Goal: Information Seeking & Learning: Understand process/instructions

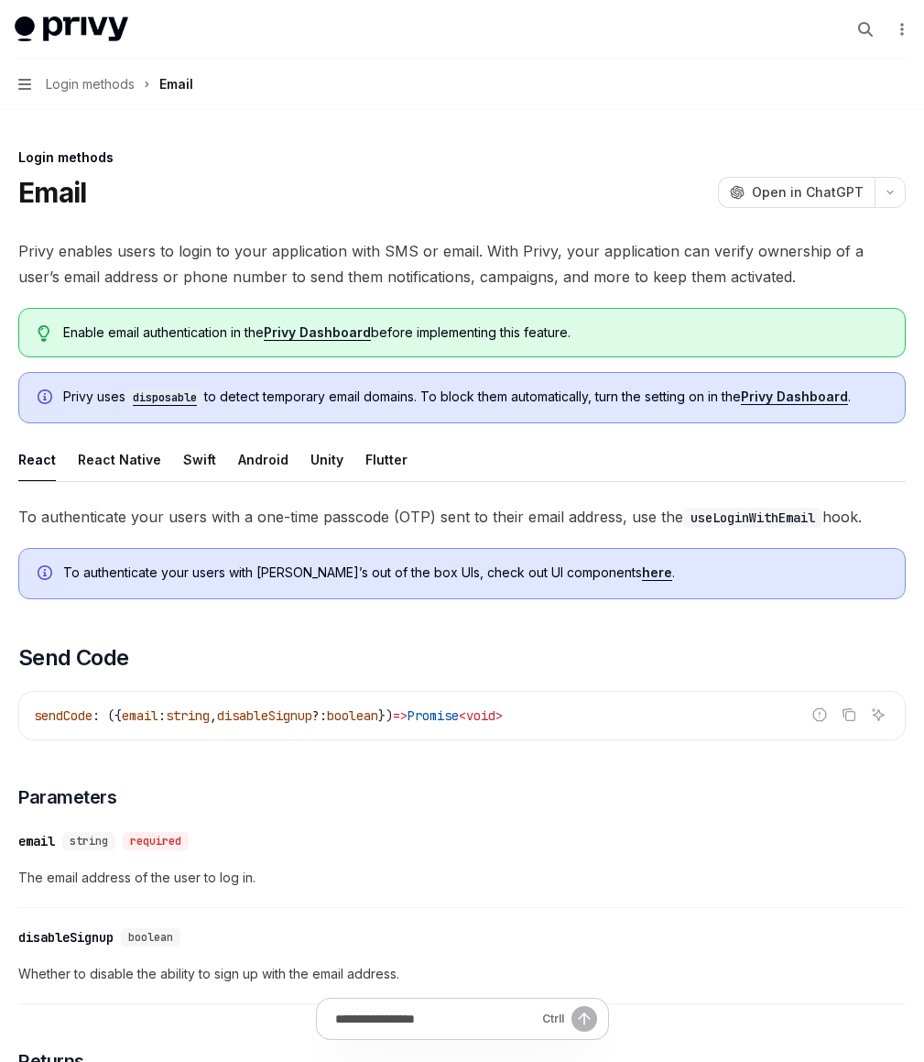
click at [513, 246] on span "Privy enables users to login to your application with SMS or email. With Privy,…" at bounding box center [462, 263] width 888 height 51
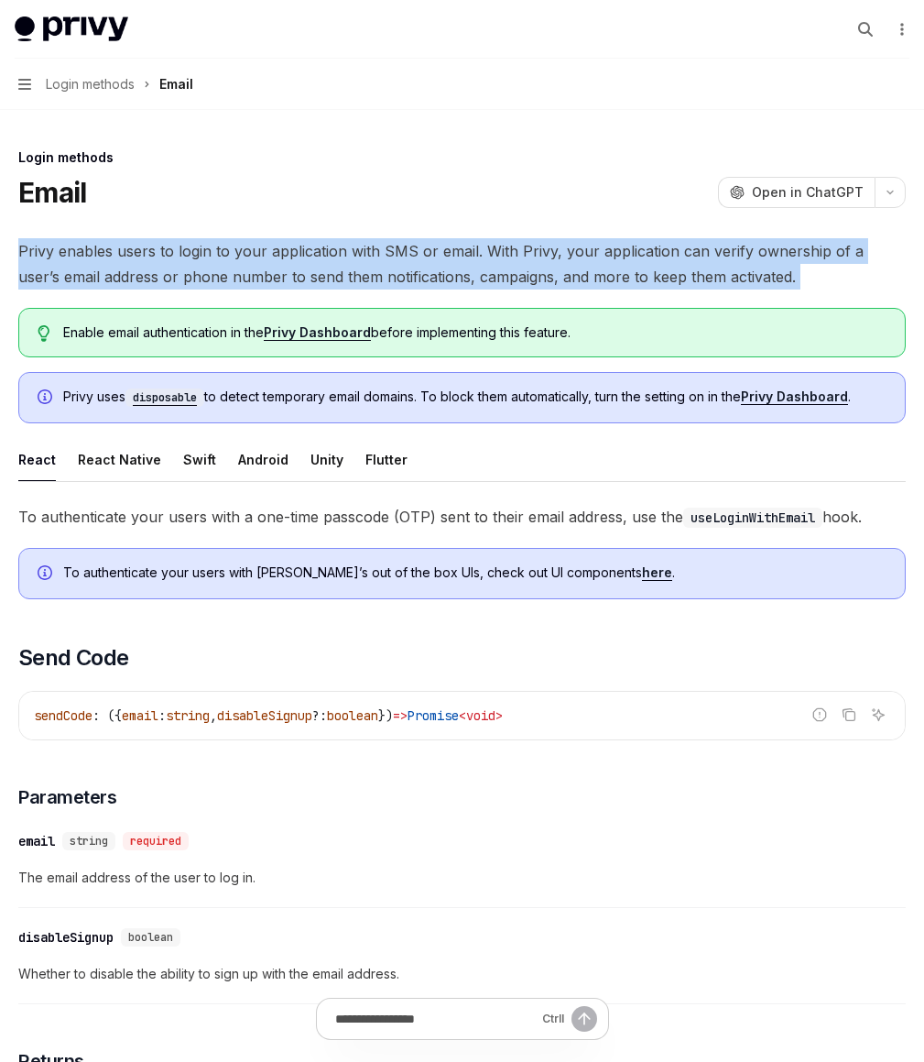
click at [513, 246] on span "Privy enables users to login to your application with SMS or email. With Privy,…" at bounding box center [462, 263] width 888 height 51
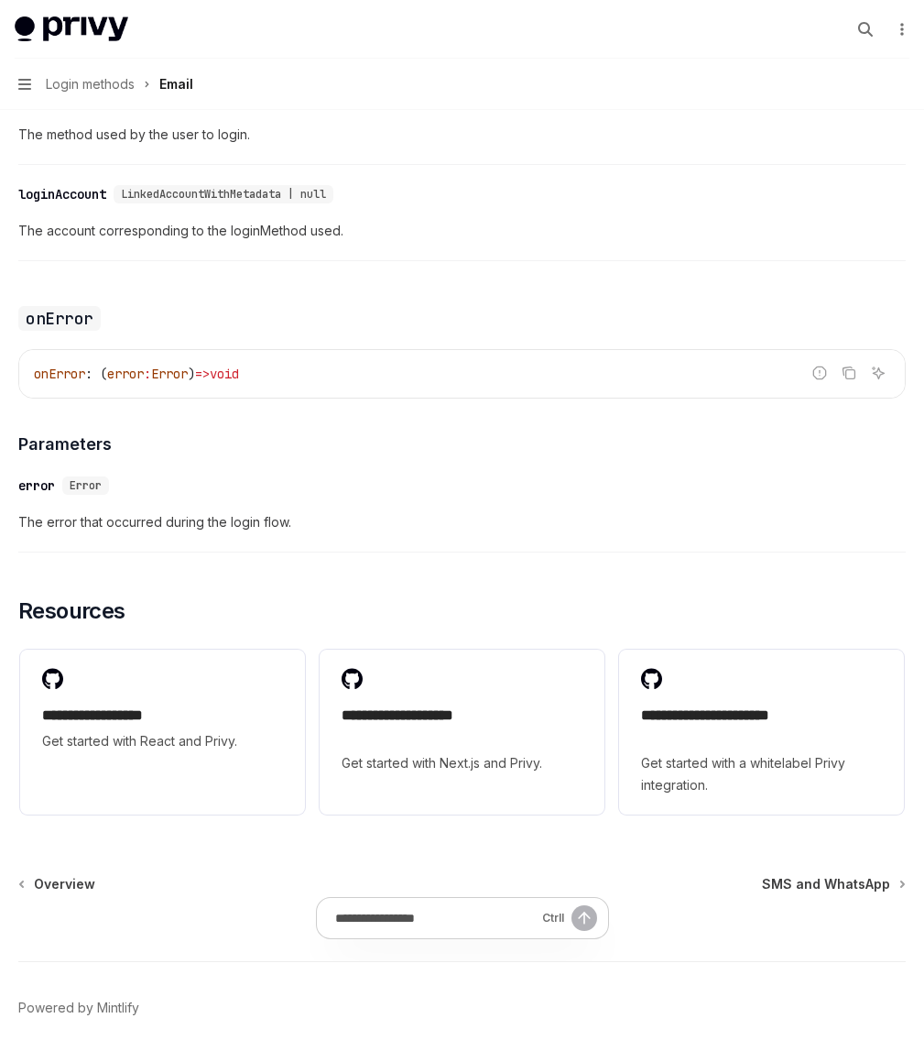
scroll to position [3671, 0]
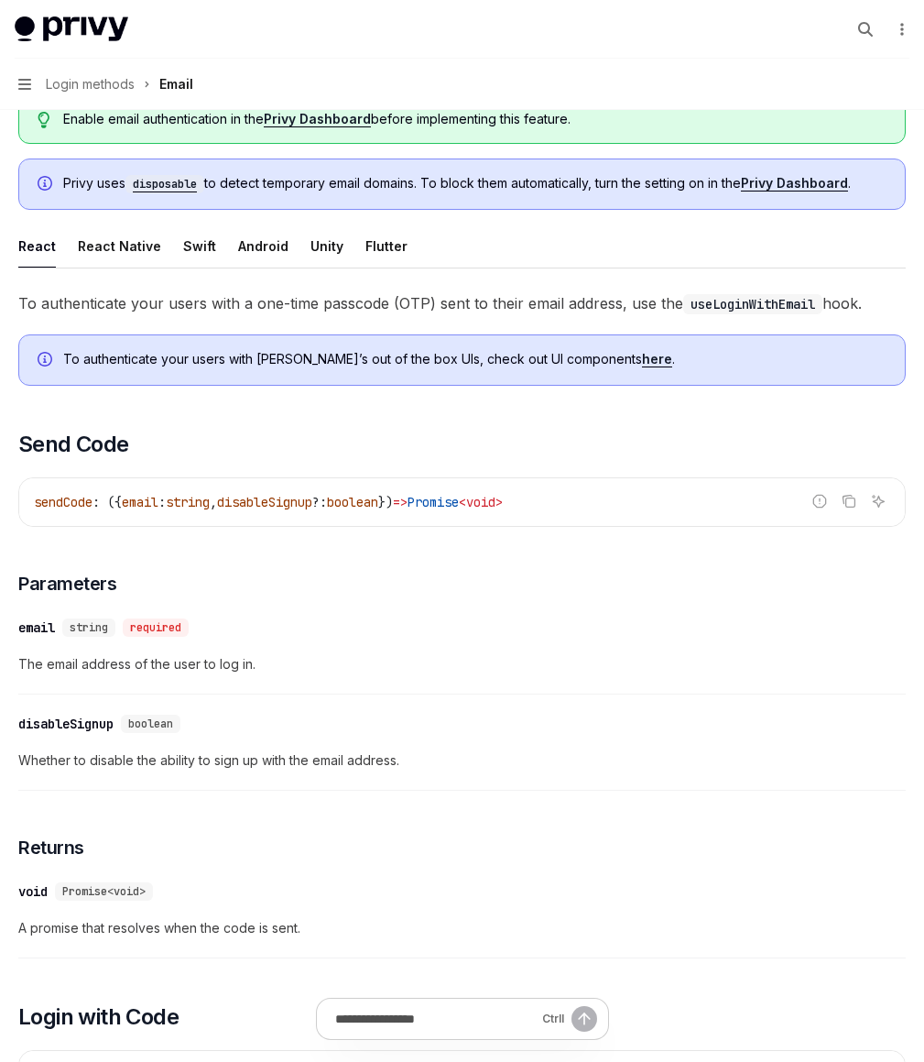
scroll to position [388, 0]
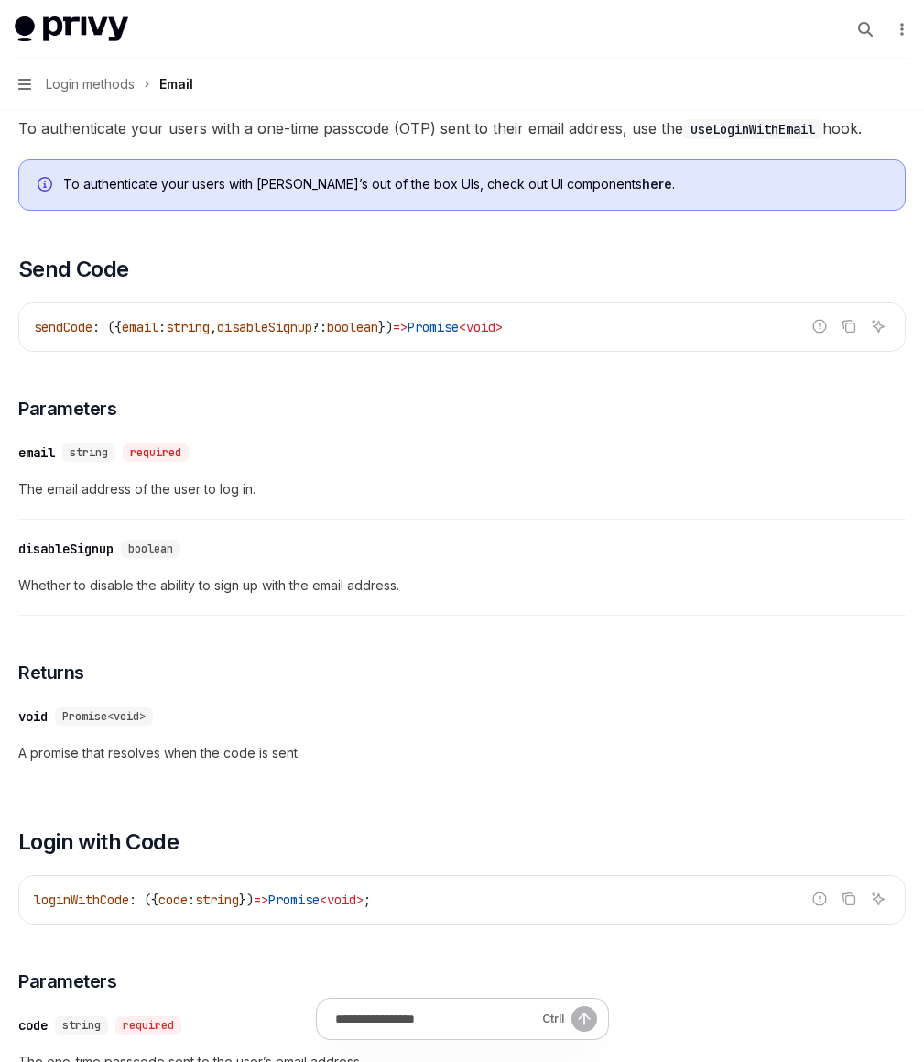
drag, startPoint x: 527, startPoint y: 470, endPoint x: 550, endPoint y: 469, distance: 22.9
click at [550, 351] on div "sendCode : ({ email : string , disableSignup ?: boolean }) => Promise < void >" at bounding box center [462, 327] width 886 height 48
drag, startPoint x: 561, startPoint y: 479, endPoint x: 639, endPoint y: 481, distance: 77.9
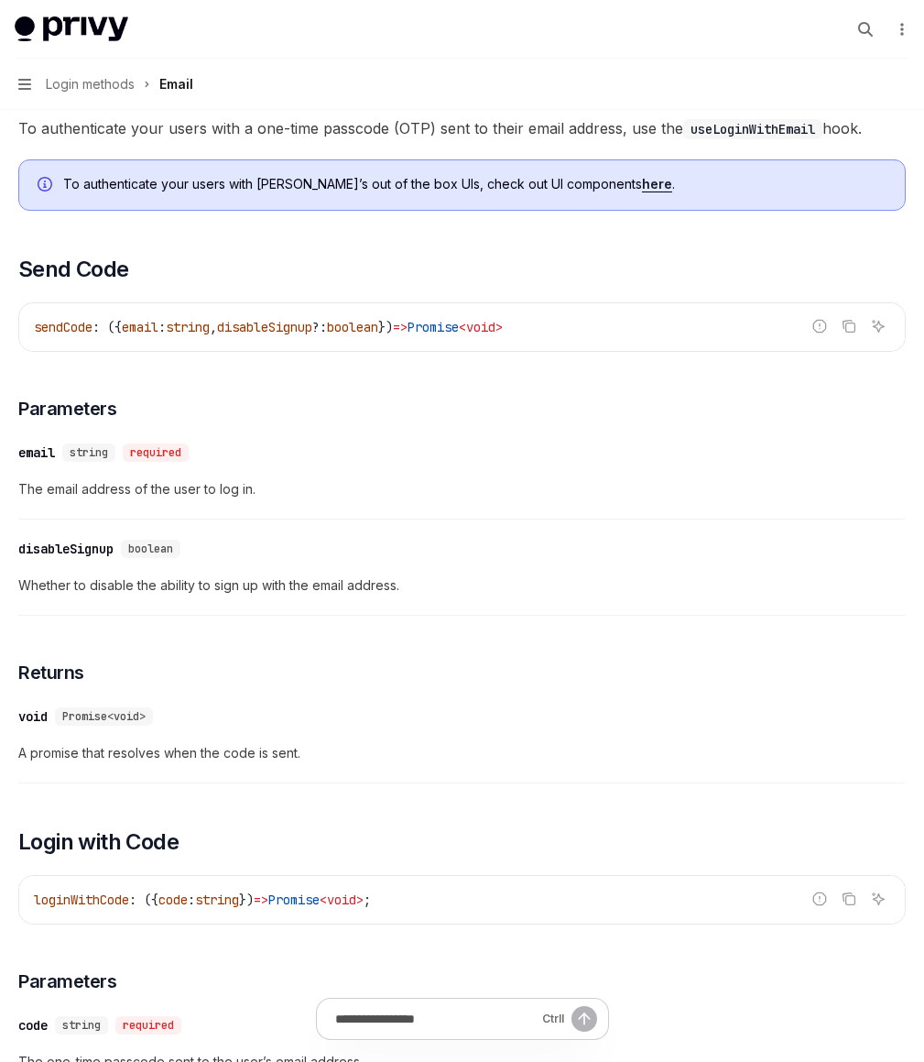
drag, startPoint x: 637, startPoint y: 472, endPoint x: 534, endPoint y: 468, distance: 102.6
click at [534, 351] on div "sendCode : ({ email : string , disableSignup ?: boolean }) => Promise < void >" at bounding box center [462, 327] width 886 height 48
click at [567, 500] on span "The email address of the user to log in." at bounding box center [462, 489] width 888 height 22
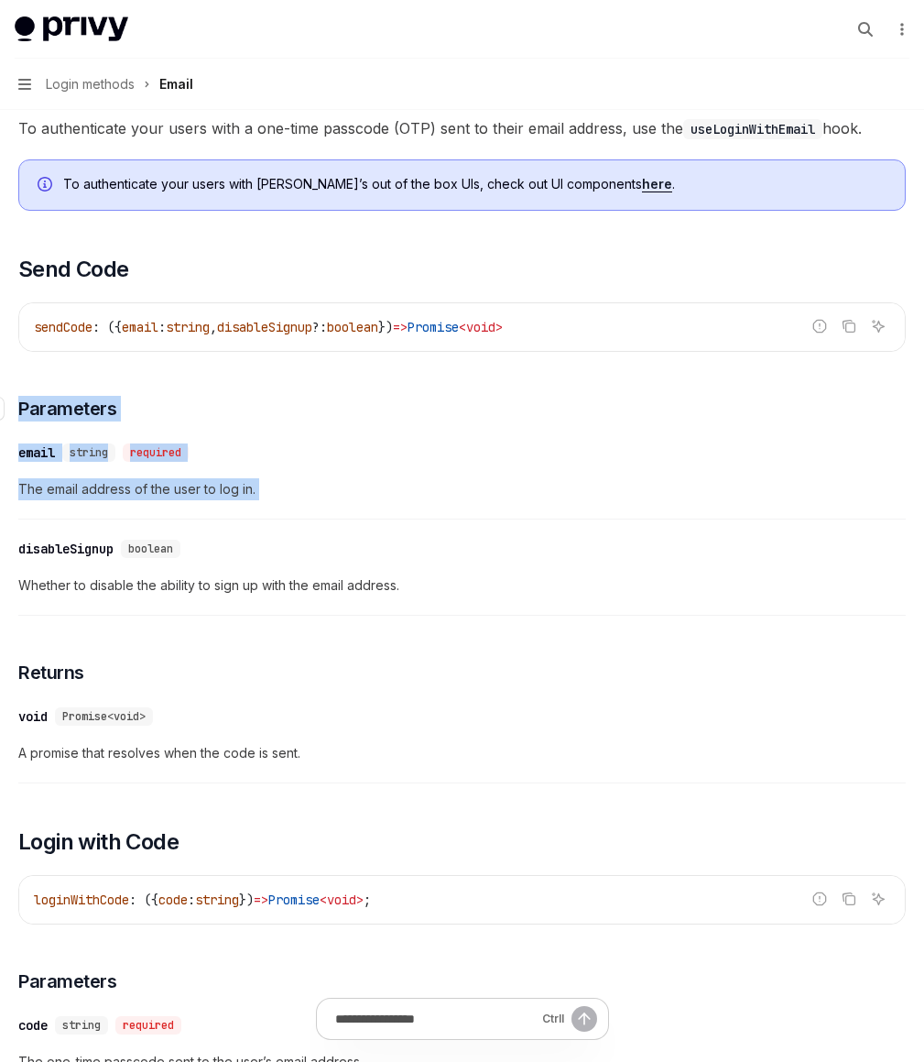
drag, startPoint x: 567, startPoint y: 615, endPoint x: 517, endPoint y: 537, distance: 93.0
click at [606, 519] on div "​ email string required The email address of the user to log in." at bounding box center [462, 475] width 888 height 87
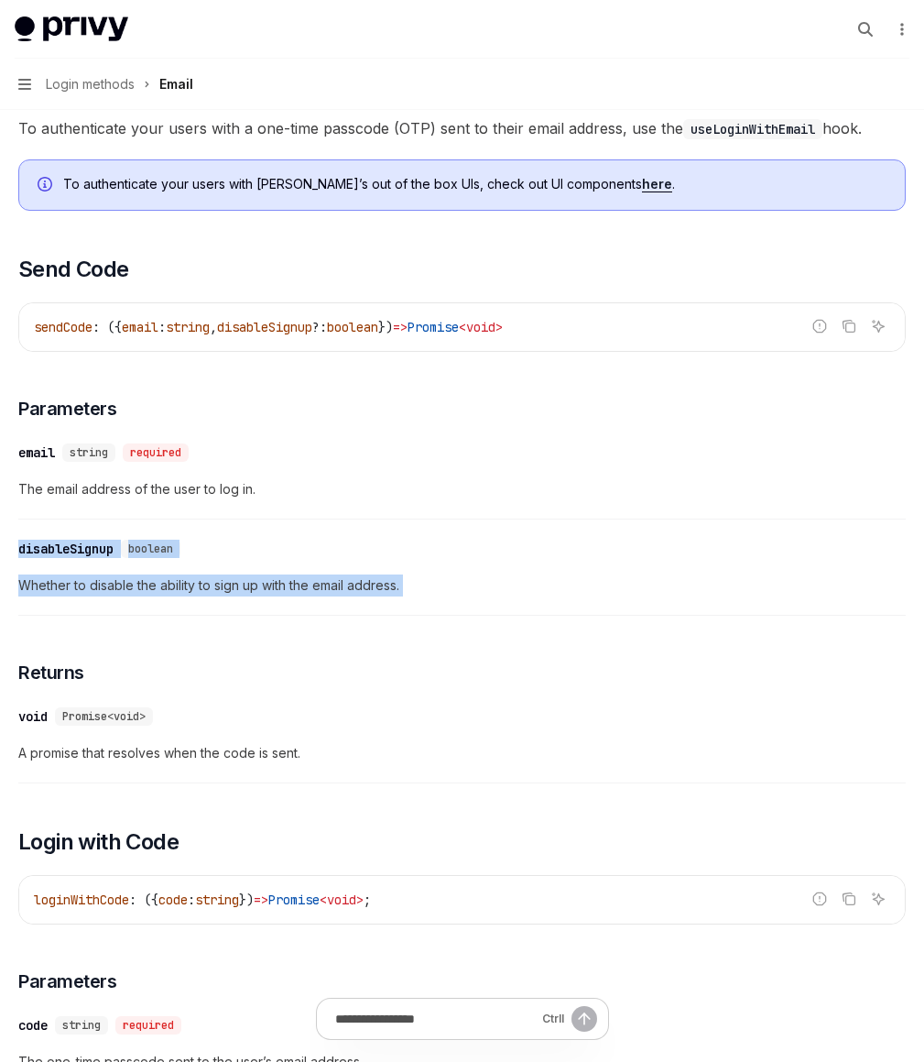
drag, startPoint x: 606, startPoint y: 642, endPoint x: 618, endPoint y: 735, distance: 94.2
click at [618, 615] on div "​ disableSignup boolean Whether to disable the ability to sign up with the emai…" at bounding box center [462, 571] width 888 height 87
drag, startPoint x: 618, startPoint y: 735, endPoint x: 550, endPoint y: 634, distance: 122.2
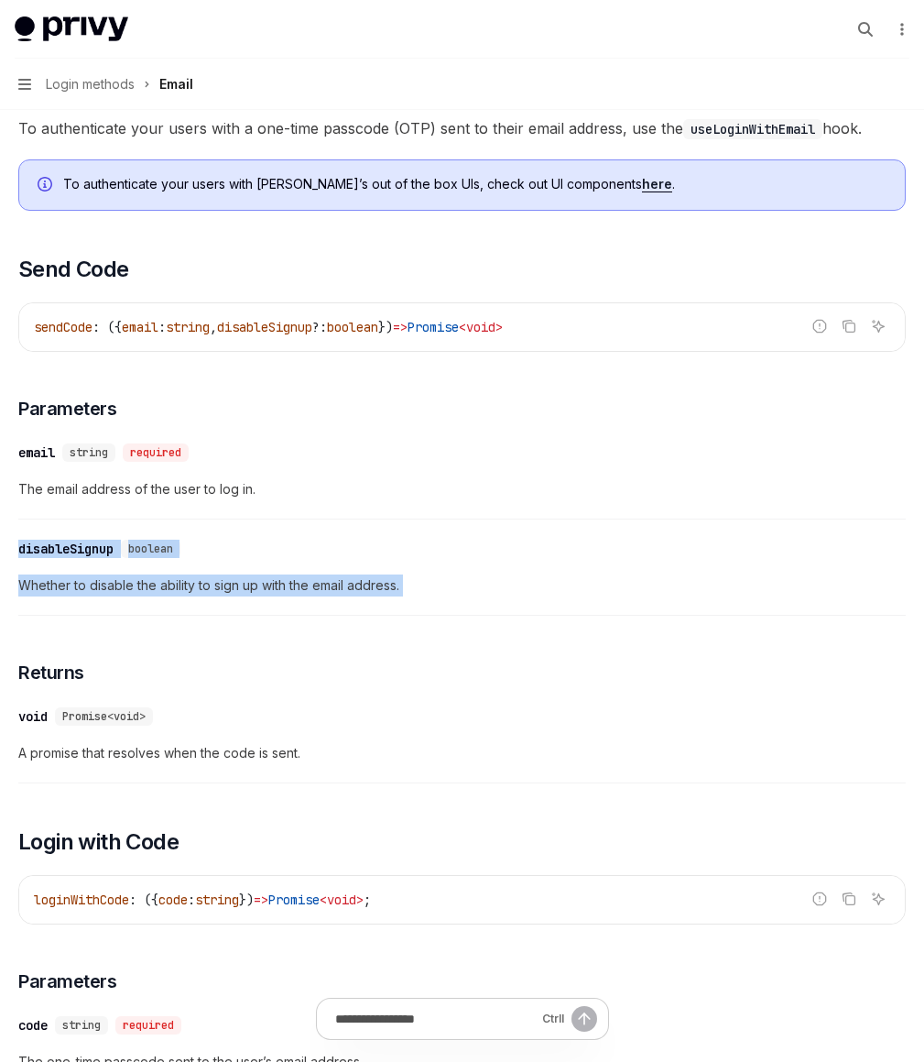
click at [550, 519] on div "​ email string required The email address of the user to log in." at bounding box center [462, 475] width 888 height 87
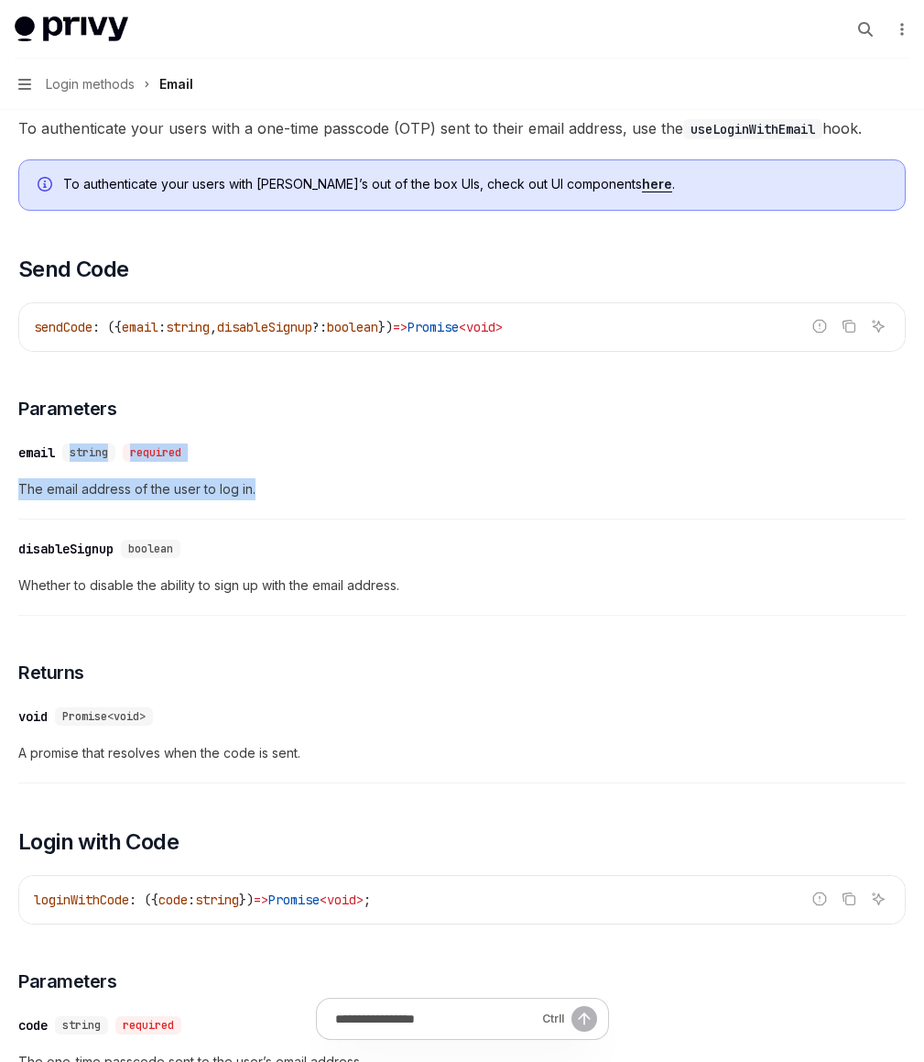
drag, startPoint x: 550, startPoint y: 634, endPoint x: 500, endPoint y: 551, distance: 96.6
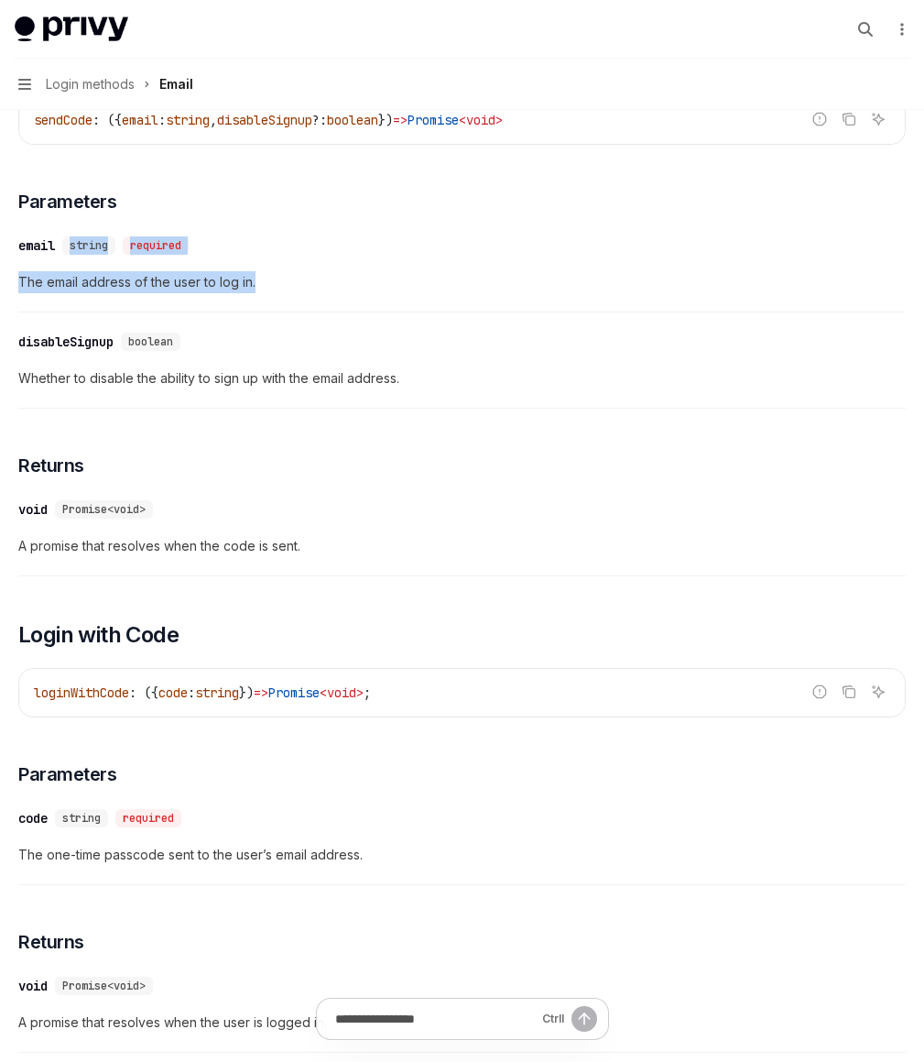
scroll to position [623, 0]
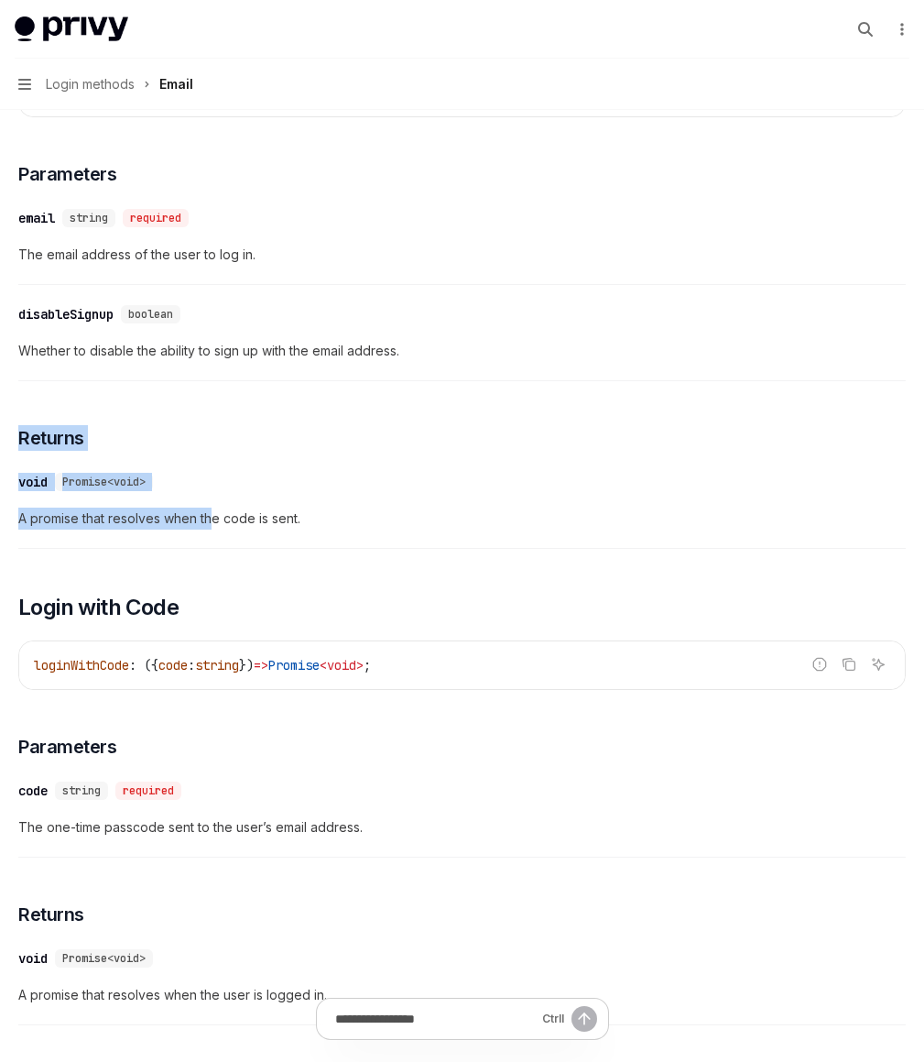
drag, startPoint x: 500, startPoint y: 551, endPoint x: 527, endPoint y: 639, distance: 91.9
click at [527, 529] on span "A promise that resolves when the code is sent." at bounding box center [462, 518] width 888 height 22
drag, startPoint x: 527, startPoint y: 639, endPoint x: 471, endPoint y: 544, distance: 110.4
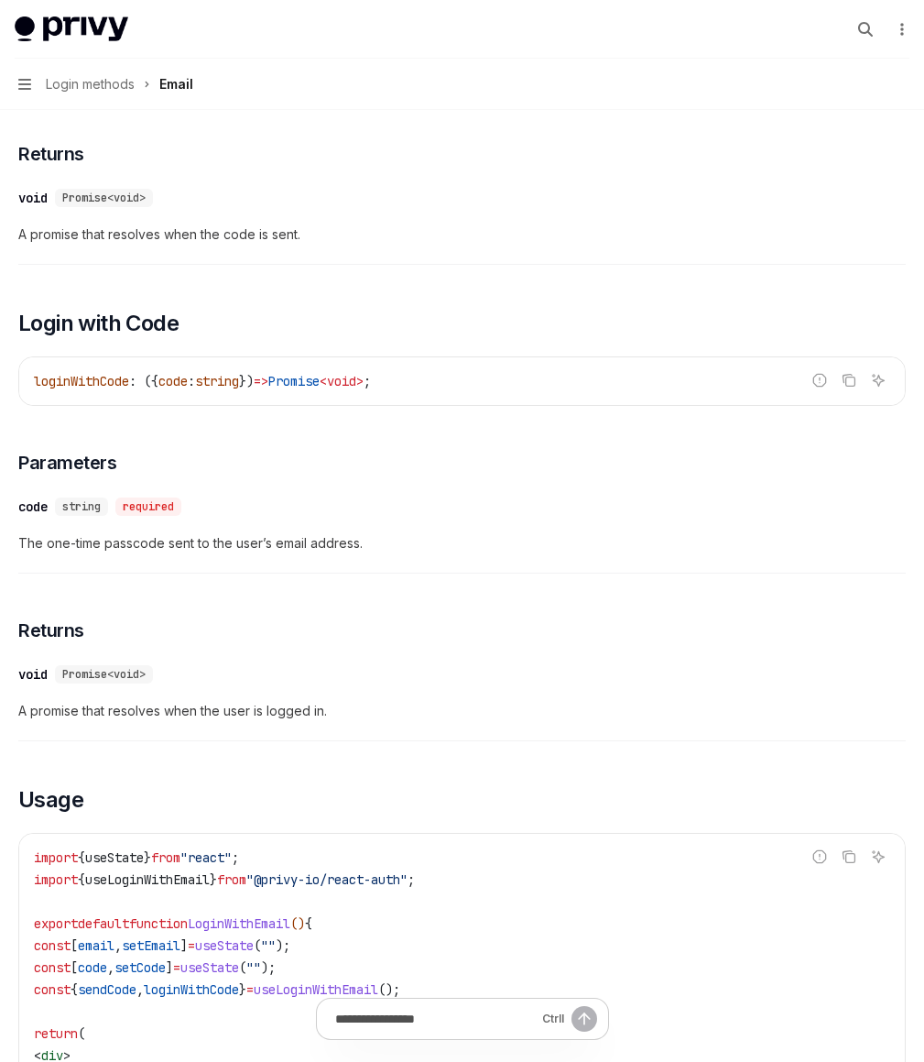
scroll to position [945, 0]
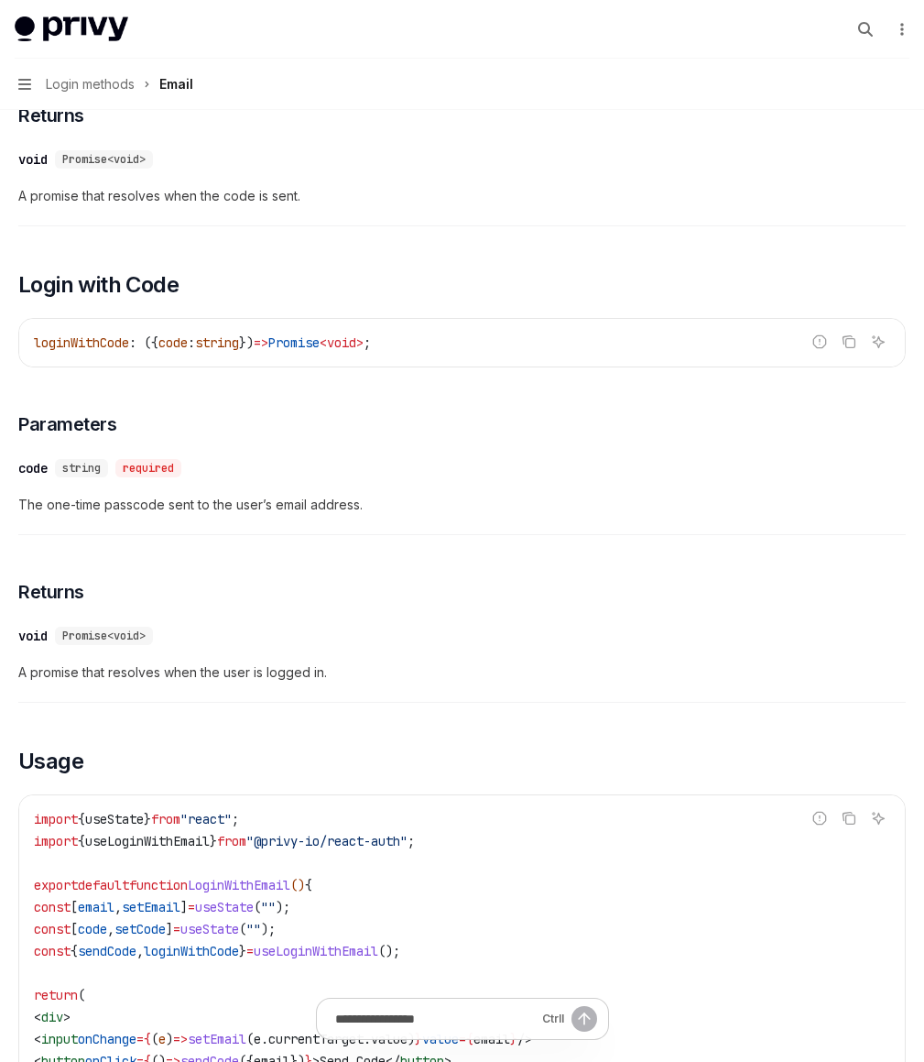
click at [458, 516] on span "The one-time passcode sent to the user’s email address." at bounding box center [462, 505] width 888 height 22
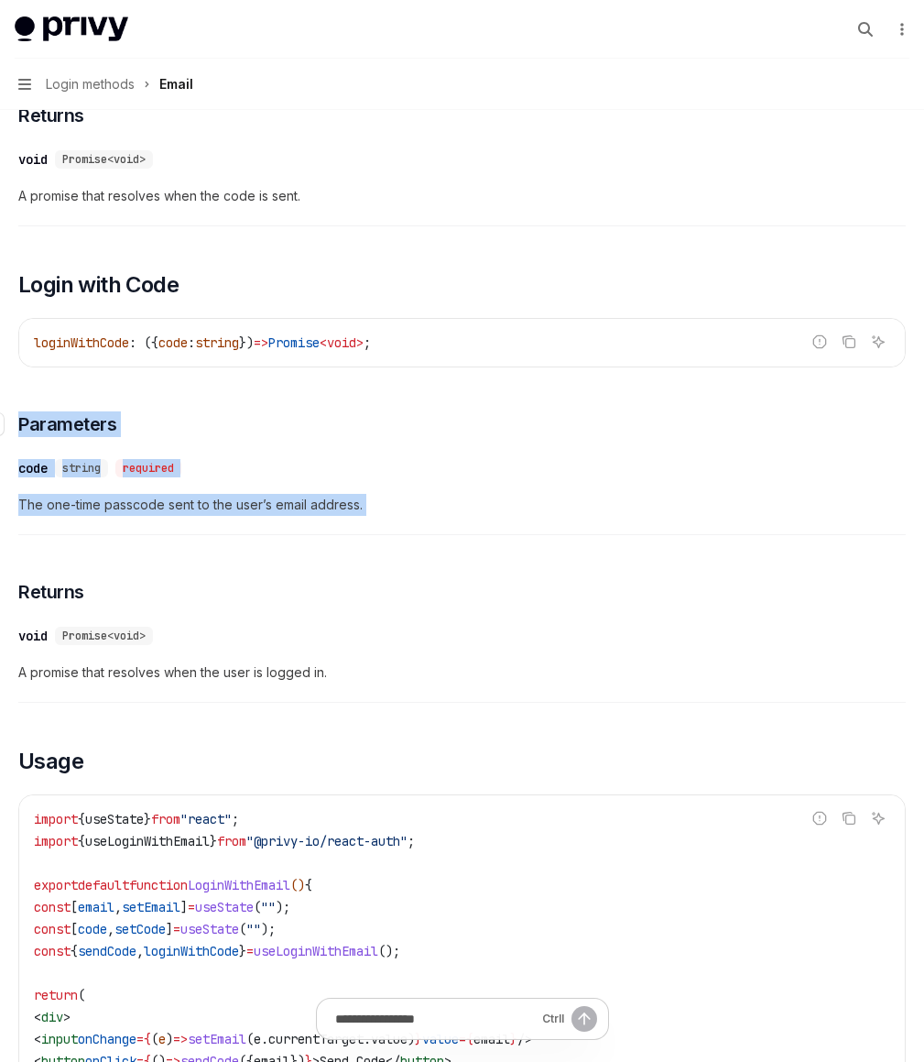
drag, startPoint x: 458, startPoint y: 639, endPoint x: 427, endPoint y: 549, distance: 95.9
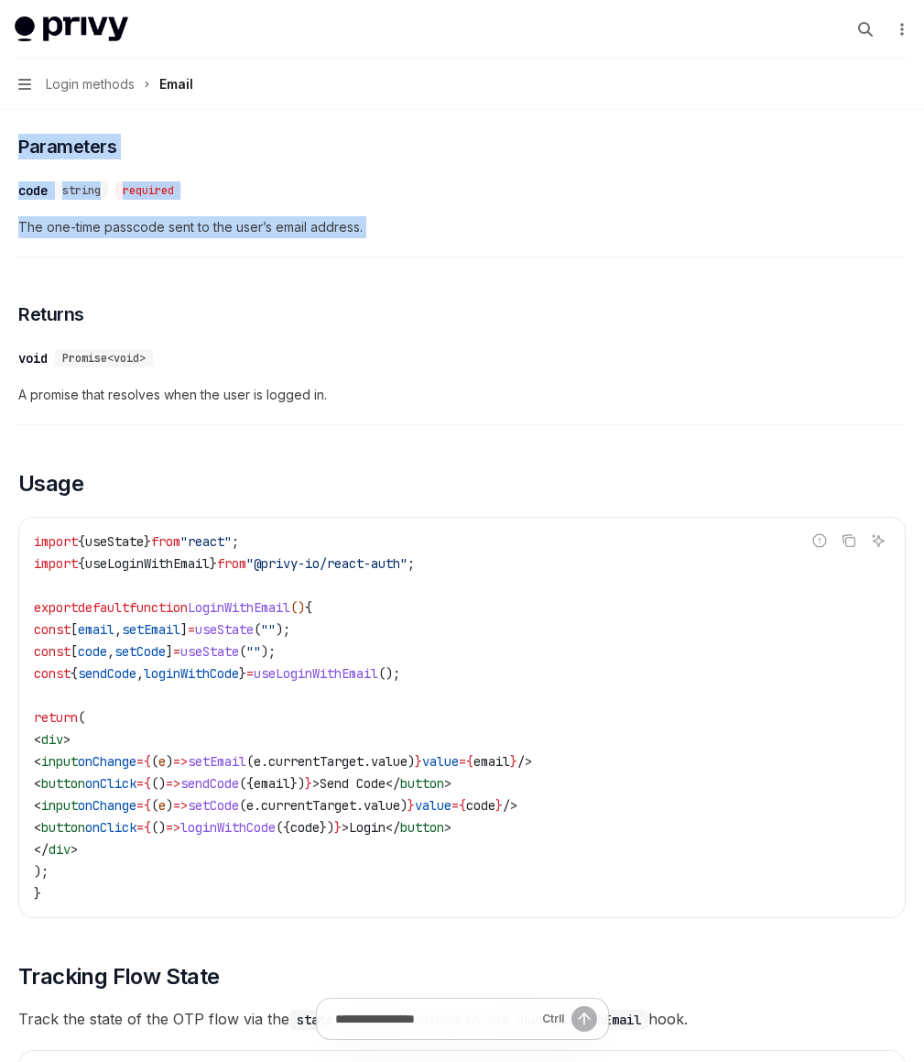
scroll to position [1253, 0]
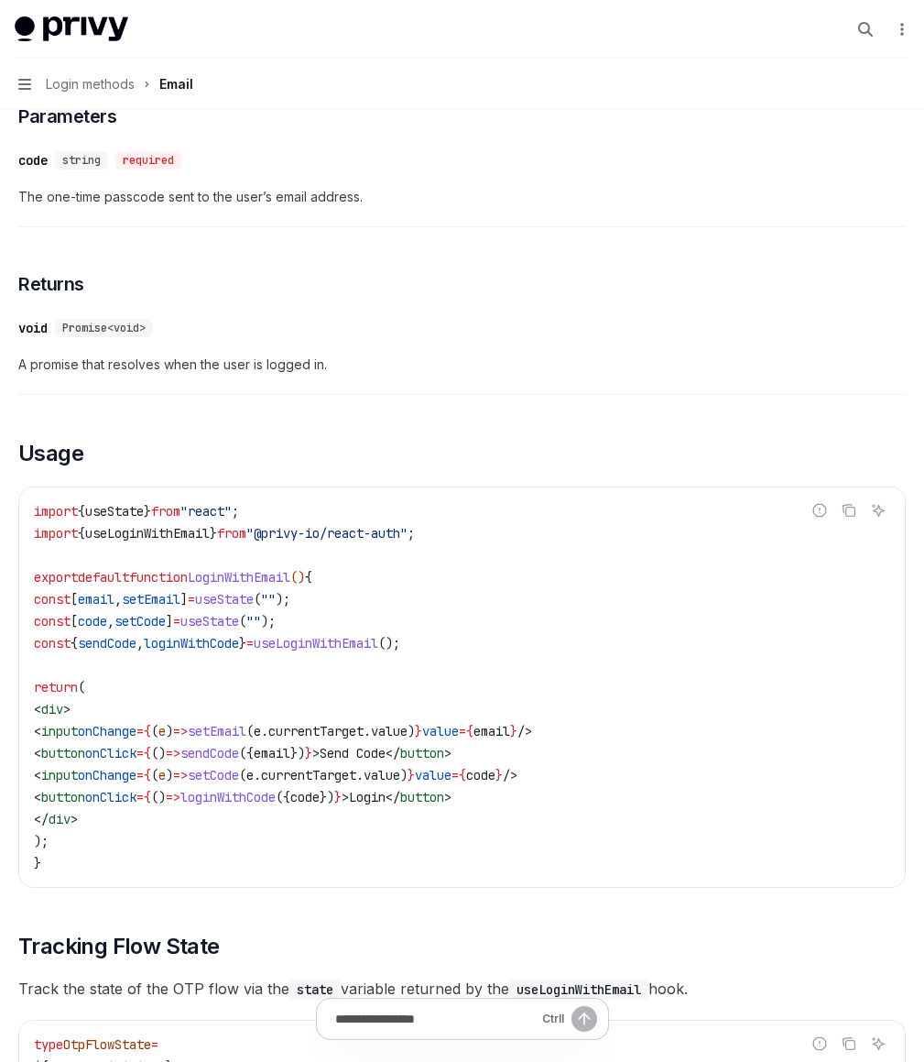
click at [418, 395] on div "​ void Promise<void> A promise that resolves when the user is logged in." at bounding box center [462, 351] width 888 height 87
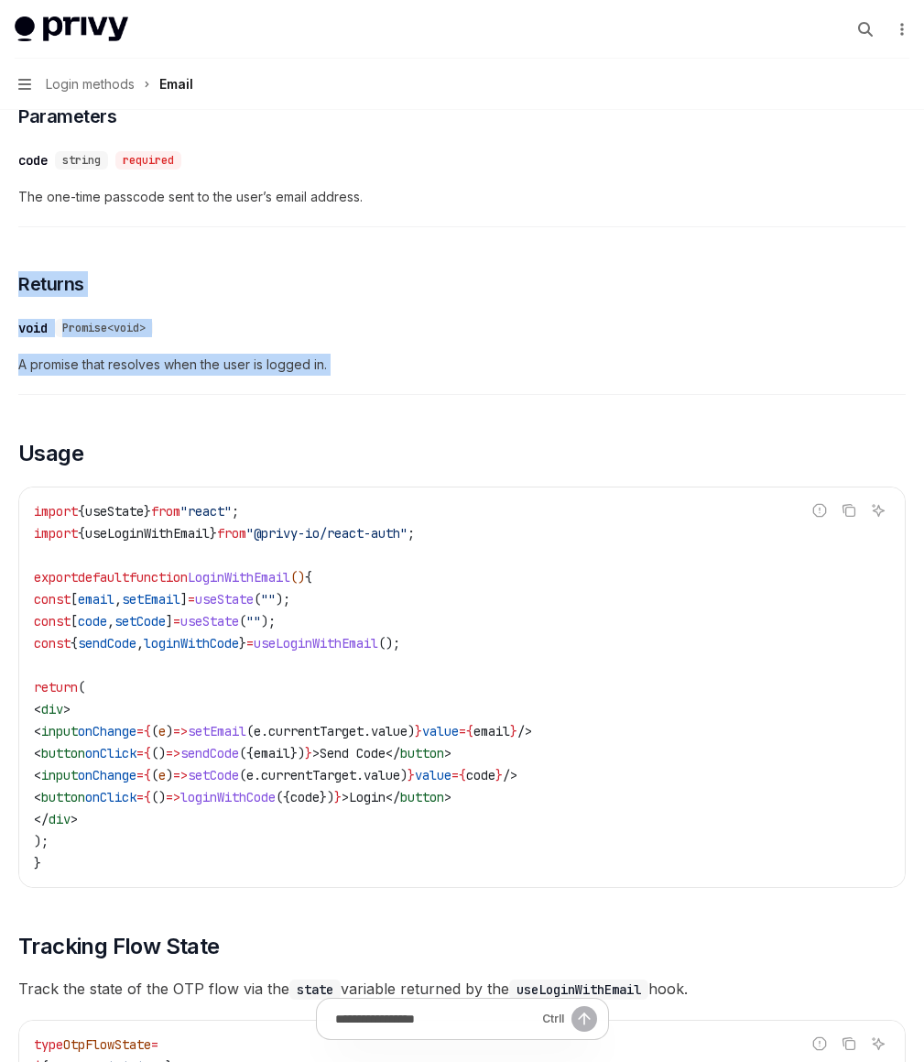
drag, startPoint x: 418, startPoint y: 517, endPoint x: 398, endPoint y: 375, distance: 144.2
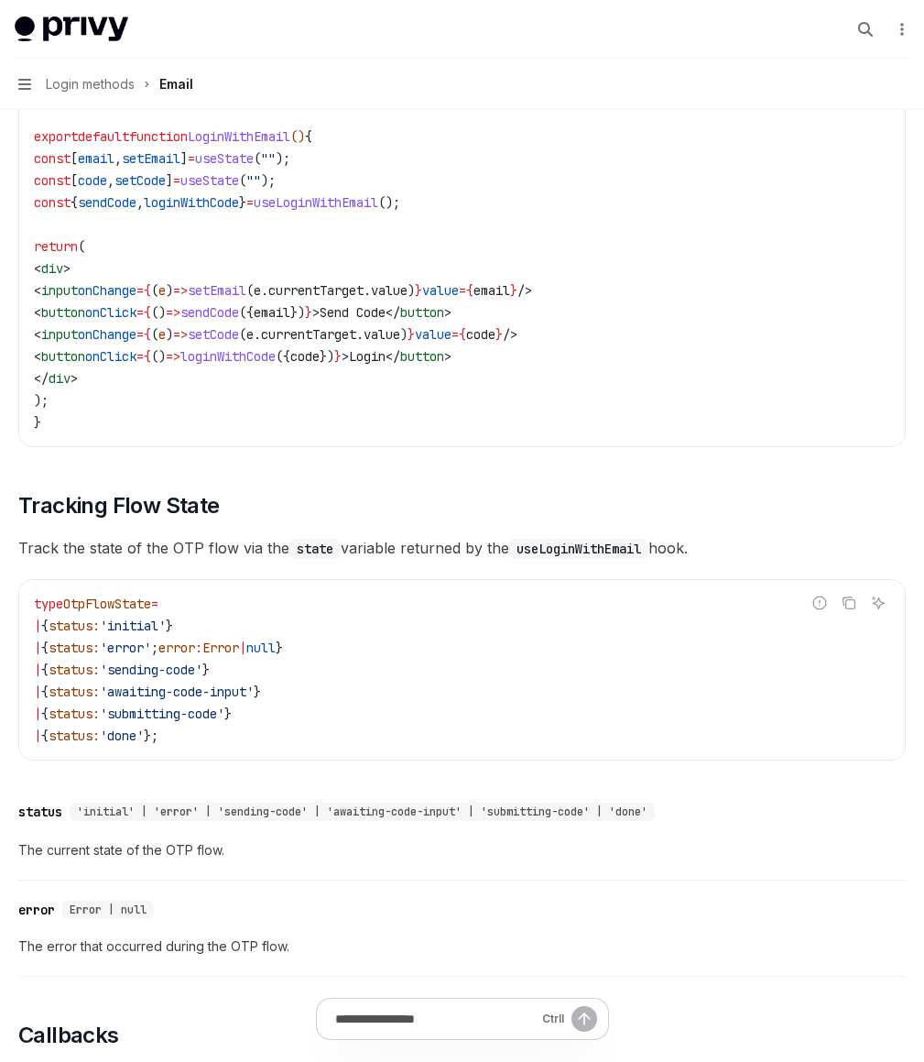
scroll to position [1707, 0]
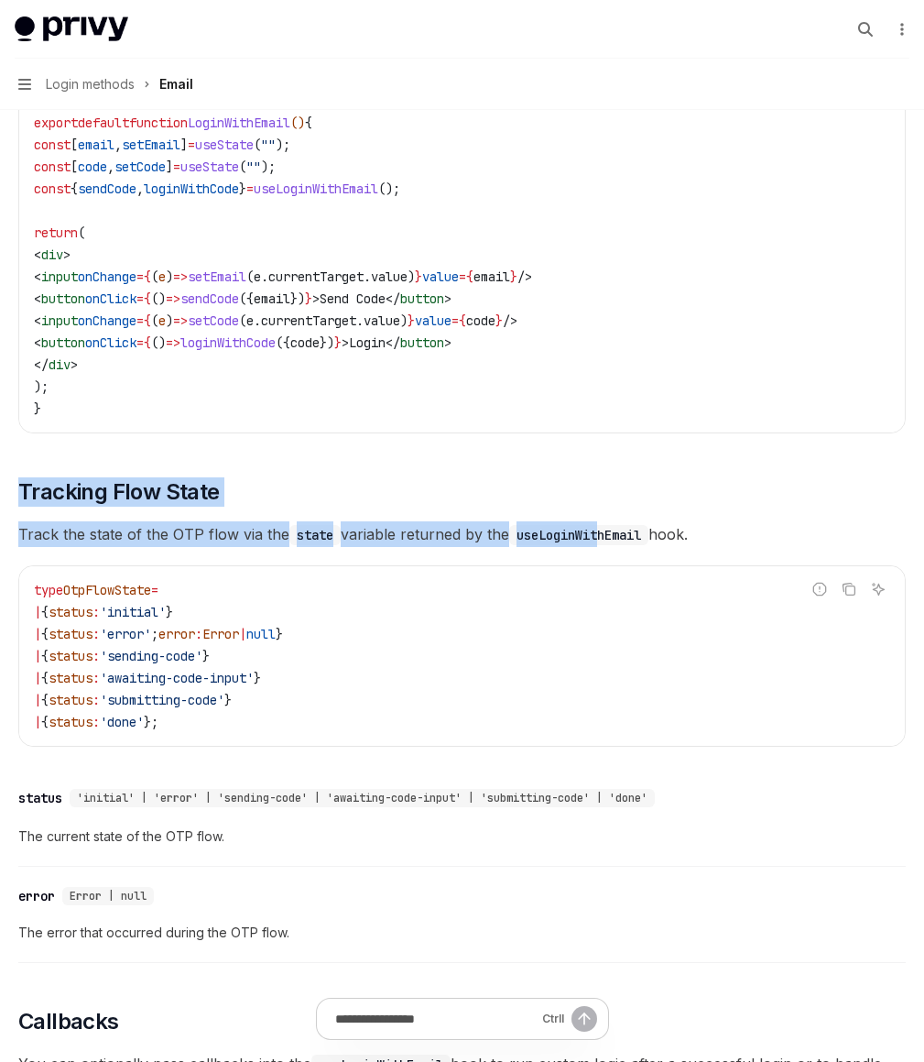
drag, startPoint x: 423, startPoint y: 628, endPoint x: 421, endPoint y: 699, distance: 70.5
click at [421, 699] on div "To authenticate your users with a one-time passcode (OTP) sent to their email a…" at bounding box center [462, 634] width 888 height 3676
click at [509, 545] on code "useLoginWithEmail" at bounding box center [578, 535] width 139 height 20
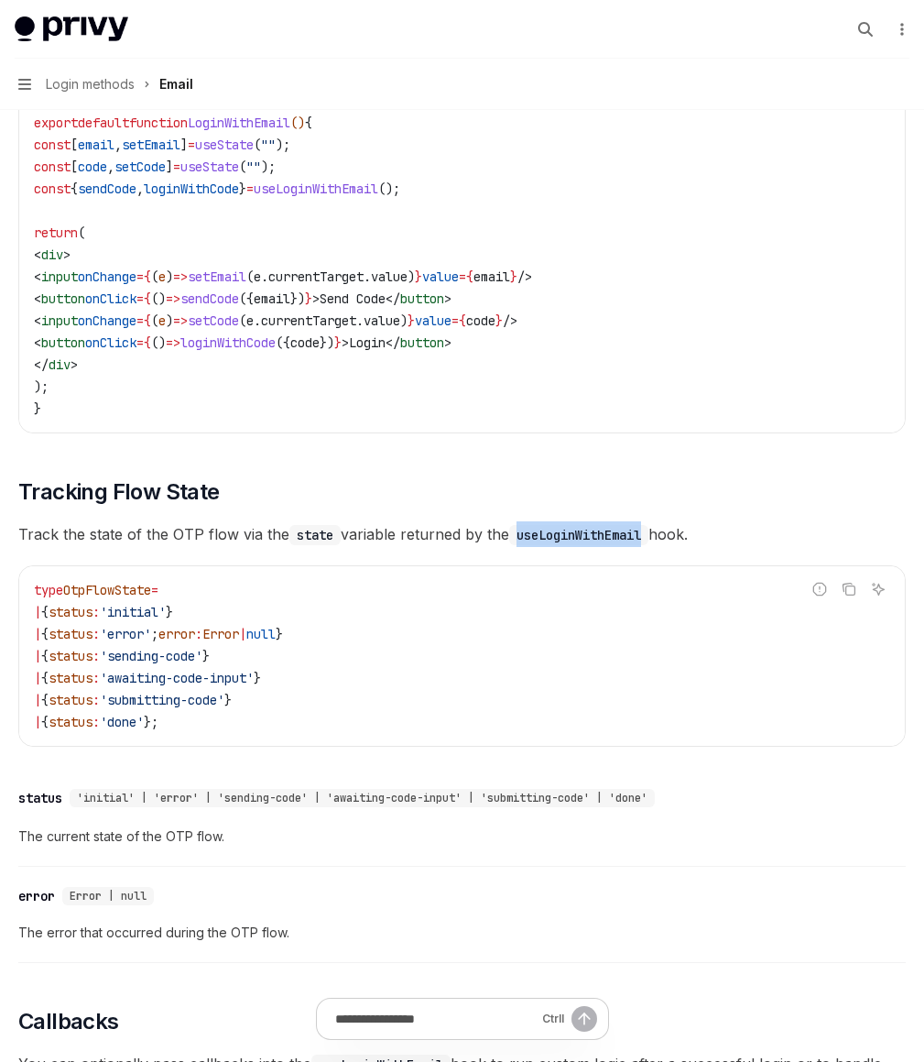
click at [509, 545] on code "useLoginWithEmail" at bounding box center [578, 535] width 139 height 20
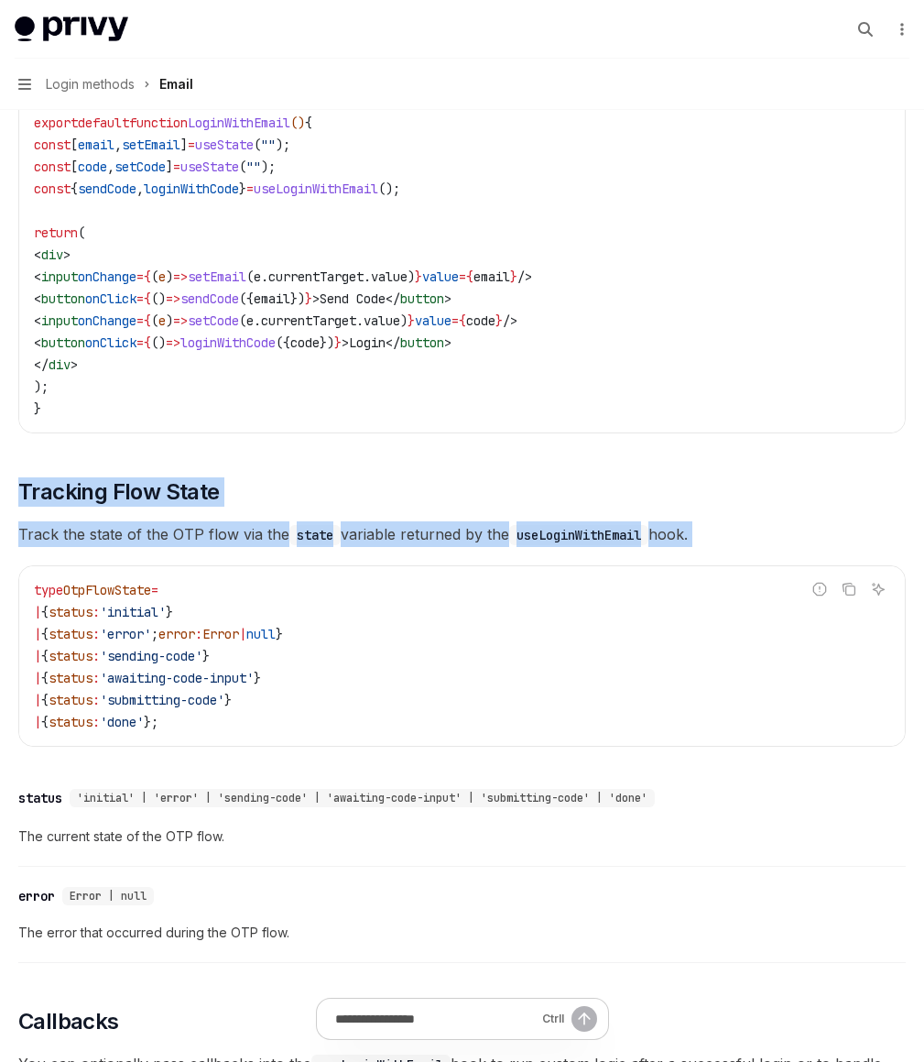
drag, startPoint x: 421, startPoint y: 699, endPoint x: 384, endPoint y: 600, distance: 105.8
click at [384, 600] on div "To authenticate your users with a one-time passcode (OTP) sent to their email a…" at bounding box center [462, 634] width 888 height 3676
drag, startPoint x: 384, startPoint y: 600, endPoint x: 633, endPoint y: 721, distance: 276.9
click at [633, 721] on div "To authenticate your users with a one-time passcode (OTP) sent to their email a…" at bounding box center [462, 634] width 888 height 3676
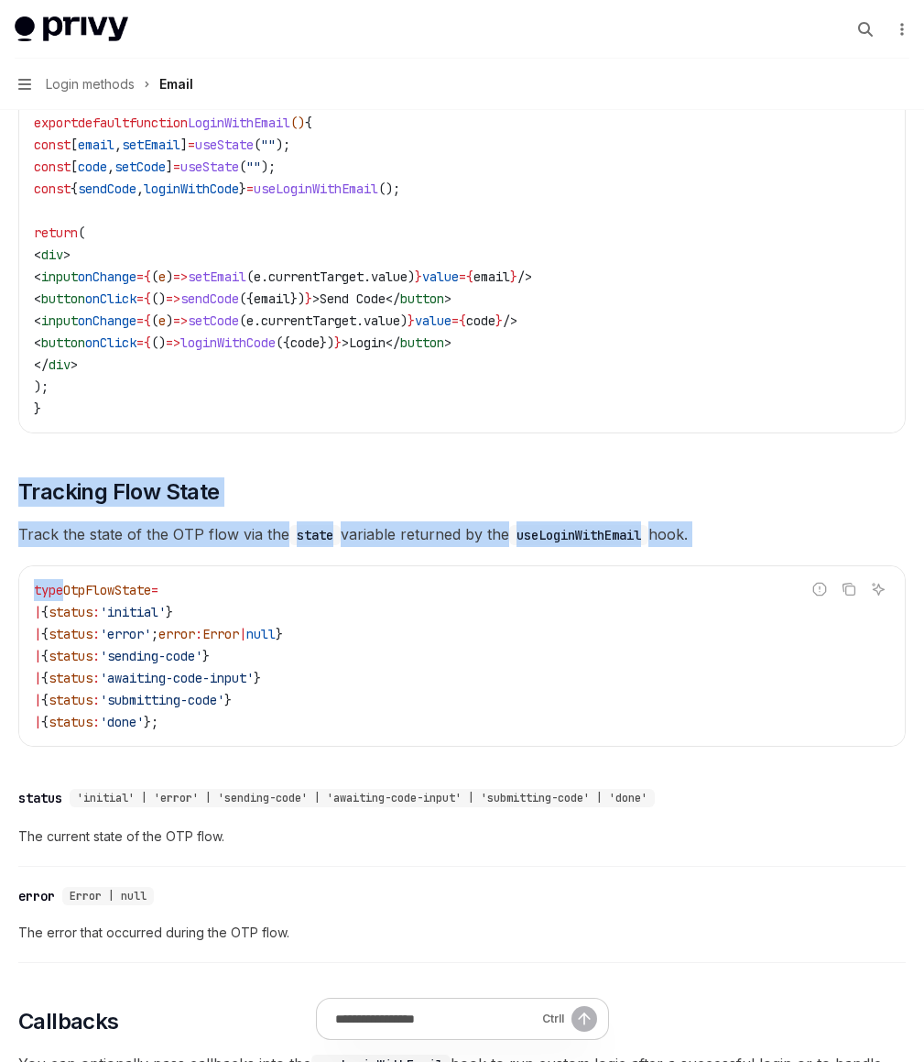
click at [630, 718] on div "To authenticate your users with a one-time passcode (OTP) sent to their email a…" at bounding box center [462, 634] width 888 height 3676
drag, startPoint x: 612, startPoint y: 687, endPoint x: 631, endPoint y: 888, distance: 201.5
click at [631, 888] on div "To authenticate your users with a one-time passcode (OTP) sent to their email a…" at bounding box center [462, 634] width 888 height 3676
click at [631, 733] on code "type OtpFlowState = | { status : 'initial' } | { status : 'error' ; error : Err…" at bounding box center [462, 656] width 856 height 154
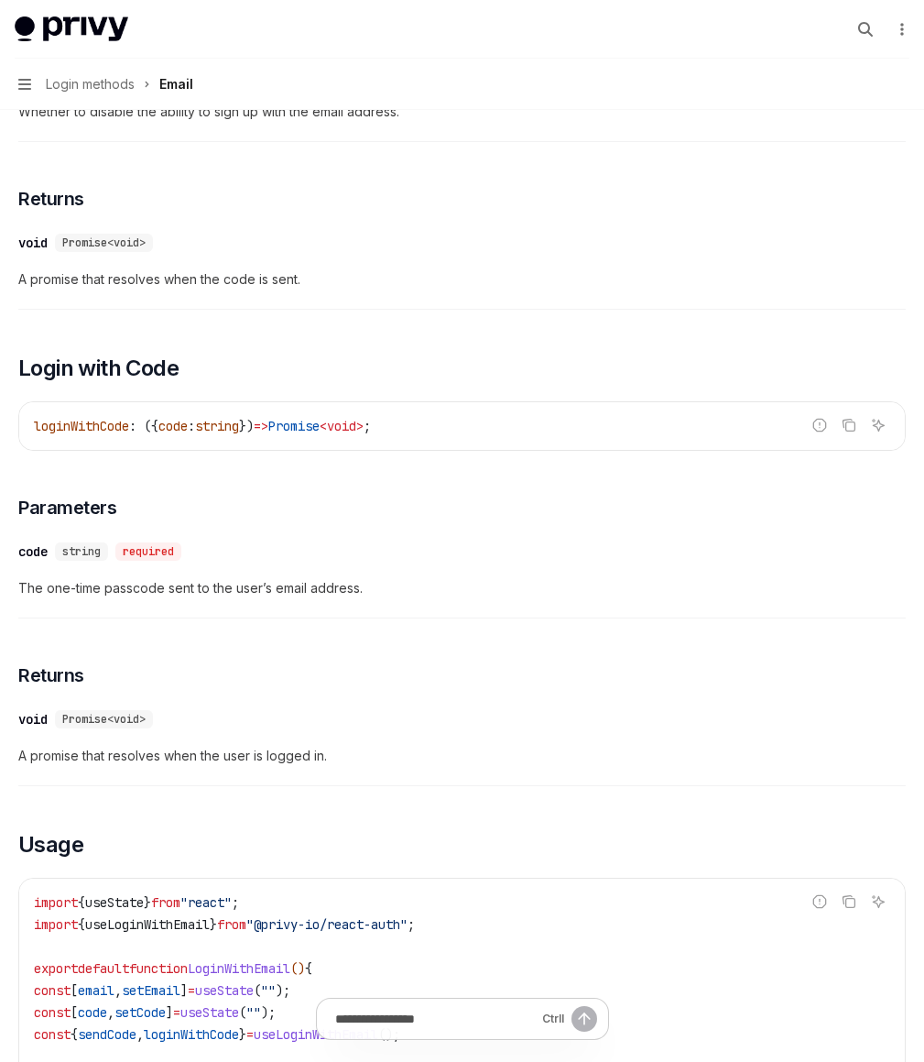
scroll to position [0, 0]
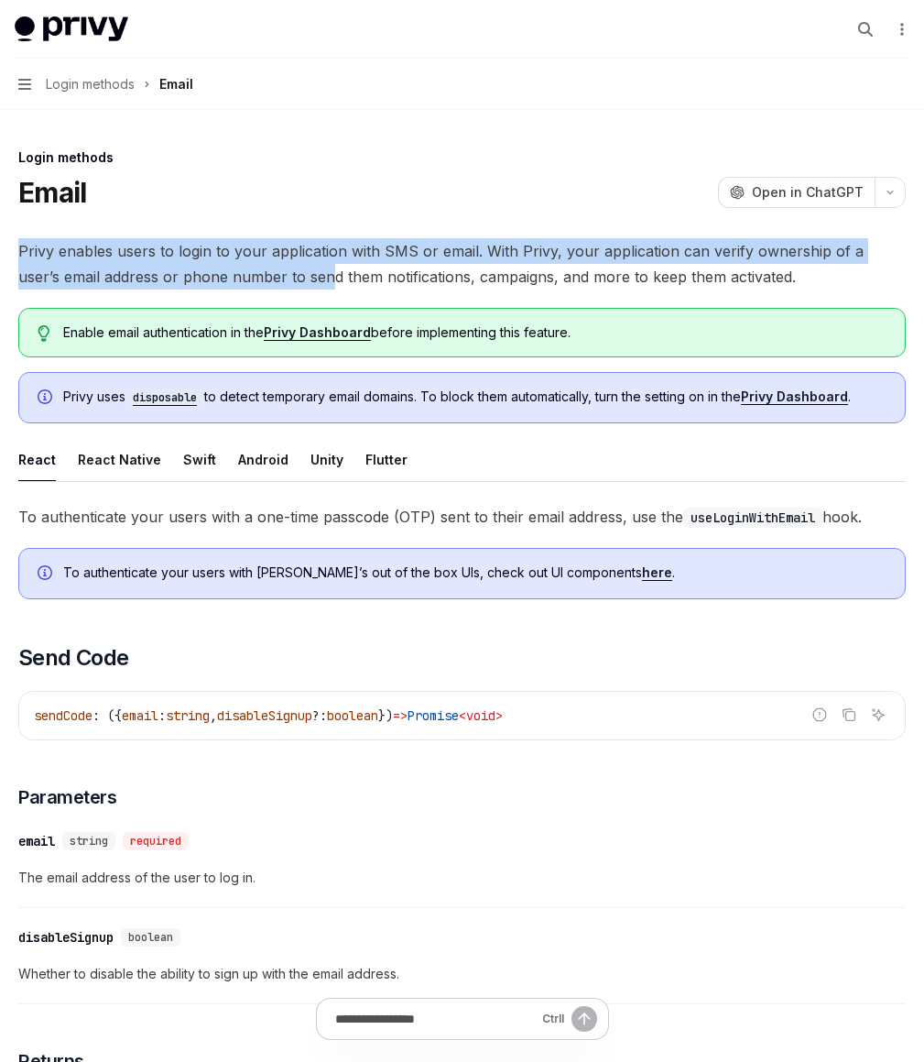
drag, startPoint x: 414, startPoint y: 234, endPoint x: 432, endPoint y: 284, distance: 53.6
click at [432, 284] on span "Privy enables users to login to your application with SMS or email. With Privy,…" at bounding box center [462, 263] width 888 height 51
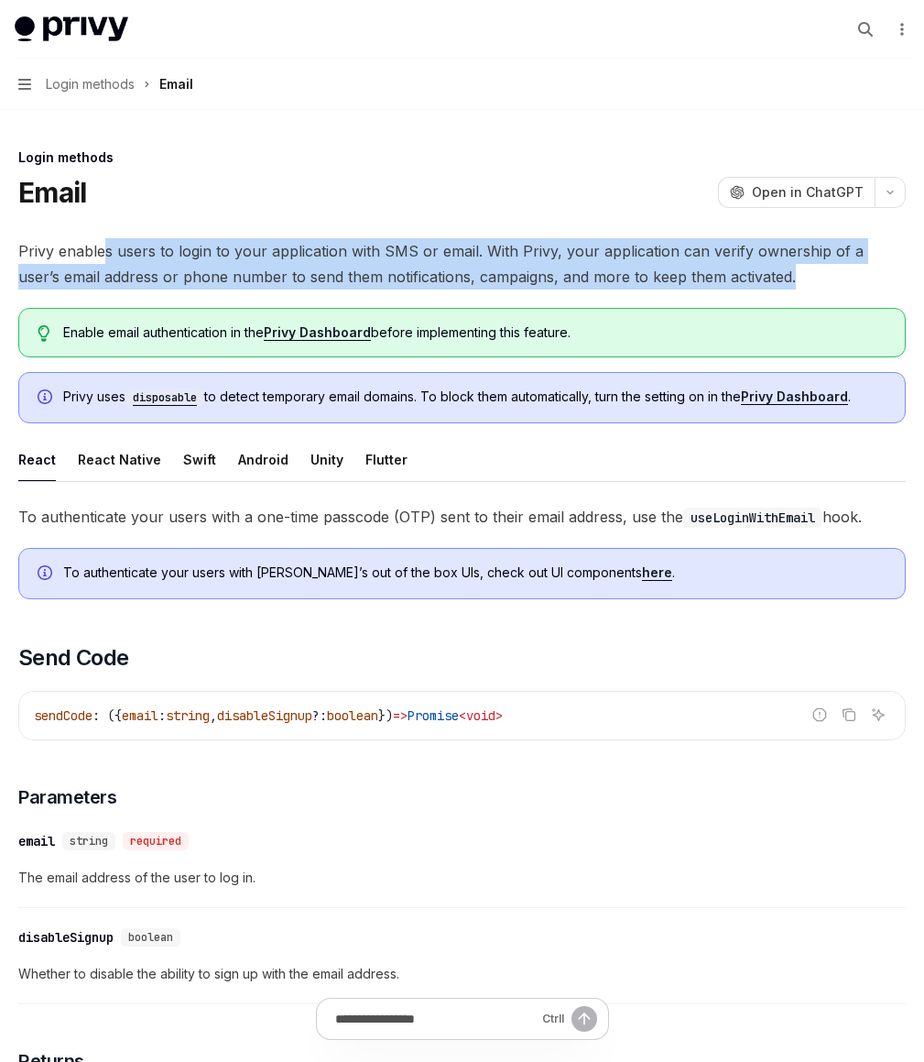
drag, startPoint x: 429, startPoint y: 287, endPoint x: 419, endPoint y: 237, distance: 50.3
click at [419, 238] on span "Privy enables users to login to your application with SMS or email. With Privy,…" at bounding box center [462, 263] width 888 height 51
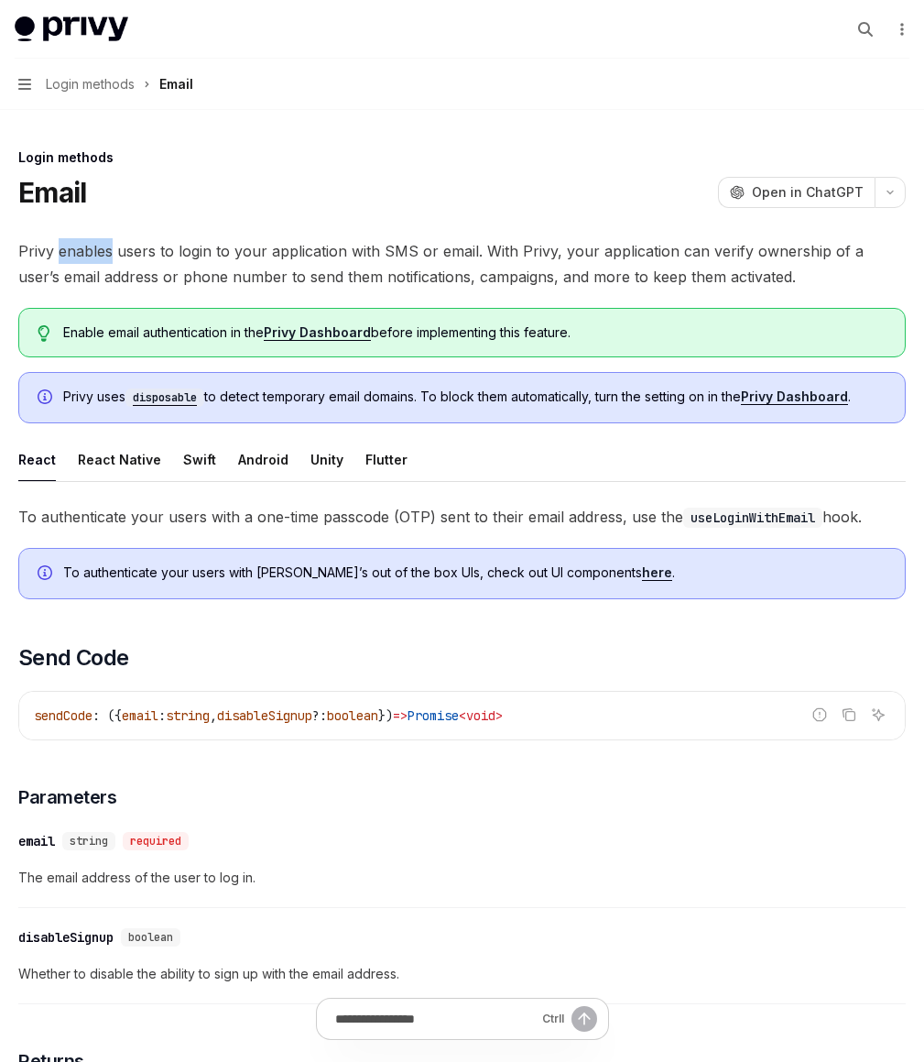
click at [419, 238] on span "Privy enables users to login to your application with SMS or email. With Privy,…" at bounding box center [462, 263] width 888 height 51
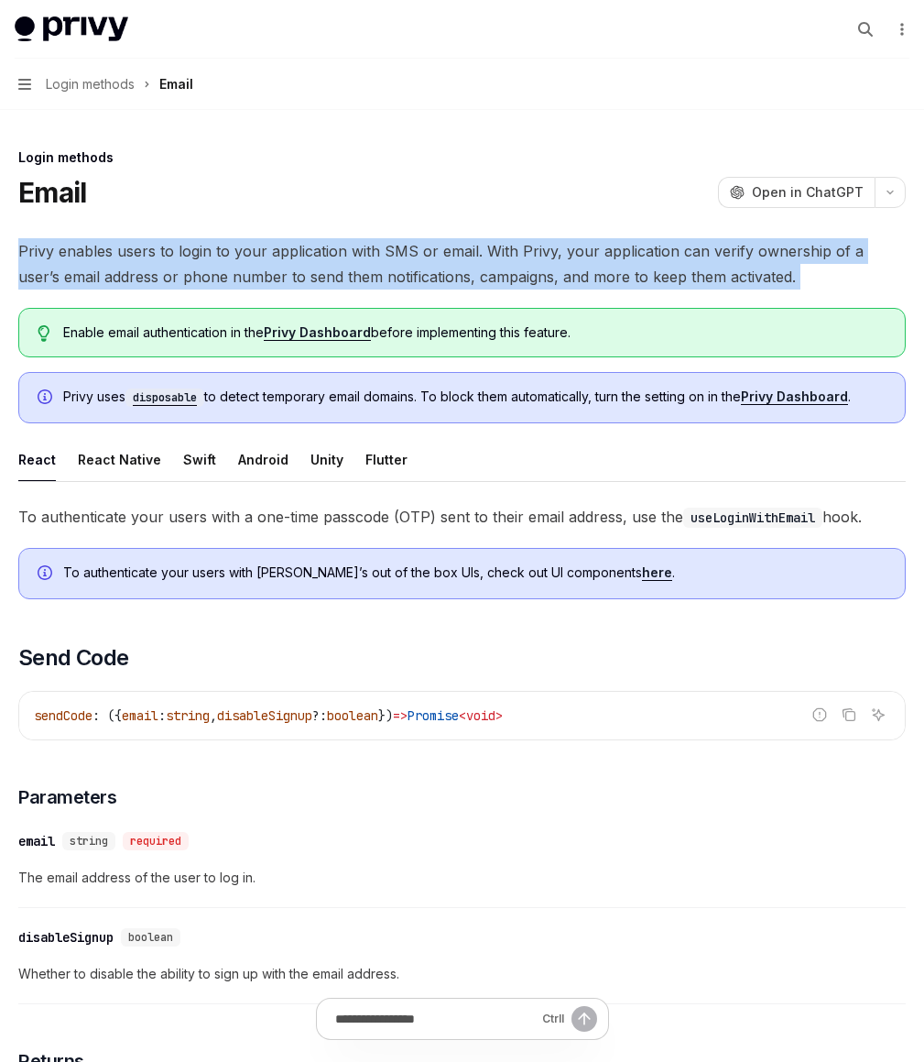
click at [419, 238] on span "Privy enables users to login to your application with SMS or email. With Privy,…" at bounding box center [462, 263] width 888 height 51
drag, startPoint x: 413, startPoint y: 209, endPoint x: 435, endPoint y: 308, distance: 101.3
click at [436, 289] on span "Privy enables users to login to your application with SMS or email. With Privy,…" at bounding box center [462, 263] width 888 height 51
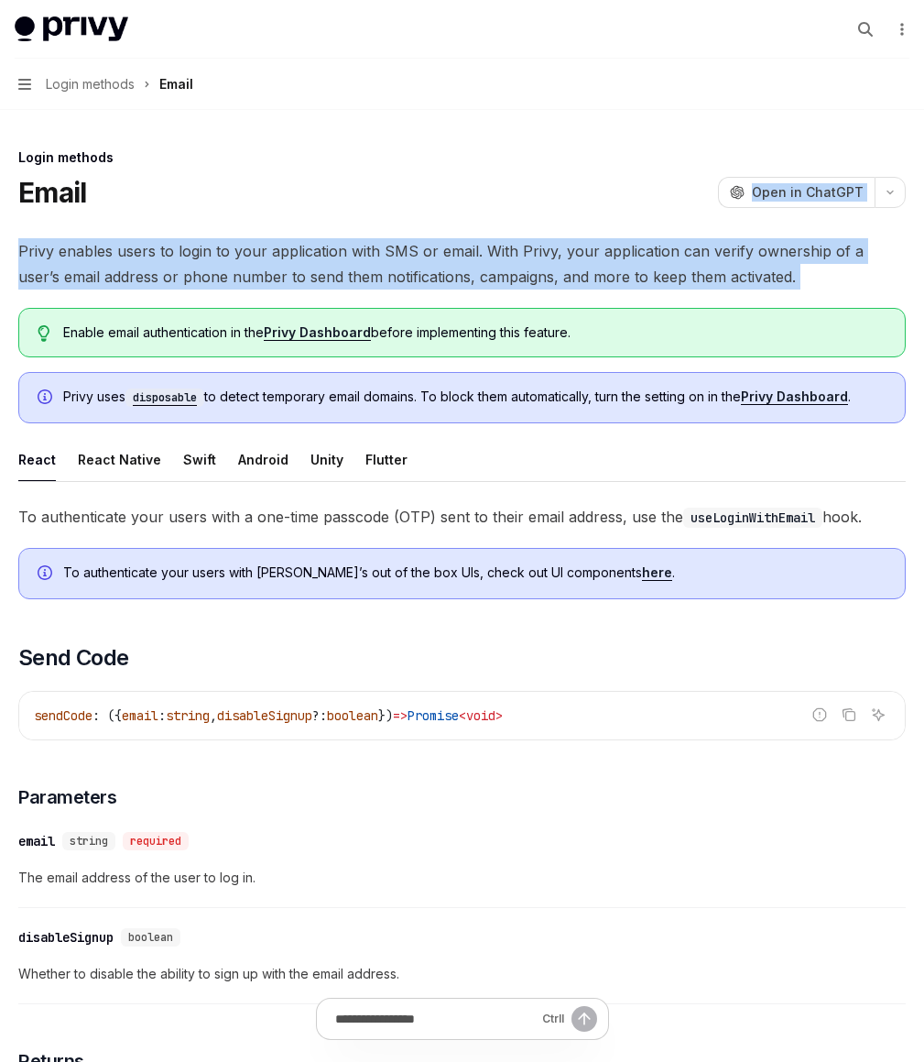
drag, startPoint x: 436, startPoint y: 308, endPoint x: 411, endPoint y: 197, distance: 113.6
click at [411, 197] on div "Email OpenAI Open in ChatGPT" at bounding box center [462, 192] width 888 height 33
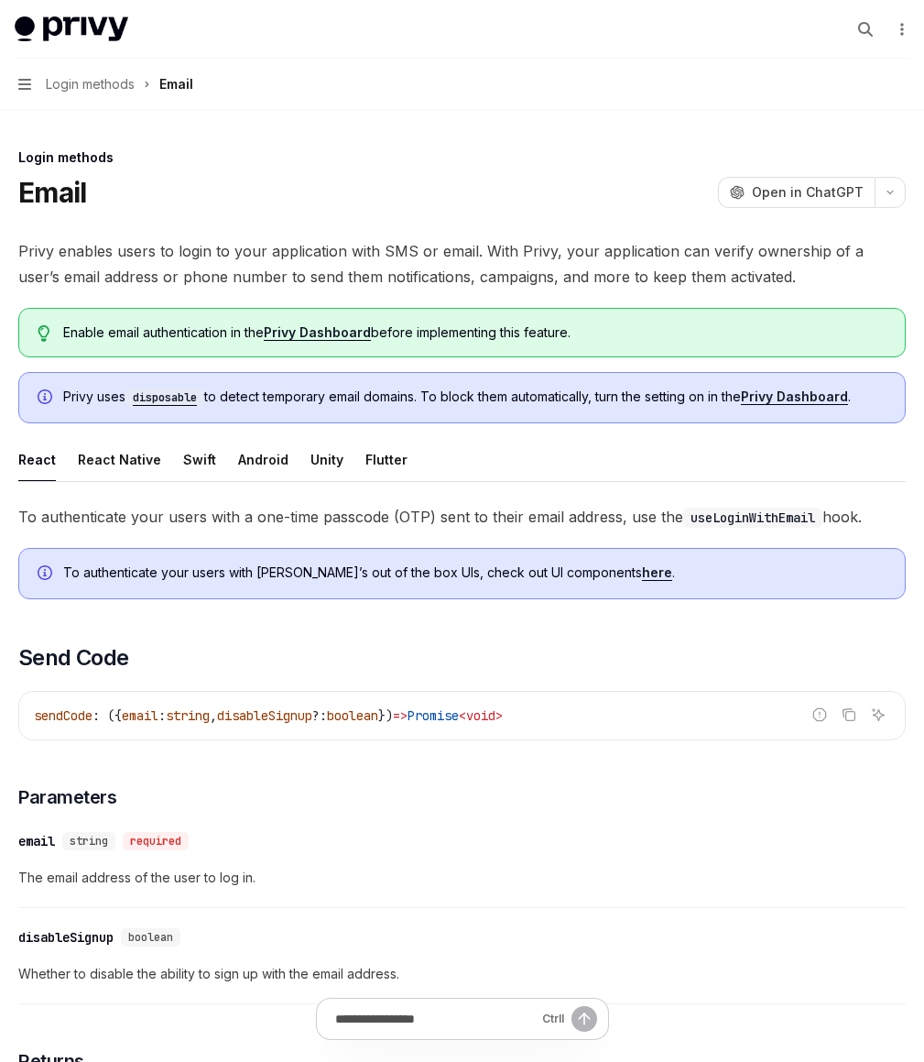
click at [411, 197] on div "Email OpenAI Open in ChatGPT" at bounding box center [462, 192] width 888 height 33
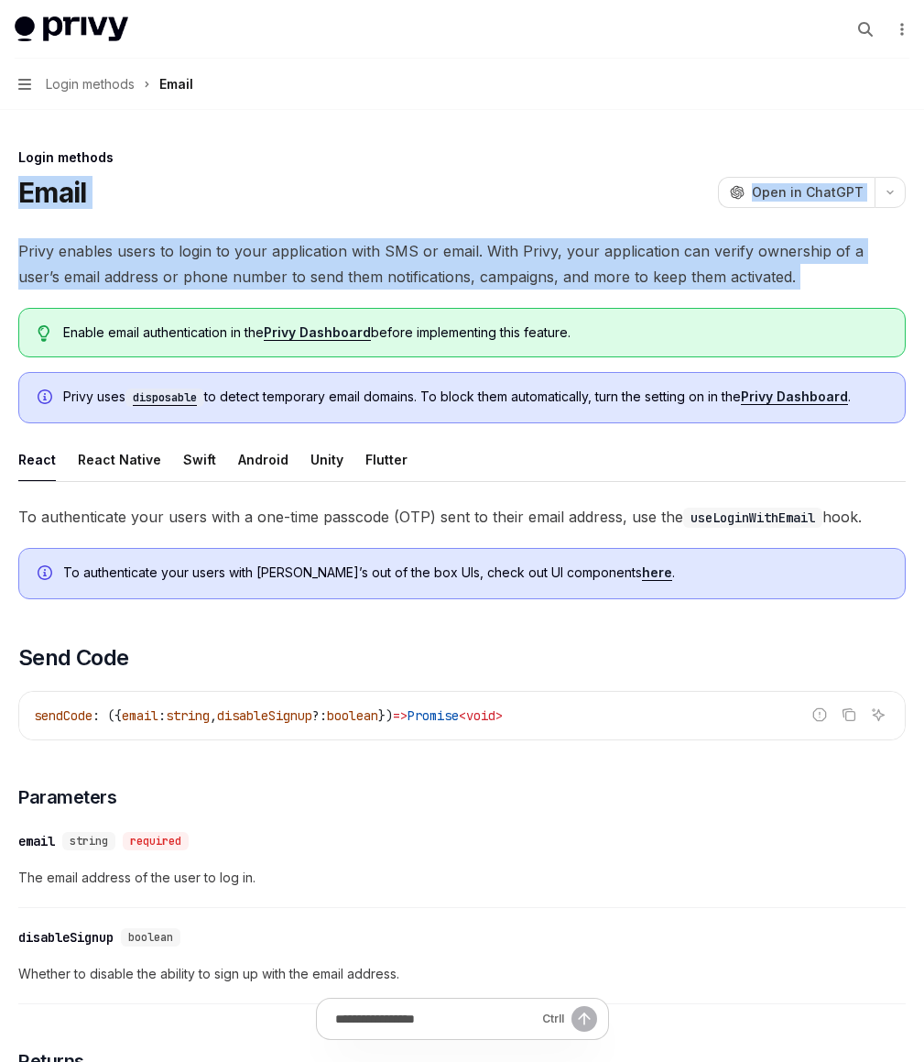
drag, startPoint x: 411, startPoint y: 197, endPoint x: 427, endPoint y: 279, distance: 83.9
click at [427, 279] on span "Privy enables users to login to your application with SMS or email. With Privy,…" at bounding box center [462, 263] width 888 height 51
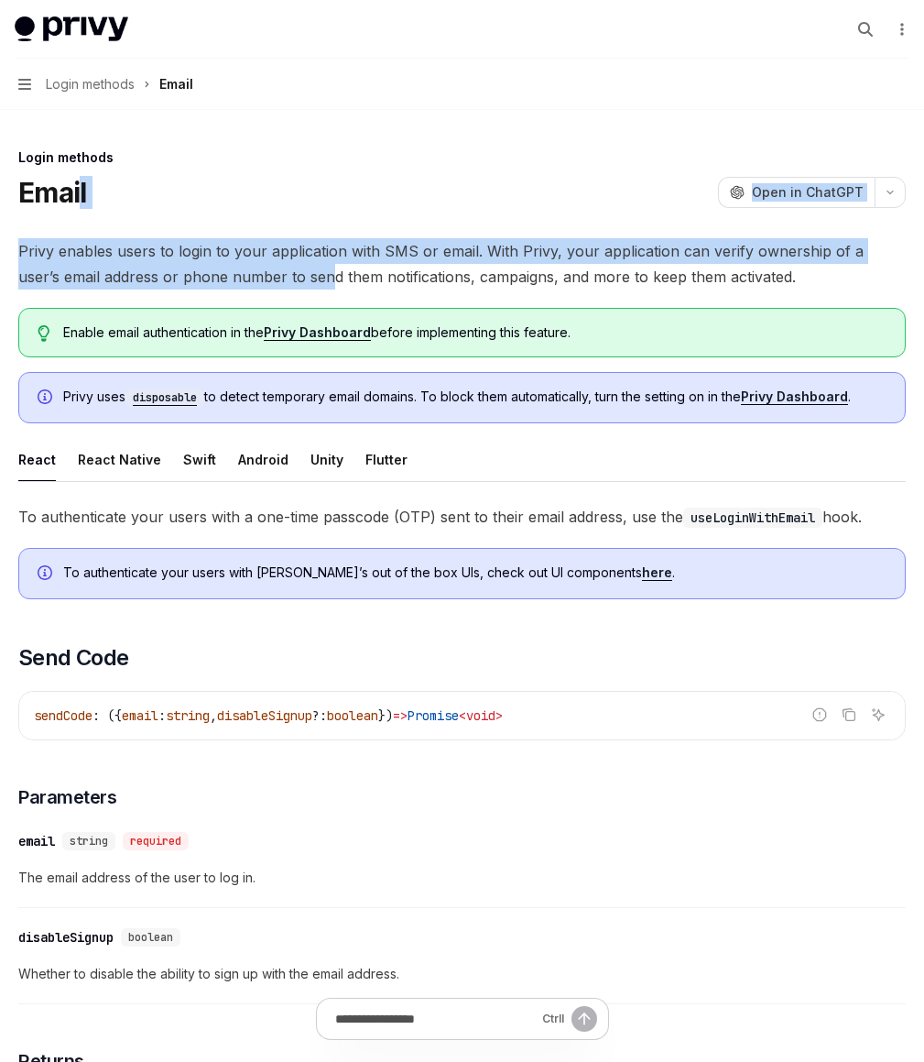
drag, startPoint x: 431, startPoint y: 296, endPoint x: 394, endPoint y: 196, distance: 106.7
click at [86, 196] on h1 "Email" at bounding box center [52, 192] width 68 height 33
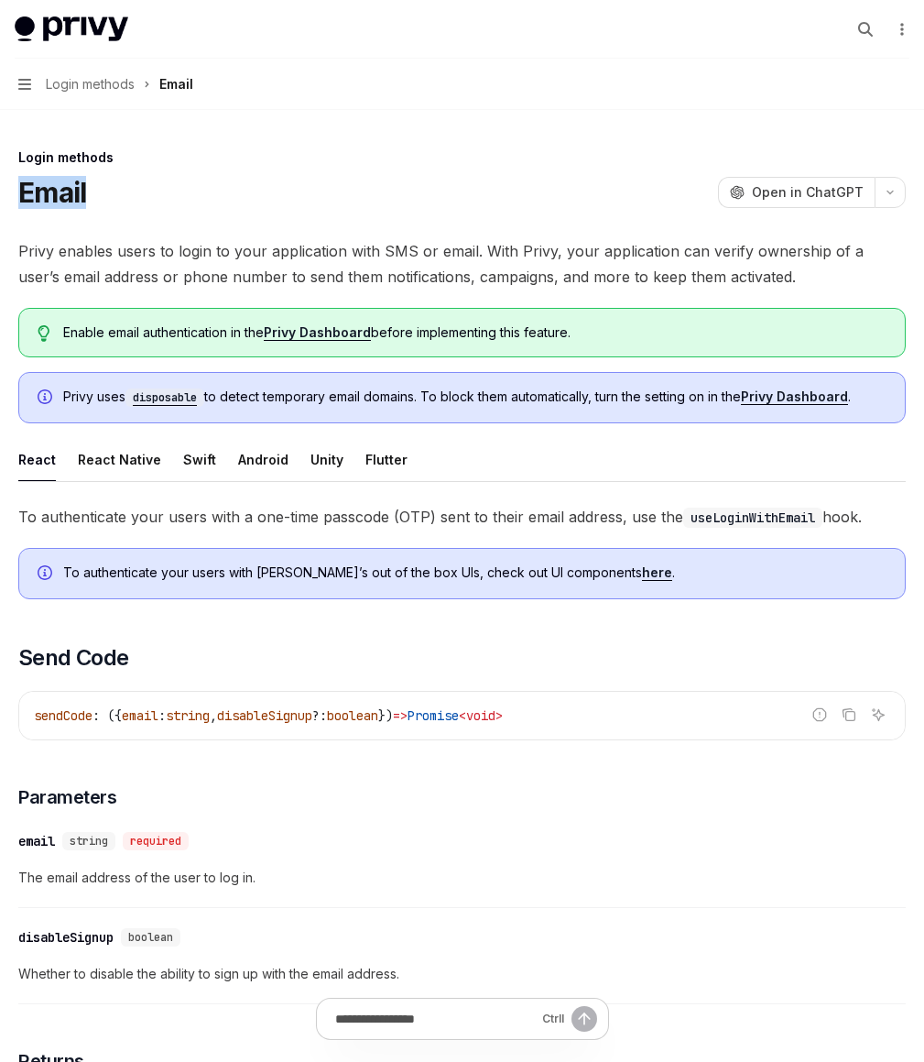
click at [86, 196] on h1 "Email" at bounding box center [52, 192] width 68 height 33
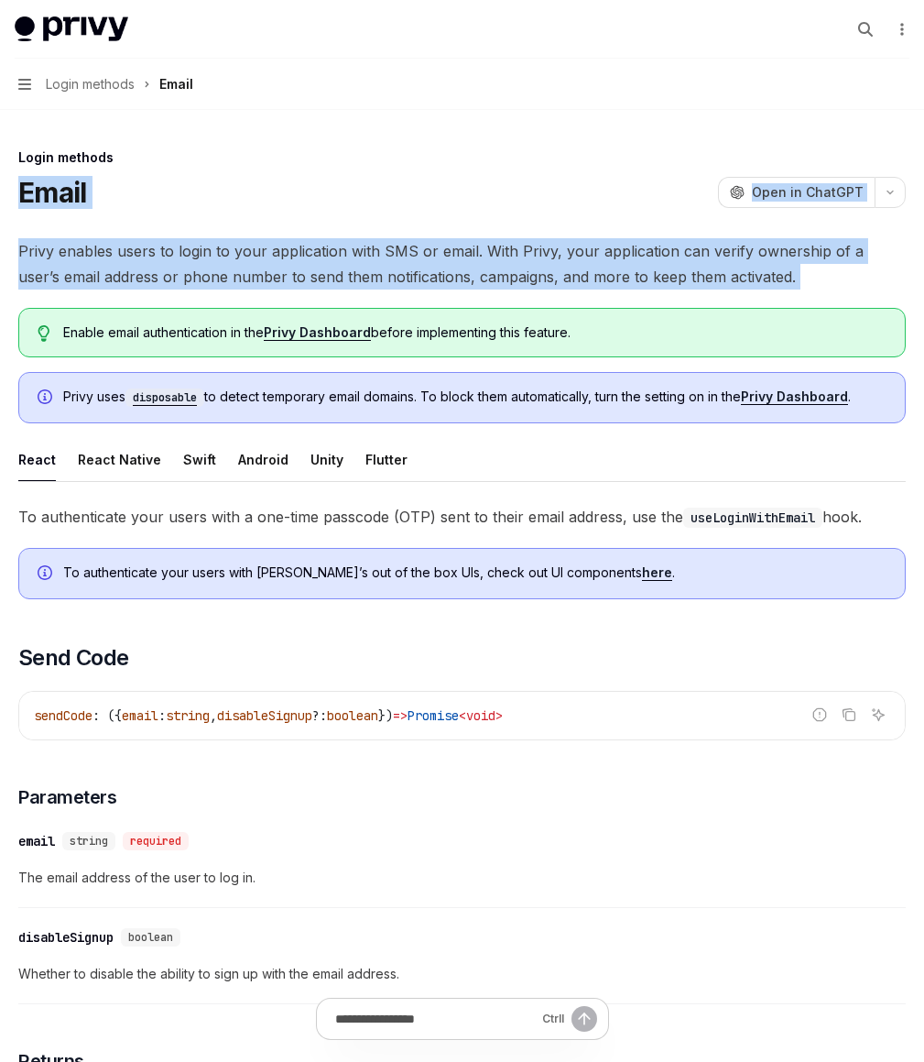
drag, startPoint x: 394, startPoint y: 196, endPoint x: 418, endPoint y: 271, distance: 78.8
click at [418, 271] on span "Privy enables users to login to your application with SMS or email. With Privy,…" at bounding box center [462, 263] width 888 height 51
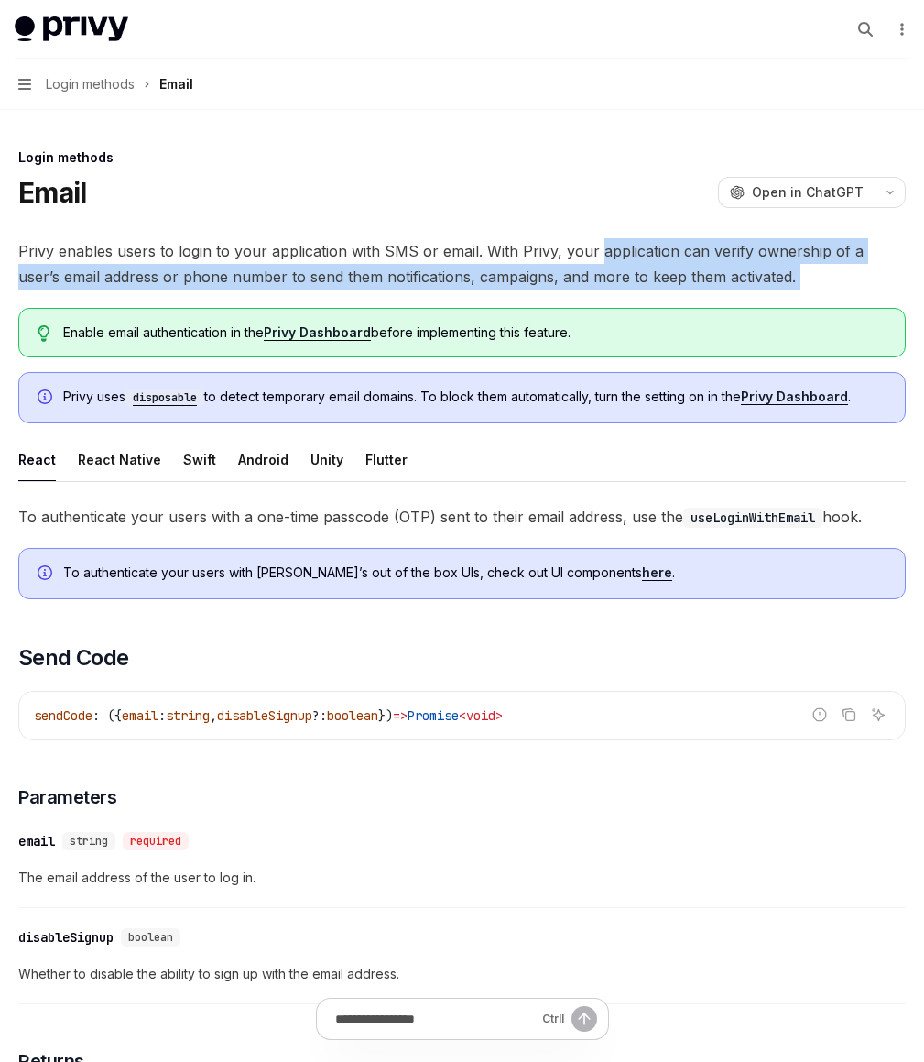
drag, startPoint x: 418, startPoint y: 271, endPoint x: 426, endPoint y: 310, distance: 40.2
click at [426, 289] on span "Privy enables users to login to your application with SMS or email. With Privy,…" at bounding box center [462, 263] width 888 height 51
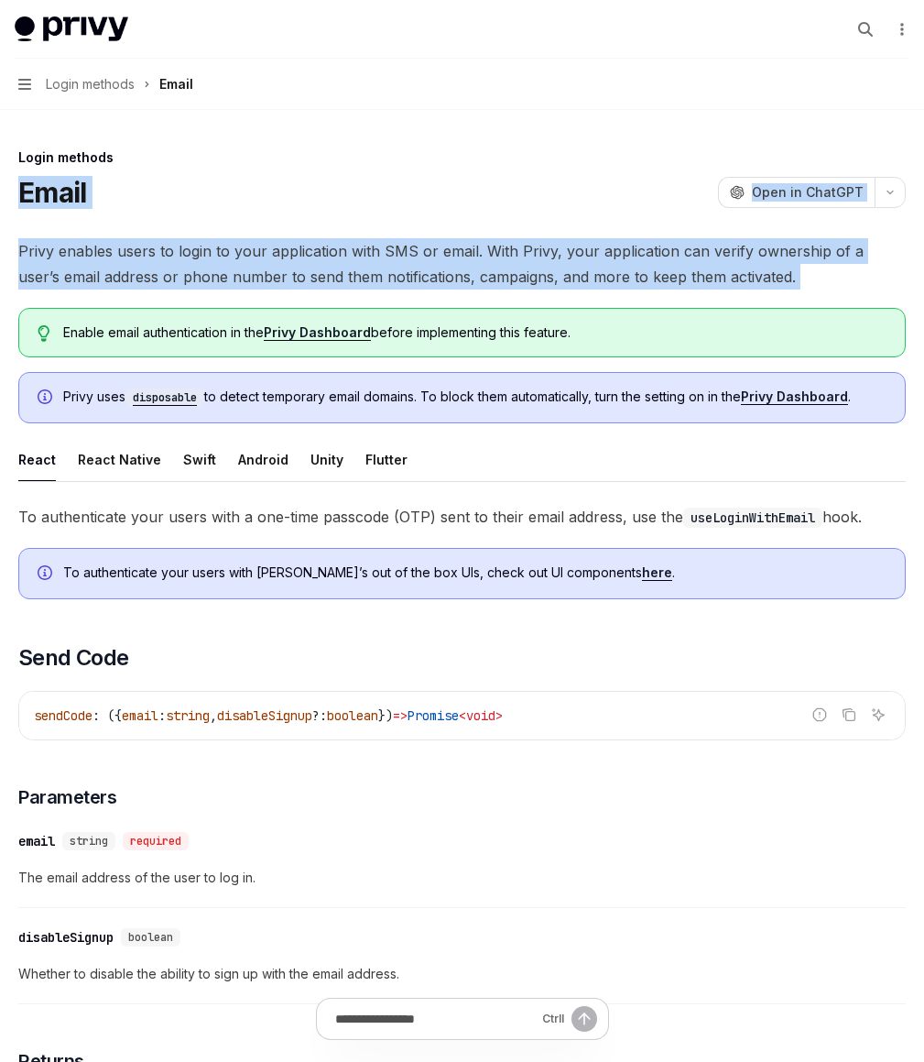
drag, startPoint x: 426, startPoint y: 310, endPoint x: 381, endPoint y: 199, distance: 120.4
click at [392, 240] on span "Privy enables users to login to your application with SMS or email. With Privy,…" at bounding box center [462, 263] width 888 height 51
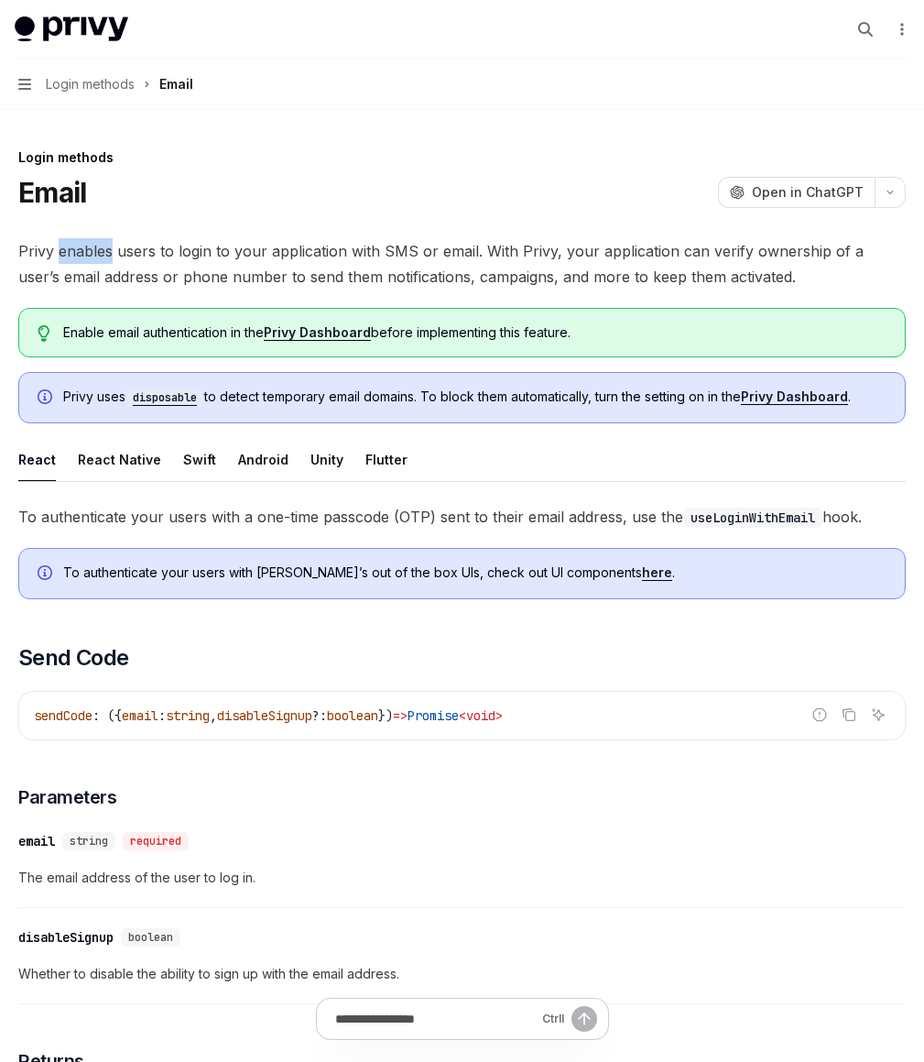
click at [392, 240] on span "Privy enables users to login to your application with SMS or email. With Privy,…" at bounding box center [462, 263] width 888 height 51
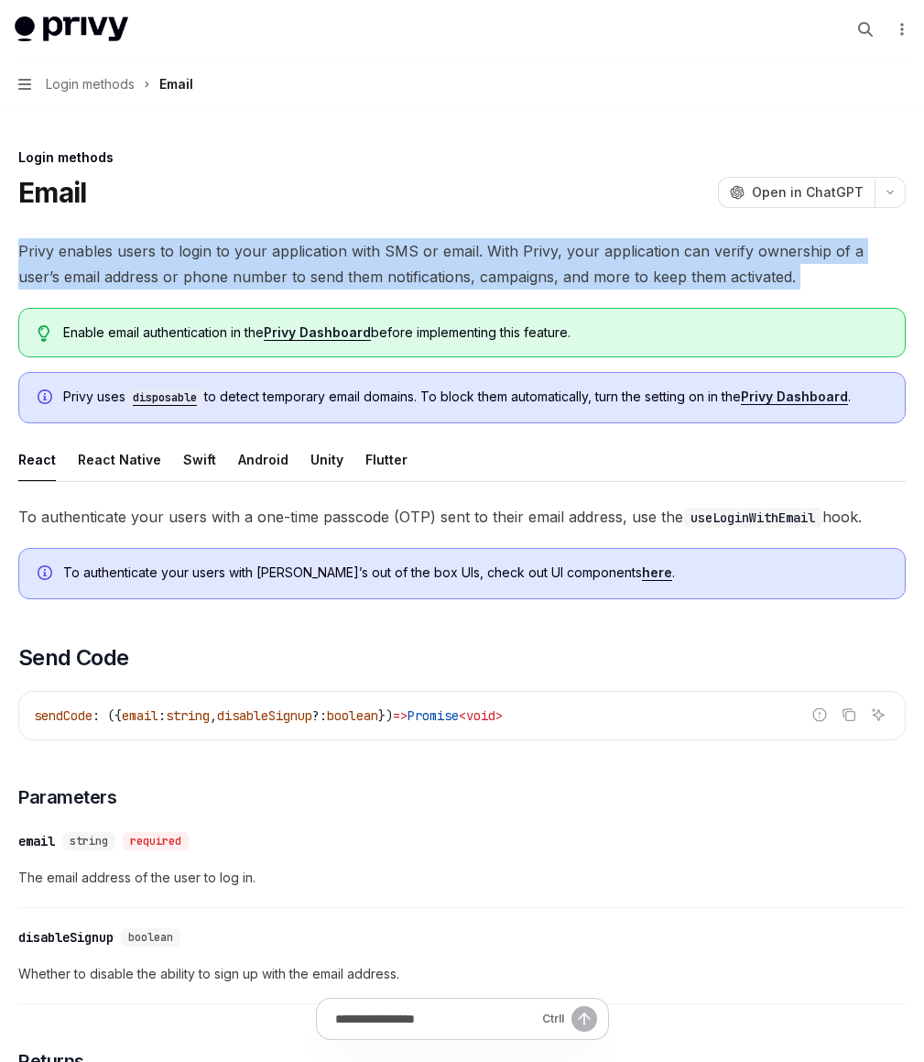
click at [392, 240] on span "Privy enables users to login to your application with SMS or email. With Privy,…" at bounding box center [462, 263] width 888 height 51
click at [413, 273] on span "Privy enables users to login to your application with SMS or email. With Privy,…" at bounding box center [462, 263] width 888 height 51
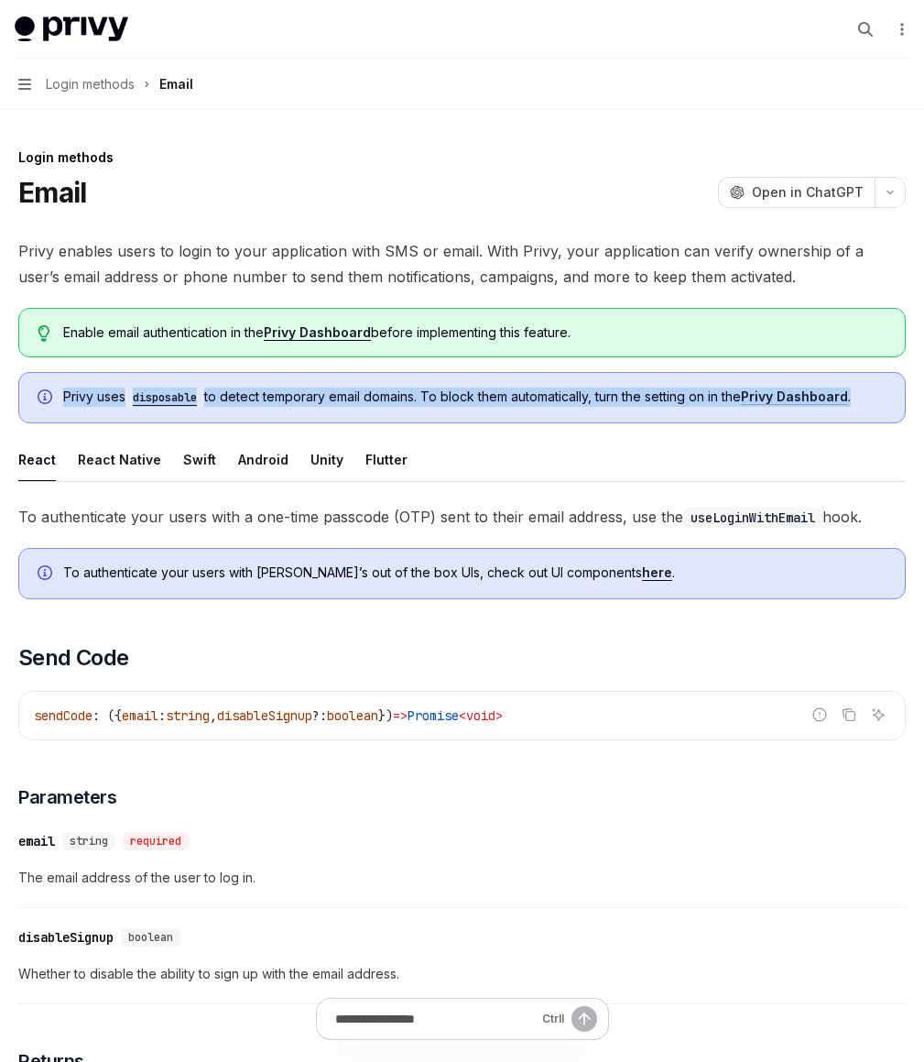
drag, startPoint x: 474, startPoint y: 436, endPoint x: 482, endPoint y: 494, distance: 58.2
click at [482, 423] on div "Privy uses disposable to detect temporary email domains. To block them automati…" at bounding box center [462, 397] width 888 height 51
drag, startPoint x: 482, startPoint y: 494, endPoint x: 467, endPoint y: 338, distance: 156.4
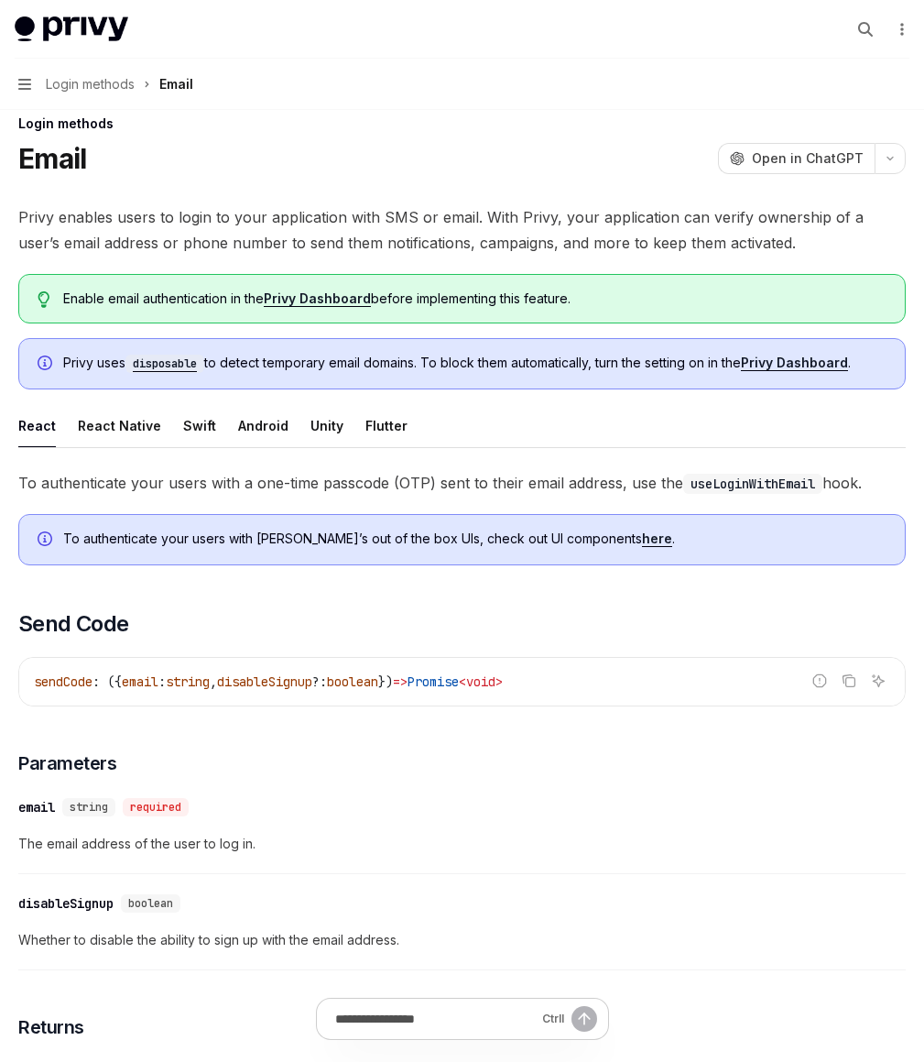
scroll to position [73, 0]
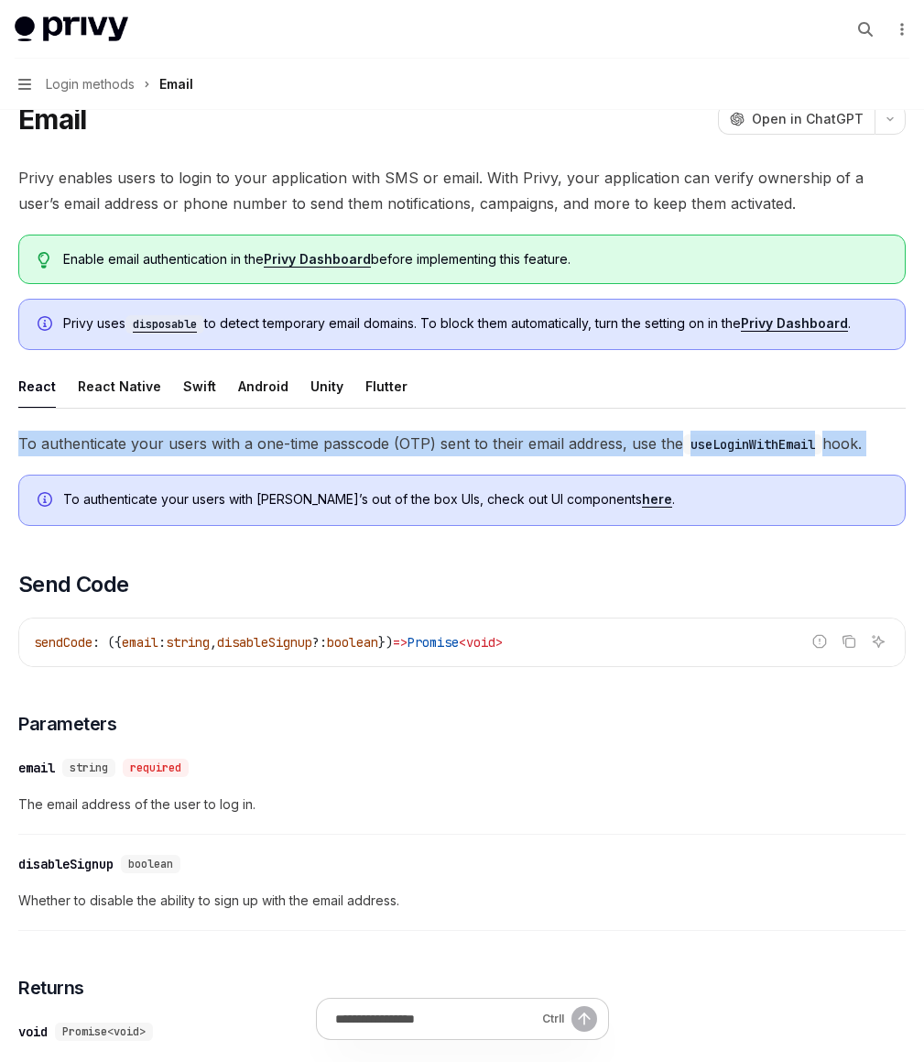
drag, startPoint x: 467, startPoint y: 507, endPoint x: 473, endPoint y: 574, distance: 68.0
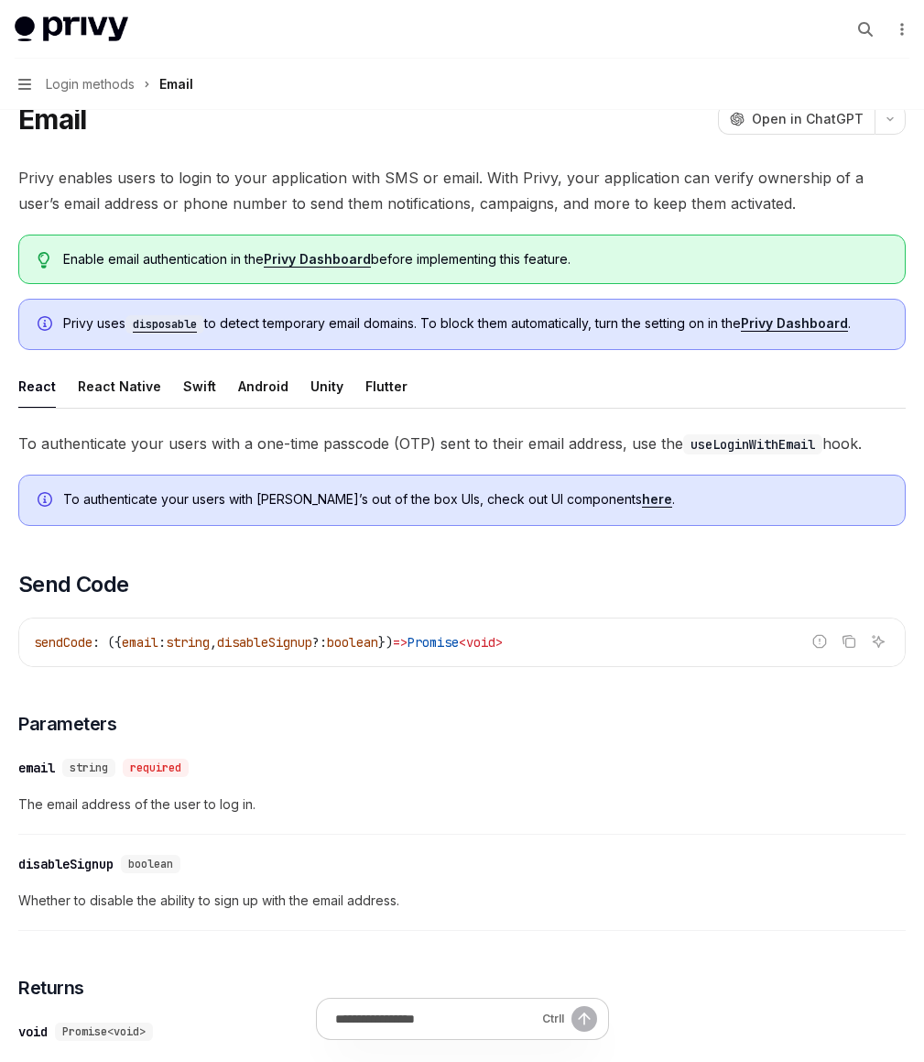
click at [0, 0] on div "Overview" at bounding box center [0, 0] width 0 height 0
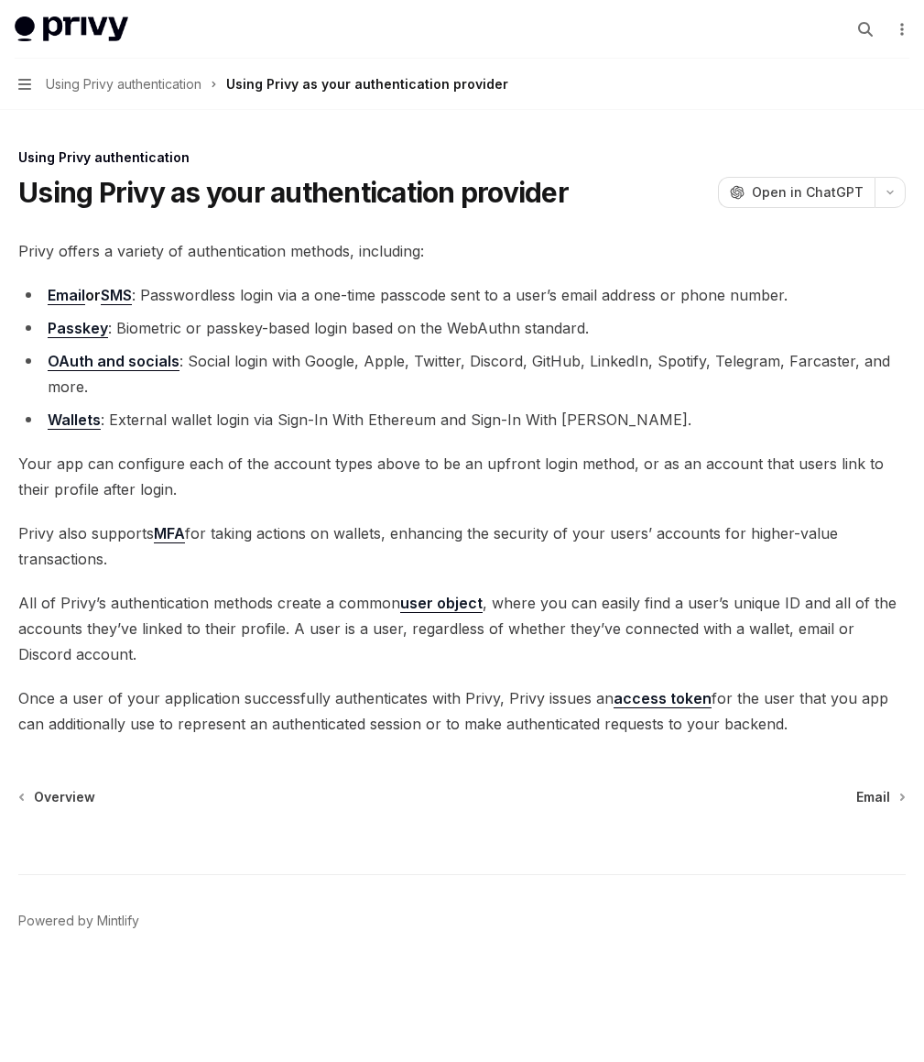
click at [0, 0] on div "Overview Using Privy authentication Overview Login methods Email SMS and WhatsA…" at bounding box center [0, 0] width 0 height 0
click at [0, 0] on h5 "Using Privy authentication" at bounding box center [0, 0] width 0 height 0
click at [0, 0] on div "Overview" at bounding box center [0, 0] width 0 height 0
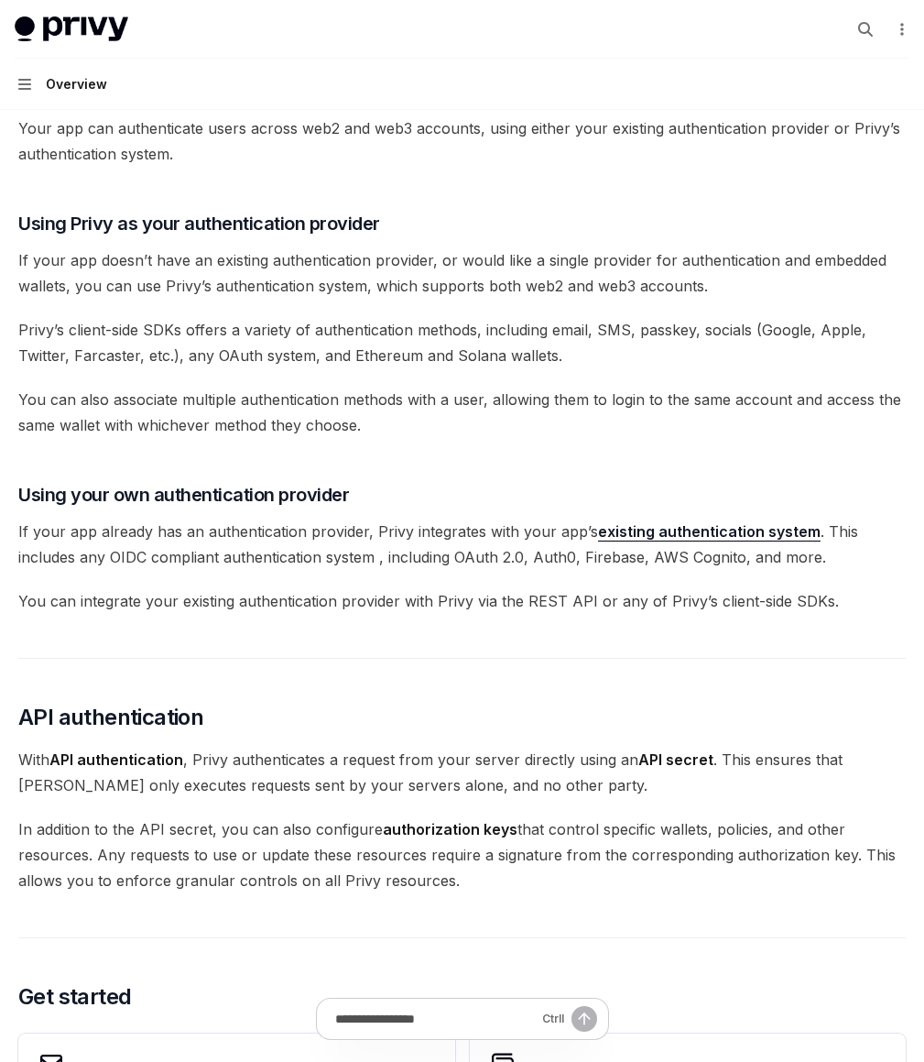
scroll to position [498, 0]
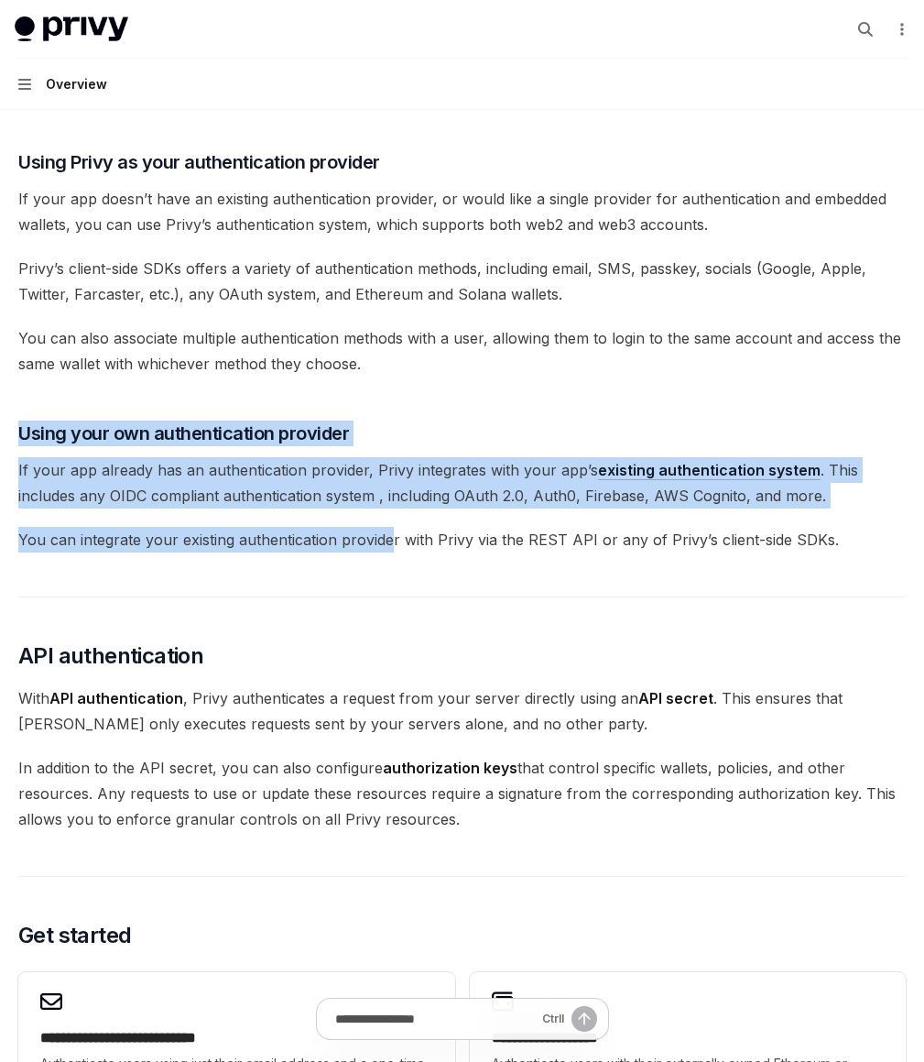
drag, startPoint x: 618, startPoint y: 571, endPoint x: 703, endPoint y: 768, distance: 214.6
click at [703, 768] on div "Privy’s wallet system supports granular controls on who can access wallets and …" at bounding box center [462, 506] width 888 height 1589
click at [703, 552] on span "You can integrate your existing authentication provider with Privy via the REST…" at bounding box center [462, 540] width 888 height 26
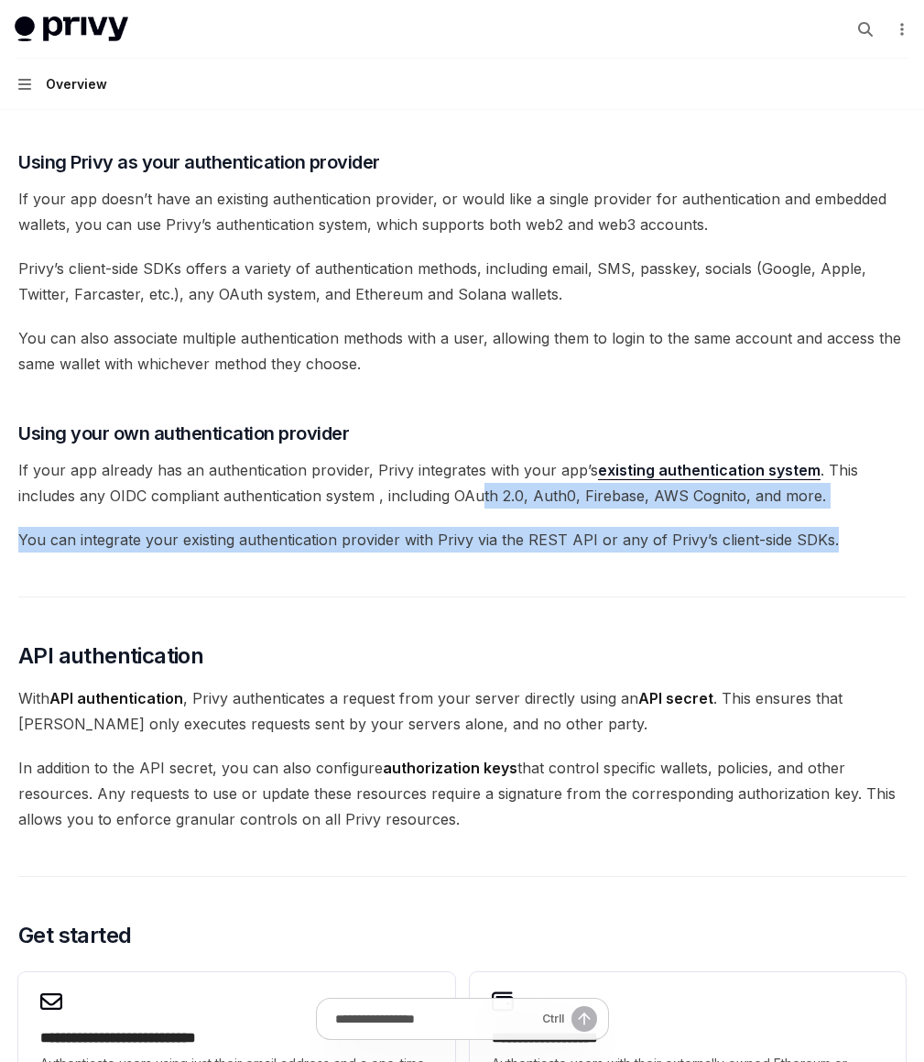
drag, startPoint x: 711, startPoint y: 794, endPoint x: 591, endPoint y: 705, distance: 149.3
click at [591, 705] on div "Privy’s wallet system supports granular controls on who can access wallets and …" at bounding box center [462, 506] width 888 height 1589
click at [591, 508] on span "If your app already has an authentication provider, Privy integrates with your …" at bounding box center [462, 482] width 888 height 51
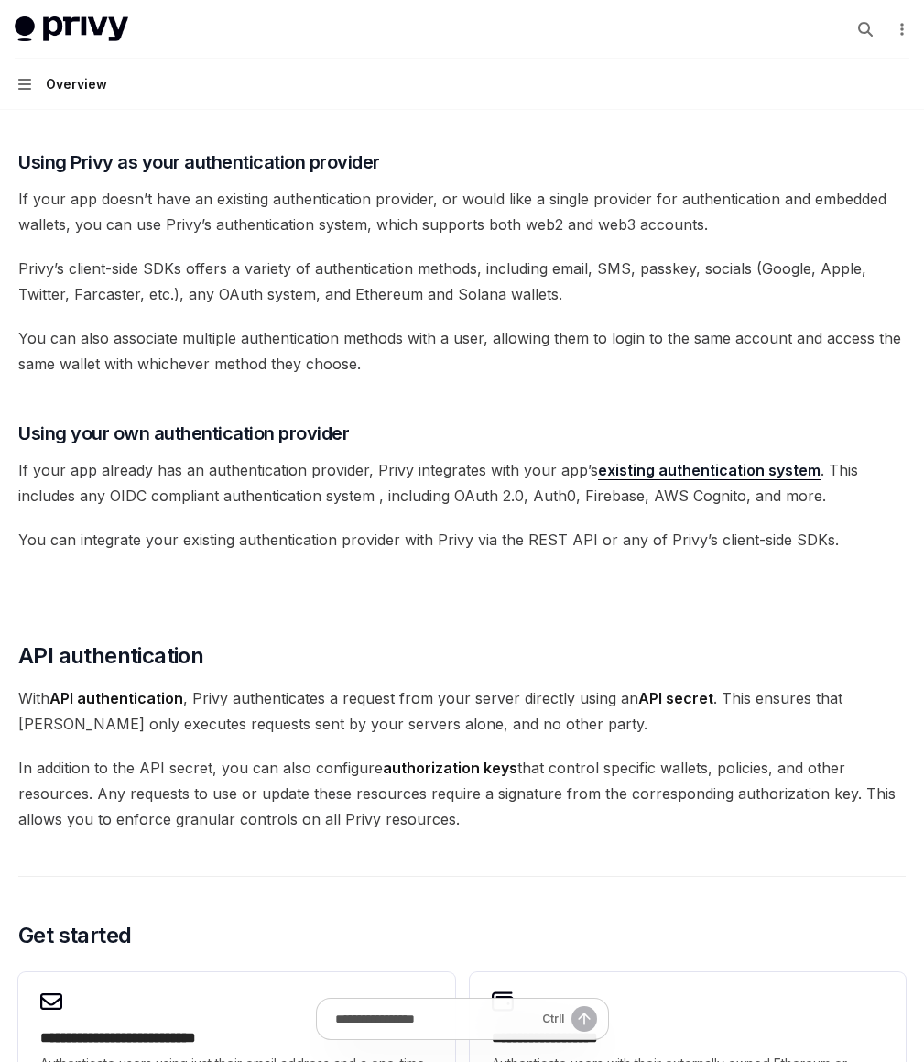
drag, startPoint x: 595, startPoint y: 737, endPoint x: 516, endPoint y: 726, distance: 80.4
click at [516, 726] on div "Privy’s wallet system supports granular controls on who can access wallets and …" at bounding box center [462, 506] width 888 height 1589
click at [516, 508] on span "If your app already has an authentication provider, Privy integrates with your …" at bounding box center [462, 482] width 888 height 51
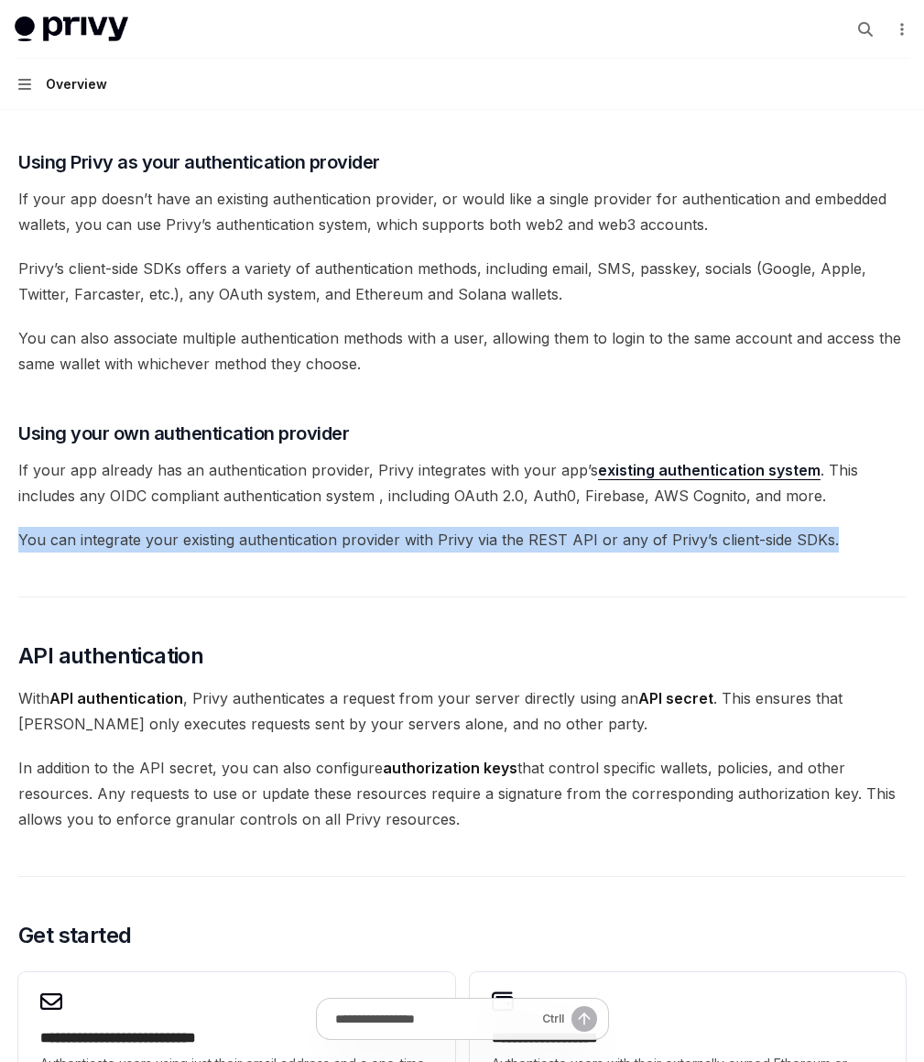
drag, startPoint x: 516, startPoint y: 726, endPoint x: 549, endPoint y: 836, distance: 114.7
click at [549, 836] on div "Privy’s wallet system supports granular controls on who can access wallets and …" at bounding box center [462, 506] width 888 height 1589
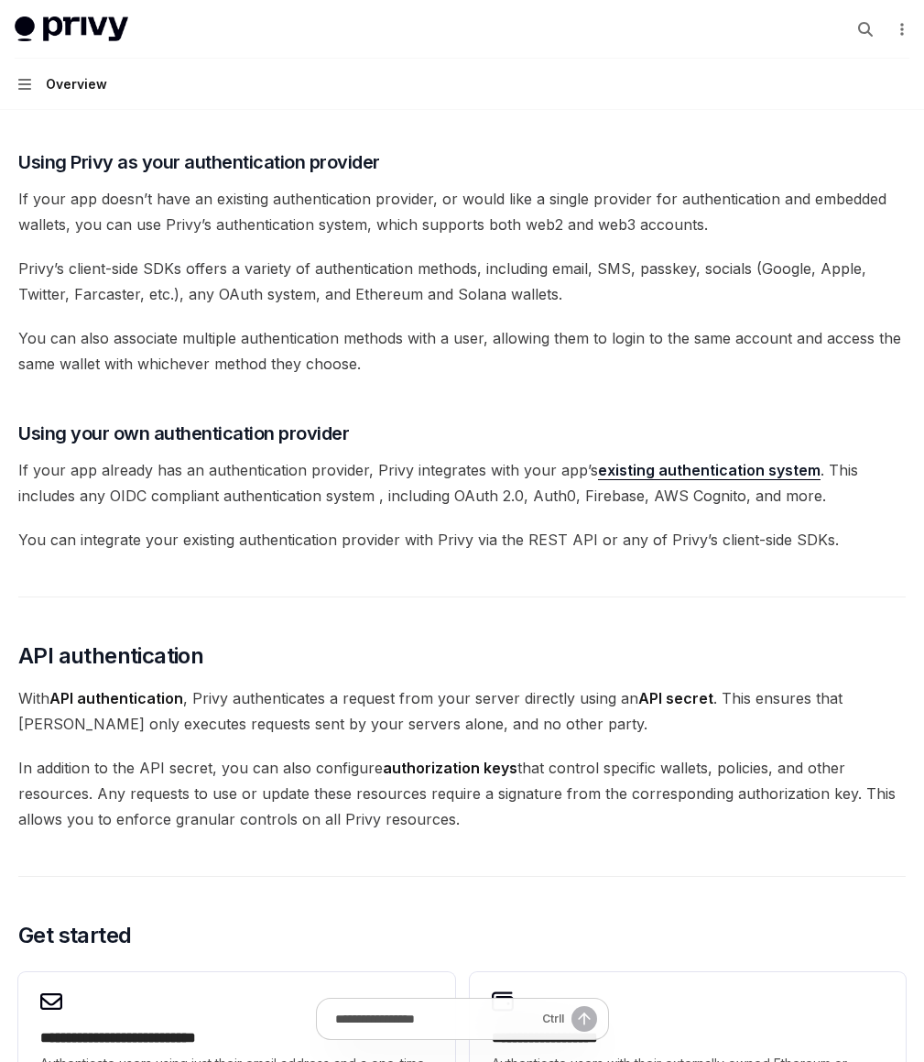
click at [566, 801] on div "Privy’s wallet system supports granular controls on who can access wallets and …" at bounding box center [462, 506] width 888 height 1589
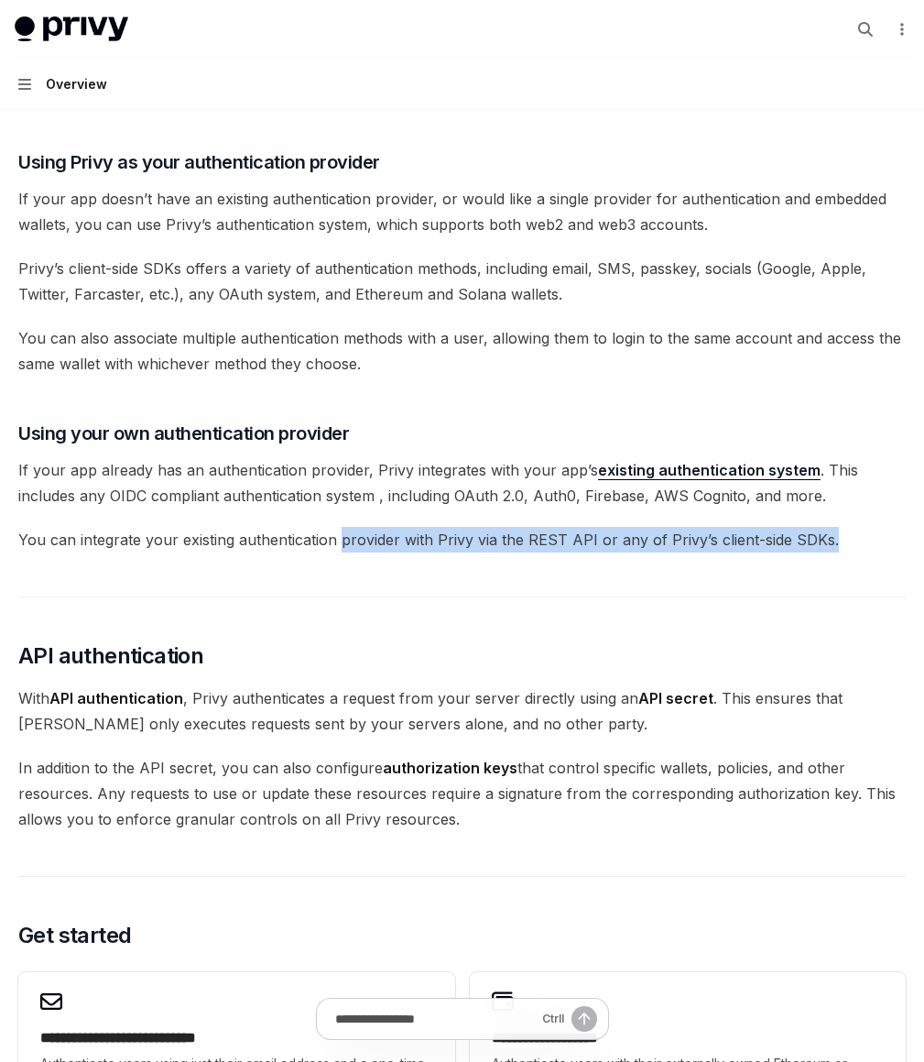
drag, startPoint x: 626, startPoint y: 817, endPoint x: 656, endPoint y: 757, distance: 67.6
click at [656, 757] on div "Privy’s wallet system supports granular controls on who can access wallets and …" at bounding box center [462, 506] width 888 height 1589
click at [656, 552] on span "You can integrate your existing authentication provider with Privy via the REST…" at bounding box center [462, 540] width 888 height 26
drag, startPoint x: 641, startPoint y: 743, endPoint x: 649, endPoint y: 779, distance: 37.6
click at [649, 779] on div "Privy’s wallet system supports granular controls on who can access wallets and …" at bounding box center [462, 506] width 888 height 1589
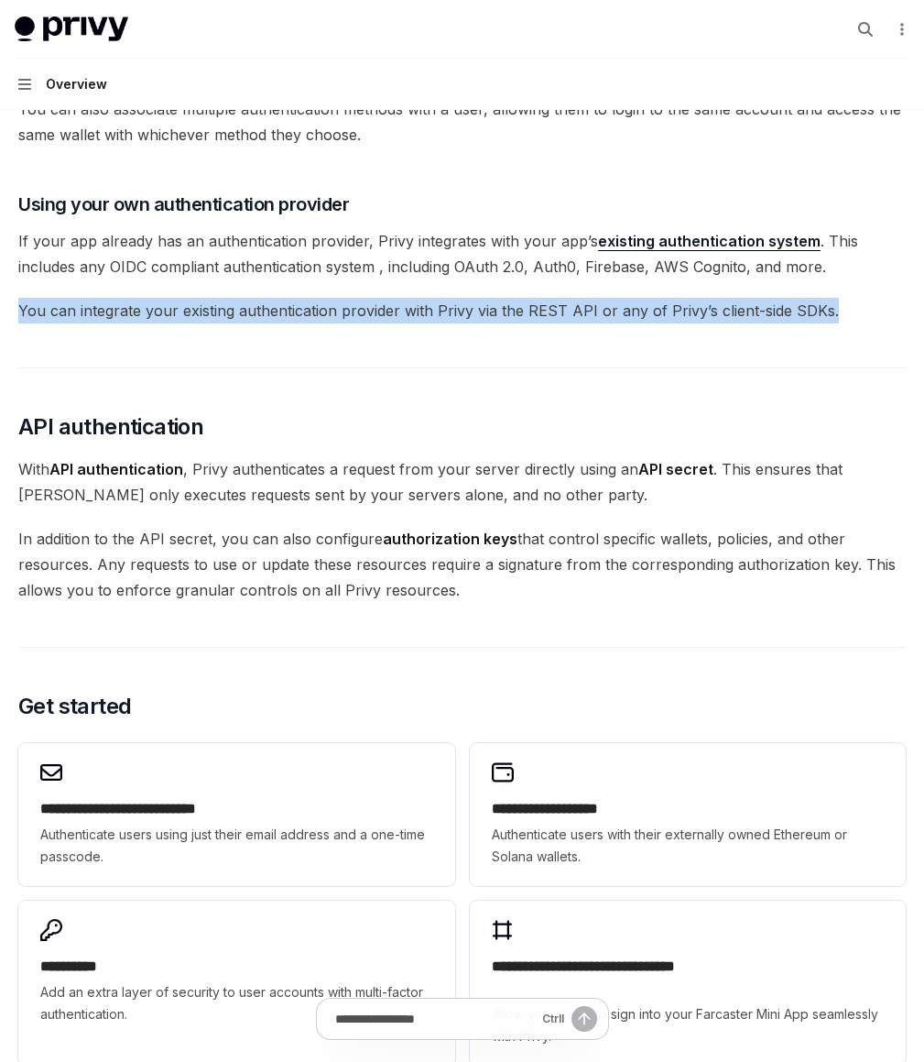
scroll to position [813, 0]
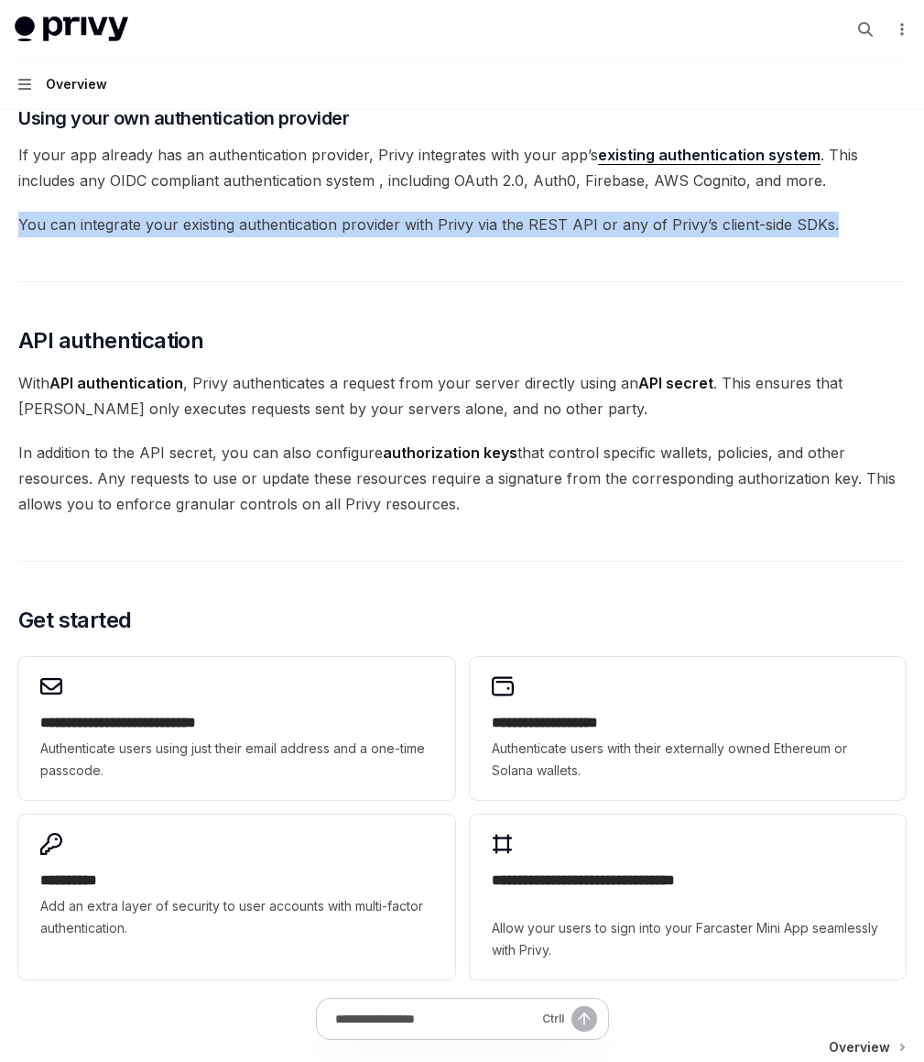
drag, startPoint x: 590, startPoint y: 635, endPoint x: 621, endPoint y: 833, distance: 201.2
click at [621, 833] on div "Privy’s wallet system supports granular controls on who can access wallets and …" at bounding box center [462, 191] width 888 height 1589
click at [621, 517] on span "In addition to the API secret, you can also configure authorization keys that c…" at bounding box center [462, 478] width 888 height 77
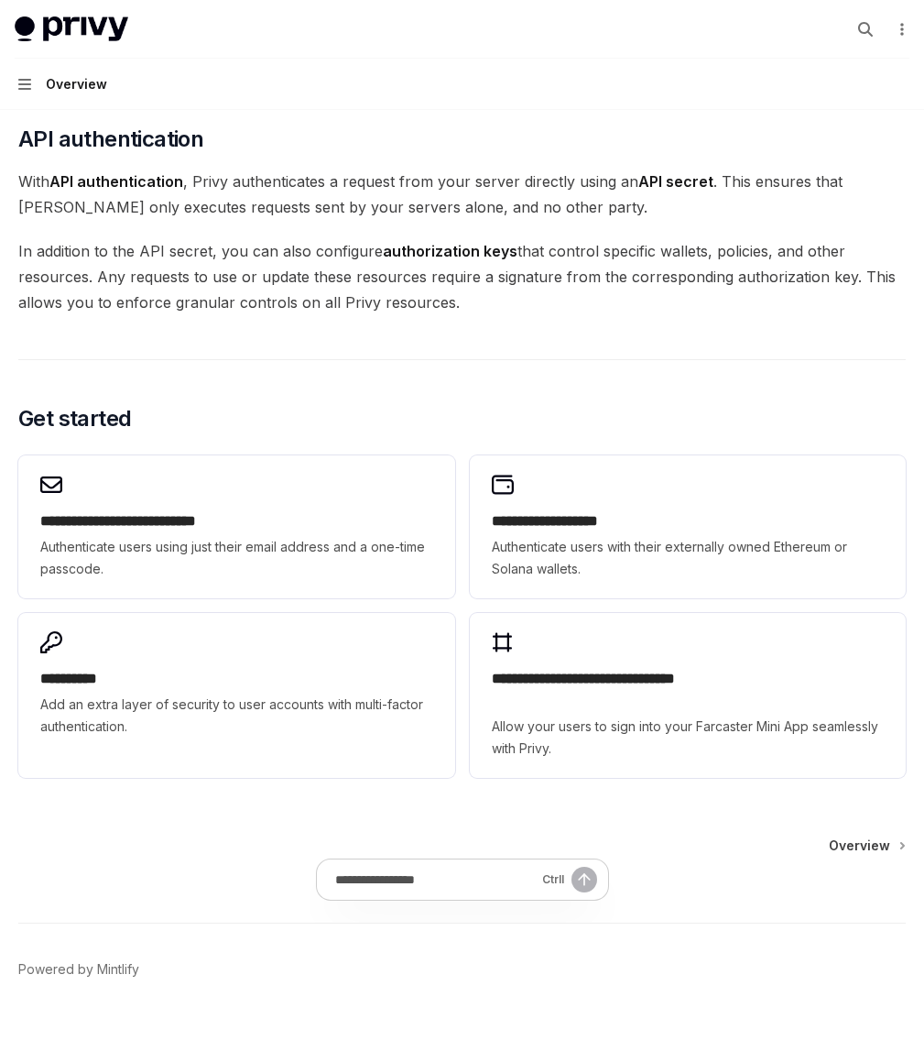
scroll to position [1143, 0]
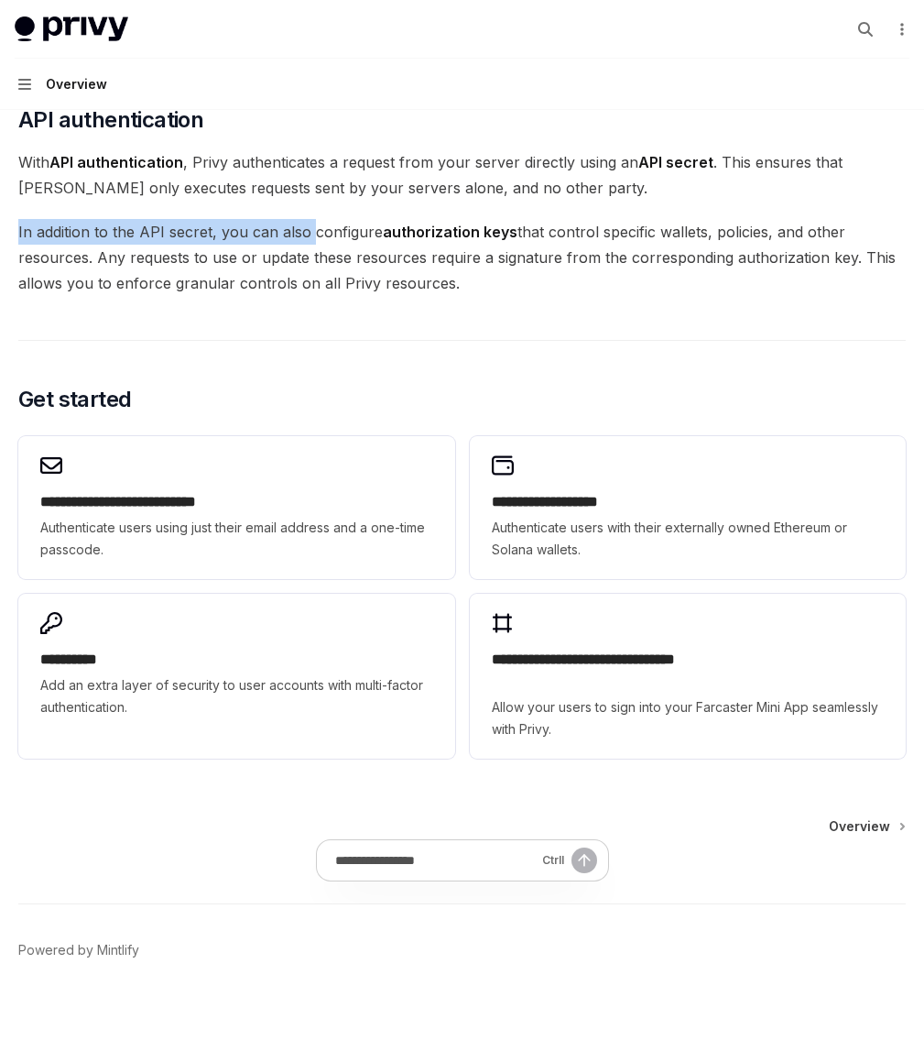
drag, startPoint x: 549, startPoint y: 382, endPoint x: 624, endPoint y: 392, distance: 75.8
click at [624, 296] on span "In addition to the API secret, you can also configure authorization keys that c…" at bounding box center [462, 257] width 888 height 77
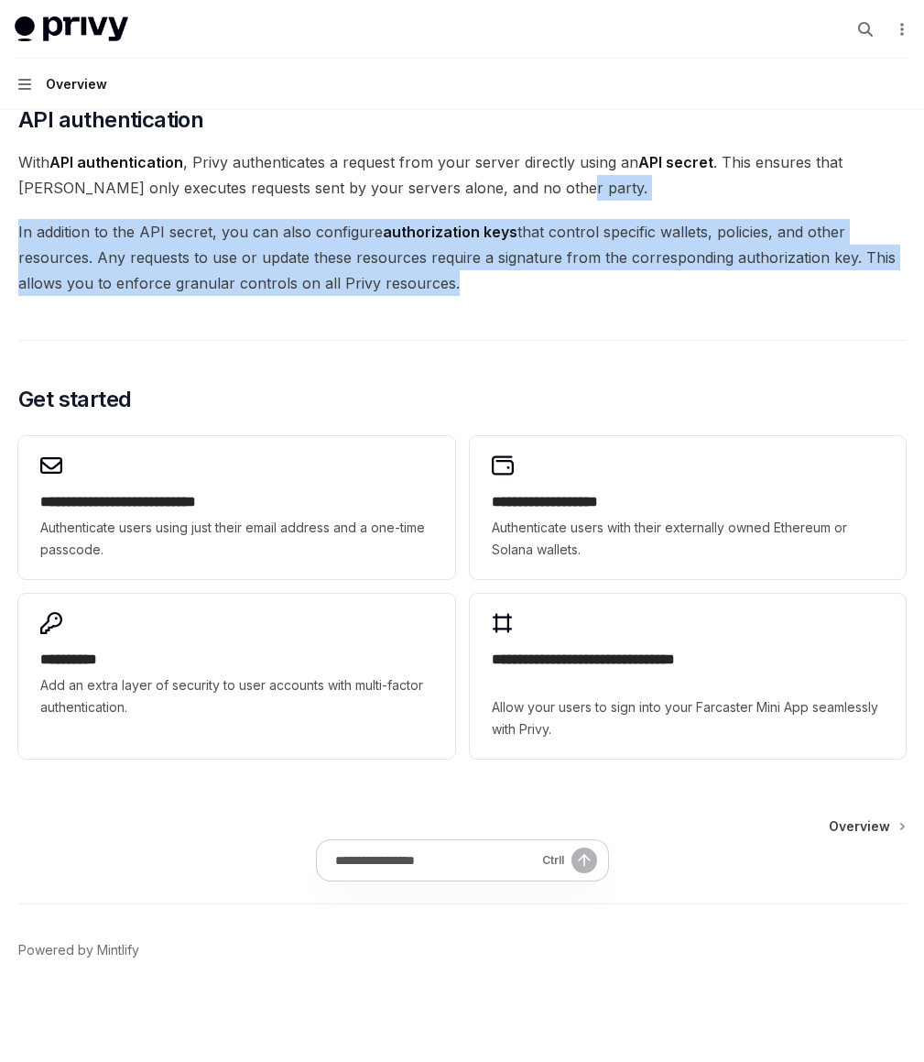
drag, startPoint x: 617, startPoint y: 347, endPoint x: 678, endPoint y: 546, distance: 207.7
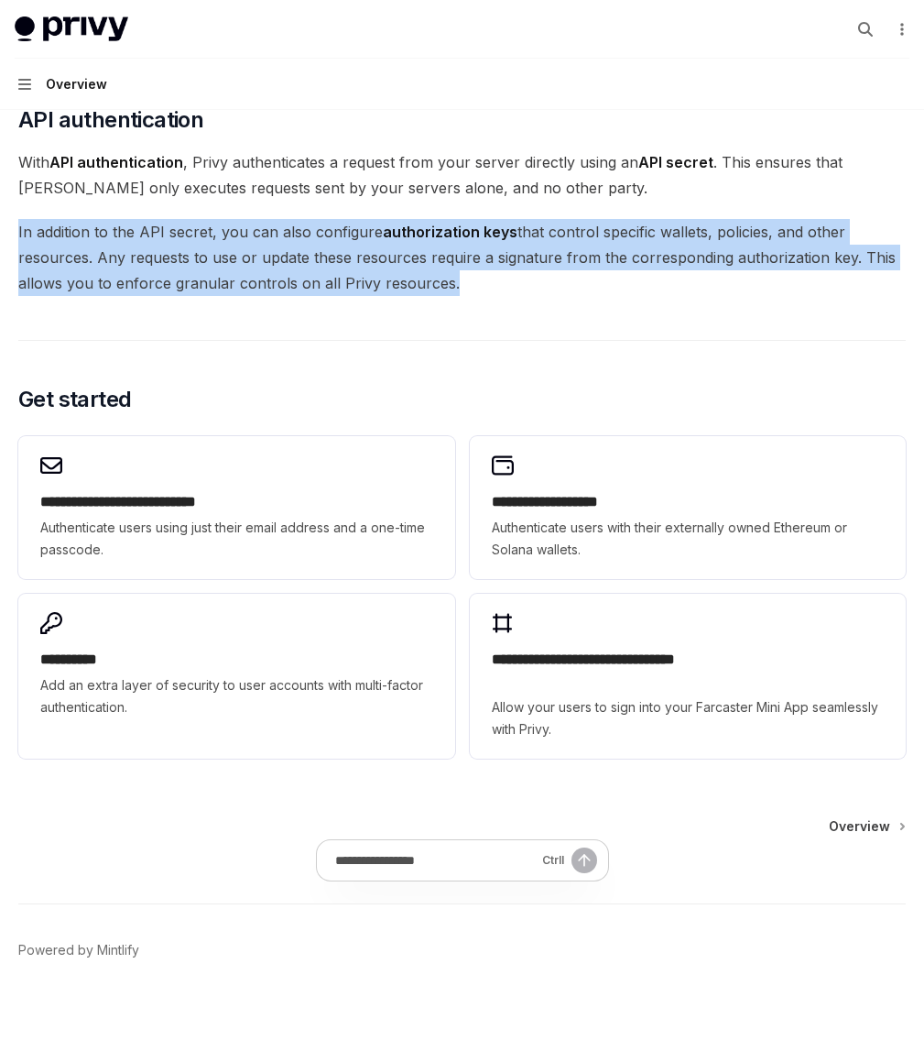
drag, startPoint x: 665, startPoint y: 513, endPoint x: 594, endPoint y: 367, distance: 162.2
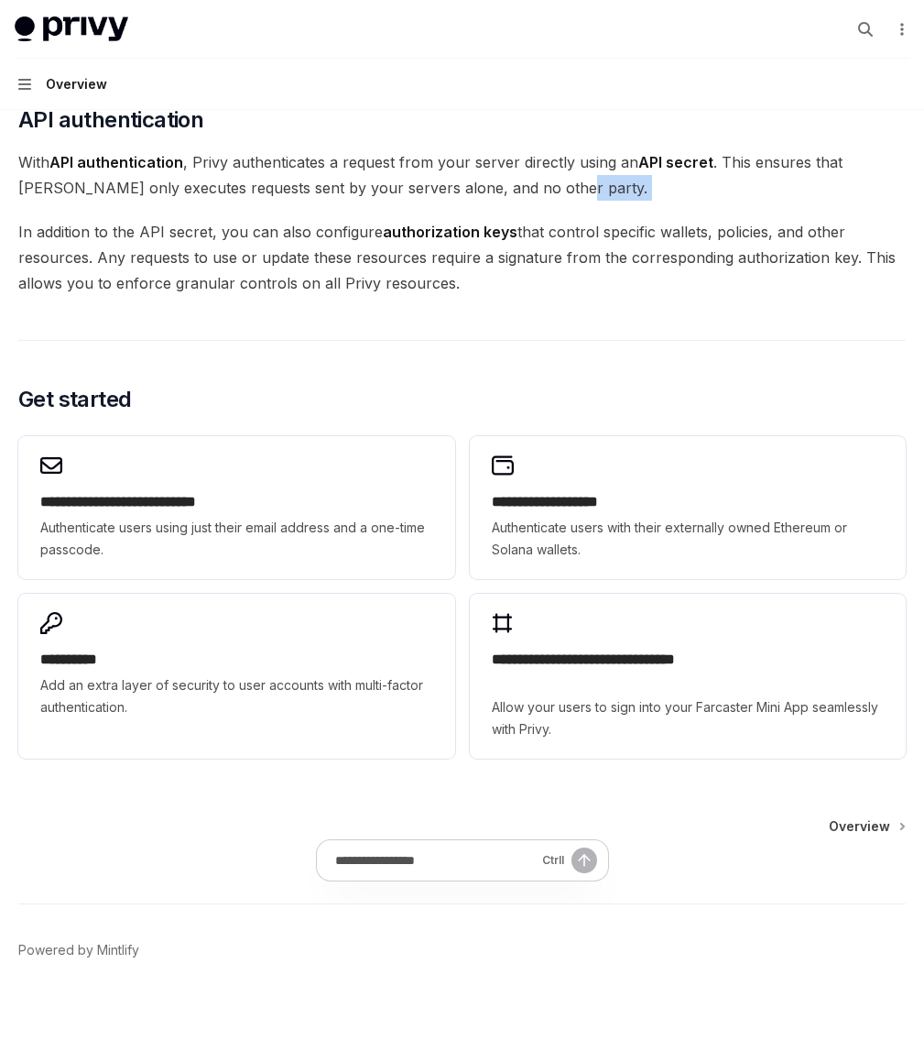
drag, startPoint x: 594, startPoint y: 367, endPoint x: 655, endPoint y: 359, distance: 61.9
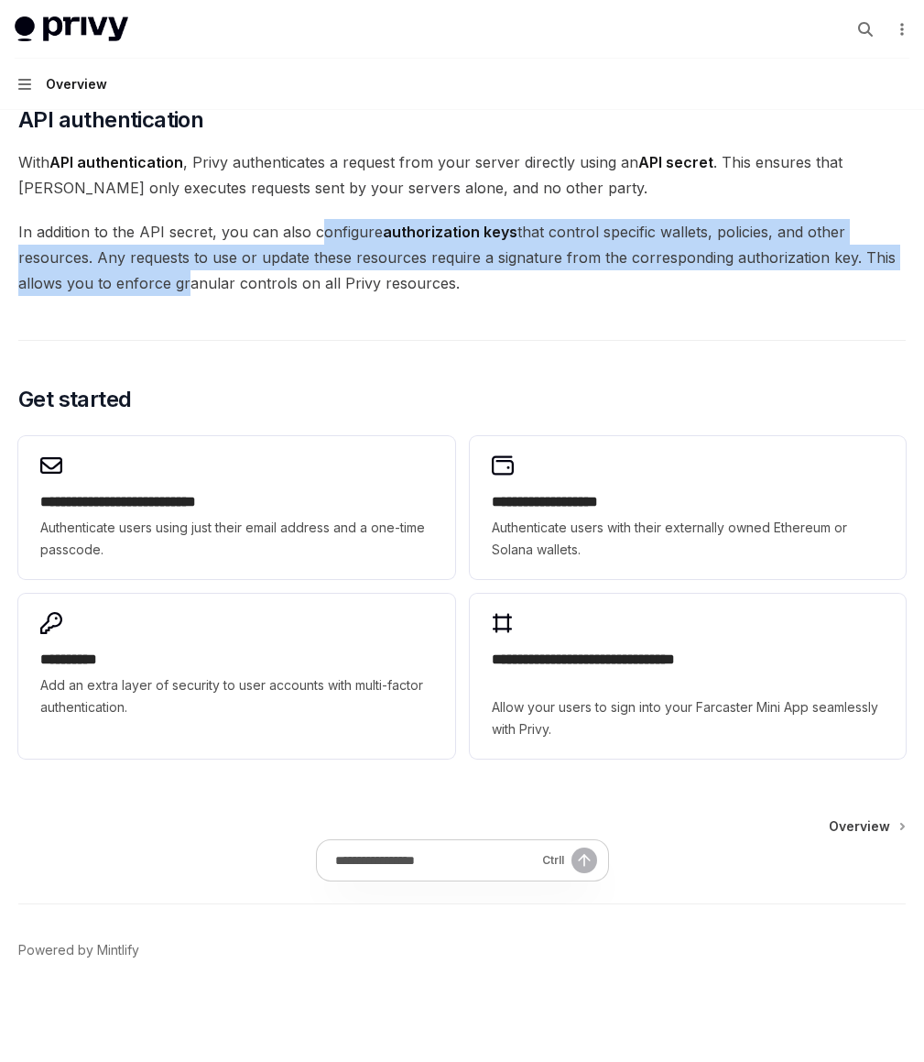
drag, startPoint x: 632, startPoint y: 390, endPoint x: 650, endPoint y: 478, distance: 89.8
click at [650, 296] on span "In addition to the API secret, you can also configure authorization keys that c…" at bounding box center [462, 257] width 888 height 77
drag, startPoint x: 655, startPoint y: 509, endPoint x: 603, endPoint y: 348, distance: 169.4
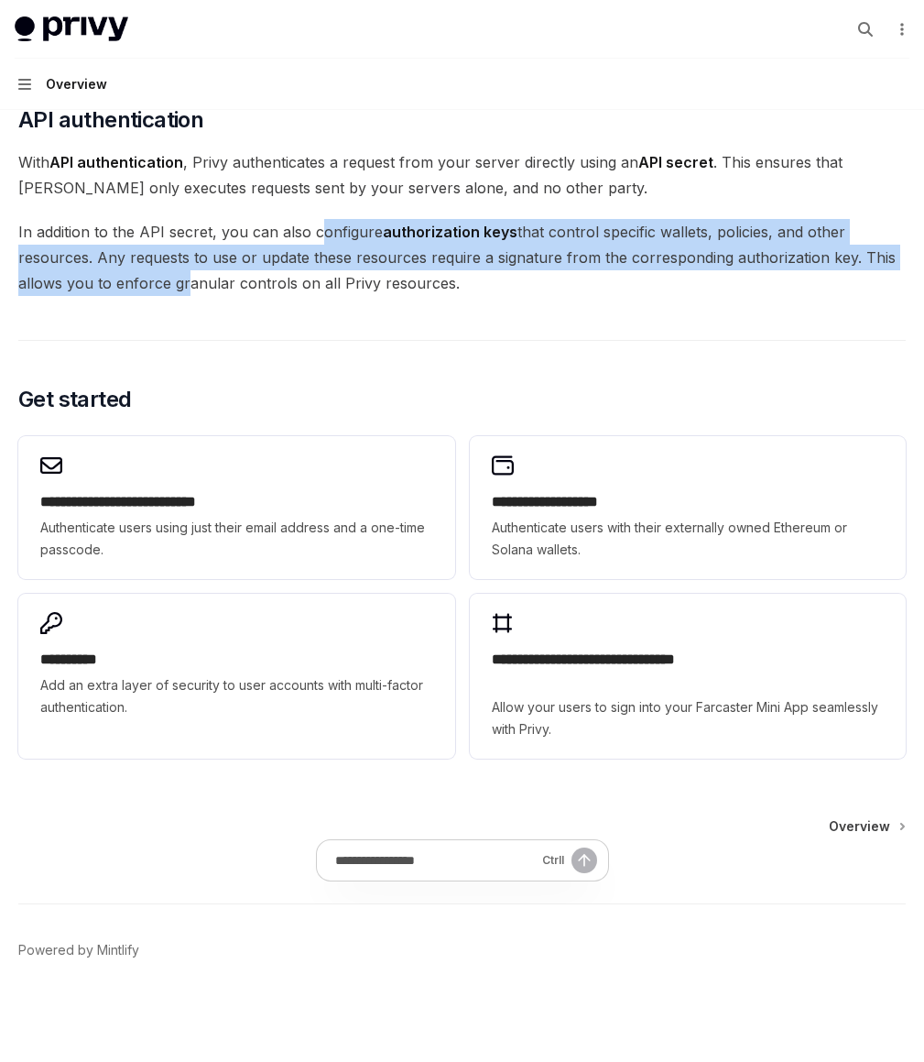
click at [603, 201] on span "With API authentication , Privy authenticates a request from your server direct…" at bounding box center [462, 174] width 888 height 51
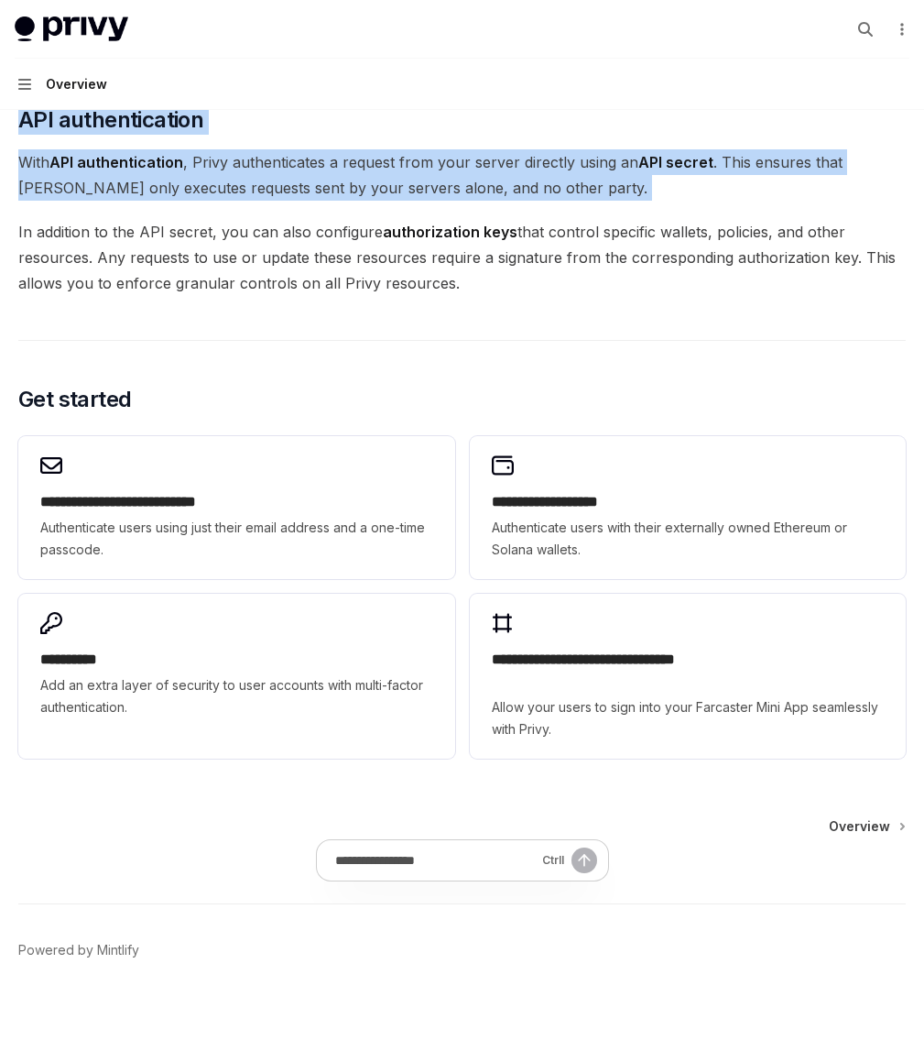
drag, startPoint x: 603, startPoint y: 348, endPoint x: 599, endPoint y: 228, distance: 120.0
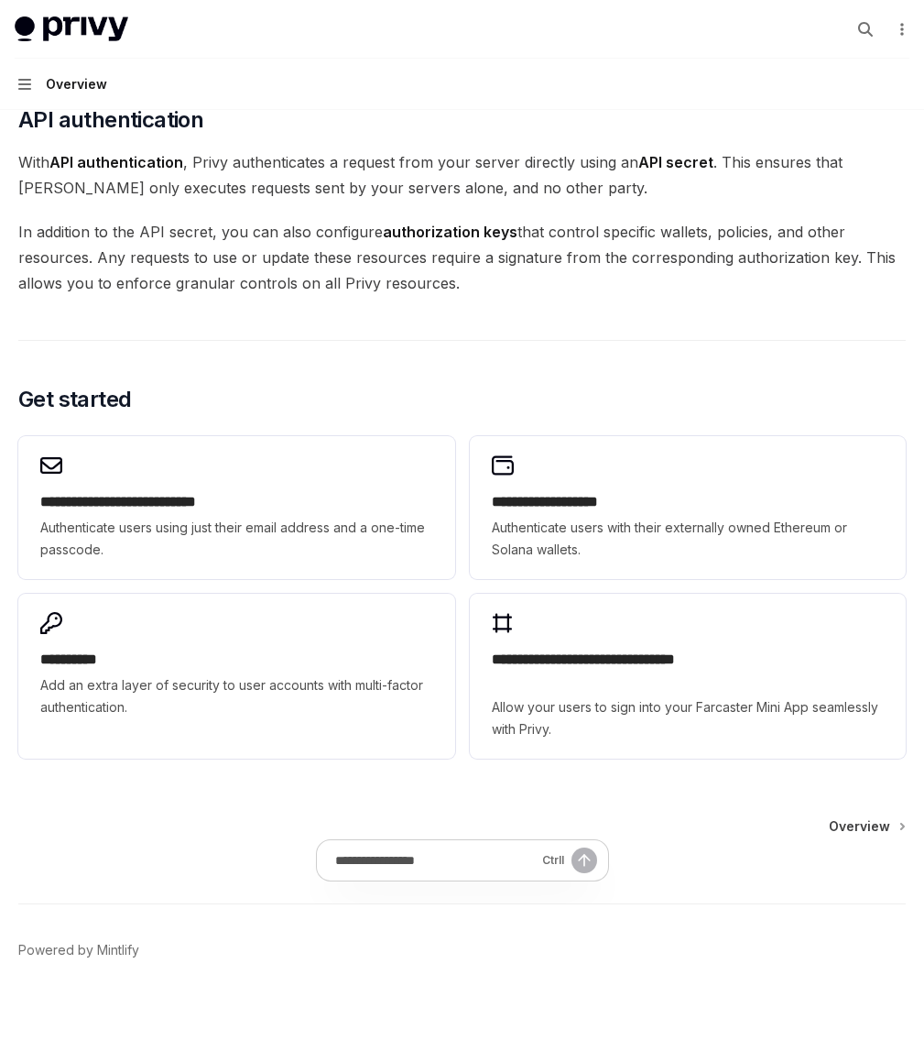
click at [559, 296] on span "In addition to the API secret, you can also configure authorization keys that c…" at bounding box center [462, 257] width 888 height 77
drag, startPoint x: 571, startPoint y: 380, endPoint x: 625, endPoint y: 494, distance: 125.8
click at [625, 296] on span "In addition to the API secret, you can also configure authorization keys that c…" at bounding box center [462, 257] width 888 height 77
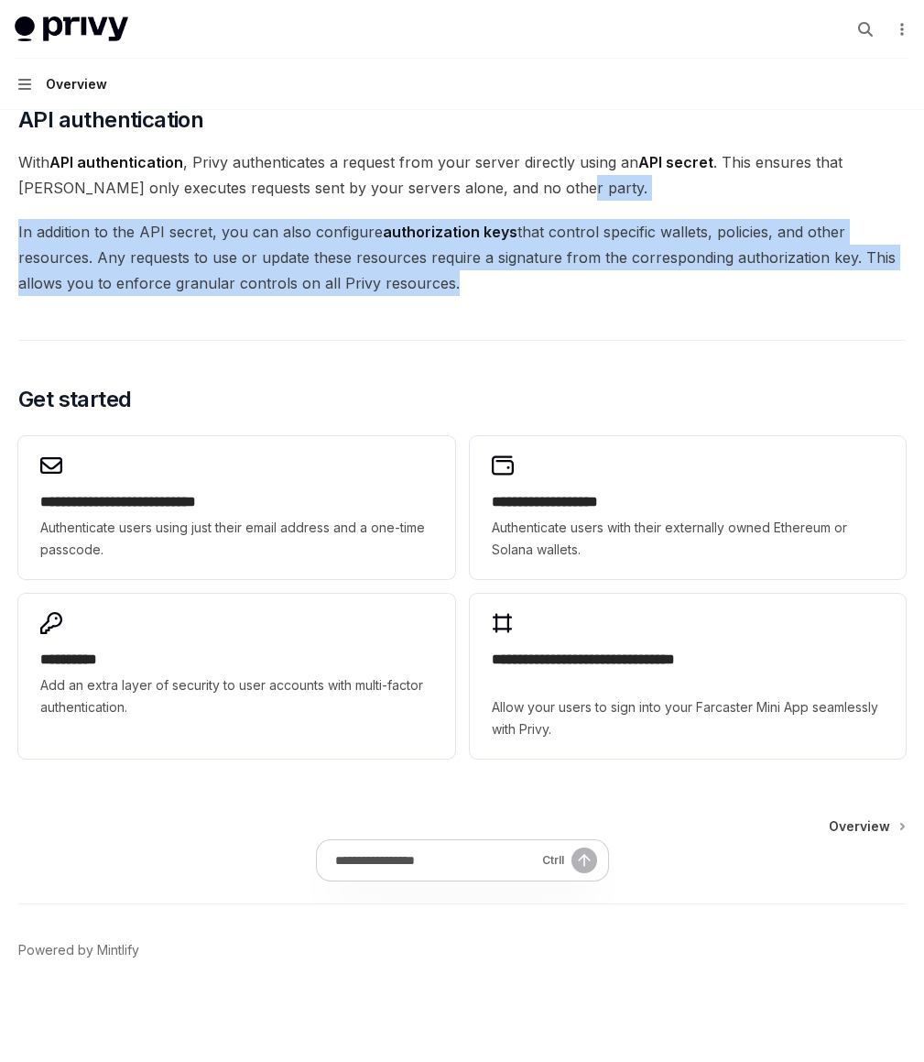
drag, startPoint x: 625, startPoint y: 494, endPoint x: 578, endPoint y: 349, distance: 152.1
click at [578, 201] on span "With API authentication , Privy authenticates a request from your server direct…" at bounding box center [462, 174] width 888 height 51
drag, startPoint x: 578, startPoint y: 349, endPoint x: 616, endPoint y: 501, distance: 156.8
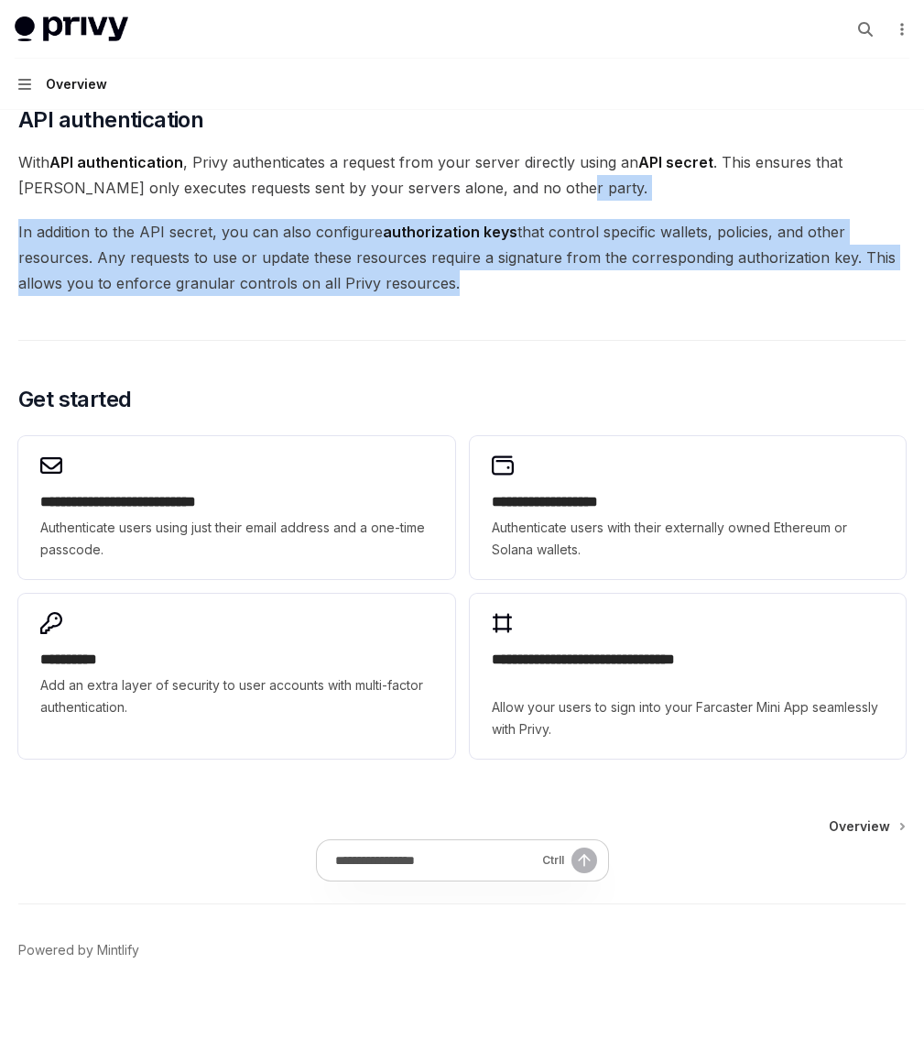
click at [616, 296] on span "In addition to the API secret, you can also configure authorization keys that c…" at bounding box center [462, 257] width 888 height 77
drag, startPoint x: 616, startPoint y: 501, endPoint x: 567, endPoint y: 368, distance: 141.7
drag, startPoint x: 567, startPoint y: 368, endPoint x: 602, endPoint y: 500, distance: 136.4
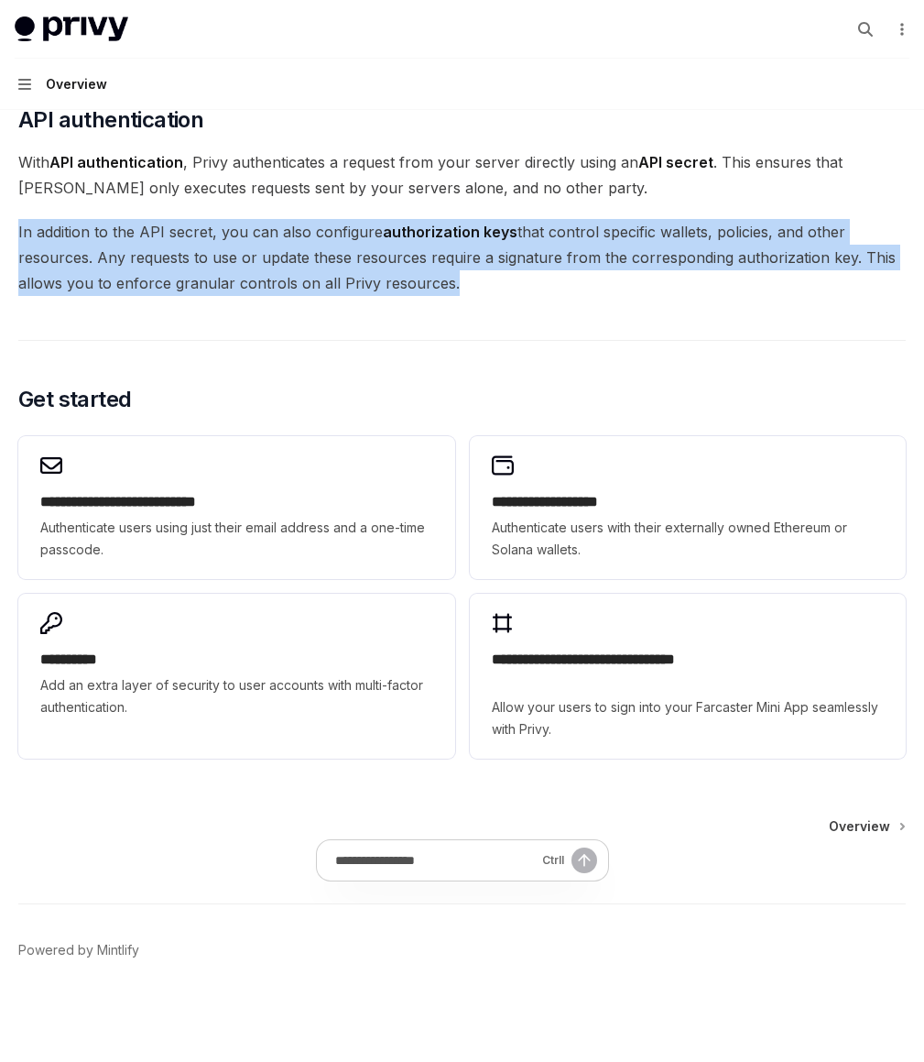
click at [602, 296] on span "In addition to the API secret, you can also configure authorization keys that c…" at bounding box center [462, 257] width 888 height 77
drag, startPoint x: 602, startPoint y: 500, endPoint x: 546, endPoint y: 347, distance: 162.8
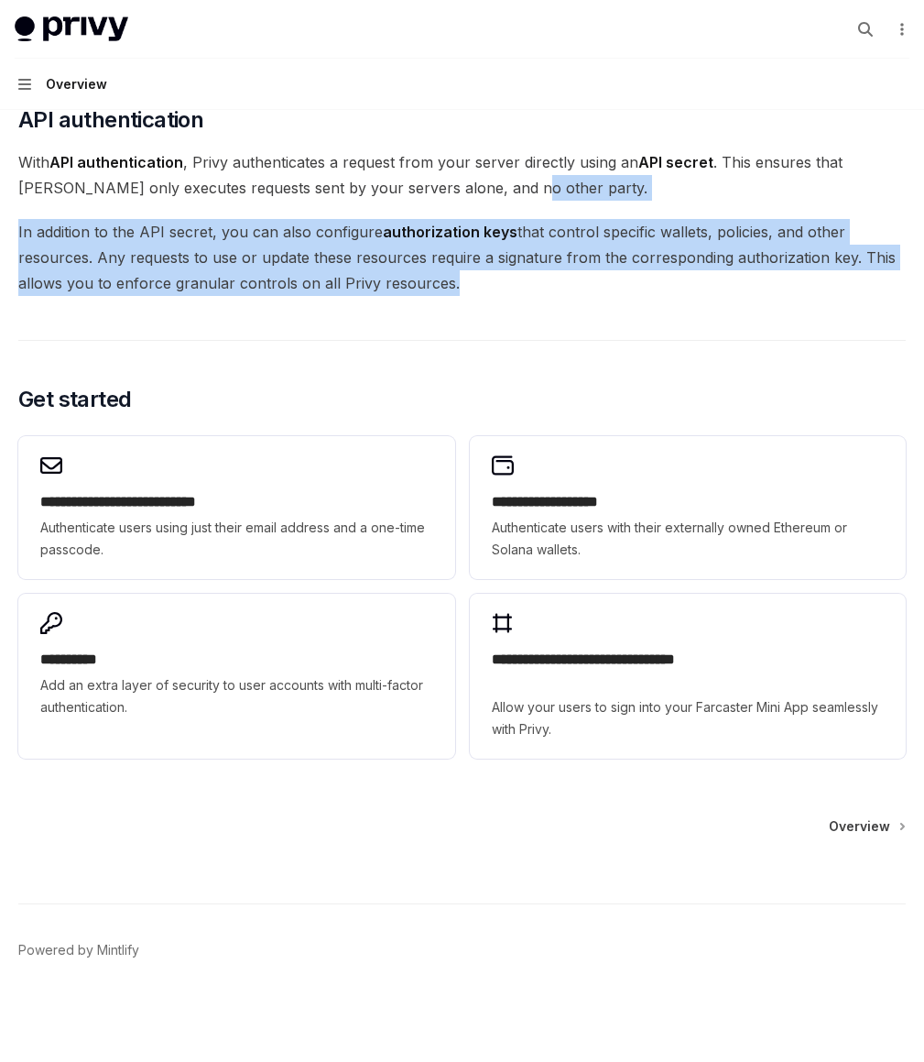
click at [0, 0] on div "Farcaster" at bounding box center [0, 0] width 0 height 0
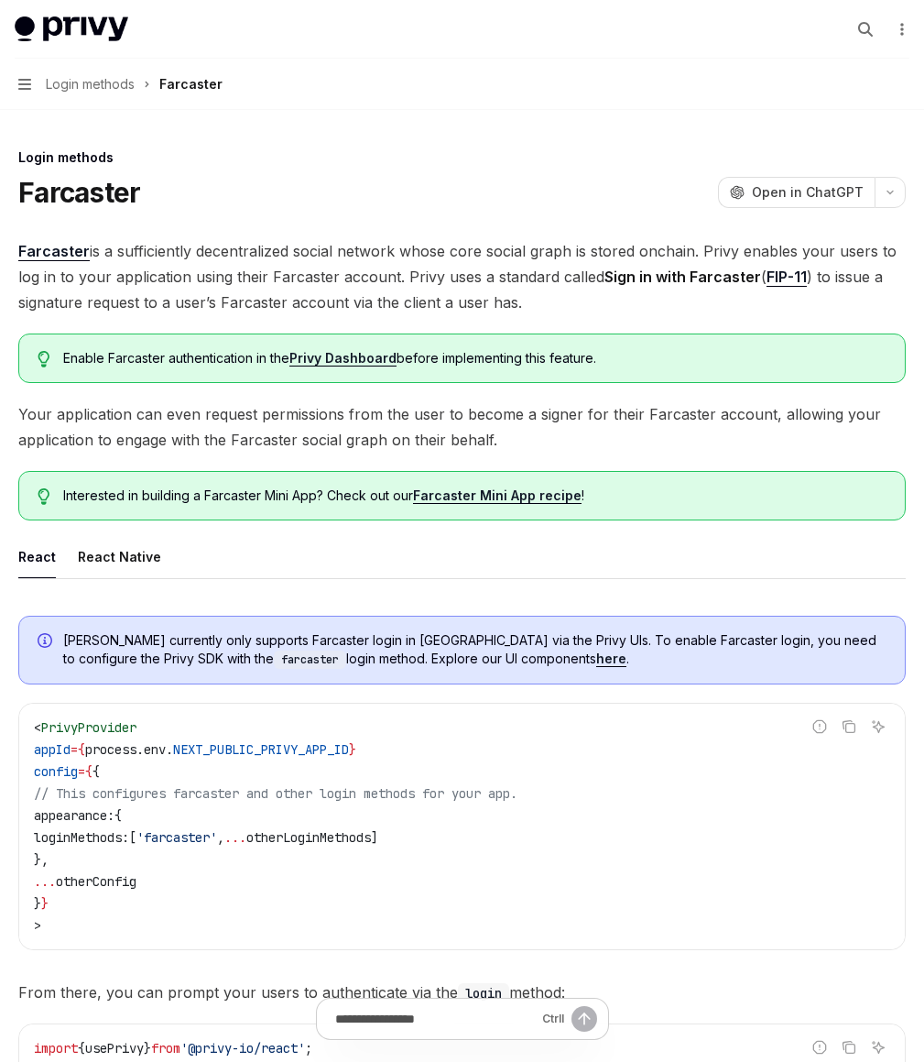
click at [0, 0] on div "OAuth" at bounding box center [0, 0] width 0 height 0
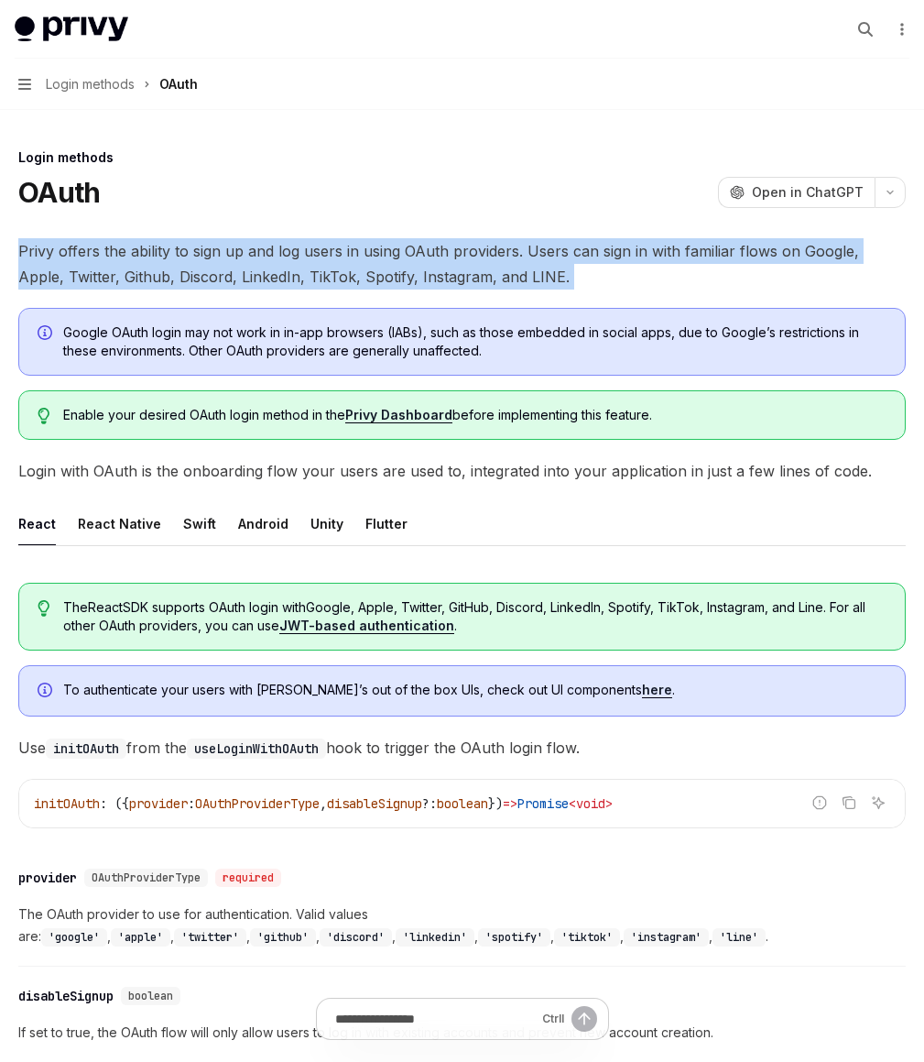
drag, startPoint x: 585, startPoint y: 223, endPoint x: 597, endPoint y: 321, distance: 98.7
drag, startPoint x: 597, startPoint y: 321, endPoint x: 549, endPoint y: 204, distance: 126.9
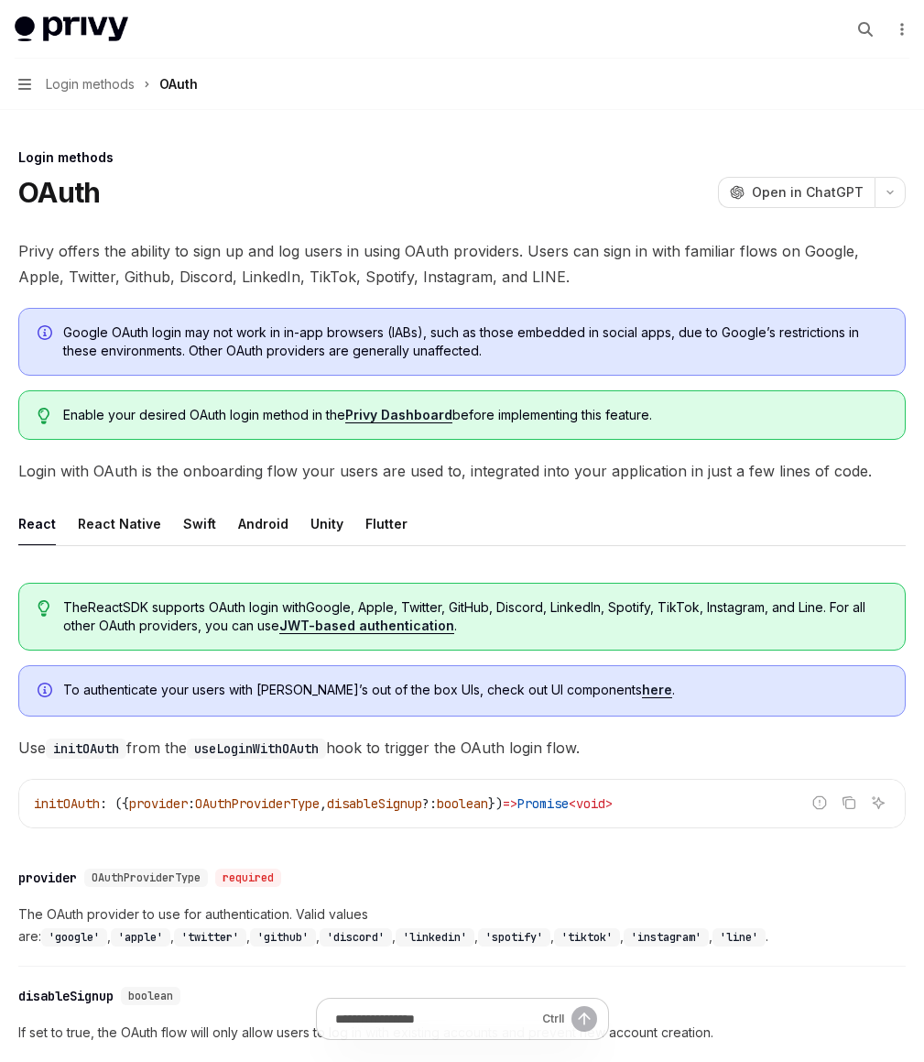
click at [0, 0] on div "Authentication state" at bounding box center [0, 0] width 0 height 0
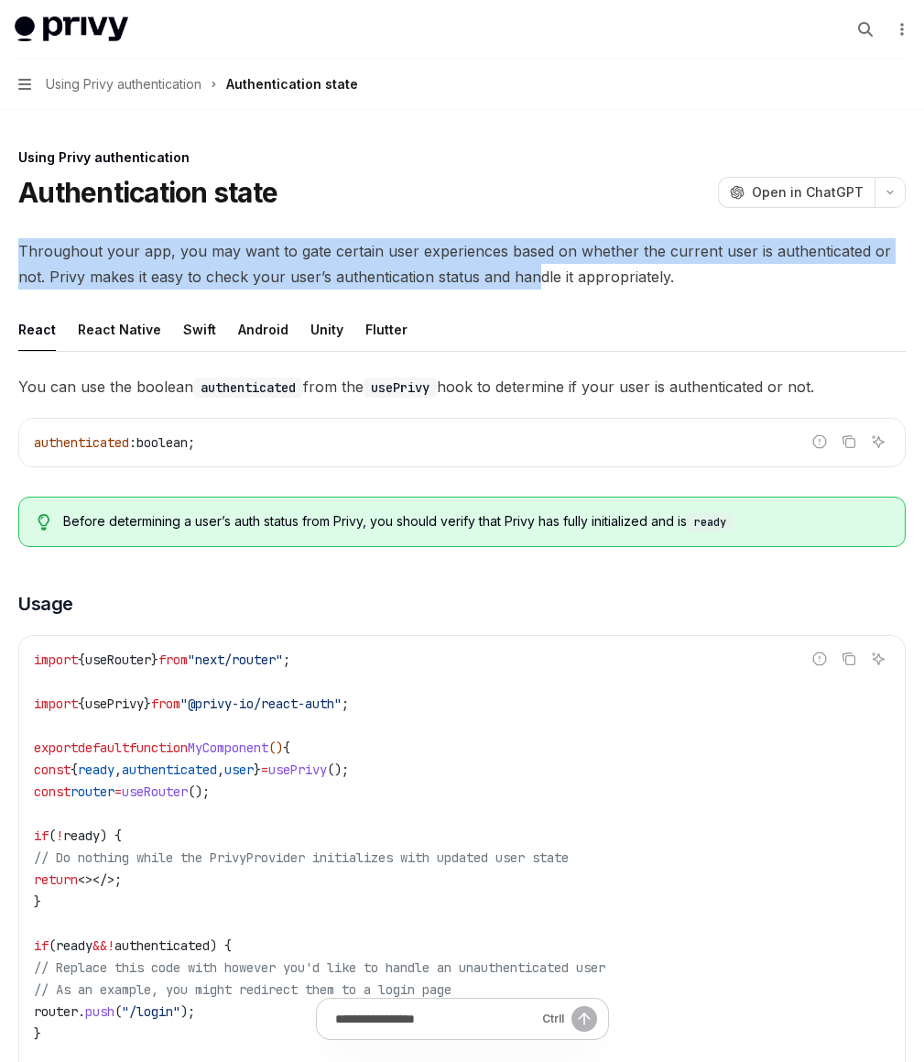
drag, startPoint x: 580, startPoint y: 222, endPoint x: 615, endPoint y: 289, distance: 76.2
click at [615, 289] on div "Using Privy authentication Authentication state OpenAI Open in ChatGPT OpenAI O…" at bounding box center [462, 831] width 895 height 1368
click at [615, 289] on span "Throughout your app, you may want to gate certain user experiences based on whe…" at bounding box center [462, 263] width 888 height 51
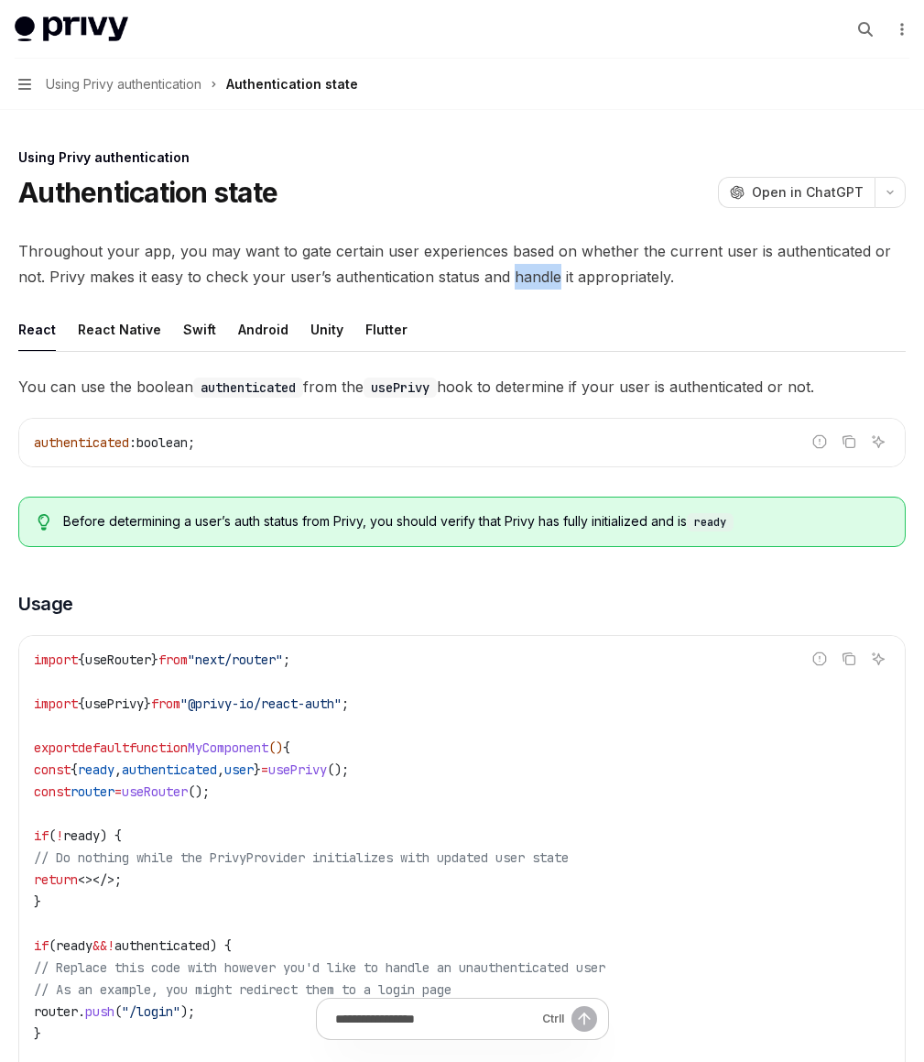
click at [615, 289] on span "Throughout your app, you may want to gate certain user experiences based on whe…" at bounding box center [462, 263] width 888 height 51
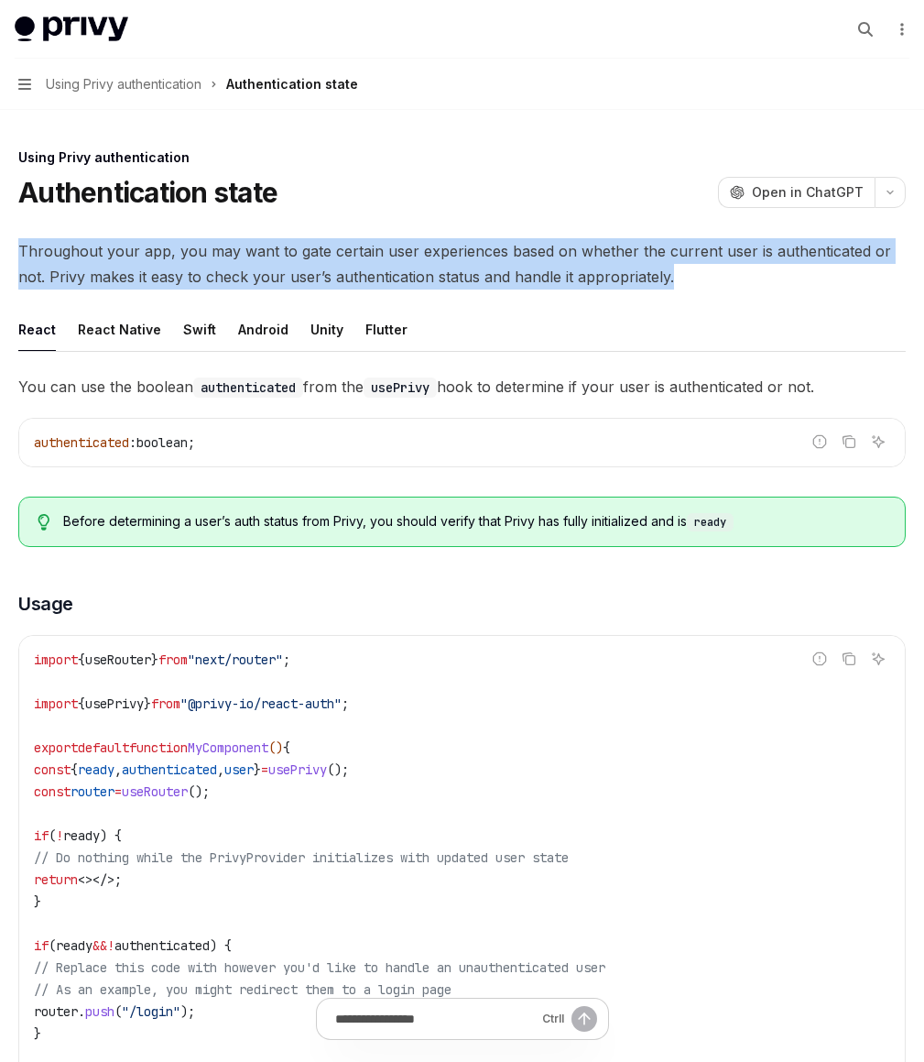
click at [615, 289] on span "Throughout your app, you may want to gate certain user experiences based on whe…" at bounding box center [462, 263] width 888 height 51
click at [867, 289] on span "Throughout your app, you may want to gate certain user experiences based on whe…" at bounding box center [462, 263] width 888 height 51
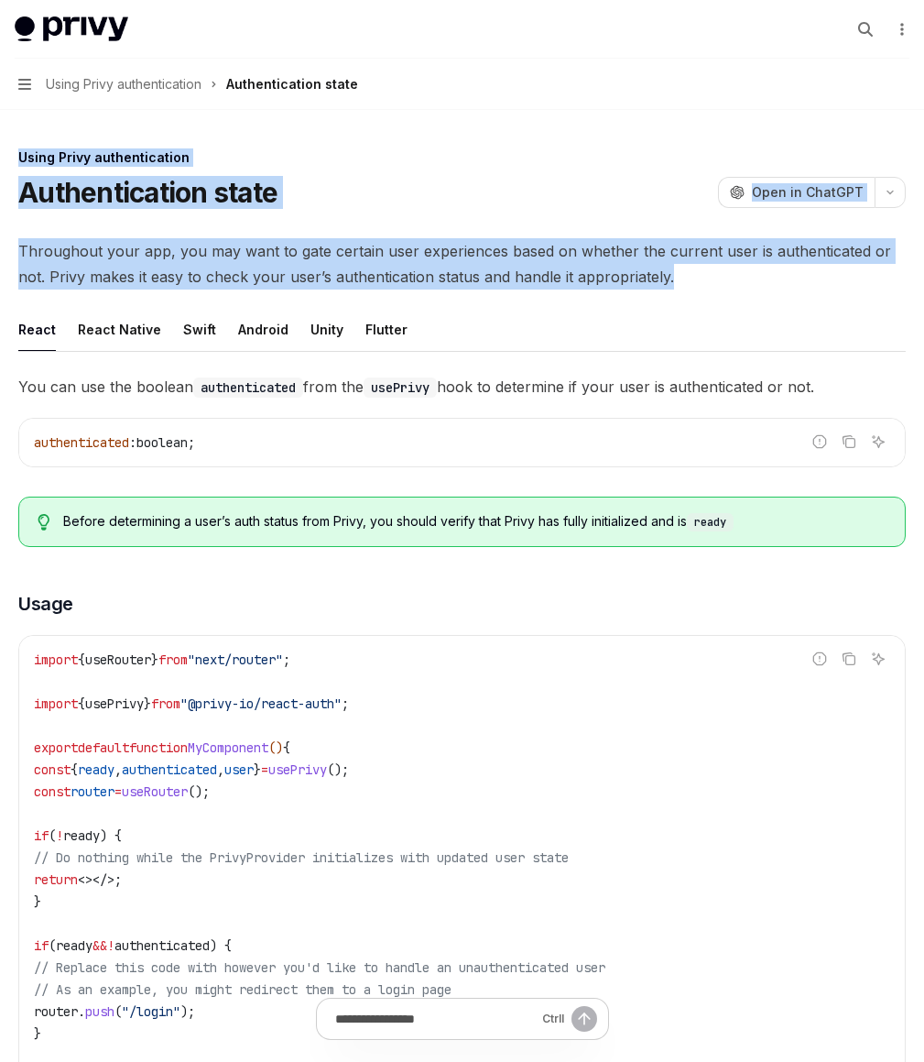
drag, startPoint x: 753, startPoint y: 221, endPoint x: 629, endPoint y: 104, distance: 169.8
click at [629, 104] on div "On this page Usage Using Privy authentication Authentication state OpenAI Open …" at bounding box center [462, 757] width 895 height 1515
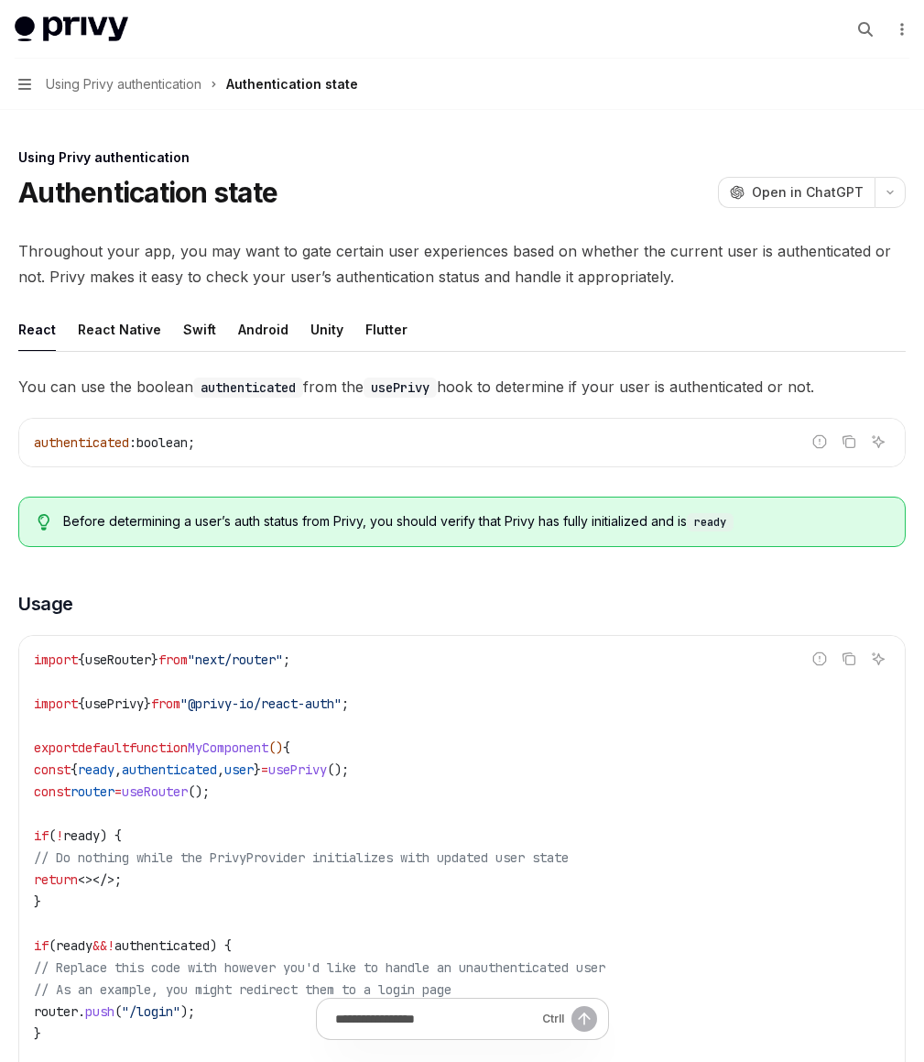
click at [724, 319] on div "Throughout your app, you may want to gate certain user experiences based on whe…" at bounding box center [462, 728] width 888 height 981
click at [0, 0] on div "Access tokens" at bounding box center [0, 0] width 0 height 0
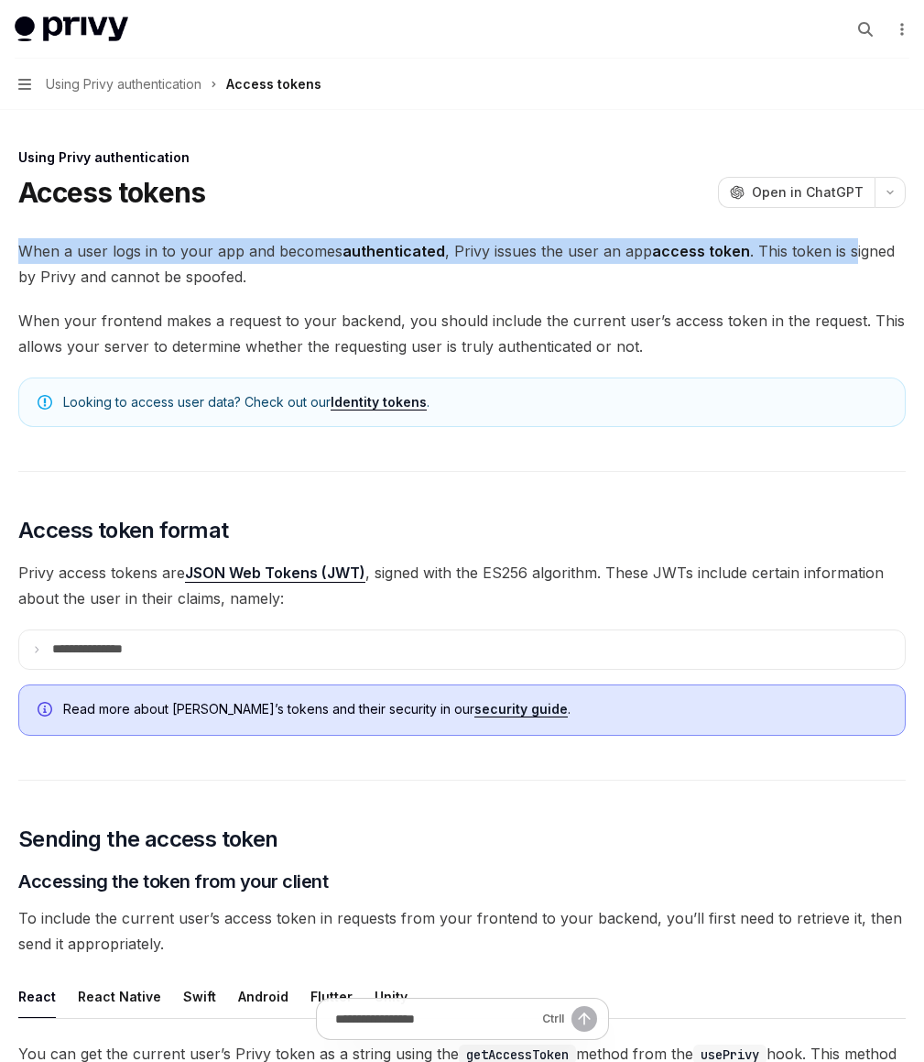
drag, startPoint x: 606, startPoint y: 223, endPoint x: 618, endPoint y: 277, distance: 55.3
click at [618, 277] on span "When a user logs in to your app and becomes authenticated , Privy issues the us…" at bounding box center [462, 263] width 888 height 51
drag, startPoint x: 625, startPoint y: 292, endPoint x: 606, endPoint y: 230, distance: 64.9
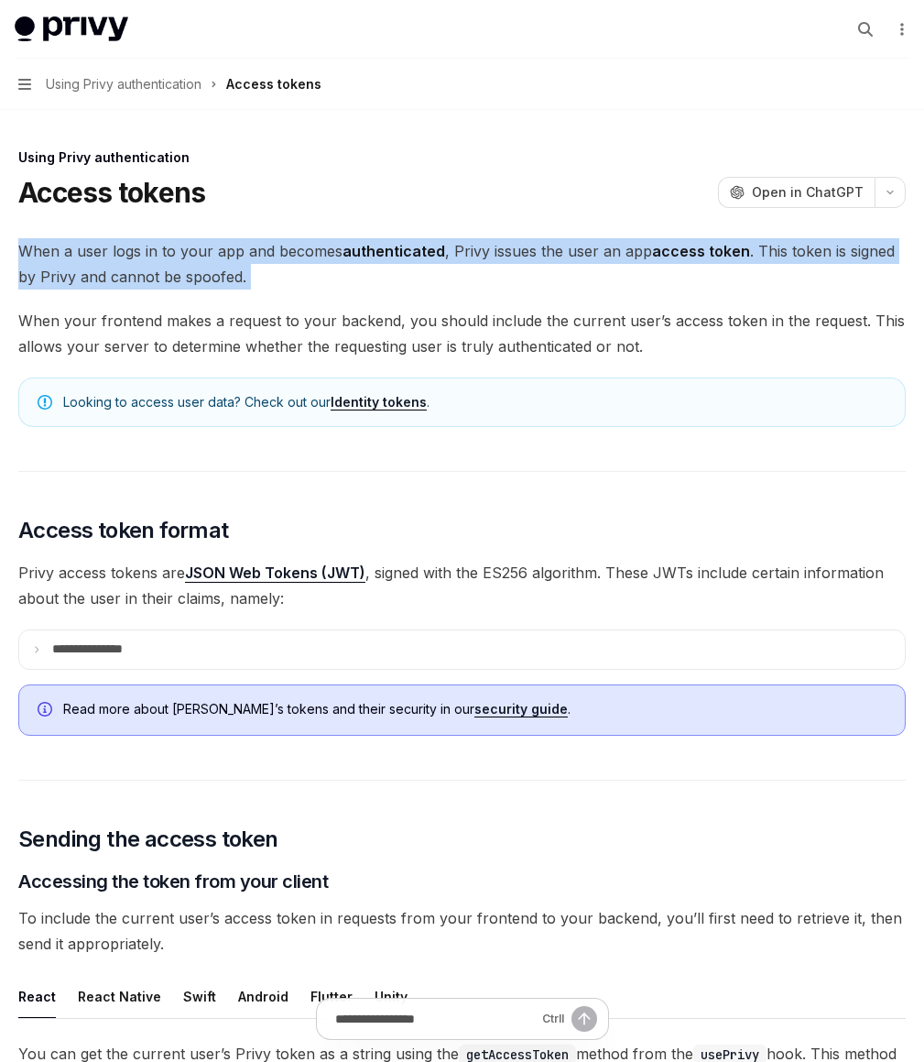
drag, startPoint x: 606, startPoint y: 230, endPoint x: 618, endPoint y: 278, distance: 49.1
click at [618, 278] on span "When a user logs in to your app and becomes authenticated , Privy issues the us…" at bounding box center [462, 263] width 888 height 51
drag, startPoint x: 620, startPoint y: 285, endPoint x: 601, endPoint y: 221, distance: 66.9
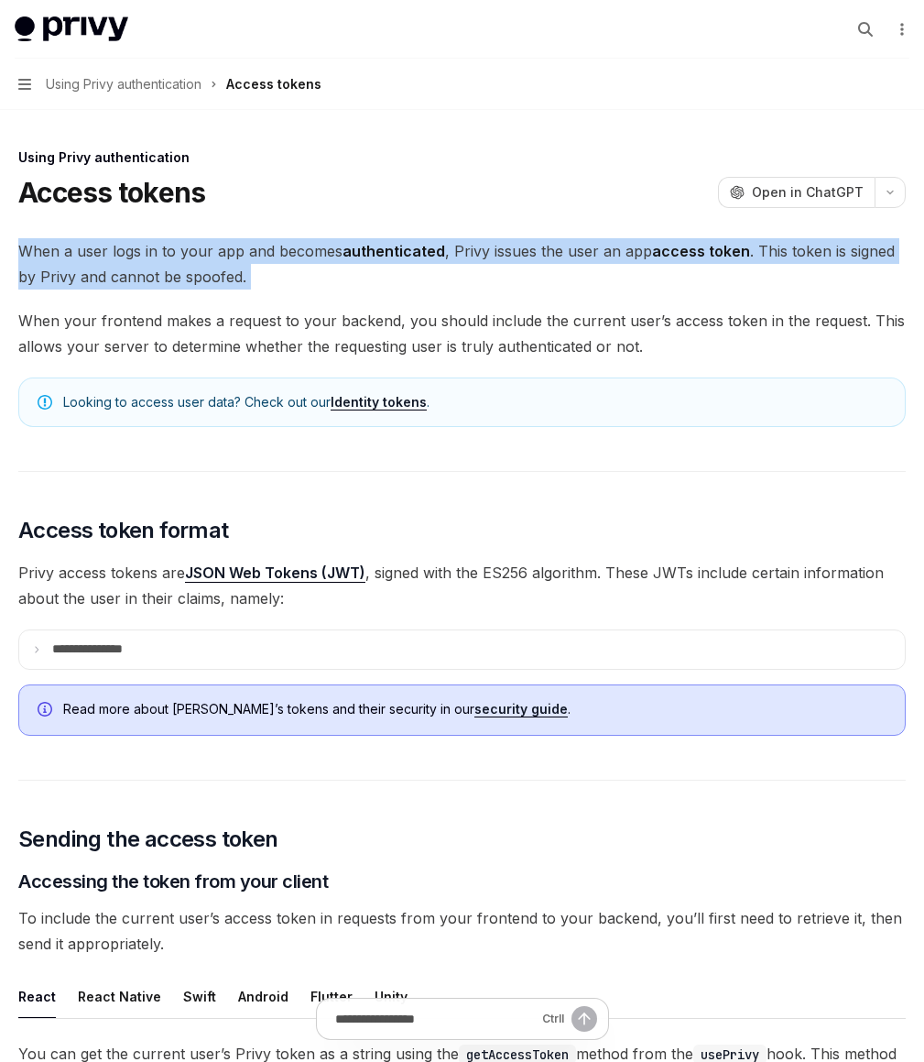
drag, startPoint x: 601, startPoint y: 221, endPoint x: 611, endPoint y: 279, distance: 59.5
click at [611, 279] on span "When a user logs in to your app and becomes authenticated , Privy issues the us…" at bounding box center [462, 263] width 888 height 51
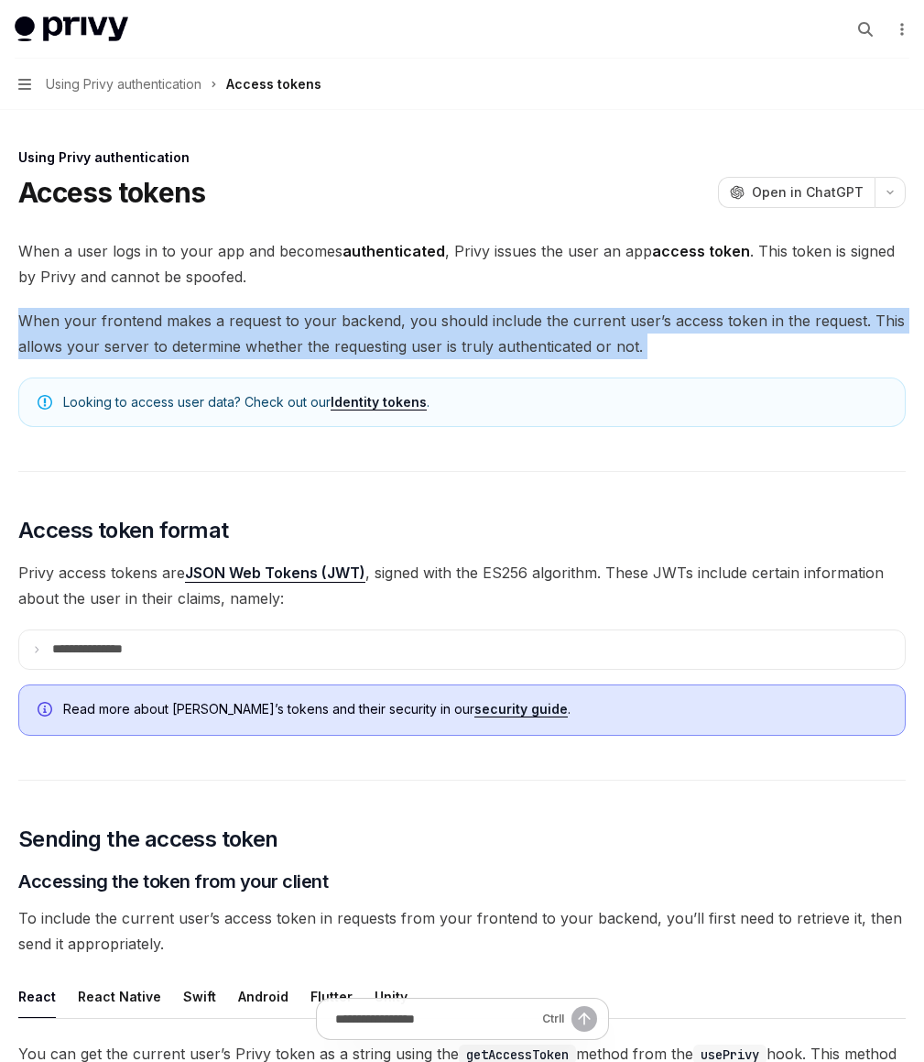
drag, startPoint x: 611, startPoint y: 299, endPoint x: 634, endPoint y: 392, distance: 96.2
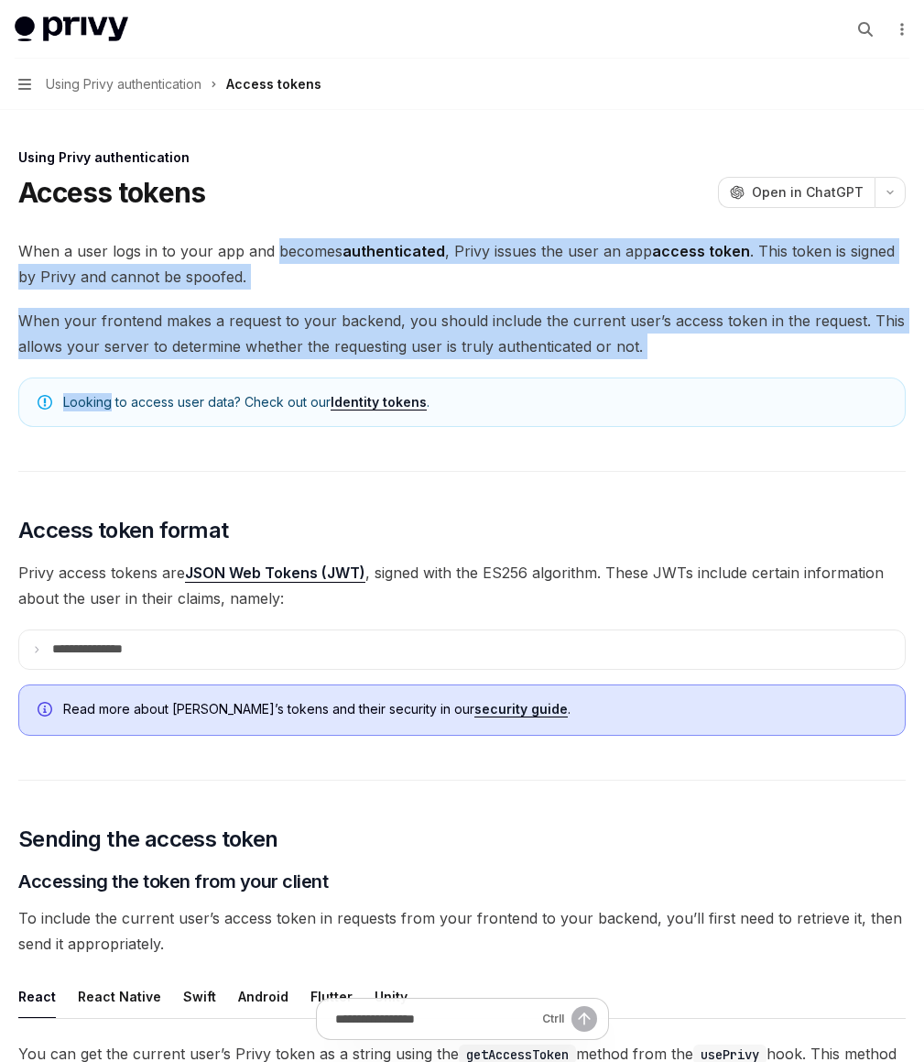
drag
click at [595, 239] on span "When a user logs in to your app and becomes authenticated , Privy issues the us…" at bounding box center [462, 263] width 888 height 51
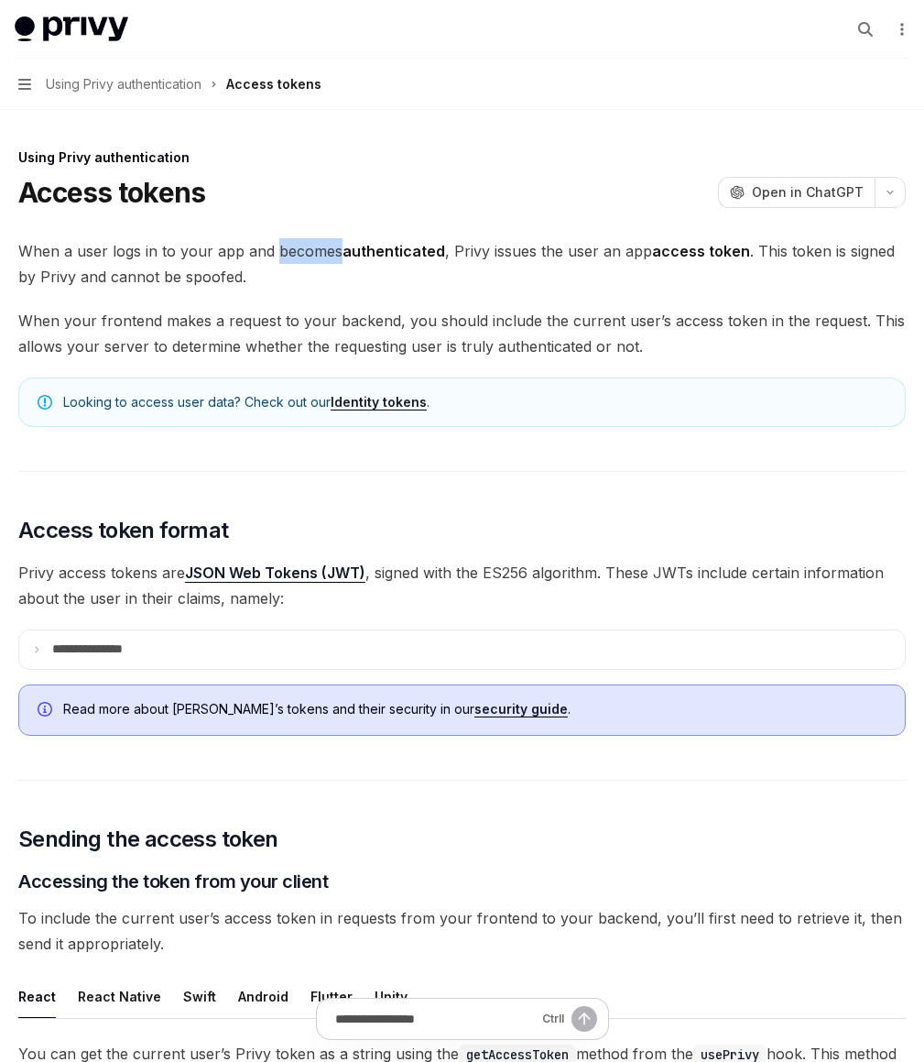
click at [595, 239] on span "When a user logs in to your app and becomes authenticated , Privy issues the us…" at bounding box center [462, 263] width 888 height 51
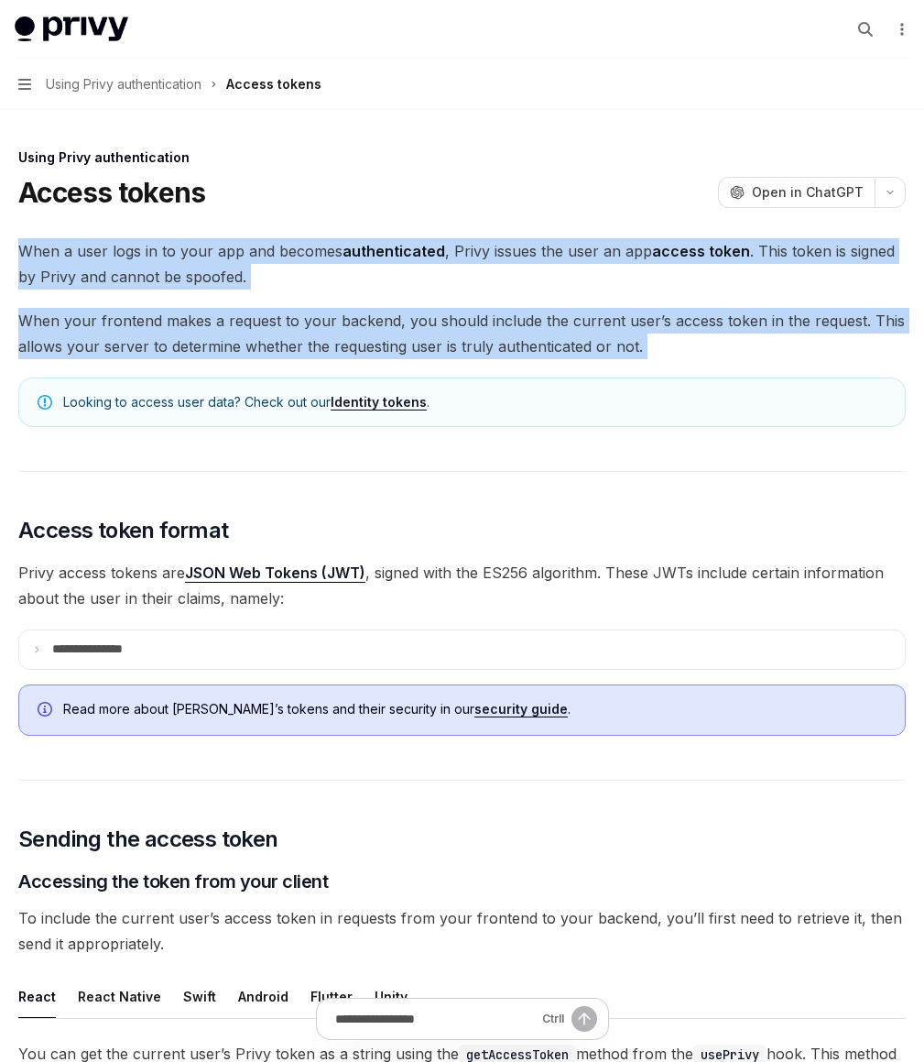
click at [626, 318] on span "When your frontend makes a request to your backend, you should include the curr…" at bounding box center [462, 333] width 888 height 51
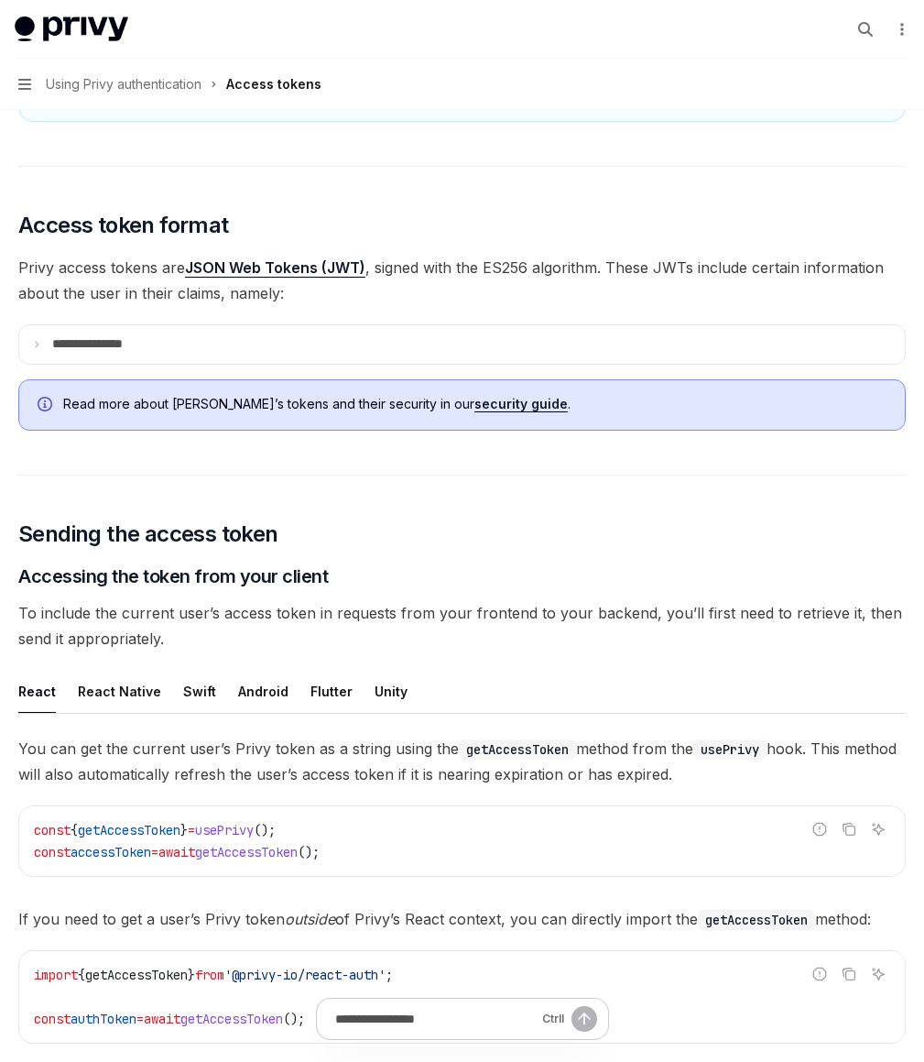
scroll to position [440, 0]
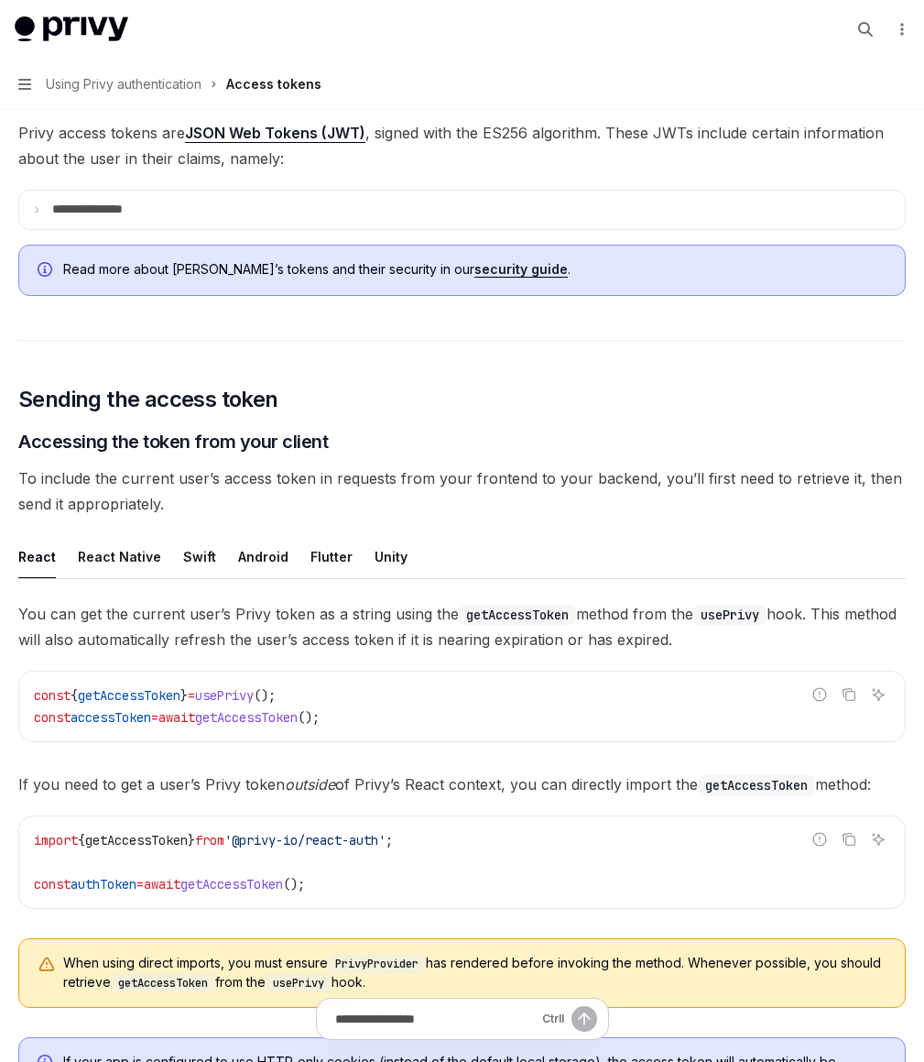
click at [0, 0] on div "Overview" at bounding box center [0, 0] width 0 height 0
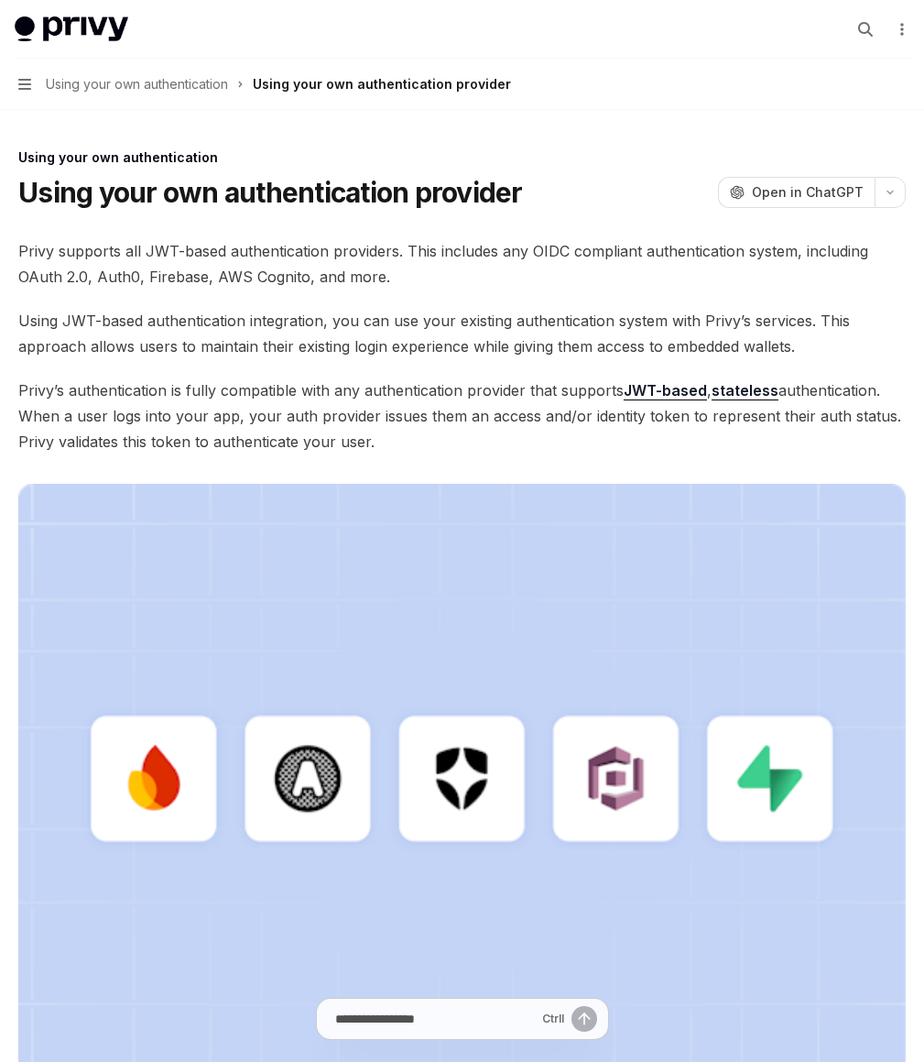
click at [0, 0] on h5 "Using Privy authentication" at bounding box center [0, 0] width 0 height 0
click at [0, 0] on link "Authentication" at bounding box center [0, 0] width 0 height 0
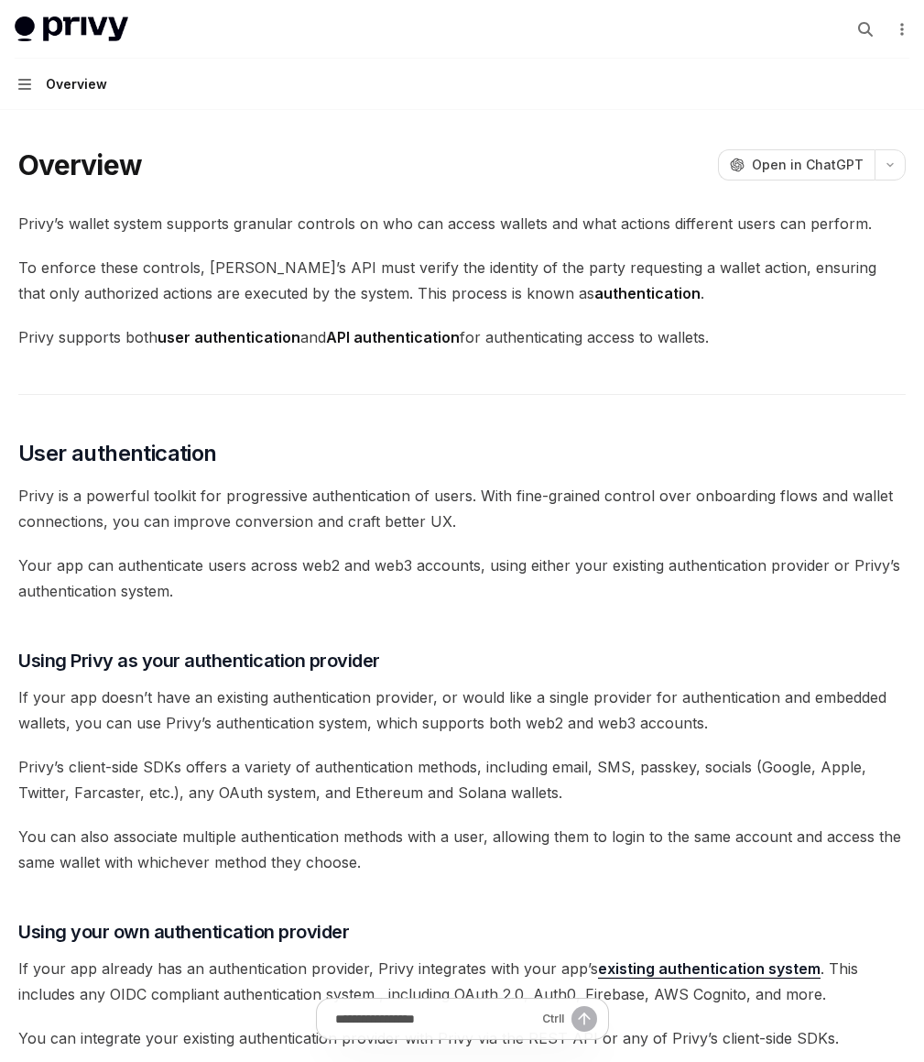
click at [0, 0] on link "Basics" at bounding box center [0, 0] width 0 height 0
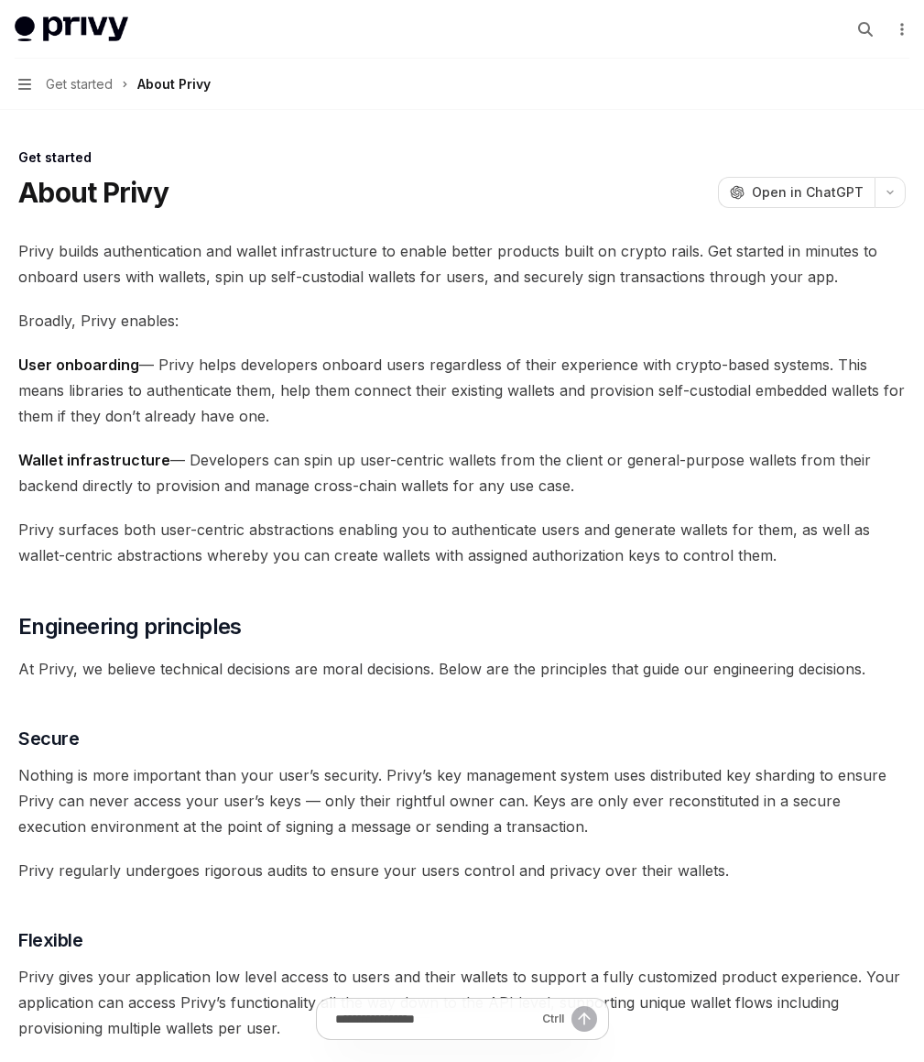
click at [0, 0] on div "React" at bounding box center [0, 0] width 0 height 0
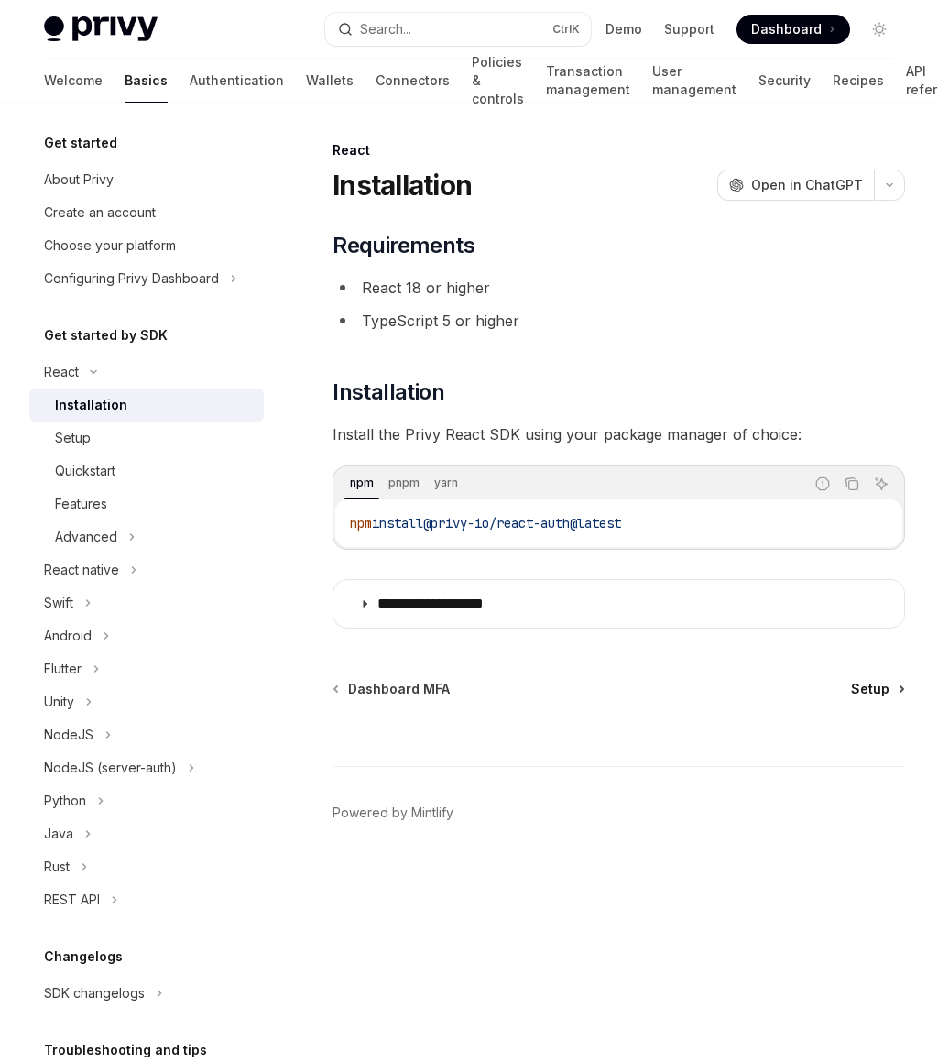
click at [866, 685] on span "Setup" at bounding box center [870, 689] width 38 height 18
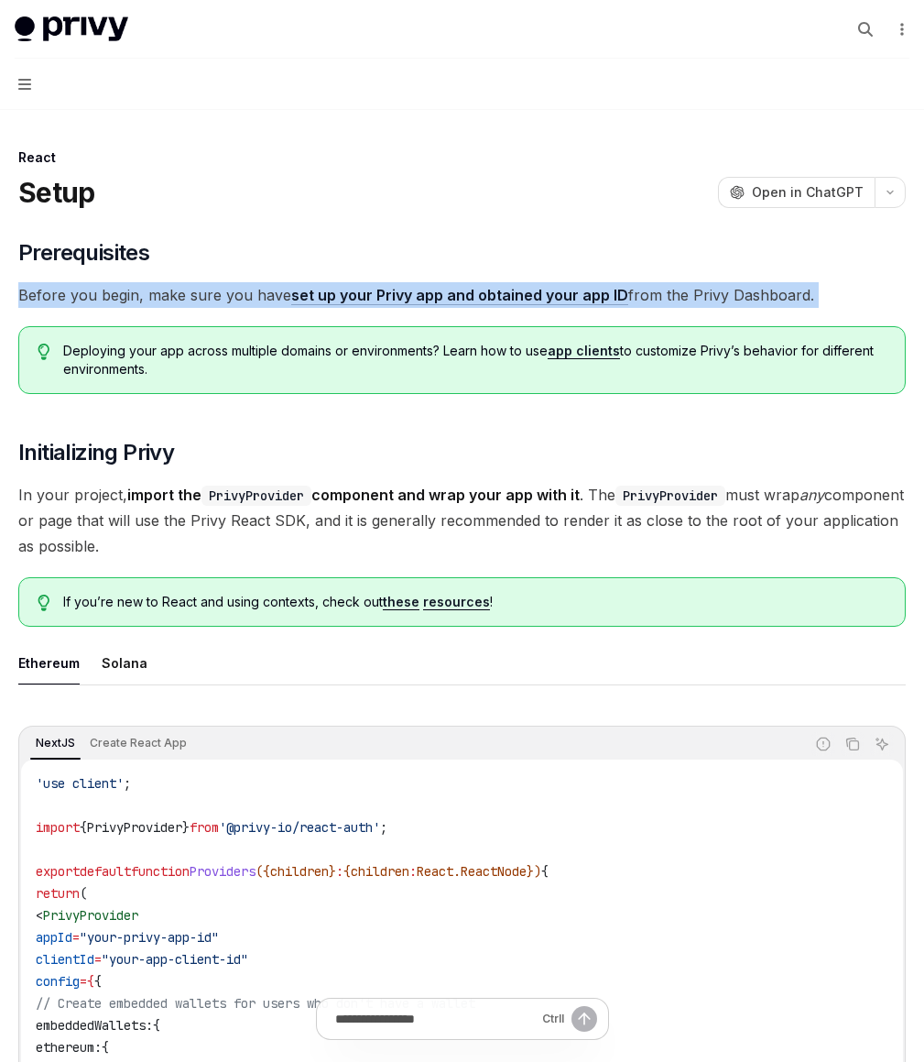
drag, startPoint x: 507, startPoint y: 272, endPoint x: 550, endPoint y: 332, distance: 73.7
drag, startPoint x: 603, startPoint y: 317, endPoint x: 596, endPoint y: 230, distance: 87.2
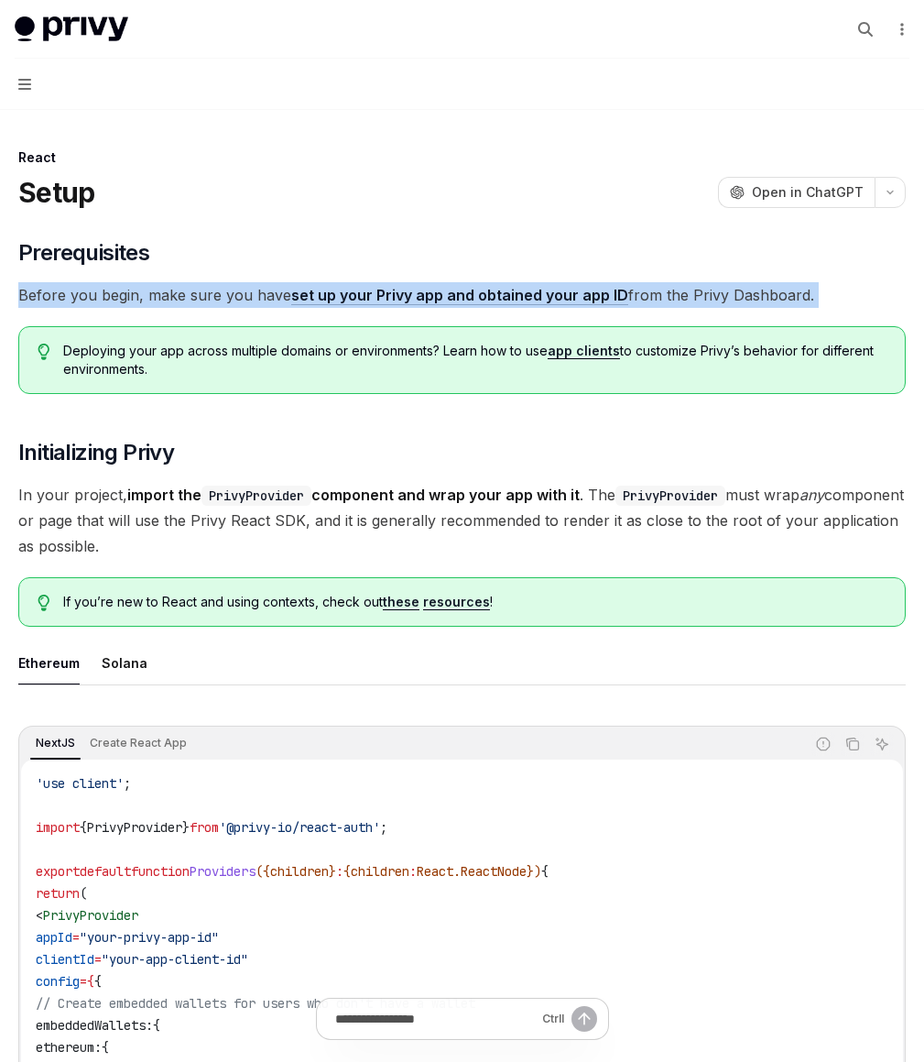
drag, startPoint x: 596, startPoint y: 230, endPoint x: 617, endPoint y: 312, distance: 85.1
click at [617, 308] on span "Before you begin, make sure you have set up your Privy app and obtained your ap…" at bounding box center [462, 295] width 888 height 26
drag, startPoint x: 617, startPoint y: 312, endPoint x: 572, endPoint y: 212, distance: 109.8
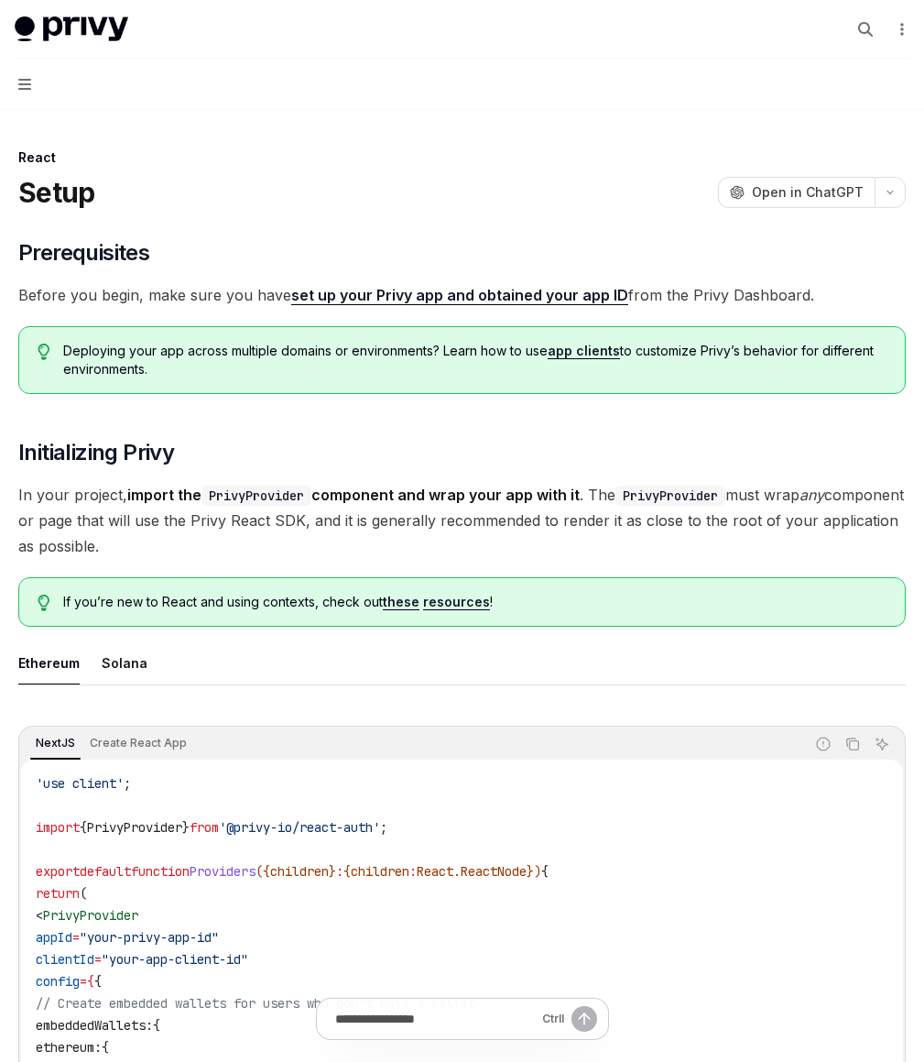
click at [429, 308] on span "Before you begin, make sure you have set up your Privy app and obtained your ap…" at bounding box center [462, 295] width 888 height 26
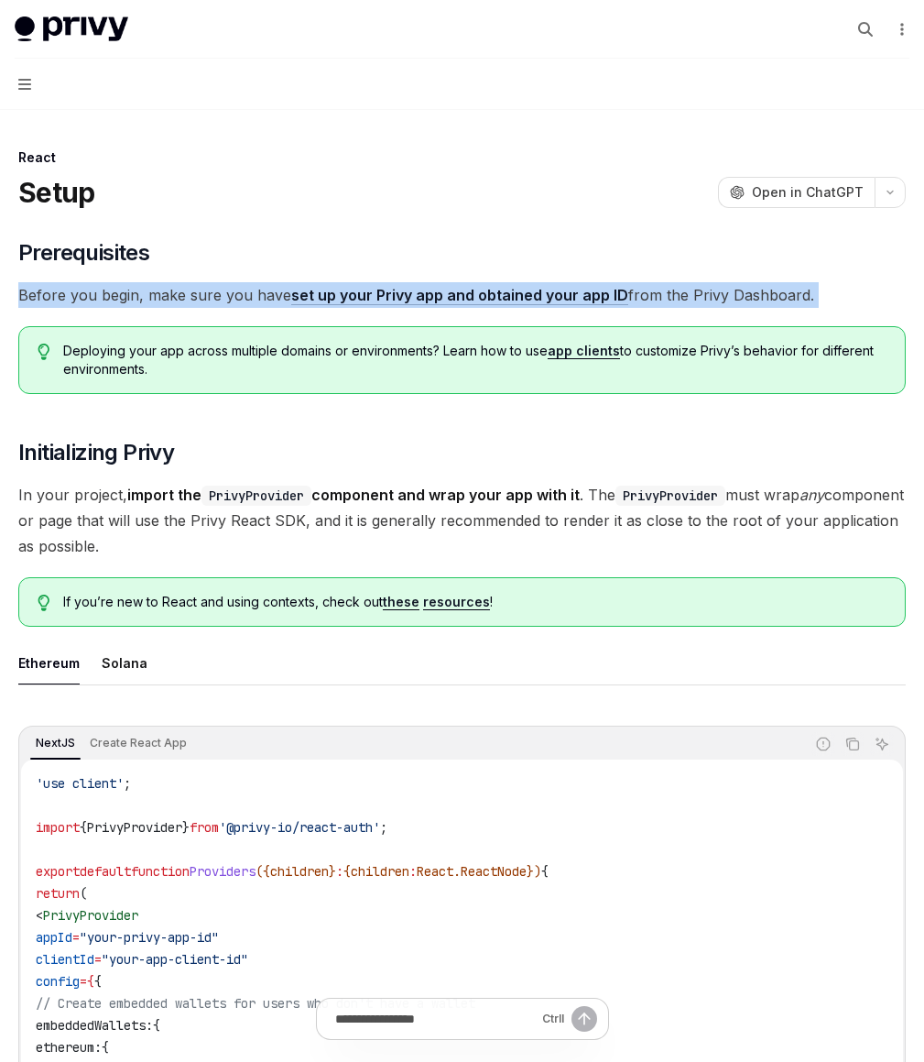
click at [429, 308] on span "Before you begin, make sure you have set up your Privy app and obtained your ap…" at bounding box center [462, 295] width 888 height 26
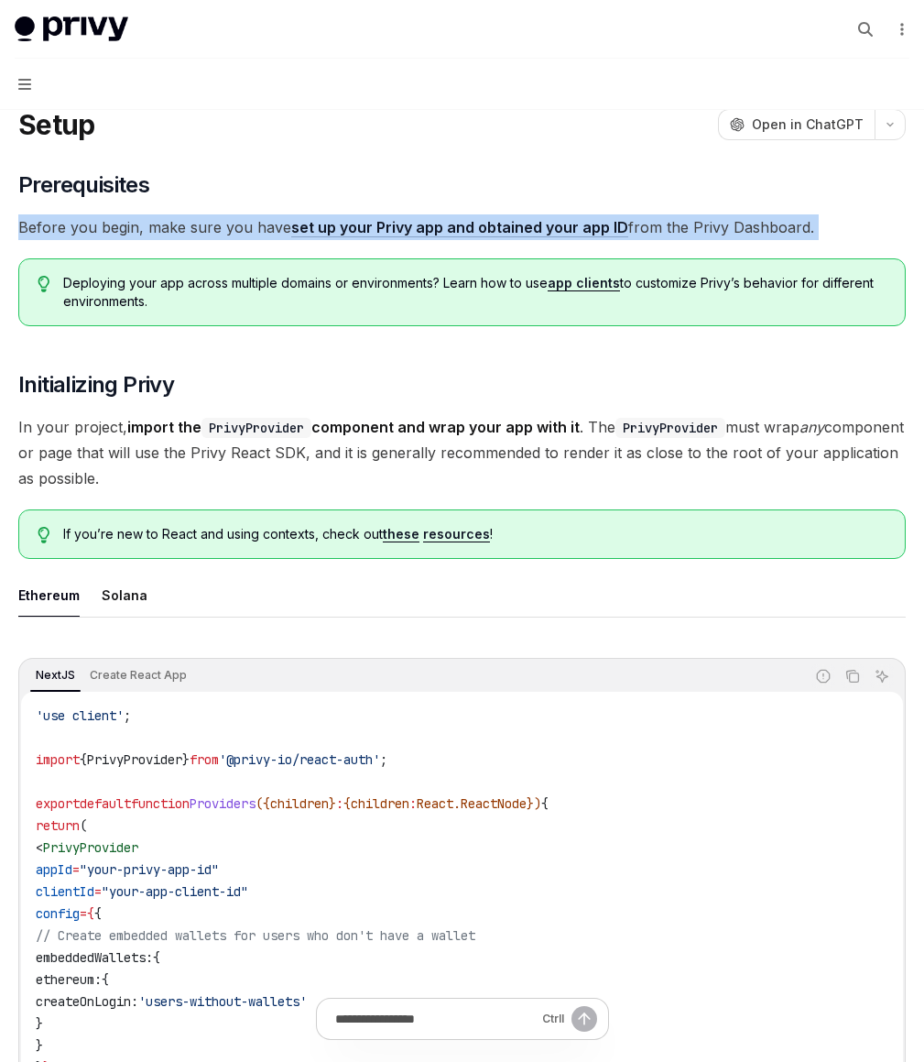
scroll to position [117, 0]
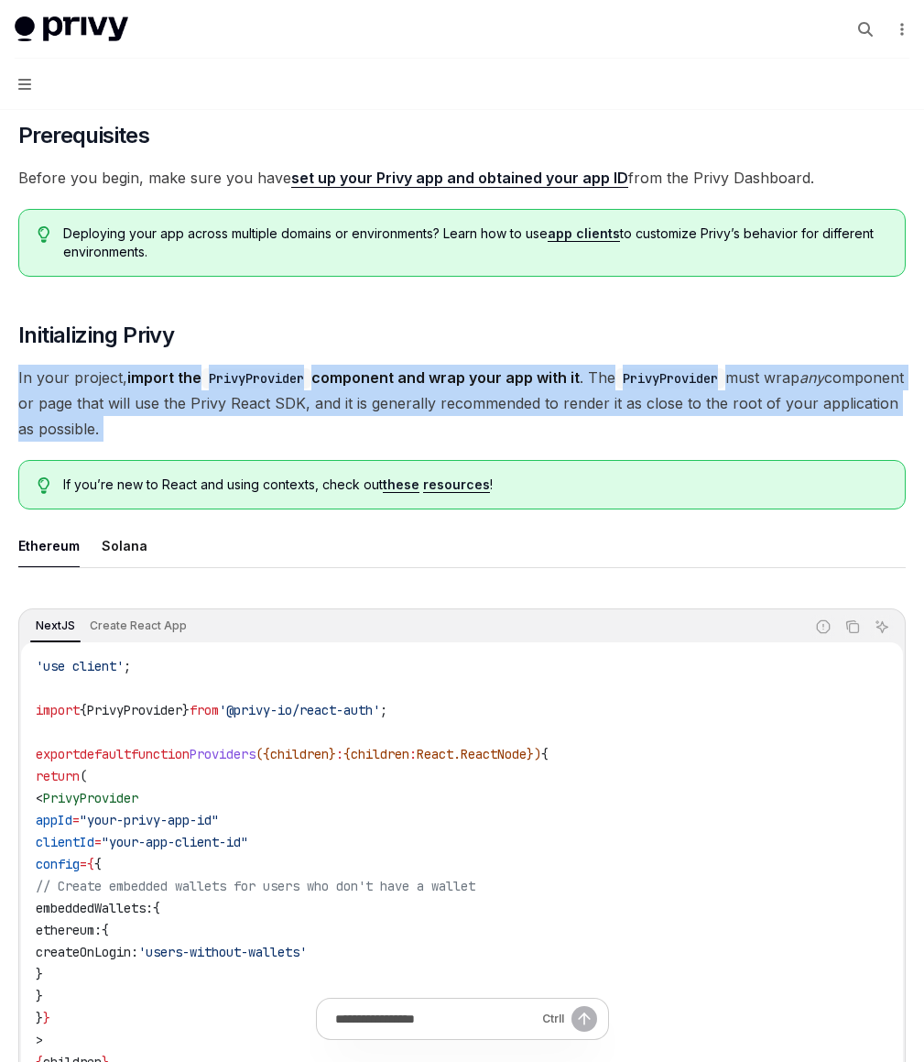
drag, startPoint x: 544, startPoint y: 371, endPoint x: 642, endPoint y: 498, distance: 160.7
drag, startPoint x: 622, startPoint y: 441, endPoint x: 602, endPoint y: 363, distance: 80.4
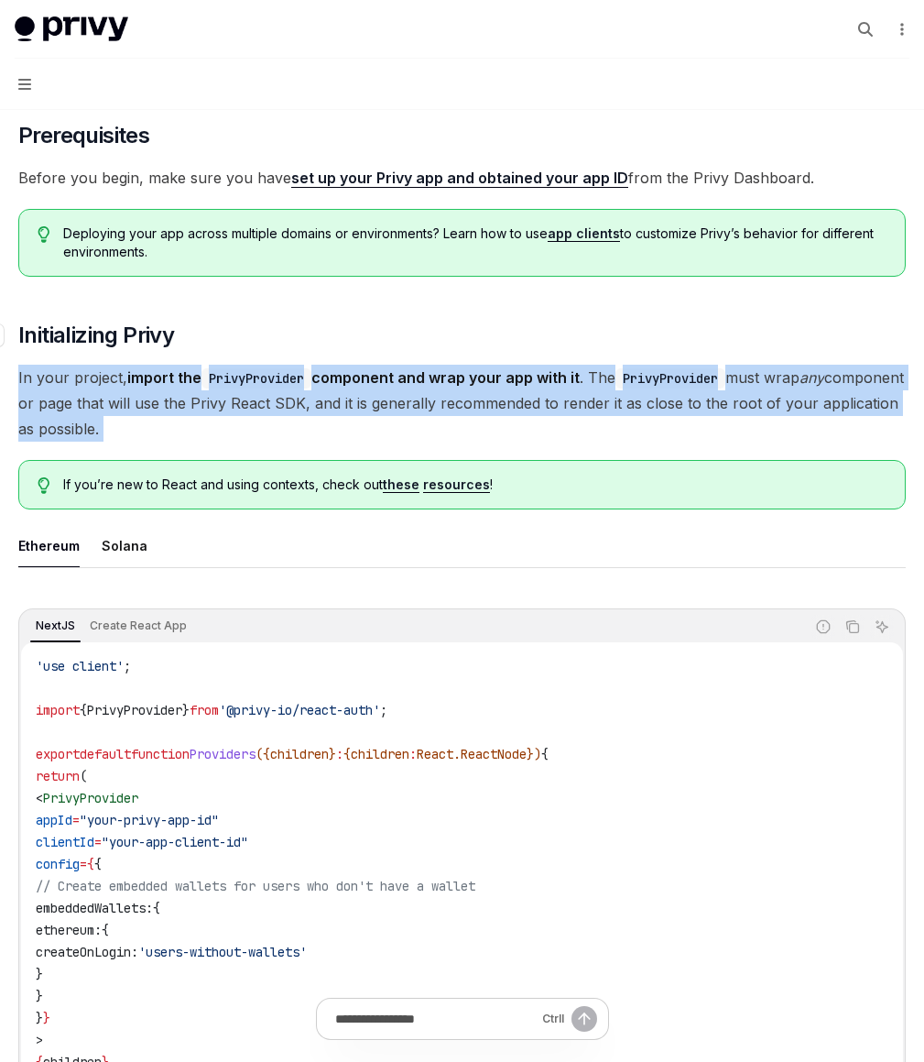
click at [602, 350] on h2 "​ Initializing Privy" at bounding box center [462, 335] width 888 height 29
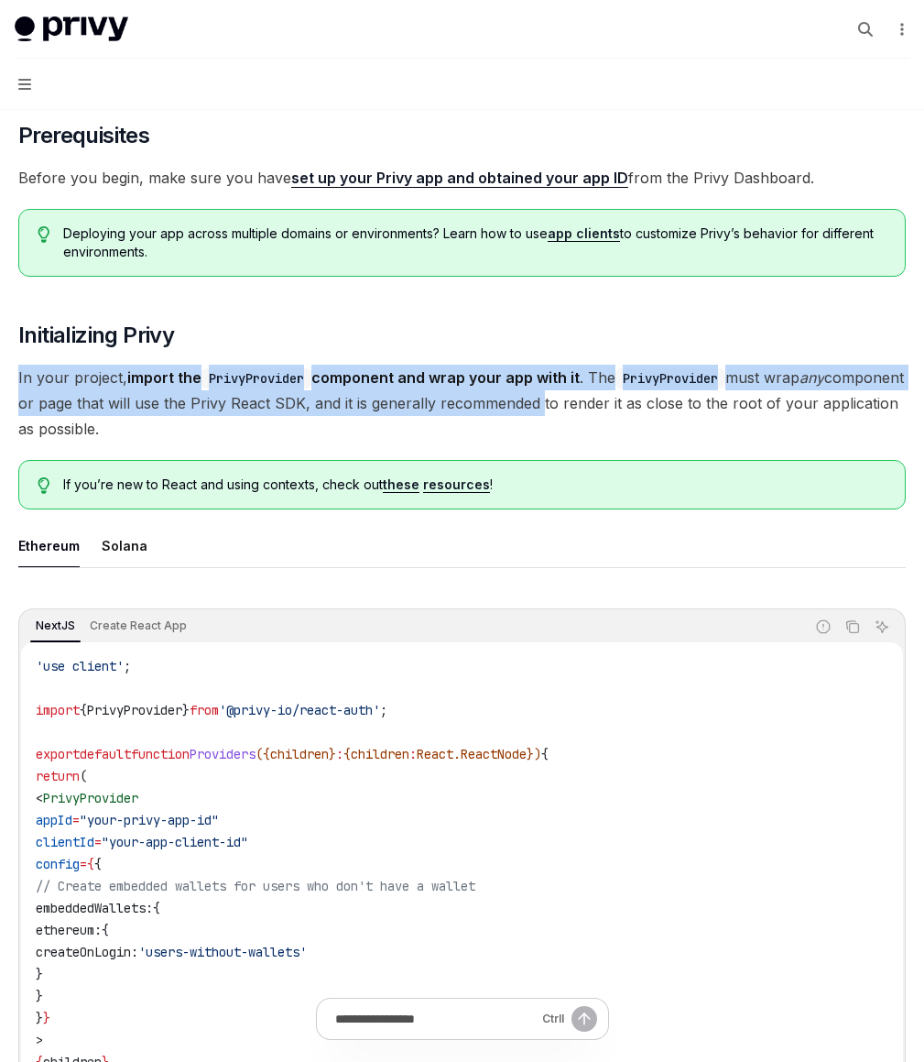
drag, startPoint x: 602, startPoint y: 363, endPoint x: 639, endPoint y: 453, distance: 98.1
click at [639, 441] on span "In your project, import the PrivyProvider component and wrap your app with it .…" at bounding box center [462, 403] width 888 height 77
drag, startPoint x: 643, startPoint y: 476, endPoint x: 602, endPoint y: 379, distance: 105.5
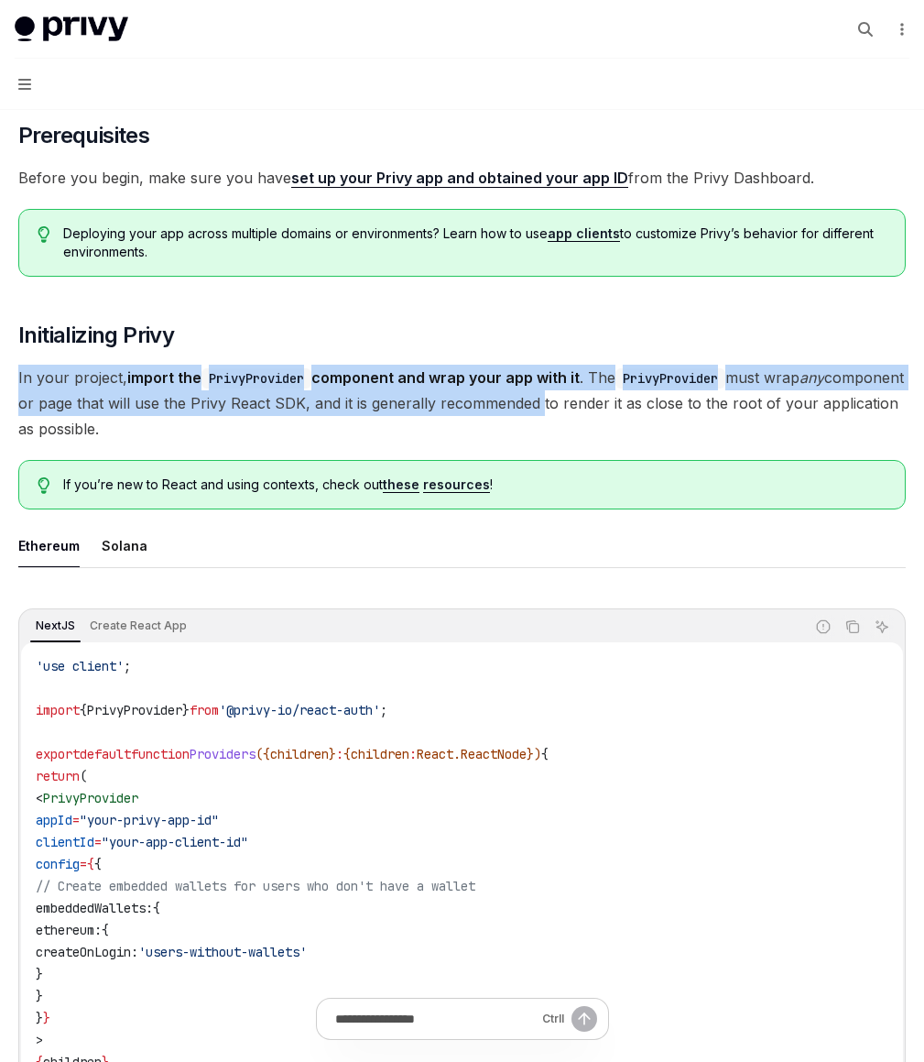
drag, startPoint x: 602, startPoint y: 379, endPoint x: 631, endPoint y: 447, distance: 73.8
click at [631, 441] on span "In your project, import the PrivyProvider component and wrap your app with it .…" at bounding box center [462, 403] width 888 height 77
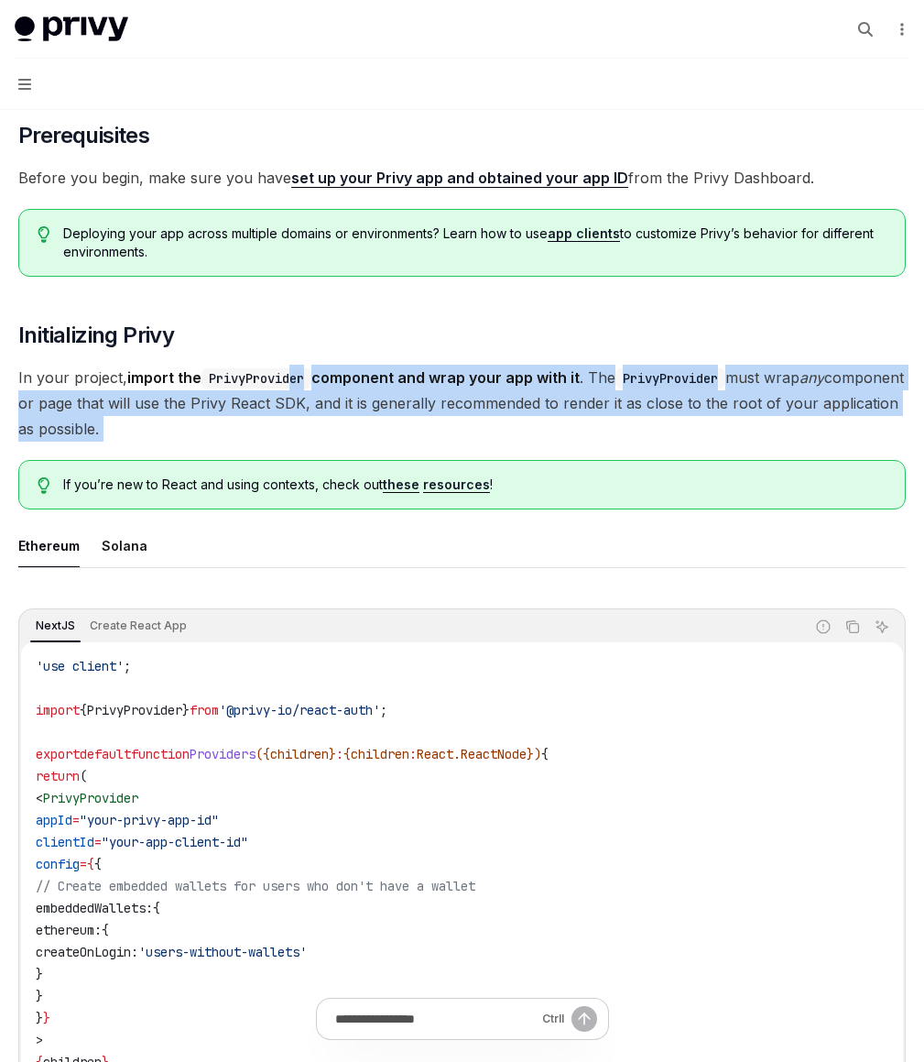
drag, startPoint x: 643, startPoint y: 493, endPoint x: 610, endPoint y: 387, distance: 110.4
click at [311, 387] on code "PrivyProvider" at bounding box center [257, 378] width 110 height 20
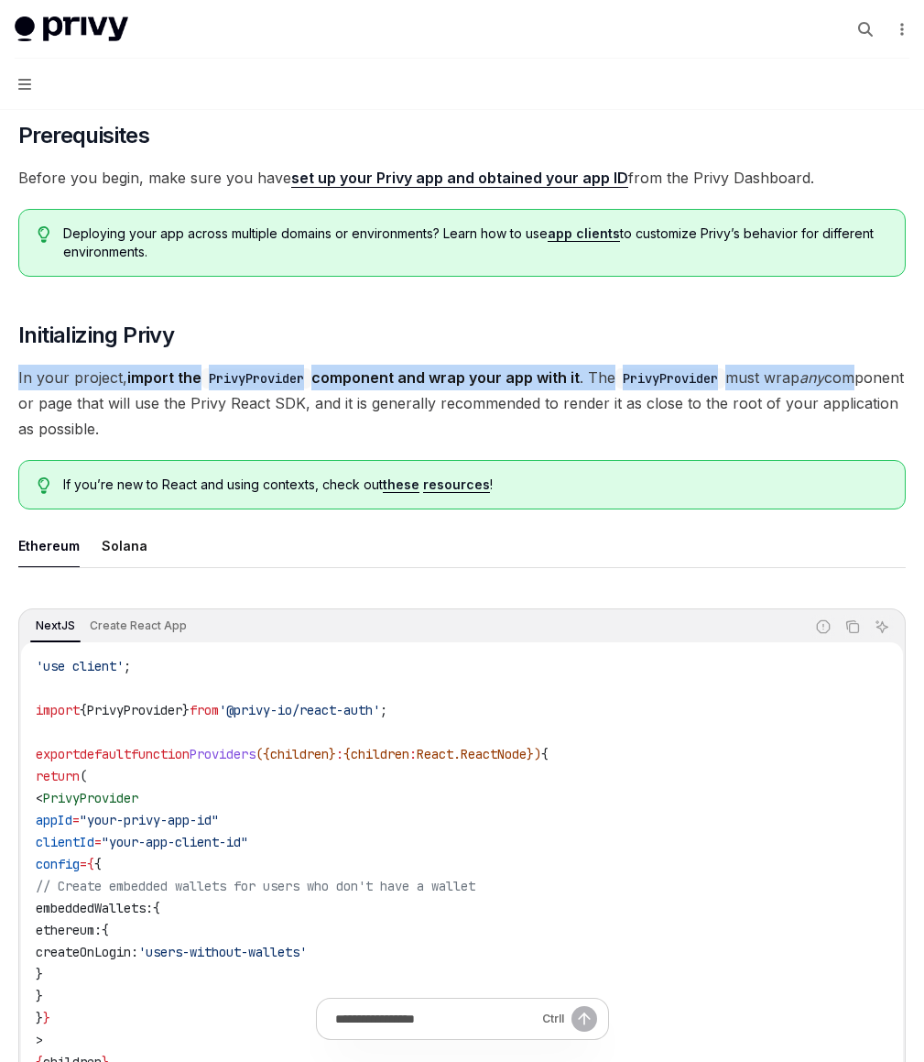
drag, startPoint x: 596, startPoint y: 369, endPoint x: 618, endPoint y: 410, distance: 46.7
click at [618, 410] on span "In your project, import the PrivyProvider component and wrap your app with it .…" at bounding box center [462, 403] width 888 height 77
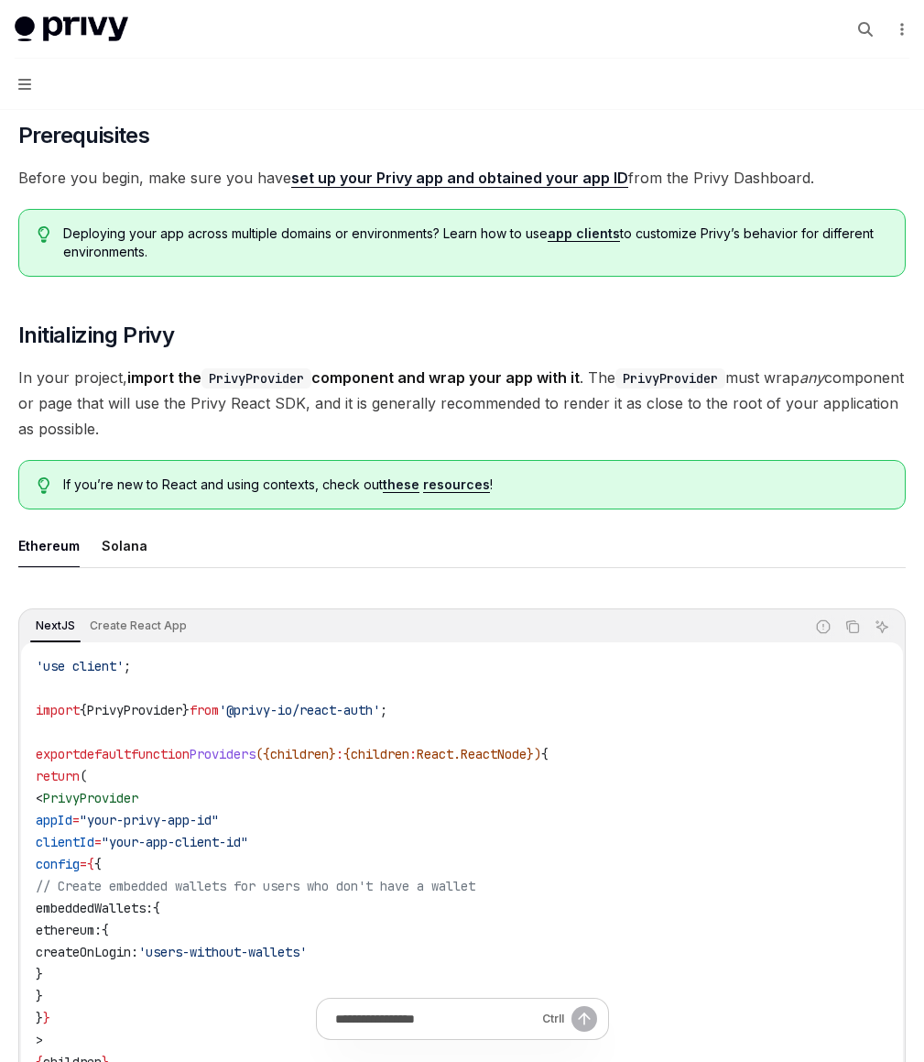
click at [311, 388] on code "PrivyProvider" at bounding box center [257, 378] width 110 height 20
drag, startPoint x: 631, startPoint y: 471, endPoint x: 581, endPoint y: 371, distance: 111.8
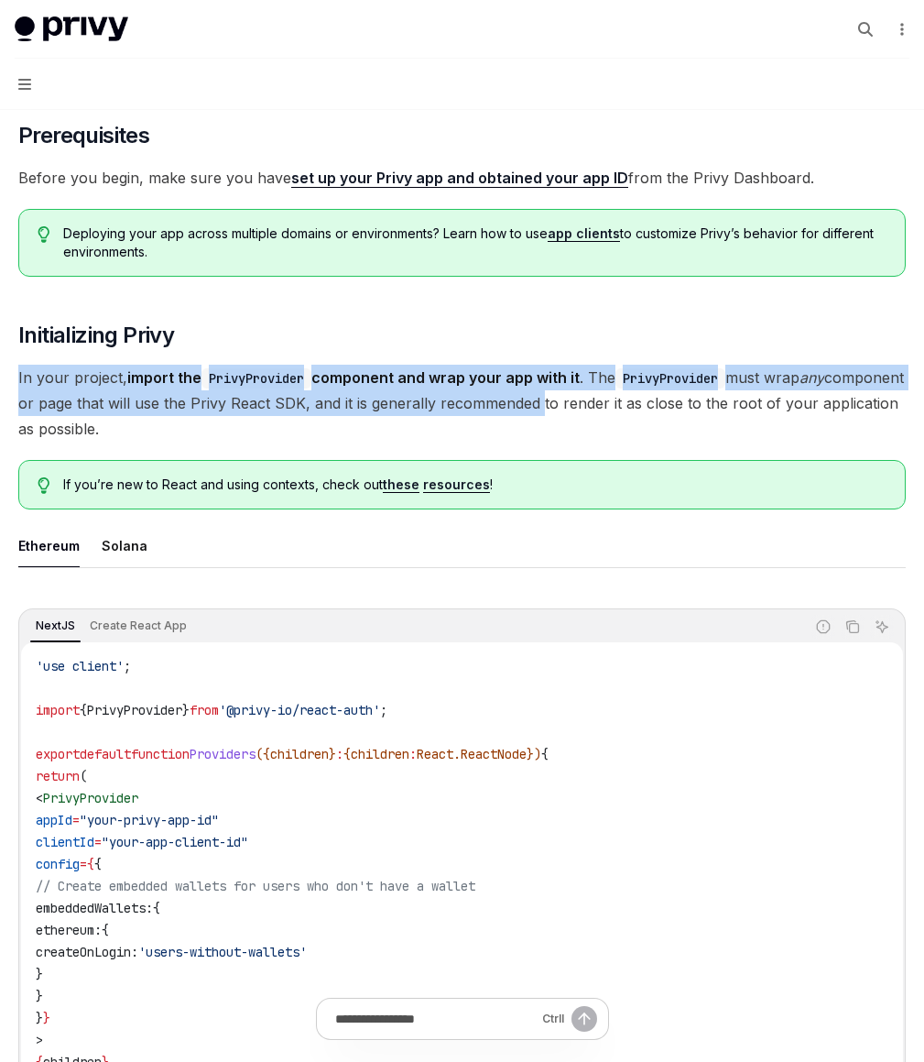
drag, startPoint x: 581, startPoint y: 371, endPoint x: 634, endPoint y: 459, distance: 102.7
click at [634, 441] on span "In your project, import the PrivyProvider component and wrap your app with it .…" at bounding box center [462, 403] width 888 height 77
drag, startPoint x: 637, startPoint y: 474, endPoint x: 601, endPoint y: 392, distance: 89.4
click at [601, 392] on span "In your project, import the PrivyProvider component and wrap your app with it .…" at bounding box center [462, 403] width 888 height 77
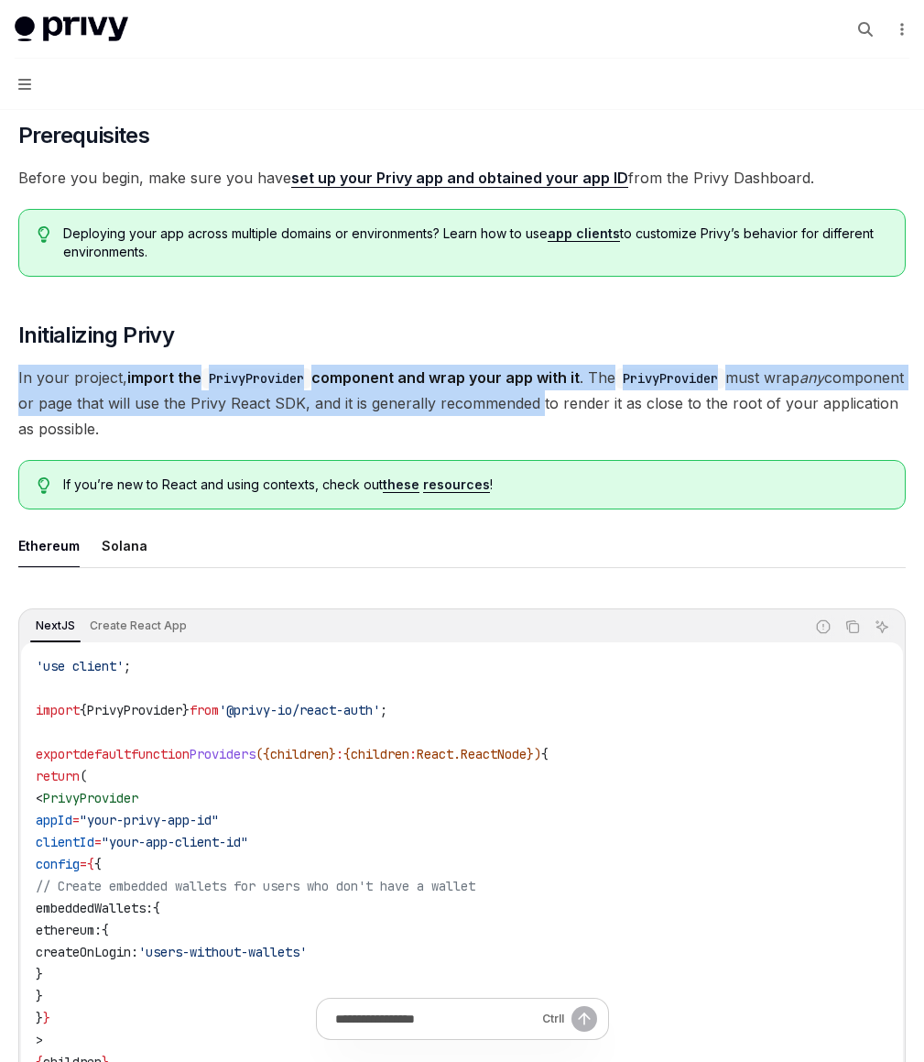
click at [311, 388] on code "PrivyProvider" at bounding box center [257, 378] width 110 height 20
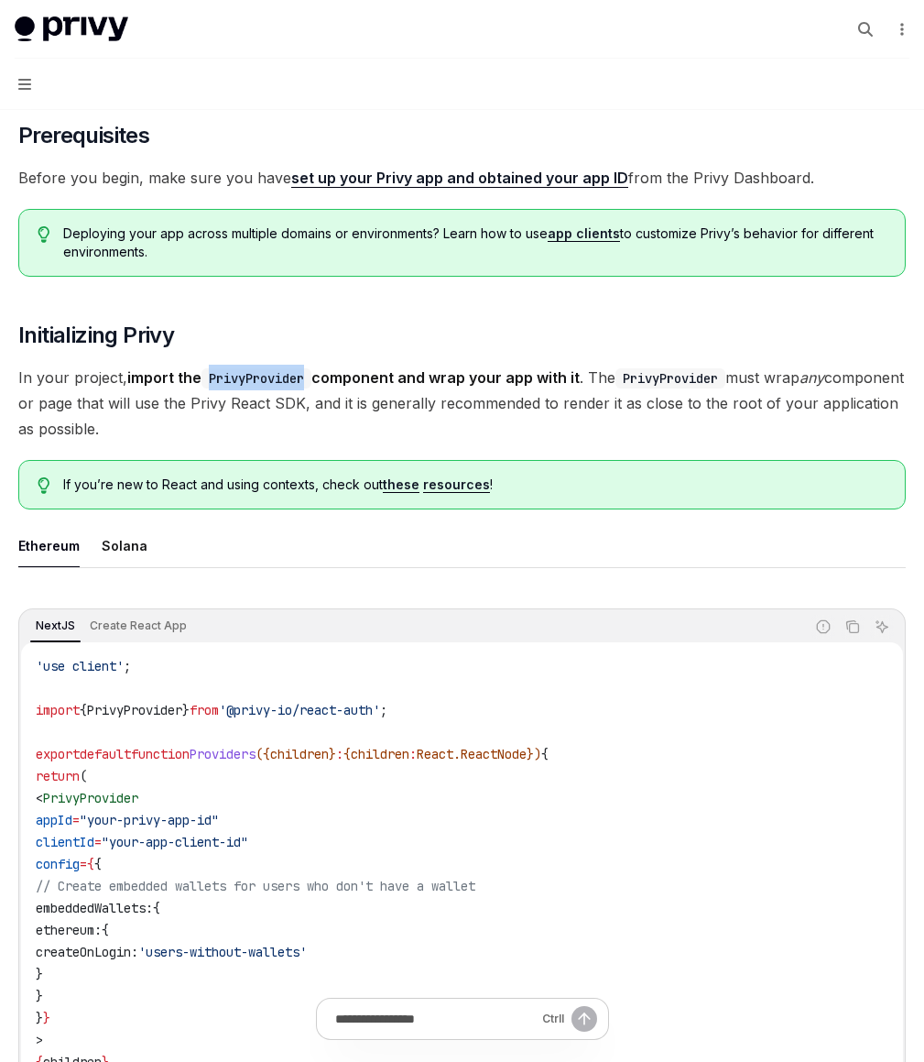
click at [311, 388] on code "PrivyProvider" at bounding box center [257, 378] width 110 height 20
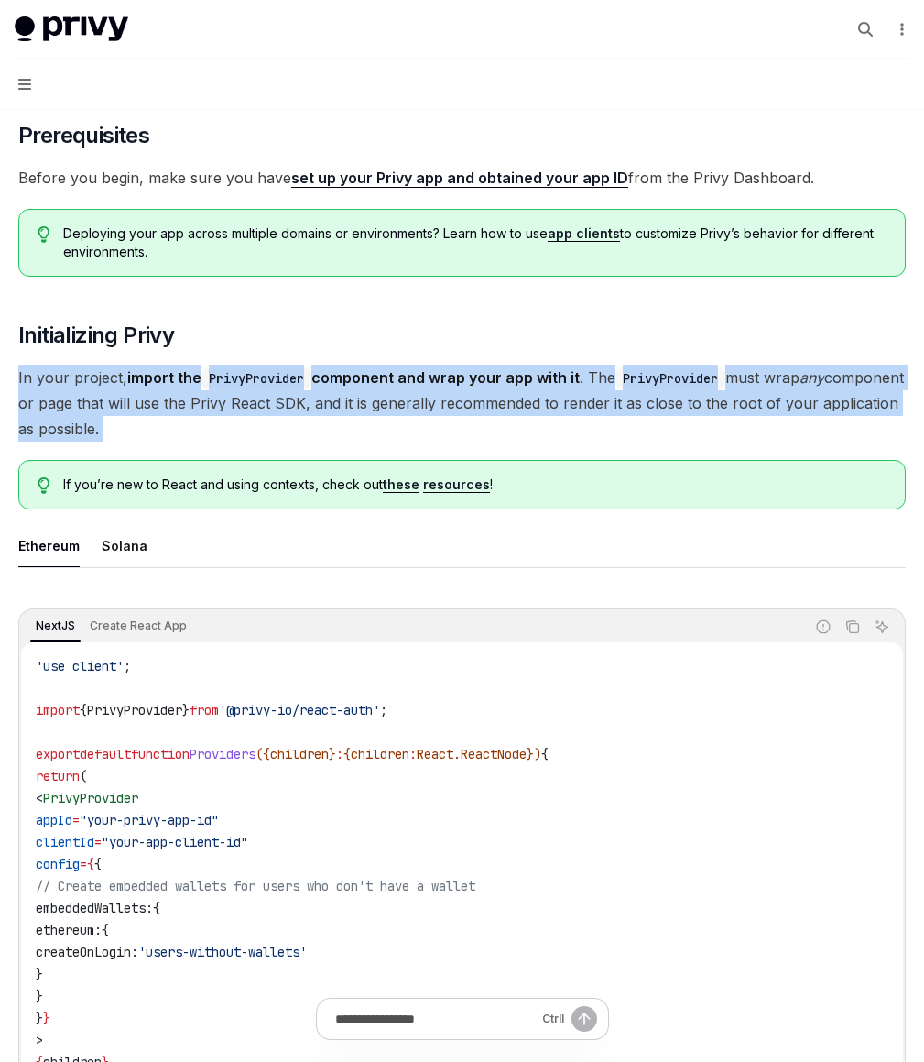
click at [311, 388] on code "PrivyProvider" at bounding box center [257, 378] width 110 height 20
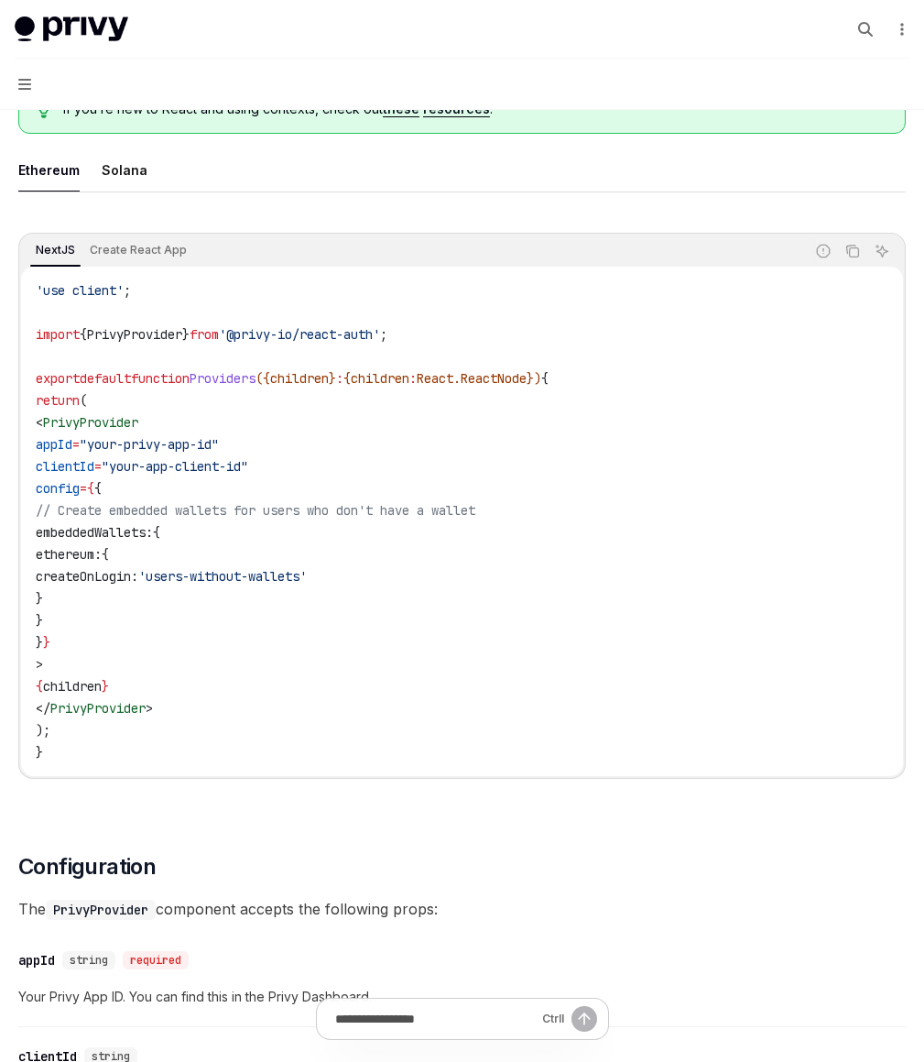
scroll to position [542, 0]
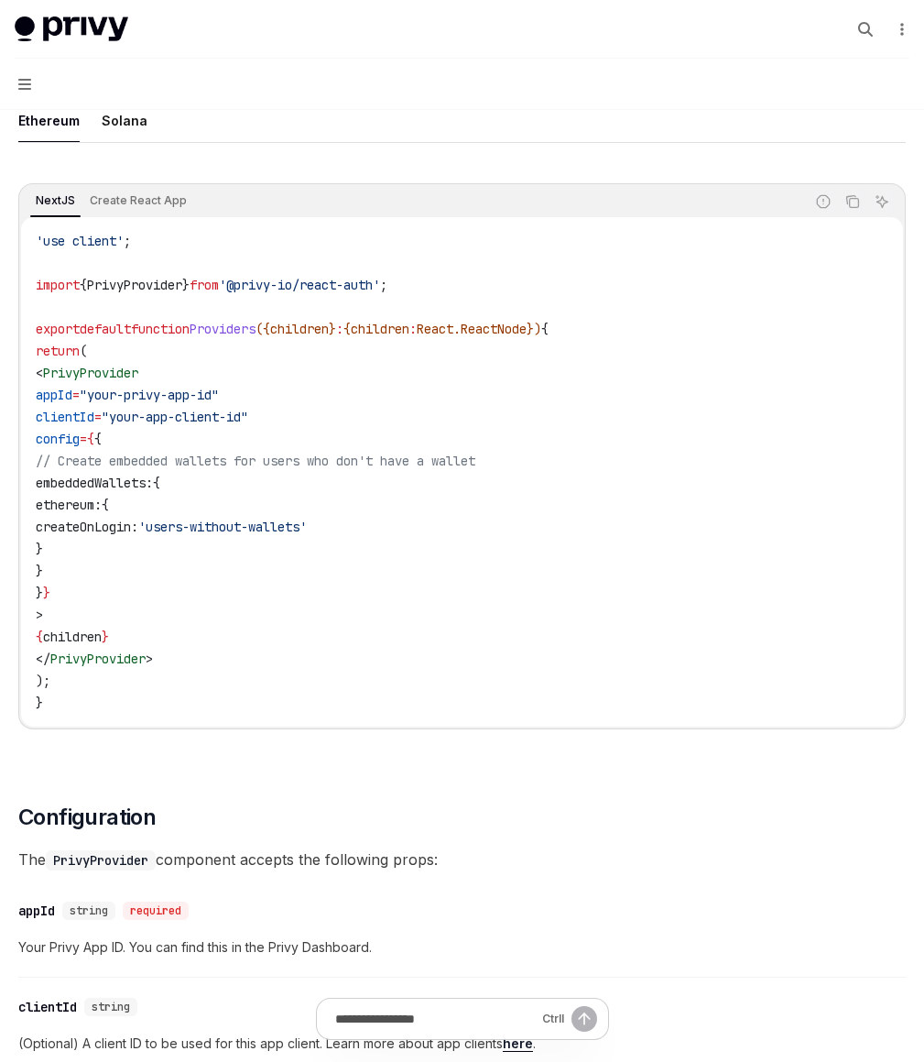
click at [248, 425] on span ""your-app-client-id"" at bounding box center [175, 416] width 147 height 16
drag, startPoint x: 479, startPoint y: 455, endPoint x: 595, endPoint y: 457, distance: 116.3
click at [248, 425] on span ""your-app-client-id"" at bounding box center [175, 416] width 147 height 16
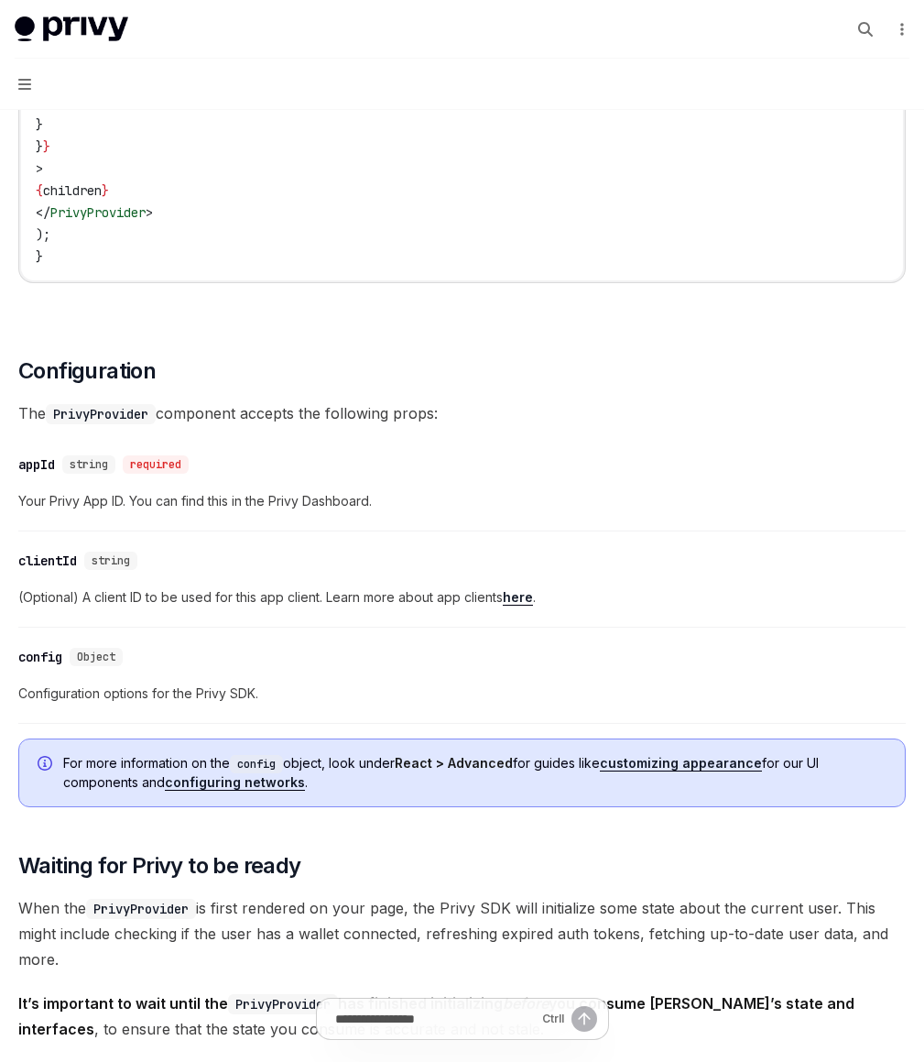
scroll to position [989, 0]
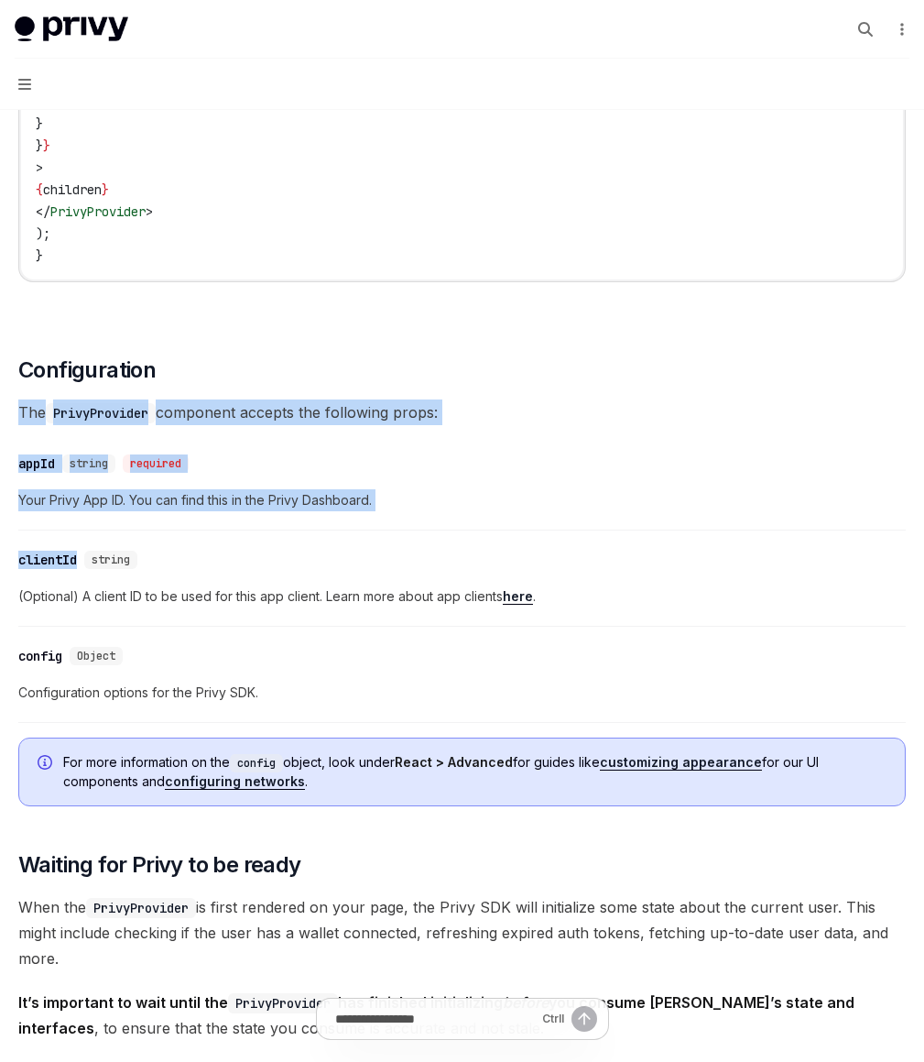
drag, startPoint x: 631, startPoint y: 440, endPoint x: 651, endPoint y: 587, distance: 148.8
click at [651, 587] on div "​ Prerequisites Before you begin, make sure you have set up your Privy app and …" at bounding box center [462, 552] width 888 height 2607
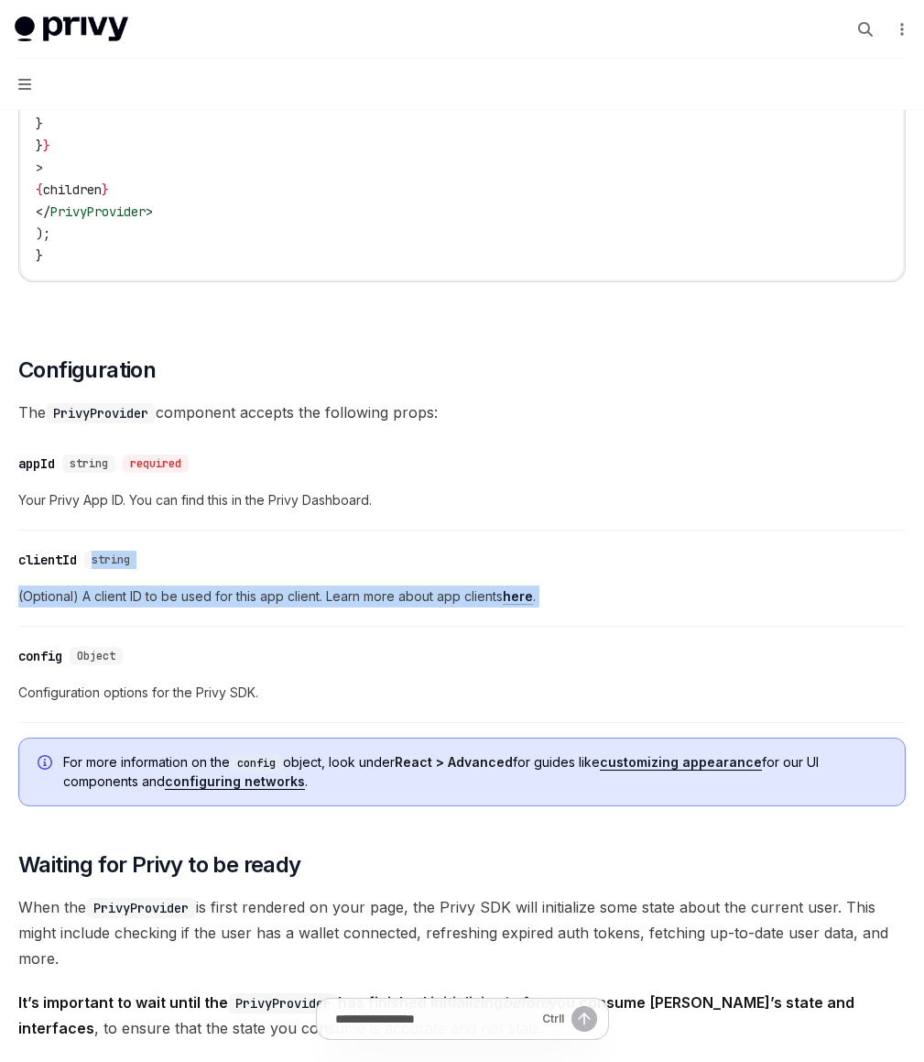
drag, startPoint x: 651, startPoint y: 587, endPoint x: 682, endPoint y: 665, distance: 83.9
click at [682, 665] on div "​ Prerequisites Before you begin, make sure you have set up your Privy app and …" at bounding box center [462, 552] width 888 height 2607
click at [682, 626] on div "​ clientId string (Optional) A client ID to be used for this app client. Learn …" at bounding box center [462, 582] width 888 height 87
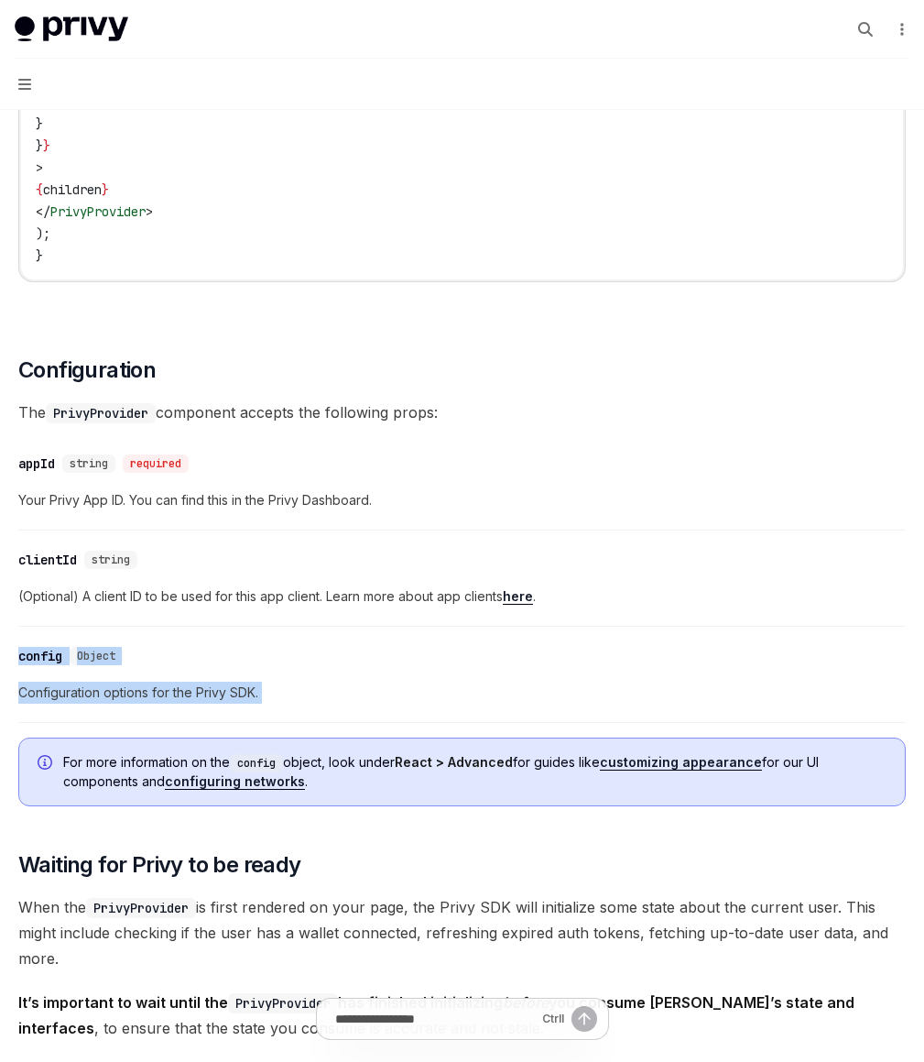
drag, startPoint x: 682, startPoint y: 664, endPoint x: 703, endPoint y: 737, distance: 76.2
click at [703, 737] on div "​ Prerequisites Before you begin, make sure you have set up your Privy app and …" at bounding box center [462, 552] width 888 height 2607
click at [703, 703] on span "Configuration options for the Privy SDK." at bounding box center [462, 692] width 888 height 22
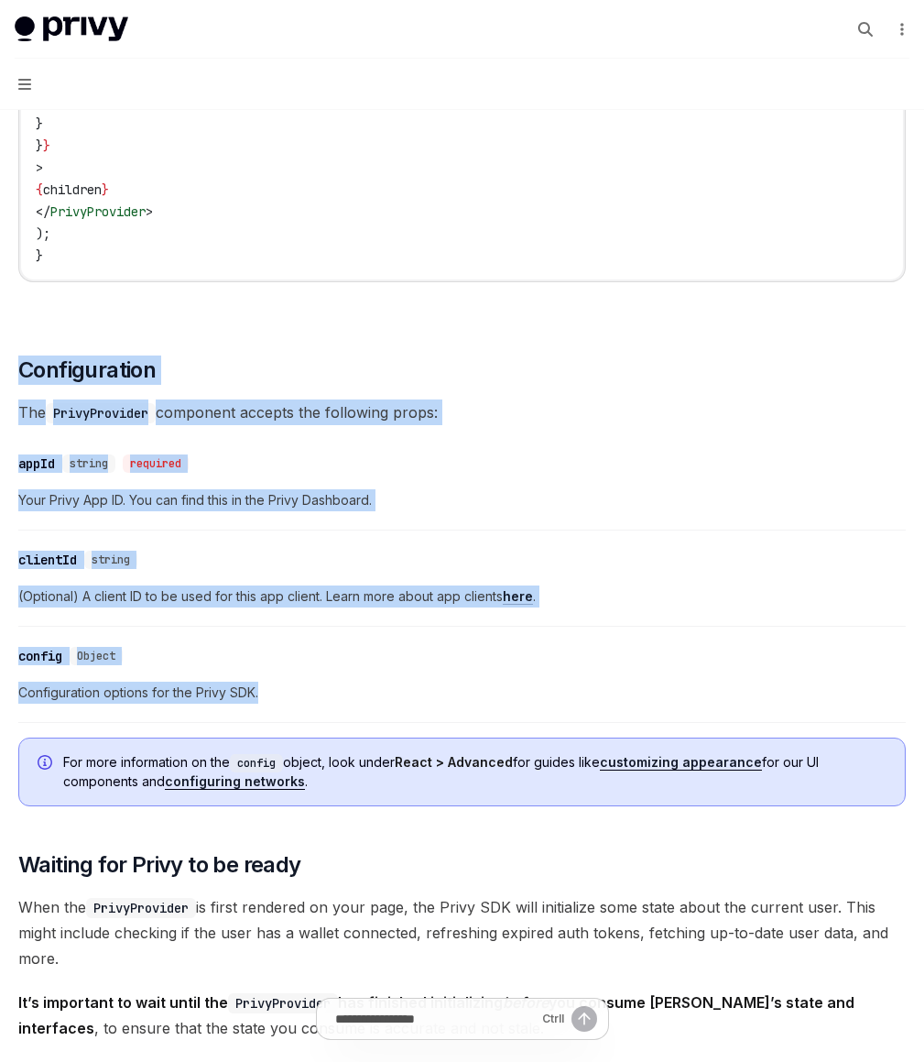
drag, startPoint x: 703, startPoint y: 735, endPoint x: 650, endPoint y: 380, distance: 359.3
click at [650, 380] on div "​ Prerequisites Before you begin, make sure you have set up your Privy app and …" at bounding box center [462, 552] width 888 height 2607
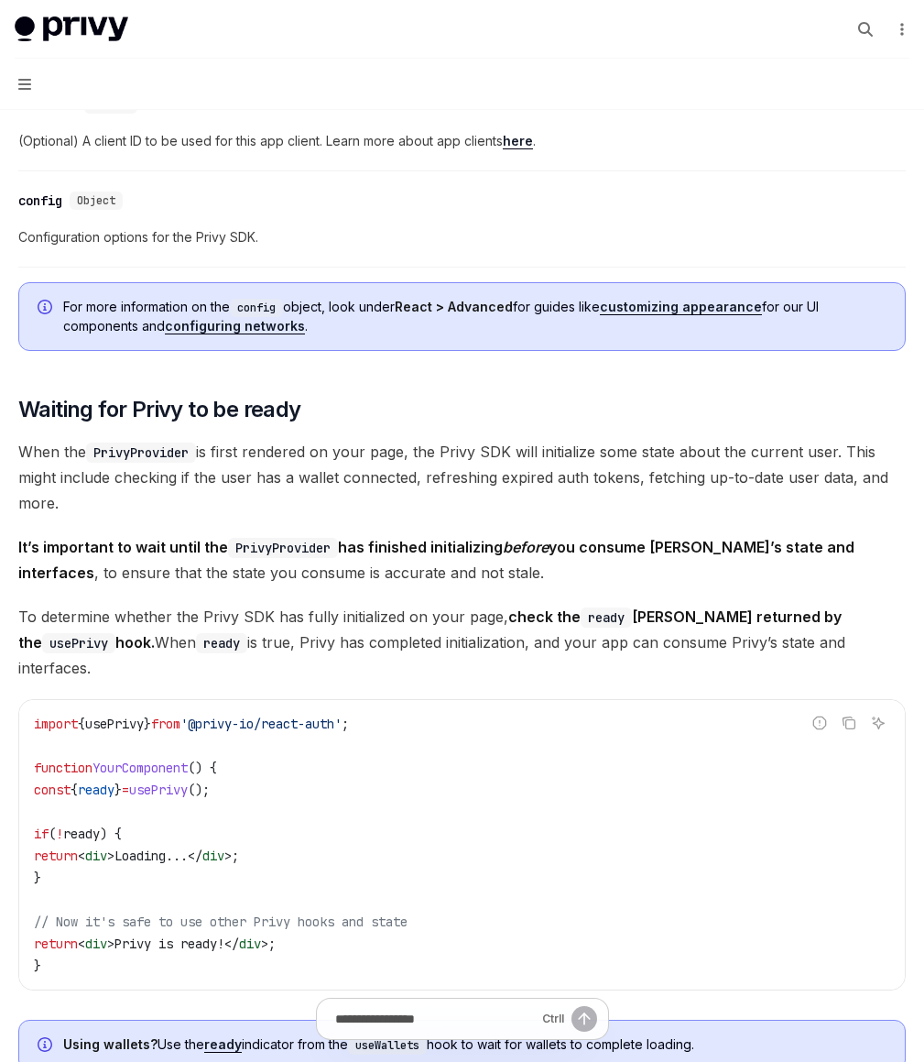
scroll to position [1539, 0]
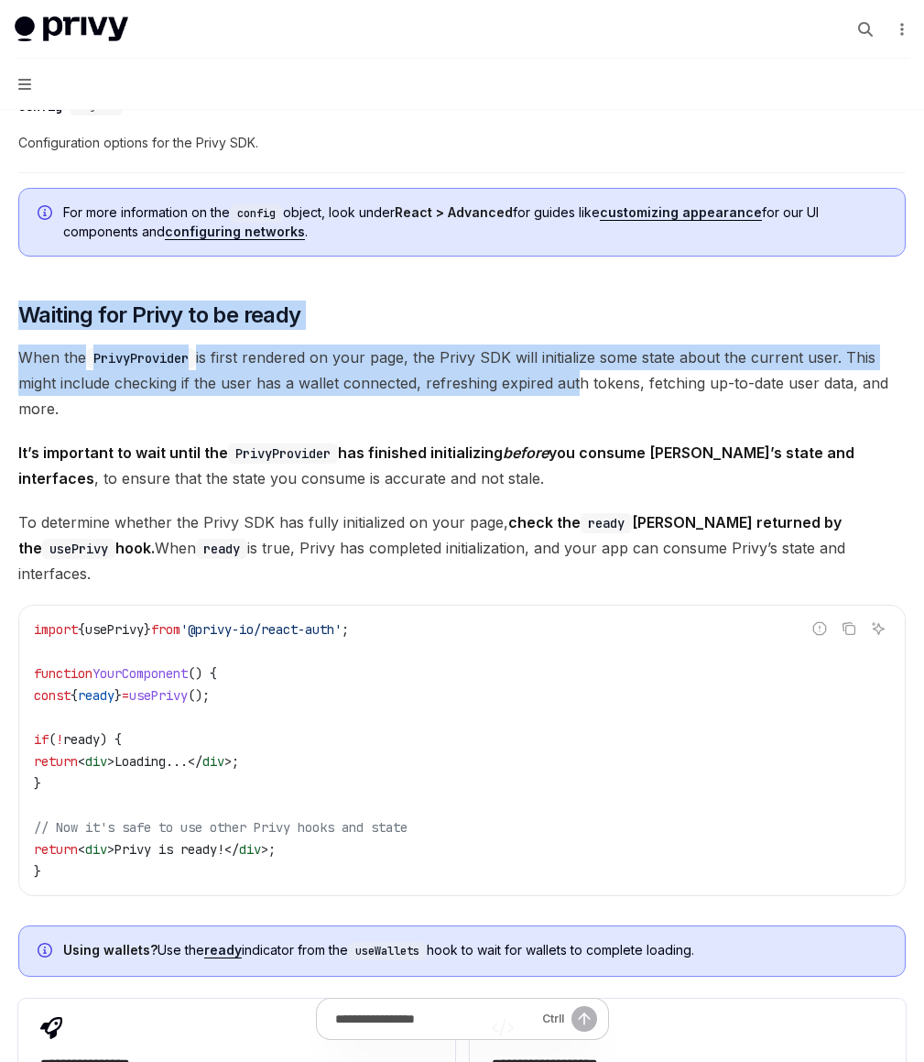
drag, startPoint x: 678, startPoint y: 359, endPoint x: 681, endPoint y: 479, distance: 120.0
click at [681, 479] on div "​ Prerequisites Before you begin, make sure you have set up your Privy app and …" at bounding box center [462, 2] width 888 height 2607
click at [681, 421] on span "When the PrivyProvider is first rendered on your page, the Privy SDK will initi…" at bounding box center [462, 382] width 888 height 77
drag, startPoint x: 682, startPoint y: 397, endPoint x: 677, endPoint y: 365, distance: 32.5
click at [677, 366] on div "​ Prerequisites Before you begin, make sure you have set up your Privy app and …" at bounding box center [462, 2] width 888 height 2607
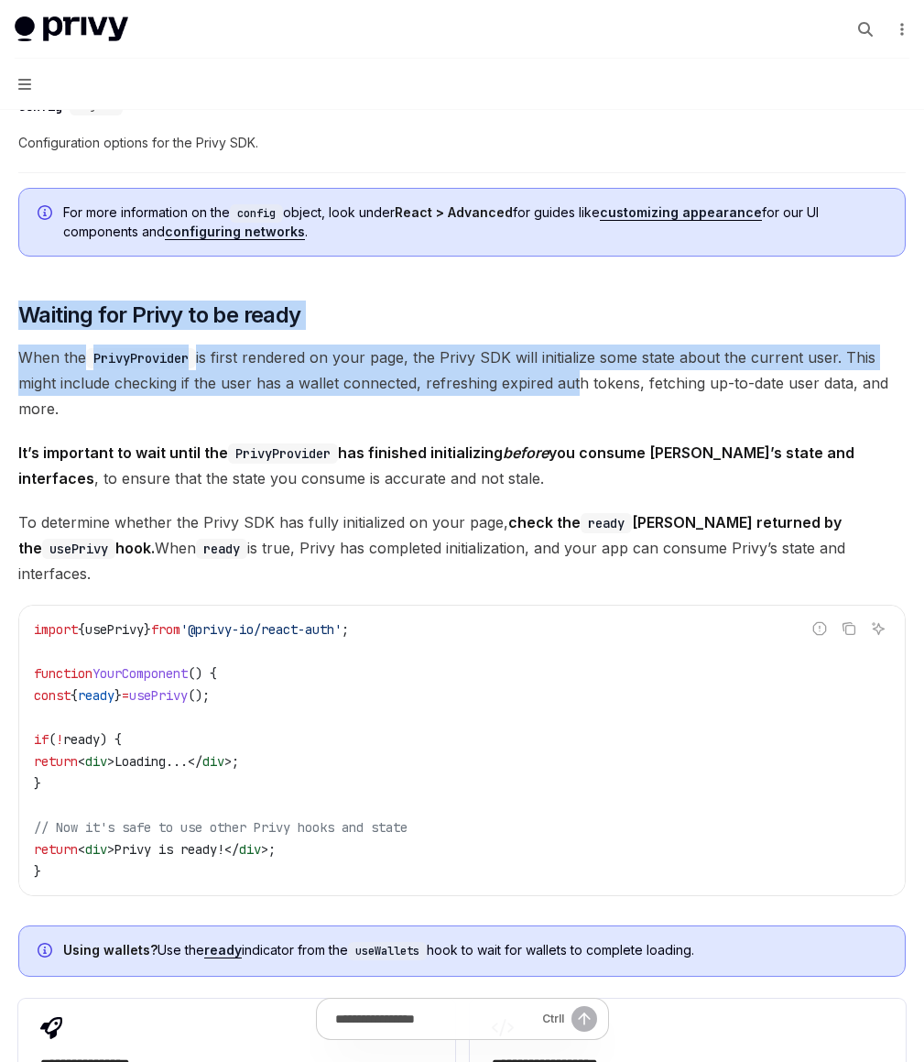
click at [677, 365] on div "​ Prerequisites Before you begin, make sure you have set up your Privy app and …" at bounding box center [462, 2] width 888 height 2607
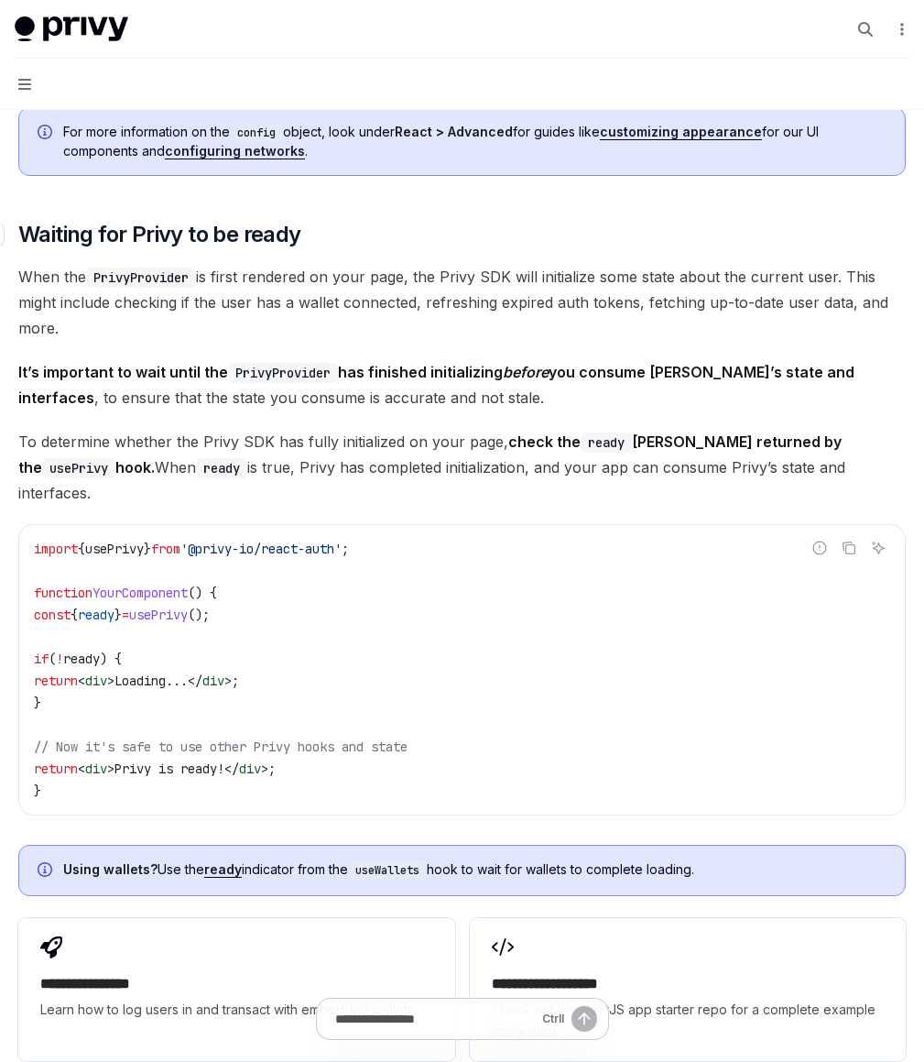
scroll to position [1671, 0]
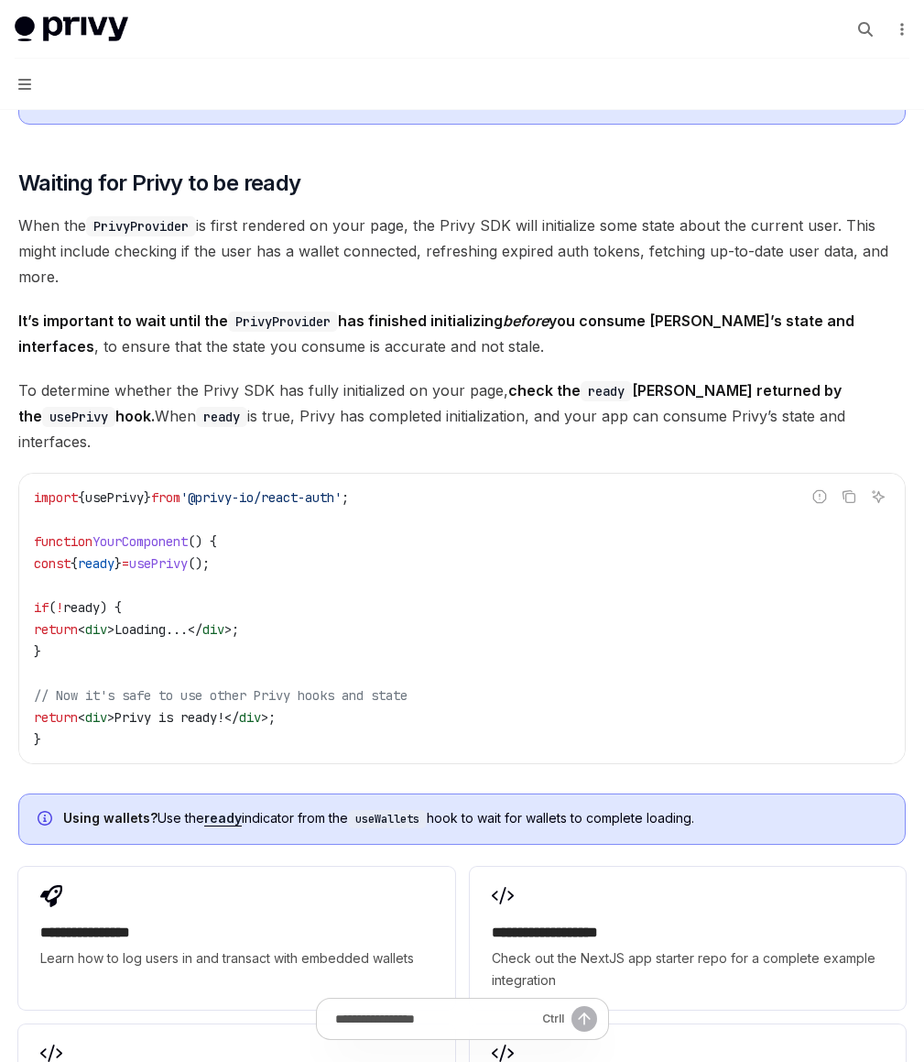
drag, startPoint x: 686, startPoint y: 376, endPoint x: 704, endPoint y: 468, distance: 94.3
click at [704, 359] on span "It’s important to wait until the PrivyProvider has finished initializing before…" at bounding box center [462, 333] width 888 height 51
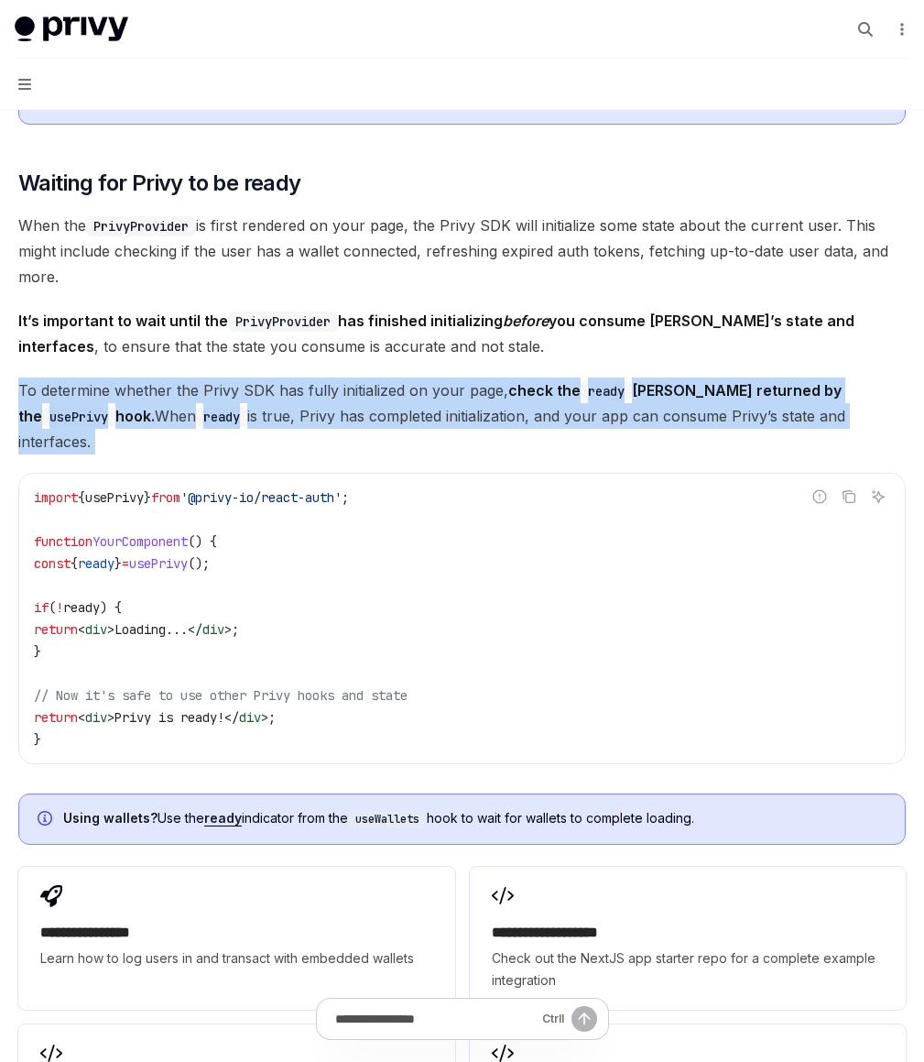
drag, startPoint x: 704, startPoint y: 468, endPoint x: 704, endPoint y: 597, distance: 129.1
click at [704, 454] on span "To determine whether the Privy SDK has fully initialized on your page, check th…" at bounding box center [462, 415] width 888 height 77
drag, startPoint x: 704, startPoint y: 597, endPoint x: 674, endPoint y: 475, distance: 125.5
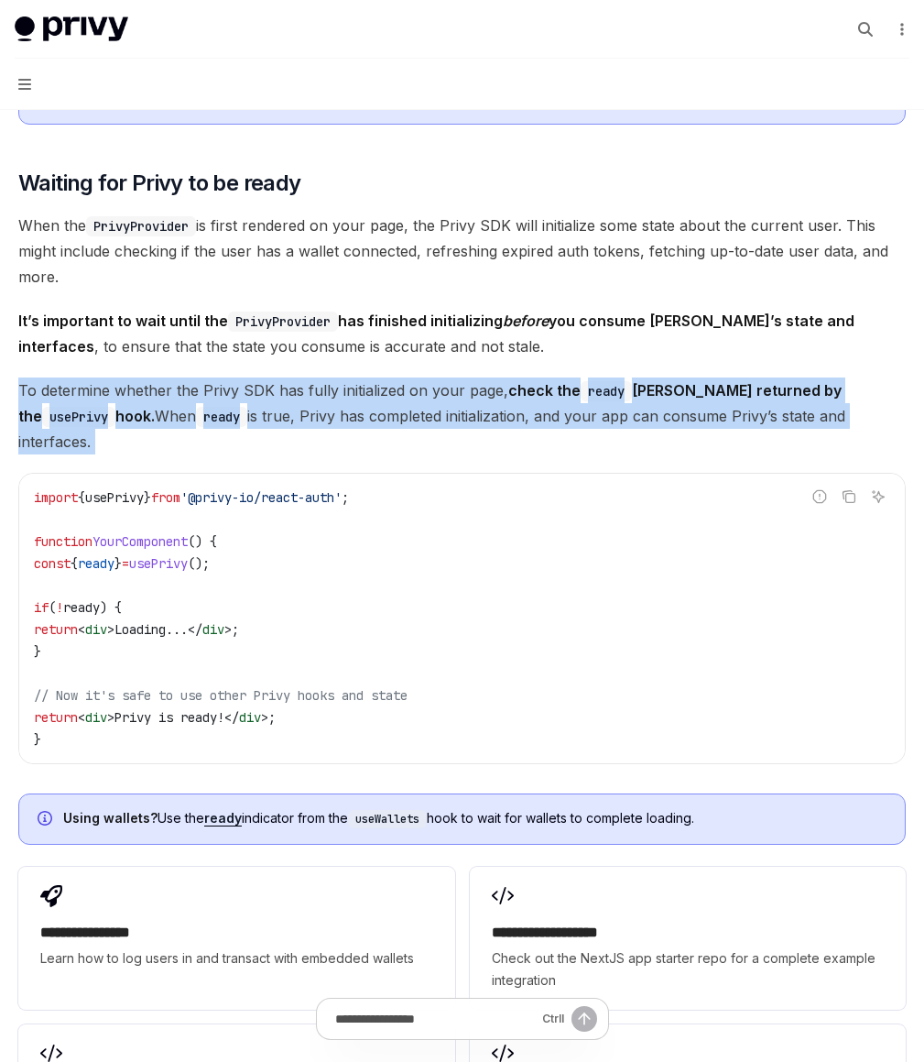
click at [674, 359] on span "It’s important to wait until the PrivyProvider has finished initializing before…" at bounding box center [462, 333] width 888 height 51
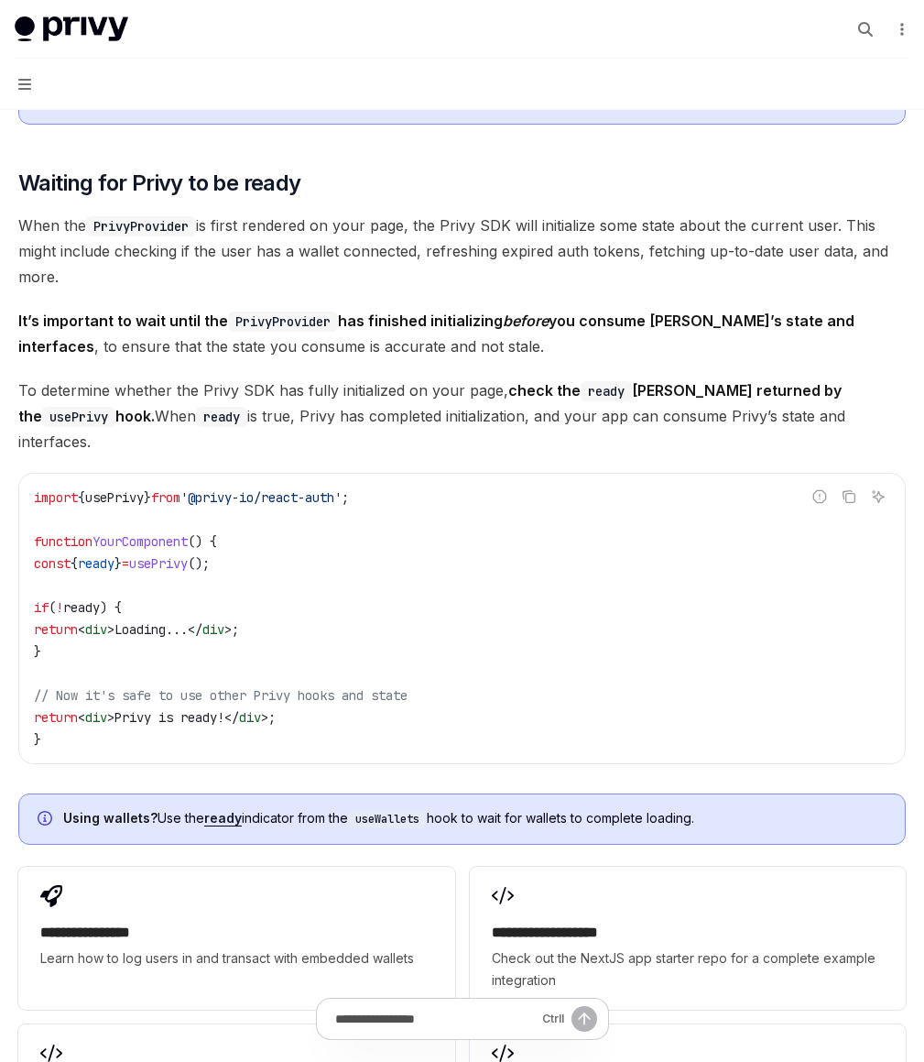
scroll to position [1773, 0]
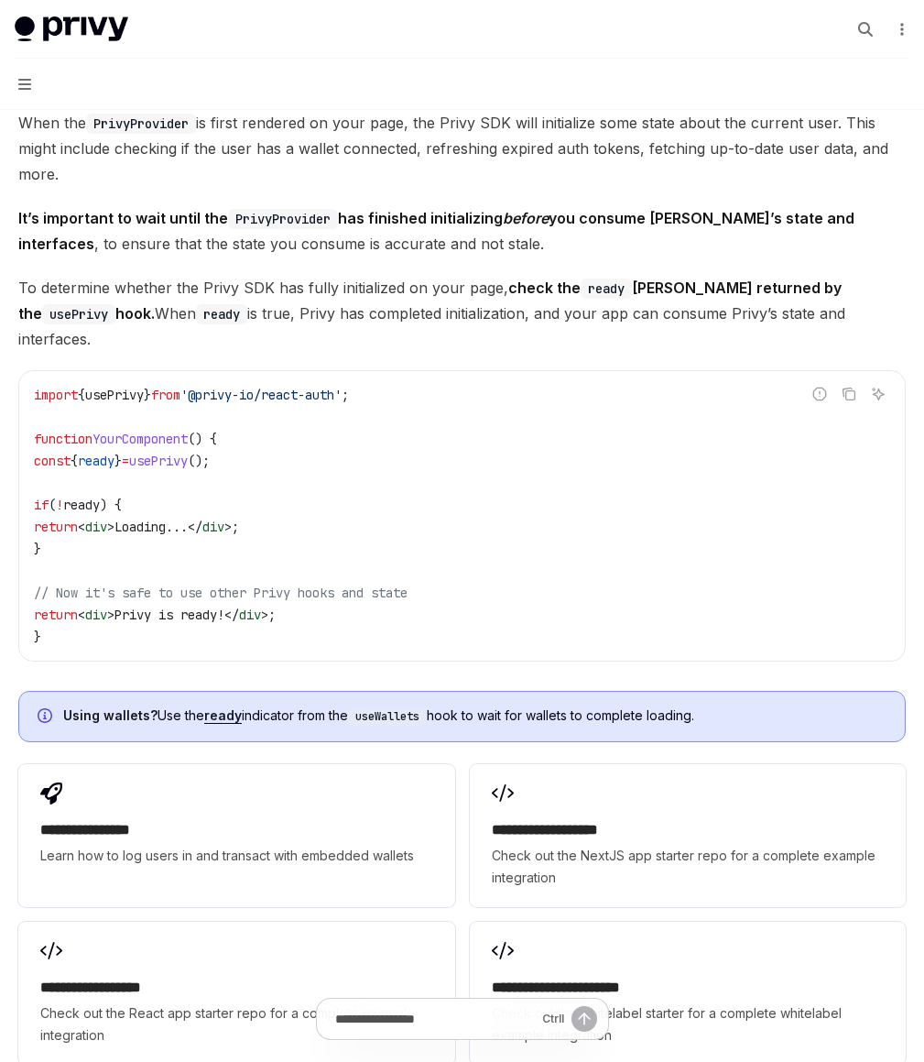
drag, startPoint x: 685, startPoint y: 478, endPoint x: 668, endPoint y: 378, distance: 101.3
drag, startPoint x: 664, startPoint y: 370, endPoint x: 692, endPoint y: 485, distance: 117.7
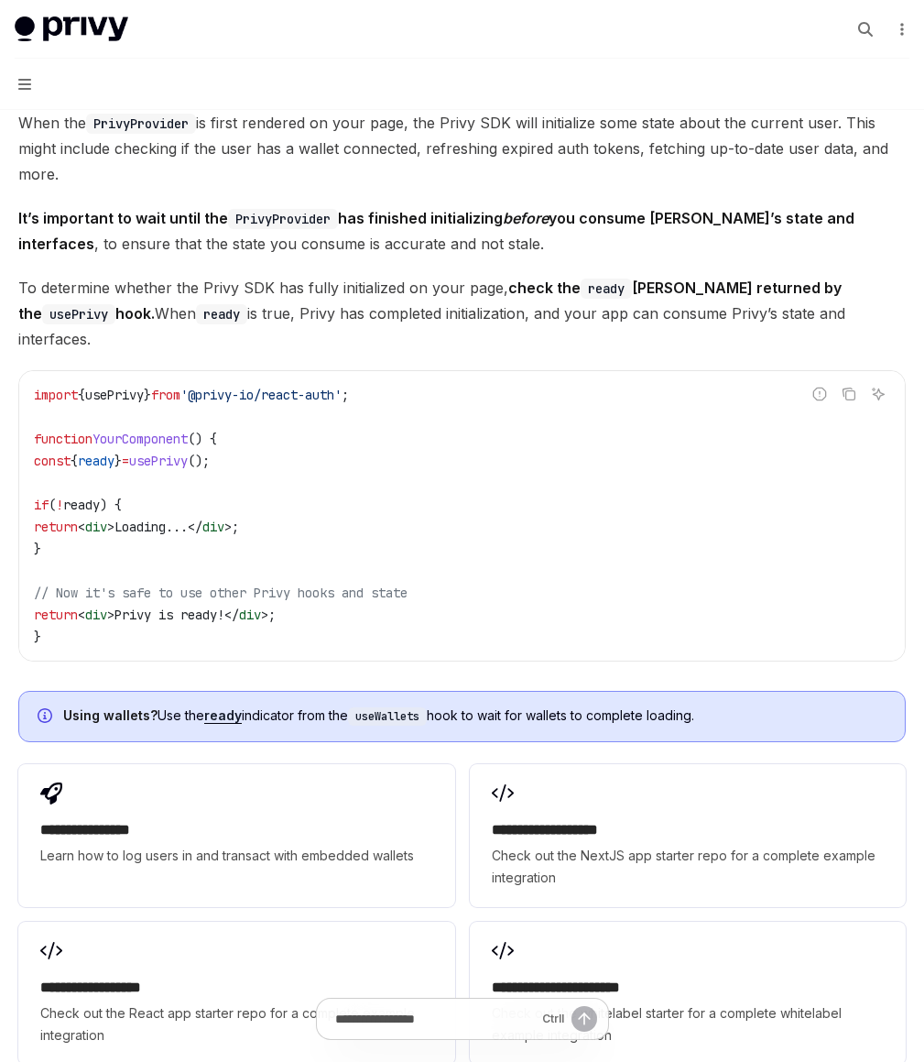
click at [692, 352] on span "To determine whether the Privy SDK has fully initialized on your page, check th…" at bounding box center [462, 313] width 888 height 77
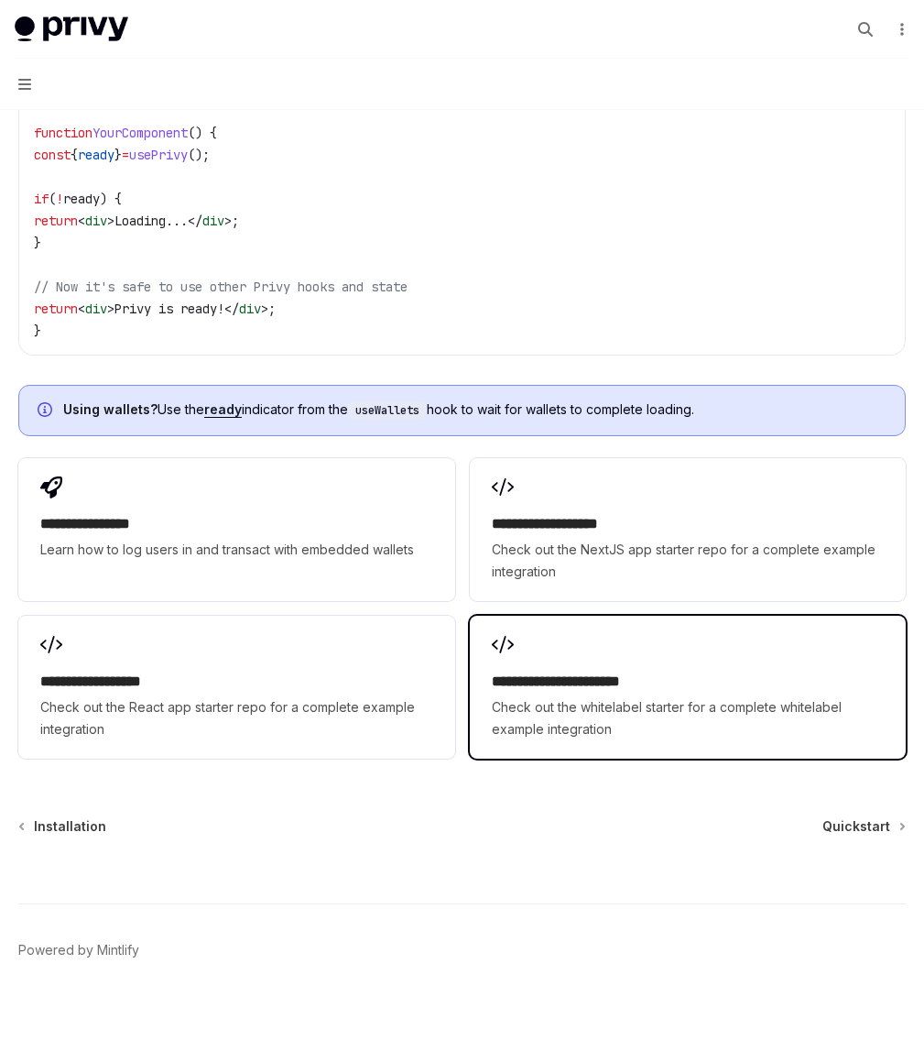
scroll to position [2287, 0]
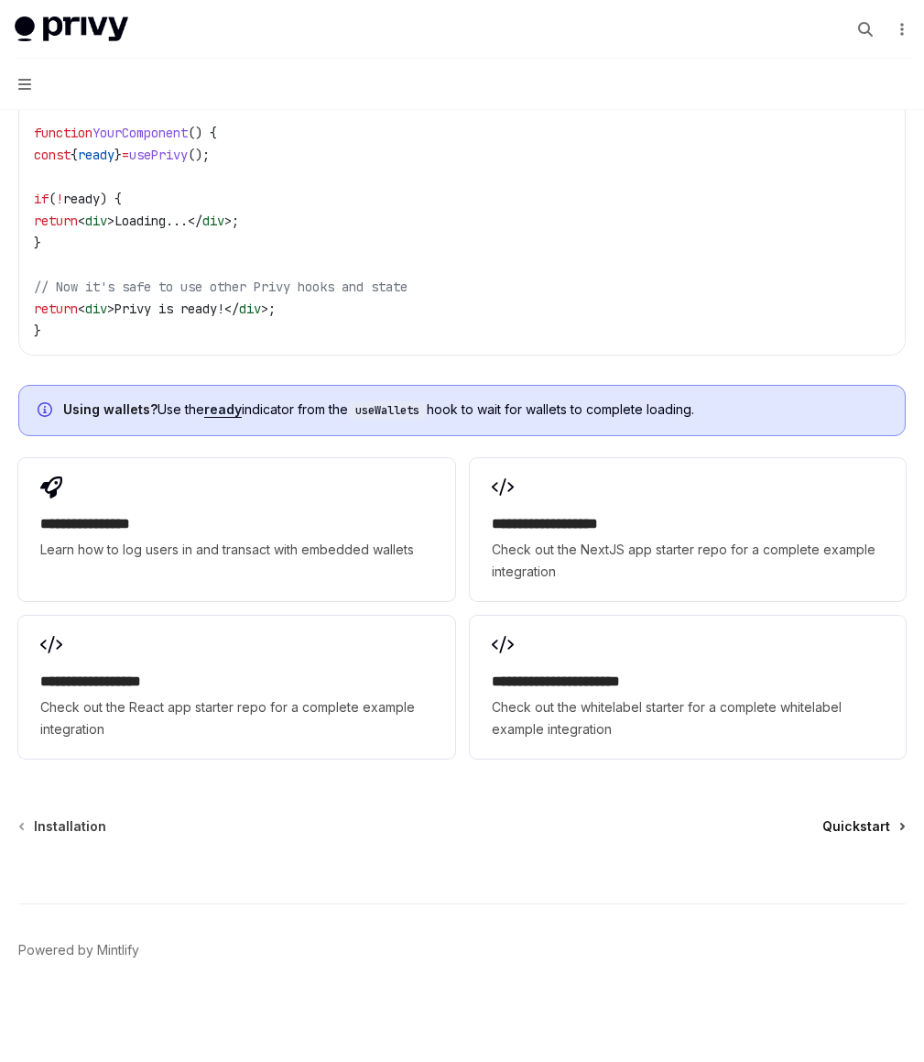
click at [865, 820] on span "Quickstart" at bounding box center [856, 826] width 68 height 18
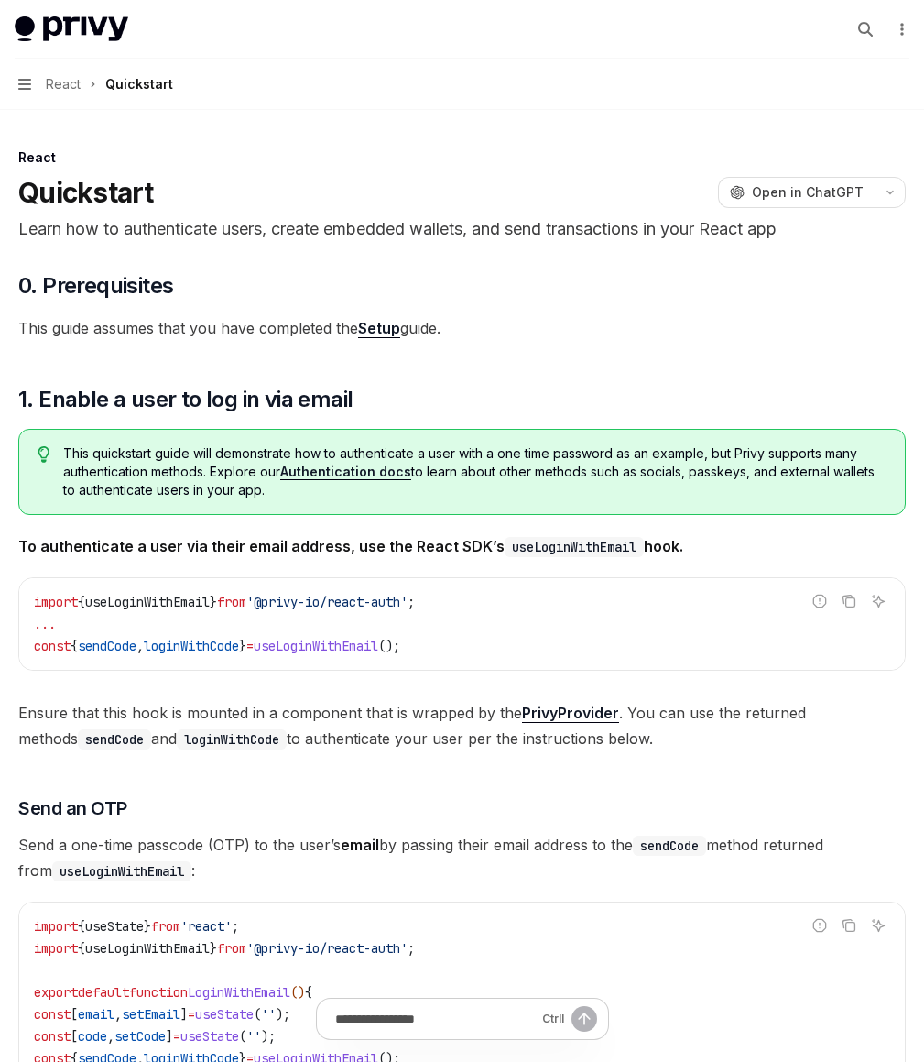
drag, startPoint x: 632, startPoint y: 236, endPoint x: 774, endPoint y: 352, distance: 183.0
click at [774, 341] on span "This guide assumes that you have completed the Setup guide." at bounding box center [462, 328] width 888 height 26
drag, startPoint x: 774, startPoint y: 352, endPoint x: 819, endPoint y: 344, distance: 45.5
click at [819, 341] on span "This guide assumes that you have completed the Setup guide." at bounding box center [462, 328] width 888 height 26
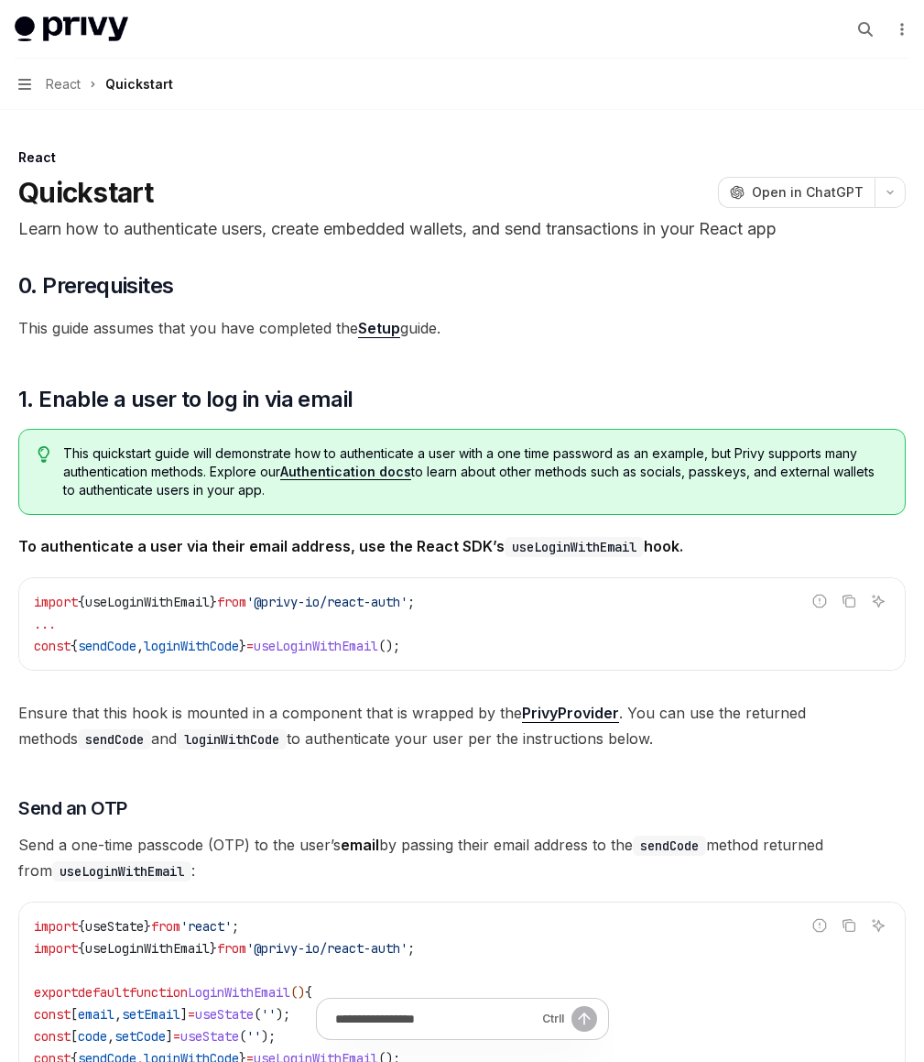
click at [819, 341] on span "This guide assumes that you have completed the Setup guide." at bounding box center [462, 328] width 888 height 26
drag, startPoint x: 819, startPoint y: 344, endPoint x: 844, endPoint y: 527, distance: 183.9
click at [844, 499] on span "This quickstart guide will demonstrate how to authenticate a user with a one ti…" at bounding box center [474, 471] width 823 height 55
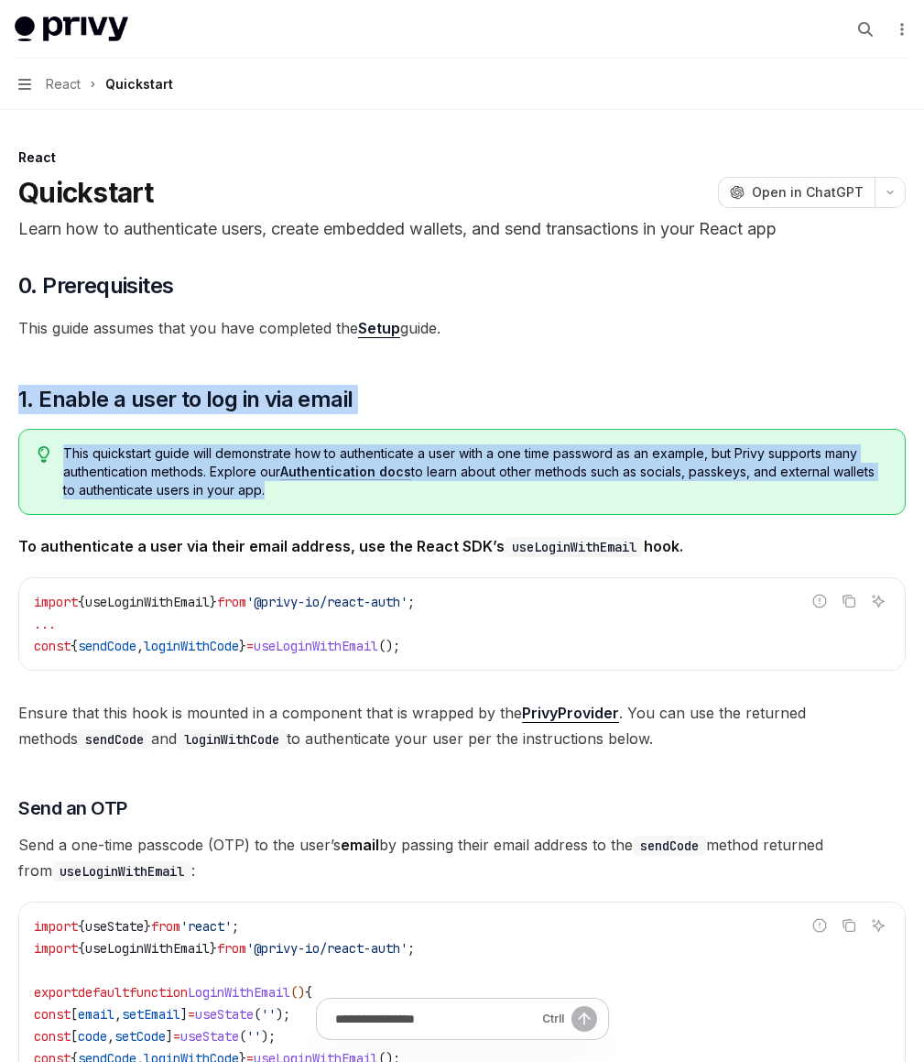
drag, startPoint x: 844, startPoint y: 527, endPoint x: 803, endPoint y: 365, distance: 167.1
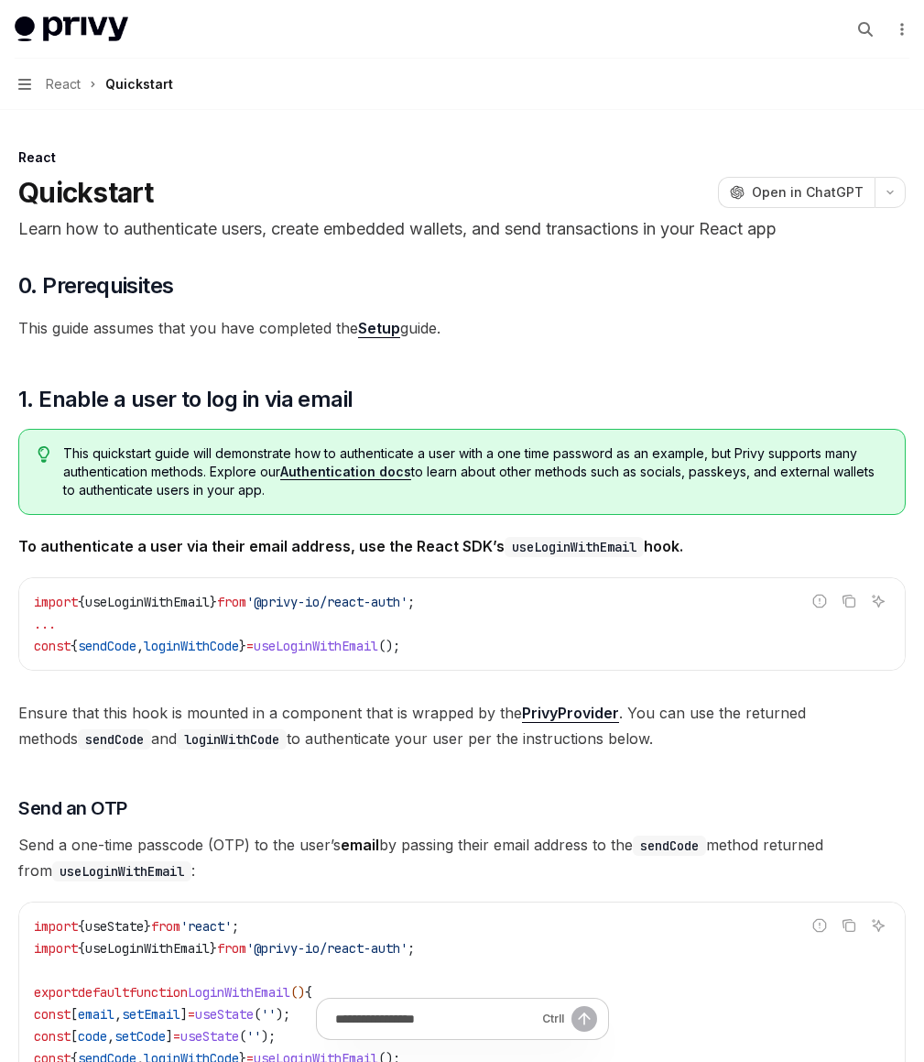
click at [800, 414] on h2 "​ 1. Enable a user to log in via email" at bounding box center [462, 399] width 888 height 29
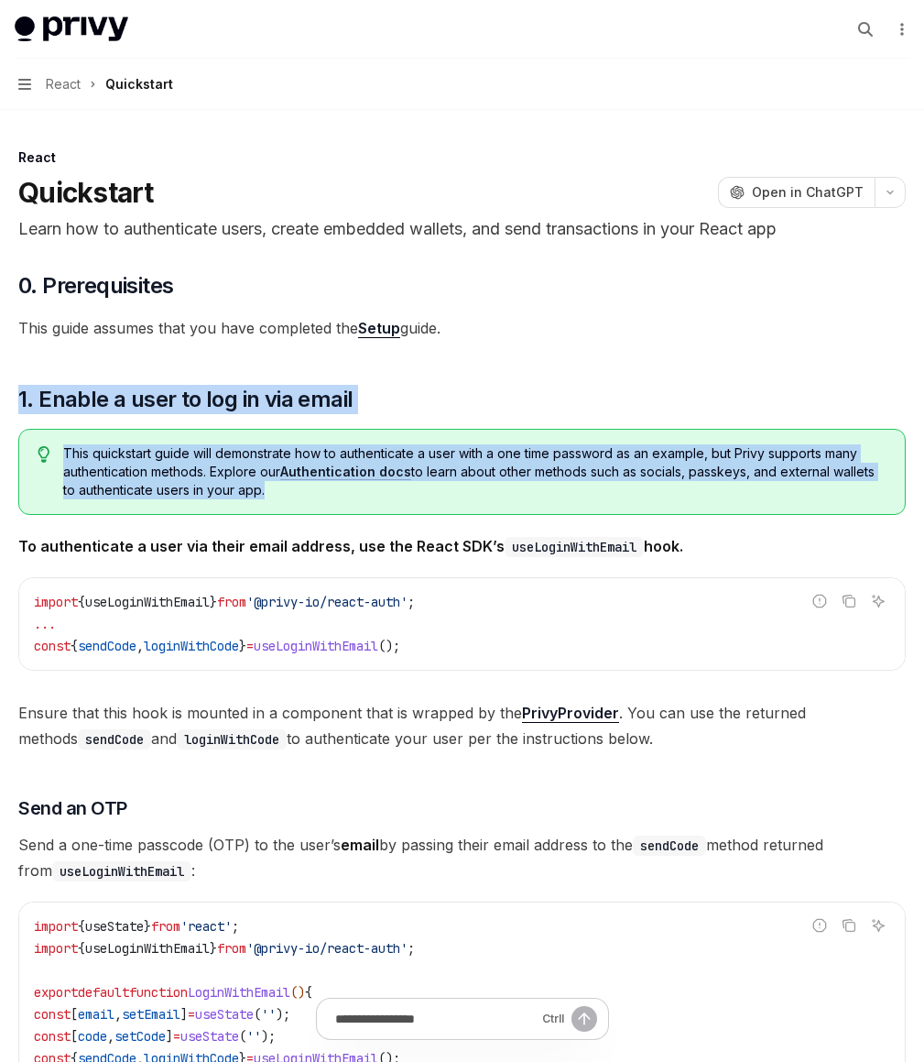
click at [850, 499] on span "This quickstart guide will demonstrate how to authenticate a user with a one ti…" at bounding box center [474, 471] width 823 height 55
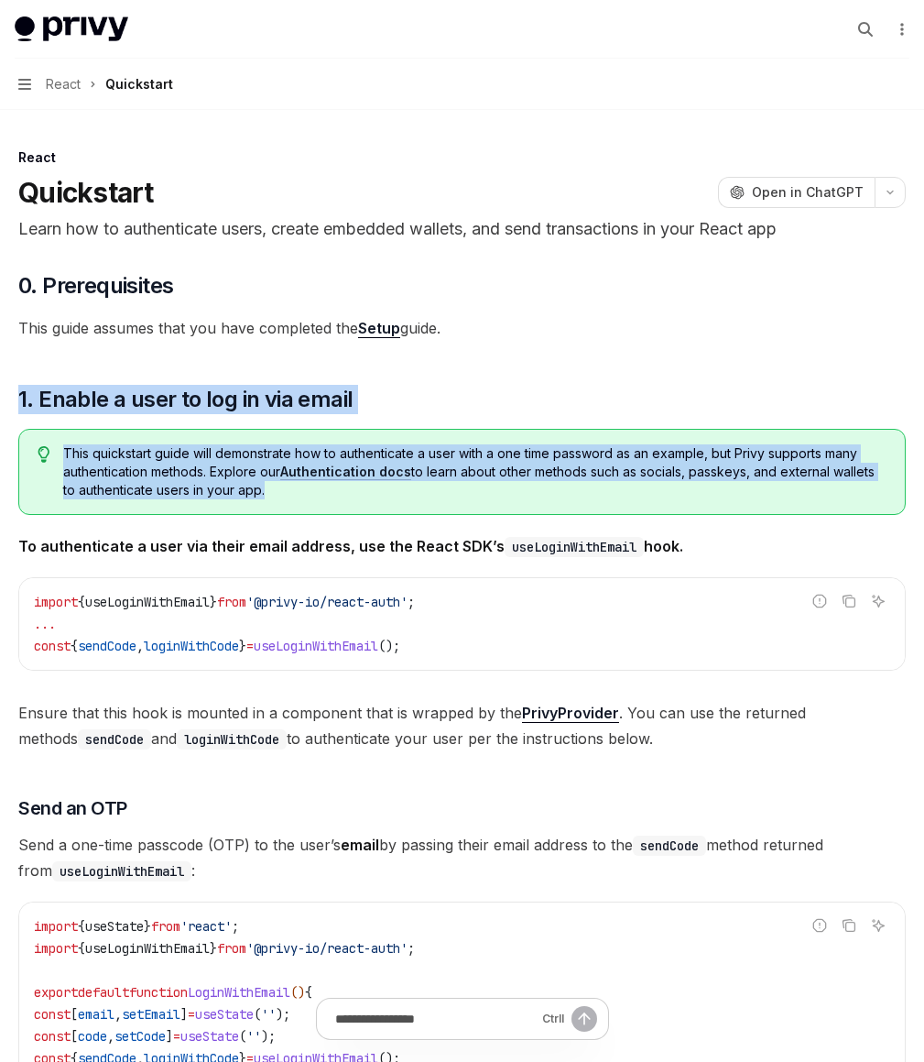
click at [837, 499] on span "This quickstart guide will demonstrate how to authenticate a user with a one ti…" at bounding box center [474, 471] width 823 height 55
click at [827, 499] on span "This quickstart guide will demonstrate how to authenticate a user with a one ti…" at bounding box center [474, 471] width 823 height 55
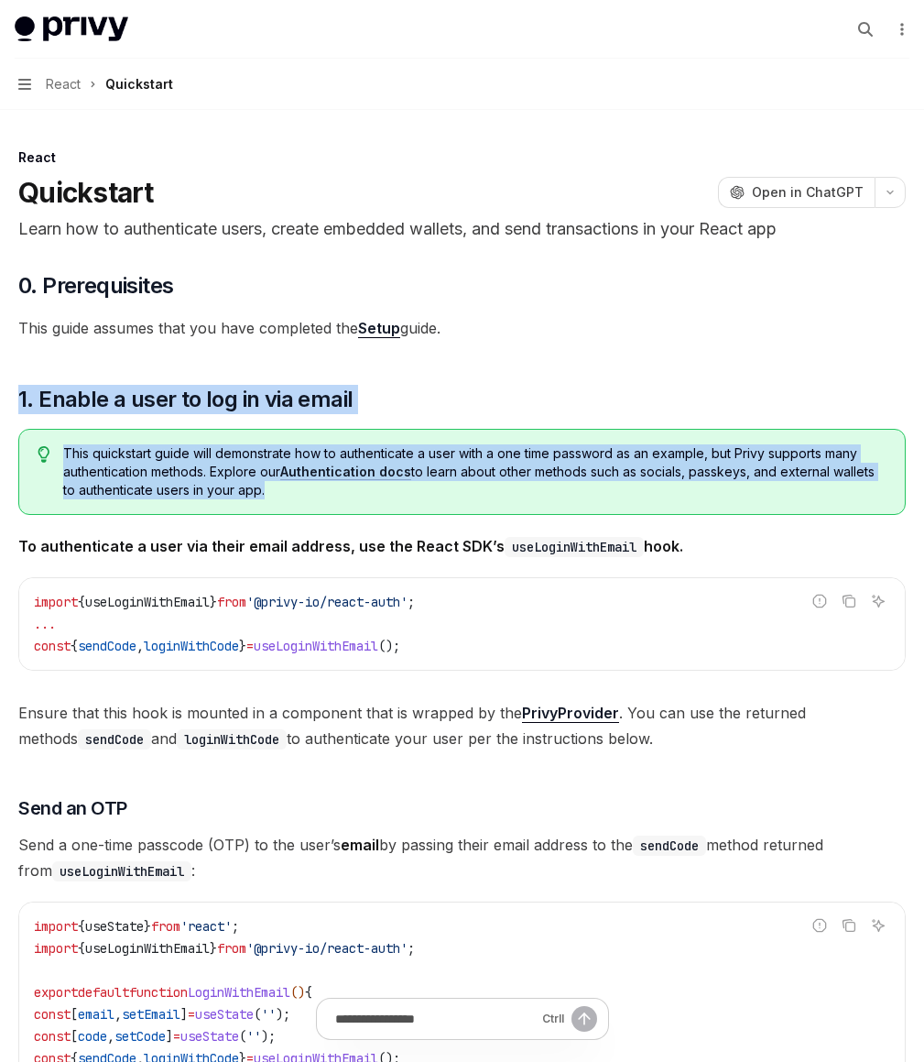
click at [818, 499] on span "This quickstart guide will demonstrate how to authenticate a user with a one ti…" at bounding box center [474, 471] width 823 height 55
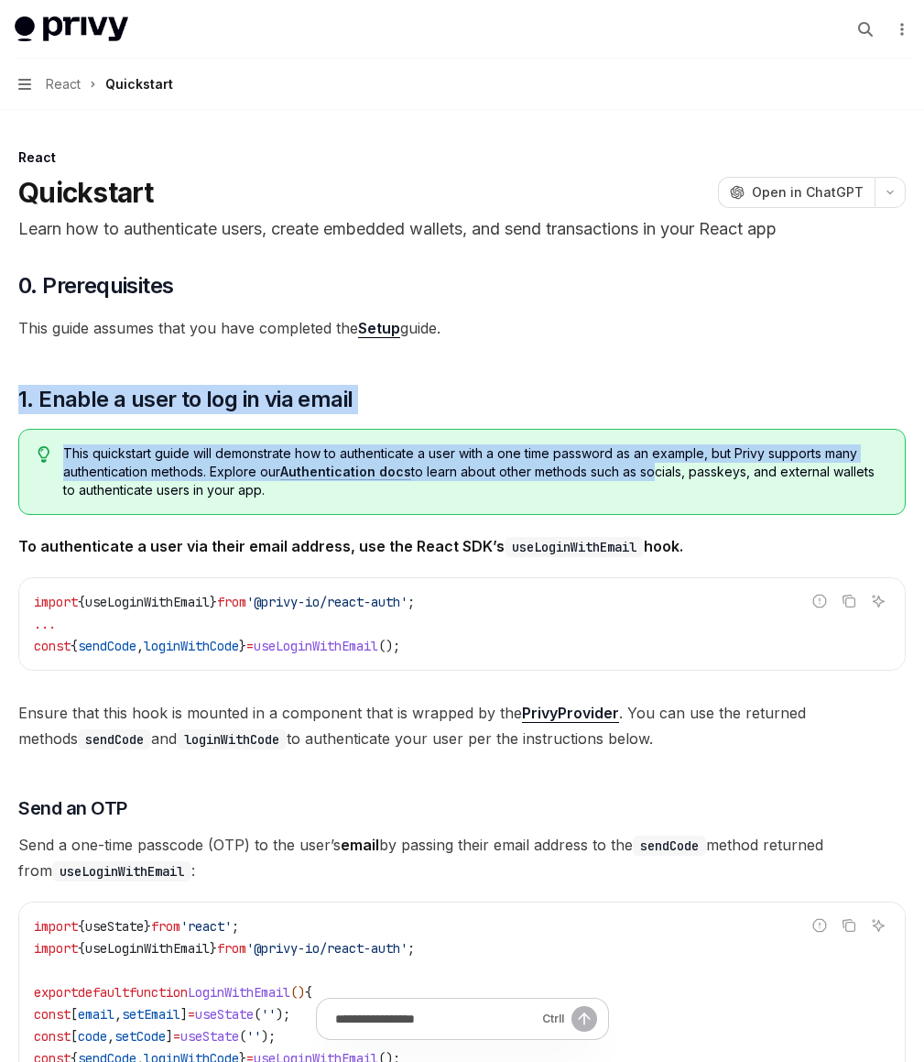
click at [805, 499] on span "This quickstart guide will demonstrate how to authenticate a user with a one ti…" at bounding box center [474, 471] width 823 height 55
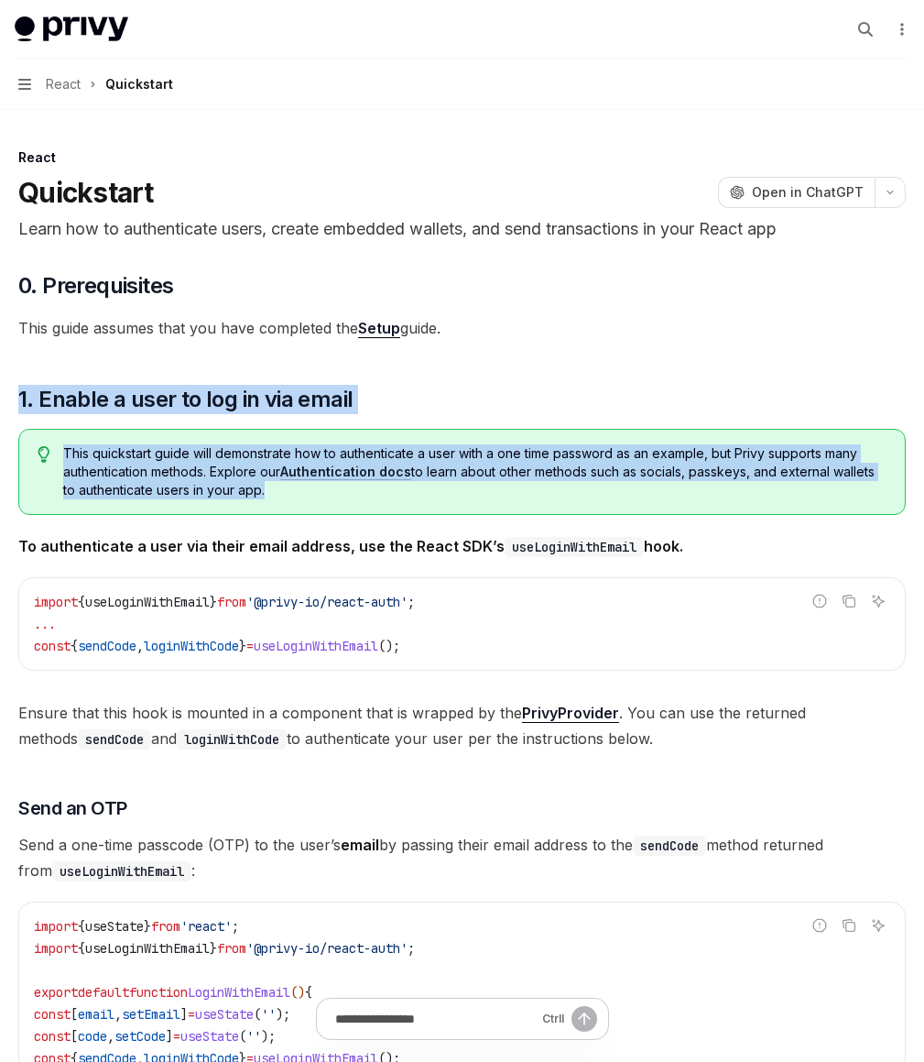
click at [783, 499] on span "This quickstart guide will demonstrate how to authenticate a user with a one ti…" at bounding box center [474, 471] width 823 height 55
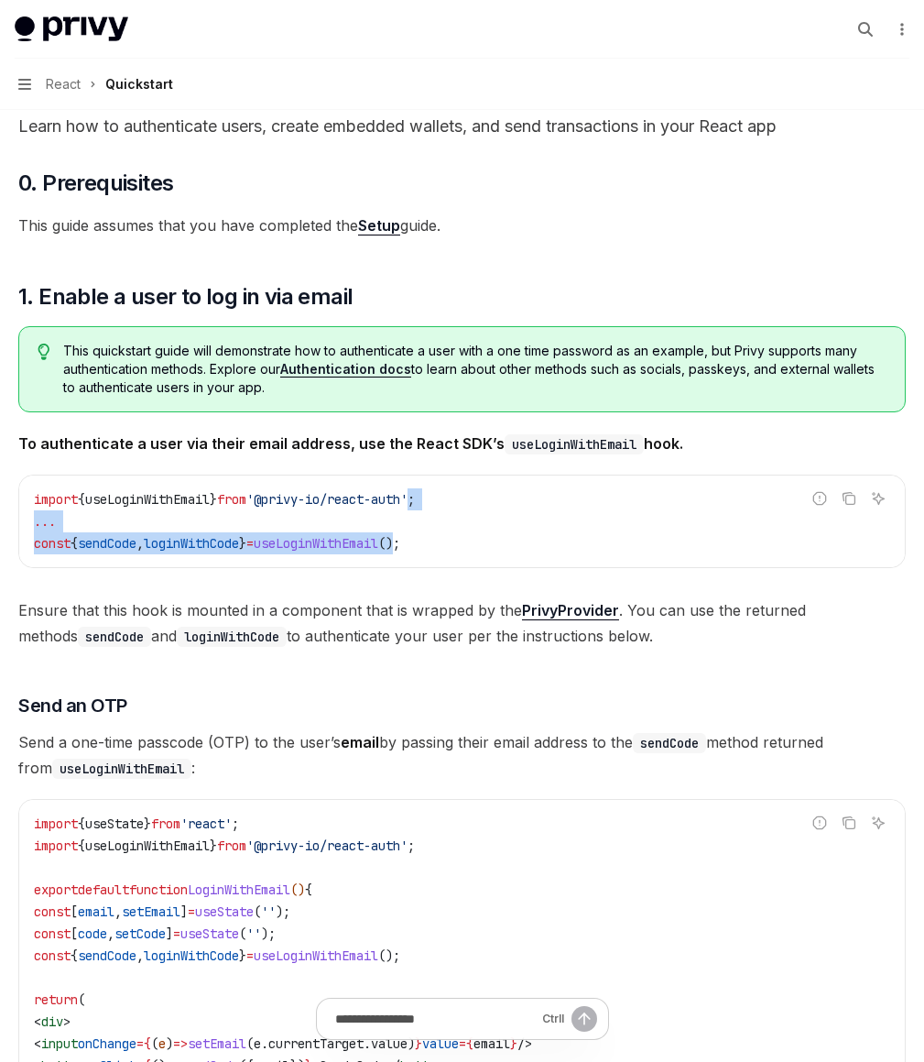
click at [755, 554] on code "import { useLoginWithEmail } from '@privy-io/react-auth' ; ... const { sendCode…" at bounding box center [462, 521] width 856 height 66
click at [400, 551] on span "();" at bounding box center [389, 543] width 22 height 16
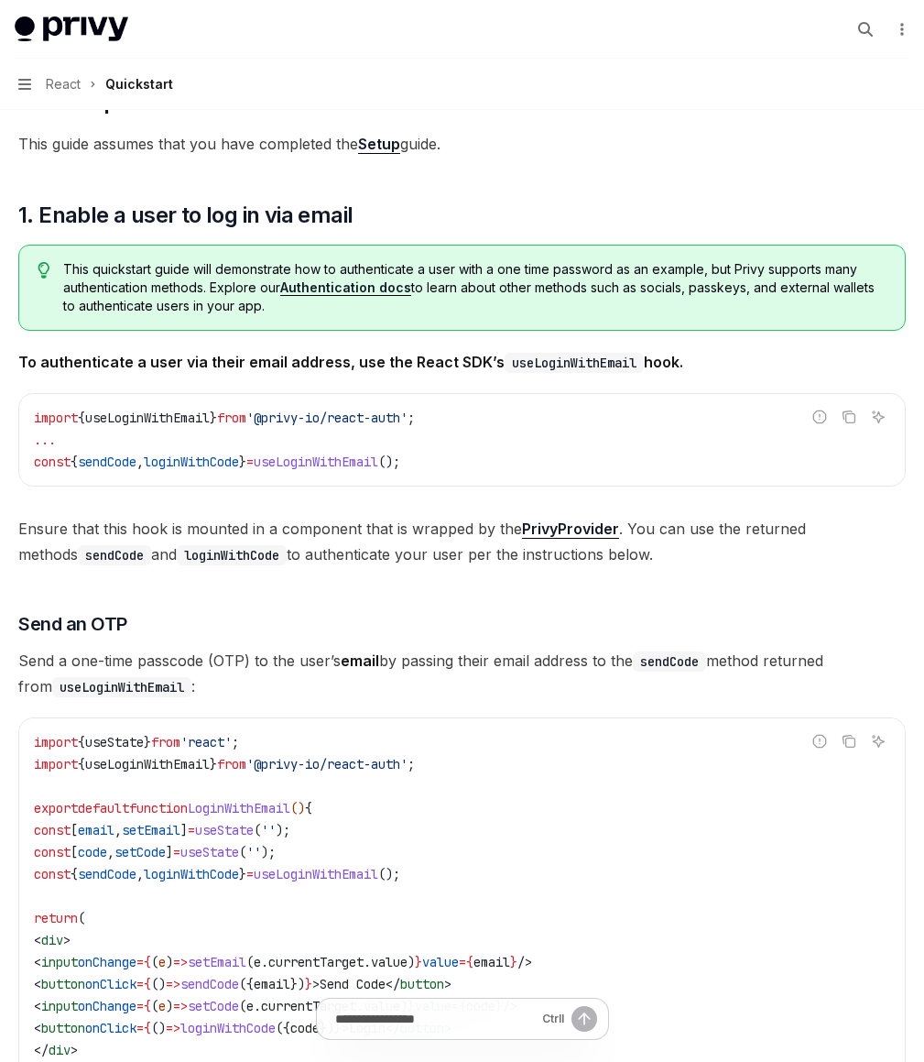
scroll to position [234, 0]
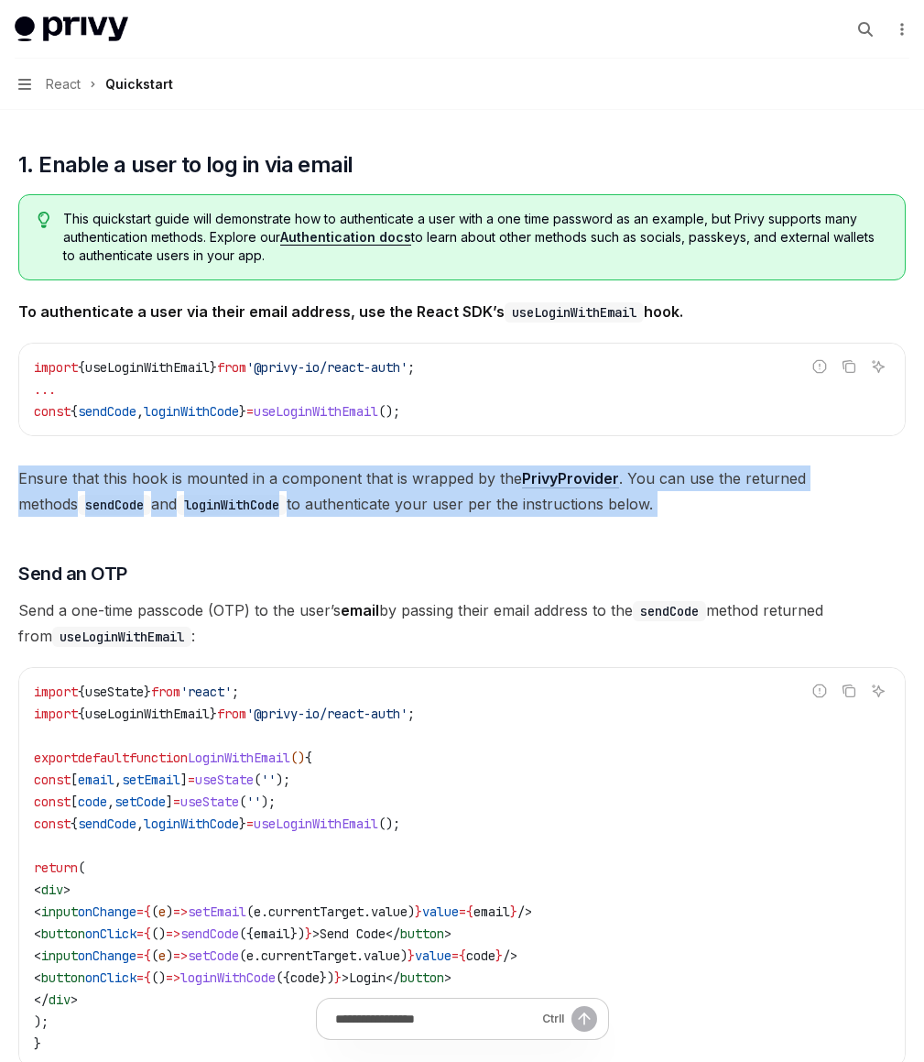
click at [757, 622] on div "​ 0. Prerequisites This guide assumes that you have completed the Setup guide. …" at bounding box center [462, 1001] width 888 height 1929
click at [724, 509] on div "​ 0. Prerequisites This guide assumes that you have completed the Setup guide. …" at bounding box center [462, 1001] width 888 height 1929
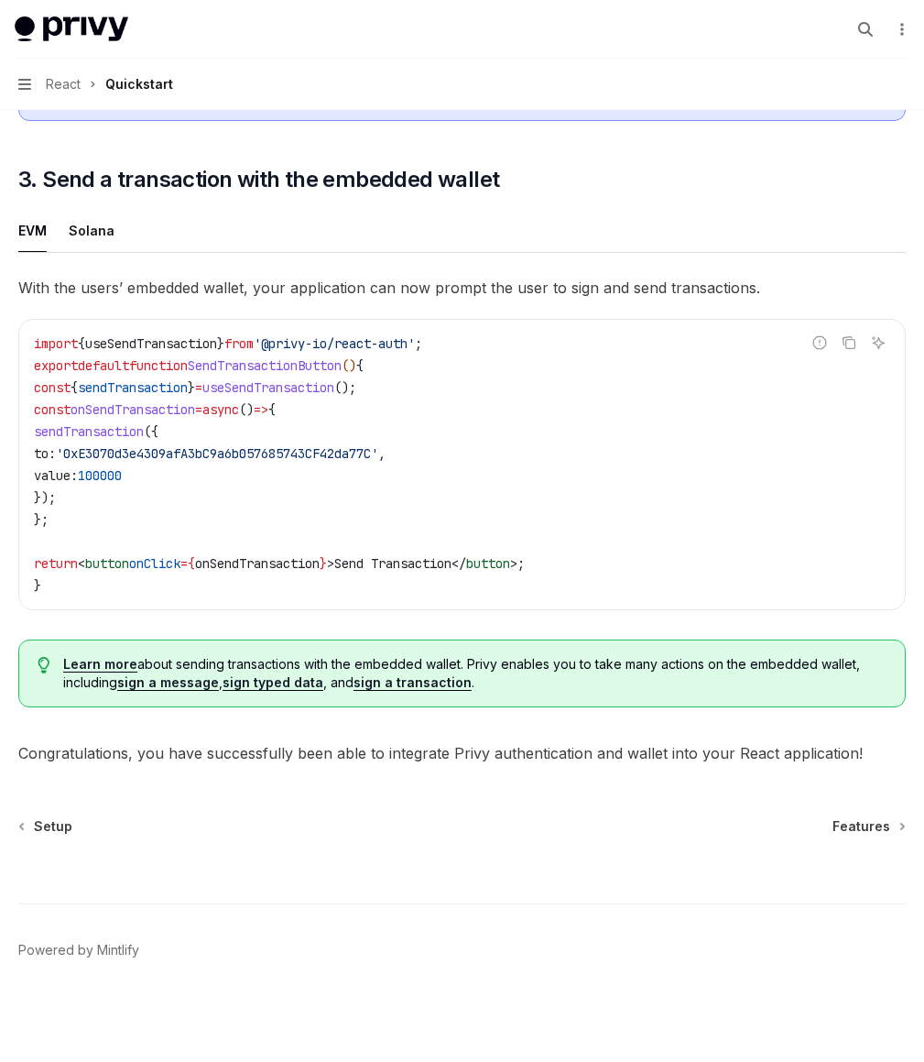
scroll to position [1632, 0]
click at [0, 0] on div "Setup" at bounding box center [0, 0] width 0 height 0
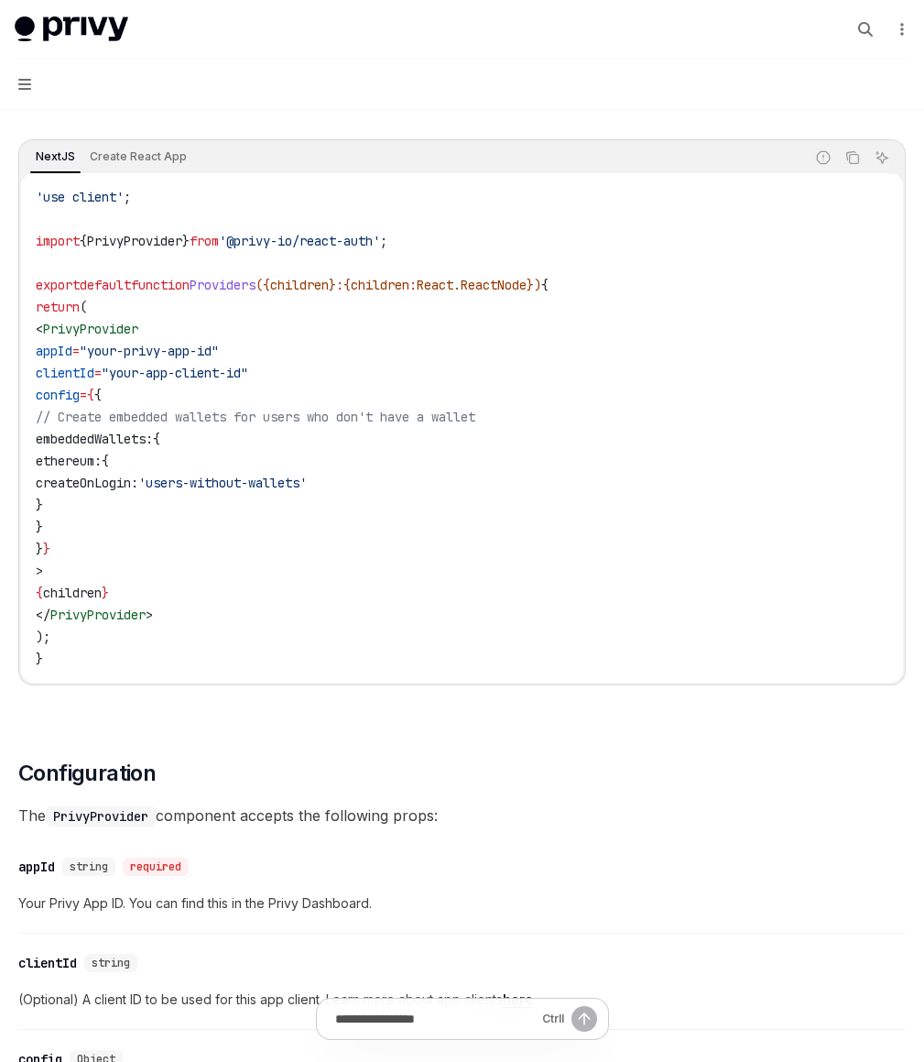
scroll to position [572, 0]
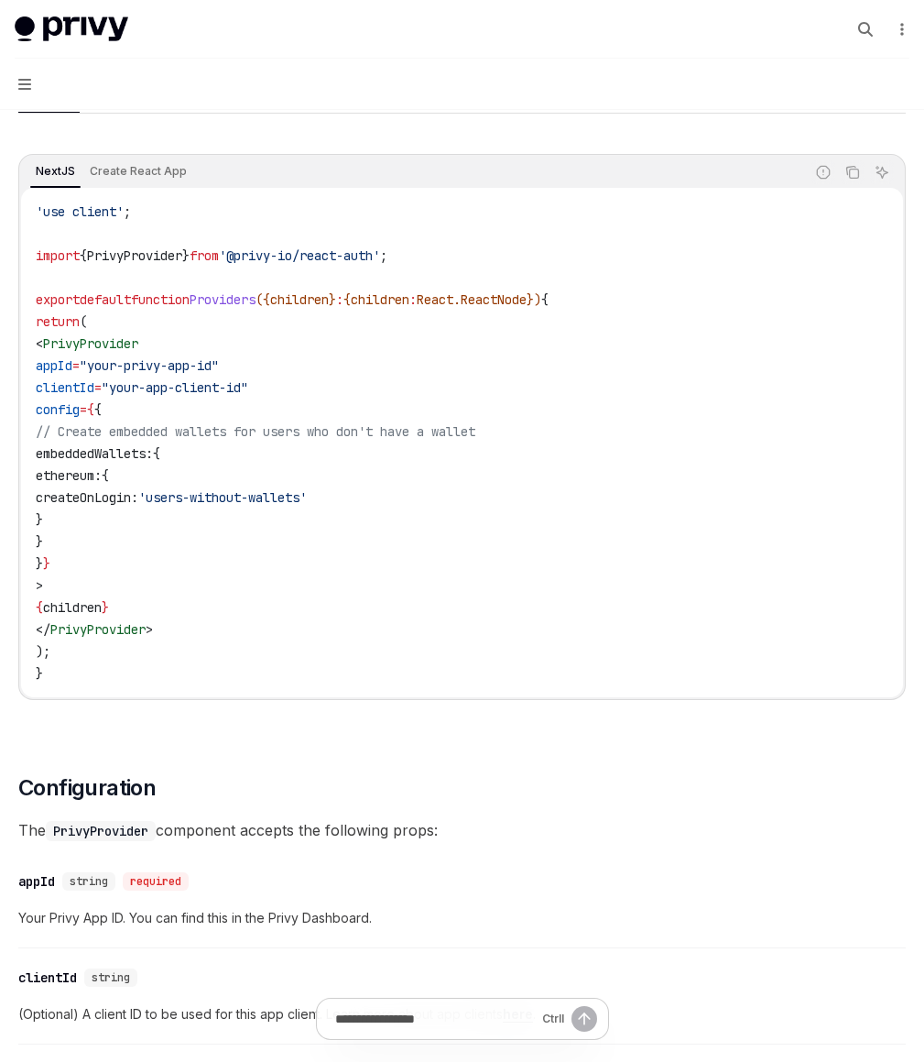
click at [219, 374] on span ""your-privy-app-id"" at bounding box center [149, 365] width 139 height 16
click at [474, 449] on code "'use client' ; import { PrivyProvider } from '@privy-io/react-auth' ; export de…" at bounding box center [462, 443] width 853 height 484
drag, startPoint x: 474, startPoint y: 449, endPoint x: 493, endPoint y: 496, distance: 50.2
click at [493, 496] on code "'use client' ; import { PrivyProvider } from '@privy-io/react-auth' ; export de…" at bounding box center [462, 443] width 853 height 484
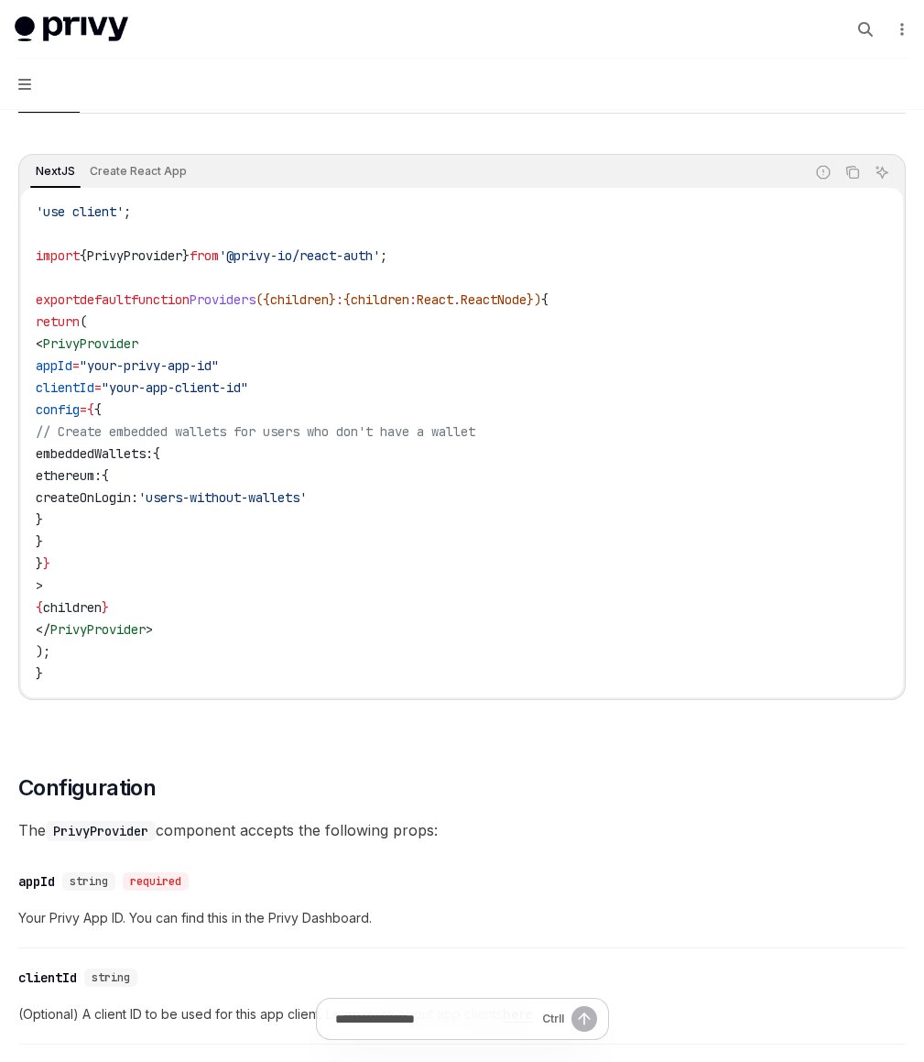
click at [153, 462] on span "embeddedWallets:" at bounding box center [94, 453] width 117 height 16
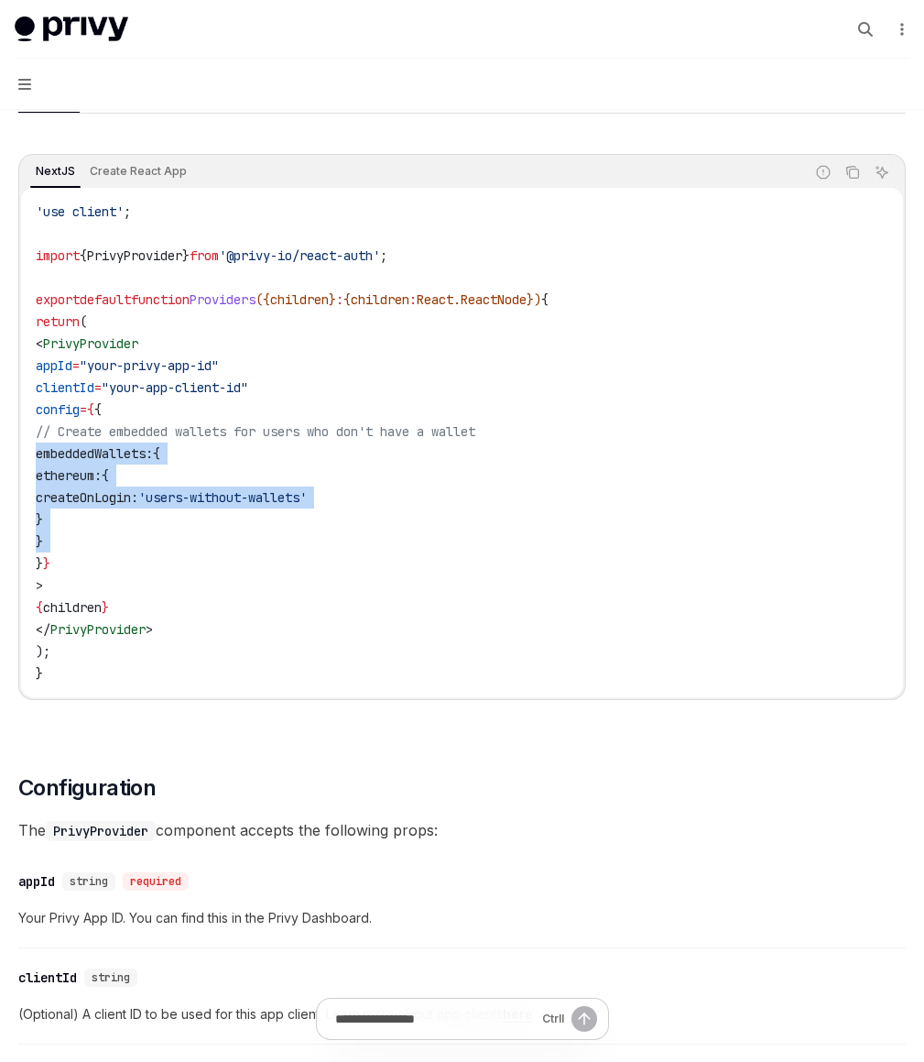
drag, startPoint x: 493, startPoint y: 496, endPoint x: 542, endPoint y: 580, distance: 97.7
click at [542, 580] on code "'use client' ; import { PrivyProvider } from '@privy-io/react-auth' ; export de…" at bounding box center [462, 443] width 853 height 484
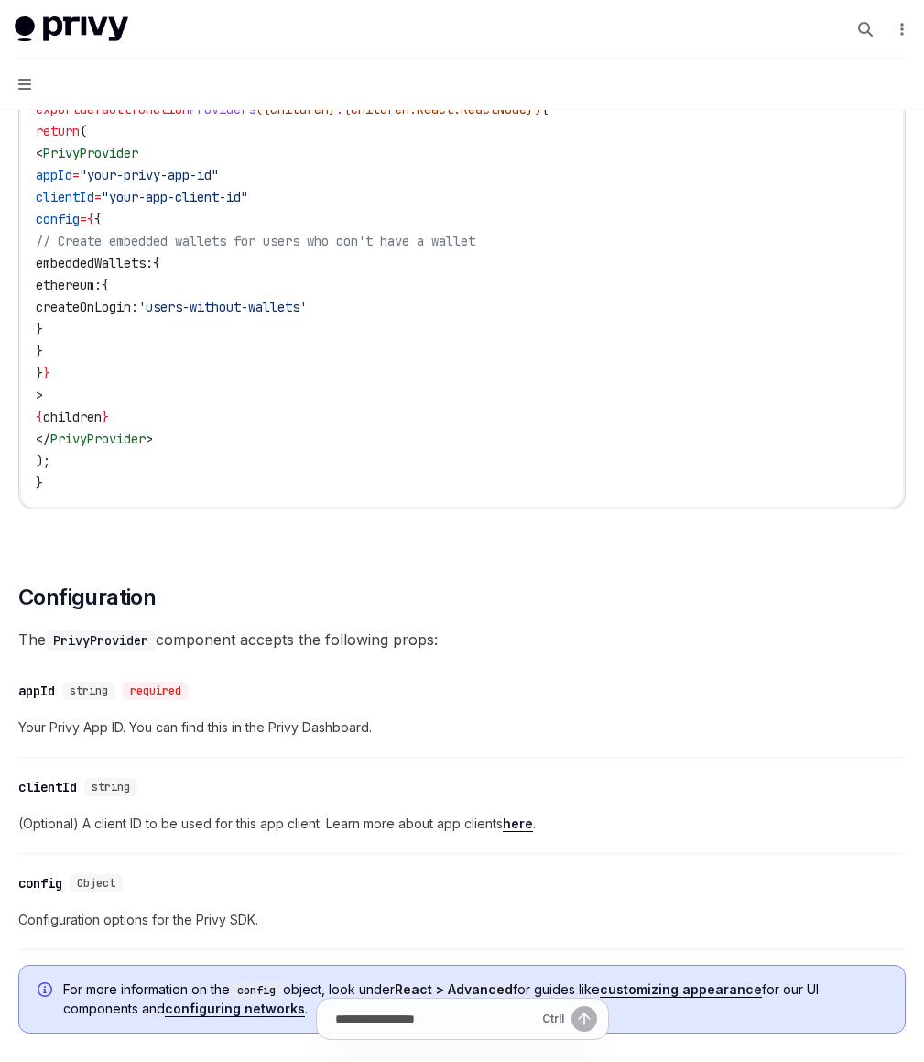
scroll to position [144, 0]
click at [0, 0] on button "React" at bounding box center [0, 0] width 0 height 0
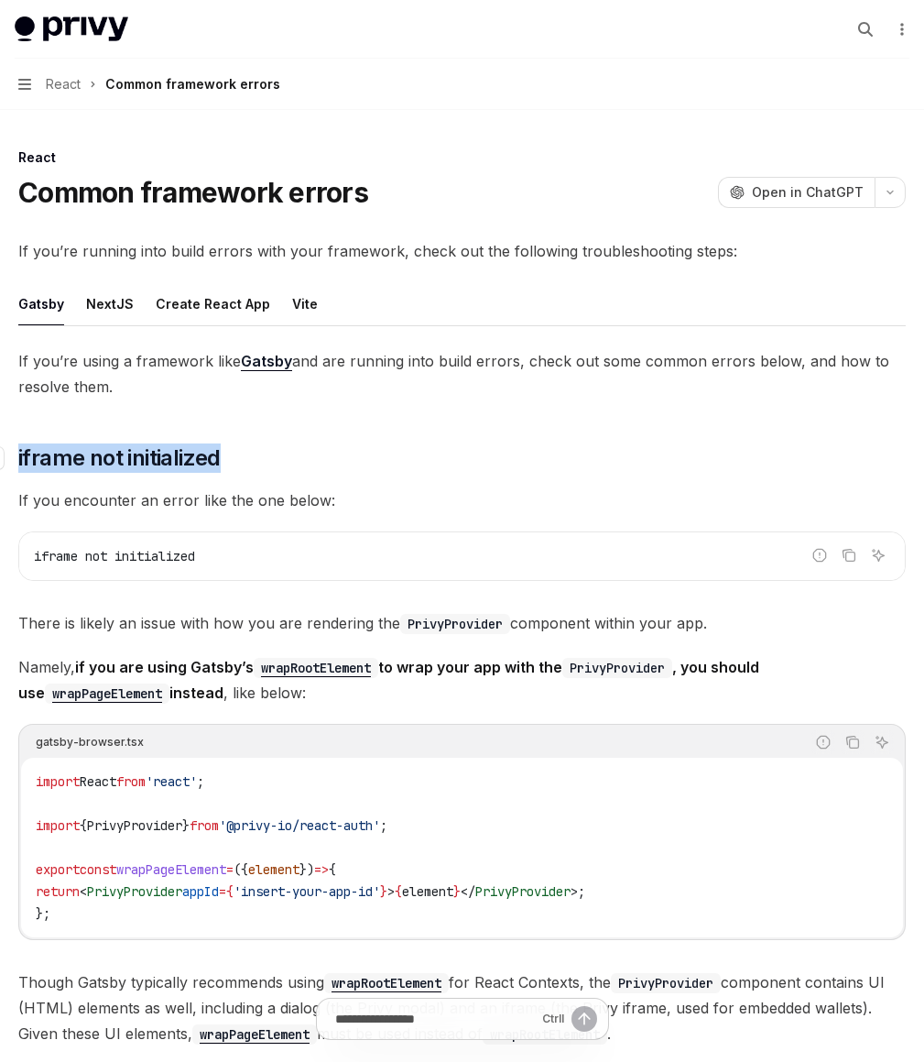
drag, startPoint x: 569, startPoint y: 438, endPoint x: 625, endPoint y: 475, distance: 67.3
click at [625, 475] on div "If you’re using a framework like Gatsby and are running into build errors, chec…" at bounding box center [462, 739] width 888 height 782
click at [625, 473] on h2 "​ iframe not initialized" at bounding box center [462, 457] width 888 height 29
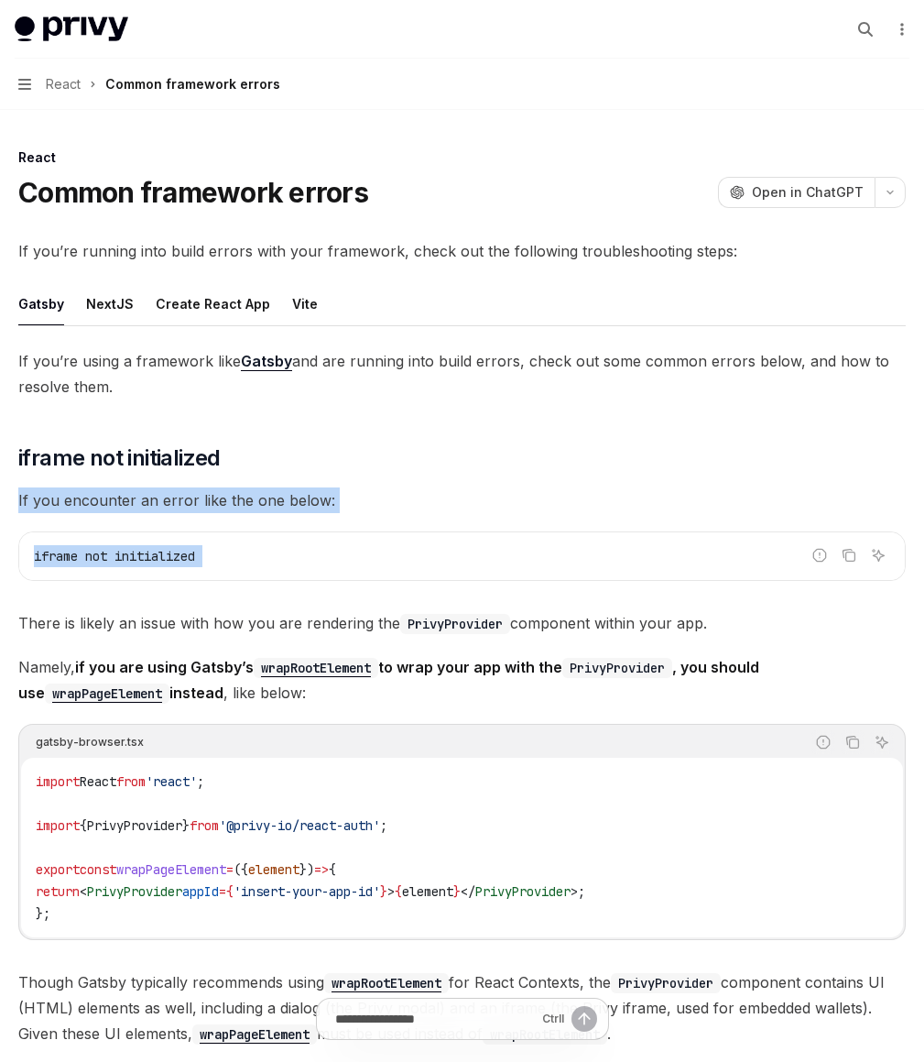
drag, startPoint x: 625, startPoint y: 475, endPoint x: 659, endPoint y: 580, distance: 109.8
click at [659, 580] on div "If you’re using a framework like Gatsby and are running into build errors, chec…" at bounding box center [462, 739] width 888 height 782
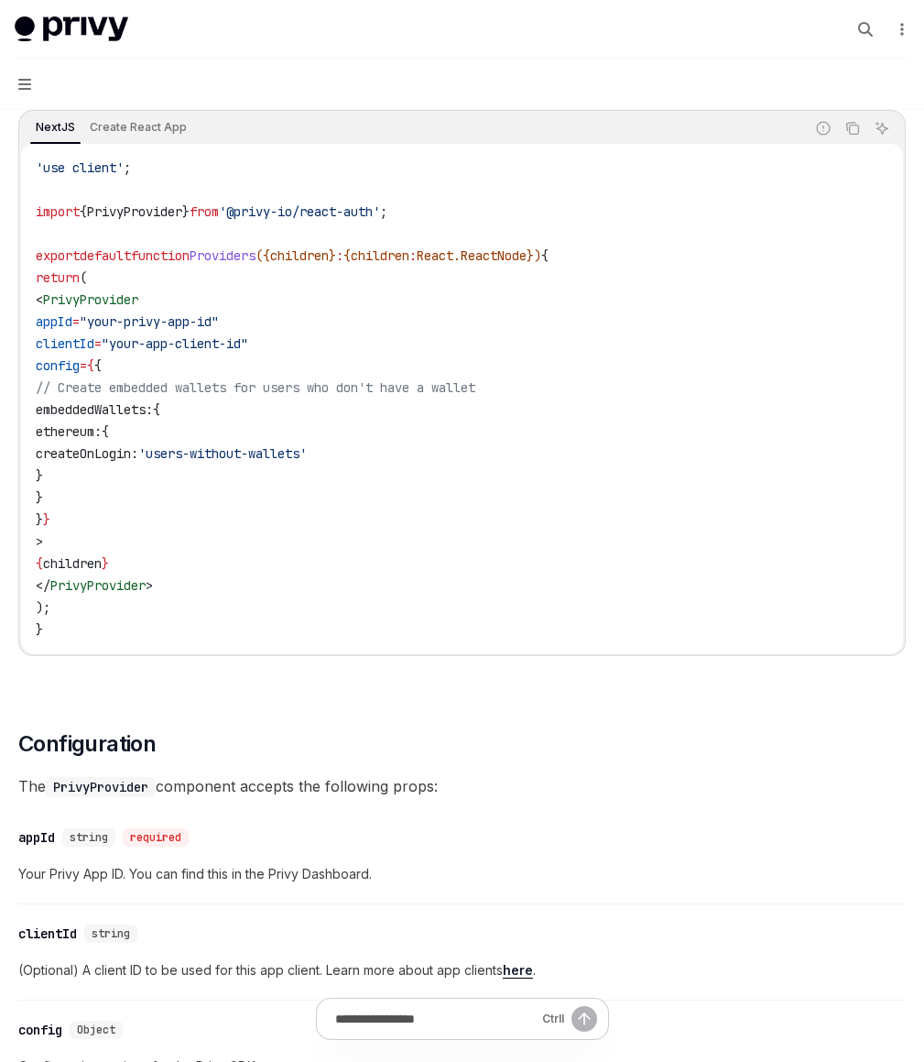
scroll to position [498, 0]
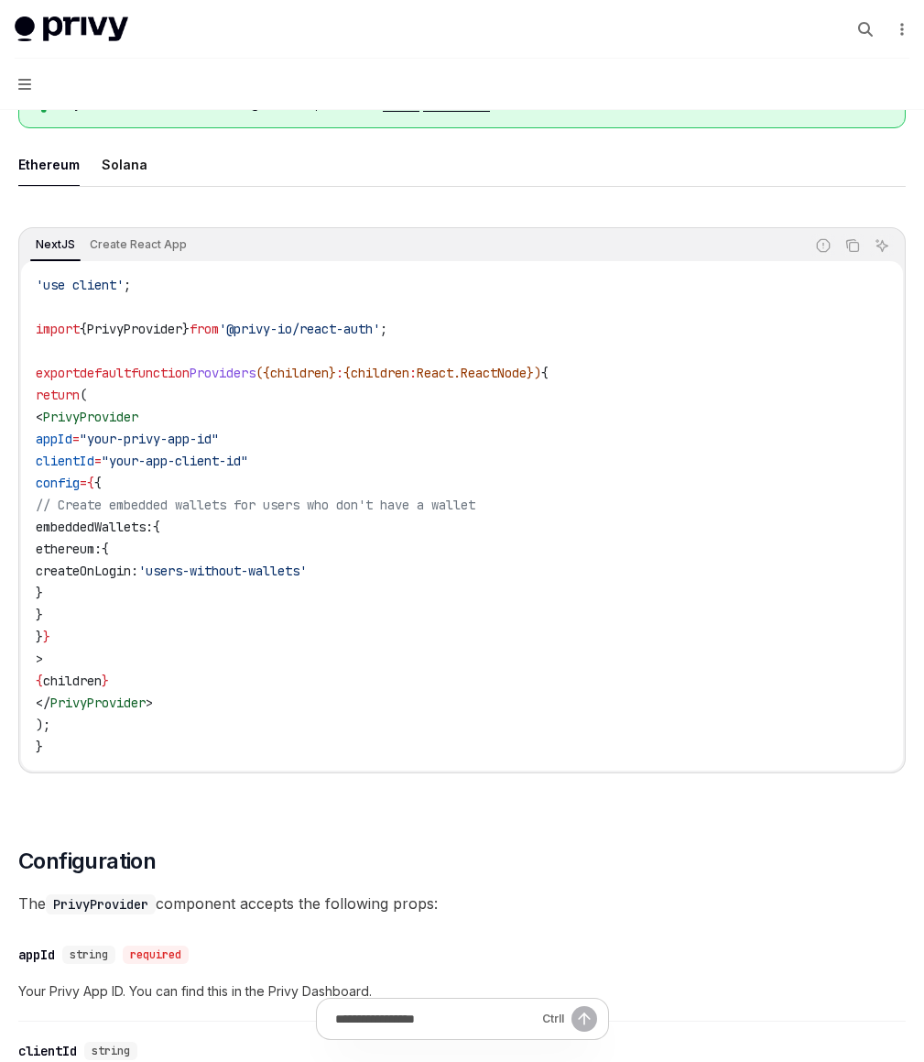
click at [0, 0] on link "Installation" at bounding box center [0, 0] width 0 height 0
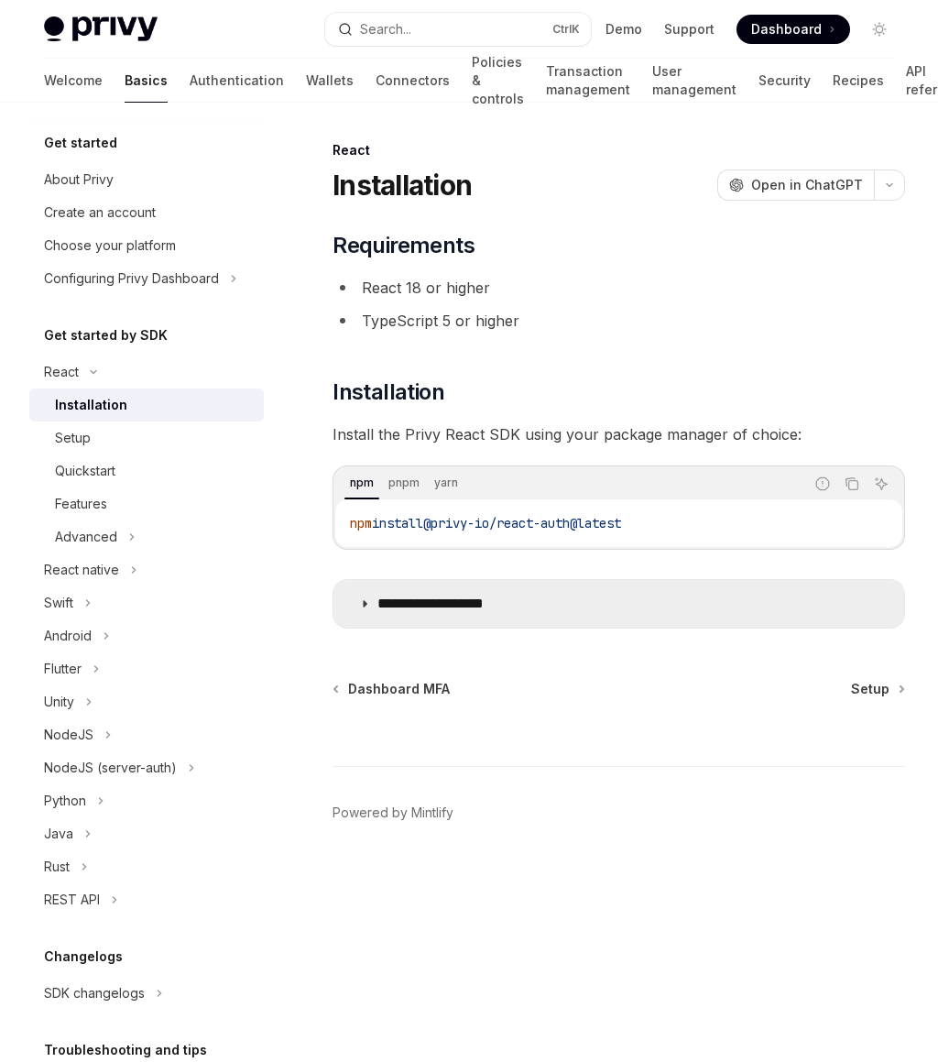
click at [439, 597] on p "**********" at bounding box center [452, 603] width 150 height 18
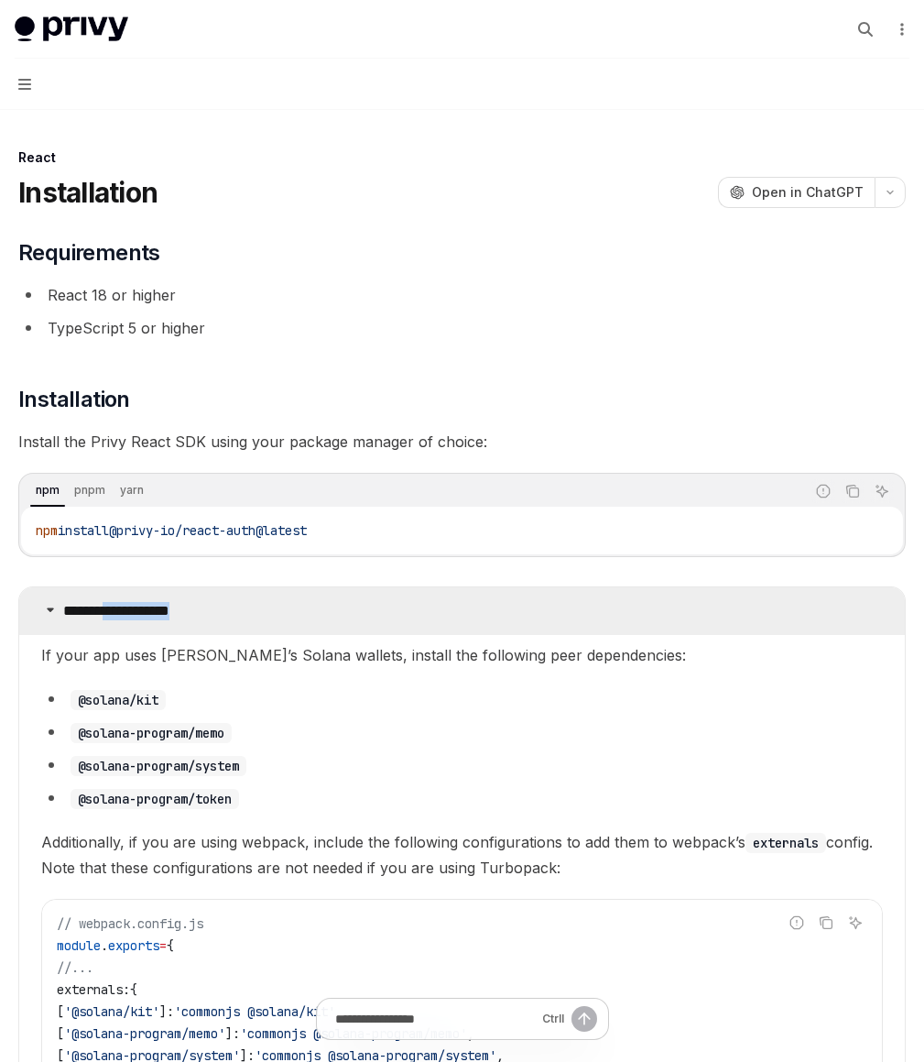
click at [213, 602] on p "**********" at bounding box center [138, 611] width 150 height 18
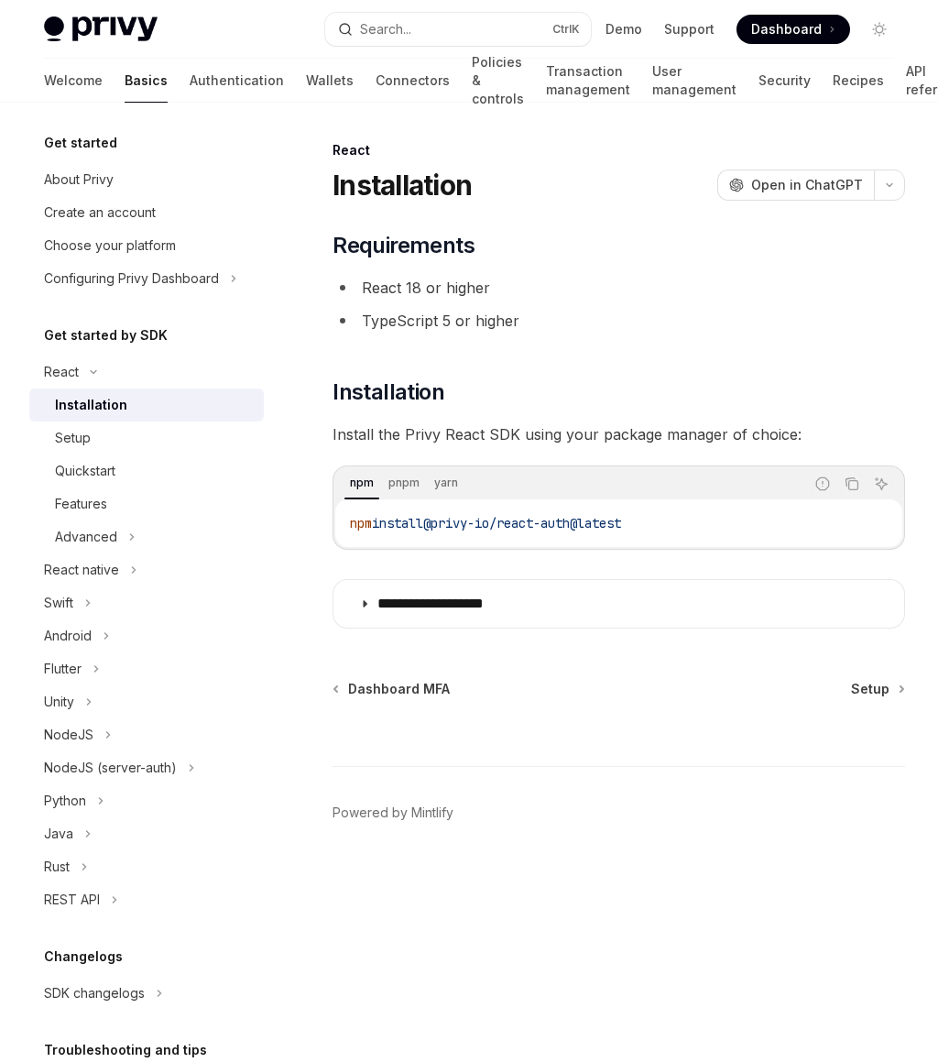
click at [860, 707] on div "Ctrl I" at bounding box center [618, 732] width 572 height 68
click at [866, 695] on span "Setup" at bounding box center [870, 689] width 38 height 18
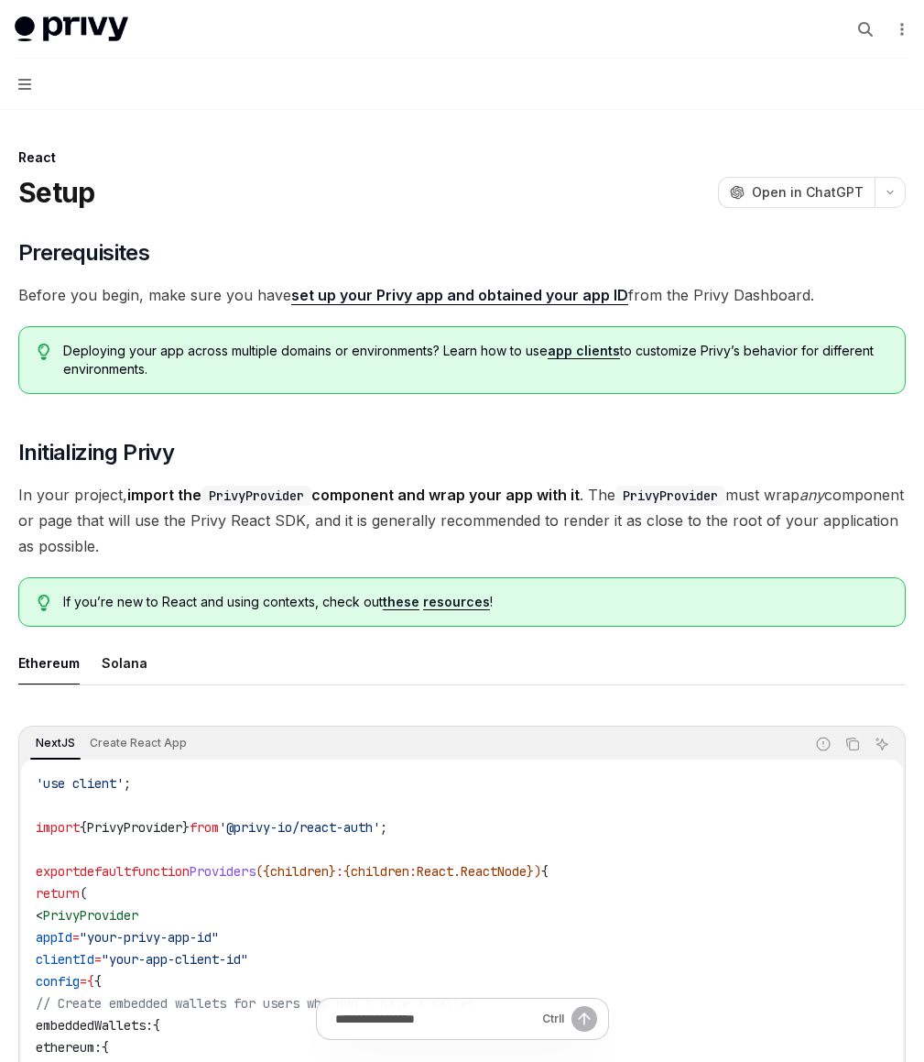
click at [0, 0] on div "Quickstart" at bounding box center [0, 0] width 0 height 0
click at [0, 0] on div "Swift" at bounding box center [0, 0] width 0 height 0
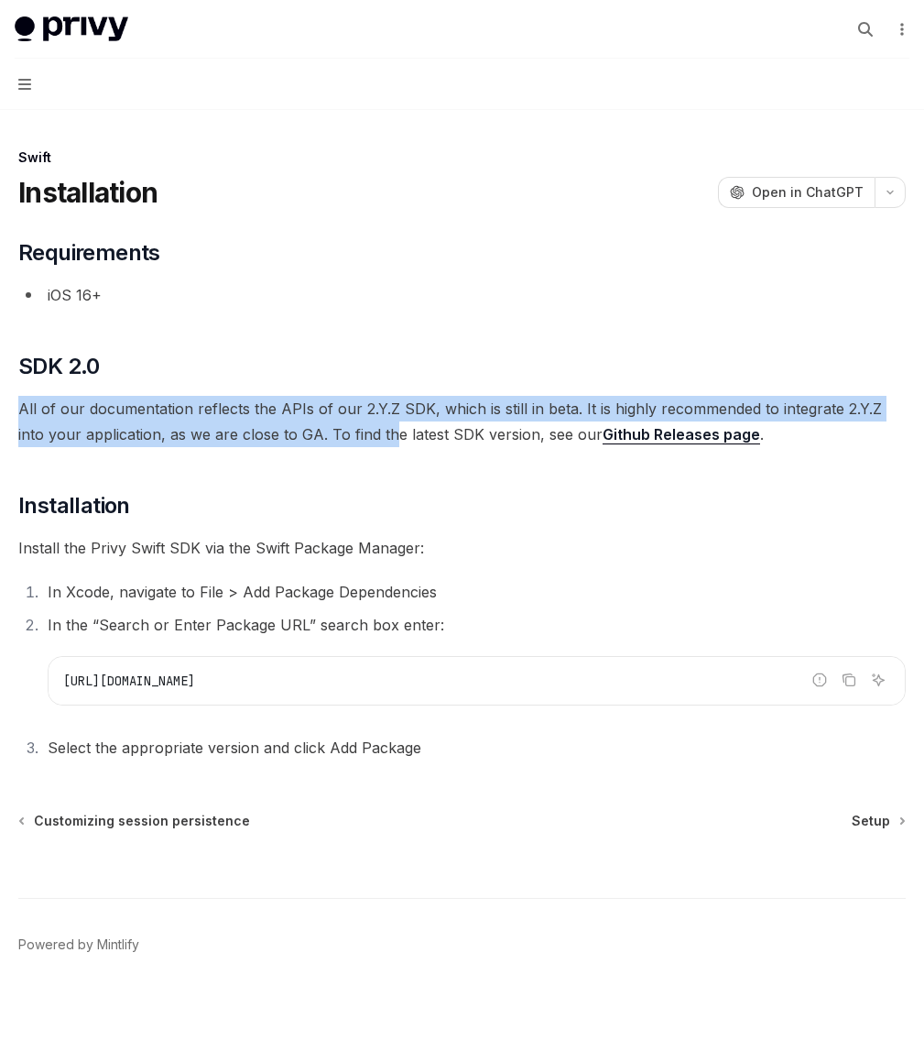
drag, startPoint x: 457, startPoint y: 363, endPoint x: 447, endPoint y: 449, distance: 86.7
click at [447, 449] on div "​ Requirements iOS 16+ ​ SDK 2.0 All of our documentation reflects the APIs of …" at bounding box center [462, 499] width 888 height 522
click at [447, 447] on span "All of our documentation reflects the APIs of our 2.Y.Z SDK, which is still in …" at bounding box center [462, 421] width 888 height 51
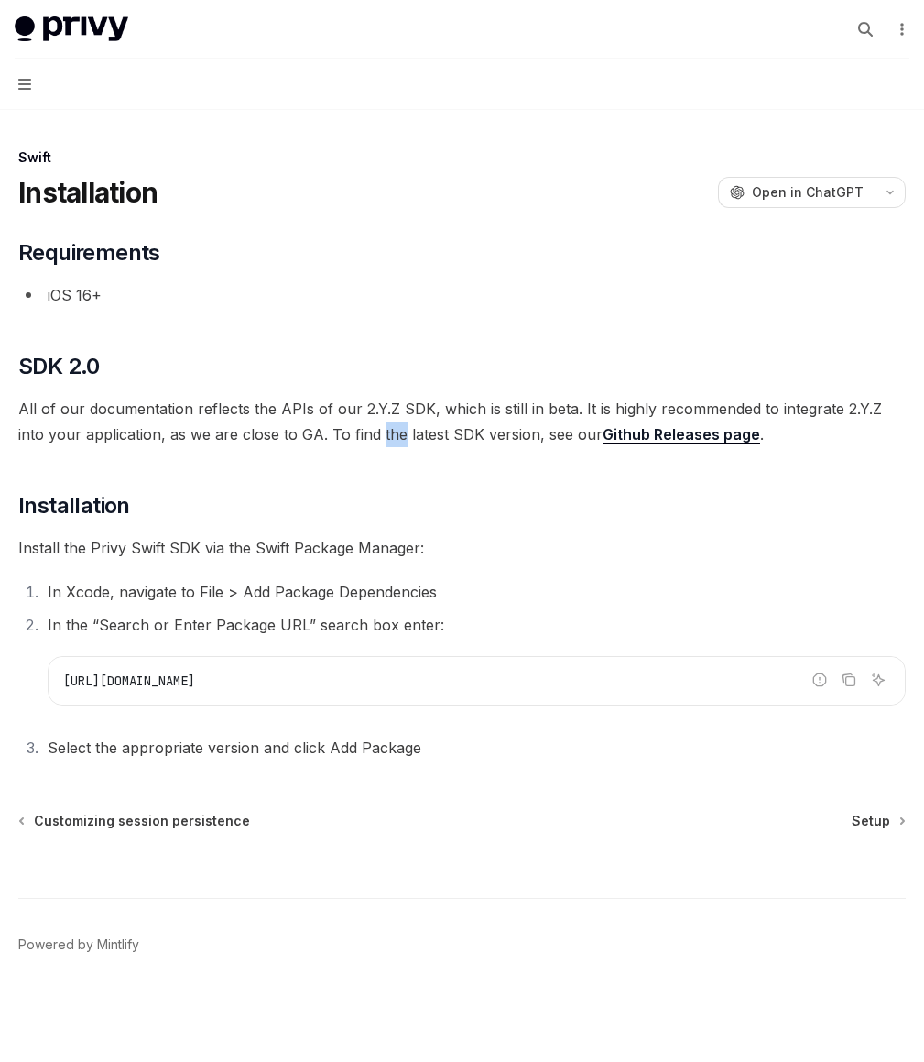
click at [447, 447] on span "All of our documentation reflects the APIs of our 2.Y.Z SDK, which is still in …" at bounding box center [462, 421] width 888 height 51
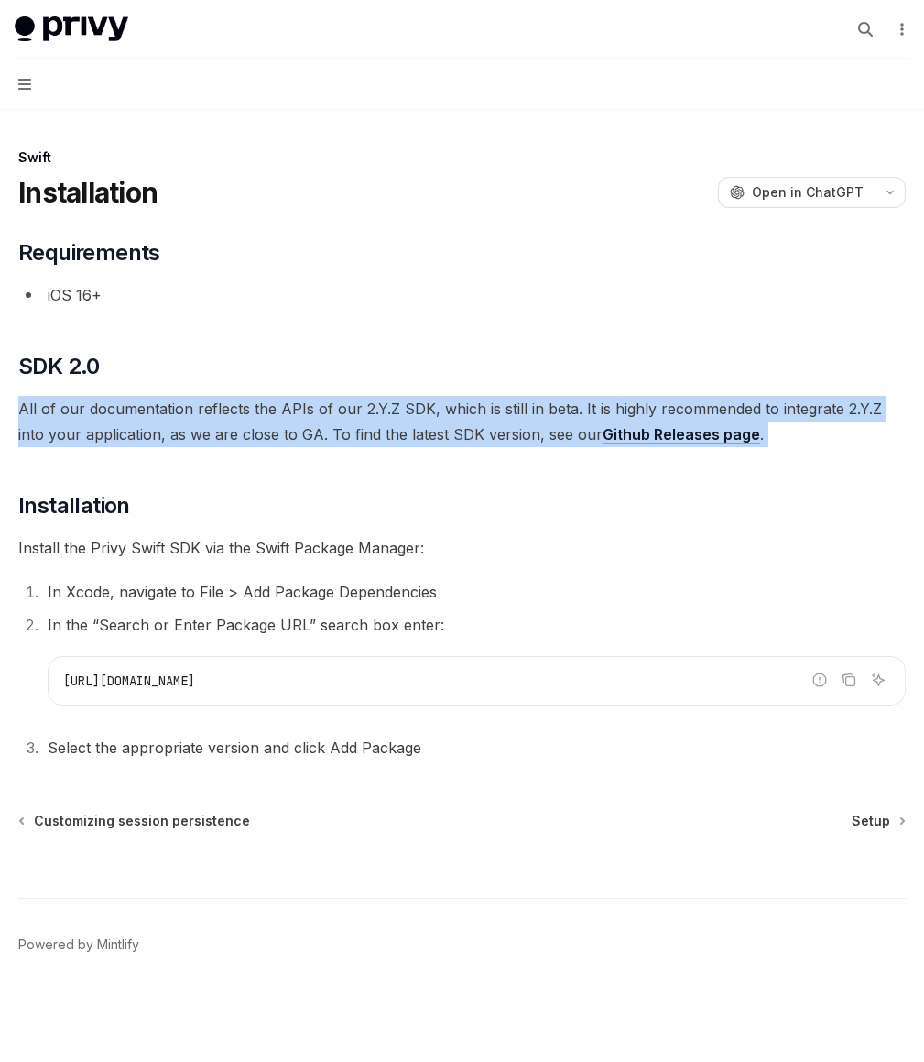
click at [447, 447] on span "All of our documentation reflects the APIs of our 2.Y.Z SDK, which is still in …" at bounding box center [462, 421] width 888 height 51
drag, startPoint x: 475, startPoint y: 371, endPoint x: 454, endPoint y: 453, distance: 85.1
click at [454, 453] on div "​ Requirements iOS 16+ ​ SDK 2.0 All of our documentation reflects the APIs of …" at bounding box center [462, 499] width 888 height 522
click at [454, 447] on span "All of our documentation reflects the APIs of our 2.Y.Z SDK, which is still in …" at bounding box center [462, 421] width 888 height 51
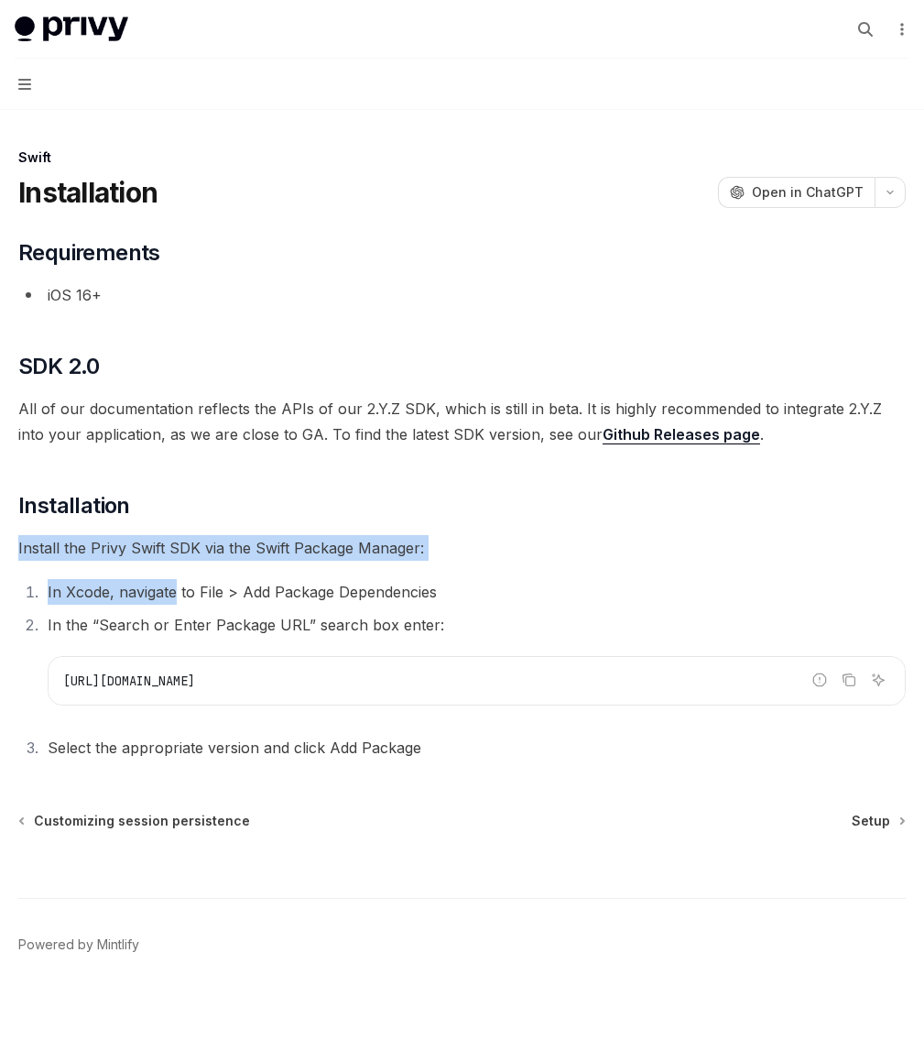
drag, startPoint x: 478, startPoint y: 539, endPoint x: 486, endPoint y: 610, distance: 71.0
click at [486, 610] on div "​ Requirements iOS 16+ ​ SDK 2.0 All of our documentation reflects the APIs of …" at bounding box center [462, 499] width 888 height 522
click at [486, 605] on li "In Xcode, navigate to File > Add Package Dependencies" at bounding box center [474, 592] width 864 height 26
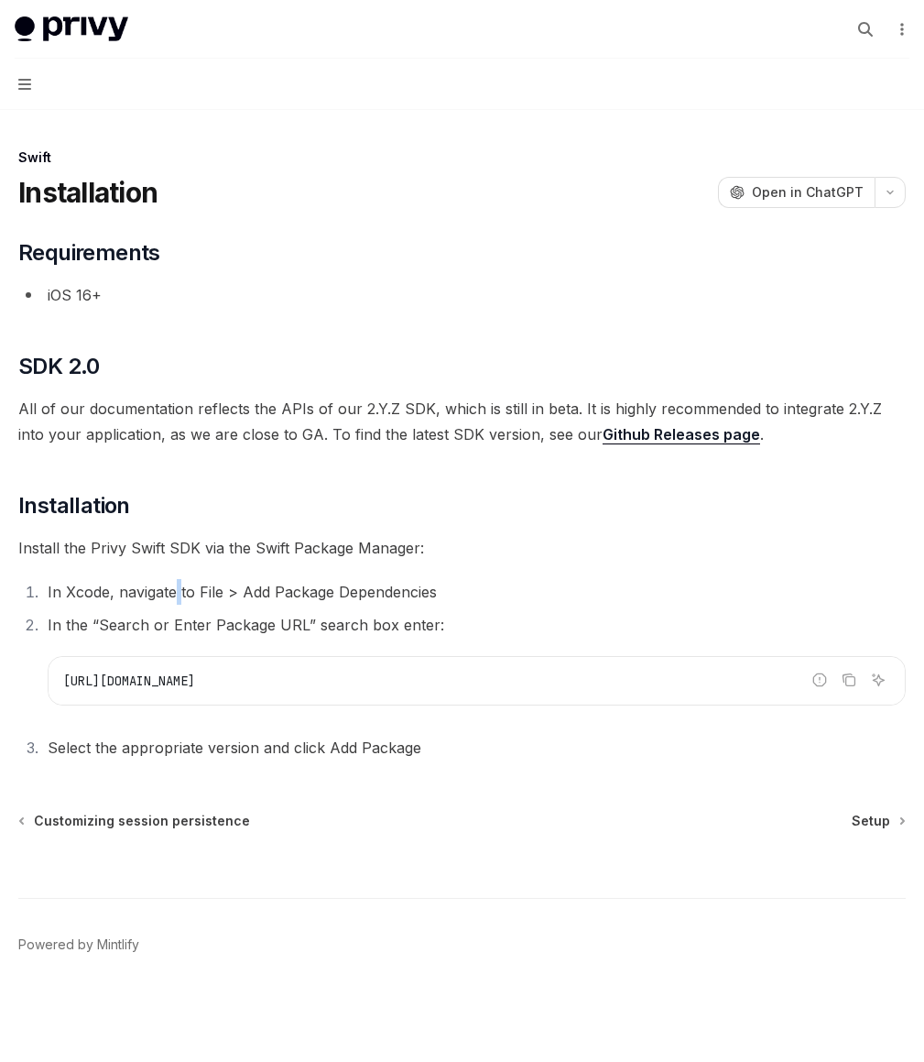
click at [486, 605] on li "In Xcode, navigate to File > Add Package Dependencies" at bounding box center [474, 592] width 864 height 26
click at [541, 633] on li "In the “Search or Enter Package URL” search box enter: Report incorrect code Co…" at bounding box center [474, 658] width 864 height 93
click at [888, 830] on link "Setup" at bounding box center [878, 821] width 52 height 18
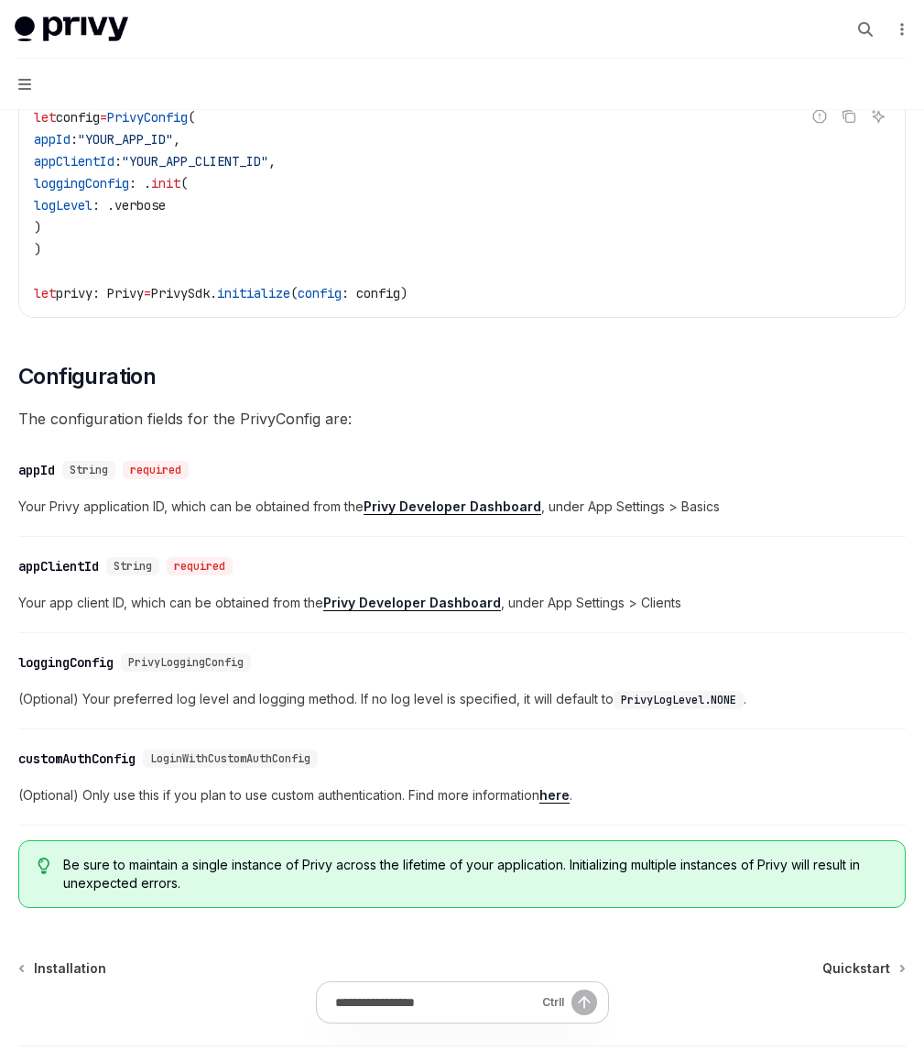
scroll to position [557, 0]
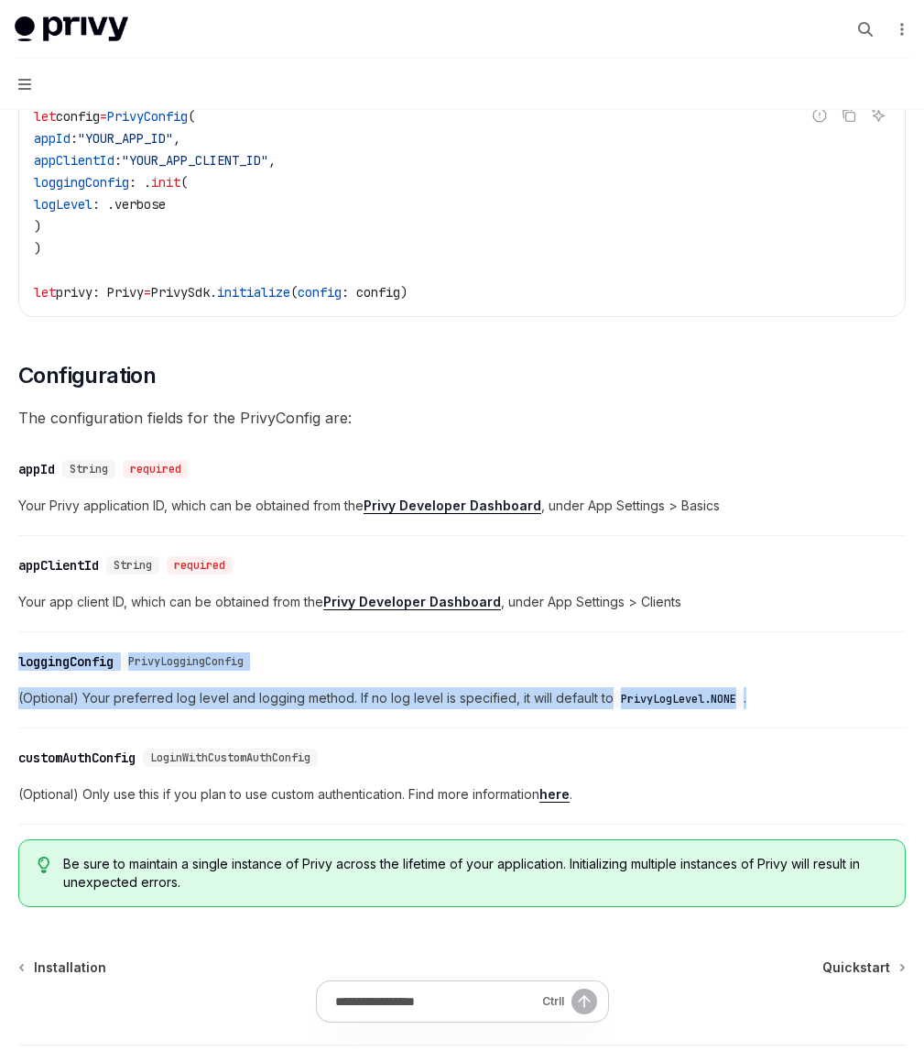
drag, startPoint x: 698, startPoint y: 804, endPoint x: 675, endPoint y: 687, distance: 119.5
click at [675, 687] on div "​ Prerequisites Before you begin, make sure you have set up your Privy app and …" at bounding box center [462, 293] width 888 height 1225
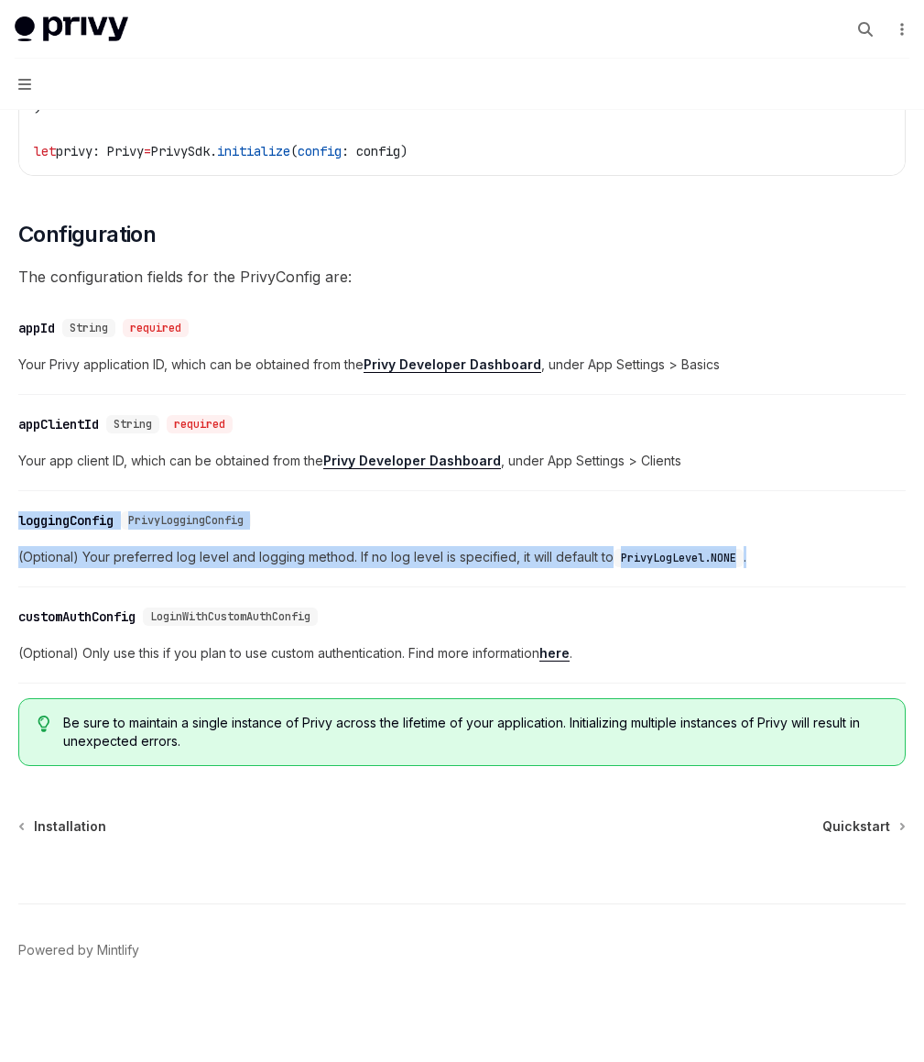
scroll to position [791, 0]
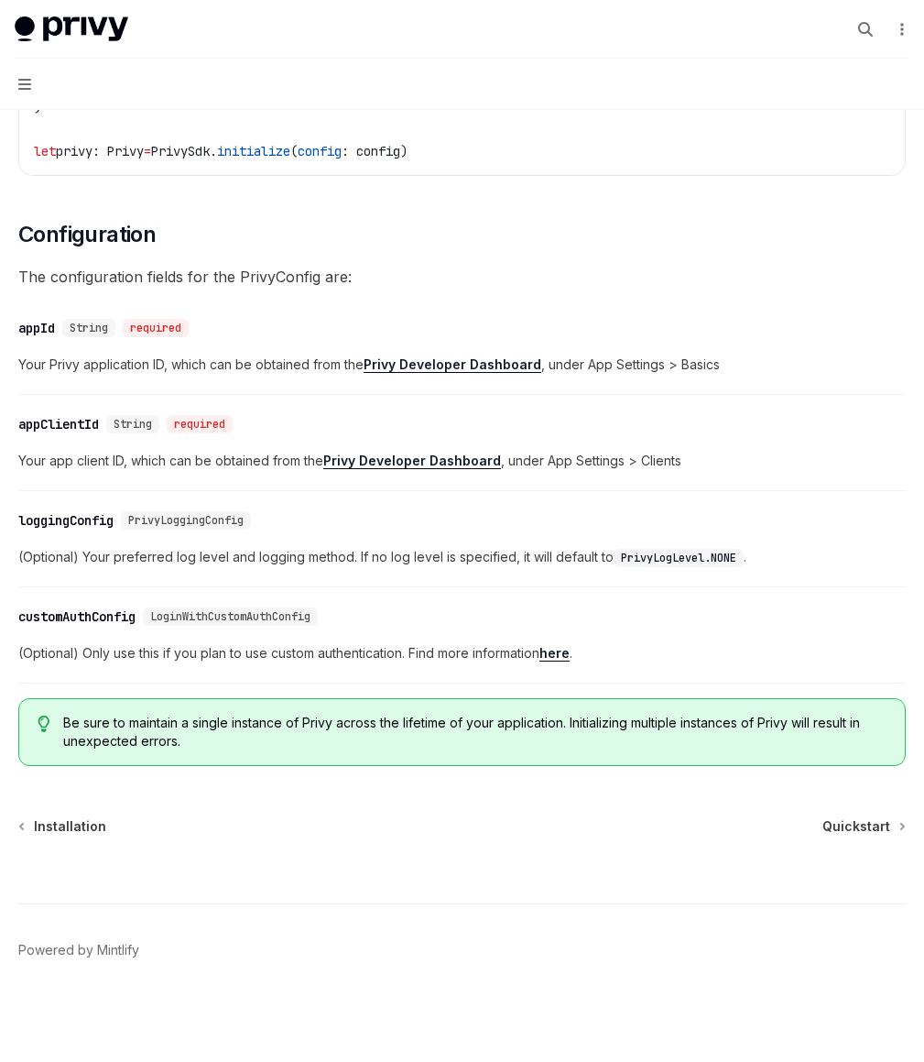
click at [847, 845] on div "Swift Setup OpenAI Open in ChatGPT OpenAI Open in ChatGPT ​ Prerequisites Befor…" at bounding box center [462, 255] width 895 height 1613
click at [844, 835] on span "Quickstart" at bounding box center [856, 826] width 68 height 18
type textarea "*"
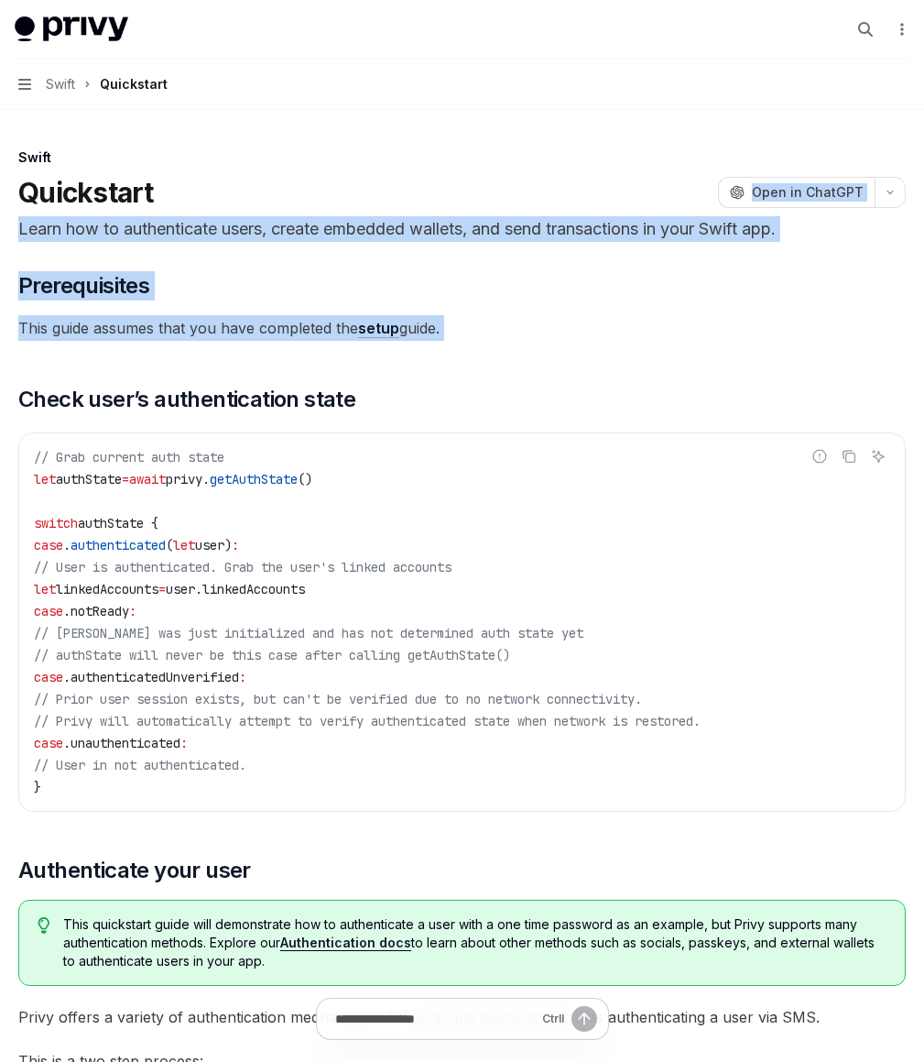
drag, startPoint x: 626, startPoint y: 387, endPoint x: 584, endPoint y: 195, distance: 196.0
click at [584, 195] on div "Quickstart OpenAI Open in ChatGPT" at bounding box center [462, 192] width 888 height 33
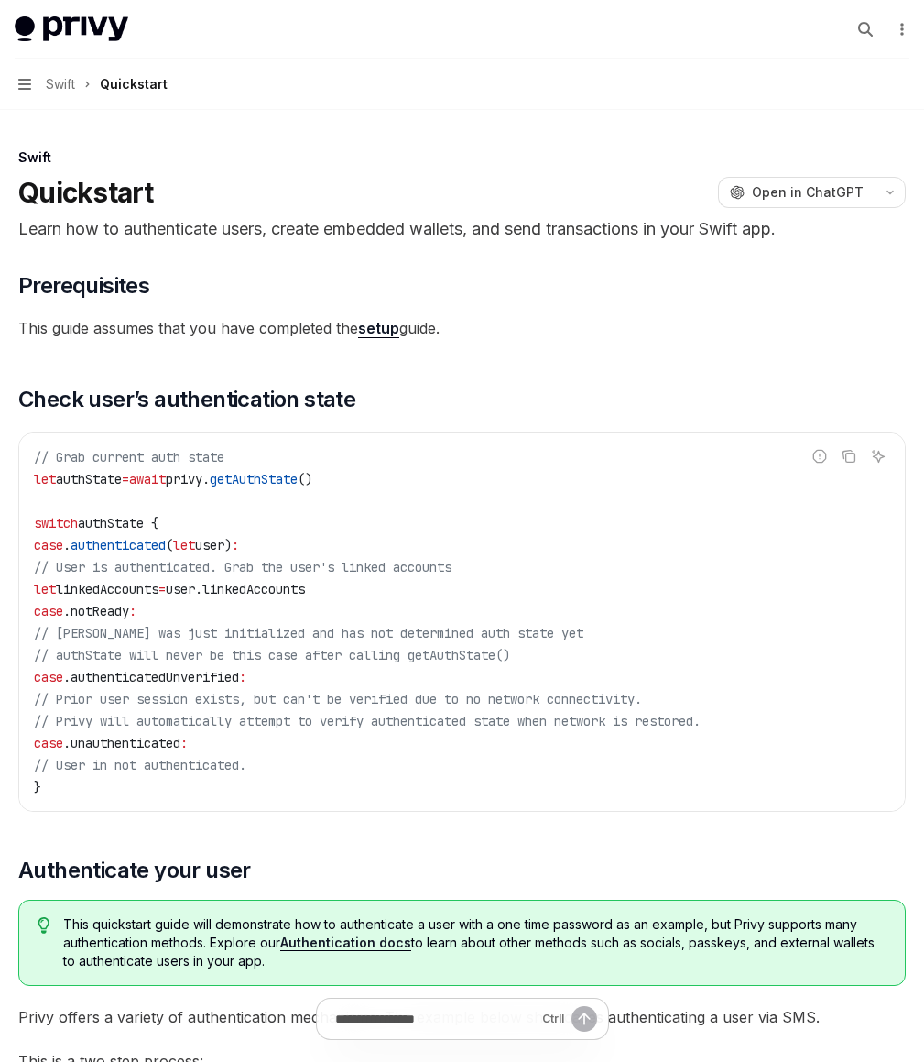
click at [584, 195] on div "Quickstart OpenAI Open in ChatGPT" at bounding box center [462, 192] width 888 height 33
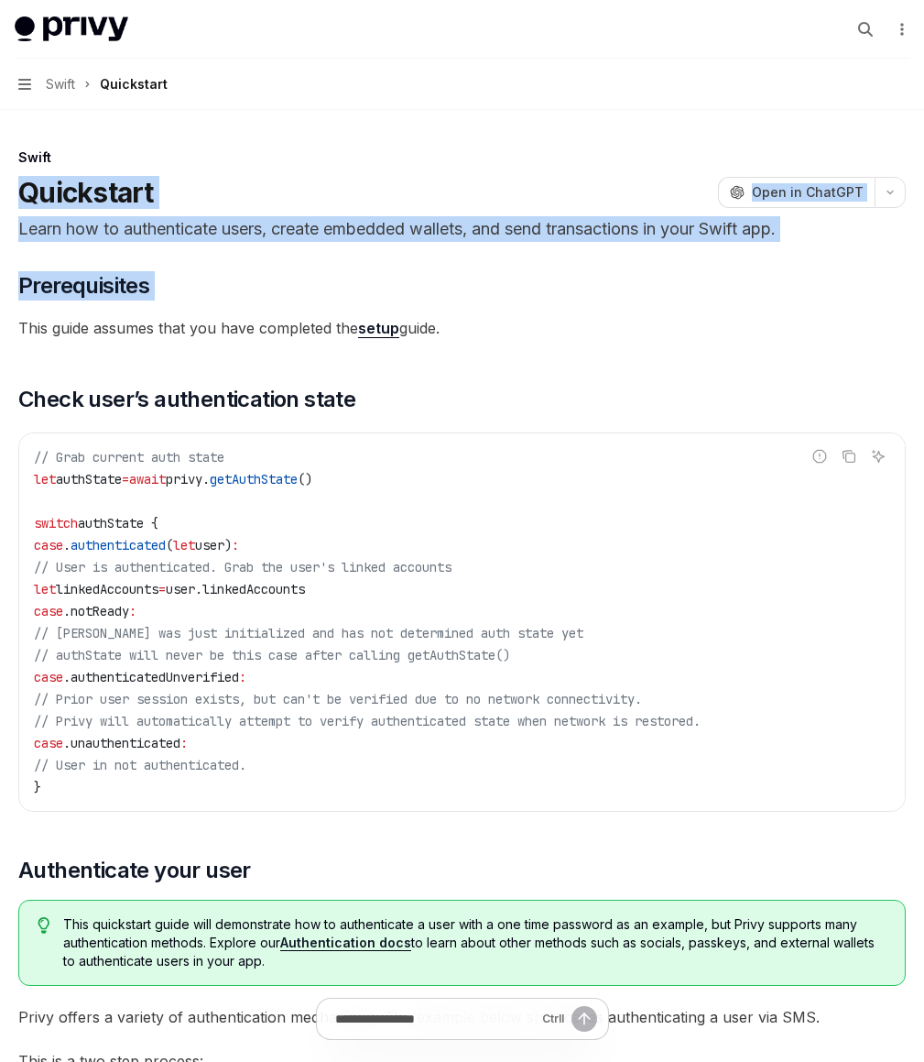
drag, startPoint x: 584, startPoint y: 195, endPoint x: 598, endPoint y: 289, distance: 94.4
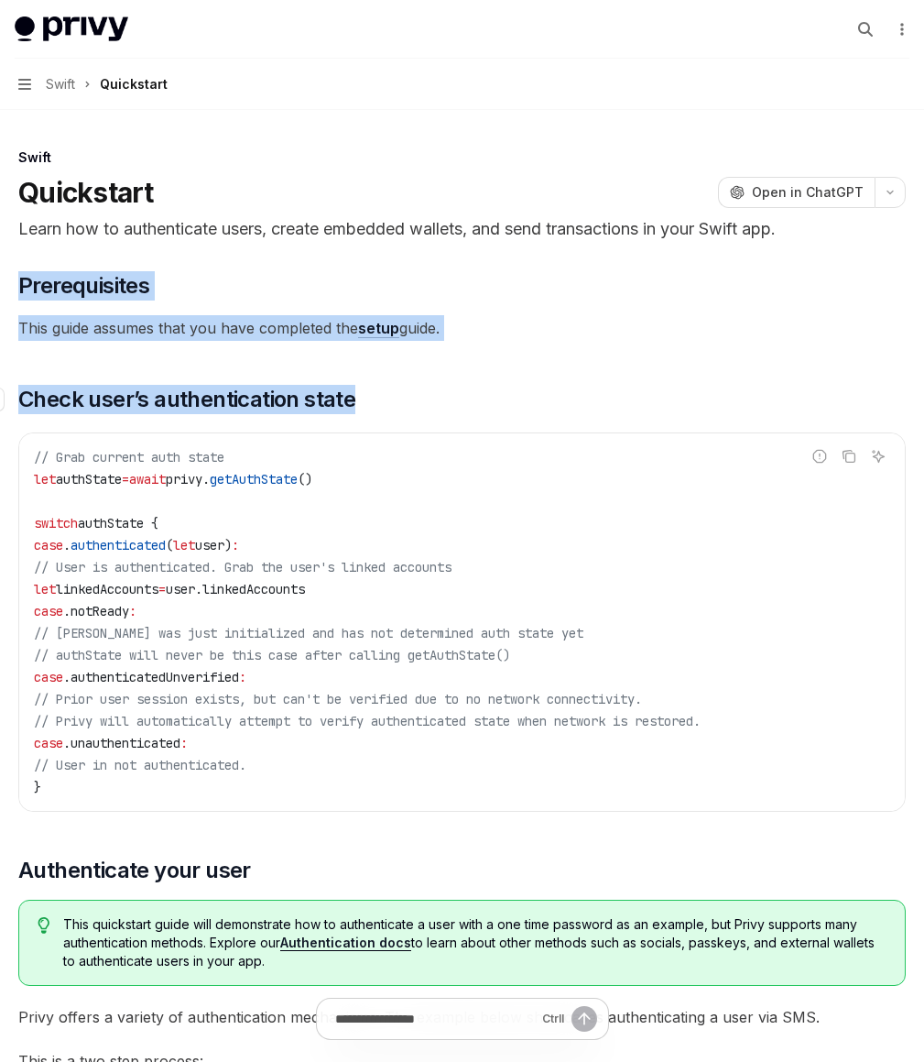
drag, startPoint x: 598, startPoint y: 289, endPoint x: 618, endPoint y: 409, distance: 122.6
click at [355, 409] on span "Check user’s authentication state" at bounding box center [186, 399] width 337 height 29
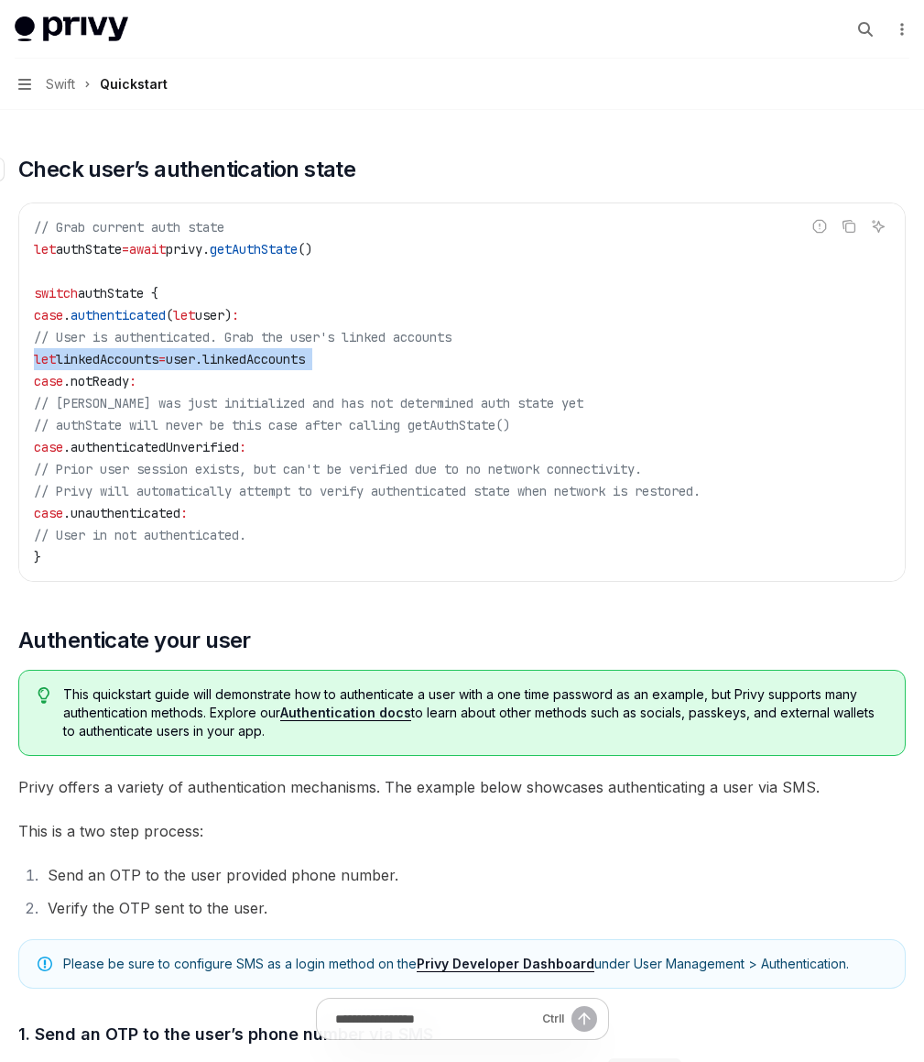
scroll to position [264, 0]
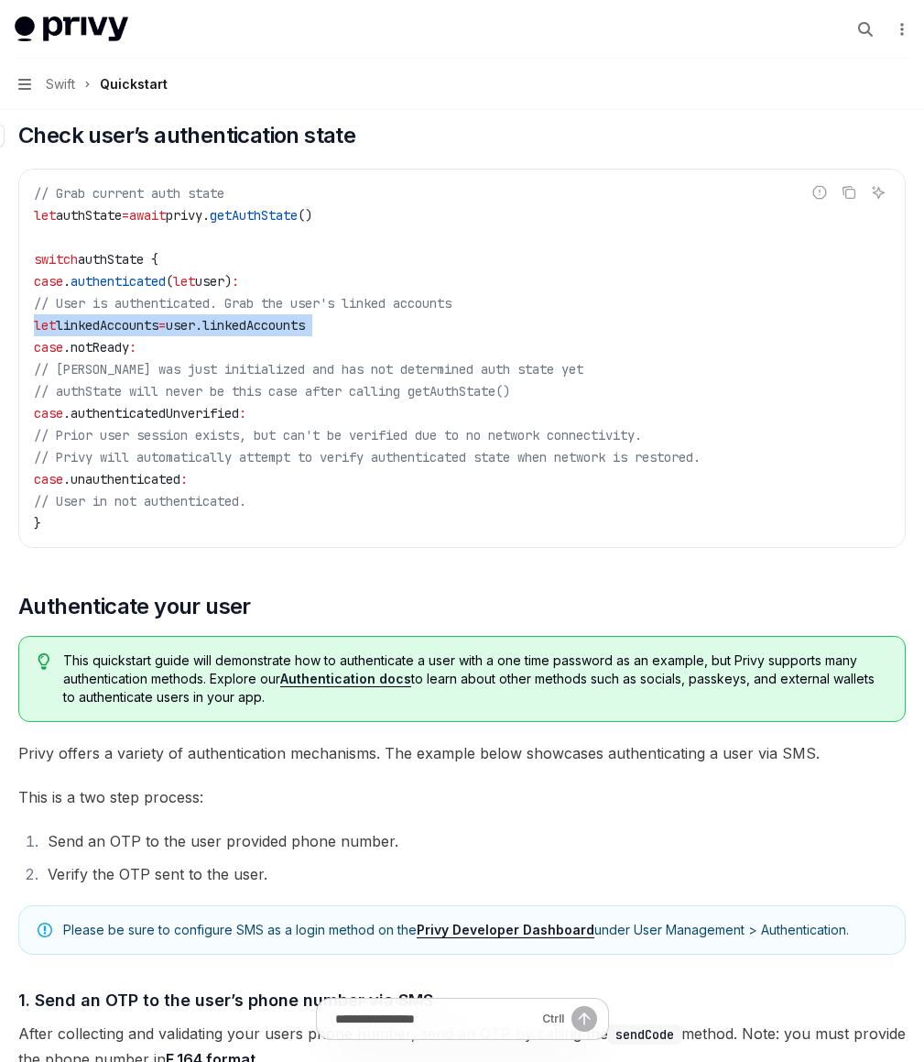
click at [618, 409] on code "// Grab current auth state let authState = await privy. getAuthState () switch …" at bounding box center [462, 358] width 856 height 352
click at [510, 399] on span "// authState will never be this case after calling getAuthState()" at bounding box center [272, 391] width 476 height 16
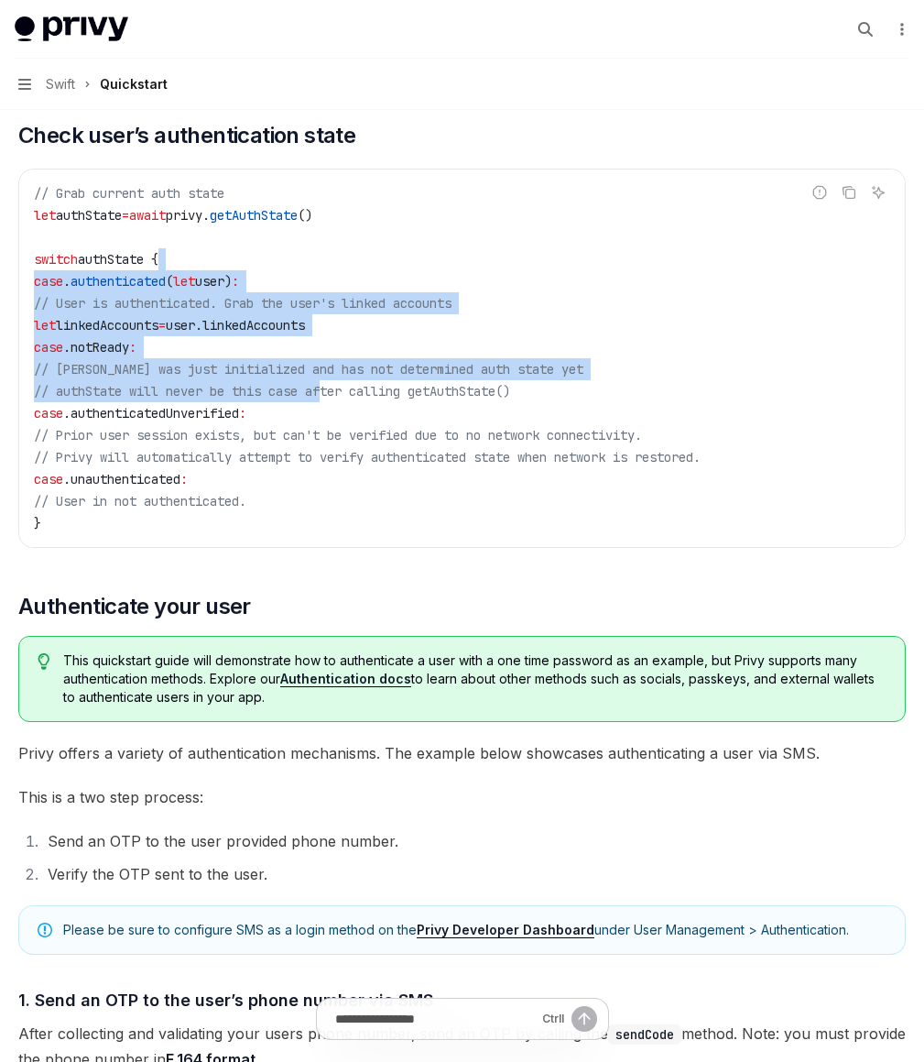
drag, startPoint x: 618, startPoint y: 409, endPoint x: 622, endPoint y: 284, distance: 125.5
click at [622, 284] on code "// Grab current auth state let authState = await privy. getAuthState () switch …" at bounding box center [462, 358] width 856 height 352
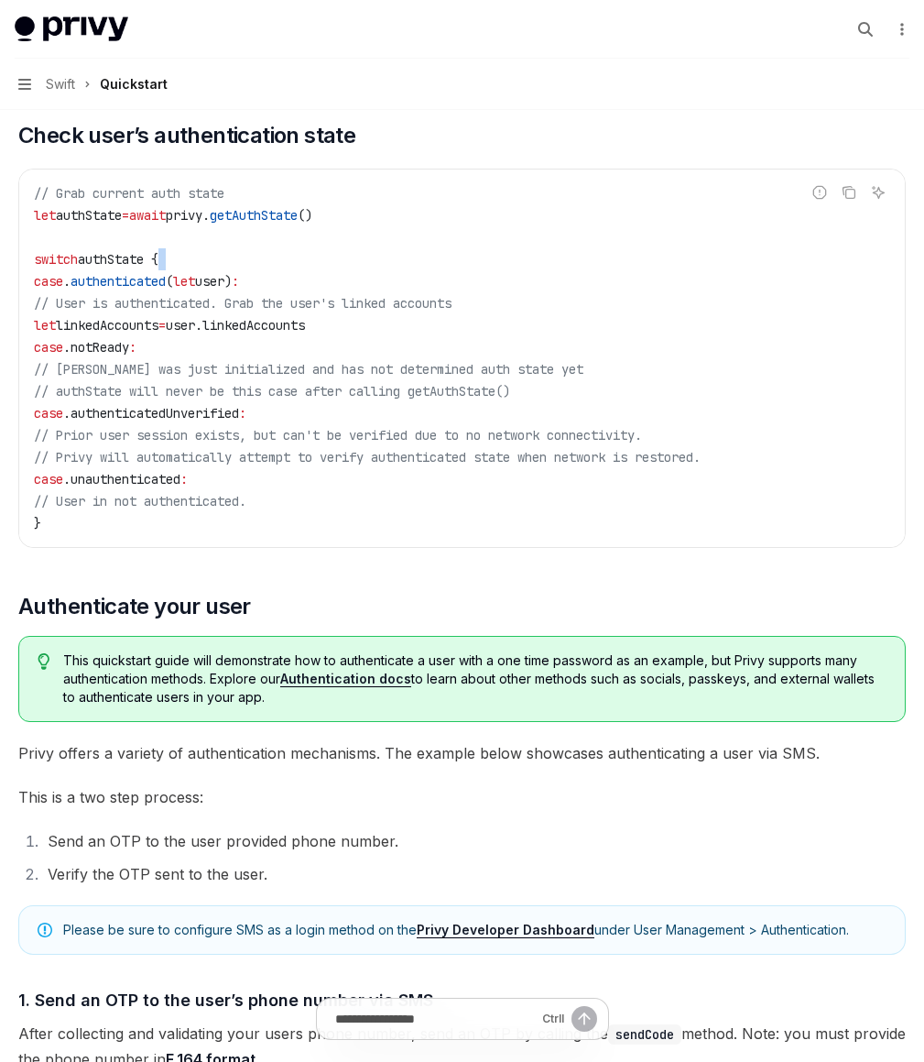
click at [622, 284] on code "// Grab current auth state let authState = await privy. getAuthState () switch …" at bounding box center [462, 358] width 856 height 352
click at [628, 398] on code "// Grab current auth state let authState = await privy. getAuthState () switch …" at bounding box center [462, 358] width 856 height 352
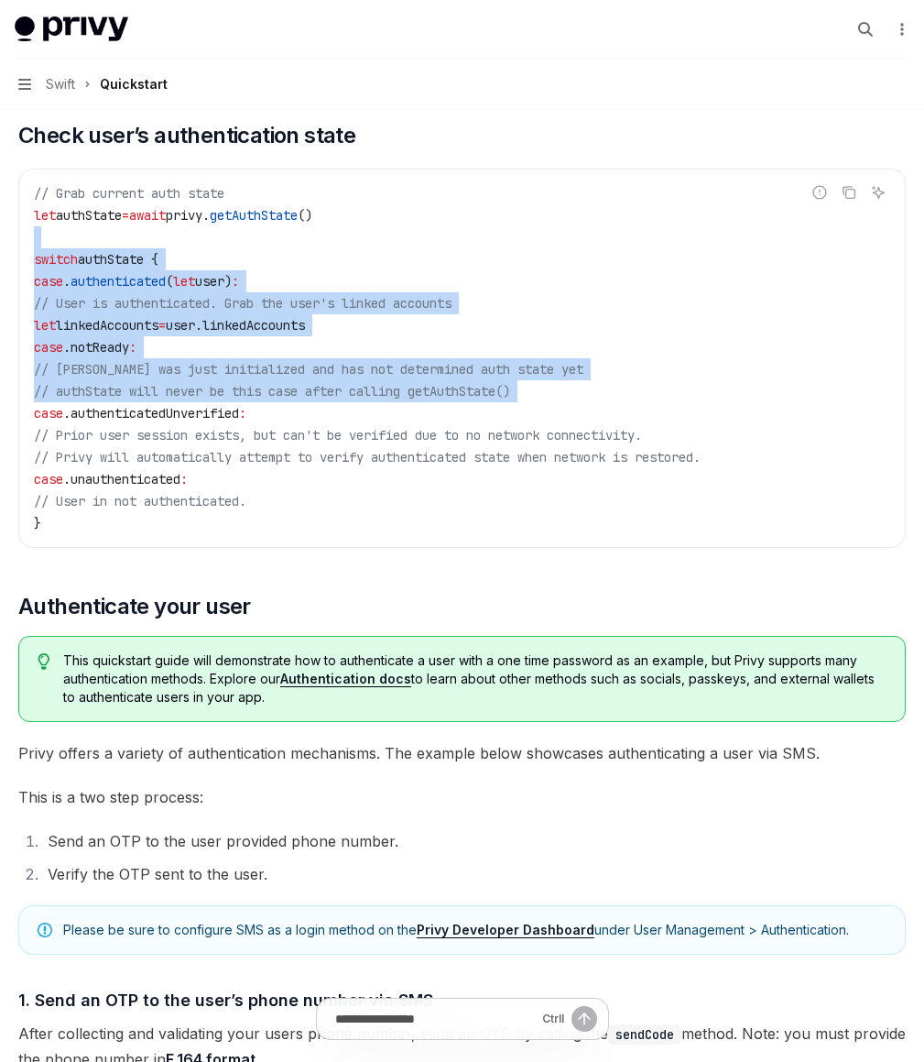
drag, startPoint x: 628, startPoint y: 398, endPoint x: 615, endPoint y: 266, distance: 133.4
click at [615, 266] on code "// Grab current auth state let authState = await privy. getAuthState () switch …" at bounding box center [462, 358] width 856 height 352
drag, startPoint x: 615, startPoint y: 266, endPoint x: 606, endPoint y: 529, distance: 263.9
click at [606, 529] on code "// Grab current auth state let authState = await privy. getAuthState () switch …" at bounding box center [462, 358] width 856 height 352
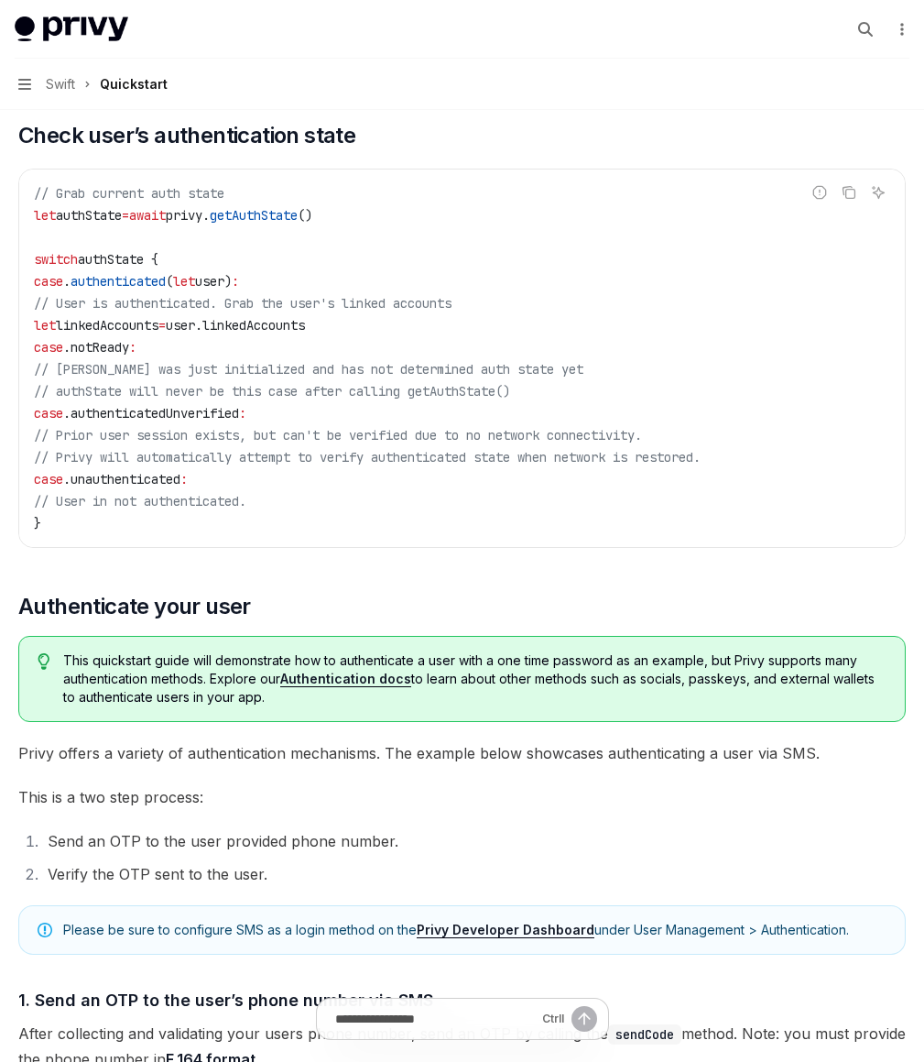
click at [612, 534] on code "// Grab current auth state let authState = await privy. getAuthState () switch …" at bounding box center [462, 358] width 856 height 352
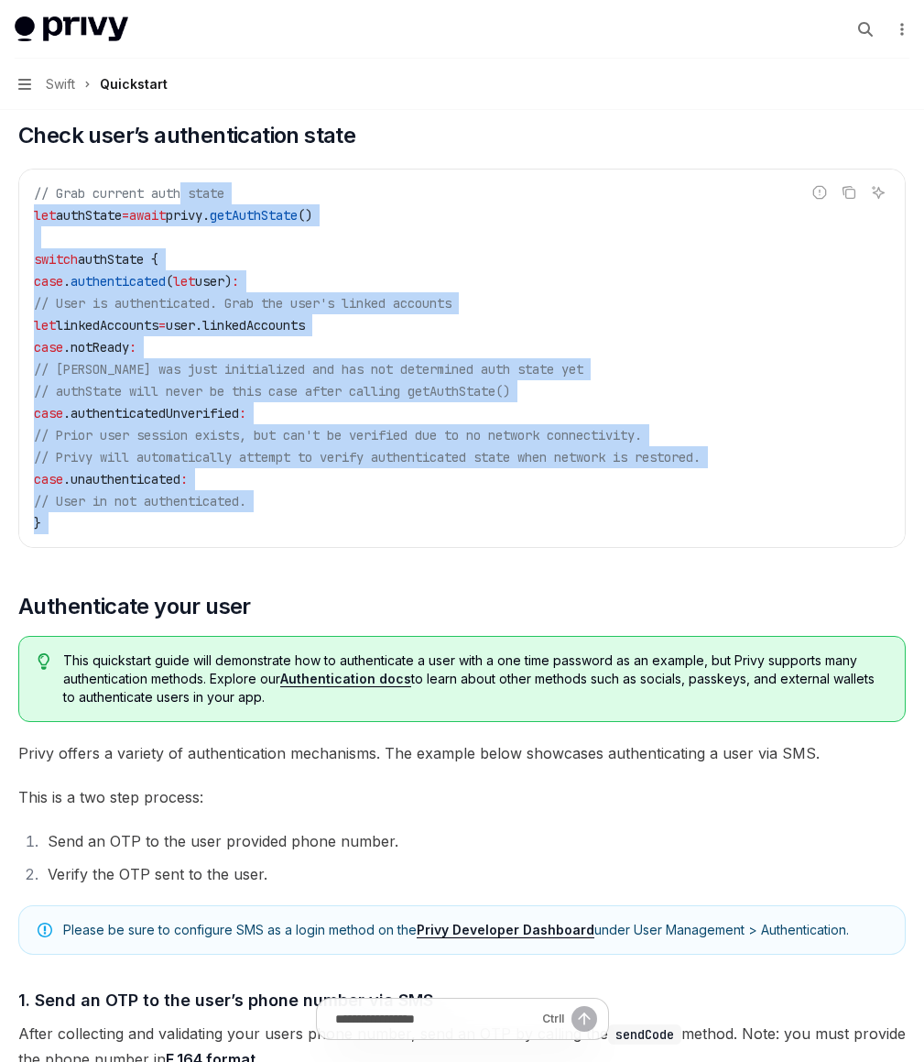
drag, startPoint x: 612, startPoint y: 548, endPoint x: 500, endPoint y: 222, distance: 344.7
click at [500, 222] on code "// Grab current auth state let authState = await privy. getAuthState () switch …" at bounding box center [462, 358] width 856 height 352
drag, startPoint x: 500, startPoint y: 222, endPoint x: 526, endPoint y: 544, distance: 323.4
click at [526, 534] on code "// Grab current auth state let authState = await privy. getAuthState () switch …" at bounding box center [462, 358] width 856 height 352
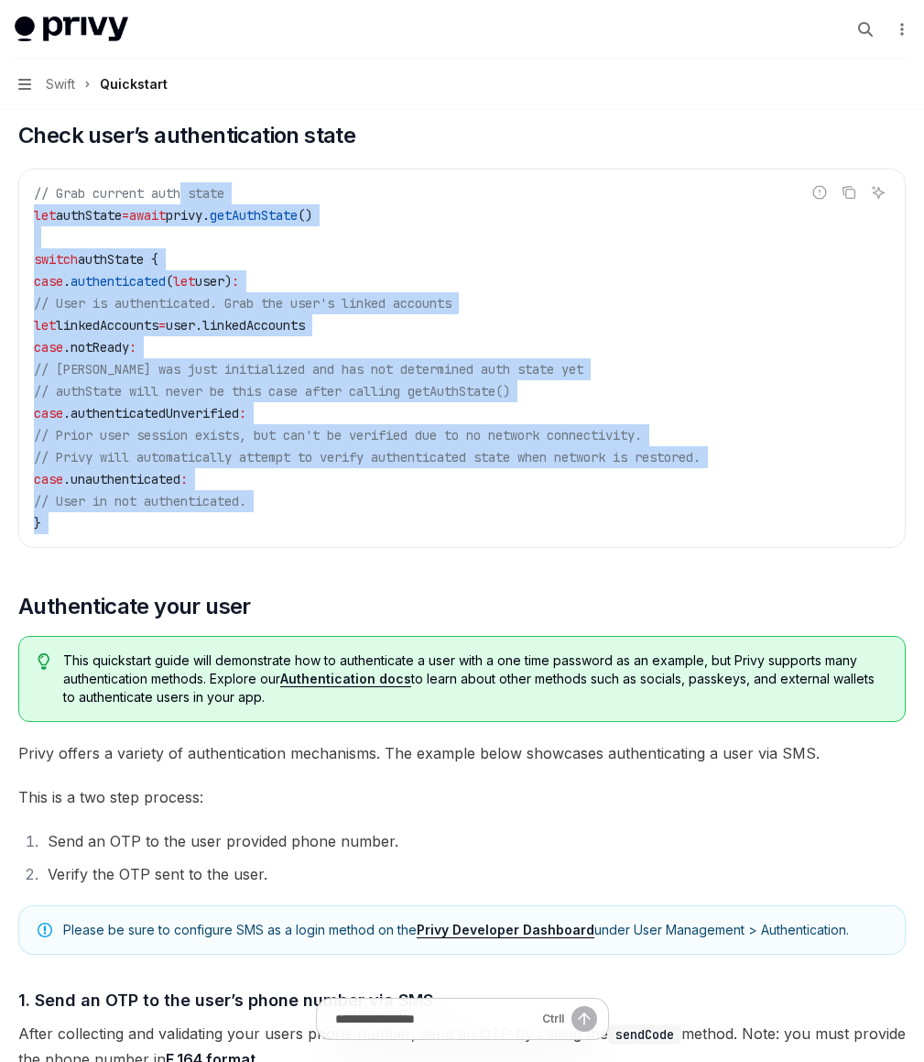
click at [526, 534] on code "// Grab current auth state let authState = await privy. getAuthState () switch …" at bounding box center [462, 358] width 856 height 352
drag, startPoint x: 526, startPoint y: 544, endPoint x: 530, endPoint y: 160, distance: 383.8
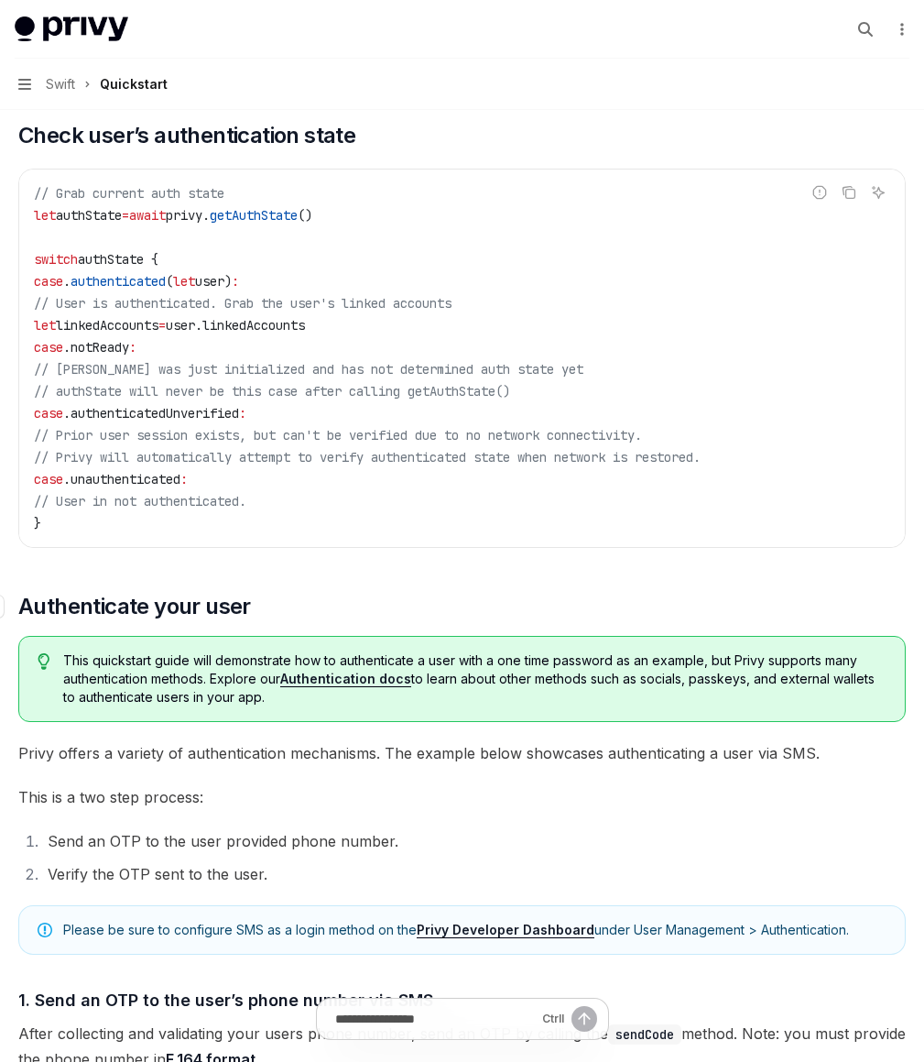
click at [650, 617] on h2 "​ Authenticate your user" at bounding box center [462, 606] width 888 height 29
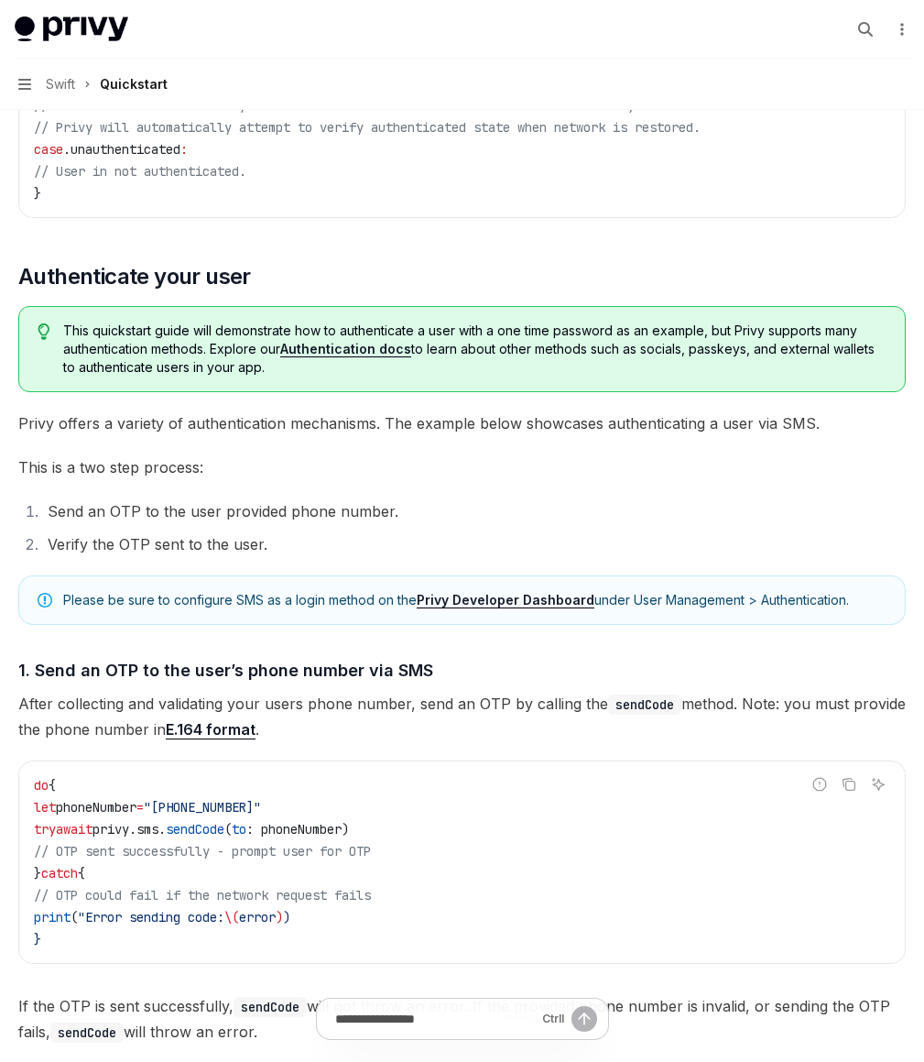
scroll to position [703, 0]
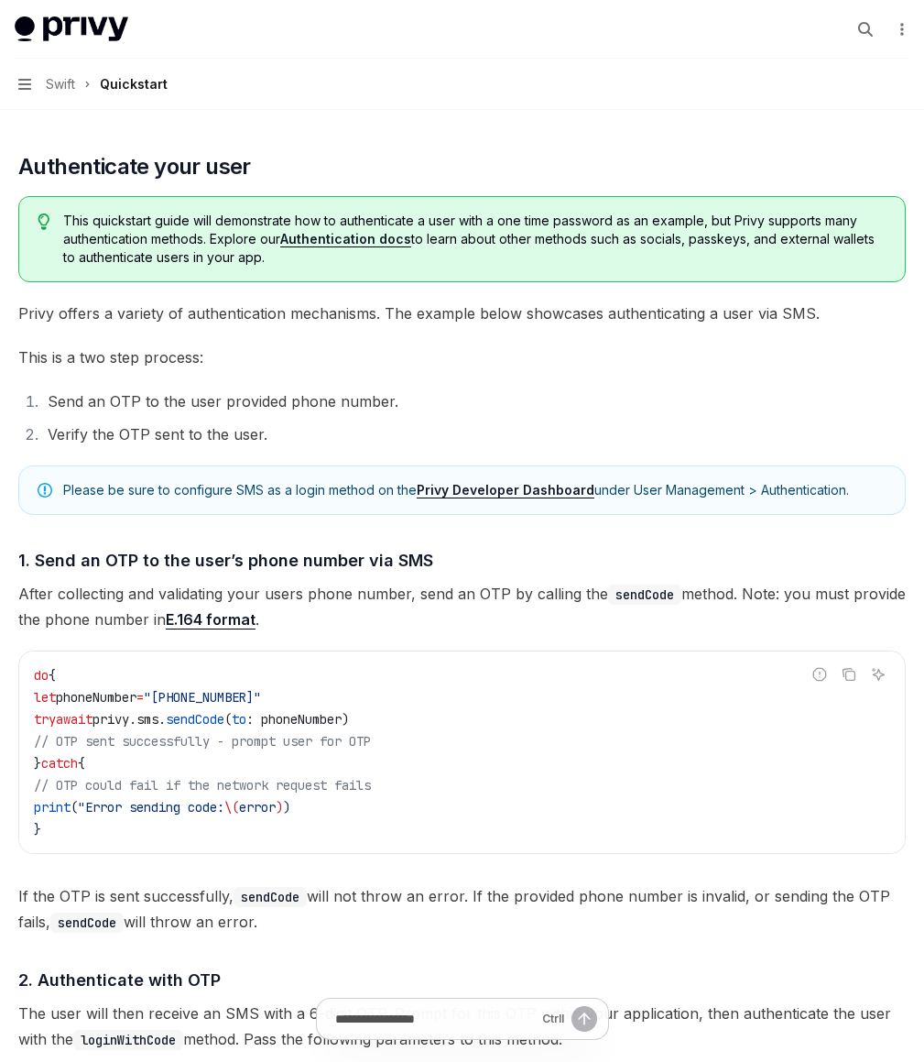
drag, startPoint x: 632, startPoint y: 598, endPoint x: 610, endPoint y: 714, distance: 117.5
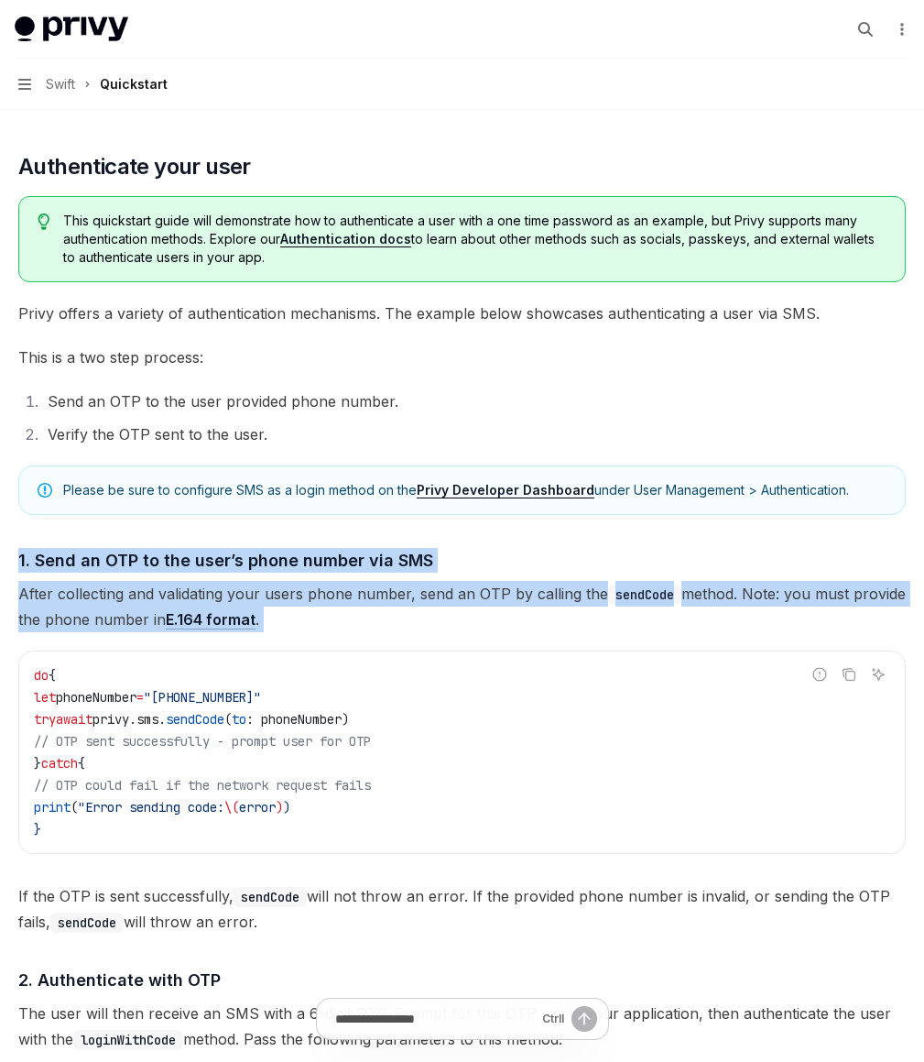
drag, startPoint x: 610, startPoint y: 748, endPoint x: 582, endPoint y: 605, distance: 146.6
drag, startPoint x: 582, startPoint y: 605, endPoint x: 619, endPoint y: 747, distance: 147.7
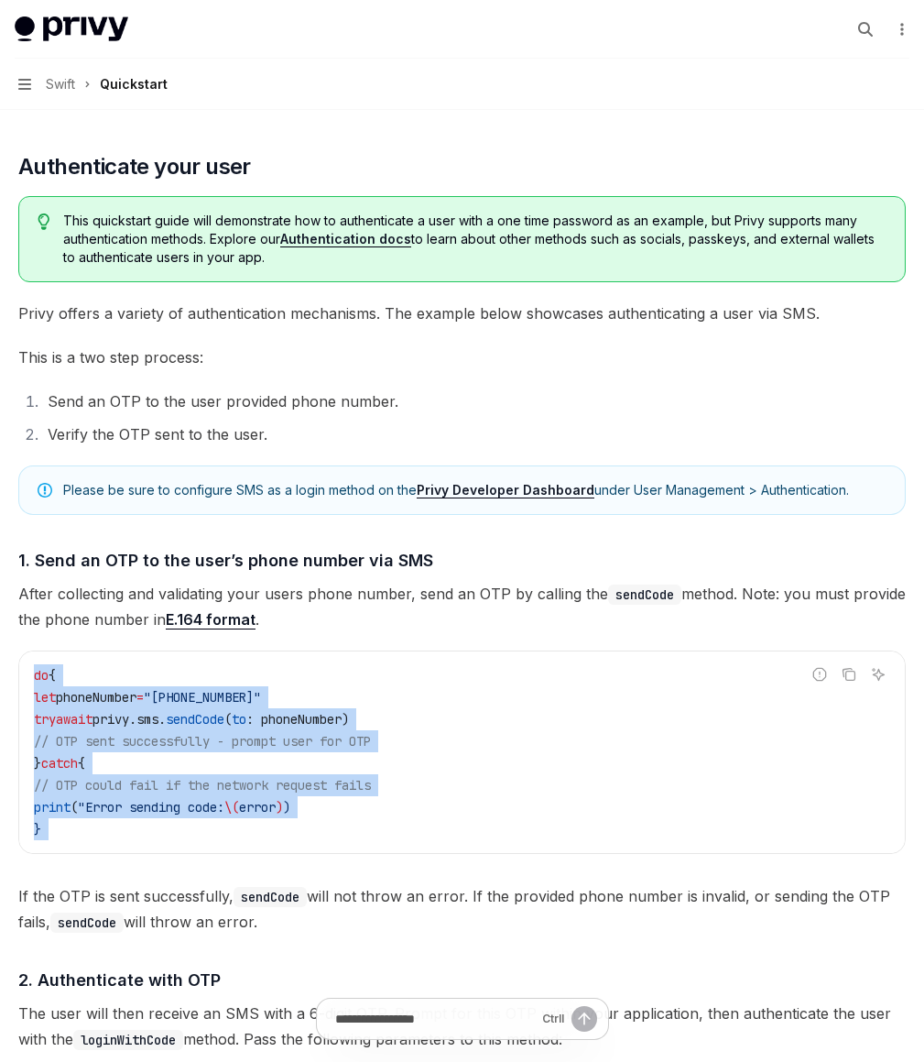
drag, startPoint x: 619, startPoint y: 747, endPoint x: 603, endPoint y: 940, distance: 193.0
click at [603, 840] on code "do { let phoneNumber = "+14155552671" try await privy. sms . sendCode ( to : ph…" at bounding box center [462, 752] width 856 height 176
drag, startPoint x: 603, startPoint y: 940, endPoint x: 566, endPoint y: 768, distance: 175.2
click at [566, 768] on div "do { let phoneNumber = "+14155552671" try await privy. sms . sendCode ( to : ph…" at bounding box center [462, 752] width 886 height 202
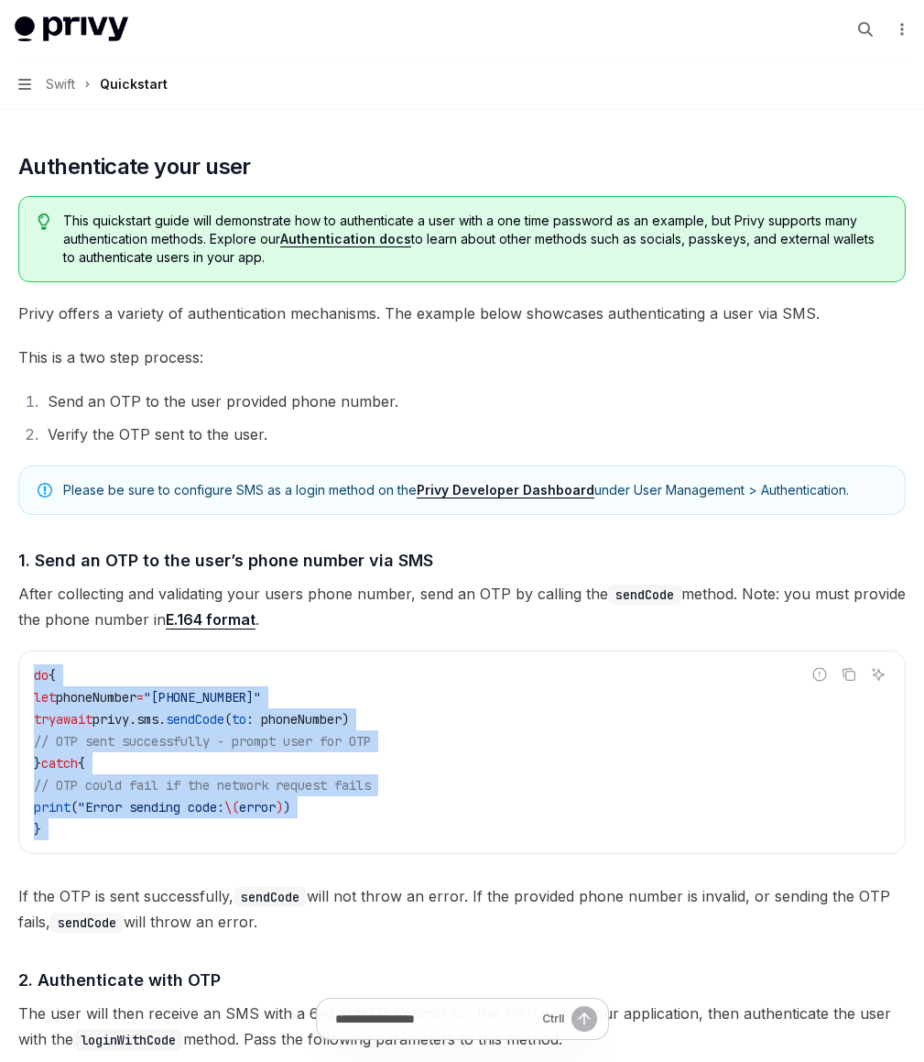
click at [566, 768] on div "do { let phoneNumber = "+14155552671" try await privy. sms . sendCode ( to : ph…" at bounding box center [462, 752] width 886 height 202
drag, startPoint x: 566, startPoint y: 768, endPoint x: 572, endPoint y: 946, distance: 177.8
click at [572, 853] on div "do { let phoneNumber = "+14155552671" try await privy. sms . sendCode ( to : ph…" at bounding box center [462, 752] width 886 height 202
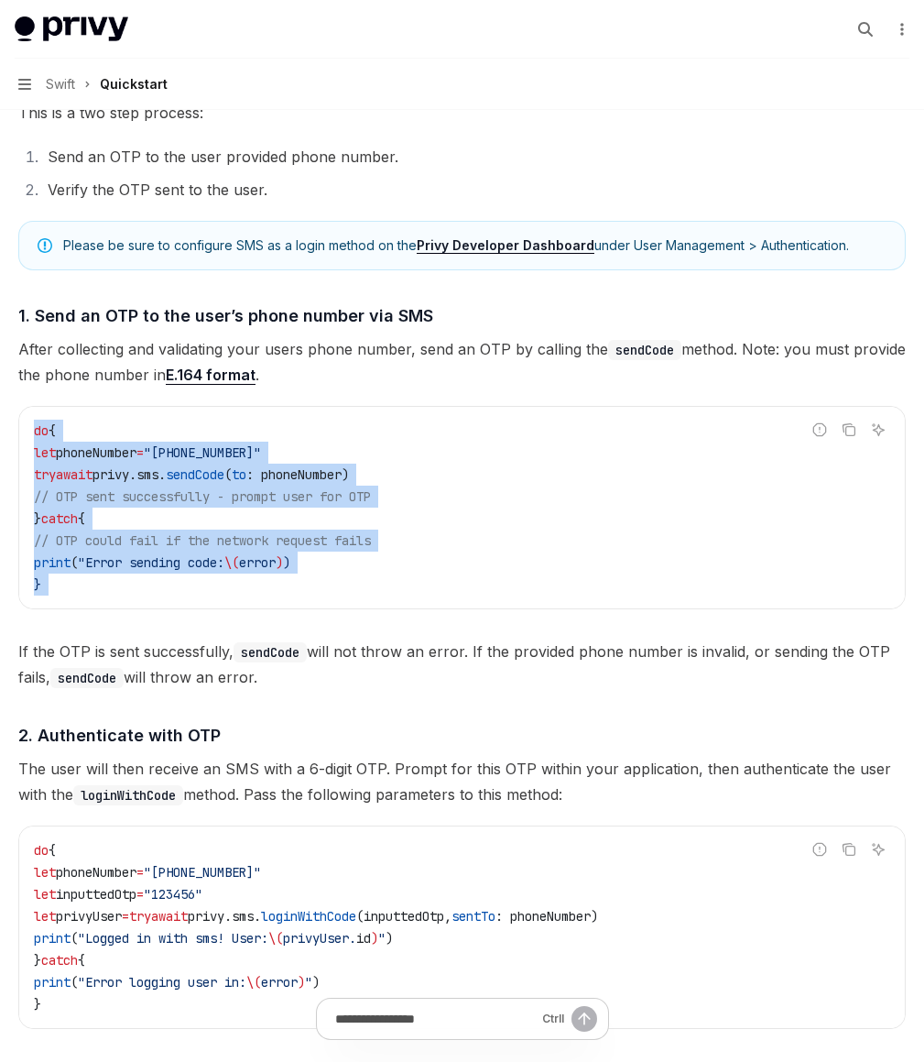
scroll to position [1019, 0]
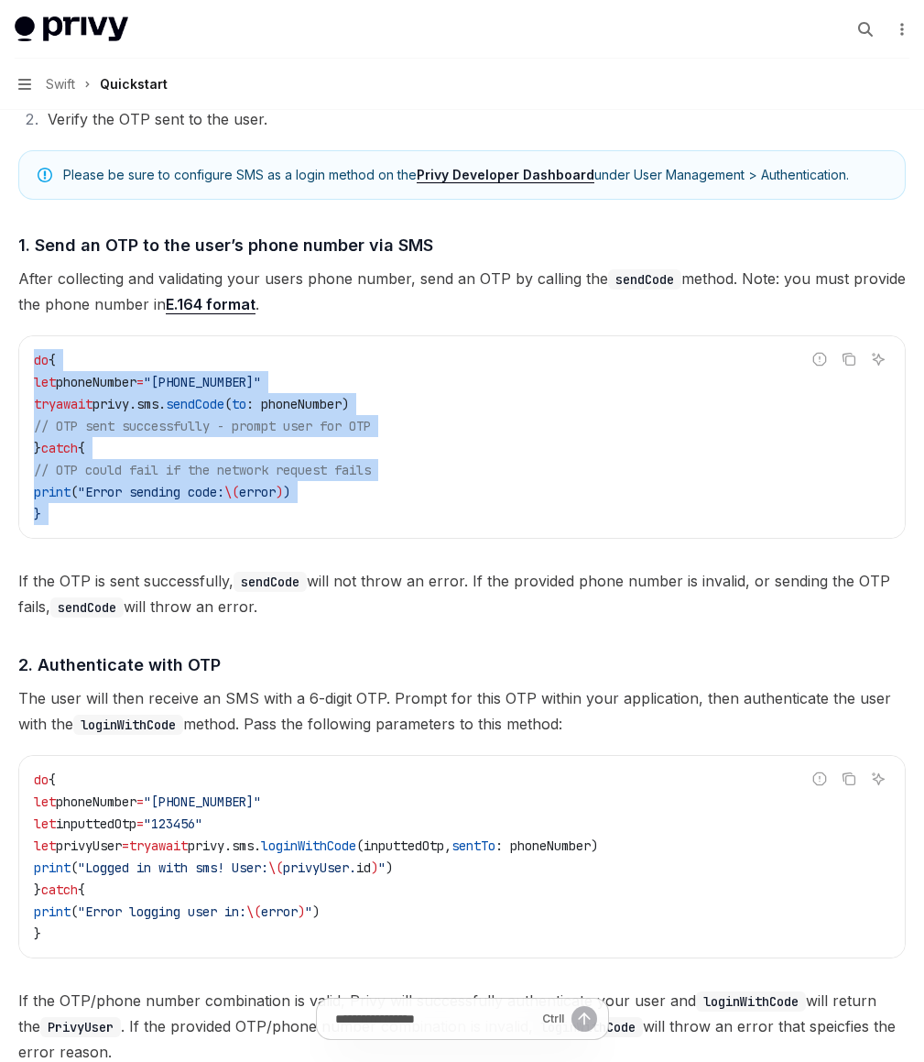
click at [507, 538] on div "do { let phoneNumber = "+14155552671" try await privy. sms . sendCode ( to : ph…" at bounding box center [462, 437] width 886 height 202
drag, startPoint x: 507, startPoint y: 642, endPoint x: 480, endPoint y: 460, distance: 184.2
click at [480, 465] on div "do { let phoneNumber = "+14155552671" try await privy. sms . sendCode ( to : ph…" at bounding box center [462, 437] width 886 height 202
drag, startPoint x: 480, startPoint y: 430, endPoint x: 495, endPoint y: 644, distance: 214.8
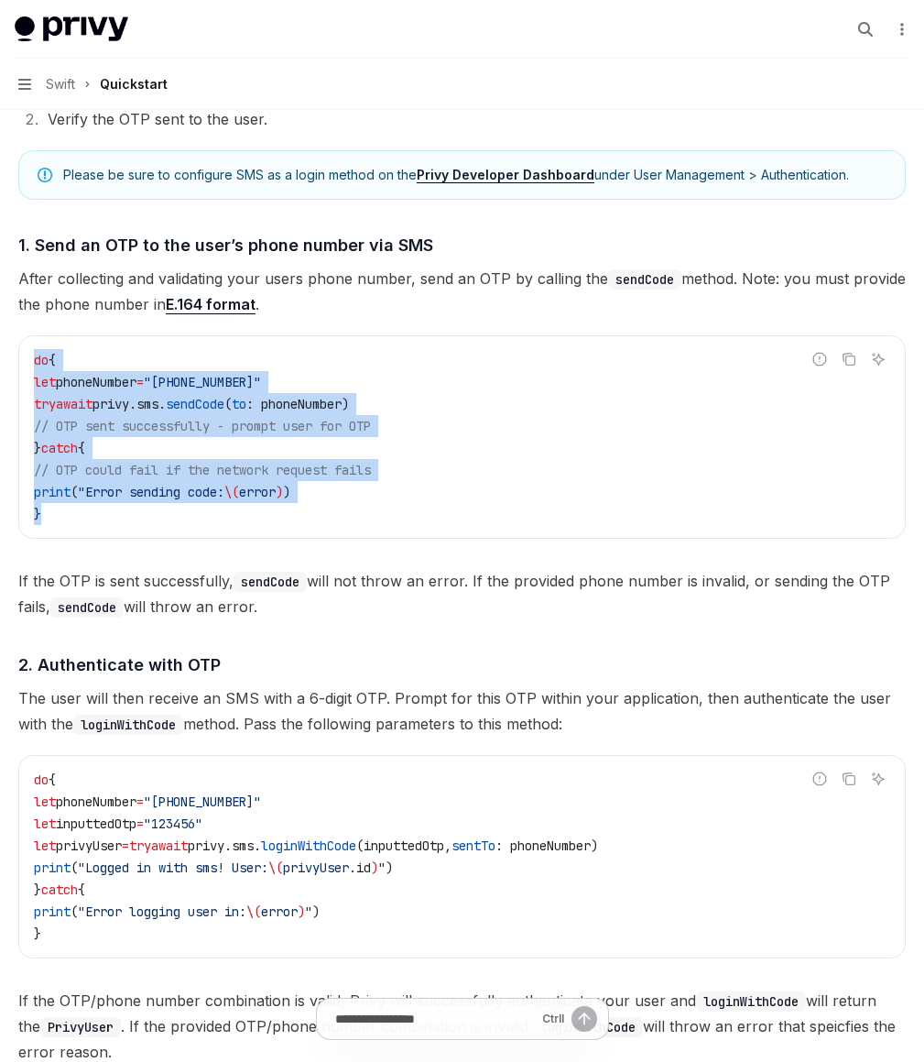
click at [495, 538] on div "do { let phoneNumber = "+14155552671" try await privy. sms . sendCode ( to : ph…" at bounding box center [462, 437] width 886 height 202
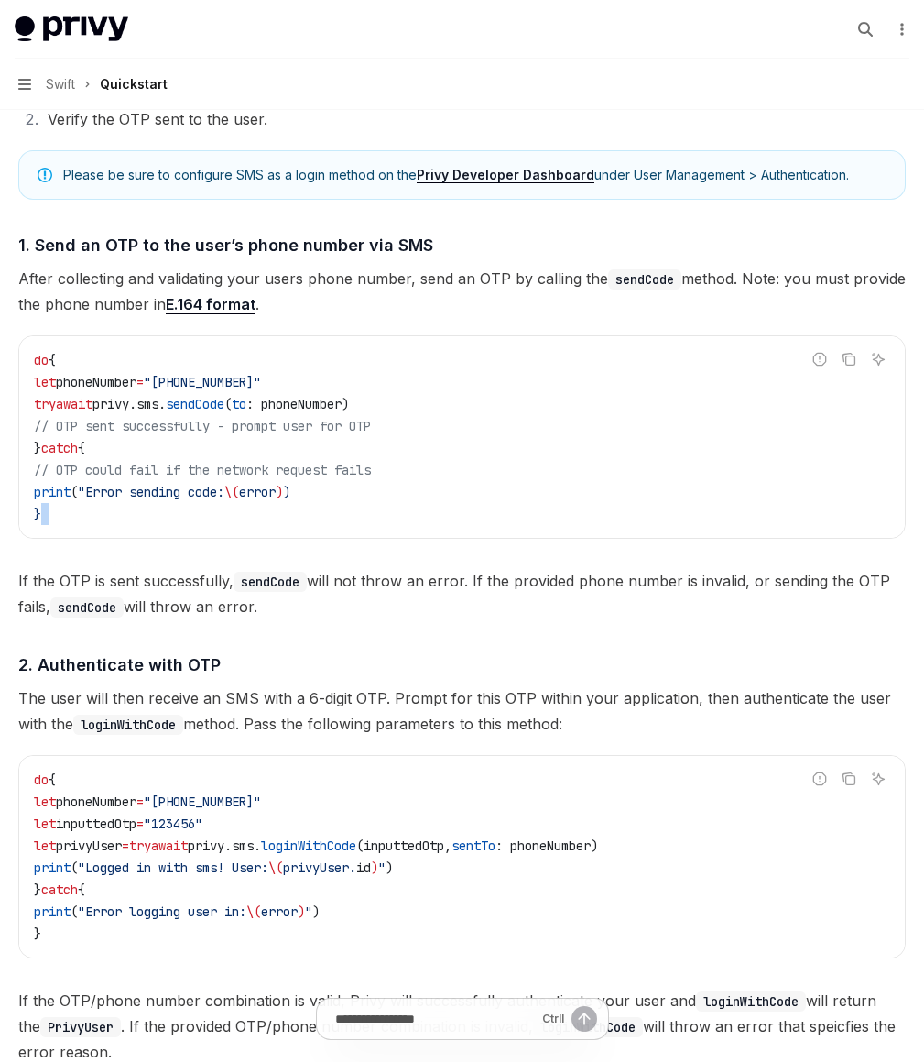
click at [495, 538] on div "do { let phoneNumber = "+14155552671" try await privy. sms . sendCode ( to : ph…" at bounding box center [462, 437] width 886 height 202
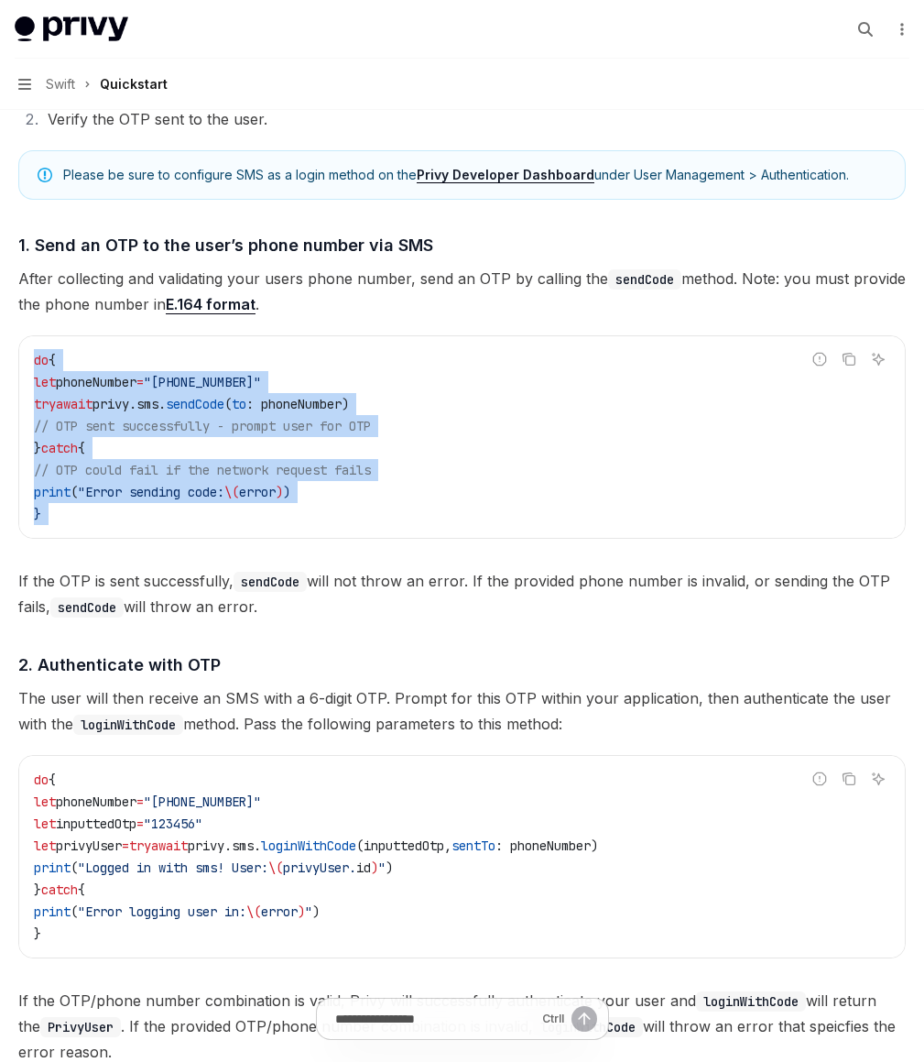
drag, startPoint x: 495, startPoint y: 644, endPoint x: 491, endPoint y: 457, distance: 186.9
click at [491, 457] on div "do { let phoneNumber = "+14155552671" try await privy. sms . sendCode ( to : ph…" at bounding box center [462, 437] width 886 height 202
drag, startPoint x: 491, startPoint y: 457, endPoint x: 509, endPoint y: 659, distance: 203.2
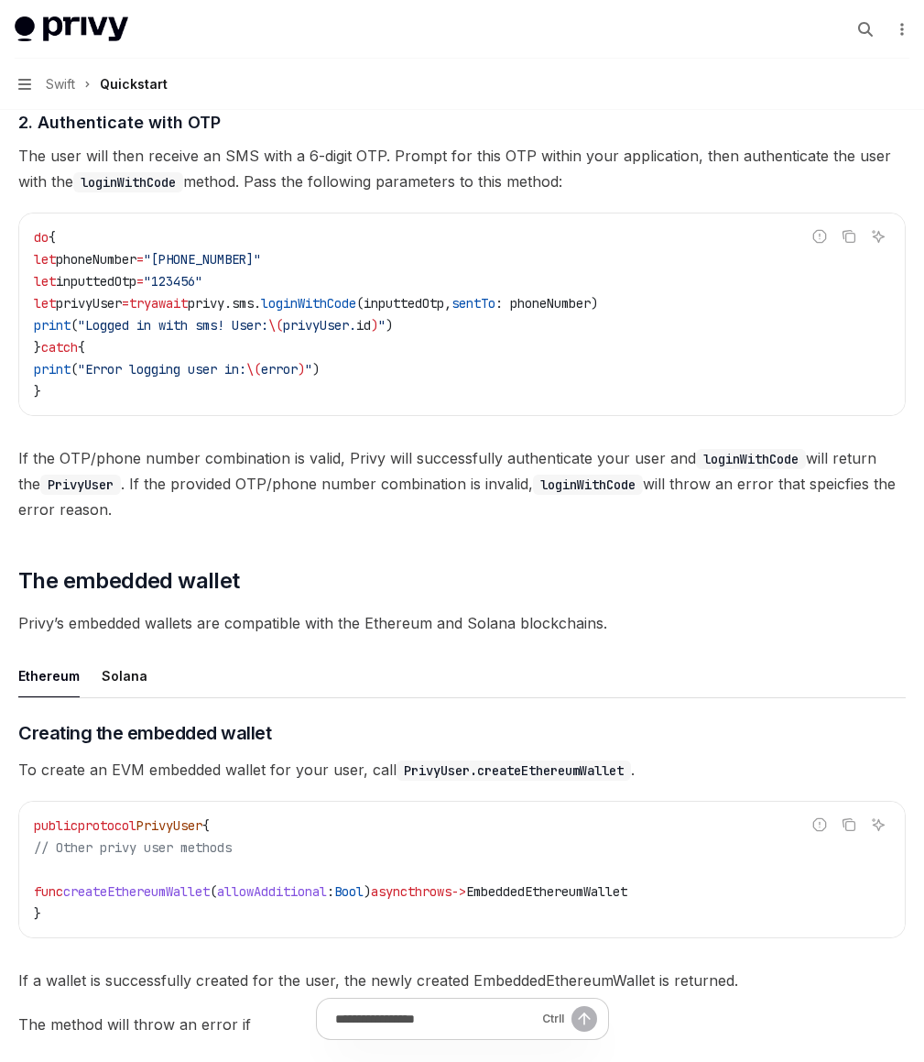
scroll to position [1890, 0]
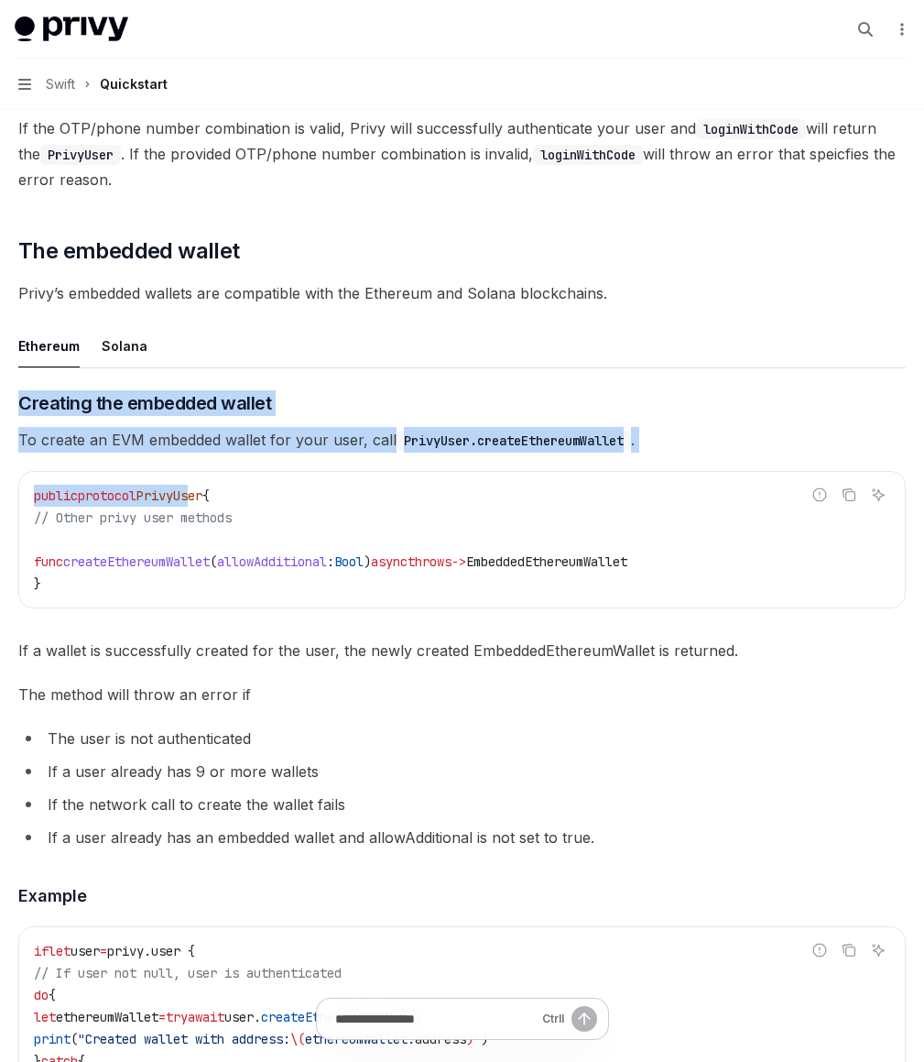
drag, startPoint x: 514, startPoint y: 565, endPoint x: 517, endPoint y: 718, distance: 153.0
click at [202, 504] on span "PrivyUser" at bounding box center [169, 495] width 66 height 16
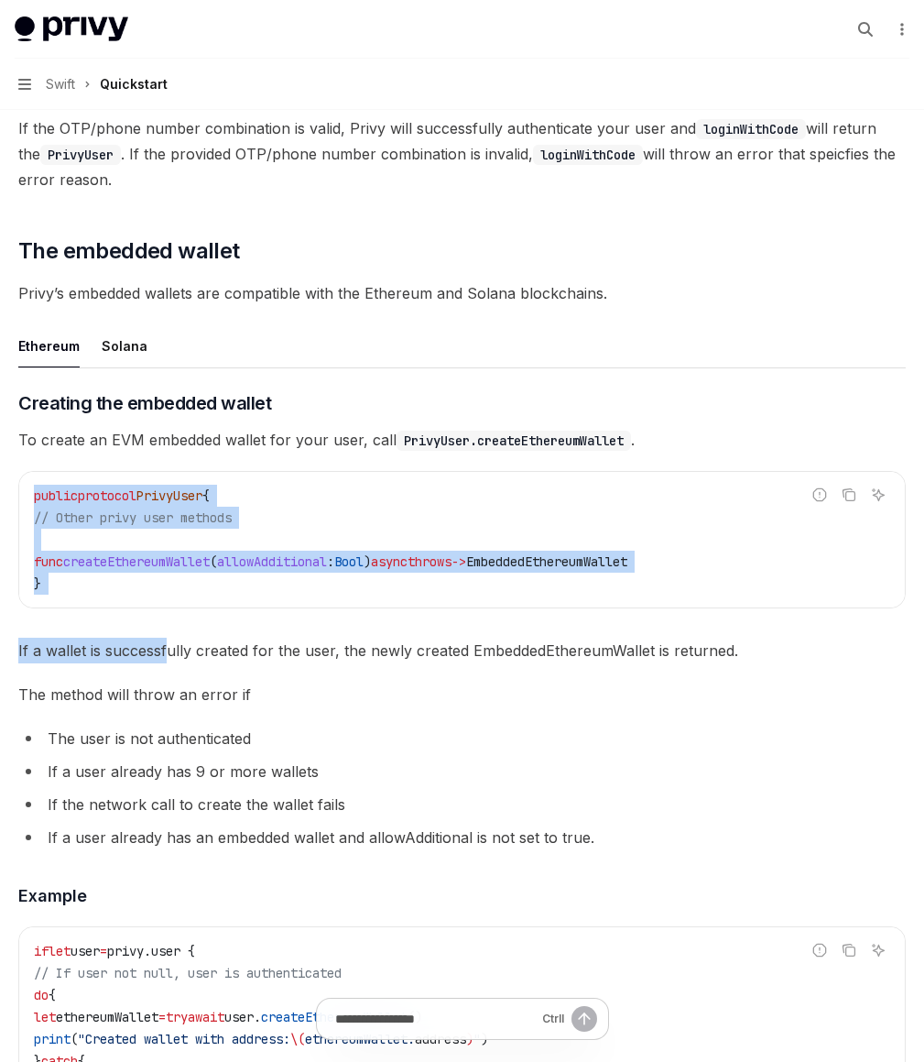
drag, startPoint x: 513, startPoint y: 689, endPoint x: 484, endPoint y: 869, distance: 182.8
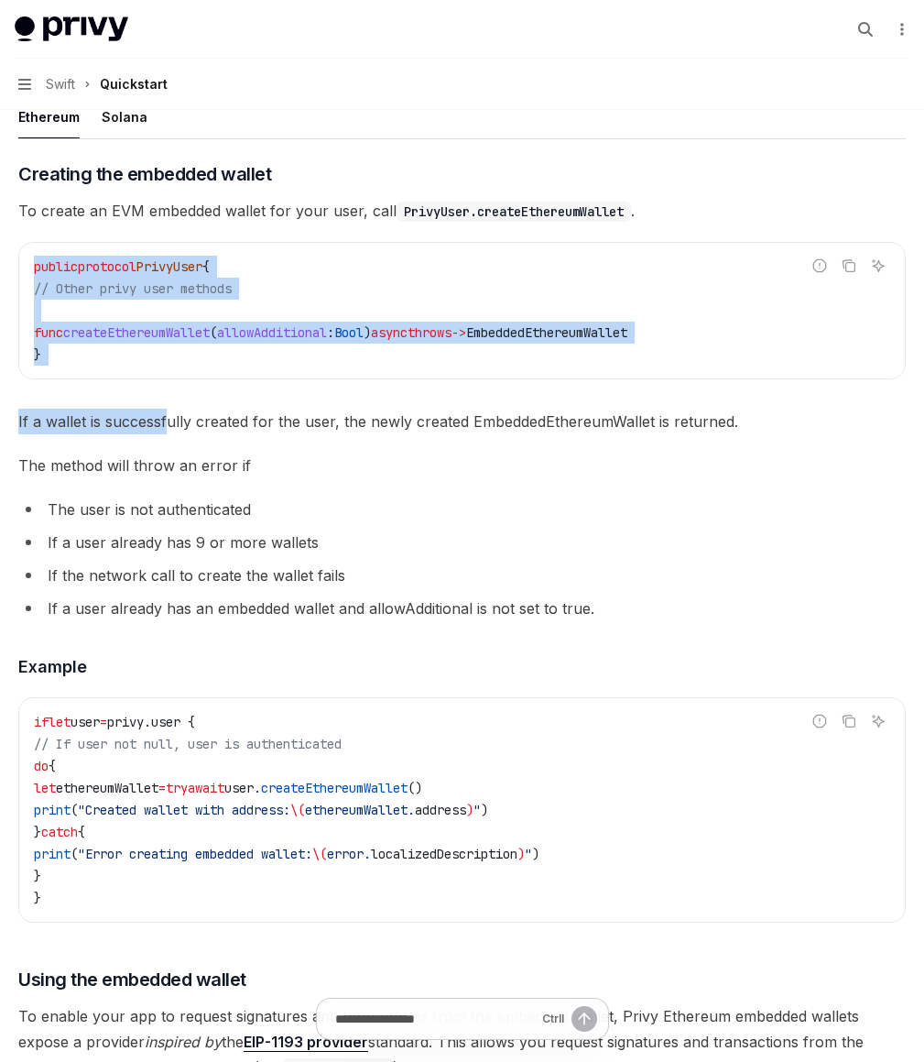
scroll to position [2323, 0]
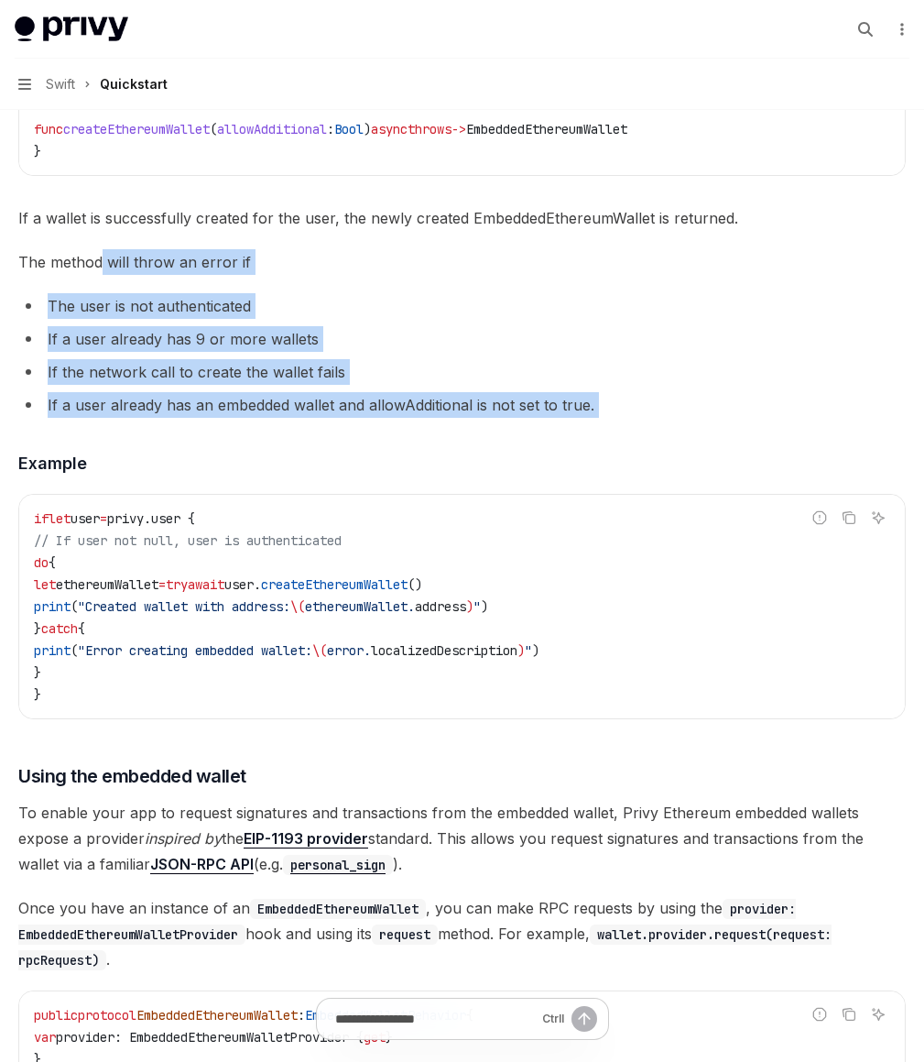
drag, startPoint x: 457, startPoint y: 724, endPoint x: 414, endPoint y: 510, distance: 218.6
click at [414, 510] on div "​ Creating the embedded wallet To create an EVM embedded wallet for your user, …" at bounding box center [462, 864] width 888 height 1812
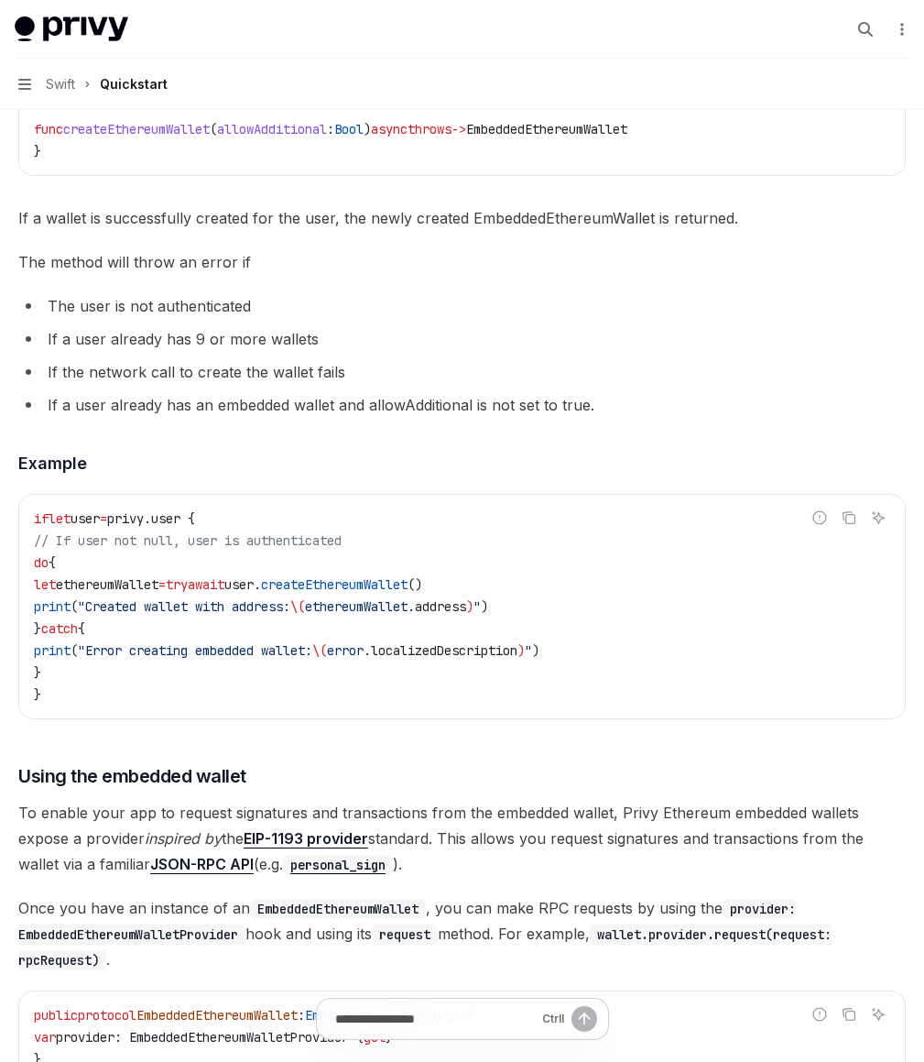
click at [415, 231] on span "If a wallet is successfully created for the user, the newly created EmbeddedEth…" at bounding box center [462, 218] width 888 height 26
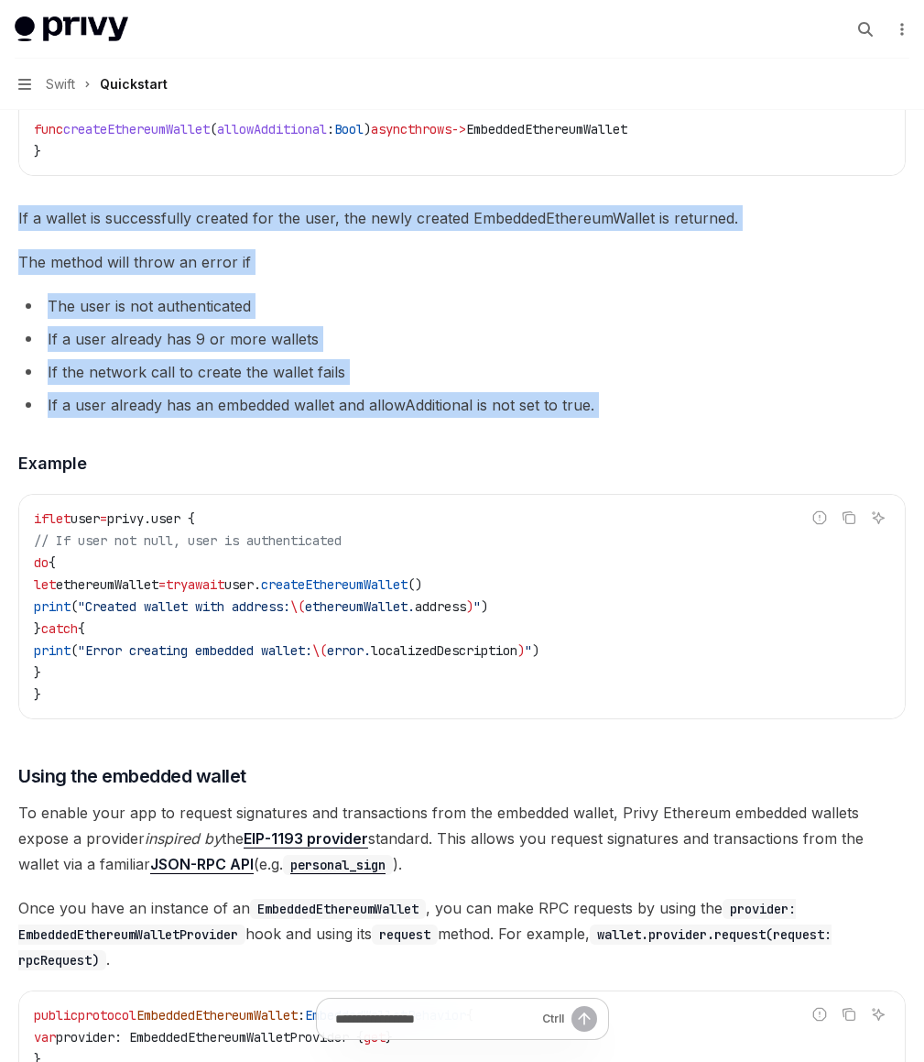
drag, startPoint x: 415, startPoint y: 441, endPoint x: 490, endPoint y: 679, distance: 248.8
click at [490, 679] on div "​ Creating the embedded wallet To create an EVM embedded wallet for your user, …" at bounding box center [462, 864] width 888 height 1812
click at [490, 418] on li "If a user already has an embedded wallet and allowAdditional is not set to true." at bounding box center [462, 405] width 888 height 26
drag, startPoint x: 490, startPoint y: 679, endPoint x: 435, endPoint y: 447, distance: 238.2
click at [435, 447] on div "​ Creating the embedded wallet To create an EVM embedded wallet for your user, …" at bounding box center [462, 864] width 888 height 1812
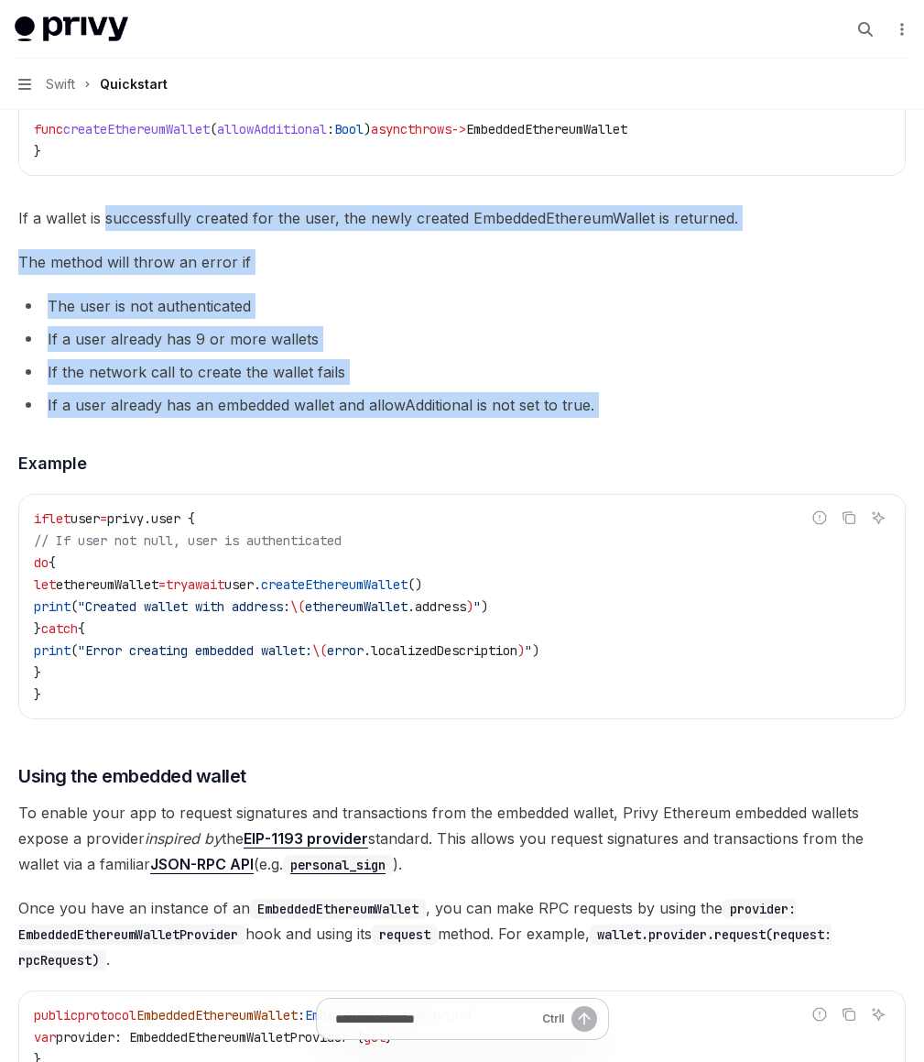
click at [435, 231] on span "If a wallet is successfully created for the user, the newly created EmbeddedEth…" at bounding box center [462, 218] width 888 height 26
drag, startPoint x: 425, startPoint y: 418, endPoint x: 434, endPoint y: 706, distance: 288.7
click at [434, 706] on div "​ Creating the embedded wallet To create an EVM embedded wallet for your user, …" at bounding box center [462, 864] width 888 height 1812
drag, startPoint x: 434, startPoint y: 706, endPoint x: 372, endPoint y: 436, distance: 277.3
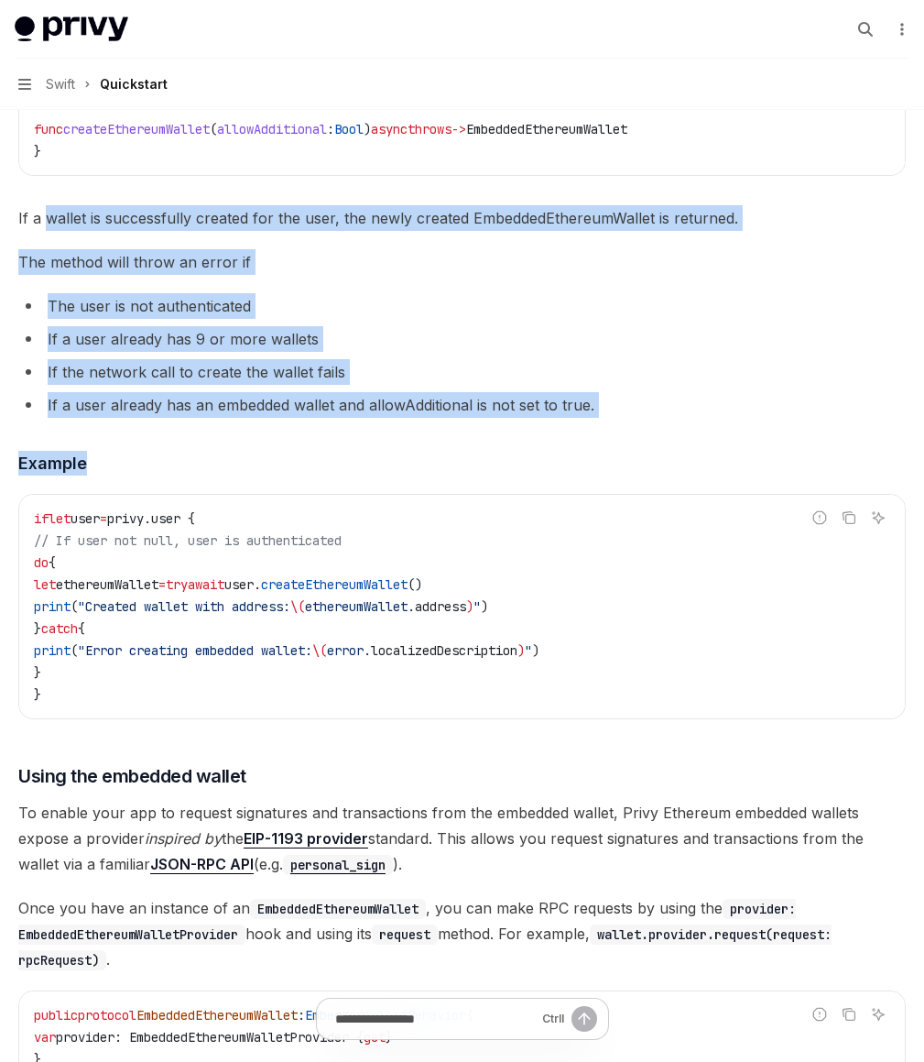
click at [372, 436] on div "​ Creating the embedded wallet To create an EVM embedded wallet for your user, …" at bounding box center [462, 864] width 888 height 1812
click at [372, 231] on span "If a wallet is successfully created for the user, the newly created EmbeddedEth…" at bounding box center [462, 218] width 888 height 26
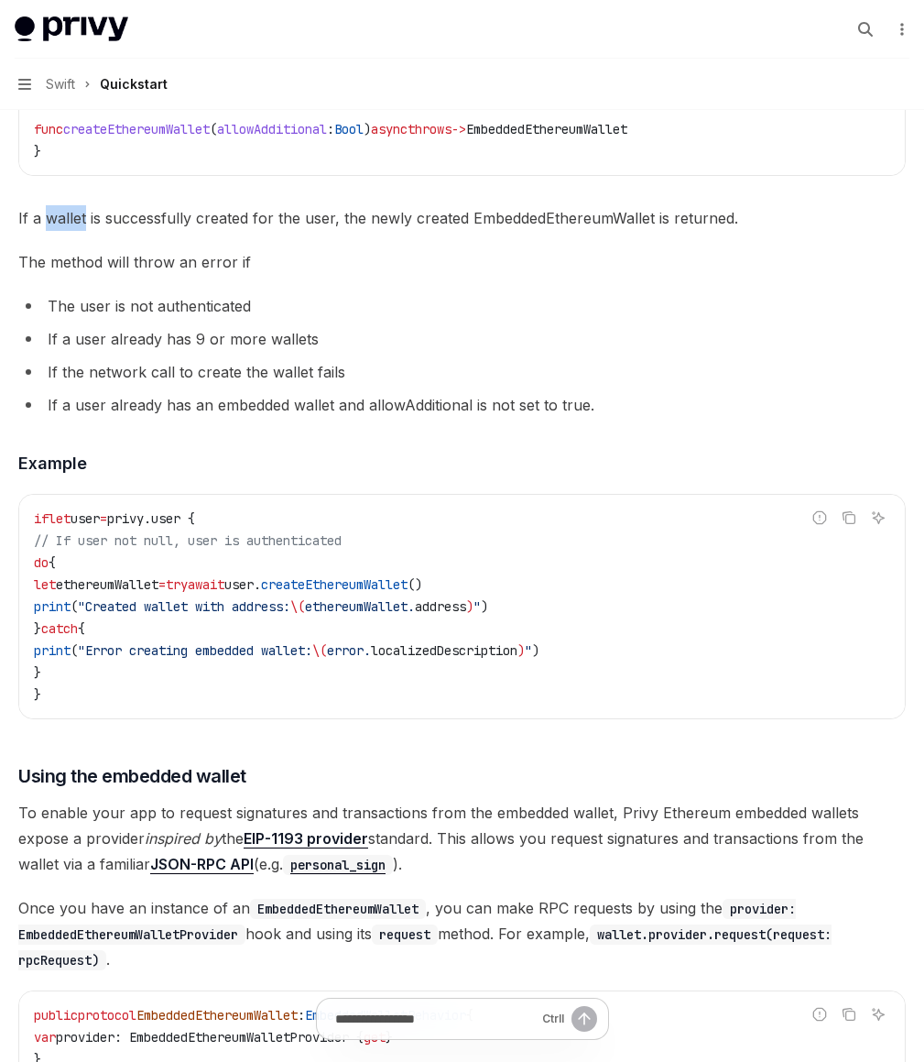
click at [372, 231] on span "If a wallet is successfully created for the user, the newly created EmbeddedEth…" at bounding box center [462, 218] width 888 height 26
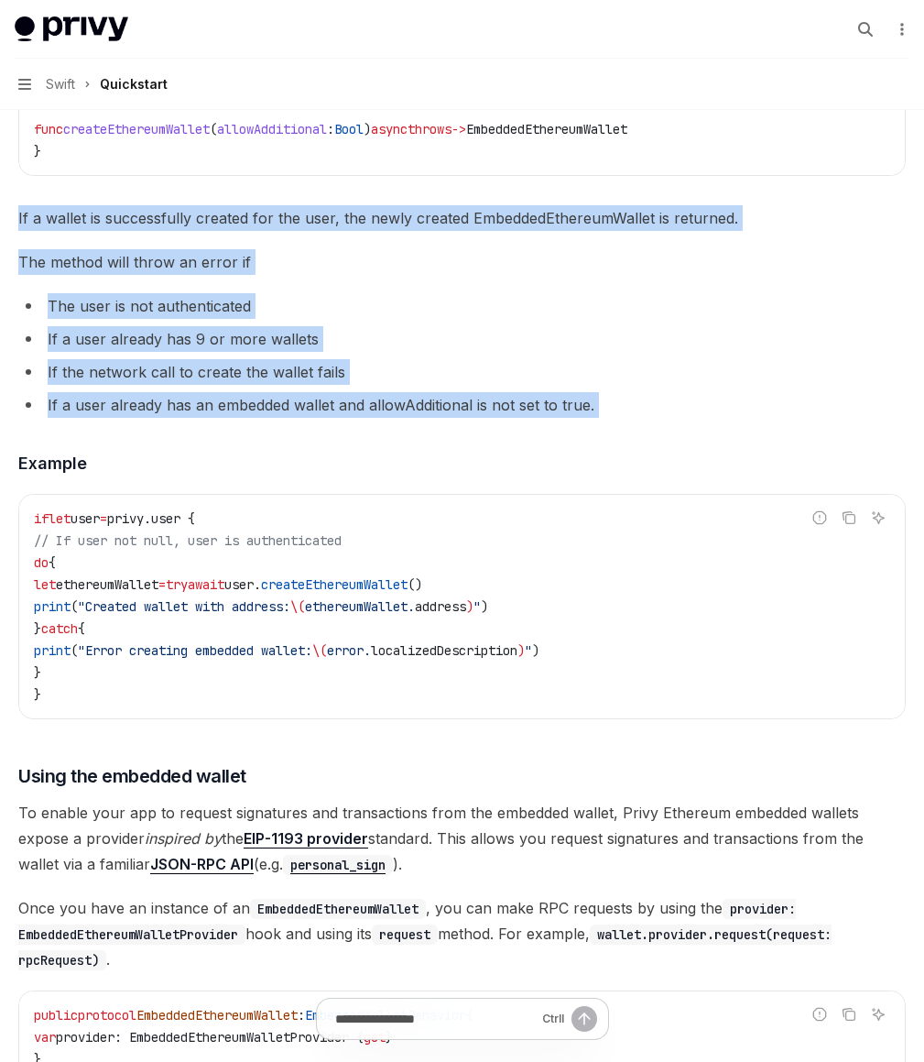
drag, startPoint x: 372, startPoint y: 436, endPoint x: 421, endPoint y: 698, distance: 266.6
click at [421, 698] on div "​ Creating the embedded wallet To create an EVM embedded wallet for your user, …" at bounding box center [462, 864] width 888 height 1812
click at [421, 418] on li "If a user already has an embedded wallet and allowAdditional is not set to true." at bounding box center [462, 405] width 888 height 26
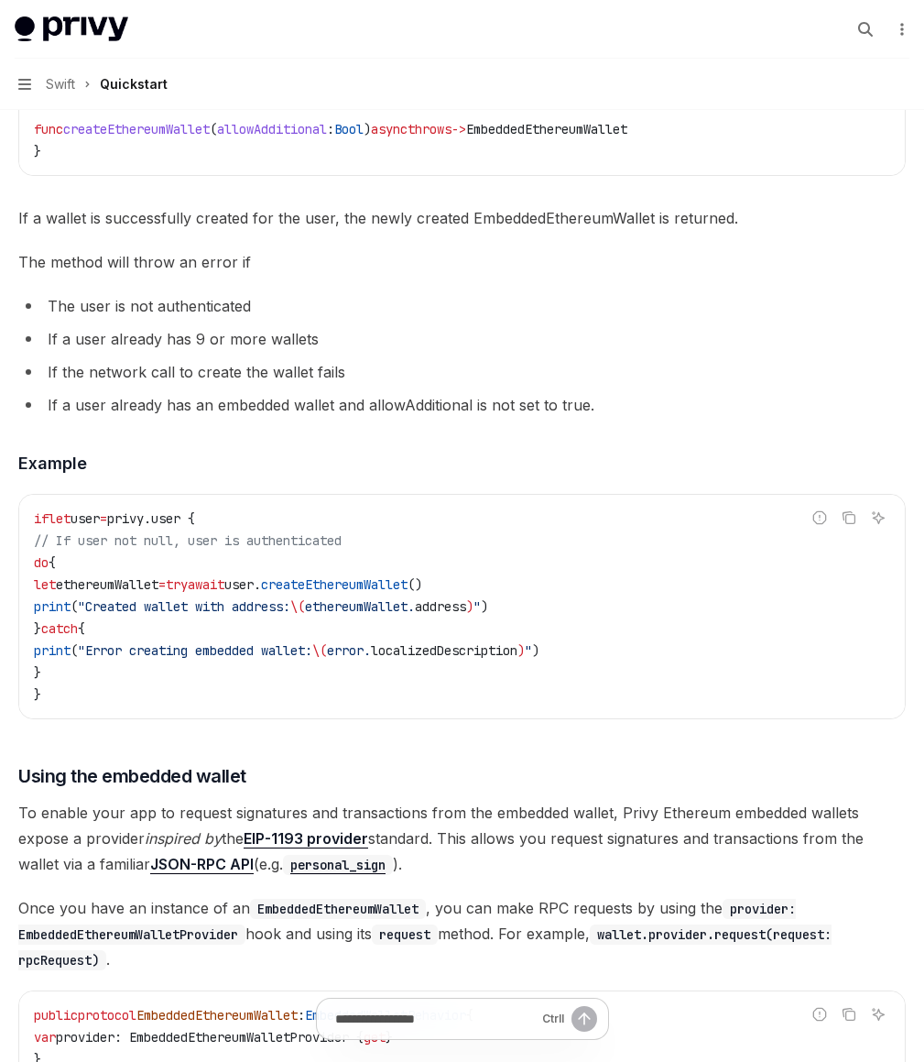
click at [571, 275] on span "The method will throw an error if" at bounding box center [462, 262] width 888 height 26
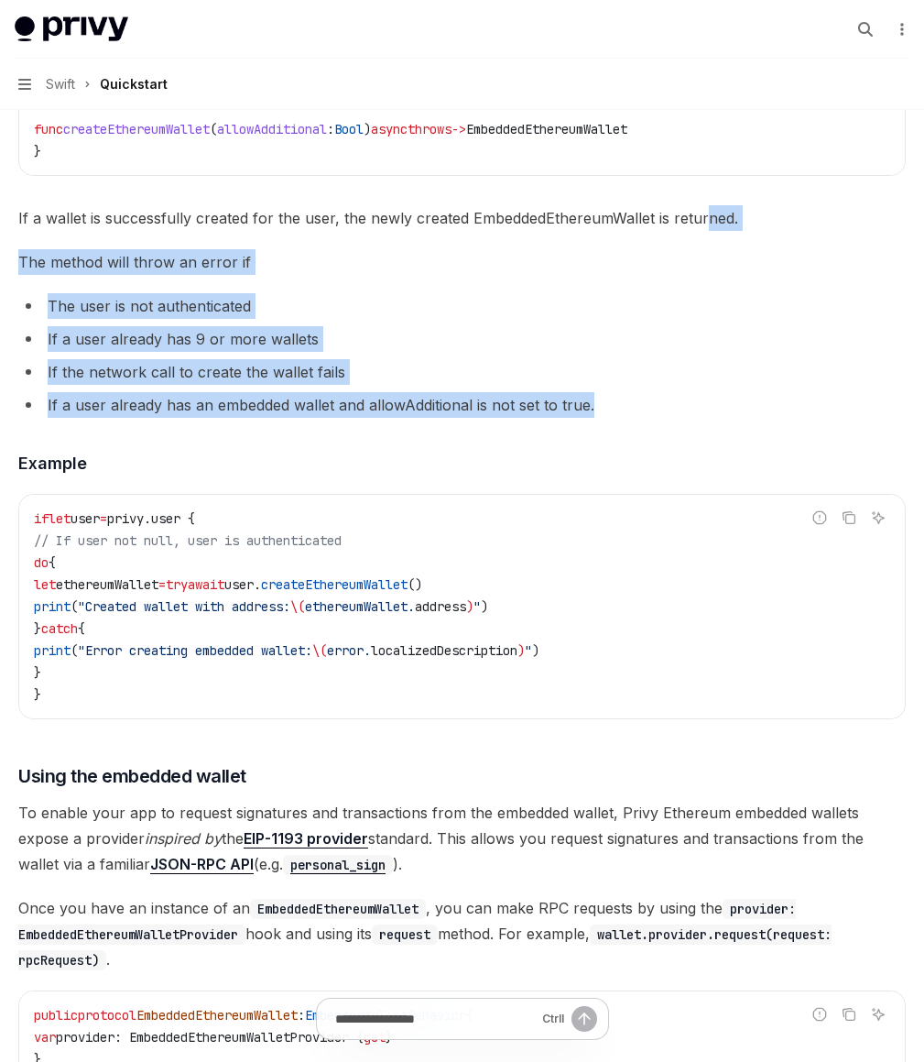
drag, startPoint x: 570, startPoint y: 485, endPoint x: 664, endPoint y: 699, distance: 233.3
click at [664, 699] on div "​ Creating the embedded wallet To create an EVM embedded wallet for your user, …" at bounding box center [462, 864] width 888 height 1812
click at [664, 418] on li "If a user already has an embedded wallet and allowAdditional is not set to true." at bounding box center [462, 405] width 888 height 26
drag, startPoint x: 664, startPoint y: 699, endPoint x: 624, endPoint y: 495, distance: 208.2
click at [624, 495] on div "​ Creating the embedded wallet To create an EVM embedded wallet for your user, …" at bounding box center [462, 864] width 888 height 1812
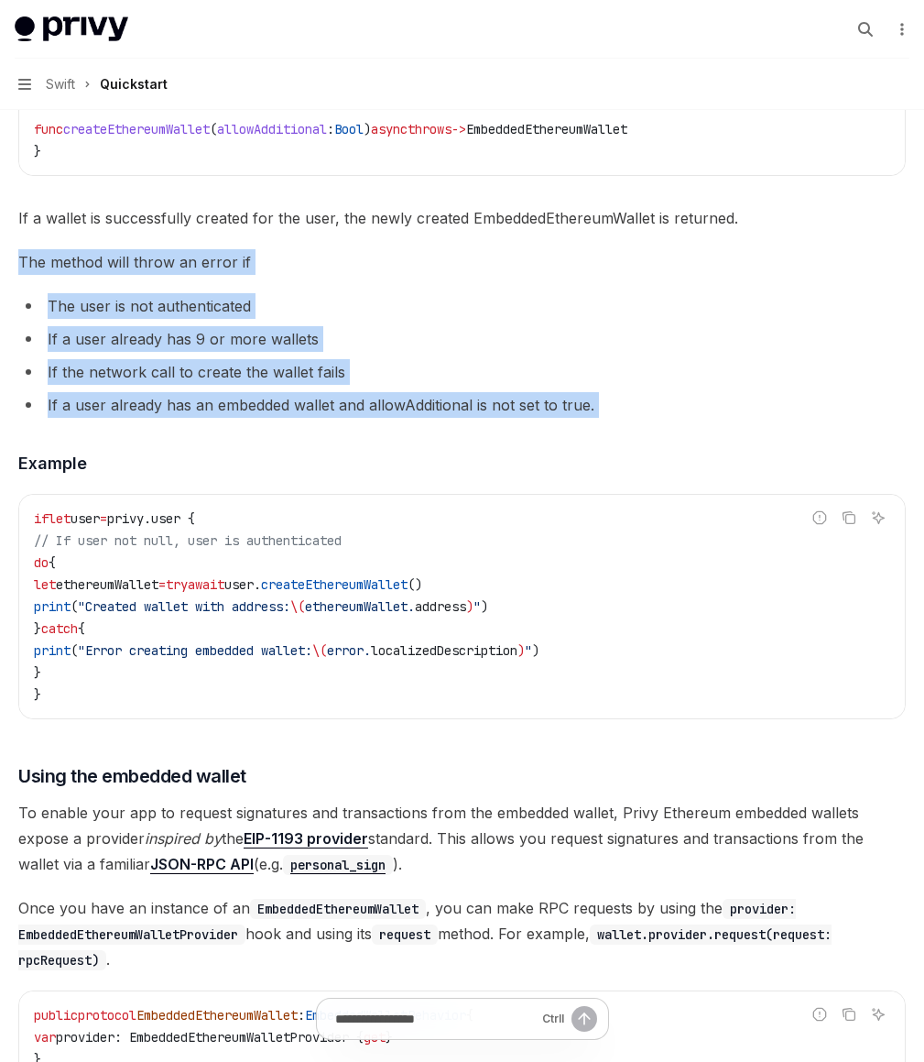
click at [624, 495] on div "​ Creating the embedded wallet To create an EVM embedded wallet for your user, …" at bounding box center [462, 864] width 888 height 1812
drag, startPoint x: 624, startPoint y: 495, endPoint x: 620, endPoint y: 676, distance: 181.4
click at [620, 676] on div "​ Creating the embedded wallet To create an EVM embedded wallet for your user, …" at bounding box center [462, 864] width 888 height 1812
click at [620, 418] on li "If a user already has an embedded wallet and allowAdditional is not set to true." at bounding box center [462, 405] width 888 height 26
click at [543, 454] on div "​ Creating the embedded wallet To create an EVM embedded wallet for your user, …" at bounding box center [462, 864] width 888 height 1812
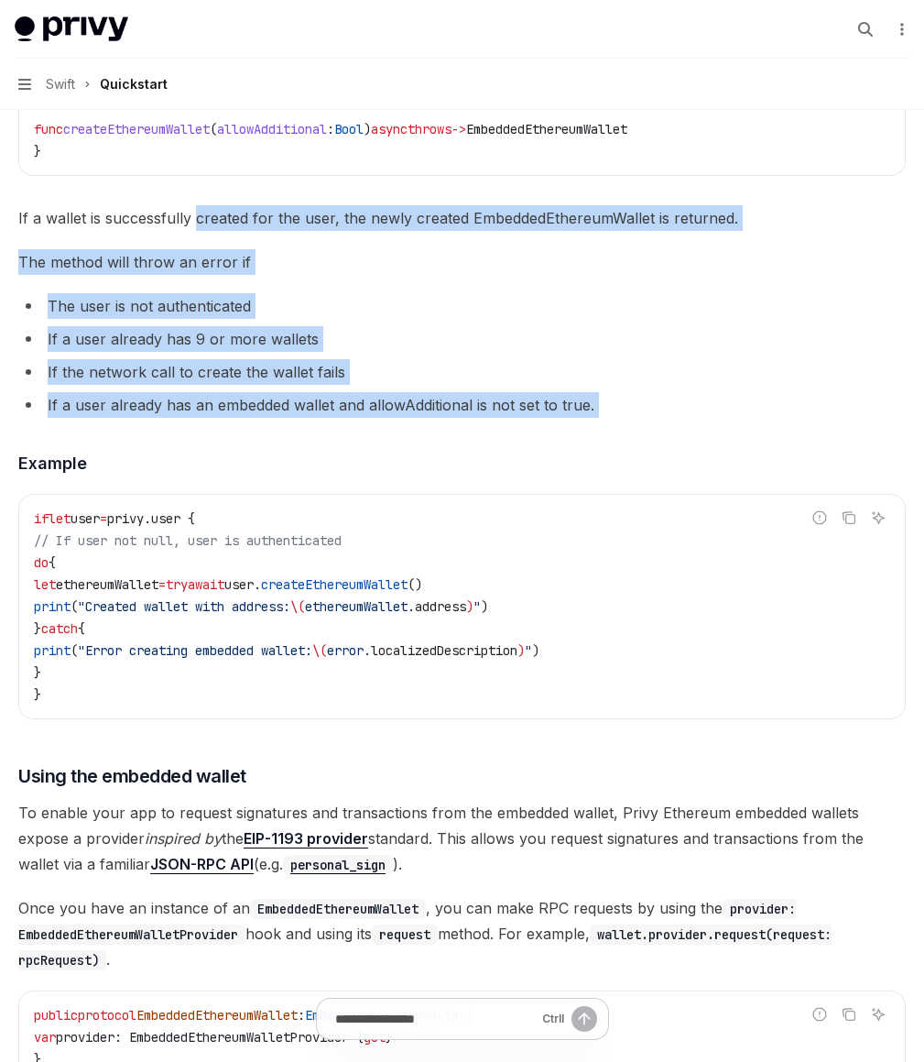
click at [541, 231] on span "If a wallet is successfully created for the user, the newly created EmbeddedEth…" at bounding box center [462, 218] width 888 height 26
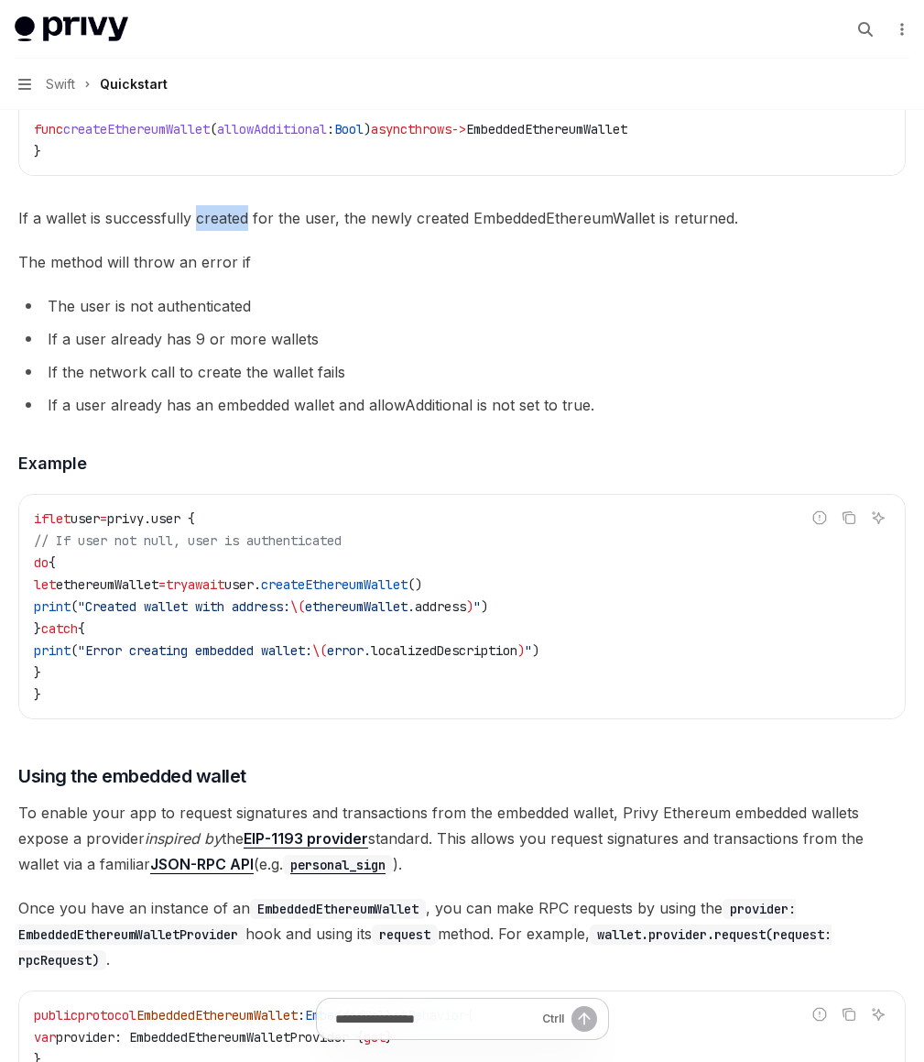
click at [541, 231] on span "If a wallet is successfully created for the user, the newly created EmbeddedEth…" at bounding box center [462, 218] width 888 height 26
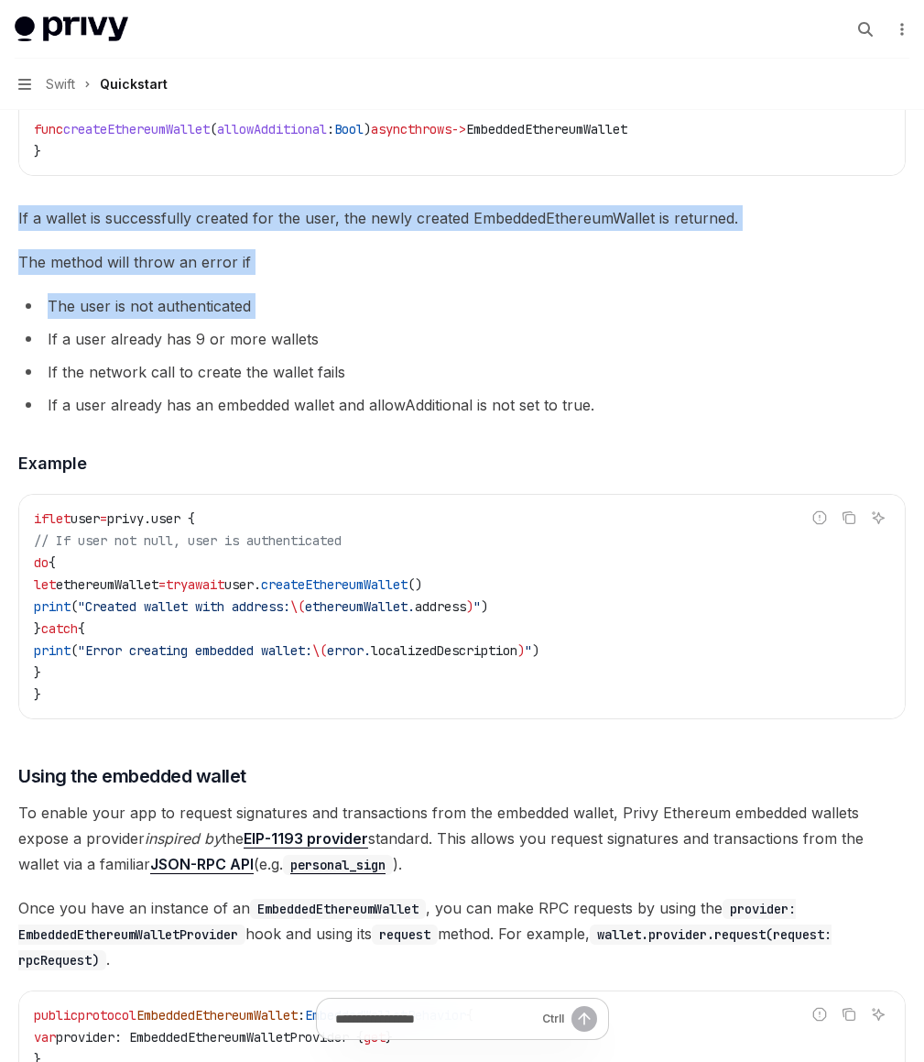
click at [542, 574] on div "​ Creating the embedded wallet To create an EVM embedded wallet for your user, …" at bounding box center [462, 864] width 888 height 1812
click at [542, 319] on li "The user is not authenticated" at bounding box center [462, 306] width 888 height 26
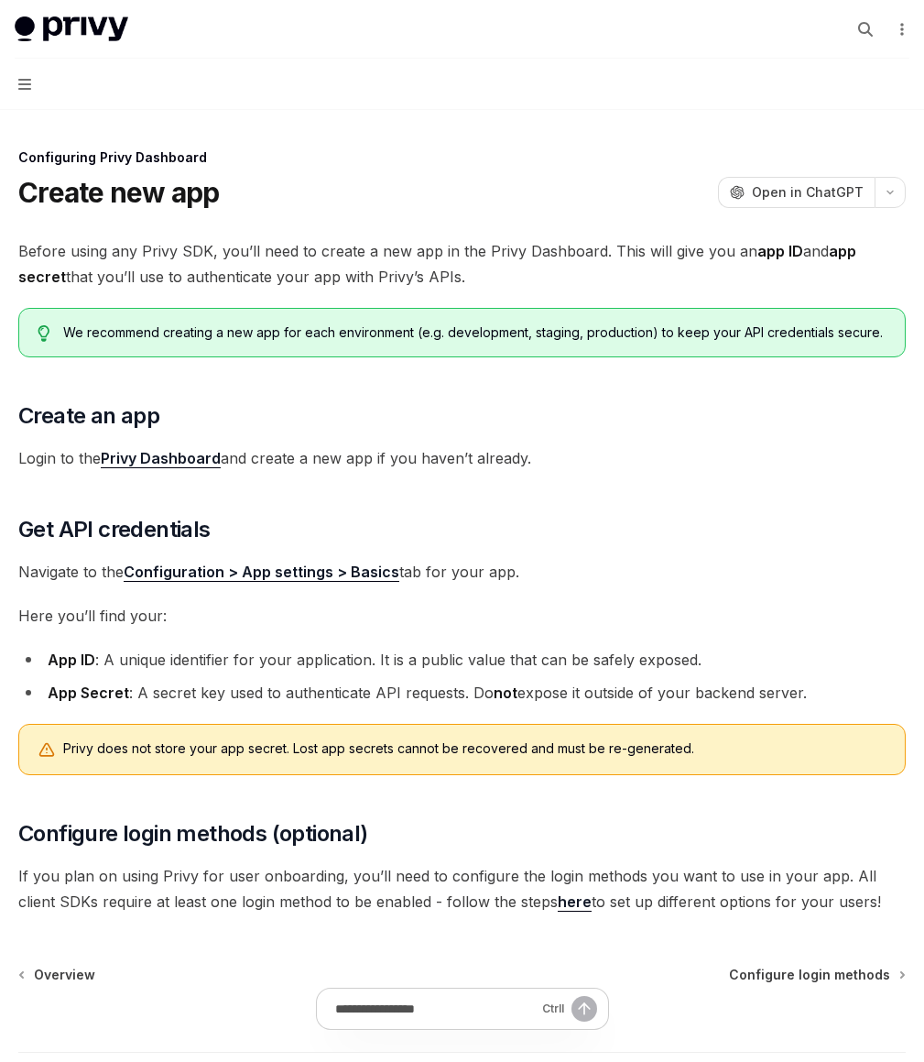
drag, startPoint x: 569, startPoint y: 207, endPoint x: 642, endPoint y: 294, distance: 113.8
click at [642, 294] on div "Configuring Privy Dashboard Create new app OpenAI Open in ChatGPT OpenAI Open i…" at bounding box center [462, 678] width 895 height 1063
click at [642, 289] on span "Before using any Privy SDK, you’ll need to create a new app in the Privy Dashbo…" at bounding box center [462, 263] width 888 height 51
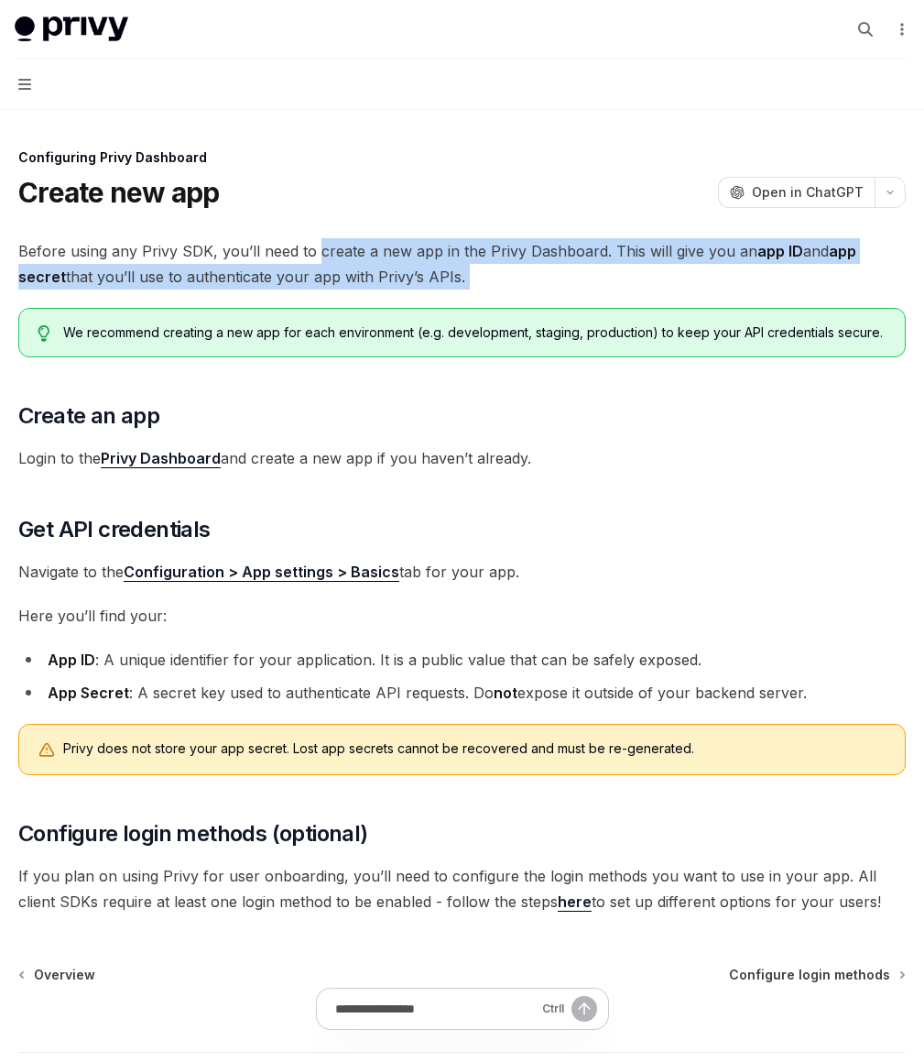
drag, startPoint x: 642, startPoint y: 294, endPoint x: 635, endPoint y: 242, distance: 52.7
click at [635, 242] on span "Before using any Privy SDK, you’ll need to create a new app in the Privy Dashbo…" at bounding box center [462, 263] width 888 height 51
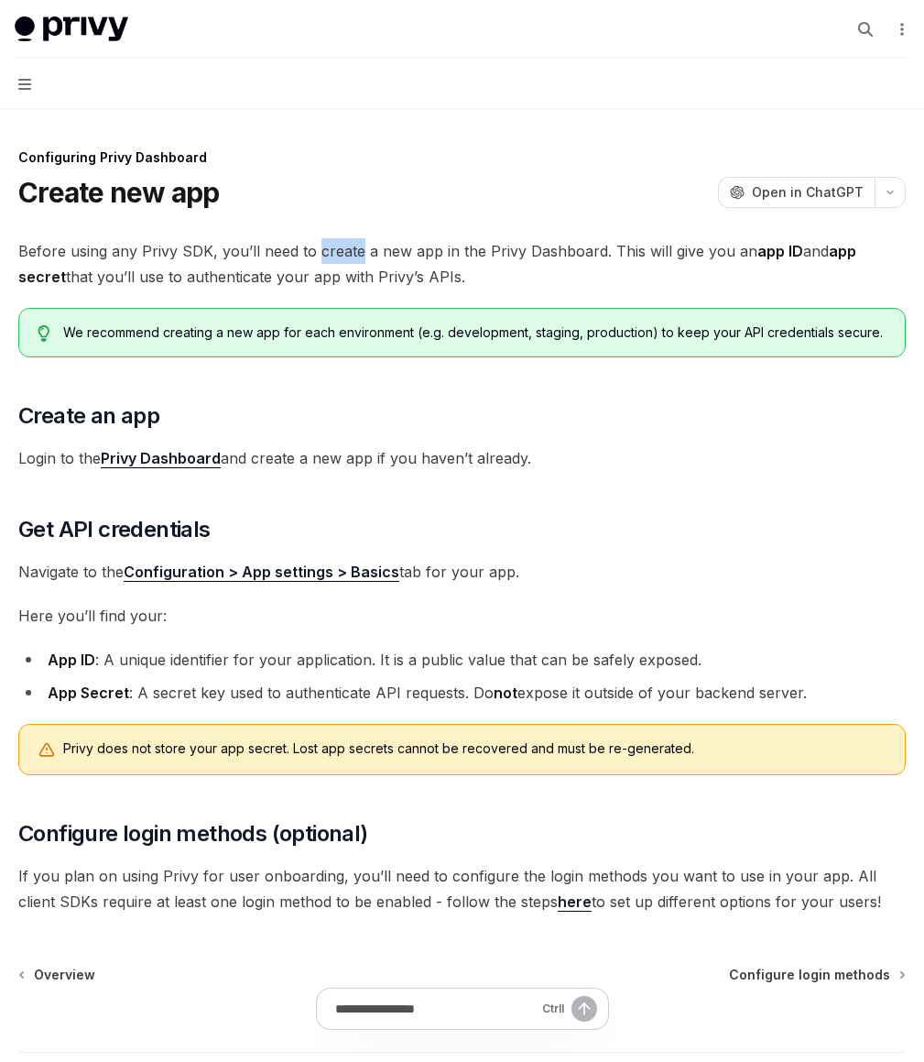
click at [635, 242] on span "Before using any Privy SDK, you’ll need to create a new app in the Privy Dashbo…" at bounding box center [462, 263] width 888 height 51
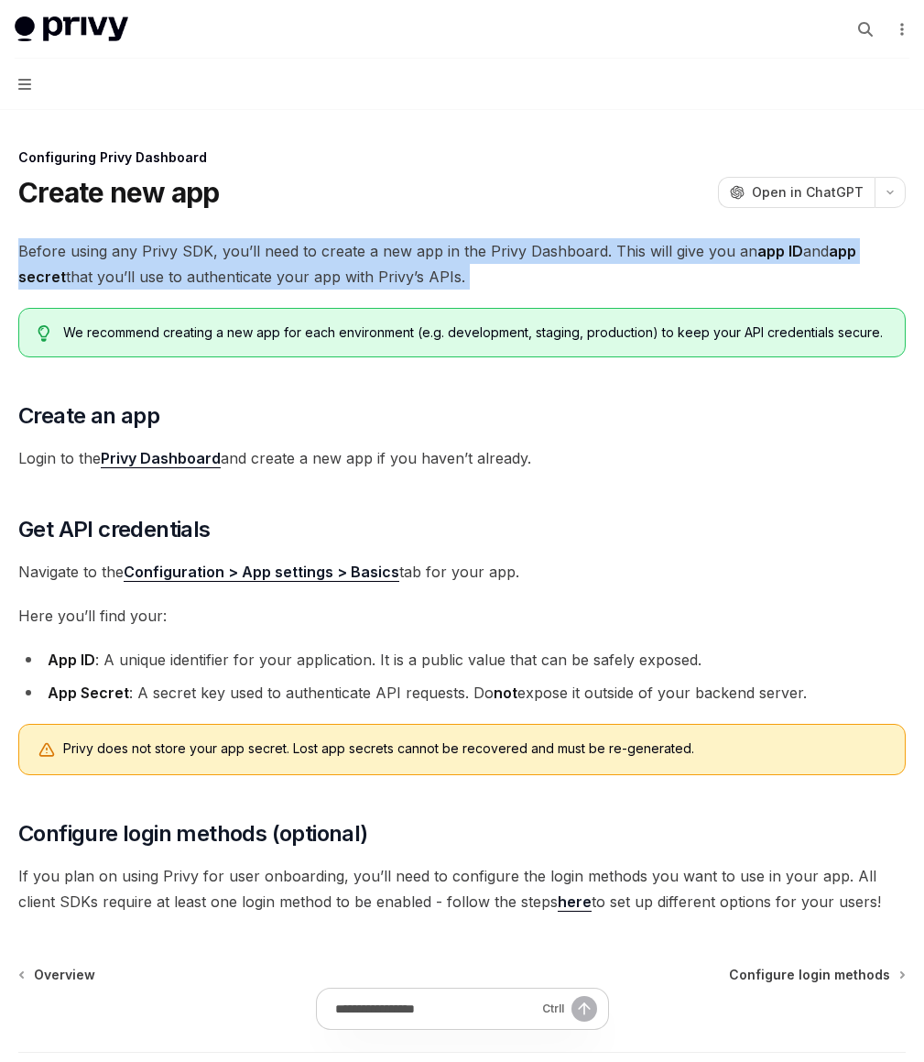
click at [635, 242] on span "Before using any Privy SDK, you’ll need to create a new app in the Privy Dashbo…" at bounding box center [462, 263] width 888 height 51
click at [649, 289] on span "Before using any Privy SDK, you’ll need to create a new app in the Privy Dashbo…" at bounding box center [462, 263] width 888 height 51
drag, startPoint x: 649, startPoint y: 292, endPoint x: 628, endPoint y: 212, distance: 82.4
click at [628, 212] on div "Configuring Privy Dashboard Create new app OpenAI Open in ChatGPT OpenAI Open i…" at bounding box center [462, 678] width 895 height 1063
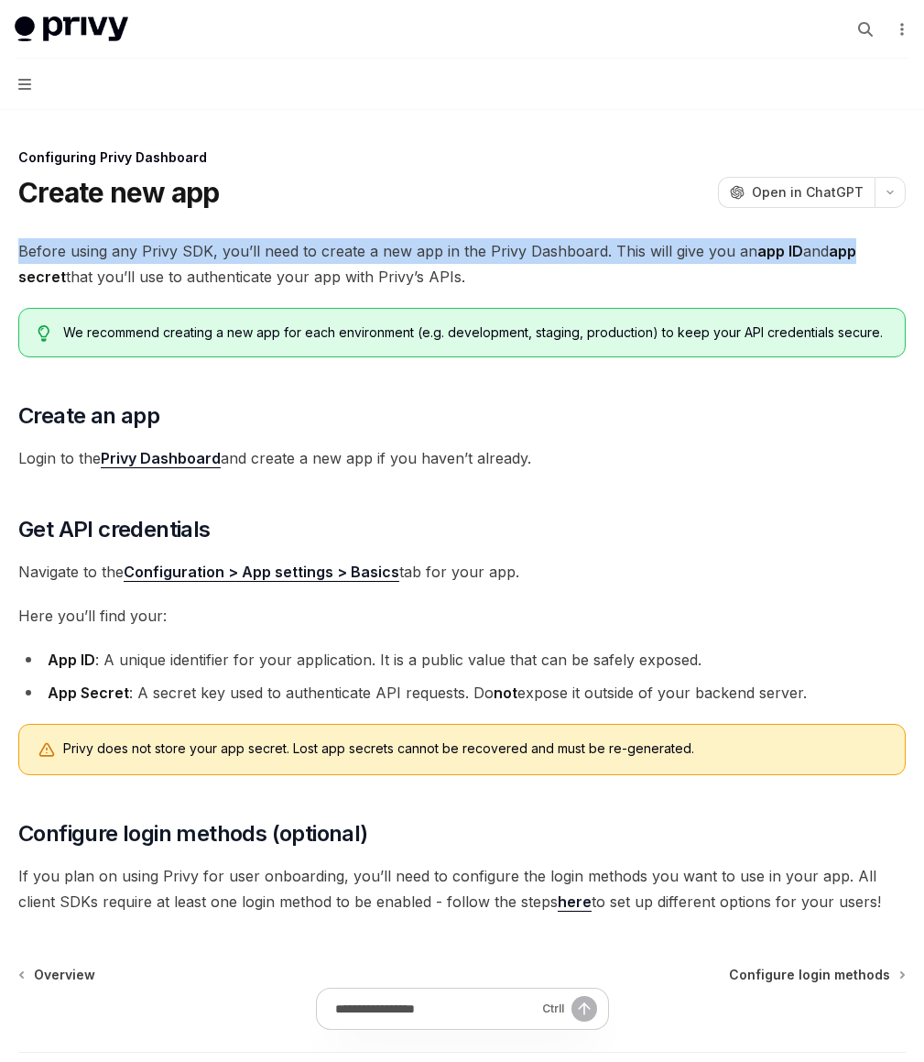
drag, startPoint x: 628, startPoint y: 212, endPoint x: 640, endPoint y: 269, distance: 58.0
click at [640, 269] on div "Configuring Privy Dashboard Create new app OpenAI Open in ChatGPT OpenAI Open i…" at bounding box center [462, 678] width 895 height 1063
click at [640, 269] on strong "app secret" at bounding box center [437, 264] width 838 height 44
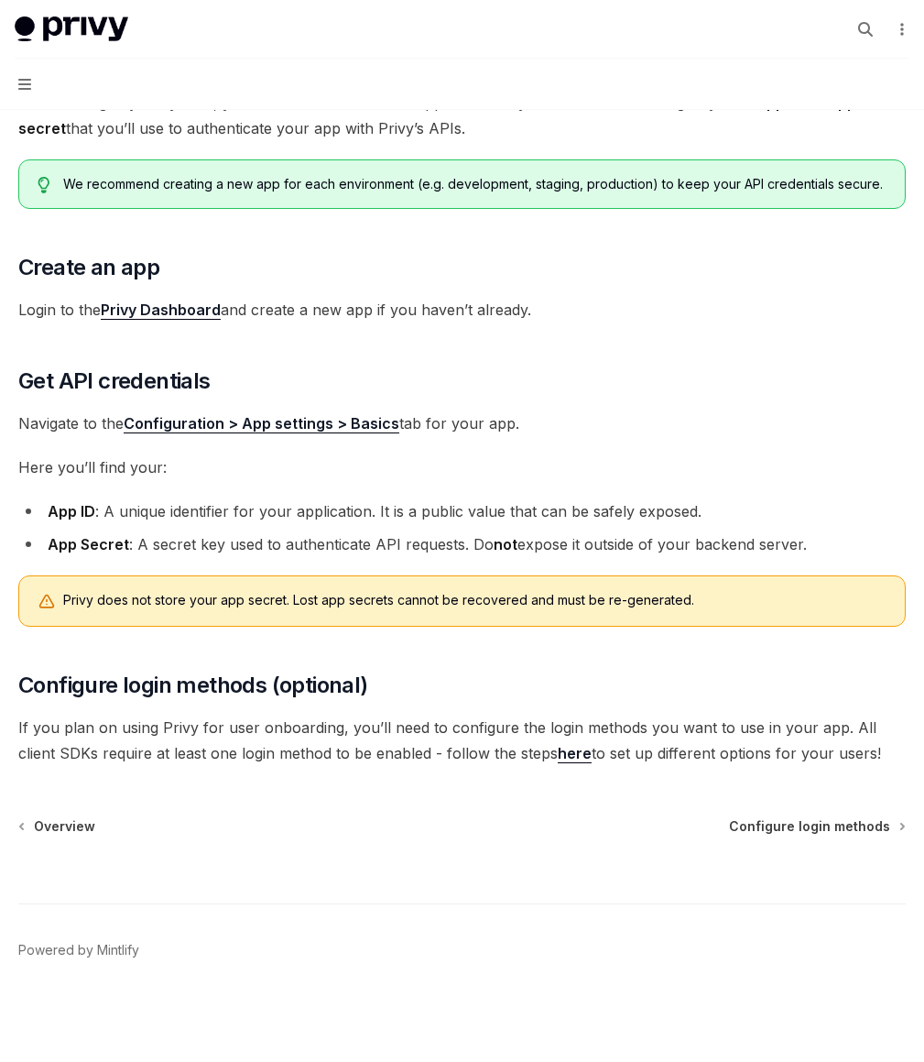
scroll to position [271, 0]
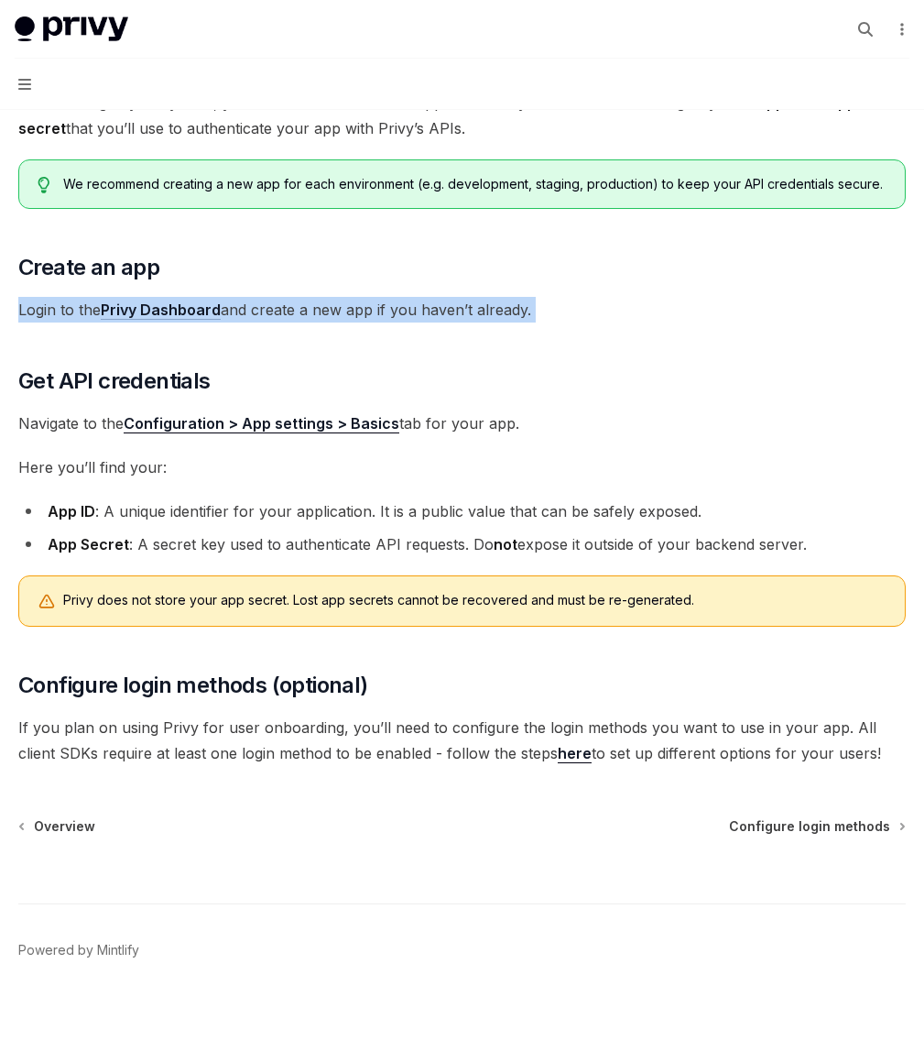
drag, startPoint x: 599, startPoint y: 175, endPoint x: 611, endPoint y: 276, distance: 101.5
click at [611, 276] on div "Before using any Privy SDK, you’ll need to create a new app in the Privy Dashbo…" at bounding box center [462, 428] width 888 height 676
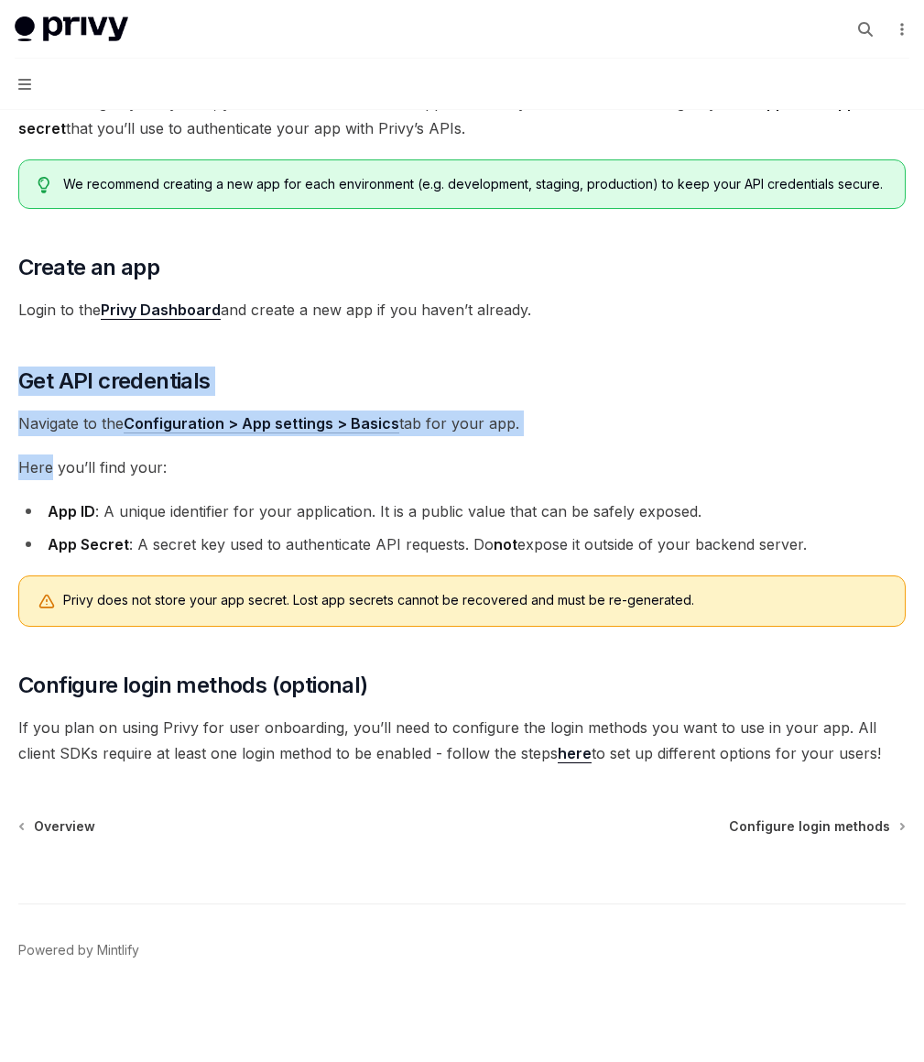
drag, startPoint x: 611, startPoint y: 276, endPoint x: 618, endPoint y: 351, distance: 75.5
click at [618, 351] on div "Before using any Privy SDK, you’ll need to create a new app in the Privy Dashbo…" at bounding box center [462, 428] width 888 height 676
drag, startPoint x: 586, startPoint y: 236, endPoint x: 631, endPoint y: 387, distance: 157.6
click at [631, 387] on div "Before using any Privy SDK, you’ll need to create a new app in the Privy Dashbo…" at bounding box center [462, 428] width 888 height 676
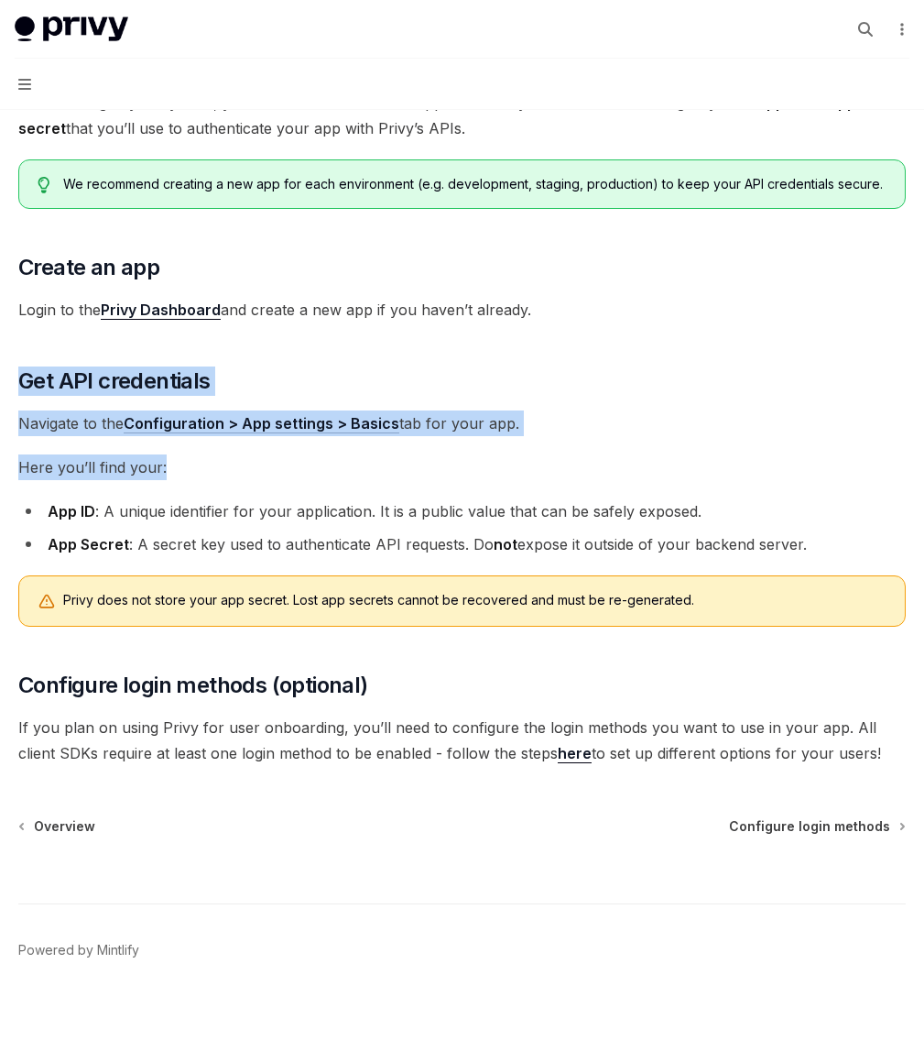
click at [631, 454] on span "Here you’ll find your:" at bounding box center [462, 467] width 888 height 26
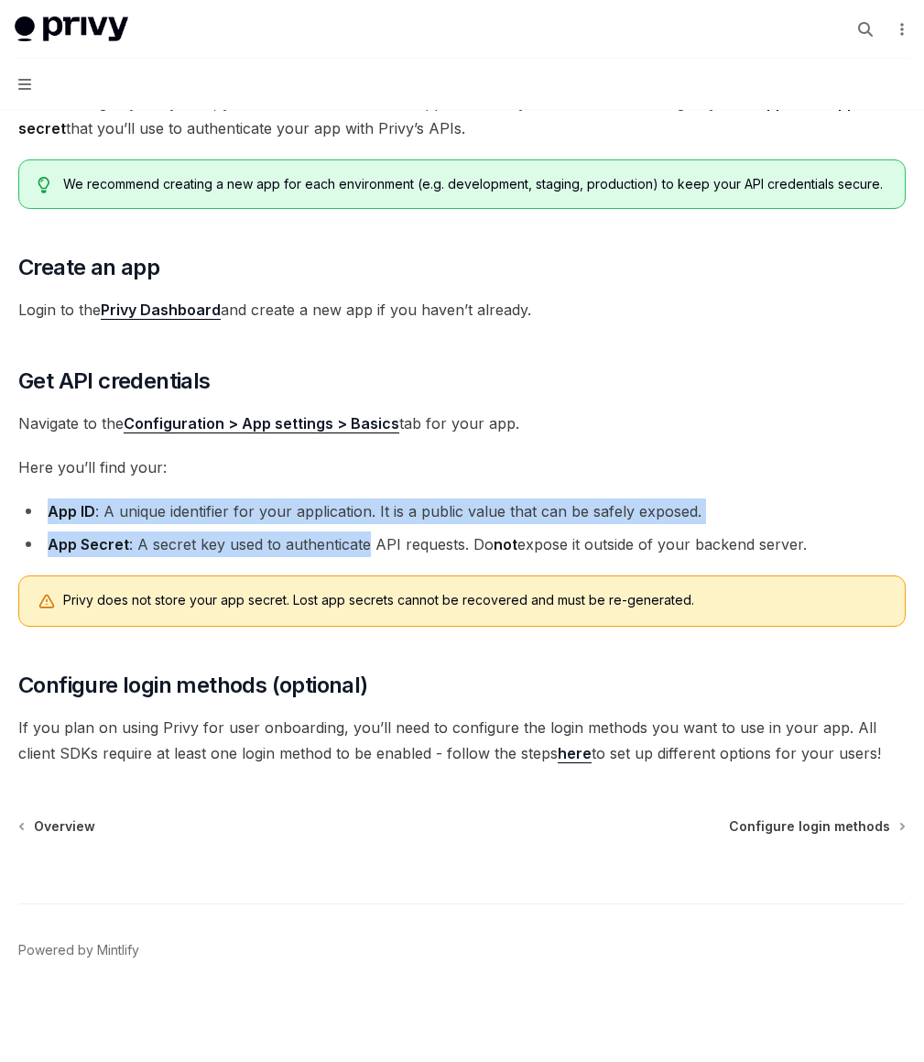
drag, startPoint x: 631, startPoint y: 387, endPoint x: 629, endPoint y: 490, distance: 102.6
click at [629, 490] on div "Before using any Privy SDK, you’ll need to create a new app in the Privy Dashbo…" at bounding box center [462, 428] width 888 height 676
click at [629, 531] on li "App Secret : A secret key used to authenticate API requests. Do not expose it o…" at bounding box center [462, 544] width 888 height 26
drag, startPoint x: 630, startPoint y: 513, endPoint x: 617, endPoint y: 452, distance: 61.8
click at [617, 498] on ul "App ID : A unique identifier for your application. It is a public value that ca…" at bounding box center [462, 527] width 888 height 59
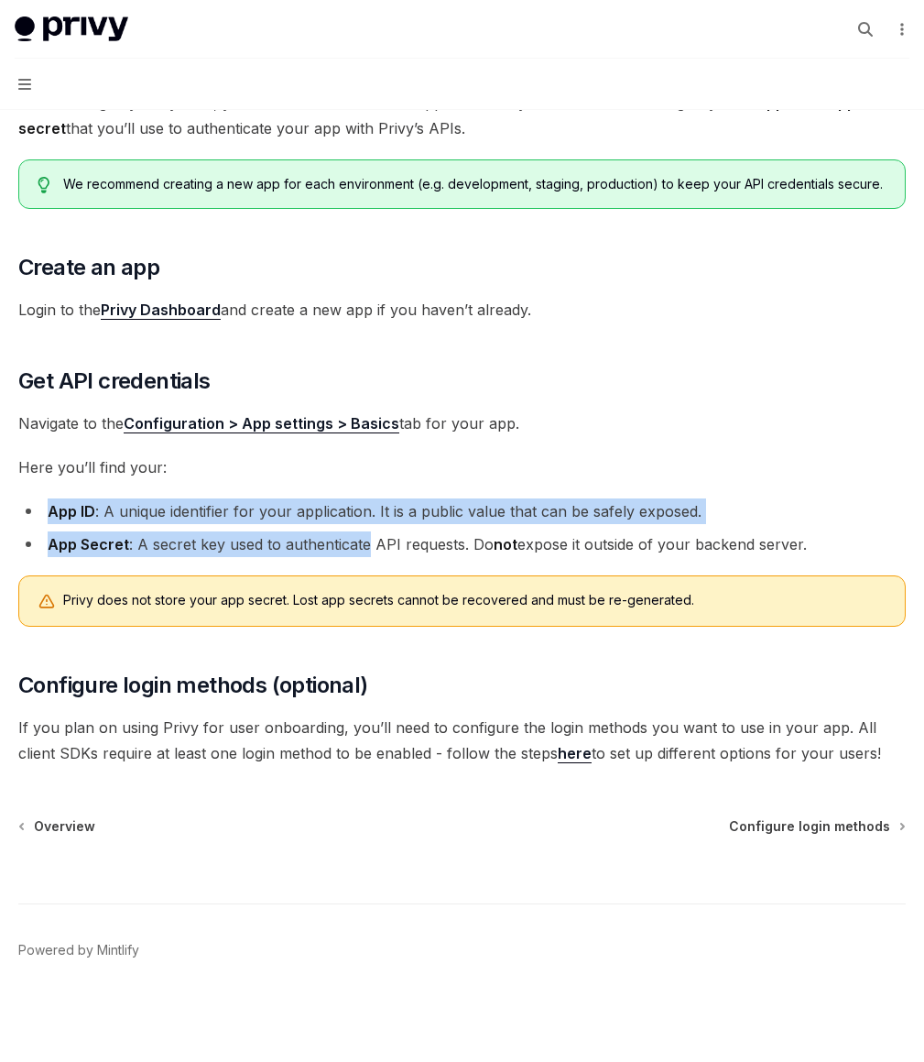
click at [617, 498] on li "App ID : A unique identifier for your application. It is a public value that ca…" at bounding box center [462, 511] width 888 height 26
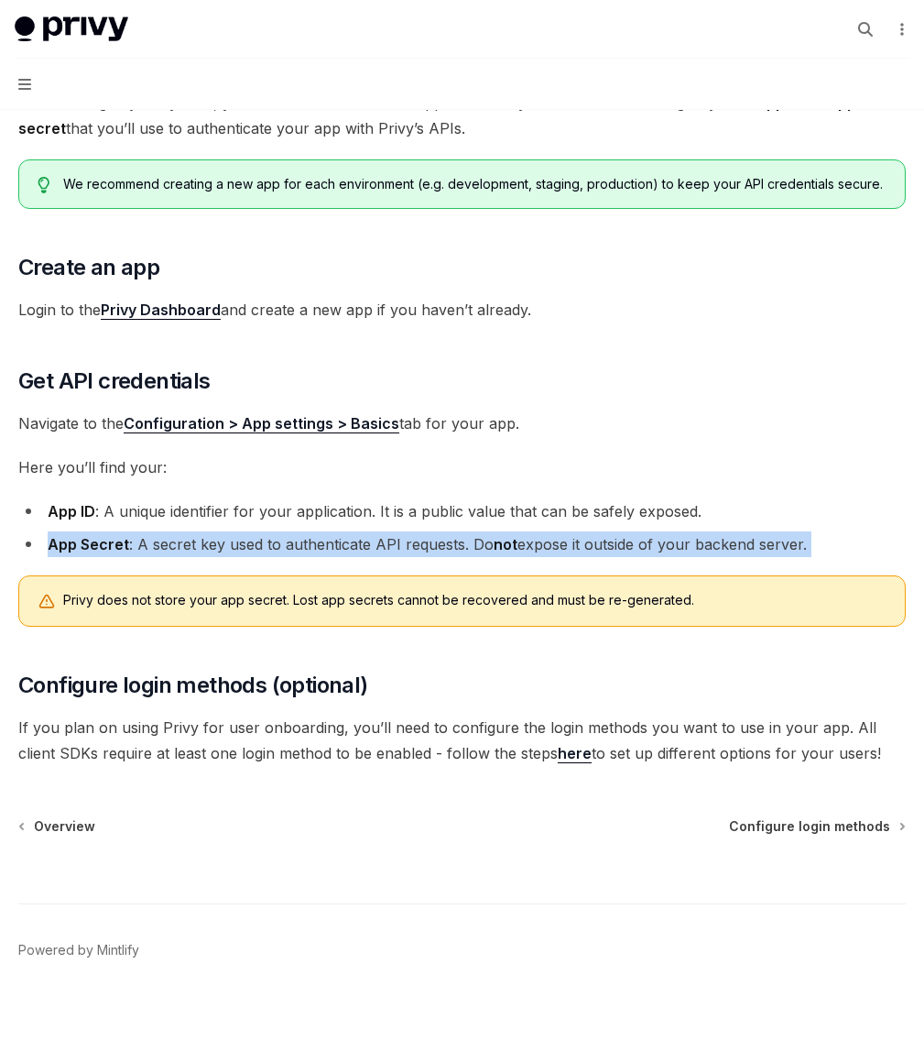
drag, startPoint x: 617, startPoint y: 452, endPoint x: 629, endPoint y: 521, distance: 69.7
click at [629, 521] on ul "App ID : A unique identifier for your application. It is a public value that ca…" at bounding box center [462, 527] width 888 height 59
click at [629, 531] on li "App Secret : A secret key used to authenticate API requests. Do not expose it o…" at bounding box center [462, 544] width 888 height 26
drag, startPoint x: 629, startPoint y: 521, endPoint x: 616, endPoint y: 468, distance: 54.6
click at [616, 498] on ul "App ID : A unique identifier for your application. It is a public value that ca…" at bounding box center [462, 527] width 888 height 59
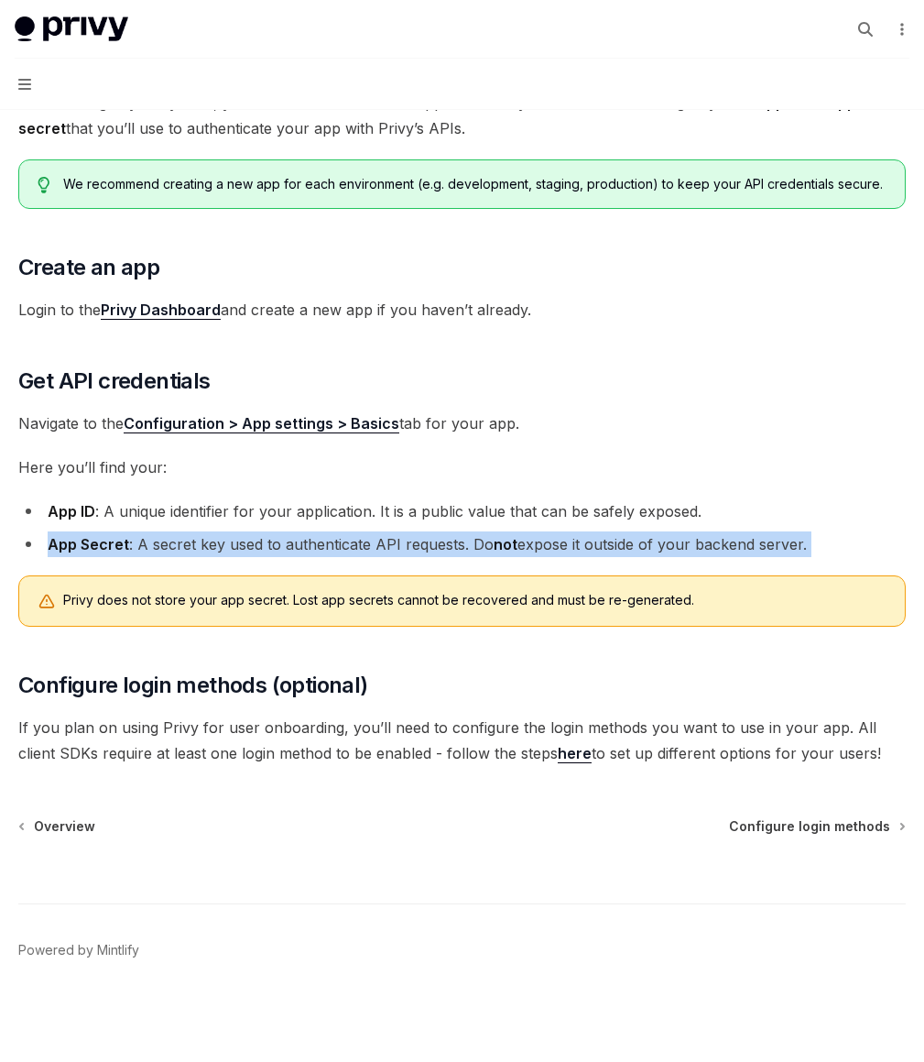
click at [616, 498] on ul "App ID : A unique identifier for your application. It is a public value that ca…" at bounding box center [462, 527] width 888 height 59
drag, startPoint x: 617, startPoint y: 450, endPoint x: 626, endPoint y: 513, distance: 63.9
click at [626, 513] on ul "App ID : A unique identifier for your application. It is a public value that ca…" at bounding box center [462, 527] width 888 height 59
click at [626, 531] on li "App Secret : A secret key used to authenticate API requests. Do not expose it o…" at bounding box center [462, 544] width 888 height 26
drag, startPoint x: 626, startPoint y: 513, endPoint x: 638, endPoint y: 574, distance: 62.5
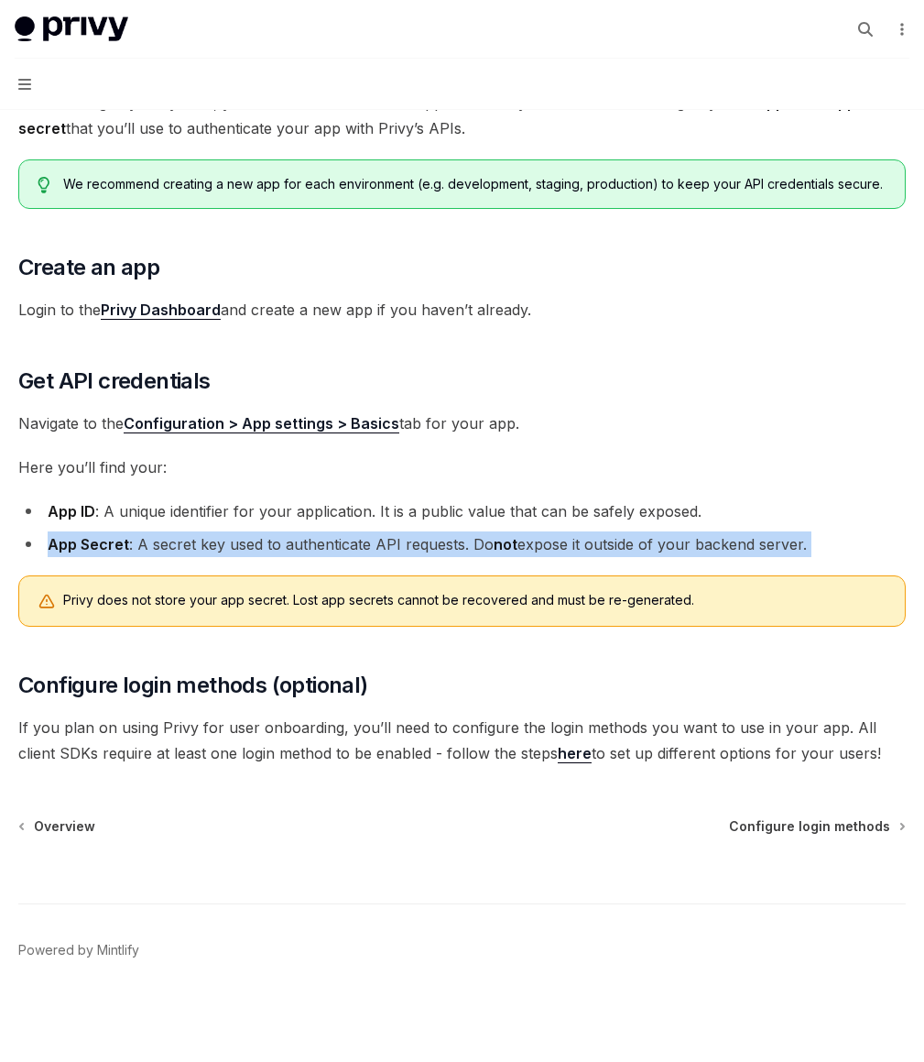
click at [638, 574] on div "Before using any Privy SDK, you’ll need to create a new app in the Privy Dashbo…" at bounding box center [462, 428] width 888 height 676
click at [638, 591] on span "Privy does not store your app secret. Lost app secrets cannot be recovered and …" at bounding box center [474, 600] width 823 height 18
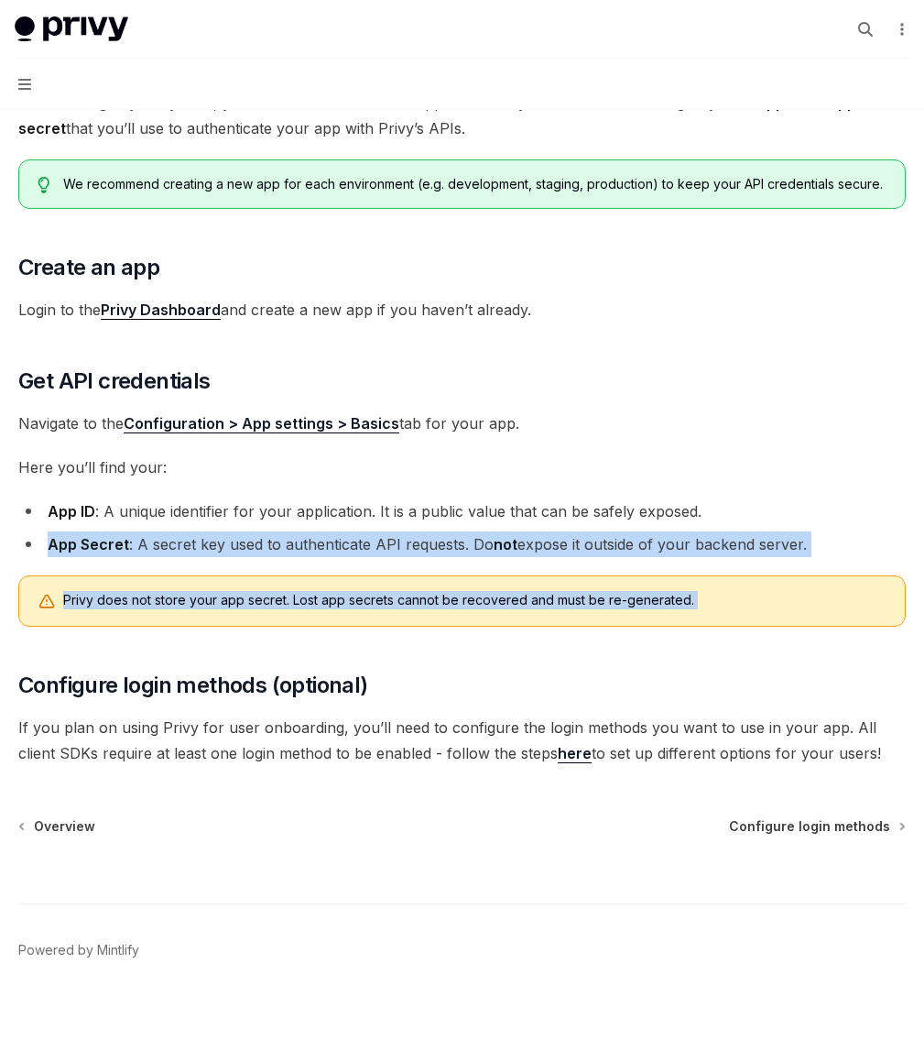
drag, startPoint x: 638, startPoint y: 574, endPoint x: 611, endPoint y: 468, distance: 109.7
click at [611, 468] on div "Before using any Privy SDK, you’ll need to create a new app in the Privy Dashbo…" at bounding box center [462, 428] width 888 height 676
click at [611, 498] on ul "App ID : A unique identifier for your application. It is a public value that ca…" at bounding box center [462, 527] width 888 height 59
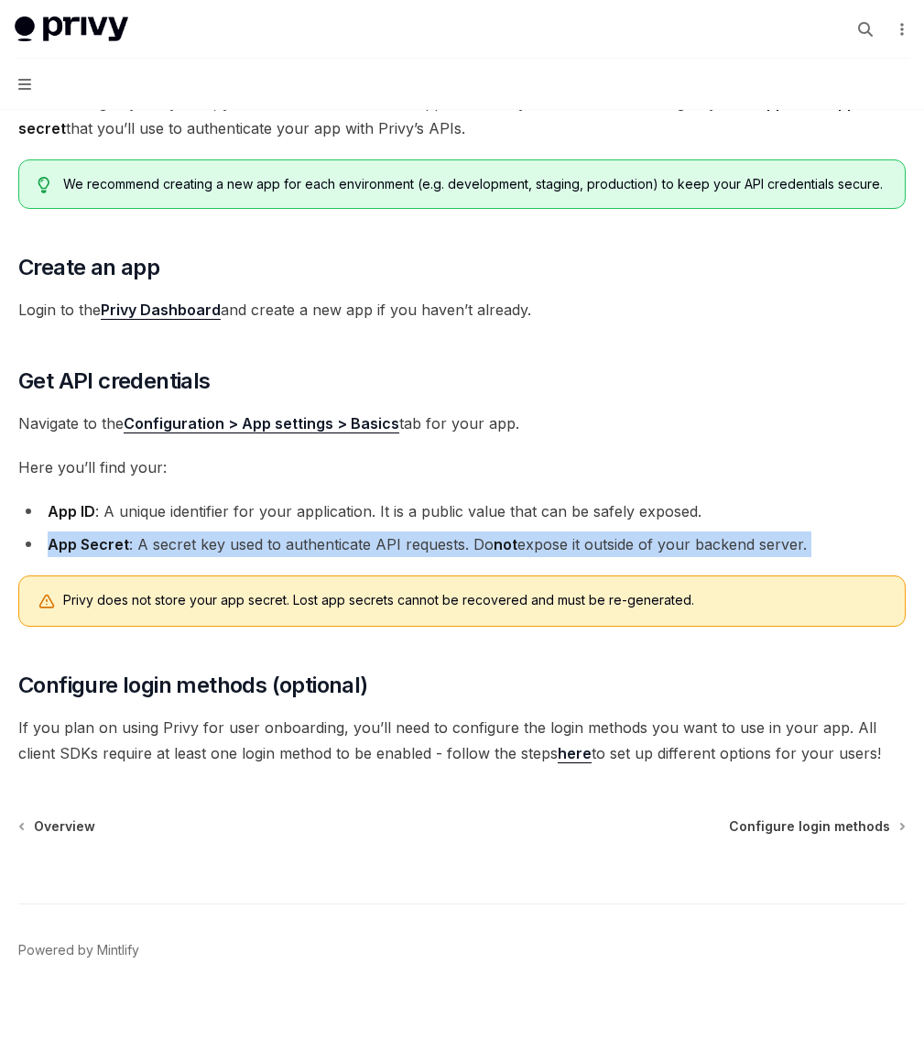
drag, startPoint x: 611, startPoint y: 468, endPoint x: 627, endPoint y: 515, distance: 49.5
click at [627, 515] on ul "App ID : A unique identifier for your application. It is a public value that ca…" at bounding box center [462, 527] width 888 height 59
click at [627, 531] on li "App Secret : A secret key used to authenticate API requests. Do not expose it o…" at bounding box center [462, 544] width 888 height 26
drag, startPoint x: 627, startPoint y: 515, endPoint x: 637, endPoint y: 573, distance: 59.5
click at [637, 573] on div "Before using any Privy SDK, you’ll need to create a new app in the Privy Dashbo…" at bounding box center [462, 428] width 888 height 676
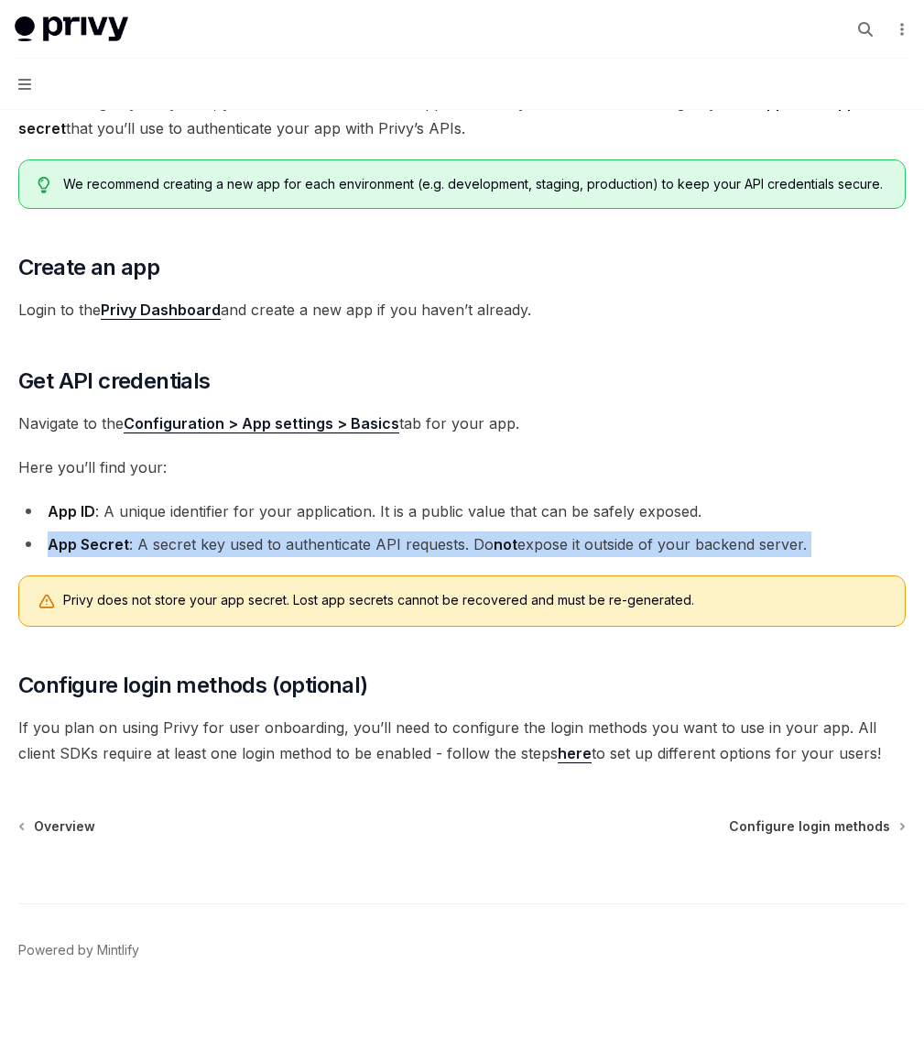
click at [637, 591] on span "Privy does not store your app secret. Lost app secrets cannot be recovered and …" at bounding box center [474, 600] width 823 height 18
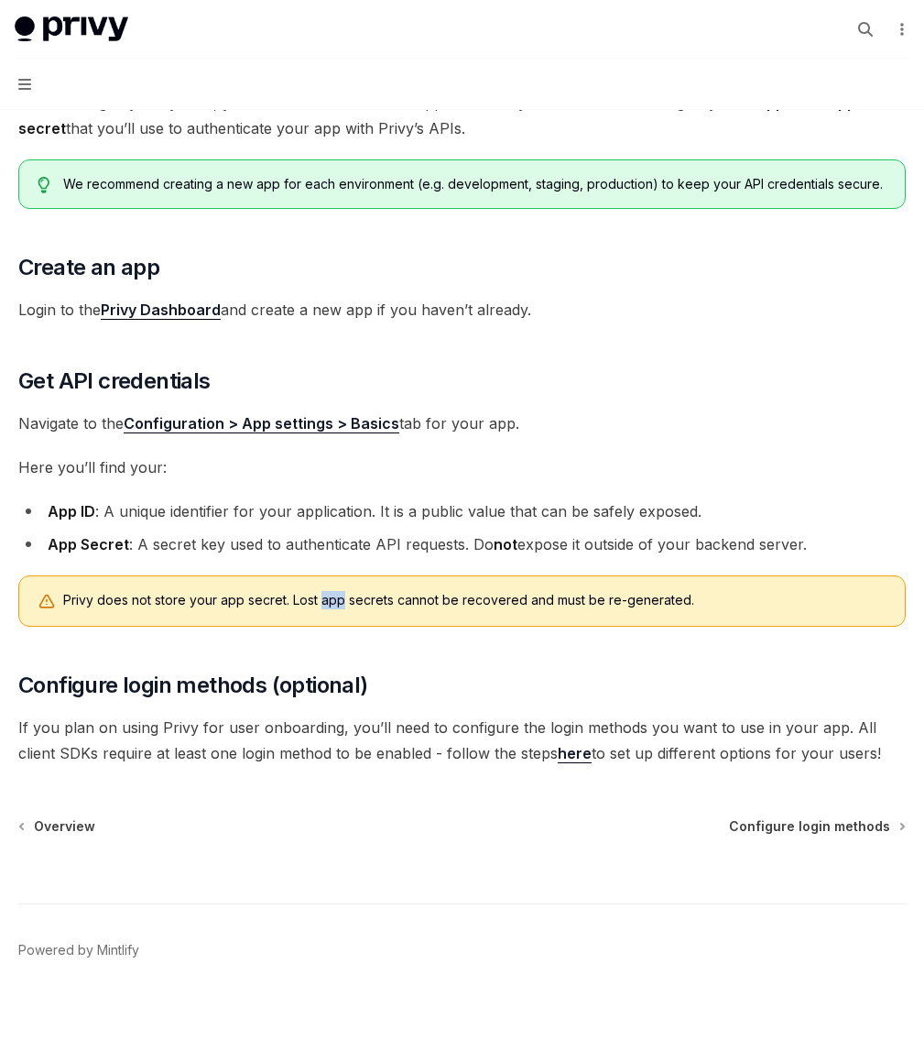
click at [637, 591] on span "Privy does not store your app secret. Lost app secrets cannot be recovered and …" at bounding box center [474, 600] width 823 height 18
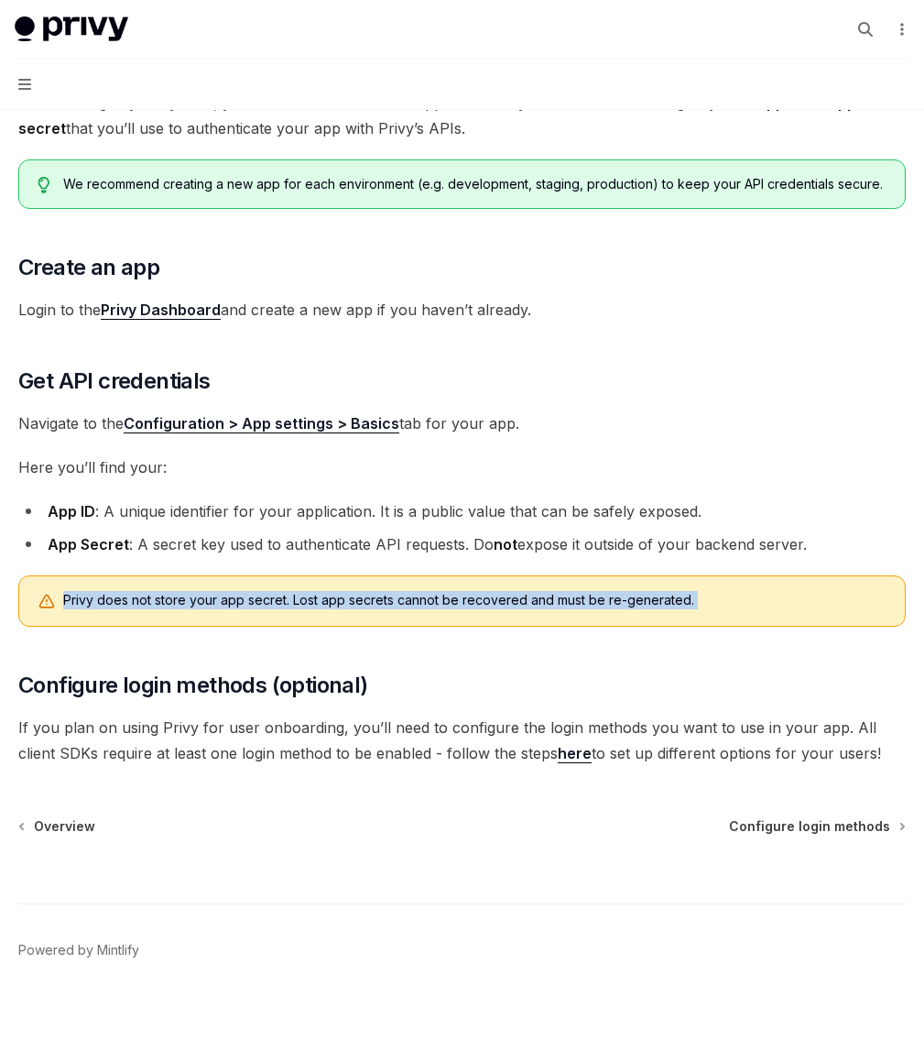
click at [637, 591] on span "Privy does not store your app secret. Lost app secrets cannot be recovered and …" at bounding box center [474, 600] width 823 height 18
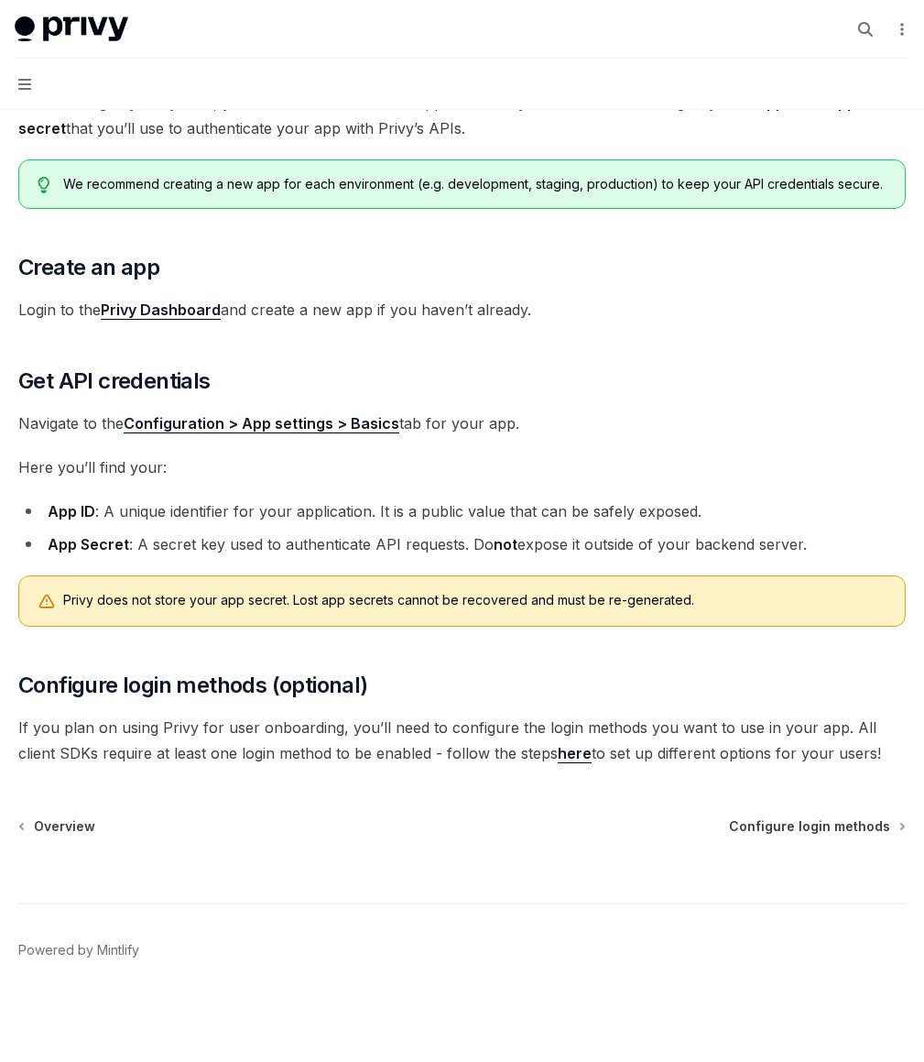
click at [623, 609] on div "Before using any Privy SDK, you’ll need to create a new app in the Privy Dashbo…" at bounding box center [462, 428] width 888 height 676
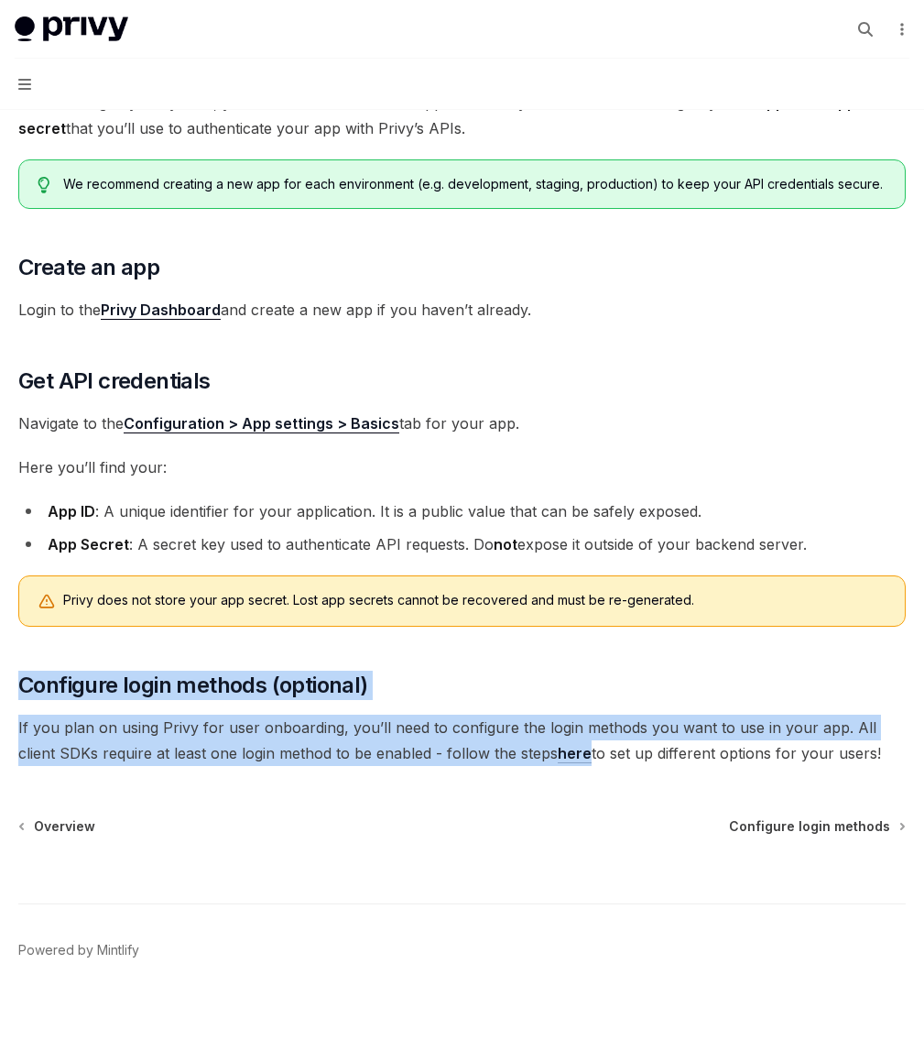
drag, startPoint x: 623, startPoint y: 609, endPoint x: 625, endPoint y: 765, distance: 155.7
click at [625, 765] on div "Before using any Privy SDK, you’ll need to create a new app in the Privy Dashbo…" at bounding box center [462, 428] width 888 height 676
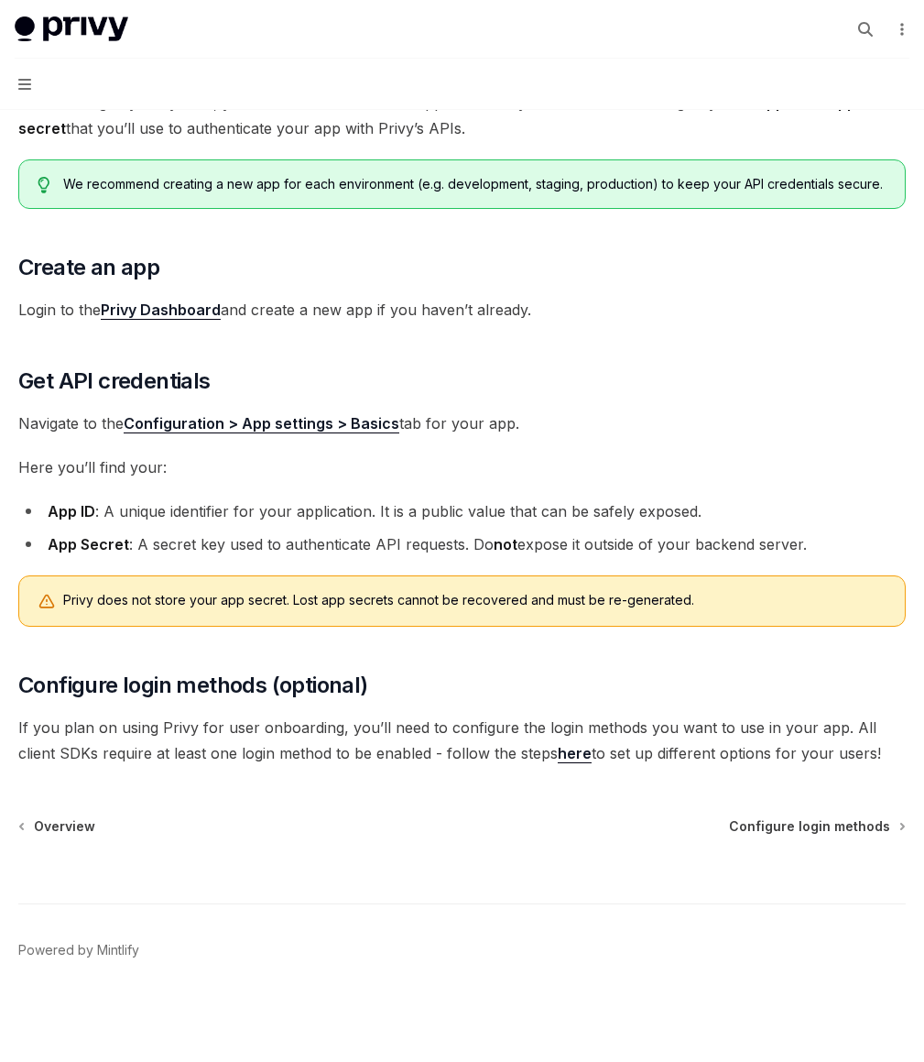
click at [598, 841] on div "Configuring Privy Dashboard Create new app OpenAI Open in ChatGPT OpenAI Open i…" at bounding box center [462, 529] width 895 height 1063
drag, startPoint x: 522, startPoint y: 613, endPoint x: 592, endPoint y: 796, distance: 196.0
click at [592, 766] on div "Before using any Privy SDK, you’ll need to create a new app in the Privy Dashbo…" at bounding box center [462, 428] width 888 height 676
click at [592, 766] on span "If you plan on using Privy for user onboarding, you’ll need to configure the lo…" at bounding box center [462, 739] width 888 height 51
drag, startPoint x: 592, startPoint y: 792, endPoint x: 556, endPoint y: 637, distance: 159.8
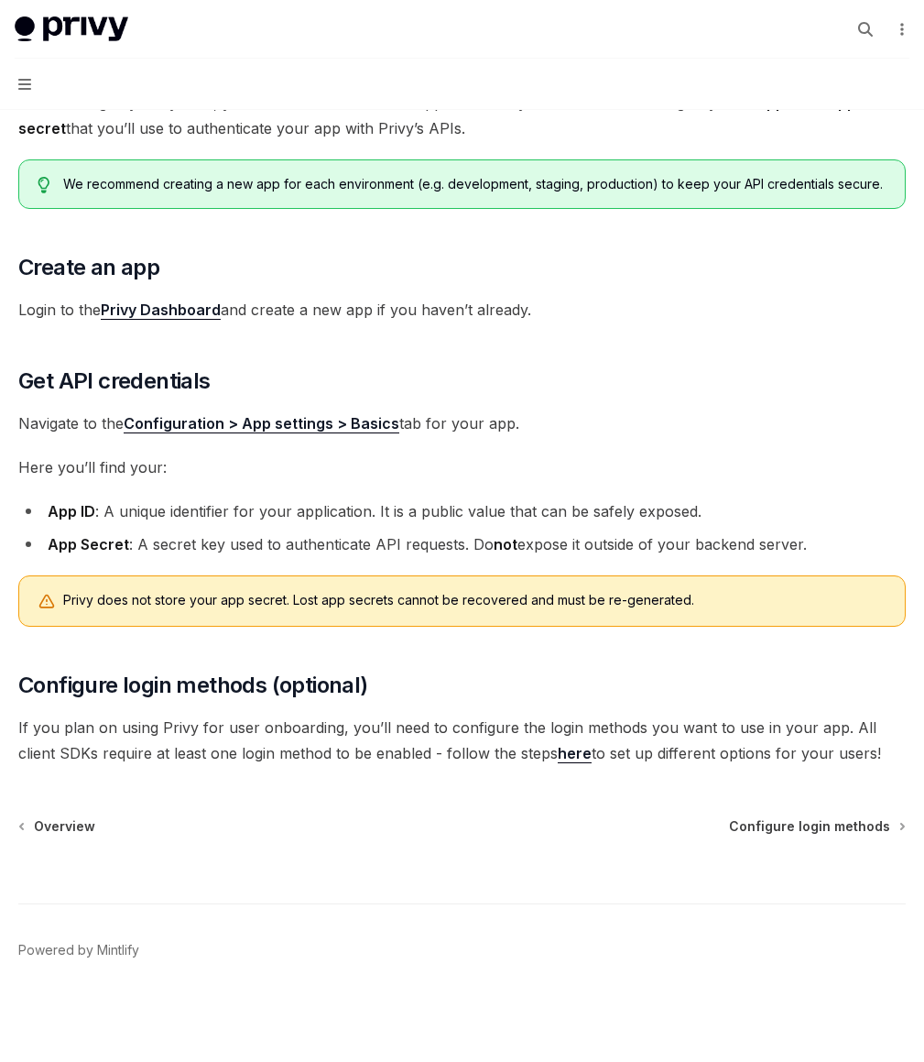
click at [556, 637] on div "Before using any Privy SDK, you’ll need to create a new app in the Privy Dashbo…" at bounding box center [462, 428] width 888 height 676
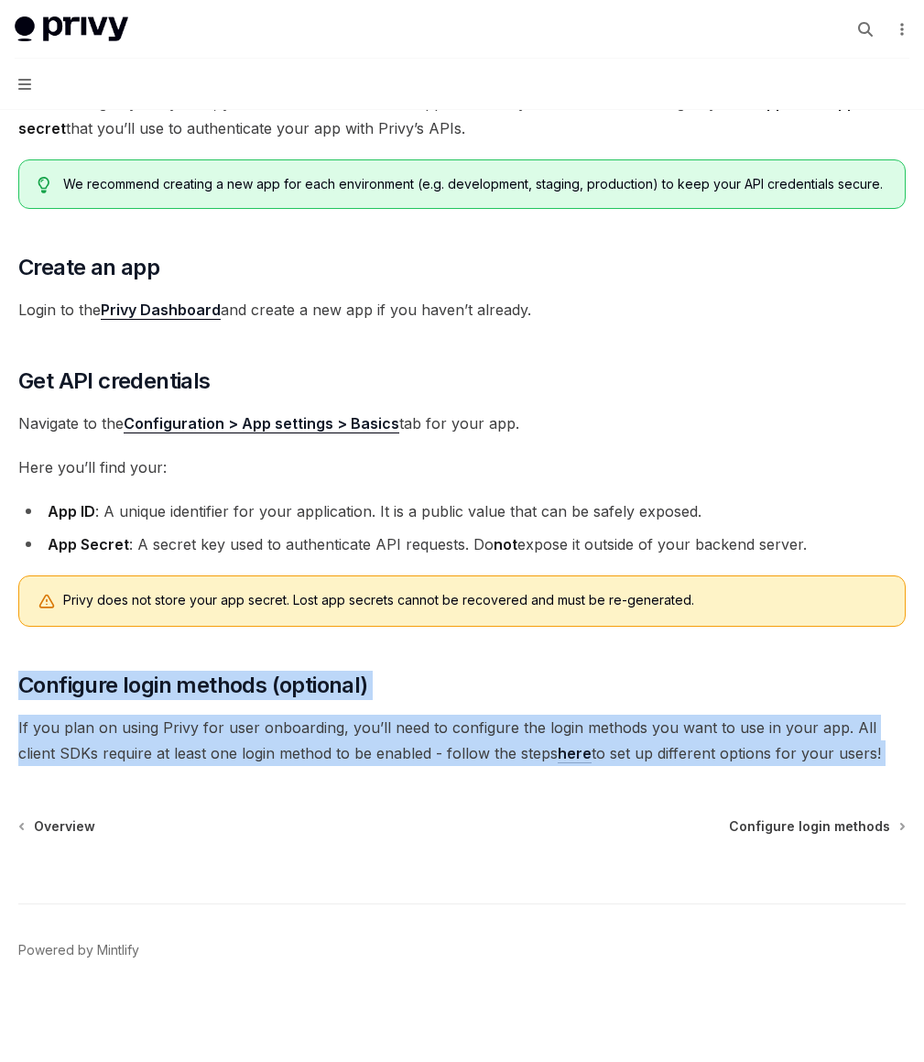
drag, startPoint x: 556, startPoint y: 637, endPoint x: 573, endPoint y: 775, distance: 139.4
click at [573, 766] on div "Before using any Privy SDK, you’ll need to create a new app in the Privy Dashbo…" at bounding box center [462, 428] width 888 height 676
click at [573, 766] on span "If you plan on using Privy for user onboarding, you’ll need to configure the lo…" at bounding box center [462, 739] width 888 height 51
drag, startPoint x: 573, startPoint y: 775, endPoint x: 542, endPoint y: 648, distance: 131.1
click at [542, 648] on div "Before using any Privy SDK, you’ll need to create a new app in the Privy Dashbo…" at bounding box center [462, 428] width 888 height 676
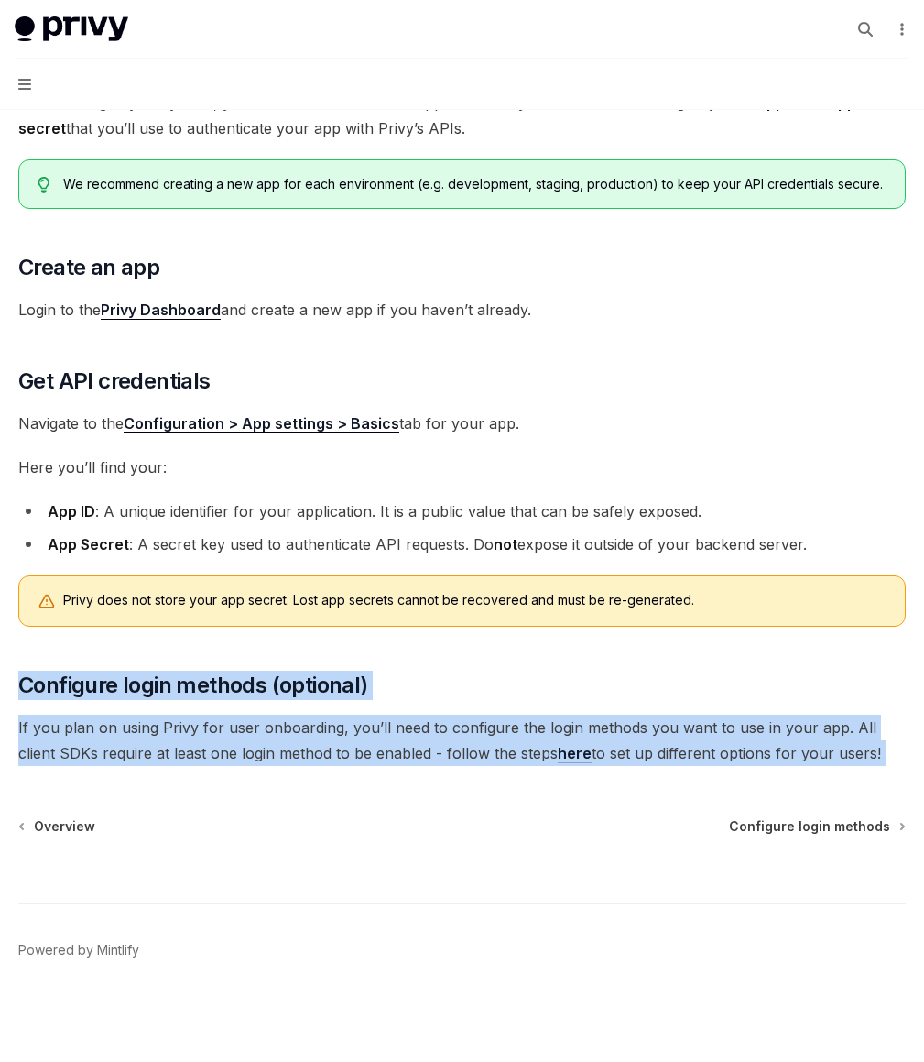
click at [542, 648] on div "Before using any Privy SDK, you’ll need to create a new app in the Privy Dashbo…" at bounding box center [462, 428] width 888 height 676
drag, startPoint x: 542, startPoint y: 648, endPoint x: 568, endPoint y: 777, distance: 131.7
click at [568, 766] on div "Before using any Privy SDK, you’ll need to create a new app in the Privy Dashbo…" at bounding box center [462, 428] width 888 height 676
click at [568, 766] on span "If you plan on using Privy for user onboarding, you’ll need to configure the lo…" at bounding box center [462, 739] width 888 height 51
drag, startPoint x: 568, startPoint y: 777, endPoint x: 540, endPoint y: 645, distance: 134.7
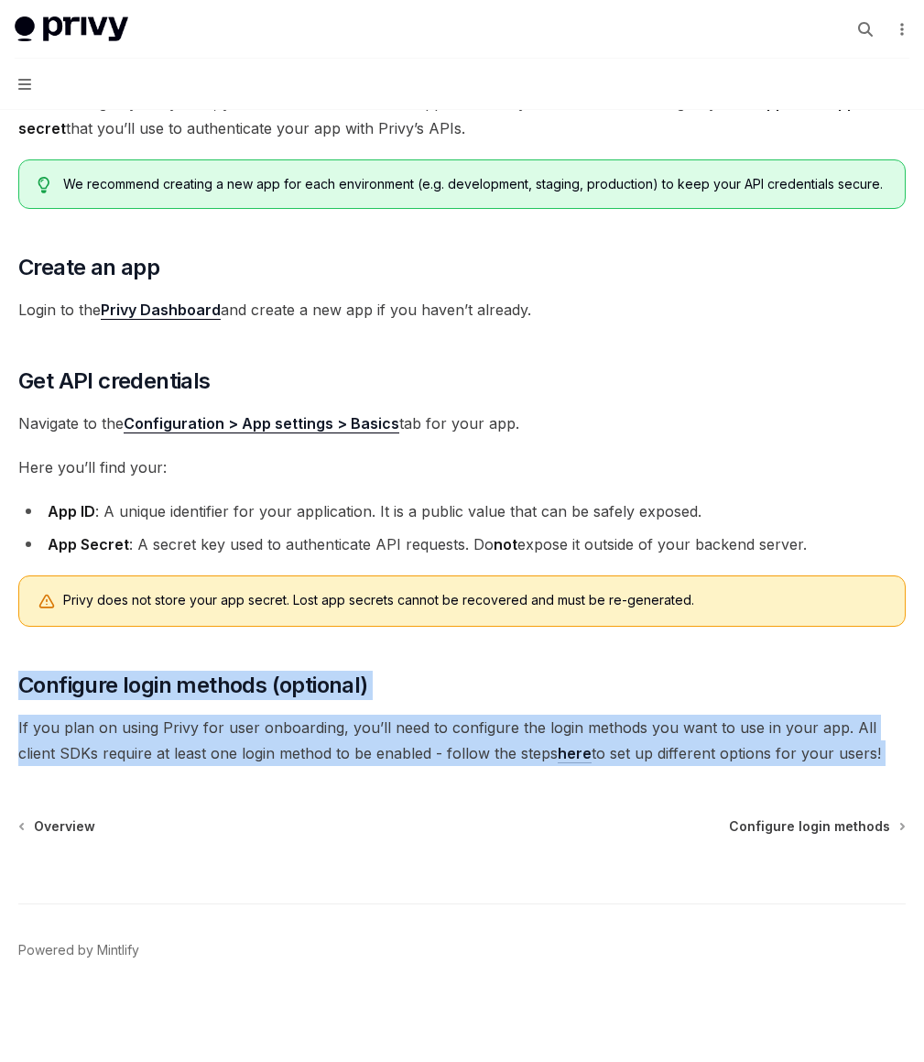
click at [540, 645] on div "Before using any Privy SDK, you’ll need to create a new app in the Privy Dashbo…" at bounding box center [462, 428] width 888 height 676
click at [539, 633] on div "Before using any Privy SDK, you’ll need to create a new app in the Privy Dashbo…" at bounding box center [462, 428] width 888 height 676
drag, startPoint x: 539, startPoint y: 633, endPoint x: 572, endPoint y: 780, distance: 150.9
click at [572, 766] on div "Before using any Privy SDK, you’ll need to create a new app in the Privy Dashbo…" at bounding box center [462, 428] width 888 height 676
click at [572, 766] on span "If you plan on using Privy for user onboarding, you’ll need to configure the lo…" at bounding box center [462, 739] width 888 height 51
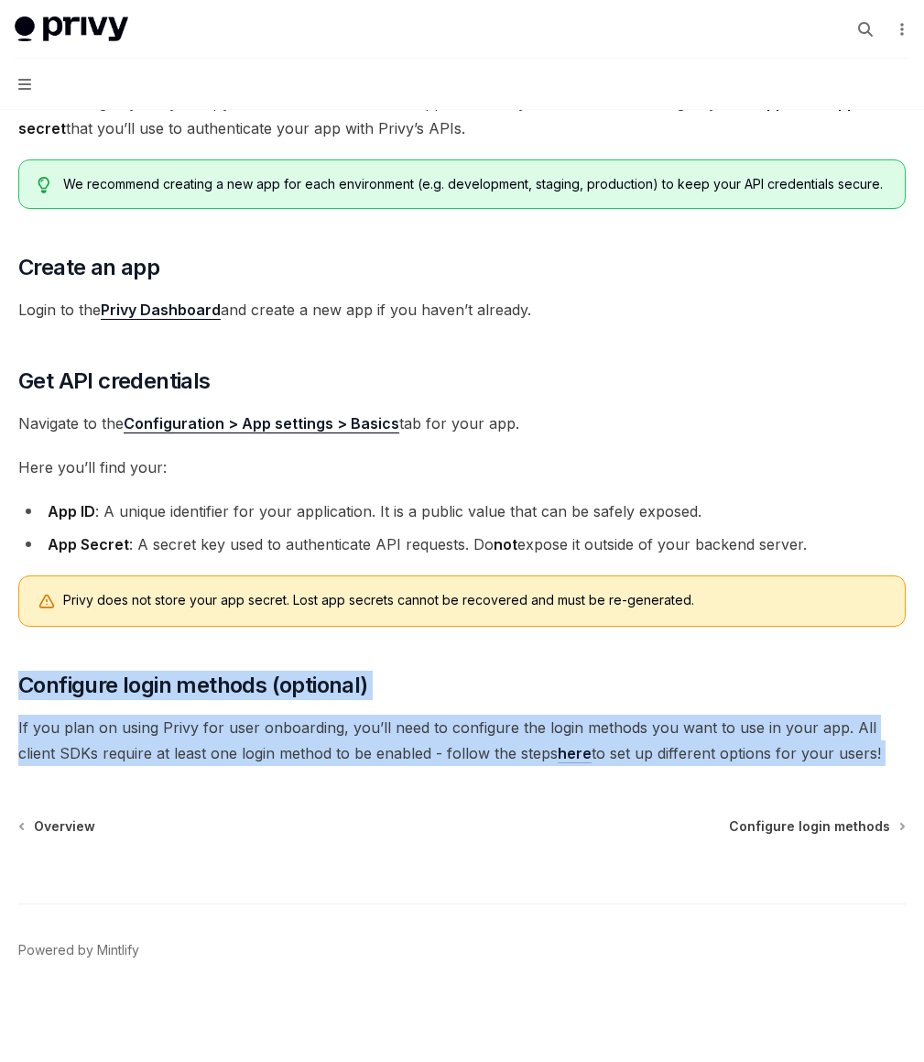
drag, startPoint x: 572, startPoint y: 780, endPoint x: 532, endPoint y: 605, distance: 180.2
click at [532, 605] on div "Before using any Privy SDK, you’ll need to create a new app in the Privy Dashbo…" at bounding box center [462, 428] width 888 height 676
click at [531, 603] on div "Privy does not store your app secret. Lost app secrets cannot be recovered and …" at bounding box center [462, 600] width 888 height 51
drag, startPoint x: 550, startPoint y: 614, endPoint x: 567, endPoint y: 781, distance: 168.5
click at [567, 766] on div "Before using any Privy SDK, you’ll need to create a new app in the Privy Dashbo…" at bounding box center [462, 428] width 888 height 676
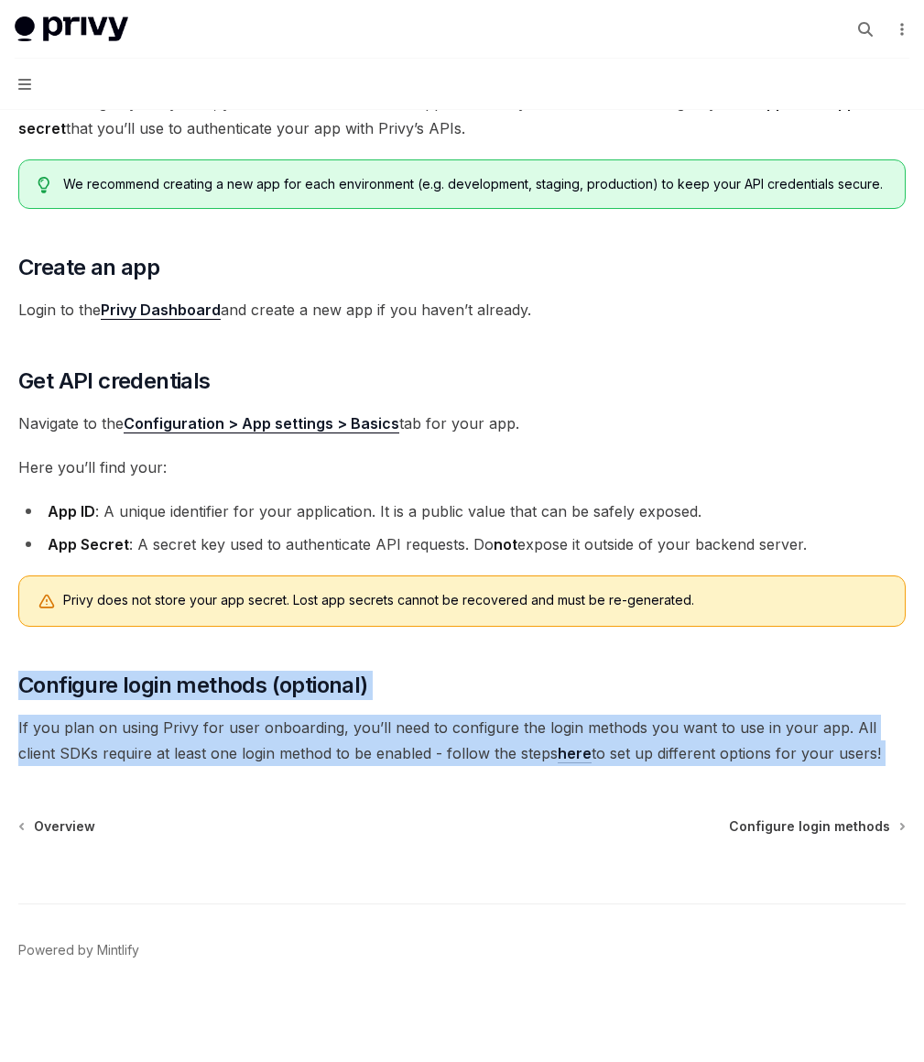
click at [567, 766] on span "If you plan on using Privy for user onboarding, you’ll need to configure the lo…" at bounding box center [462, 739] width 888 height 51
drag, startPoint x: 553, startPoint y: 701, endPoint x: 545, endPoint y: 635, distance: 66.5
click at [545, 635] on div "Before using any Privy SDK, you’ll need to create a new app in the Privy Dashbo…" at bounding box center [462, 428] width 888 height 676
drag, startPoint x: 545, startPoint y: 635, endPoint x: 567, endPoint y: 808, distance: 174.5
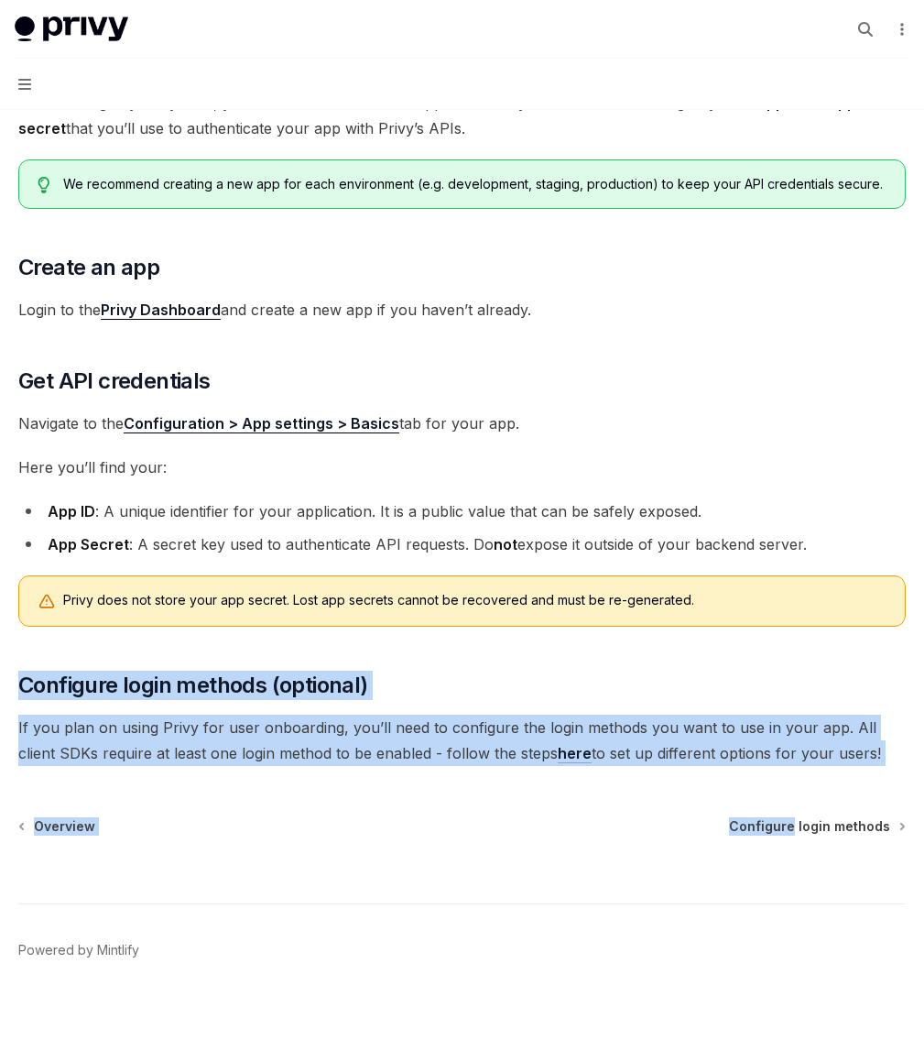
click at [567, 808] on div "Configuring Privy Dashboard Create new app OpenAI Open in ChatGPT OpenAI Open i…" at bounding box center [462, 529] width 895 height 1063
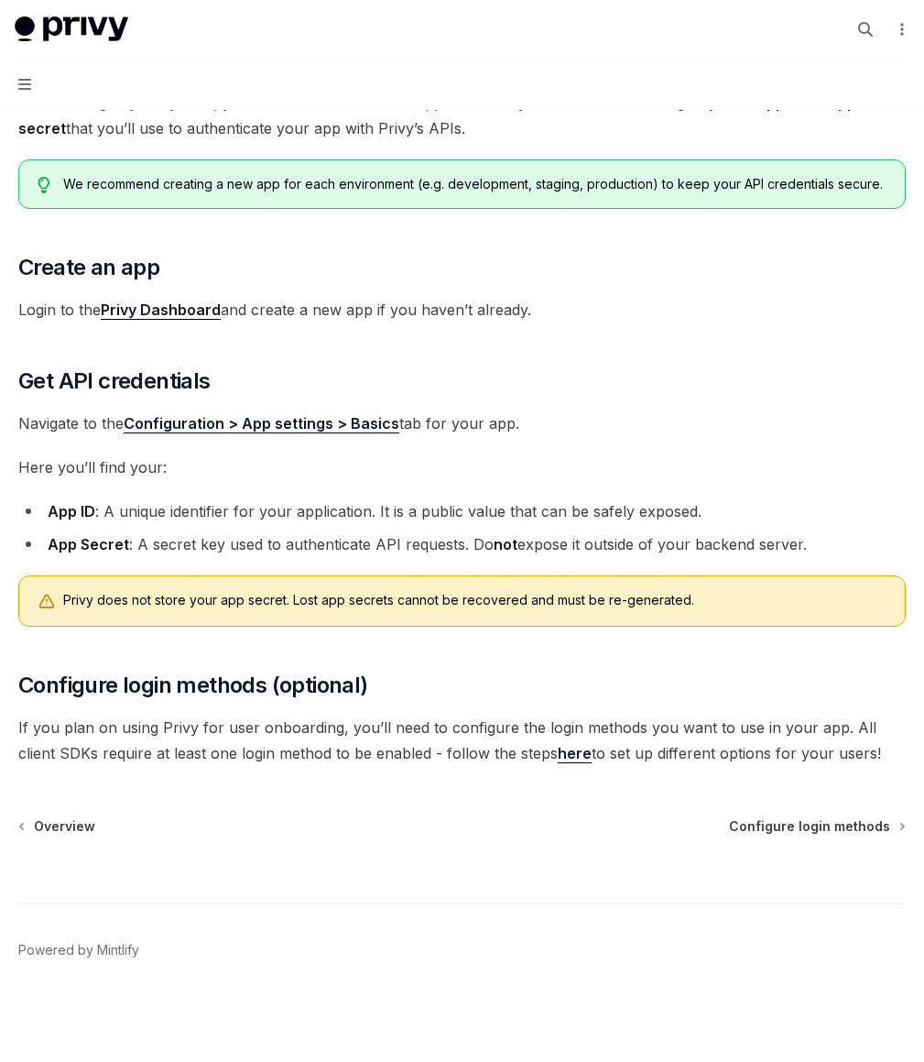
click at [564, 766] on span "If you plan on using Privy for user onboarding, you’ll need to configure the lo…" at bounding box center [462, 739] width 888 height 51
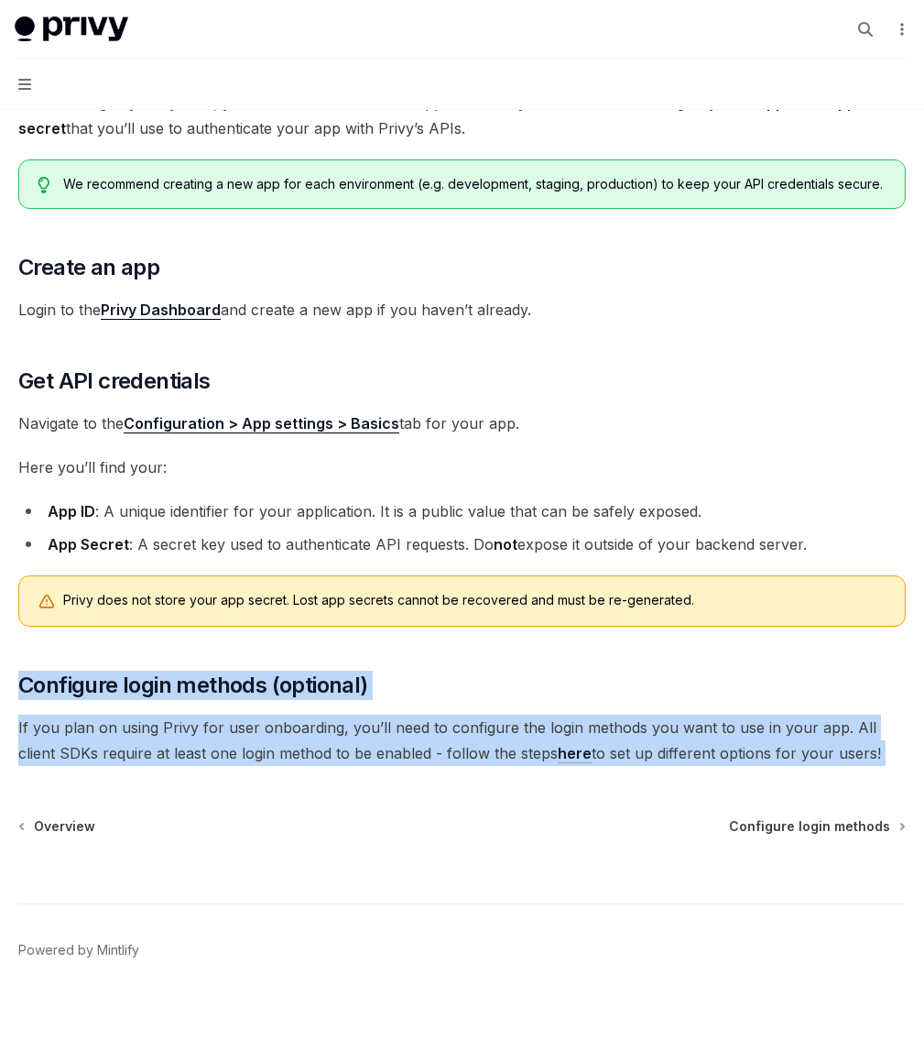
drag, startPoint x: 564, startPoint y: 794, endPoint x: 545, endPoint y: 650, distance: 145.1
click at [545, 650] on div "Before using any Privy SDK, you’ll need to create a new app in the Privy Dashbo…" at bounding box center [462, 428] width 888 height 676
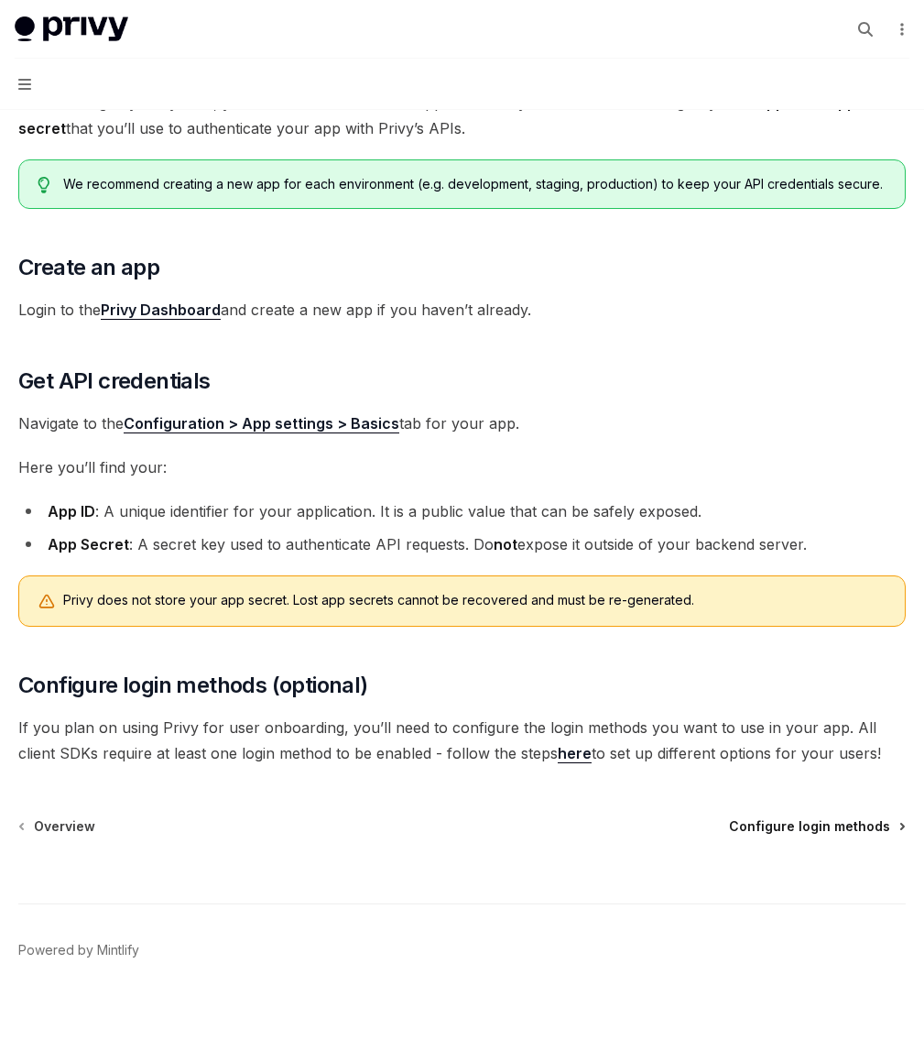
click at [854, 835] on span "Configure login methods" at bounding box center [809, 826] width 161 height 18
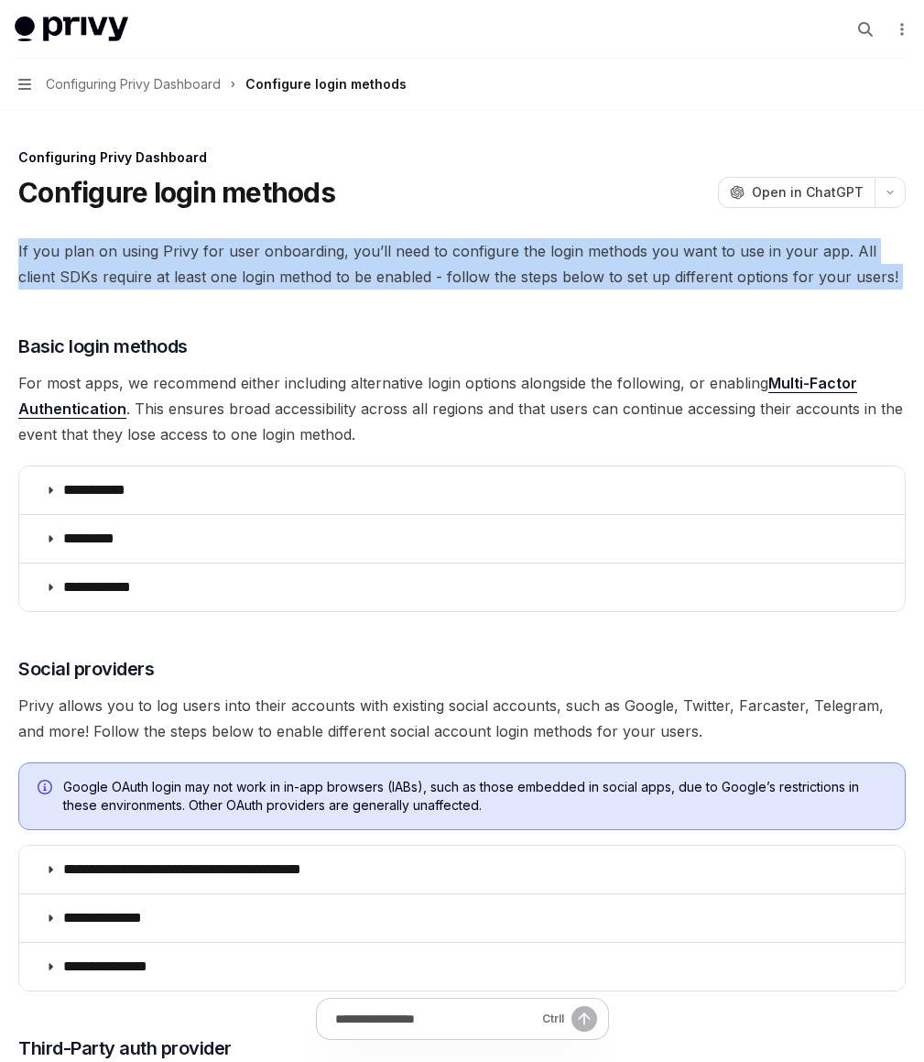
drag, startPoint x: 577, startPoint y: 230, endPoint x: 610, endPoint y: 337, distance: 112.1
click at [610, 337] on div "**********" at bounding box center [462, 907] width 895 height 1520
click at [610, 337] on div "**********" at bounding box center [462, 804] width 888 height 1132
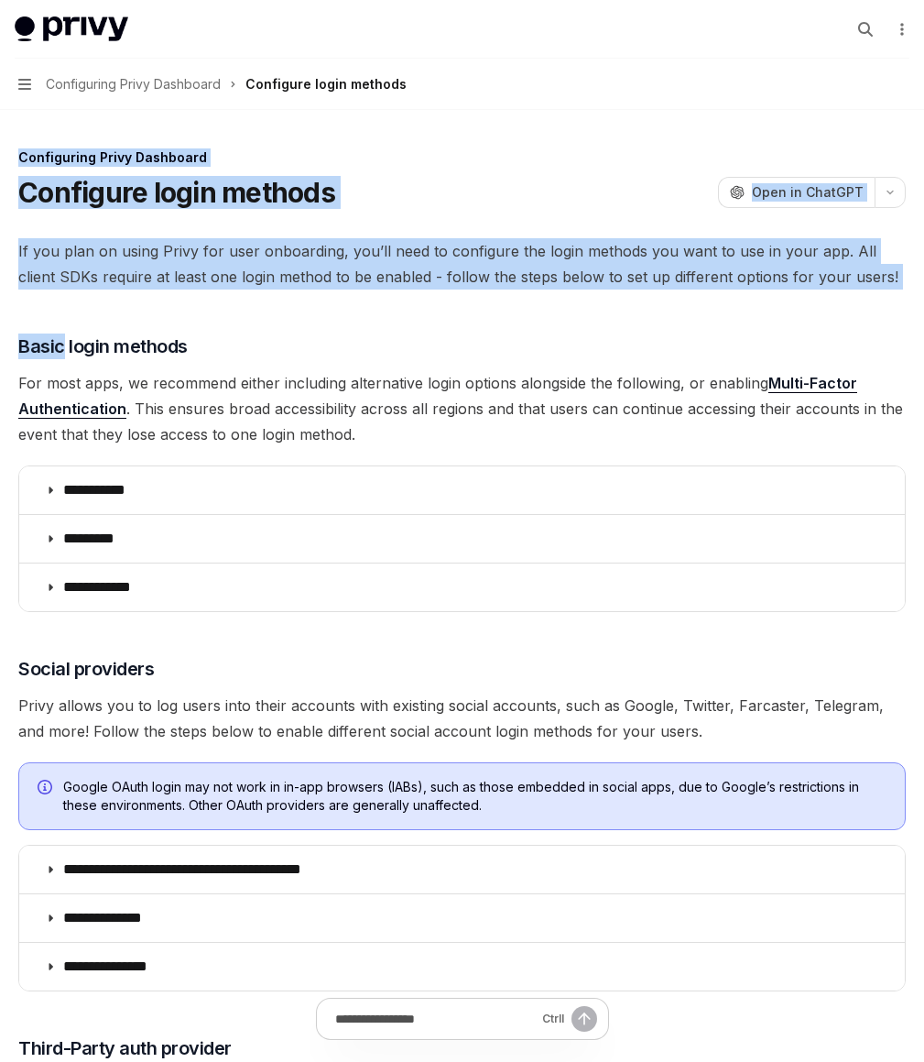
drag
click at [545, 120] on div "**********" at bounding box center [462, 833] width 895 height 1666
click at [596, 281] on span "If you plan on using Privy for user onboarding, you’ll need to configure the lo…" at bounding box center [462, 263] width 888 height 51
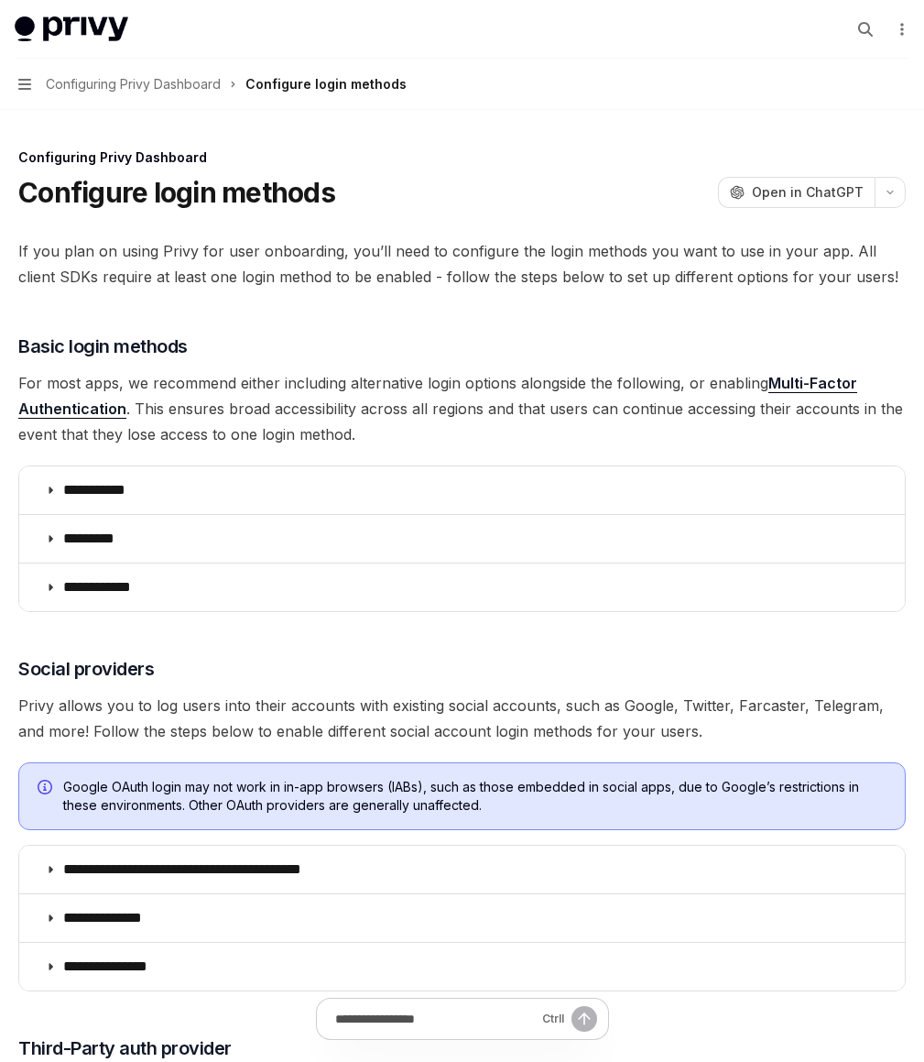
click at [594, 289] on span "If you plan on using Privy for user onboarding, you’ll need to configure the lo…" at bounding box center [462, 263] width 888 height 51
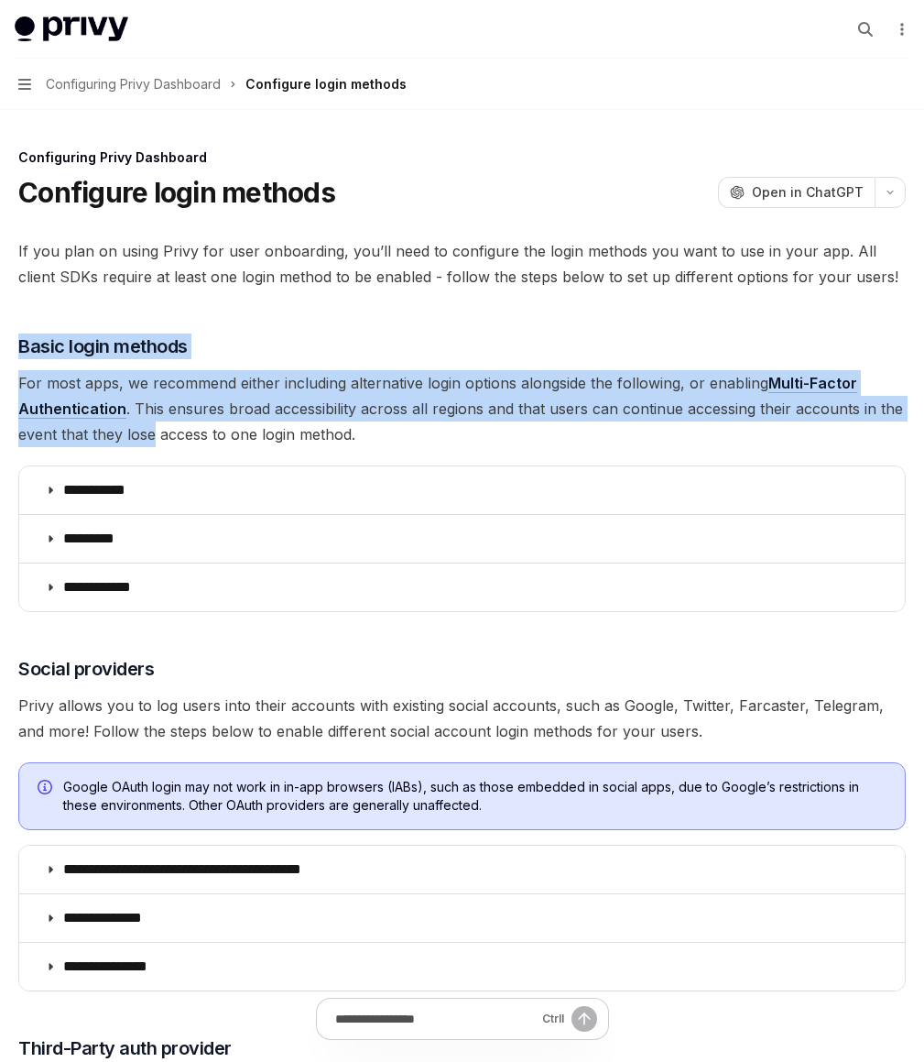
click at [598, 514] on div "**********" at bounding box center [462, 804] width 888 height 1132
click at [598, 447] on span "For most apps, we recommend either including alternative login options alongsid…" at bounding box center [462, 408] width 888 height 77
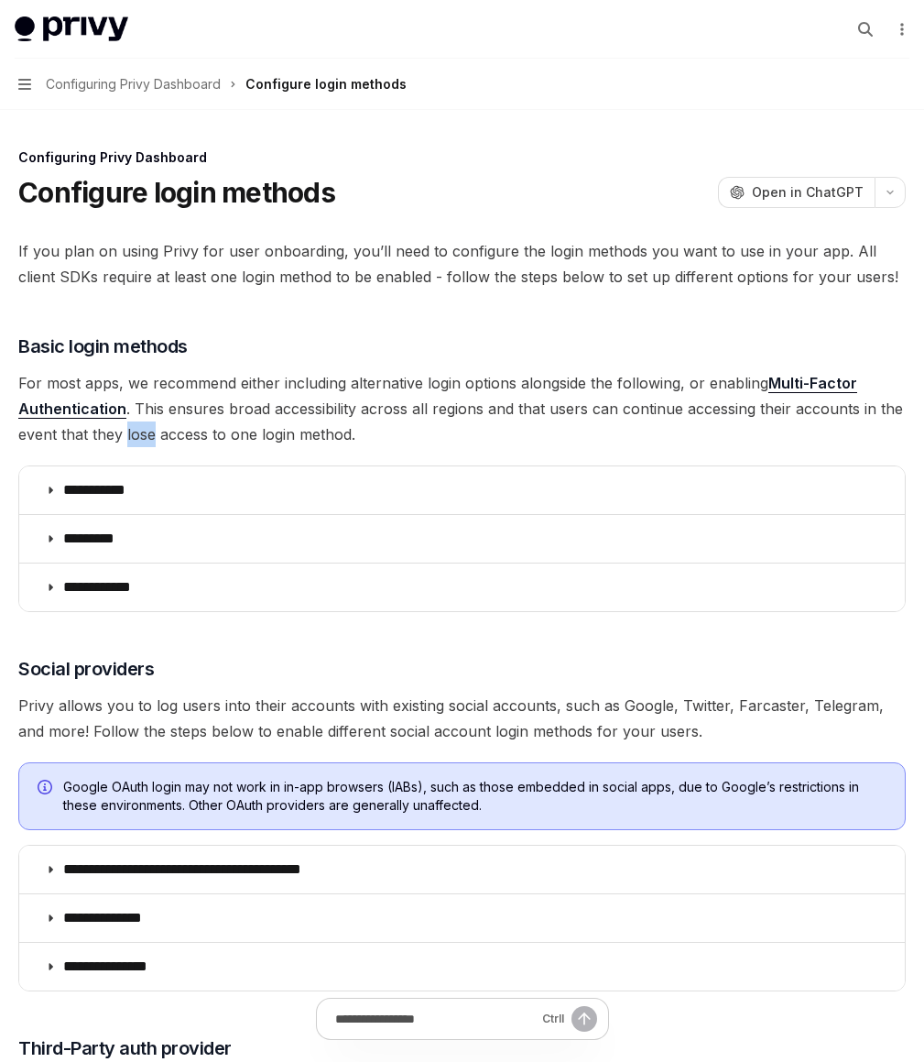
click at [598, 447] on span "For most apps, we recommend either including alternative login options alongsid…" at bounding box center [462, 408] width 888 height 77
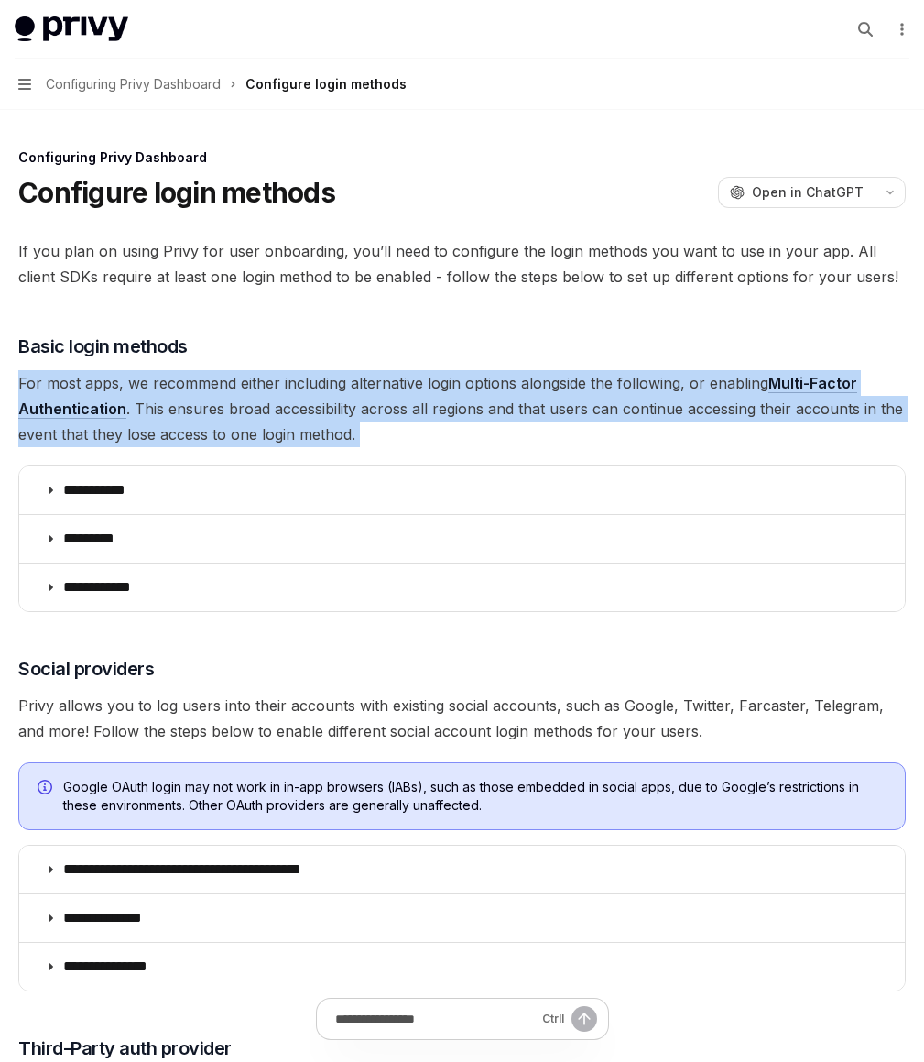
click at [542, 408] on div "**********" at bounding box center [462, 804] width 888 height 1132
click at [566, 502] on div "**********" at bounding box center [462, 804] width 888 height 1132
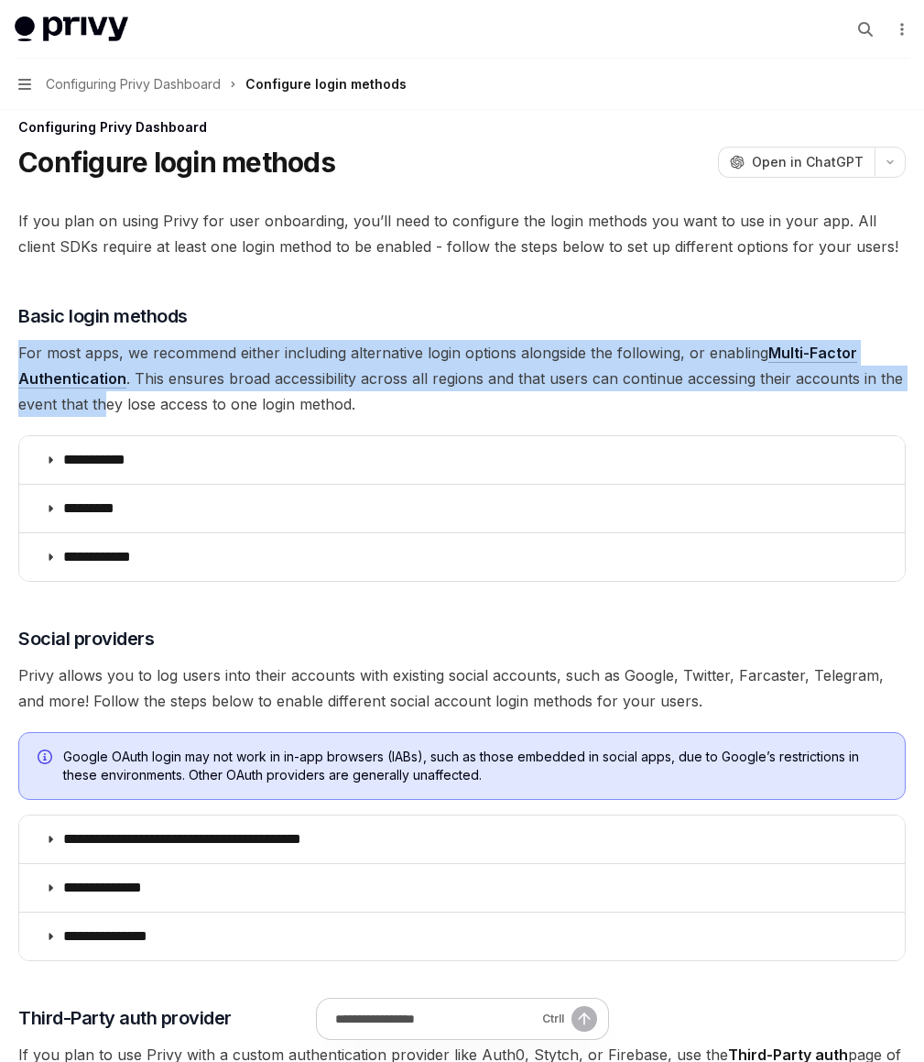
scroll to position [59, 0]
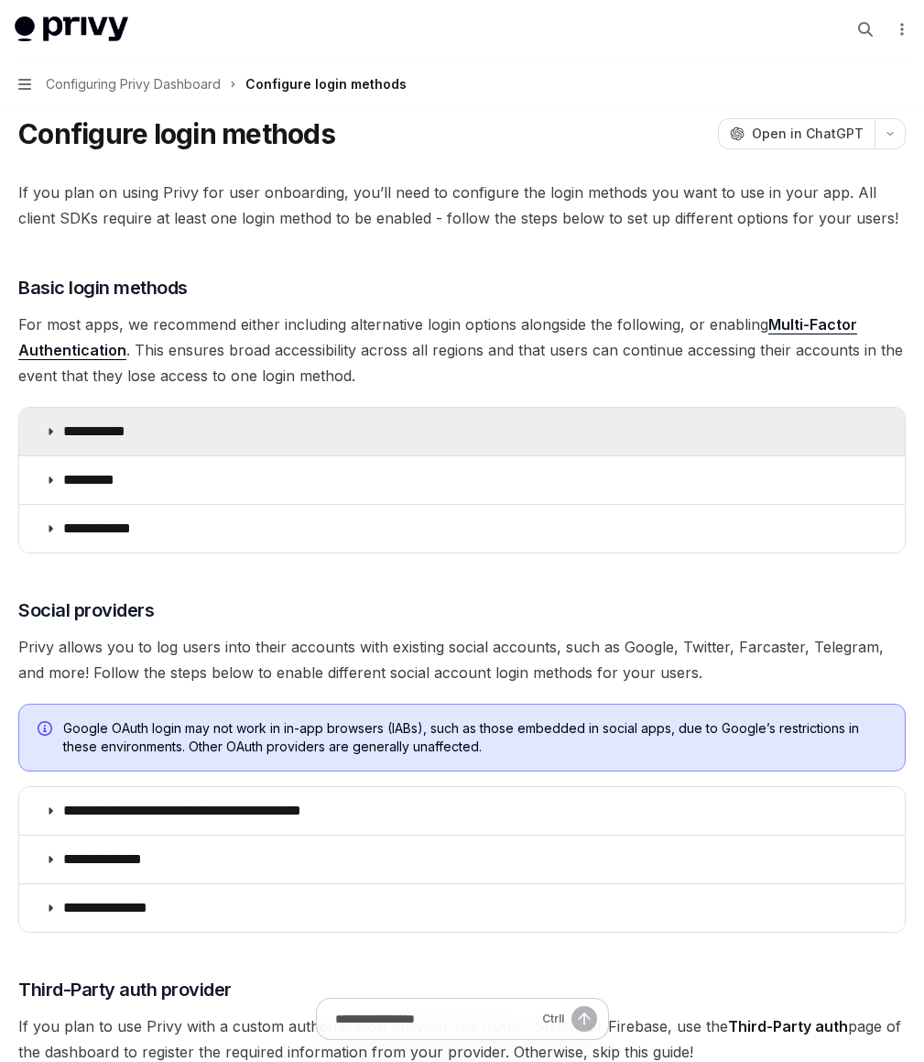
click at [542, 455] on summary "**********" at bounding box center [462, 432] width 886 height 48
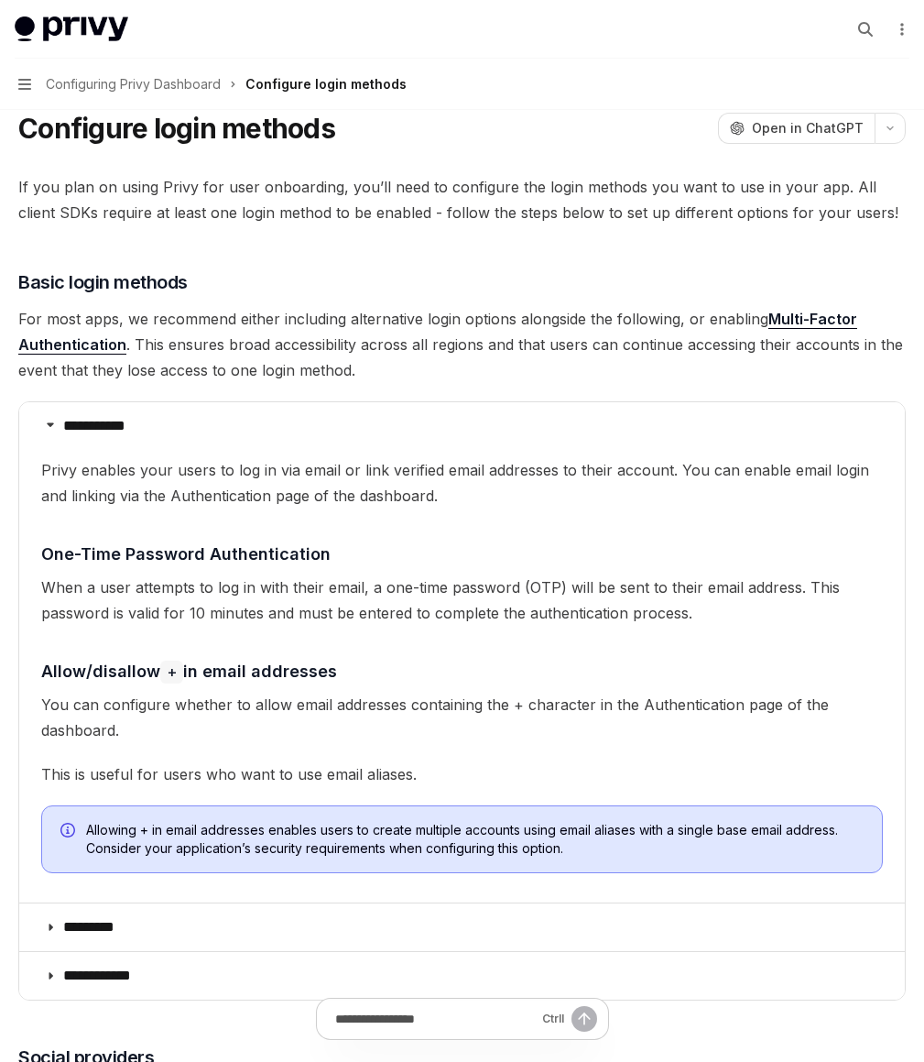
scroll to position [183, 0]
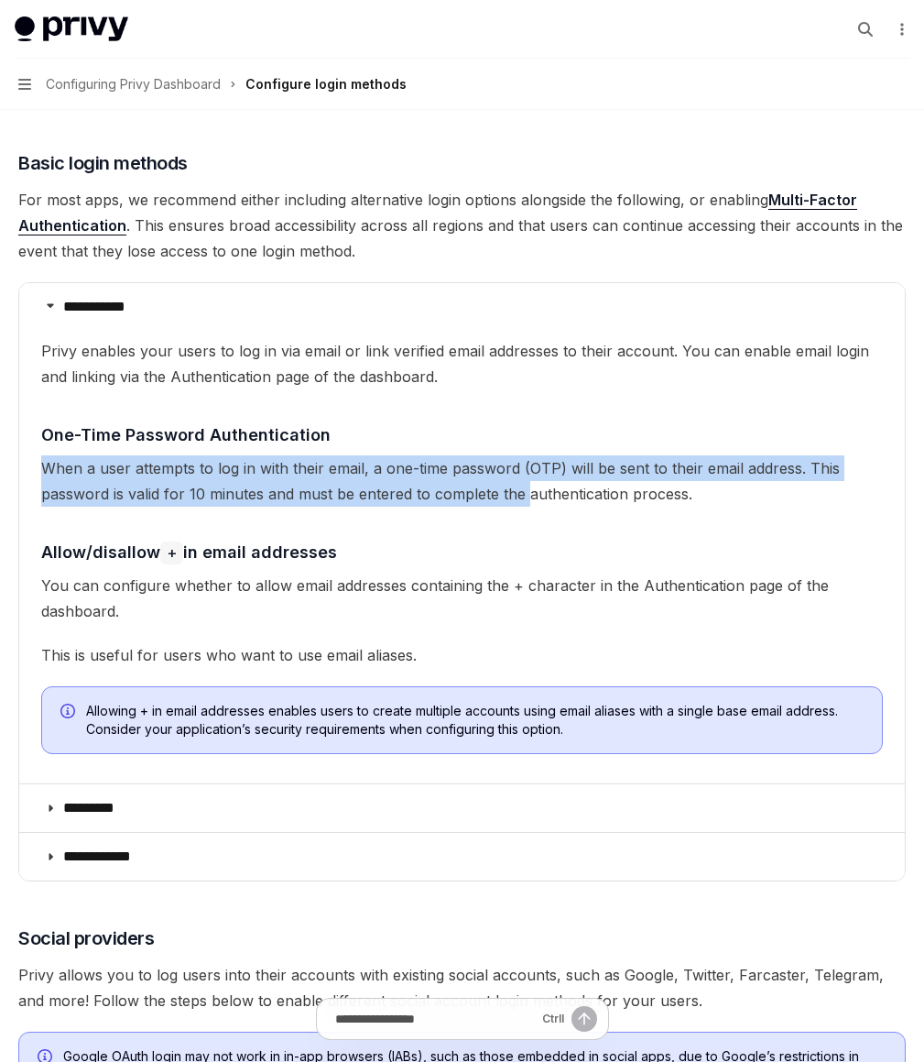
click at [672, 602] on children "Privy enables your users to log in via email or link verified email addresses t…" at bounding box center [462, 553] width 842 height 430
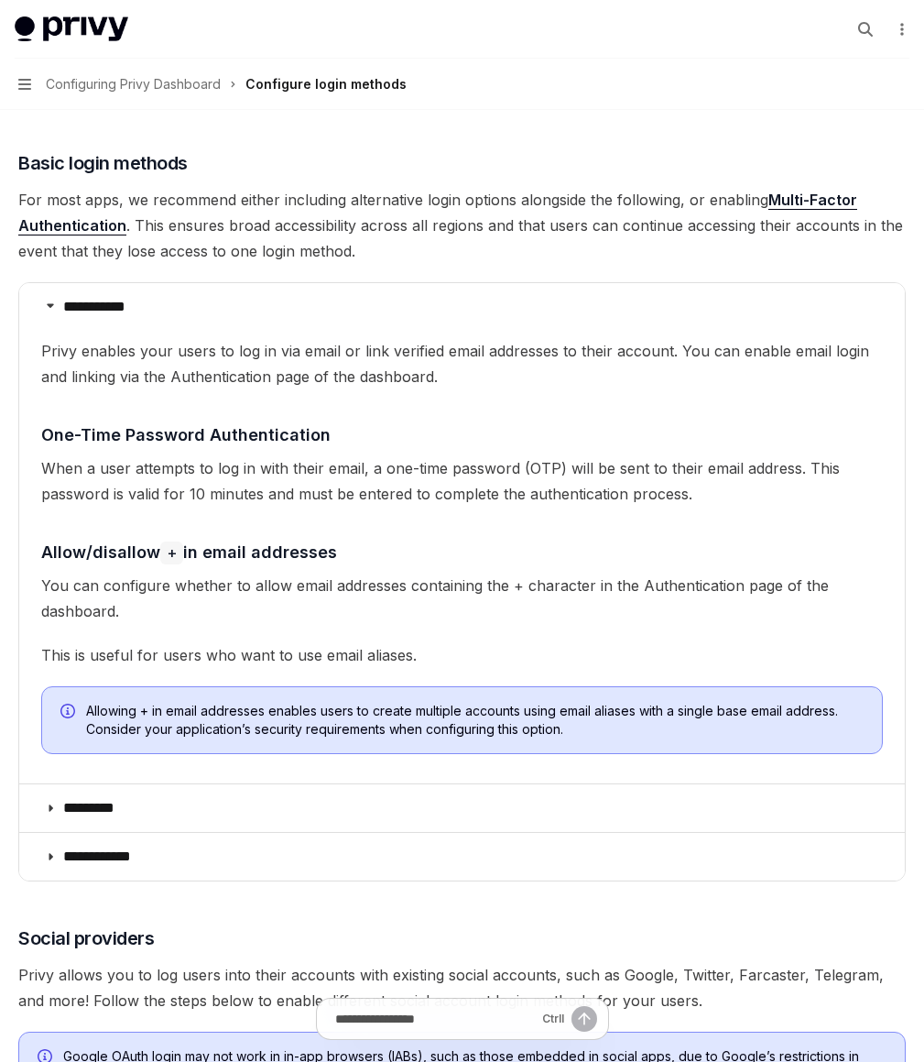
click at [680, 507] on span "When a user attempts to log in with their email, a one-time password (OTP) will…" at bounding box center [462, 480] width 842 height 51
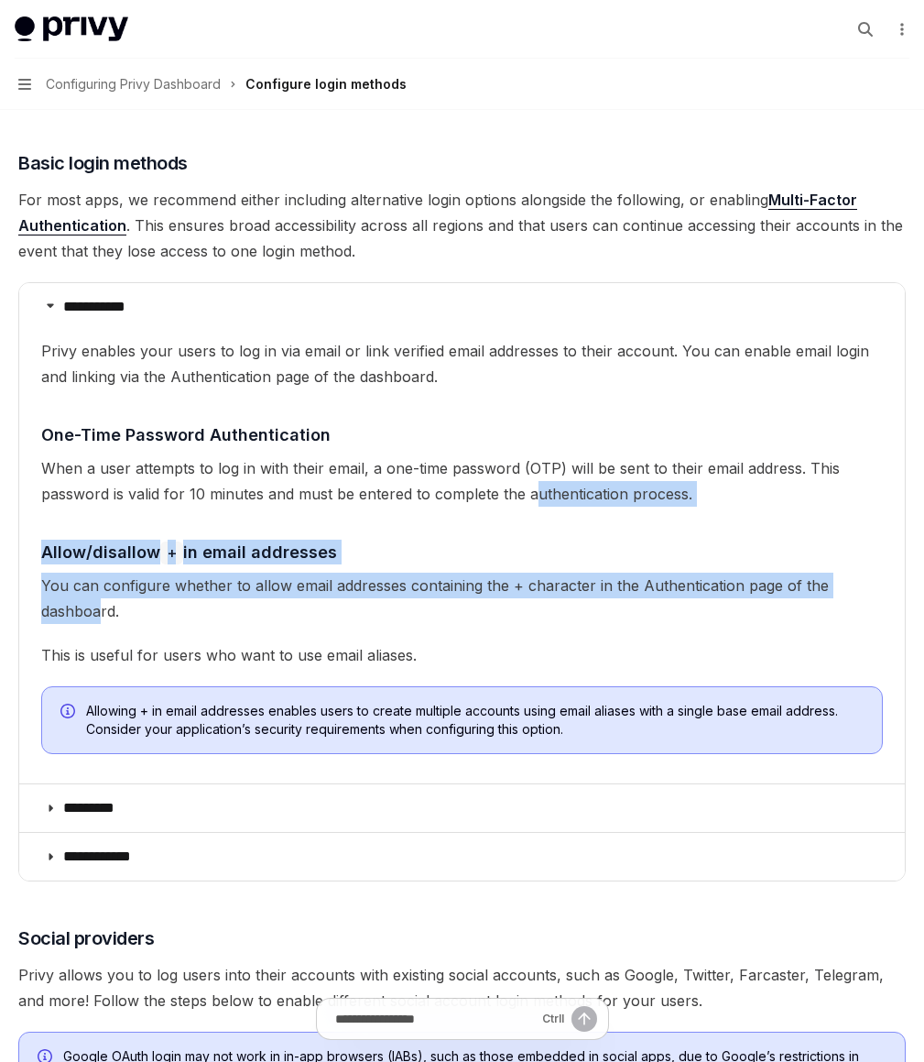
click at [714, 720] on children "Privy enables your users to log in via email or link verified email addresses t…" at bounding box center [462, 553] width 842 height 430
click at [714, 624] on span "You can configure whether to allow email addresses containing the + character i…" at bounding box center [462, 597] width 842 height 51
click at [709, 620] on children "Privy enables your users to log in via email or link verified email addresses t…" at bounding box center [462, 553] width 842 height 430
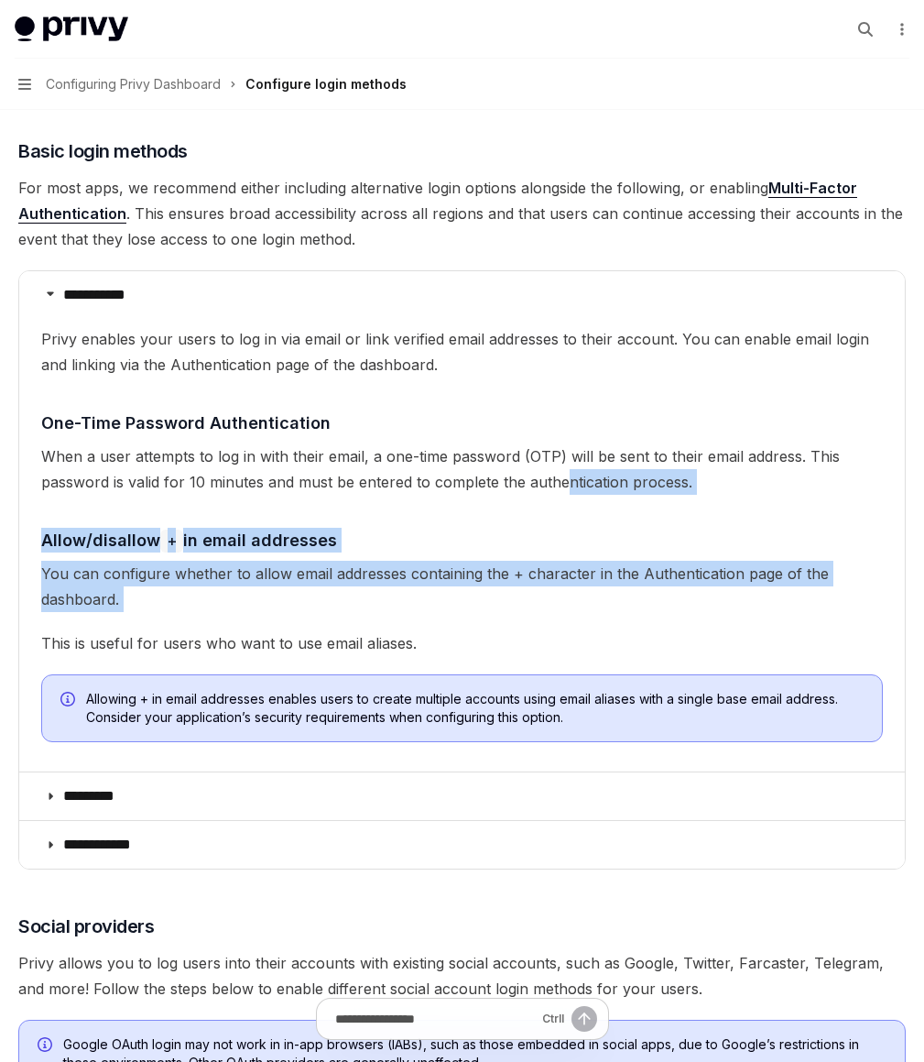
scroll to position [278, 0]
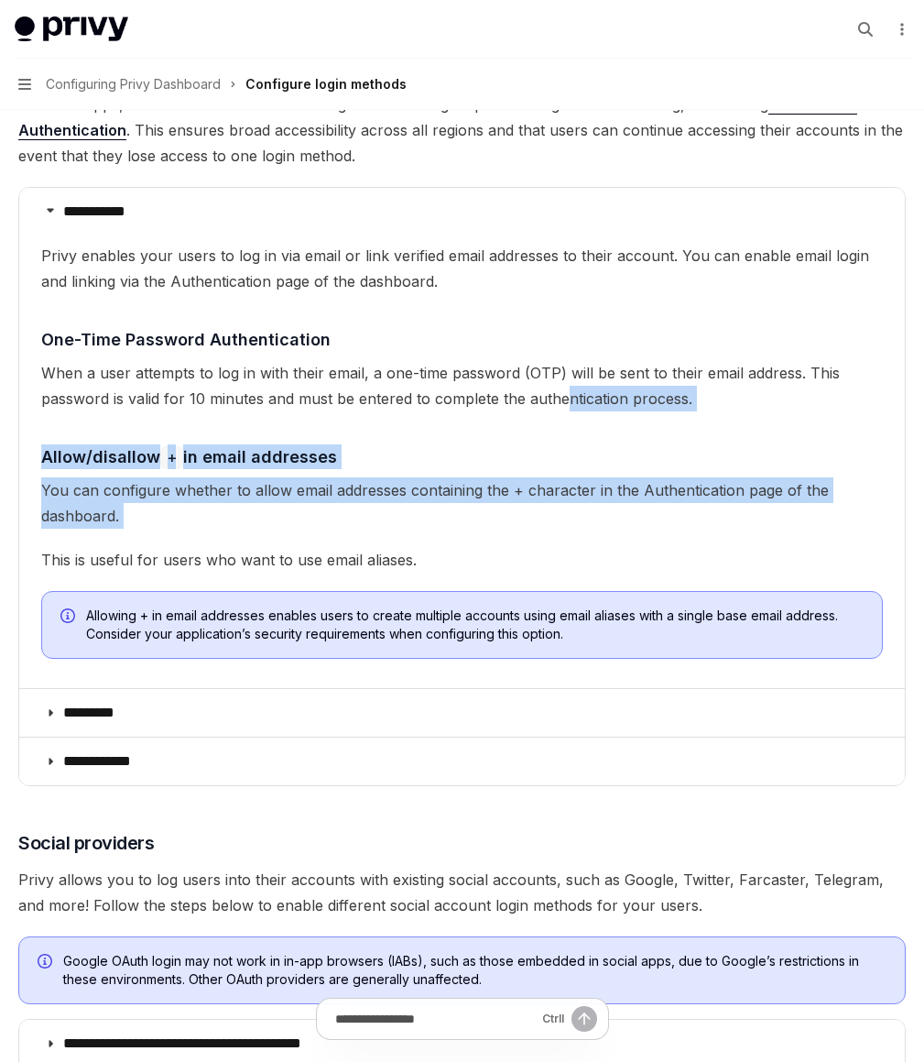
click at [709, 528] on span "You can configure whether to allow email addresses containing the + character i…" at bounding box center [462, 502] width 842 height 51
click at [714, 659] on children "Privy enables your users to log in via email or link verified email addresses t…" at bounding box center [462, 458] width 842 height 430
click at [690, 538] on children "Privy enables your users to log in via email or link verified email addresses t…" at bounding box center [462, 458] width 842 height 430
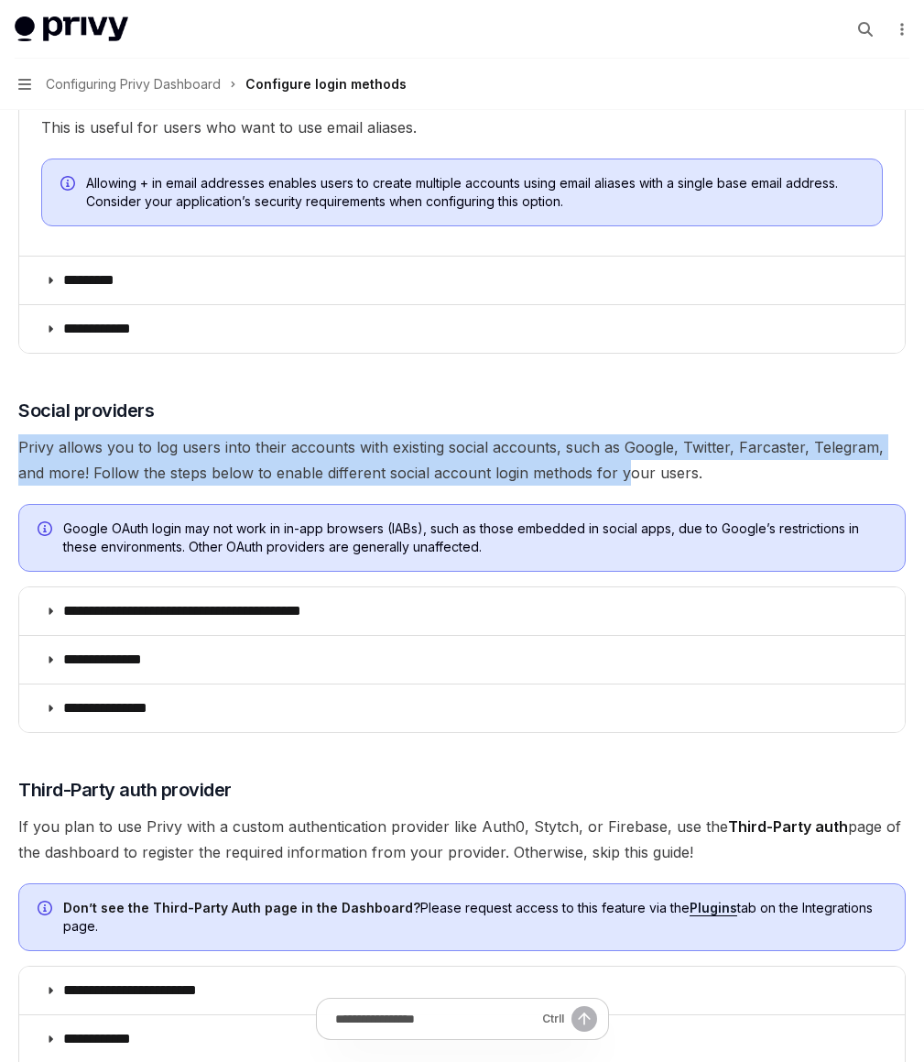
click at [698, 641] on div "**********" at bounding box center [462, 319] width 888 height 1585
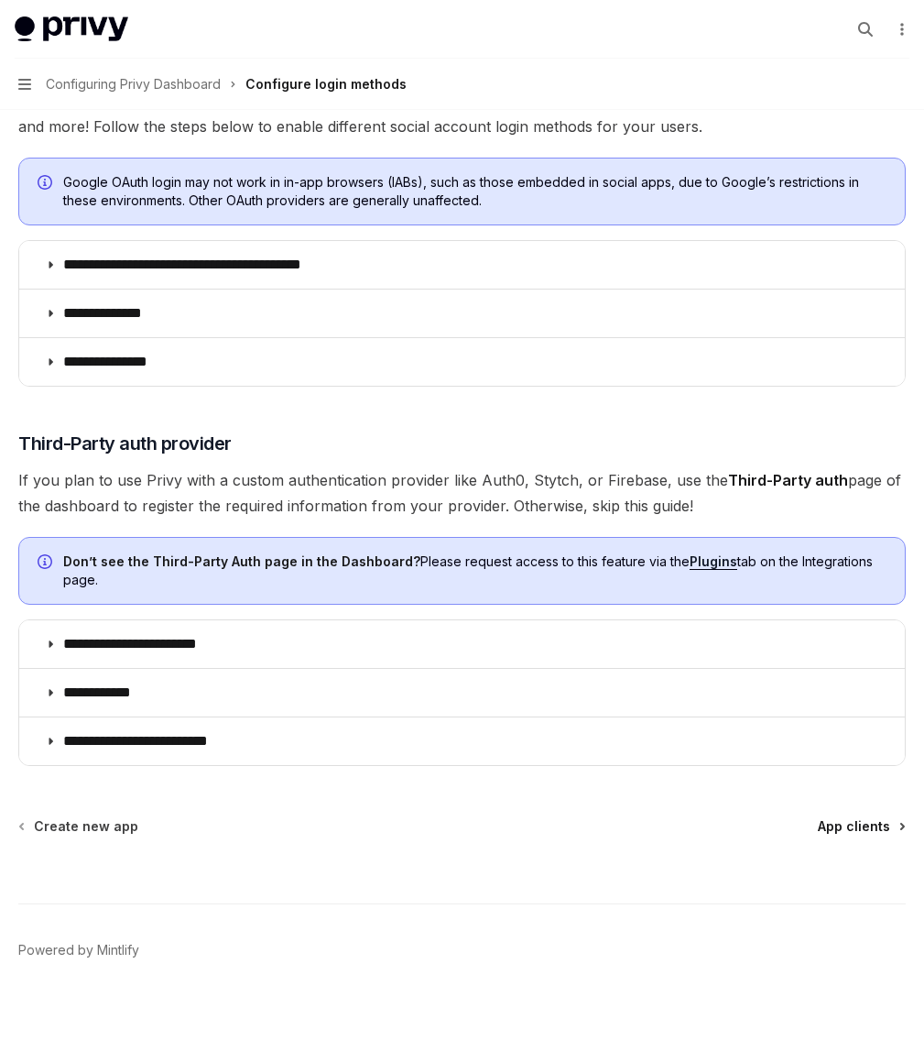
click at [830, 824] on span "App clients" at bounding box center [854, 826] width 72 height 18
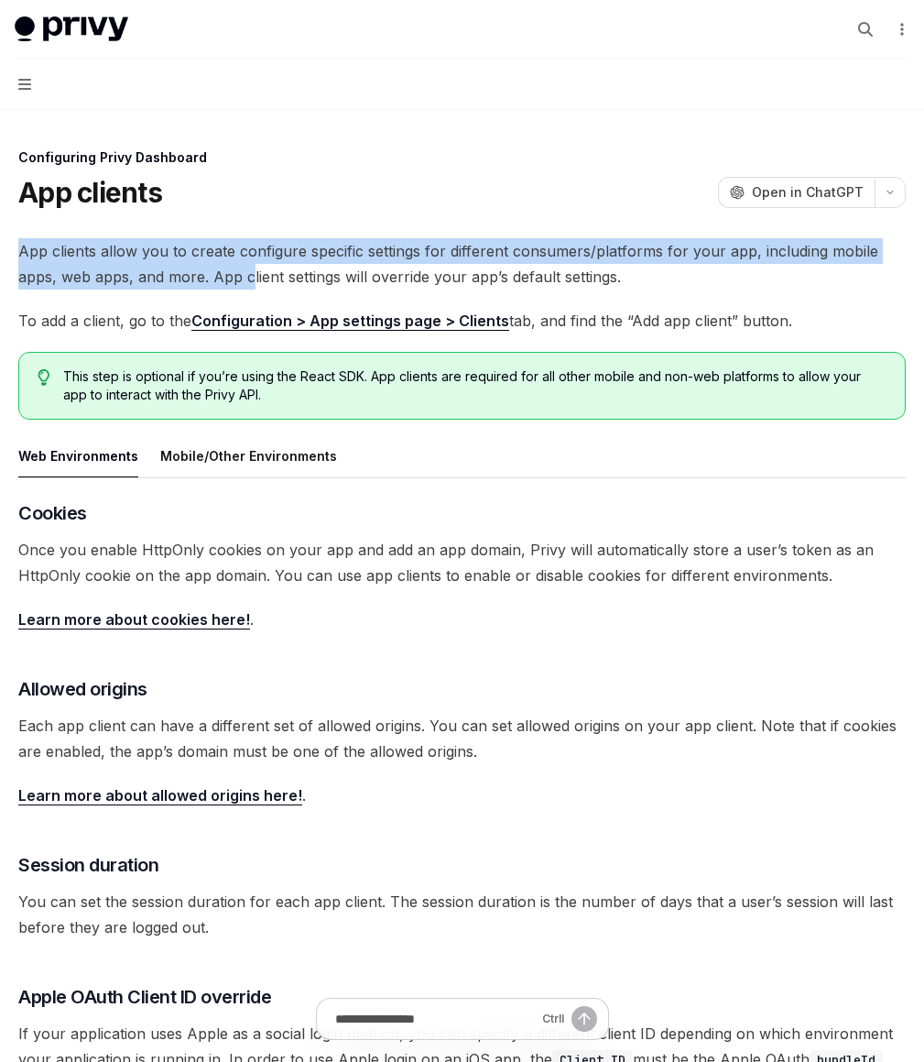
click at [374, 287] on div "Configuring Privy Dashboard App clients OpenAI Open in ChatGPT OpenAI Open in C…" at bounding box center [462, 770] width 895 height 1247
click at [374, 287] on span "App clients allow you to create configure specific settings for different consu…" at bounding box center [462, 263] width 888 height 51
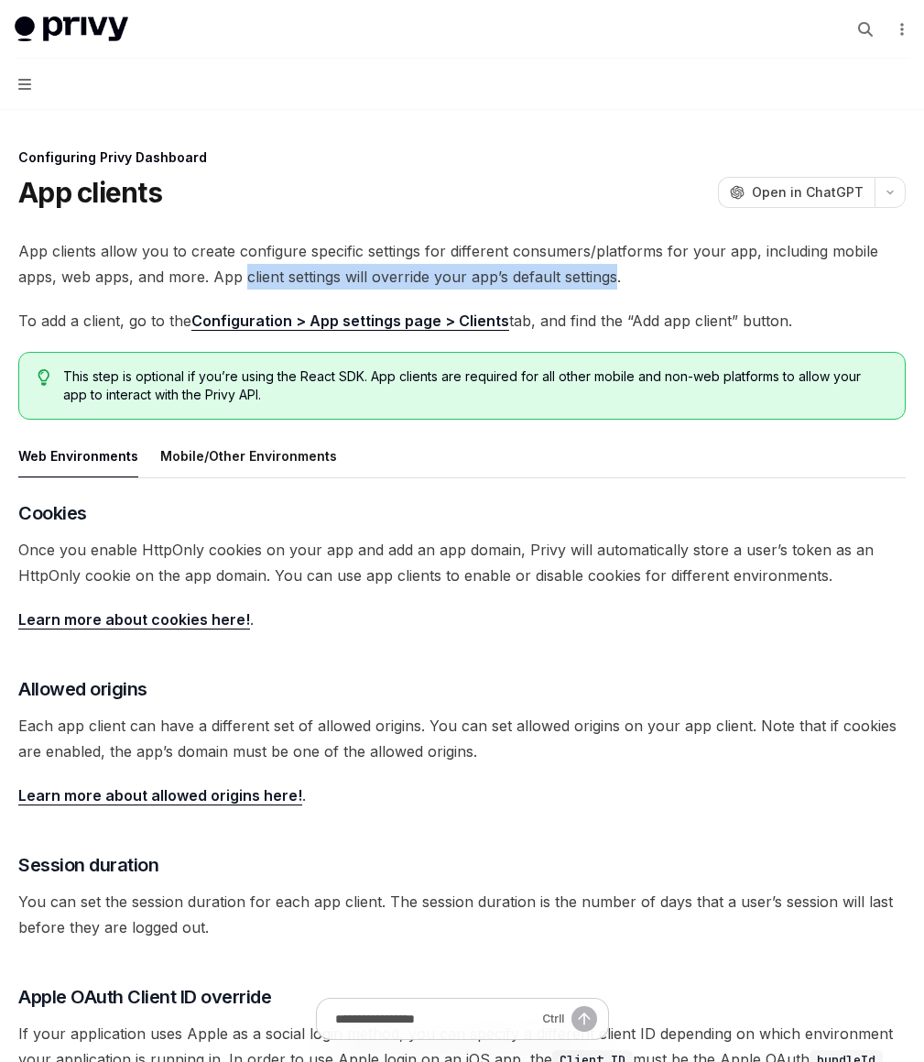
click at [714, 289] on span "App clients allow you to create configure specific settings for different consu…" at bounding box center [462, 263] width 888 height 51
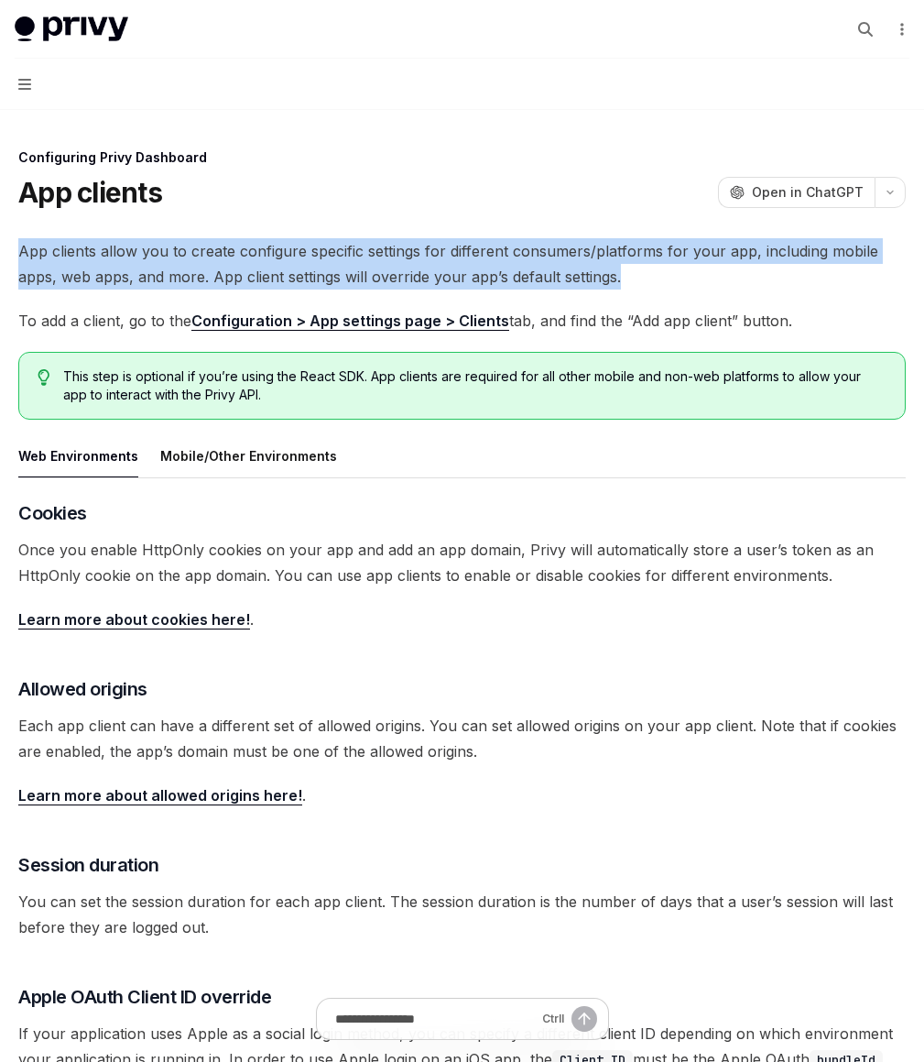
click at [683, 225] on div "Configuring Privy Dashboard App clients OpenAI Open in ChatGPT OpenAI Open in C…" at bounding box center [462, 770] width 895 height 1247
click at [756, 292] on div "Configuring Privy Dashboard App clients OpenAI Open in ChatGPT OpenAI Open in C…" at bounding box center [462, 770] width 895 height 1247
click at [756, 289] on span "App clients allow you to create configure specific settings for different consu…" at bounding box center [462, 263] width 888 height 51
click at [703, 209] on div "Configuring Privy Dashboard App clients OpenAI Open in ChatGPT OpenAI Open in C…" at bounding box center [462, 770] width 895 height 1247
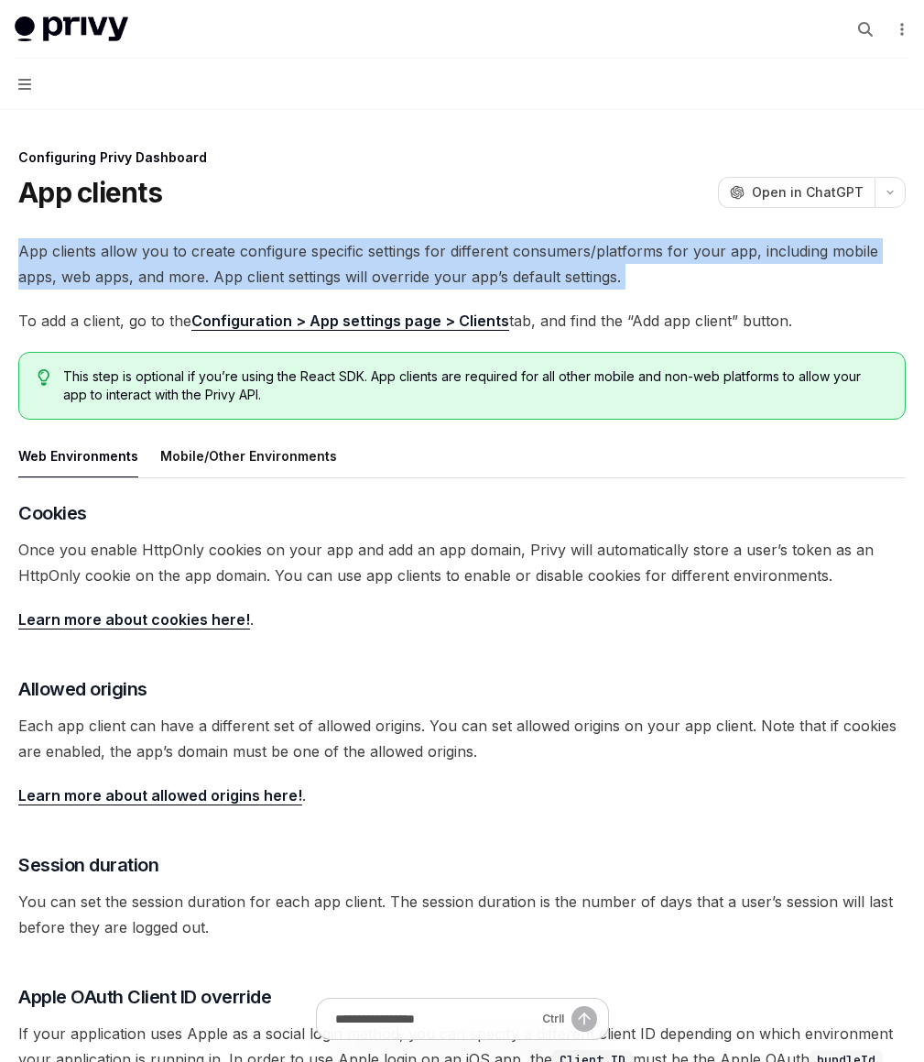
click at [703, 209] on div "Configuring Privy Dashboard App clients OpenAI Open in ChatGPT OpenAI Open in C…" at bounding box center [462, 770] width 895 height 1247
click at [746, 285] on div "Configuring Privy Dashboard App clients OpenAI Open in ChatGPT OpenAI Open in C…" at bounding box center [462, 770] width 895 height 1247
click at [746, 285] on span "App clients allow you to create configure specific settings for different consu…" at bounding box center [462, 263] width 888 height 51
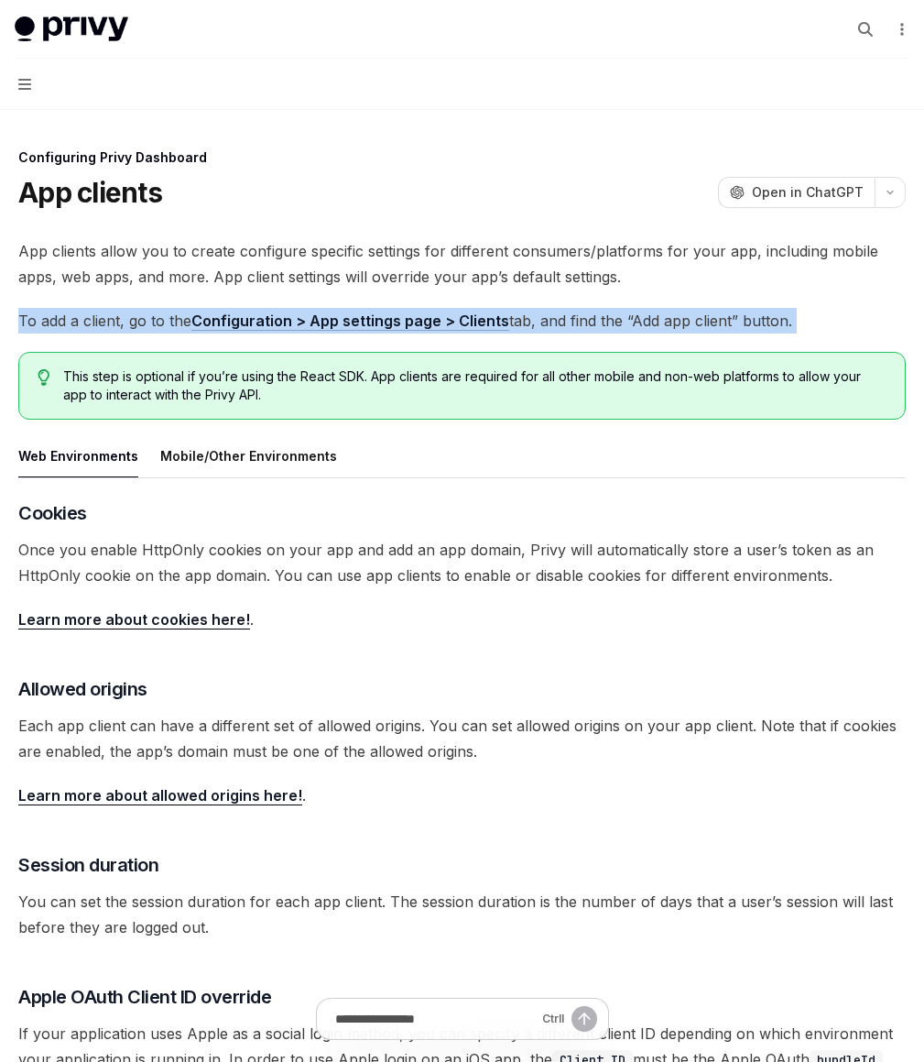
click at [766, 370] on div "App clients allow you to create configure specific settings for different consu…" at bounding box center [462, 667] width 888 height 859
click at [766, 333] on span "To add a client, go to the Configuration > App settings page > Clients tab, and…" at bounding box center [462, 321] width 888 height 26
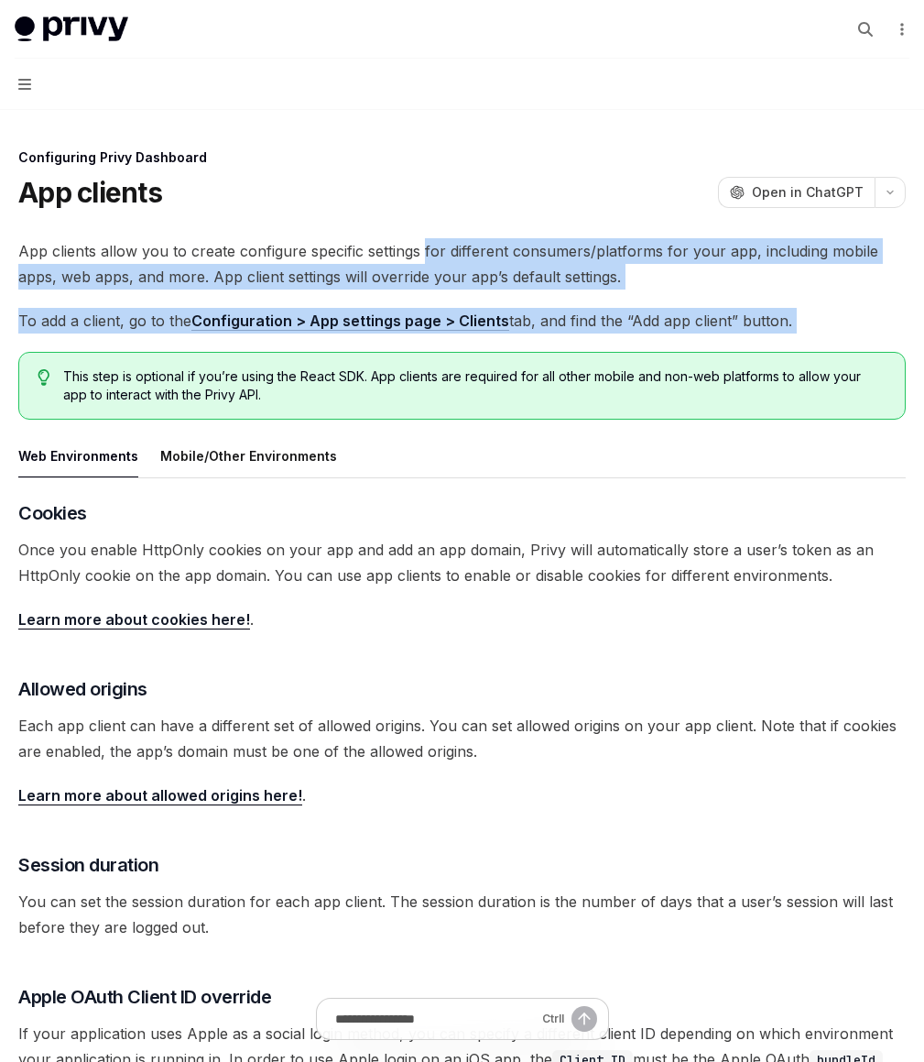
click at [743, 240] on div "App clients allow you to create configure specific settings for different consu…" at bounding box center [462, 667] width 888 height 859
click at [742, 239] on span "App clients allow you to create configure specific settings for different consu…" at bounding box center [462, 263] width 888 height 51
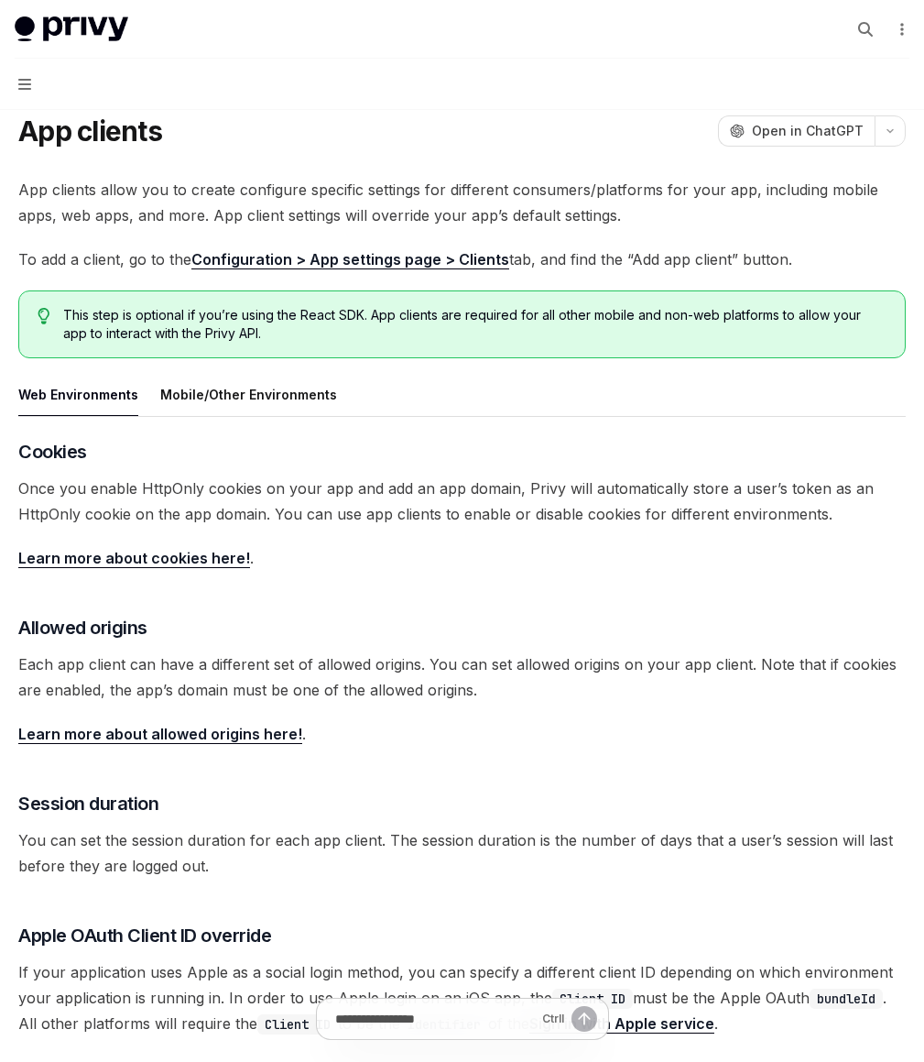
scroll to position [132, 0]
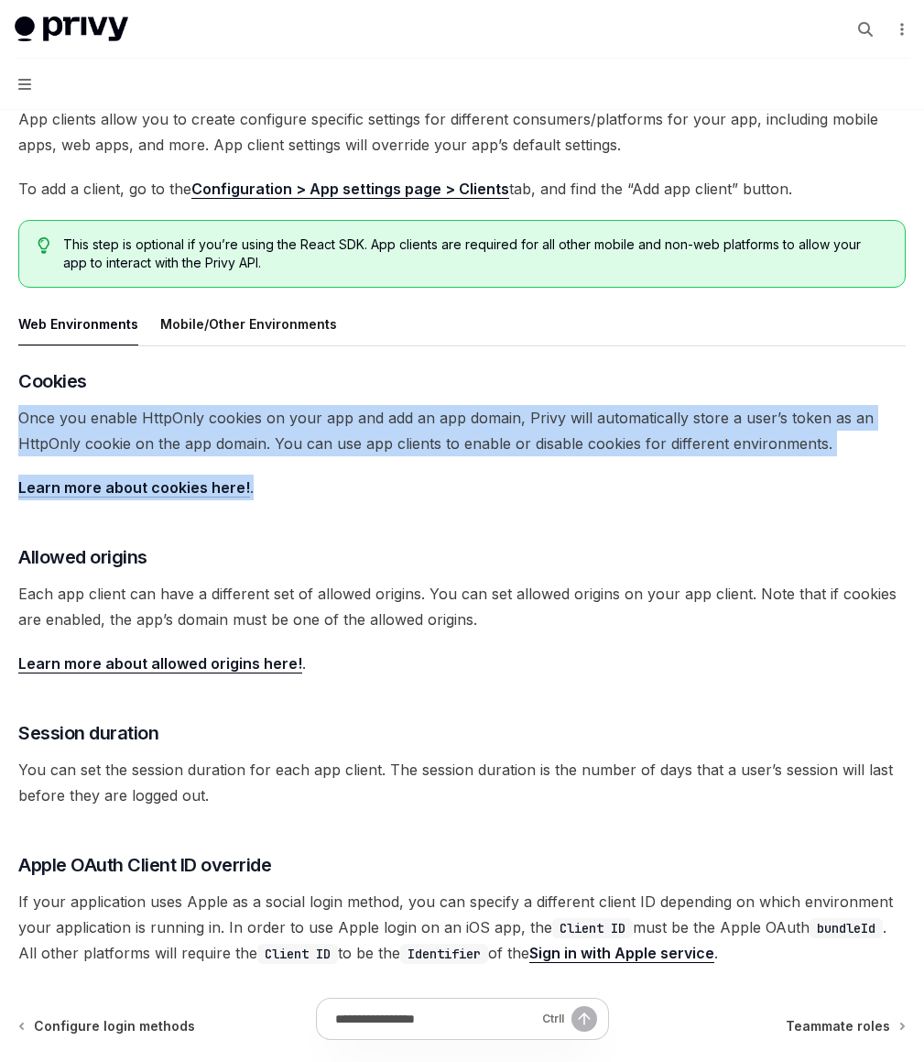
click at [657, 562] on div "​ Cookies Once you enable HttpOnly cookies on your app and add an app domain, P…" at bounding box center [462, 666] width 888 height 597
click at [657, 500] on span "Learn more about cookies here! ." at bounding box center [462, 487] width 888 height 26
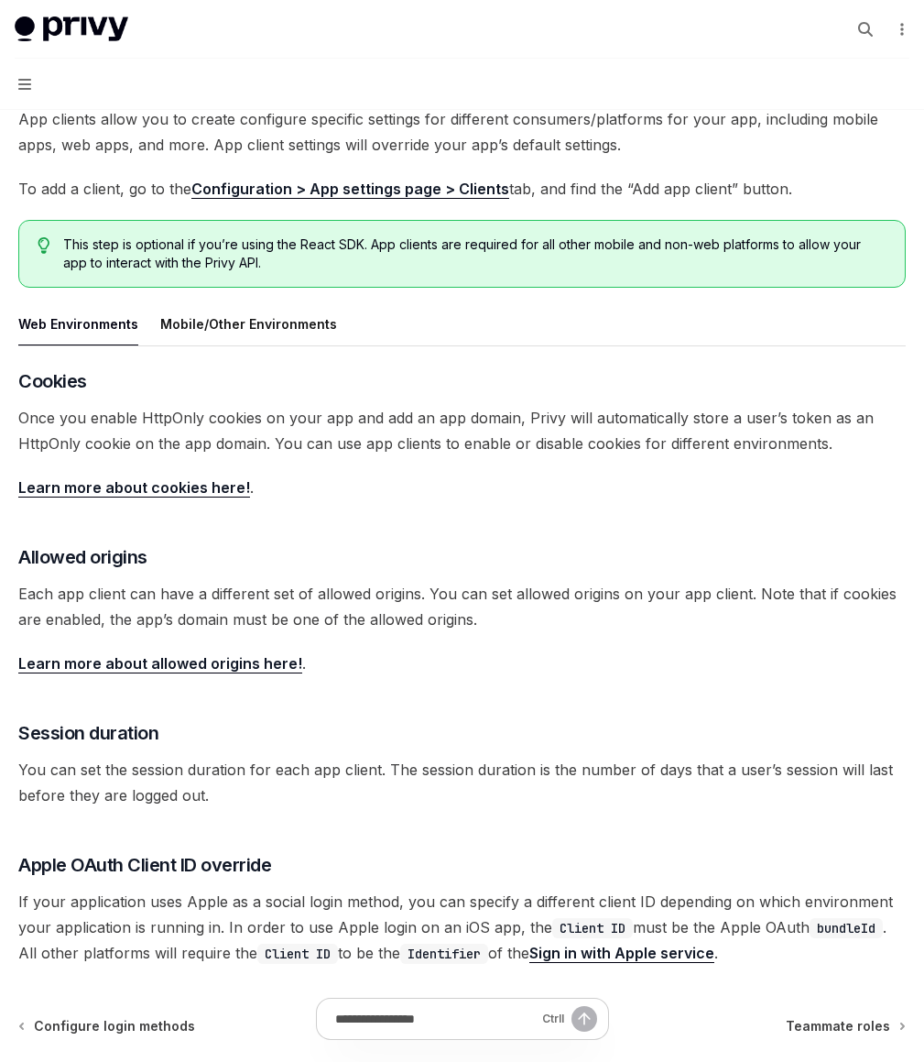
scroll to position [330, 0]
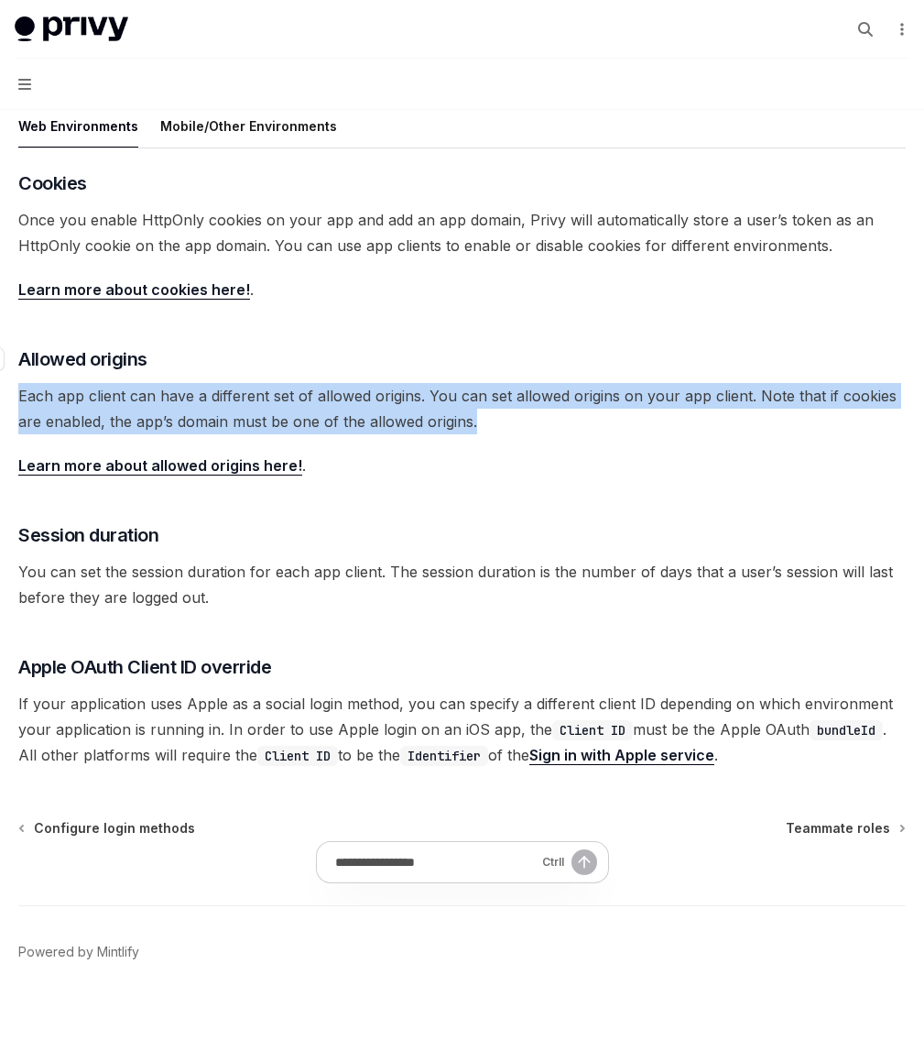
click at [648, 435] on div "​ Cookies Once you enable HttpOnly cookies on your app and add an app domain, P…" at bounding box center [462, 468] width 888 height 597
click at [648, 372] on h3 "​ Allowed origins" at bounding box center [462, 359] width 888 height 26
click at [665, 528] on div "​ Cookies Once you enable HttpOnly cookies on your app and add an app domain, P…" at bounding box center [462, 468] width 888 height 597
click at [665, 434] on span "Each app client can have a different set of allowed origins. You can set allowe…" at bounding box center [462, 408] width 888 height 51
click at [662, 421] on div "​ Cookies Once you enable HttpOnly cookies on your app and add an app domain, P…" at bounding box center [462, 468] width 888 height 597
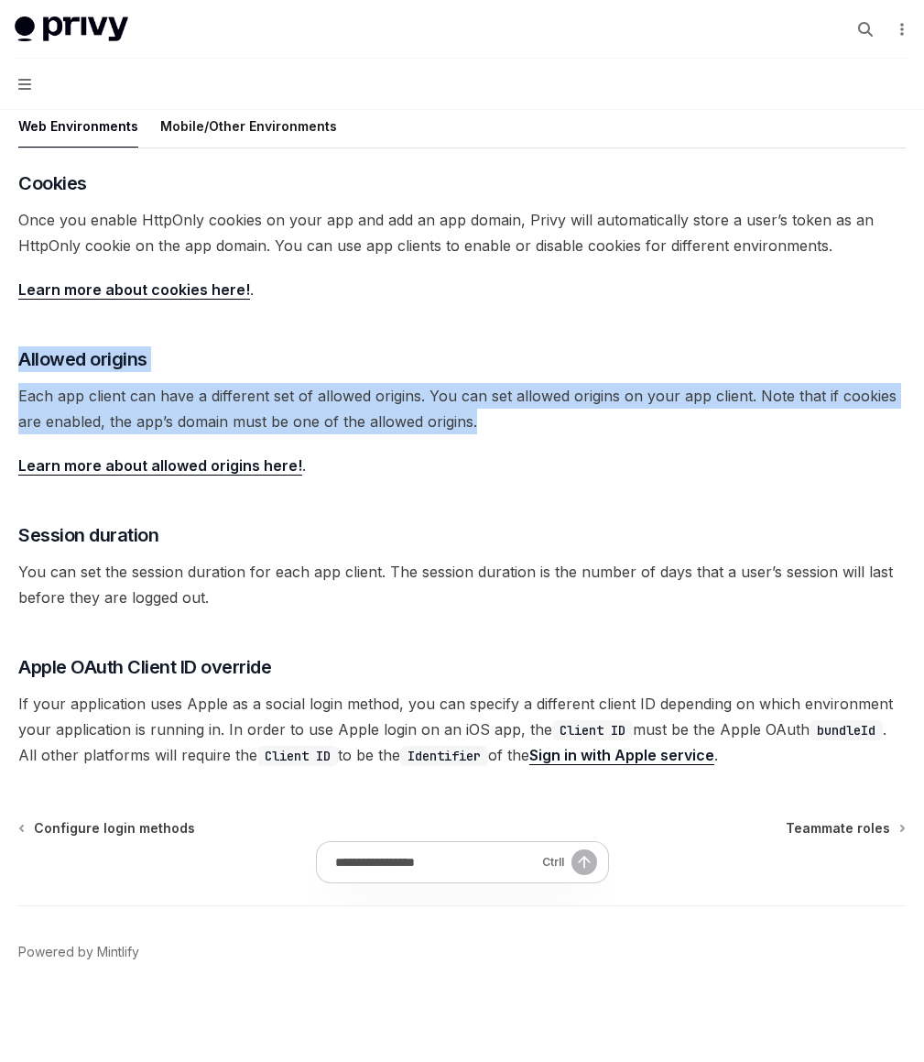
click at [662, 421] on div "​ Cookies Once you enable HttpOnly cookies on your app and add an app domain, P…" at bounding box center [462, 468] width 888 height 597
click at [671, 587] on div "​ Cookies Once you enable HttpOnly cookies on your app and add an app domain, P…" at bounding box center [462, 468] width 888 height 597
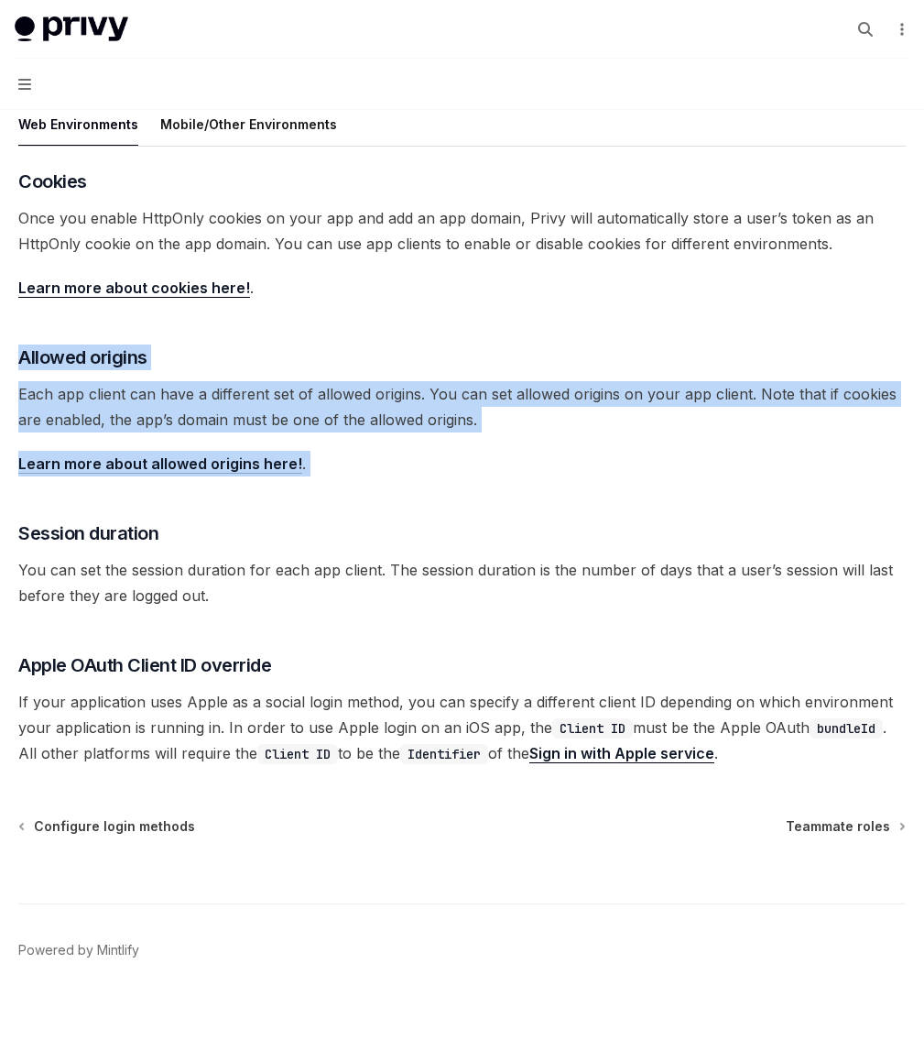
scroll to position [496, 0]
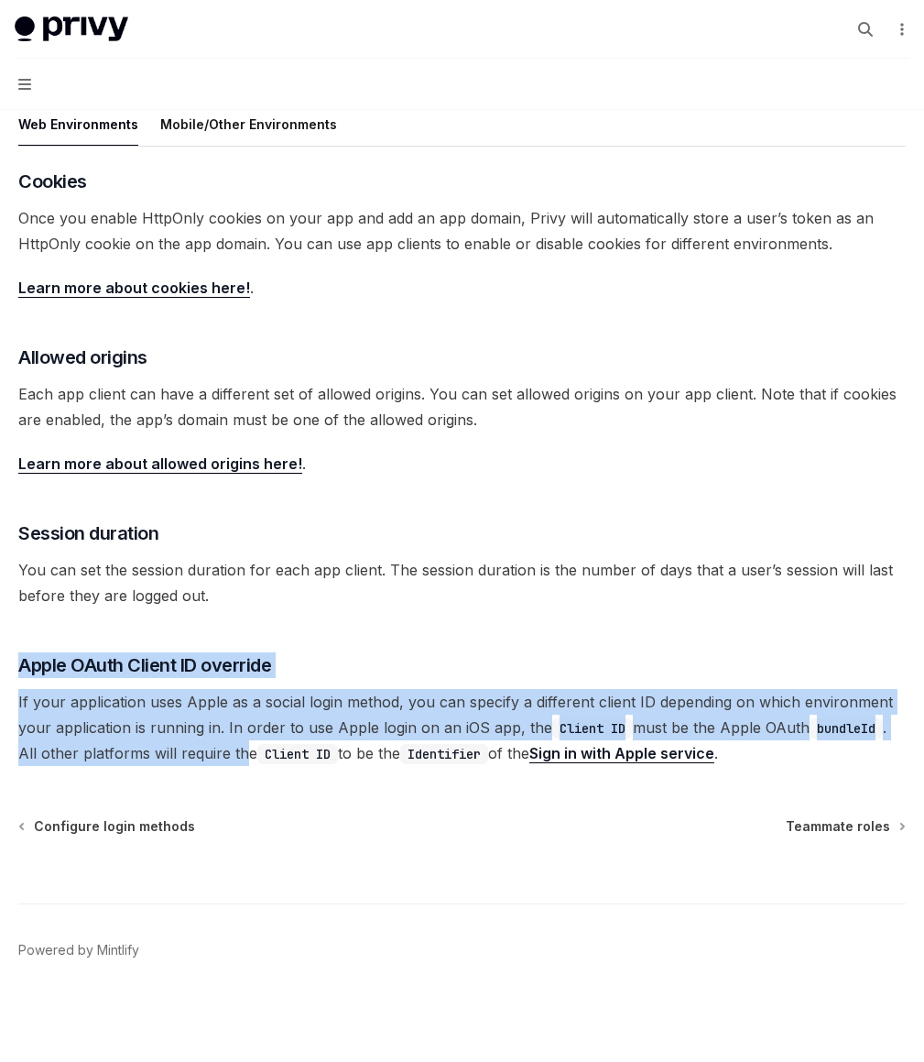
click at [687, 735] on div "​ Cookies Once you enable HttpOnly cookies on your app and add an app domain, P…" at bounding box center [462, 467] width 888 height 597
click at [687, 735] on span "If your application uses Apple as a social login method, you can specify a diff…" at bounding box center [462, 727] width 888 height 77
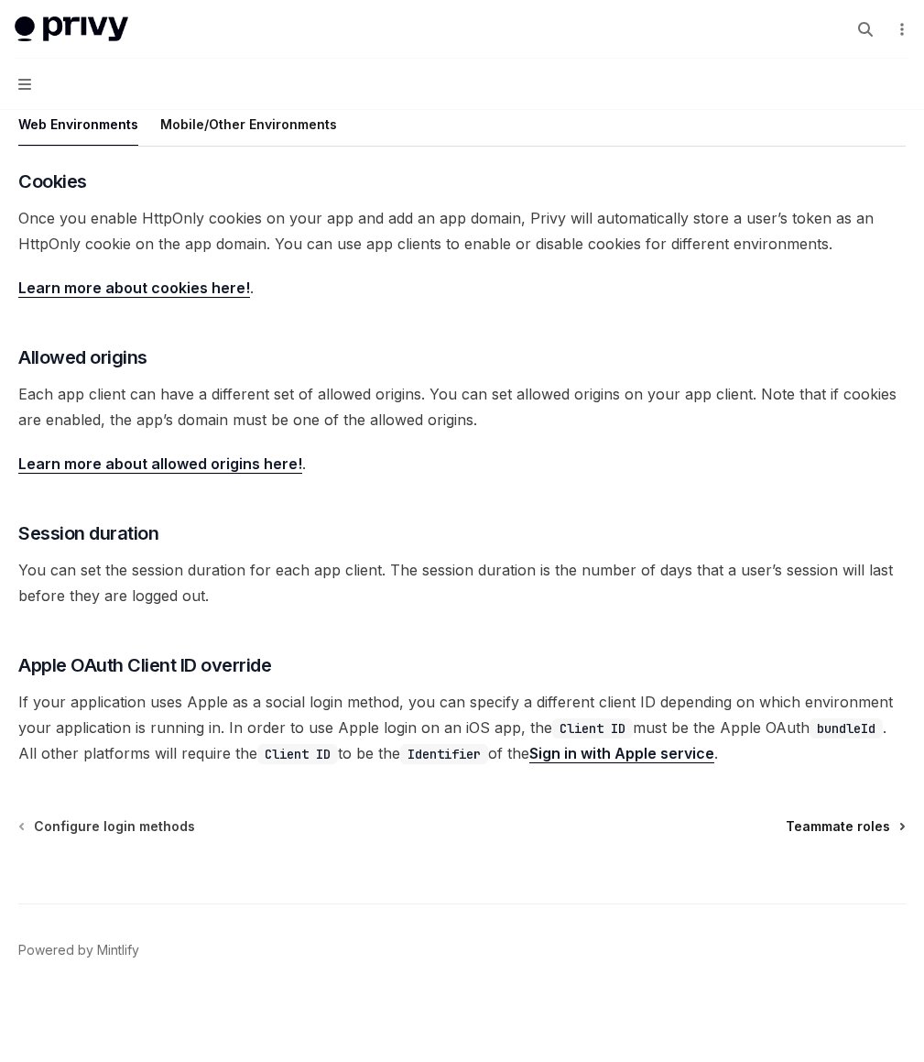
click at [804, 830] on span "Teammate roles" at bounding box center [838, 826] width 104 height 18
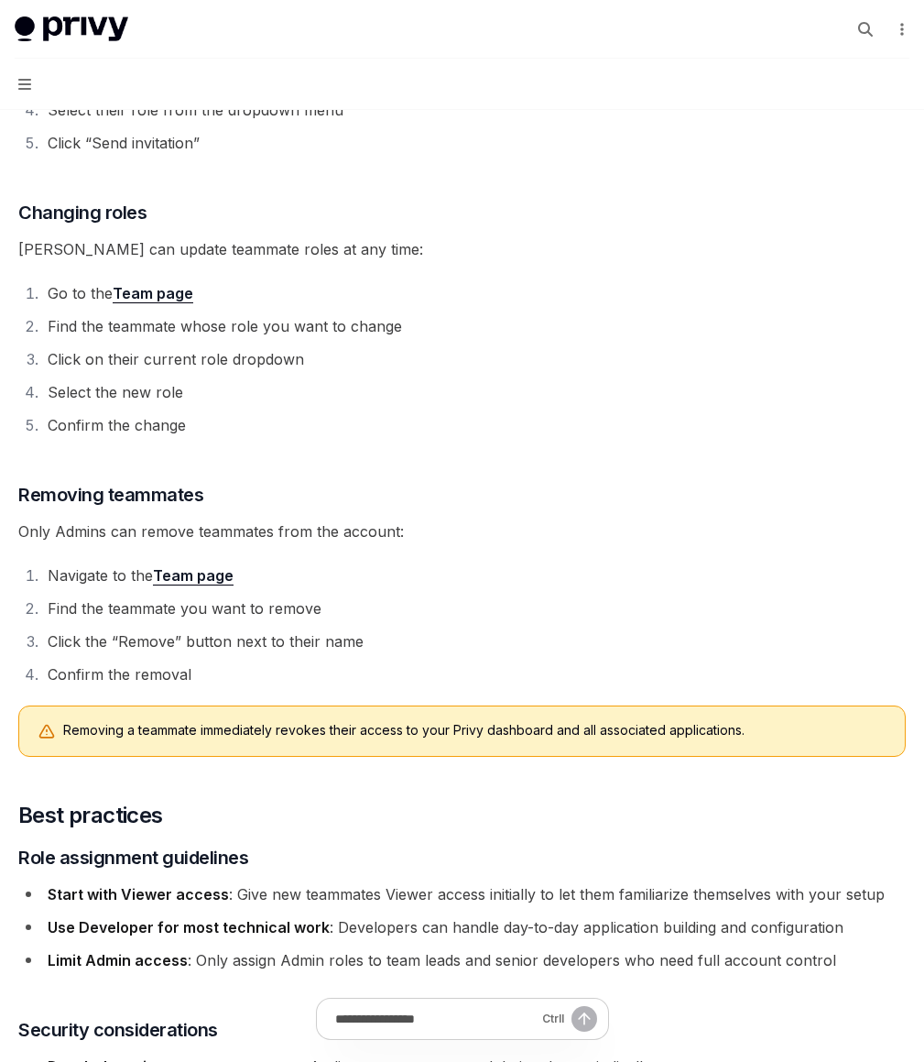
scroll to position [2345, 0]
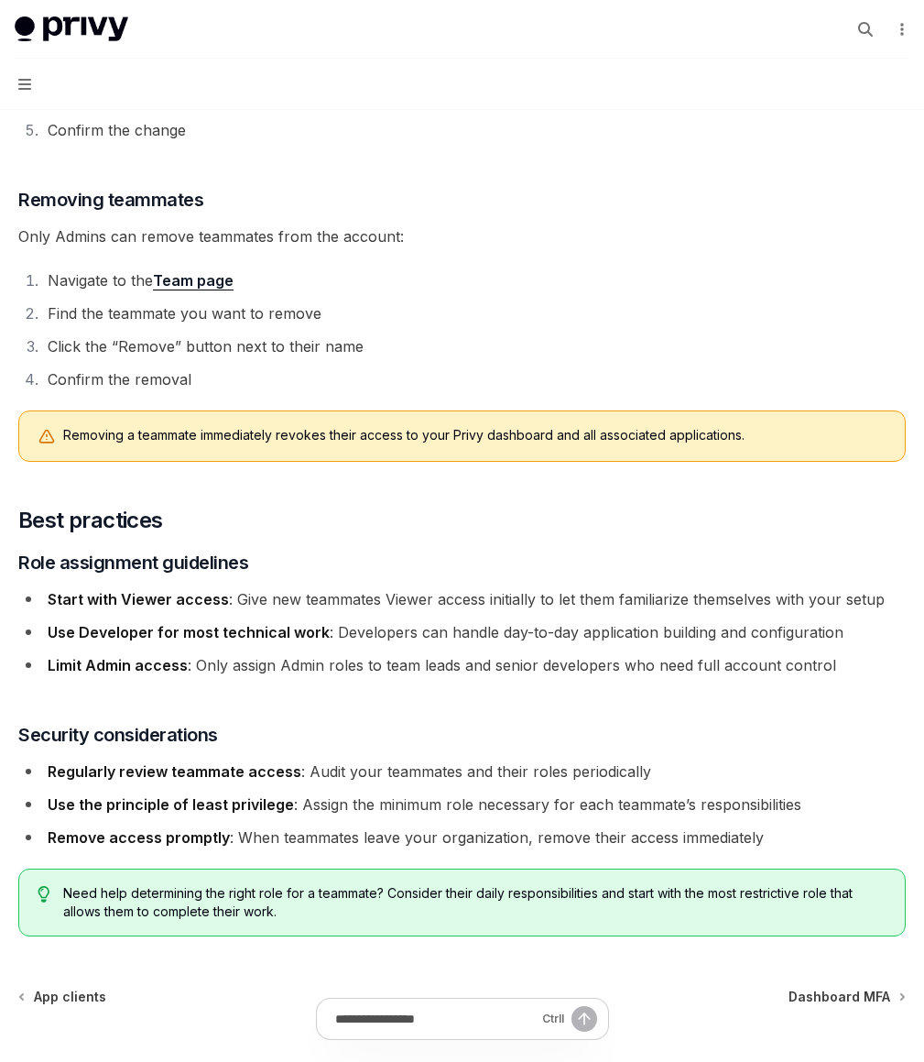
click at [0, 0] on link "Wallets" at bounding box center [0, 0] width 0 height 0
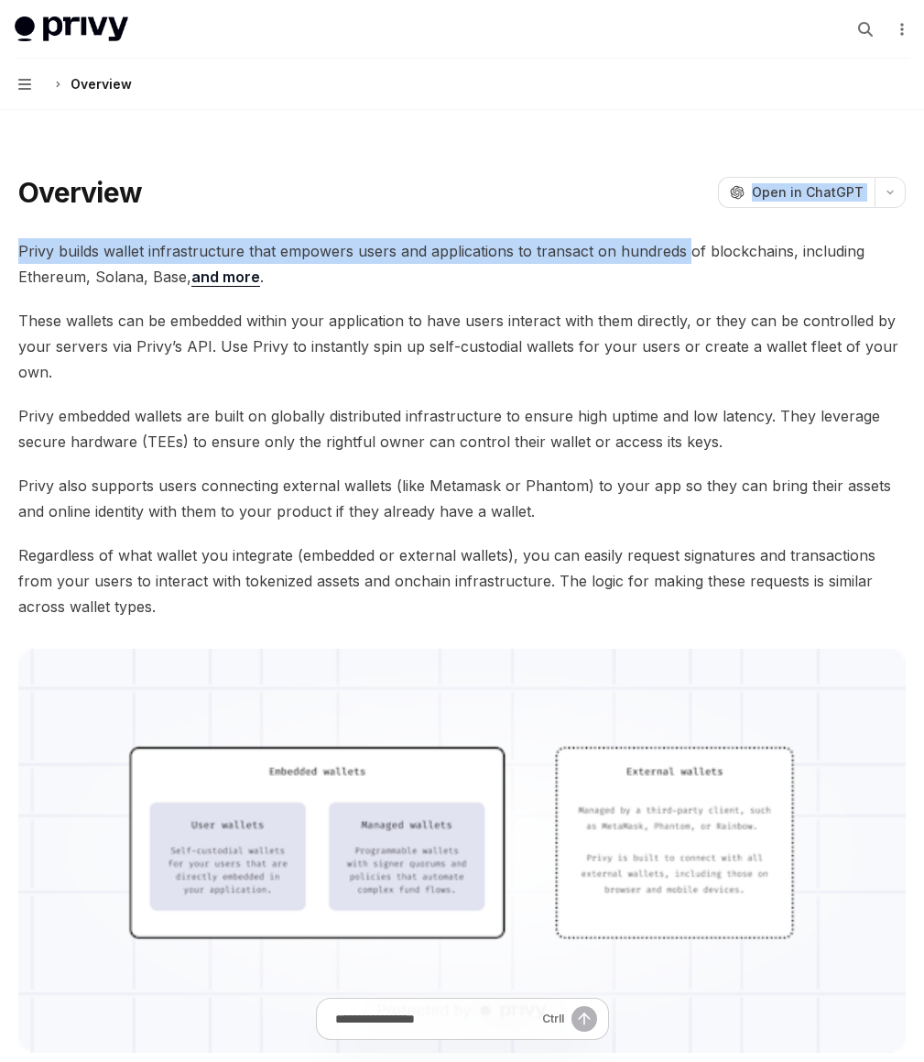
drag, startPoint x: 486, startPoint y: 277, endPoint x: 469, endPoint y: 186, distance: 92.3
click at [0, 0] on button "Create a wallet" at bounding box center [0, 0] width 0 height 0
type textarea "*"
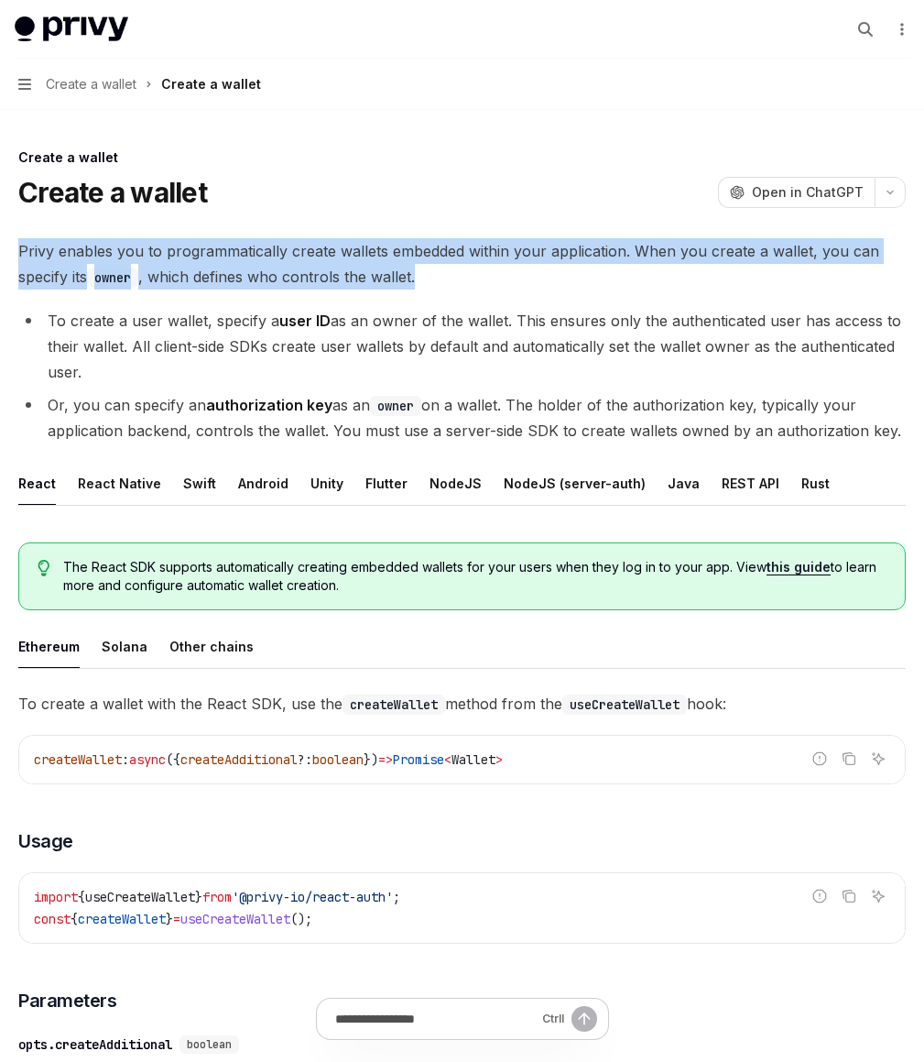
drag, startPoint x: 533, startPoint y: 223, endPoint x: 523, endPoint y: 202, distance: 22.5
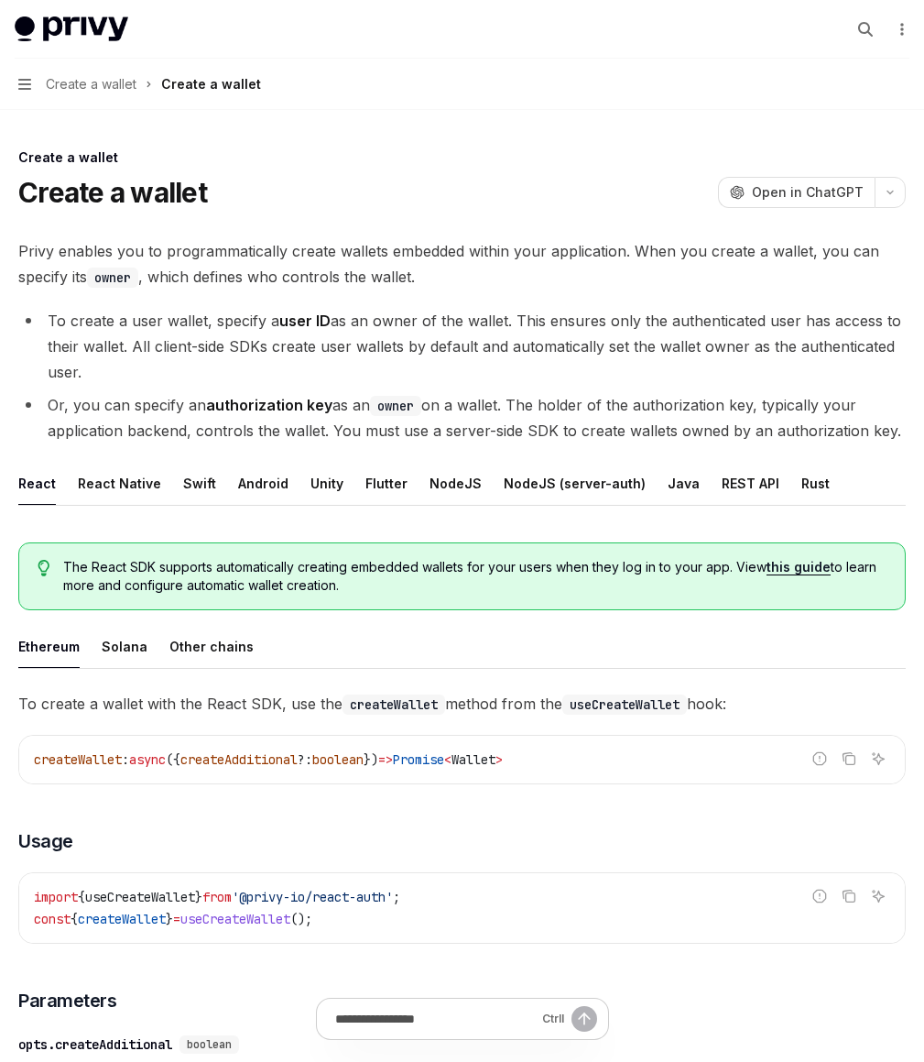
click at [638, 314] on div "Privy enables you to programmatically create wallets embedded within your appli…" at bounding box center [462, 1044] width 888 height 1612
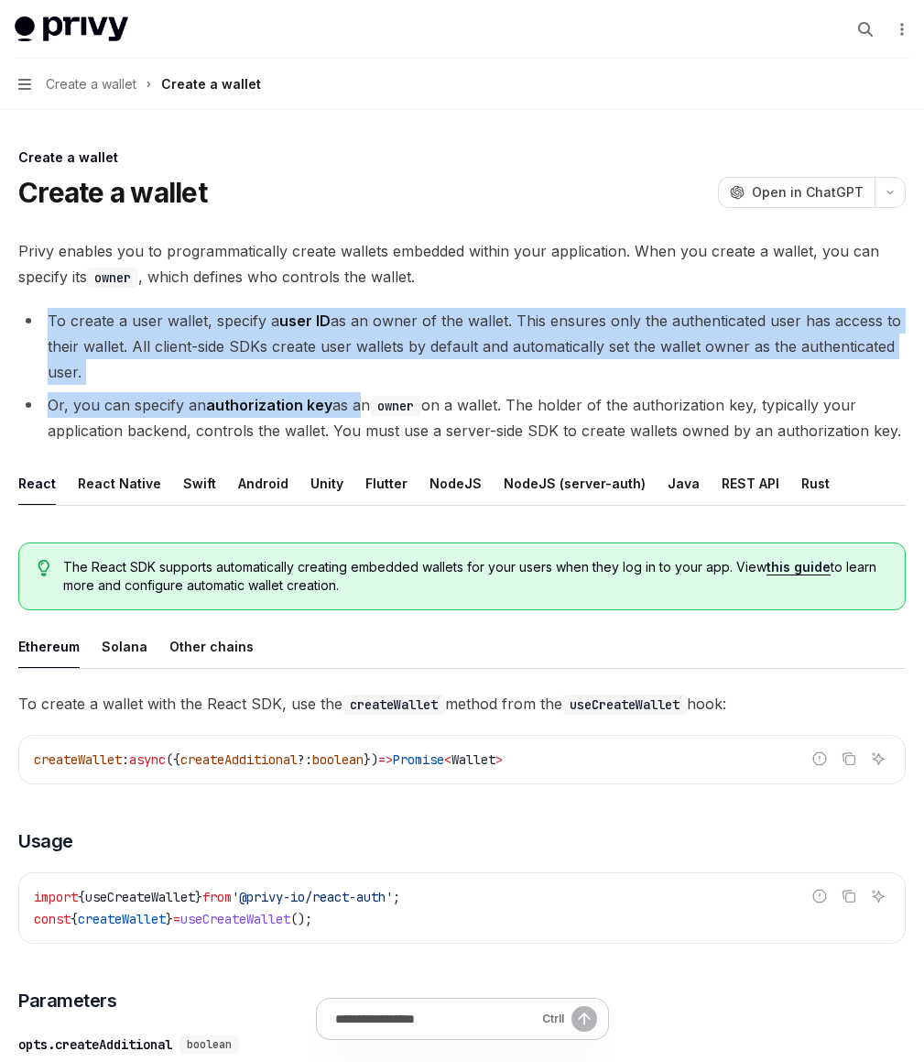
drag, startPoint x: 641, startPoint y: 319, endPoint x: 671, endPoint y: 460, distance: 144.3
click at [671, 460] on div "Privy enables you to programmatically create wallets embedded within your appli…" at bounding box center [462, 1044] width 888 height 1612
click at [671, 443] on li "Or, you can specify an authorization key as an owner on a wallet. The holder of…" at bounding box center [462, 417] width 888 height 51
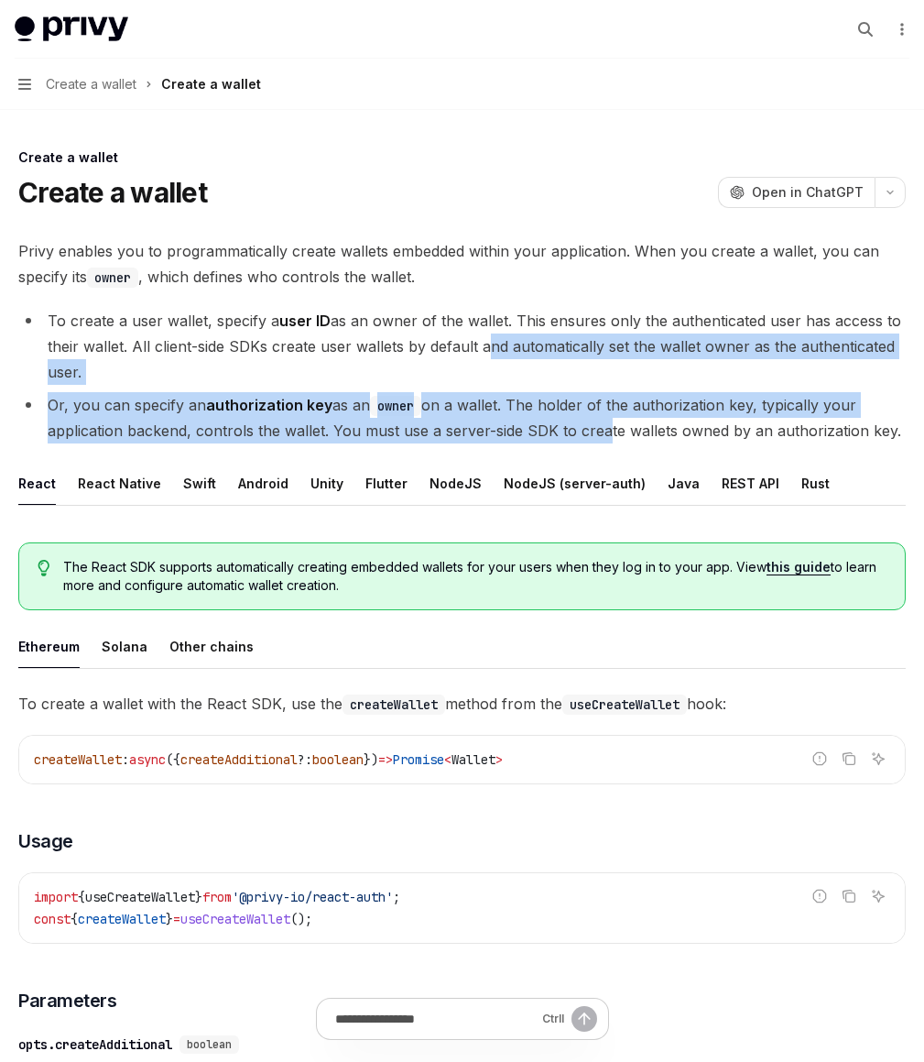
drag, startPoint x: 648, startPoint y: 387, endPoint x: 703, endPoint y: 497, distance: 123.7
click at [703, 443] on ul "To create a user wallet, specify a user ID as an owner of the wallet. This ensu…" at bounding box center [462, 376] width 888 height 136
drag, startPoint x: 724, startPoint y: 554, endPoint x: 691, endPoint y: 407, distance: 151.3
click at [691, 407] on div "Privy enables you to programmatically create wallets embedded within your appli…" at bounding box center [462, 1044] width 888 height 1612
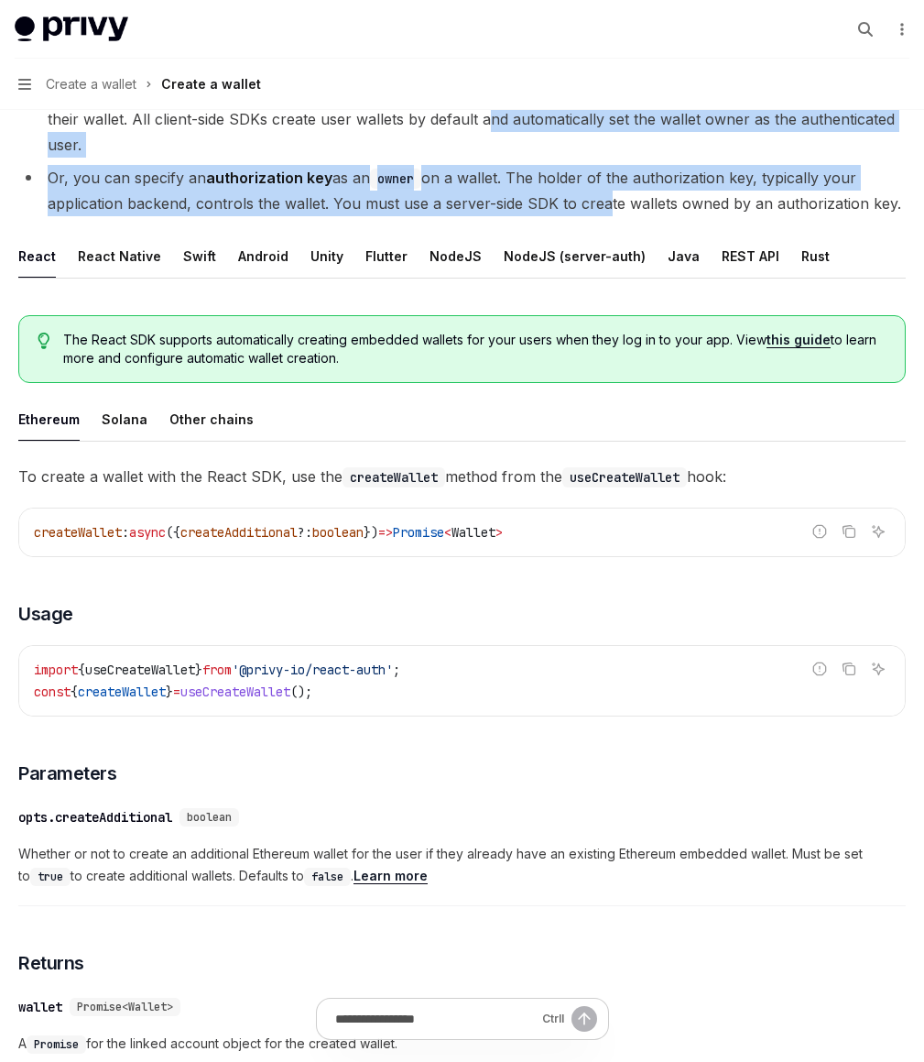
click at [0, 0] on span "Dashboard" at bounding box center [0, 0] width 0 height 0
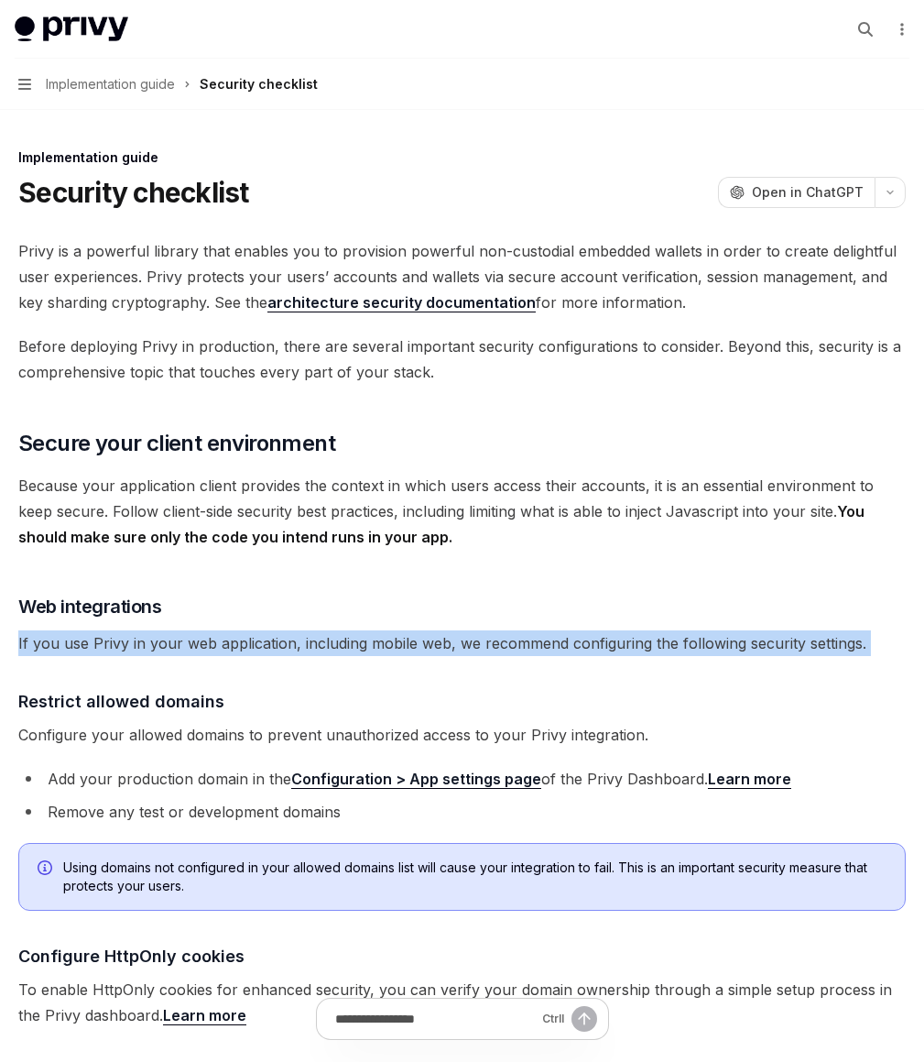
drag, startPoint x: 607, startPoint y: 712, endPoint x: 661, endPoint y: 792, distance: 97.0
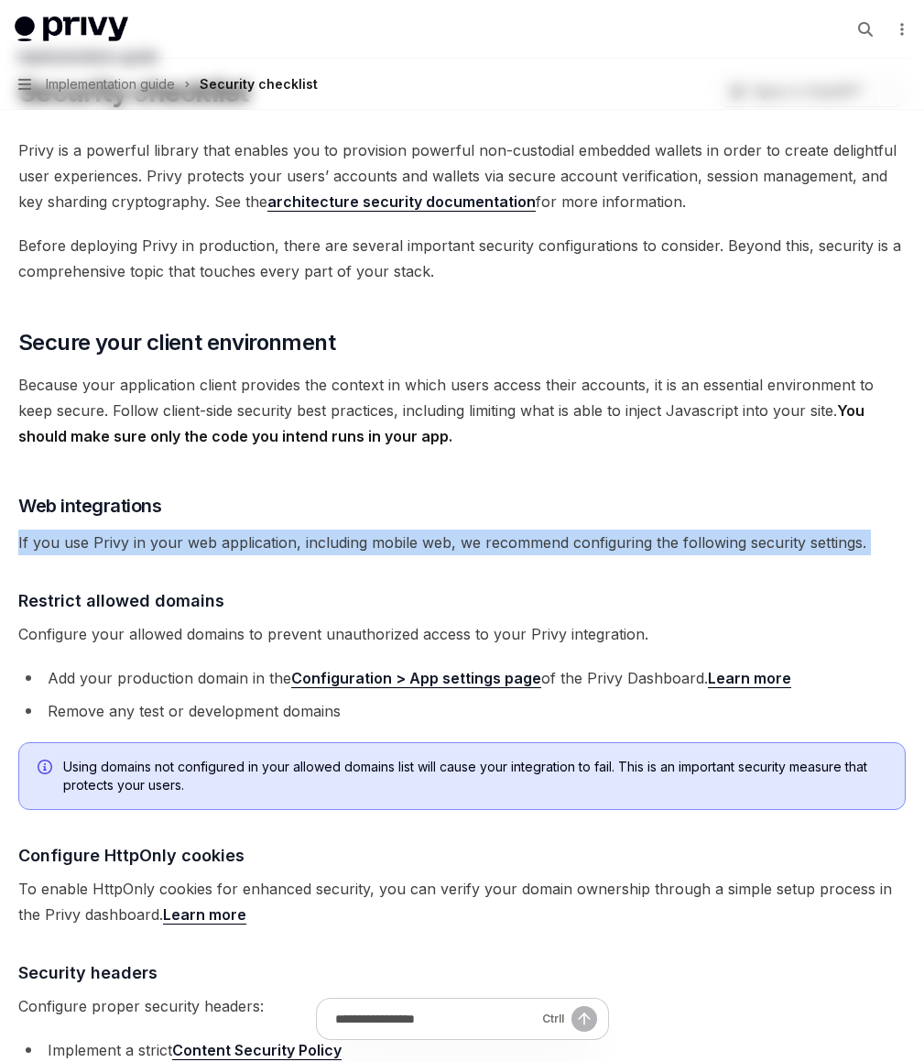
scroll to position [169, 0]
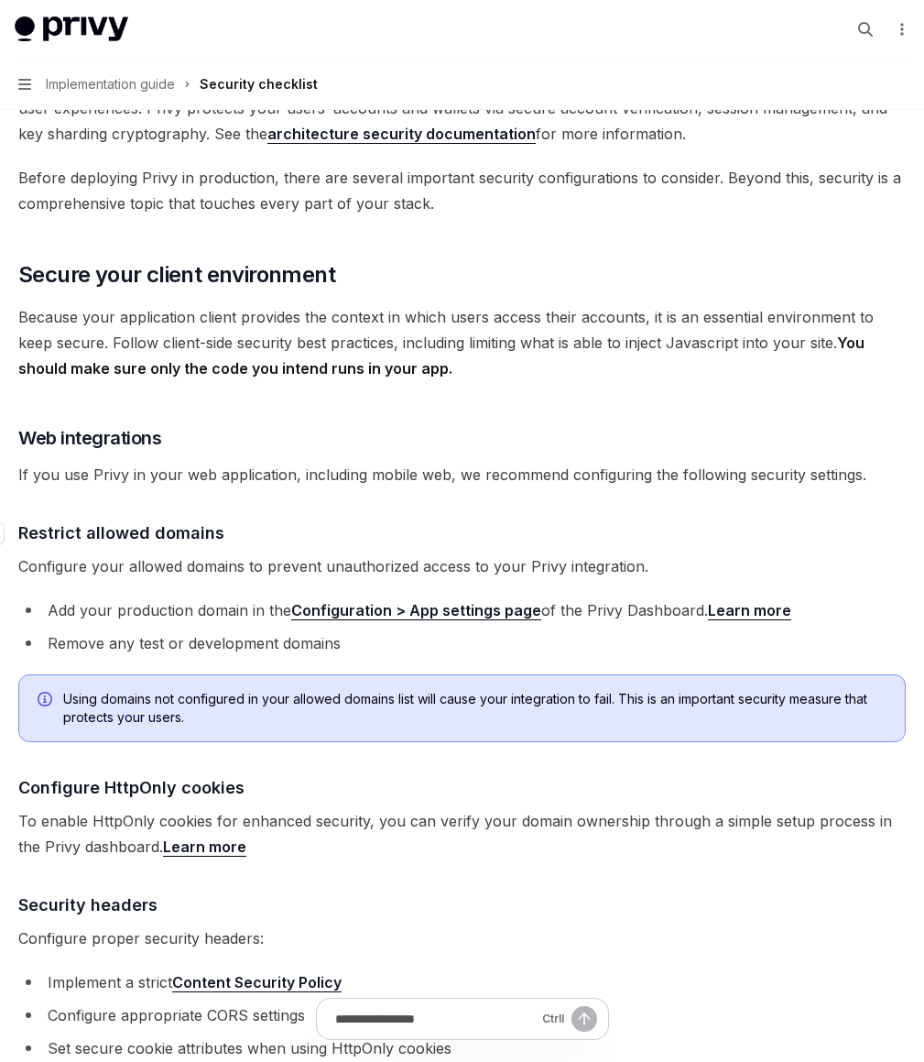
click at [638, 545] on h4 "​ Restrict allowed domains" at bounding box center [462, 532] width 888 height 25
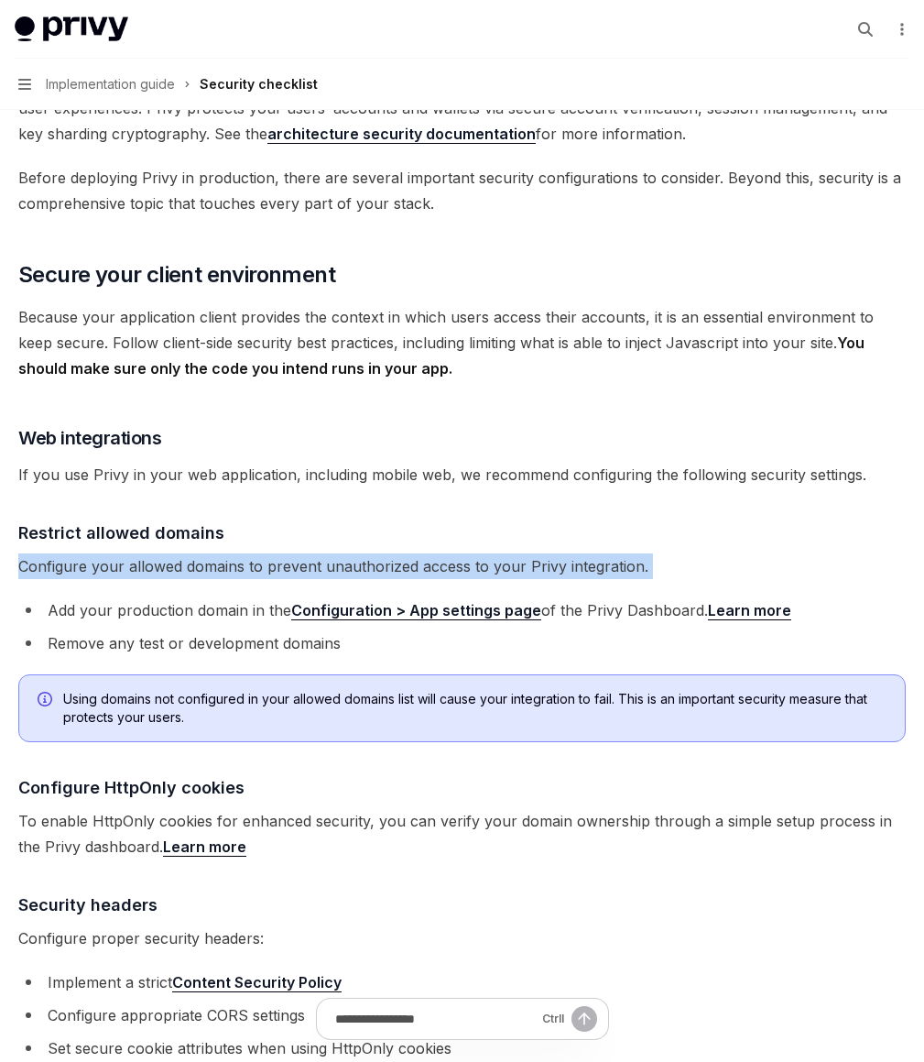
drag, startPoint x: 638, startPoint y: 653, endPoint x: 638, endPoint y: 714, distance: 60.5
click at [638, 579] on span "Configure your allowed domains to prevent unauthorized access to your Privy int…" at bounding box center [462, 566] width 888 height 26
drag, startPoint x: 638, startPoint y: 714, endPoint x: 621, endPoint y: 595, distance: 119.4
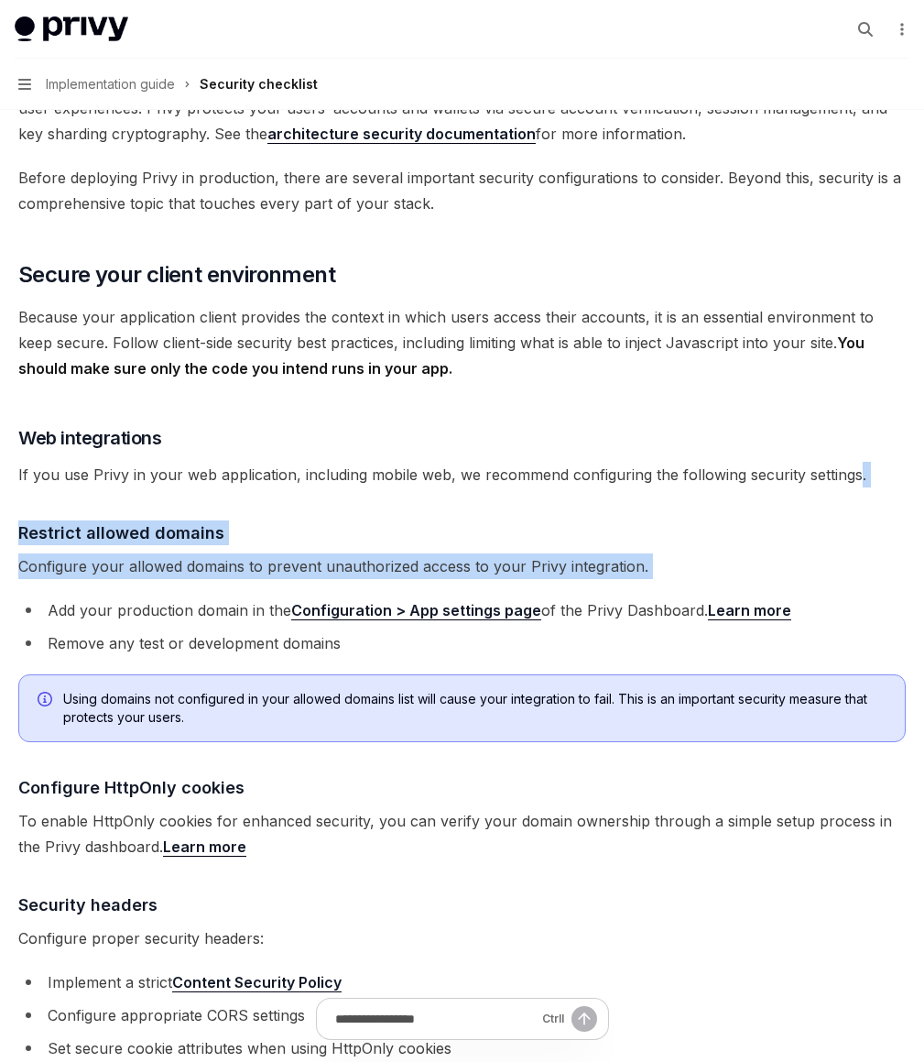
drag, startPoint x: 621, startPoint y: 624, endPoint x: 615, endPoint y: 735, distance: 111.9
click at [610, 579] on span "Configure your allowed domains to prevent unauthorized access to your Privy int…" at bounding box center [462, 566] width 888 height 26
drag, startPoint x: 610, startPoint y: 709, endPoint x: 595, endPoint y: 609, distance: 100.9
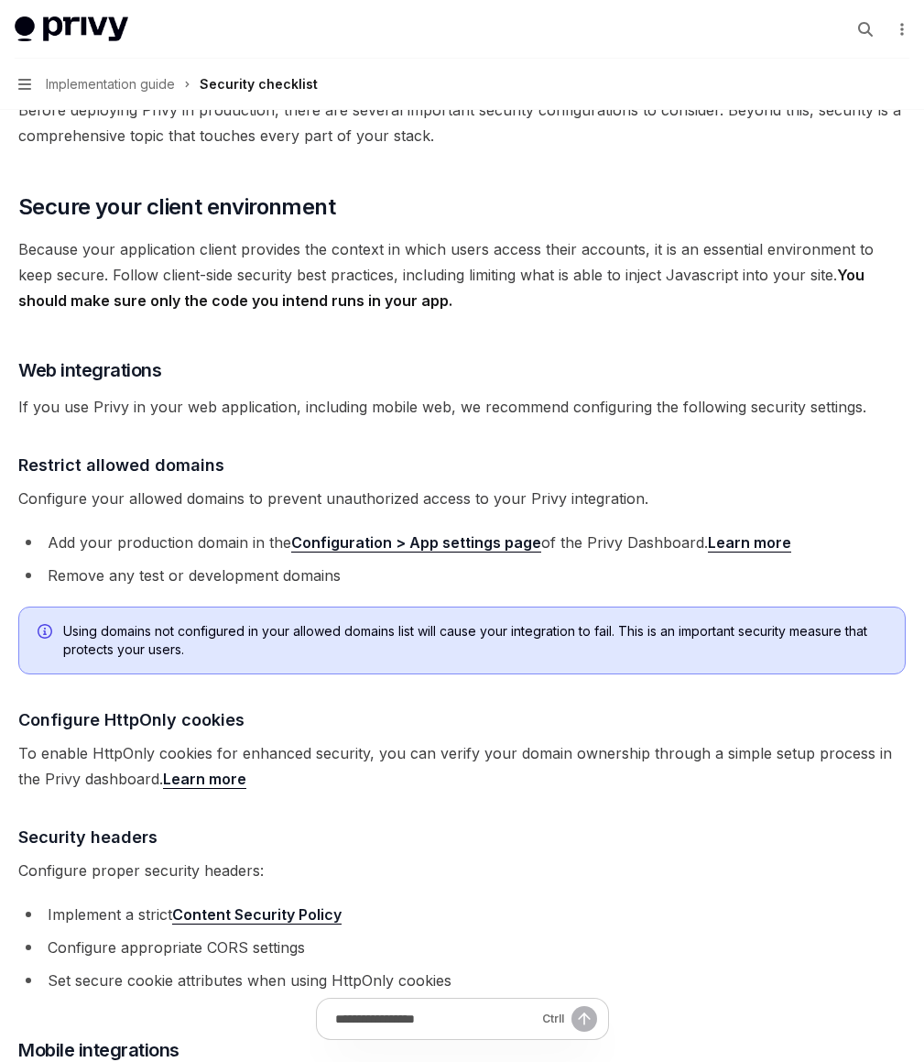
scroll to position [271, 0]
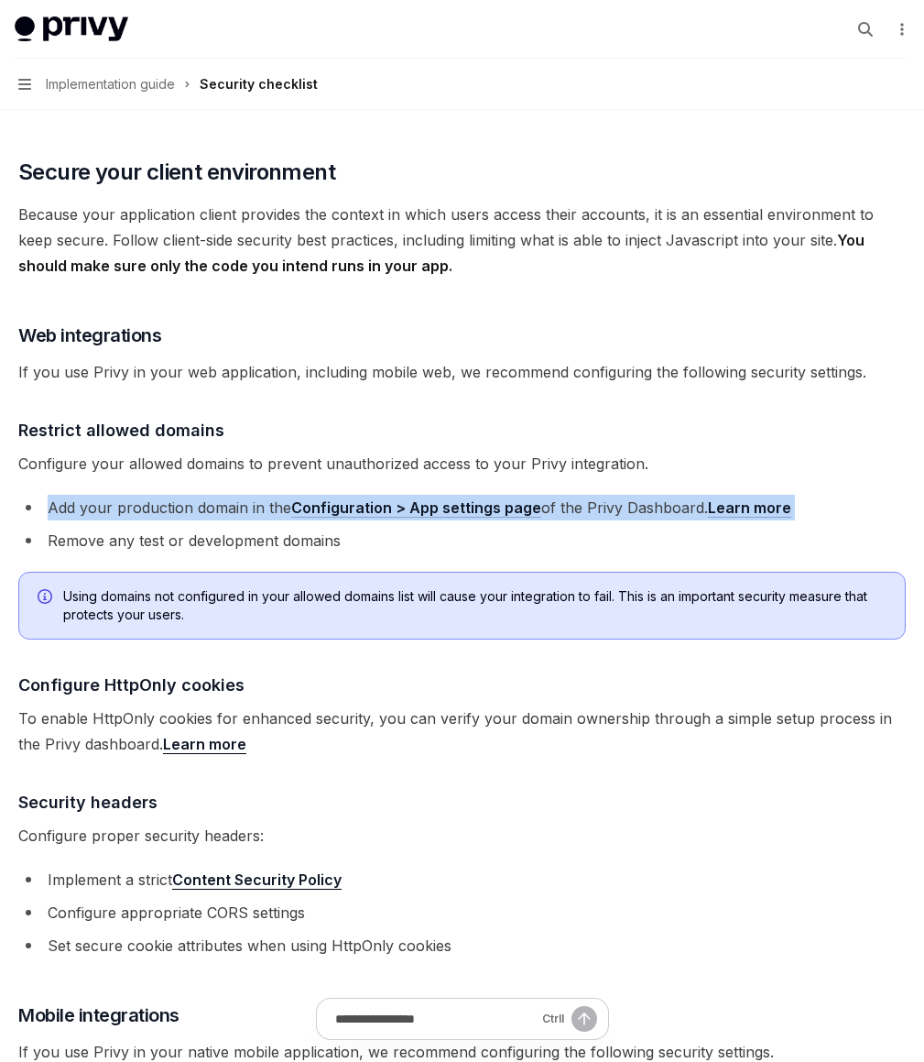
drag, startPoint x: 608, startPoint y: 619, endPoint x: 608, endPoint y: 696, distance: 76.9
click at [608, 553] on ul "Add your production domain in the Configuration > App settings page of the Priv…" at bounding box center [462, 524] width 888 height 59
drag, startPoint x: 608, startPoint y: 696, endPoint x: 597, endPoint y: 620, distance: 76.8
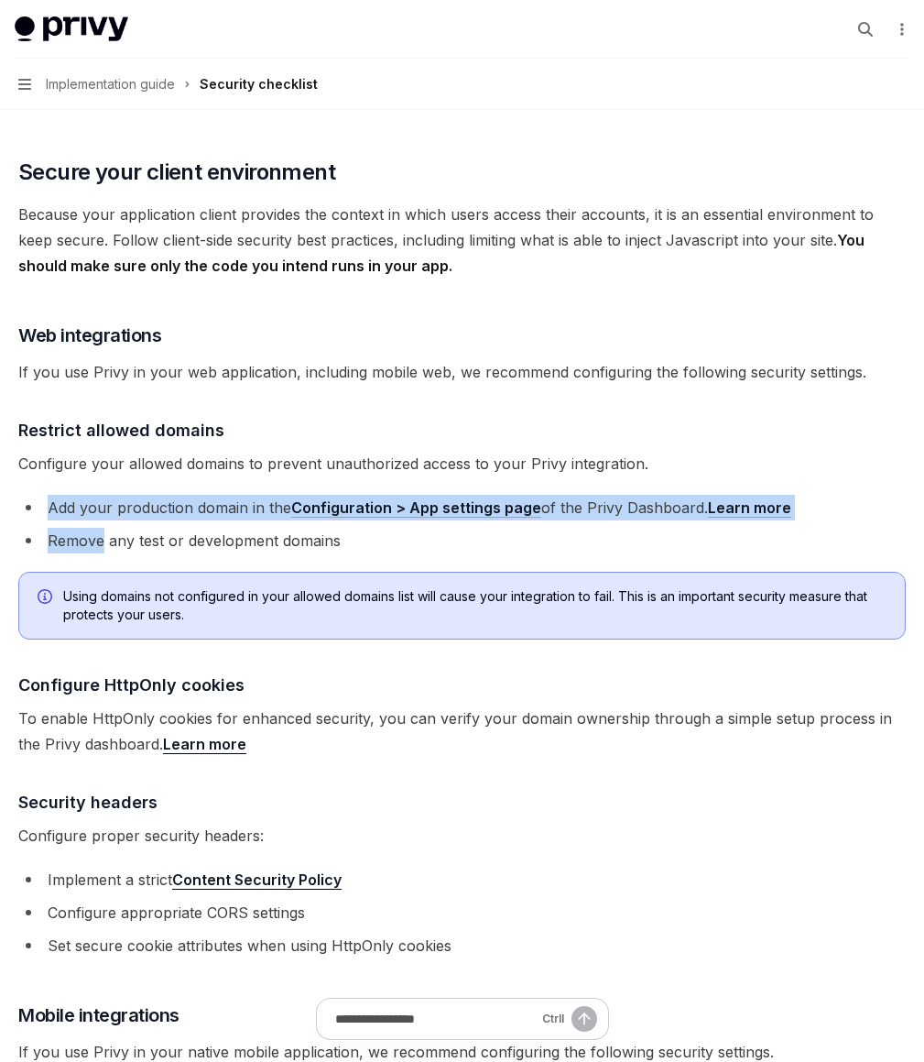
click at [597, 476] on span "Configure your allowed domains to prevent unauthorized access to your Privy int…" at bounding box center [462, 464] width 888 height 26
drag, startPoint x: 631, startPoint y: 701, endPoint x: 648, endPoint y: 707, distance: 18.5
click at [644, 520] on li "Add your production domain in the Configuration > App settings page of the Priv…" at bounding box center [462, 508] width 888 height 26
drag, startPoint x: 644, startPoint y: 679, endPoint x: 633, endPoint y: 611, distance: 68.7
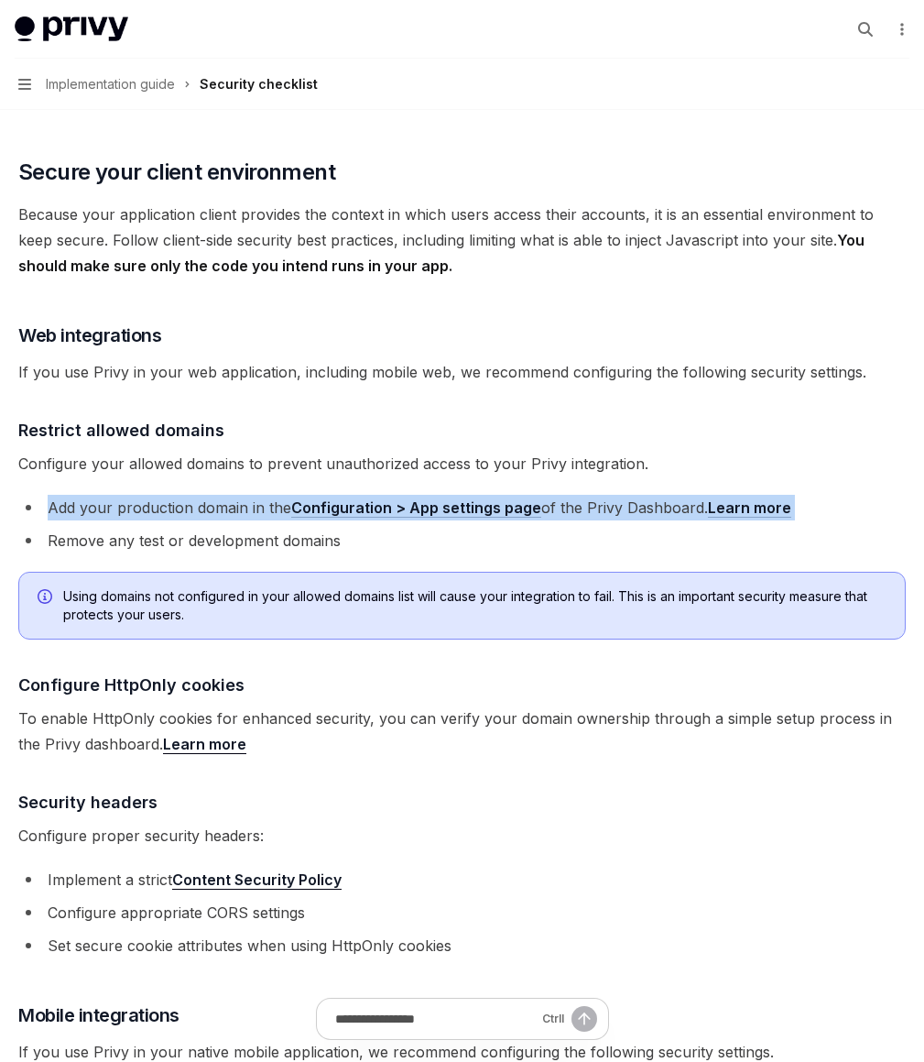
click at [633, 476] on span "Configure your allowed domains to prevent unauthorized access to your Privy int…" at bounding box center [462, 464] width 888 height 26
drag, startPoint x: 633, startPoint y: 611, endPoint x: 629, endPoint y: 677, distance: 66.0
click at [629, 520] on li "Add your production domain in the Configuration > App settings page of the Priv…" at bounding box center [462, 508] width 888 height 26
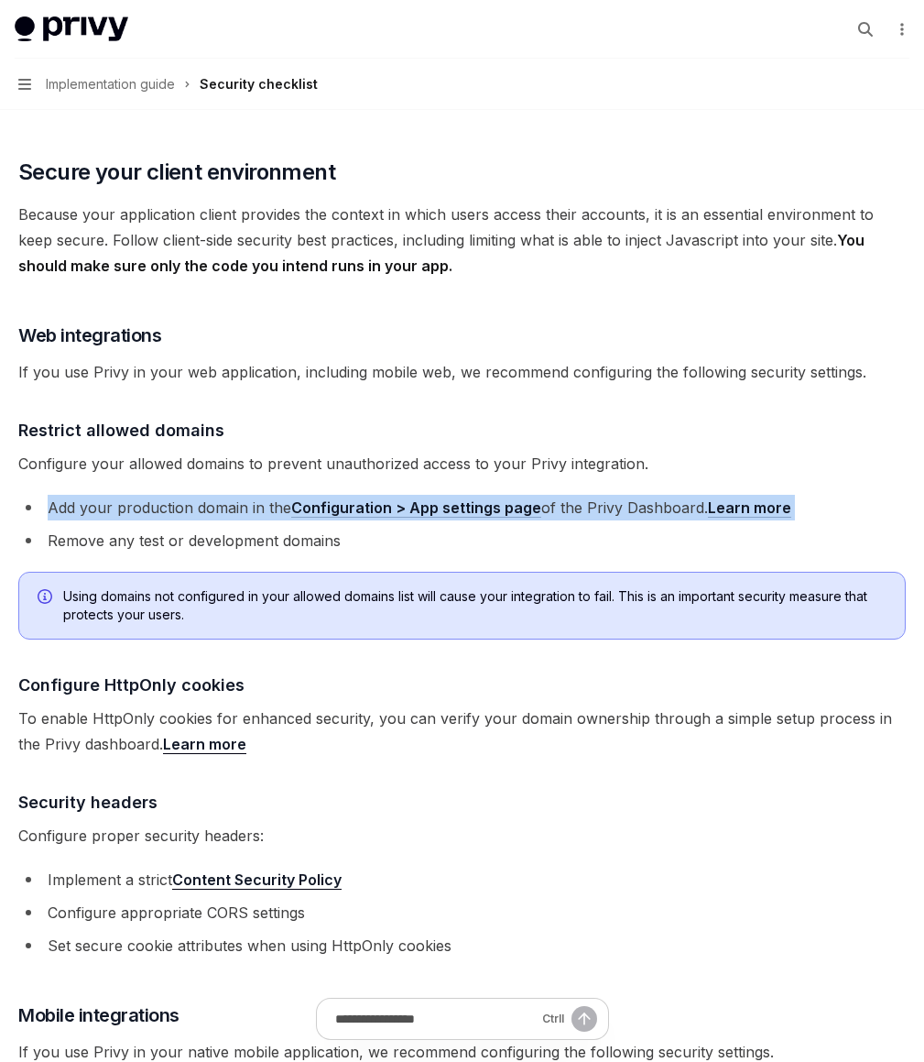
drag, startPoint x: 629, startPoint y: 677, endPoint x: 633, endPoint y: 609, distance: 67.9
click at [633, 476] on span "Configure your allowed domains to prevent unauthorized access to your Privy int…" at bounding box center [462, 464] width 888 height 26
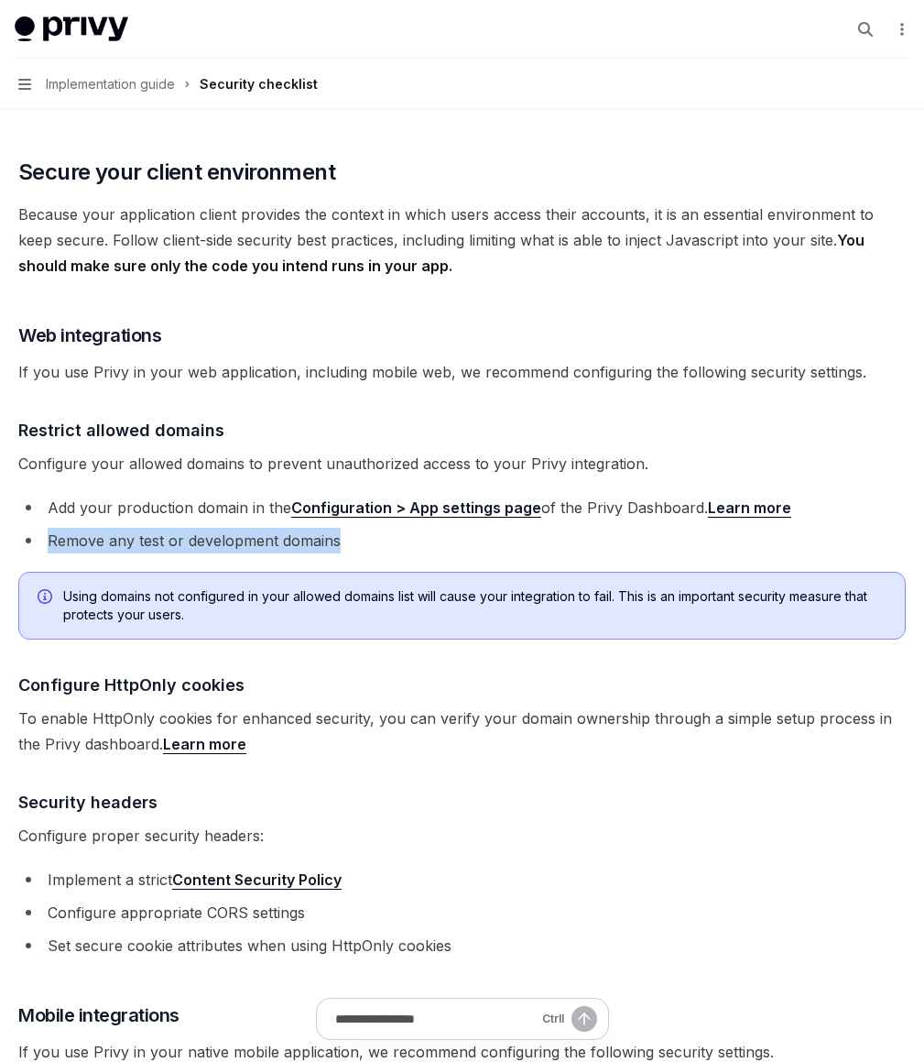
drag, startPoint x: 671, startPoint y: 681, endPoint x: 674, endPoint y: 714, distance: 33.1
click at [674, 553] on ul "Add your production domain in the Configuration > App settings page of the Priv…" at bounding box center [462, 524] width 888 height 59
click at [674, 553] on li "Remove any test or development domains" at bounding box center [462, 541] width 888 height 26
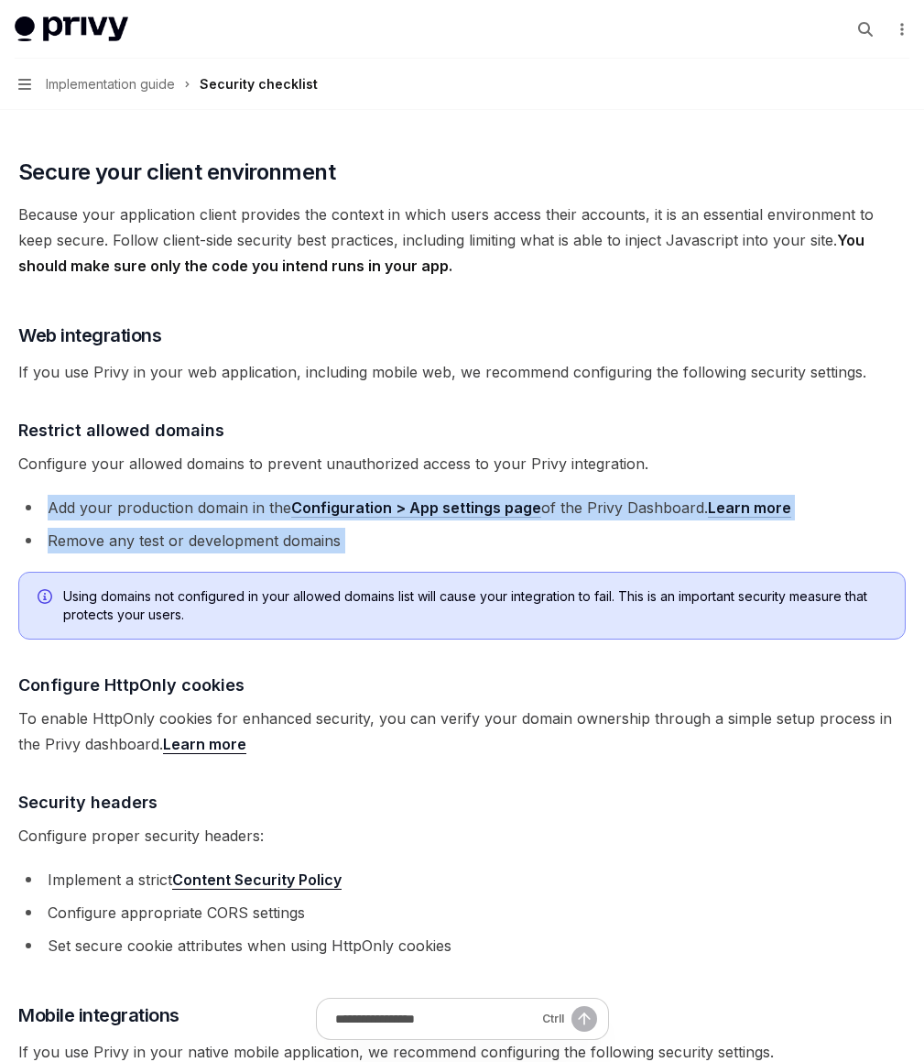
drag, startPoint x: 674, startPoint y: 714, endPoint x: 653, endPoint y: 623, distance: 94.0
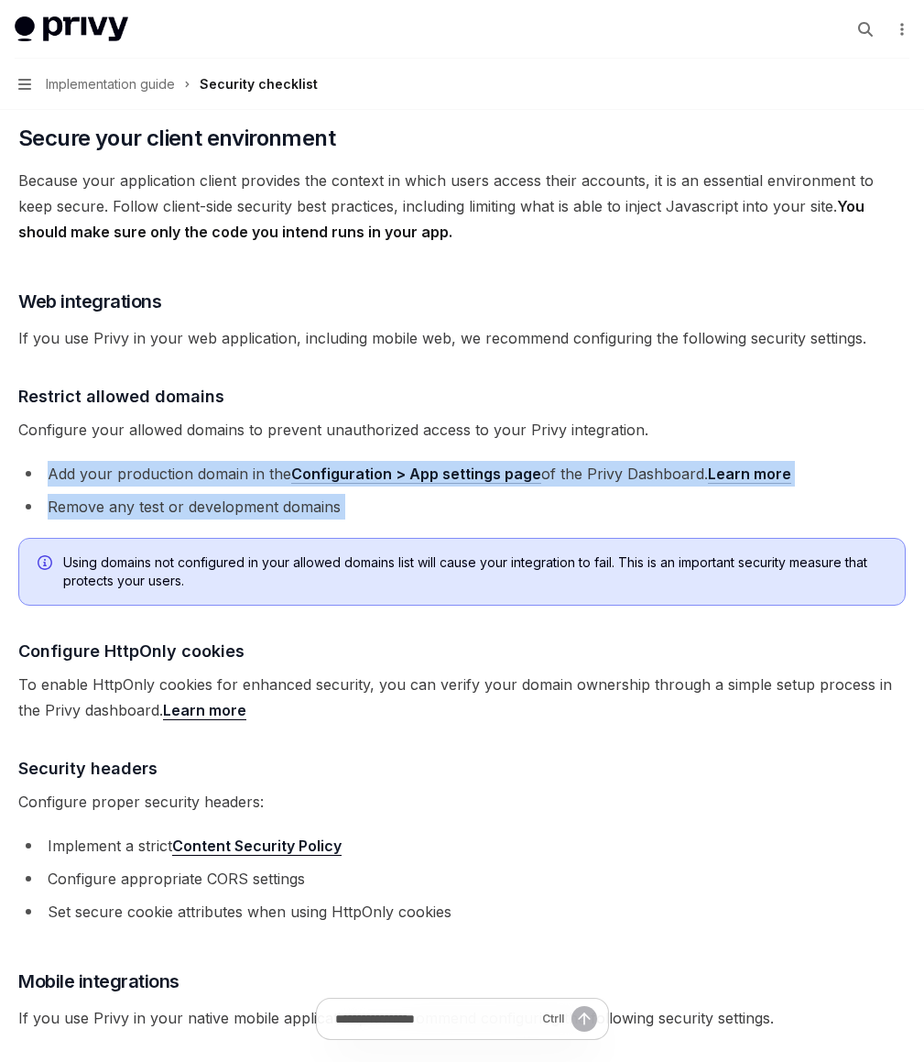
scroll to position [366, 0]
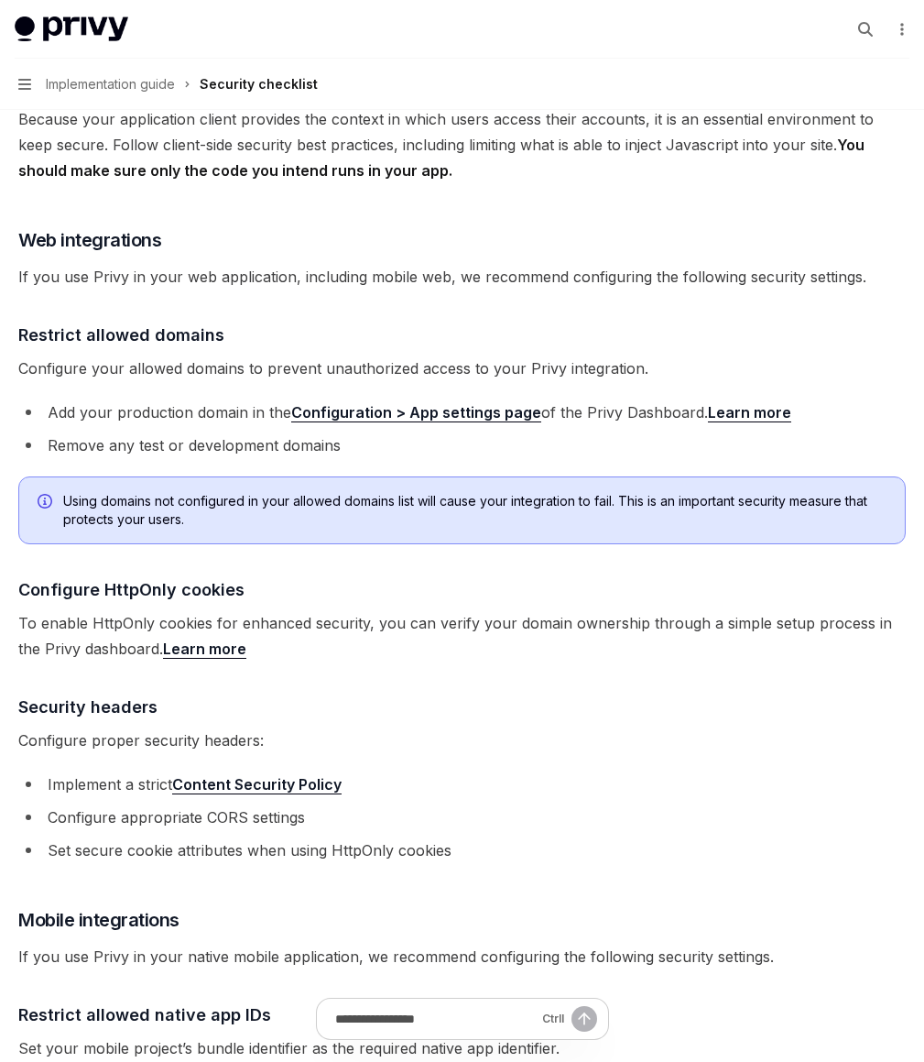
click at [661, 528] on span "Using domains not configured in your allowed domains list will cause your integ…" at bounding box center [474, 510] width 823 height 37
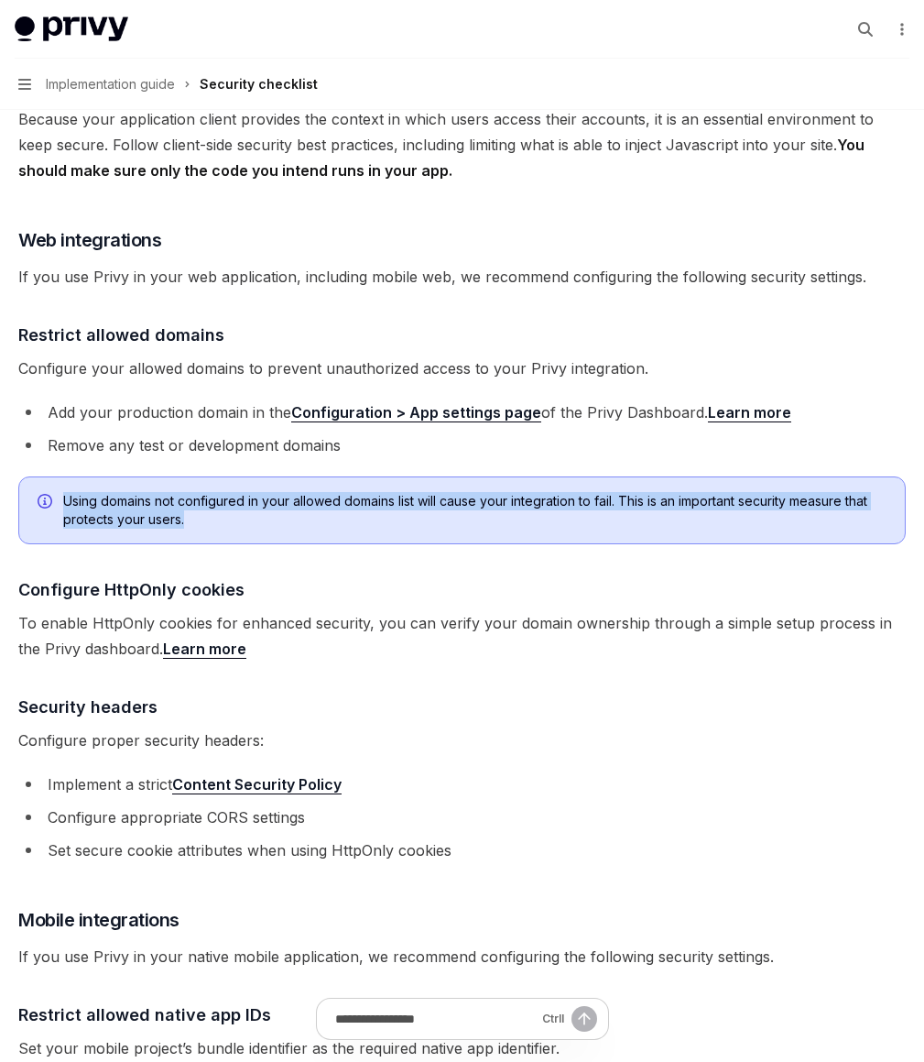
drag, startPoint x: 648, startPoint y: 635, endPoint x: 648, endPoint y: 703, distance: 68.7
click at [648, 544] on div "Using domains not configured in your allowed domains list will cause your integ…" at bounding box center [462, 510] width 888 height 68
drag, startPoint x: 648, startPoint y: 703, endPoint x: 629, endPoint y: 649, distance: 57.1
click at [629, 544] on div "Using domains not configured in your allowed domains list will cause your integ…" at bounding box center [462, 510] width 888 height 68
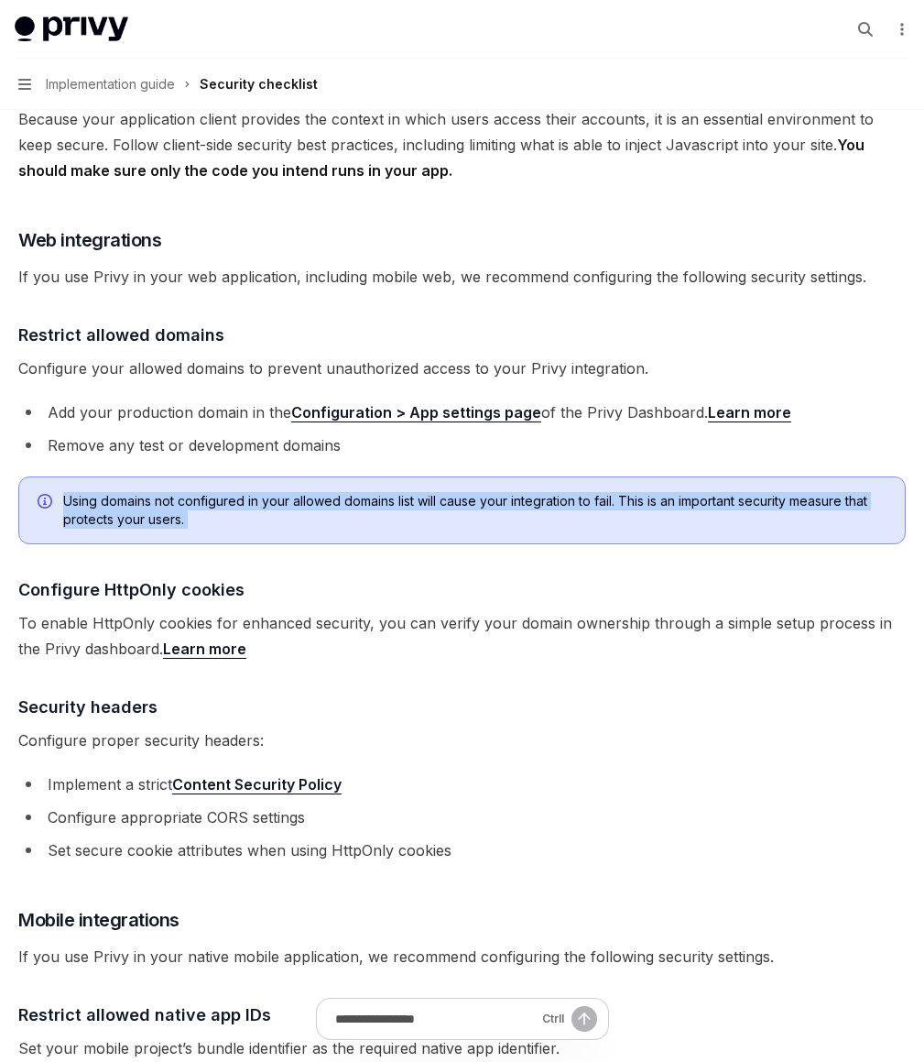
click at [629, 544] on div "Using domains not configured in your allowed domains list will cause your integ…" at bounding box center [462, 510] width 888 height 68
drag, startPoint x: 629, startPoint y: 649, endPoint x: 627, endPoint y: 687, distance: 37.6
click at [627, 544] on div "Using domains not configured in your allowed domains list will cause your integ…" at bounding box center [462, 510] width 888 height 68
click at [627, 528] on span "Using domains not configured in your allowed domains list will cause your integ…" at bounding box center [474, 510] width 823 height 37
drag, startPoint x: 626, startPoint y: 670, endPoint x: 618, endPoint y: 647, distance: 24.9
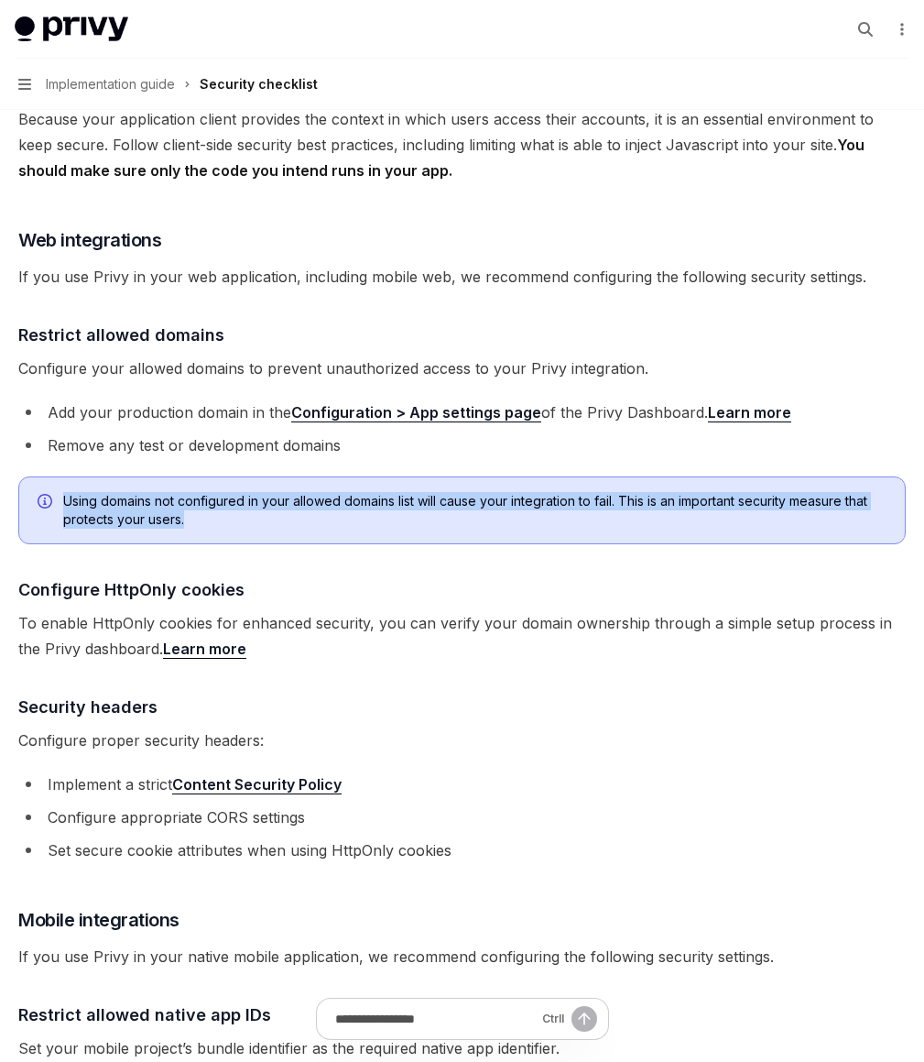
drag, startPoint x: 618, startPoint y: 659, endPoint x: 612, endPoint y: 717, distance: 59.0
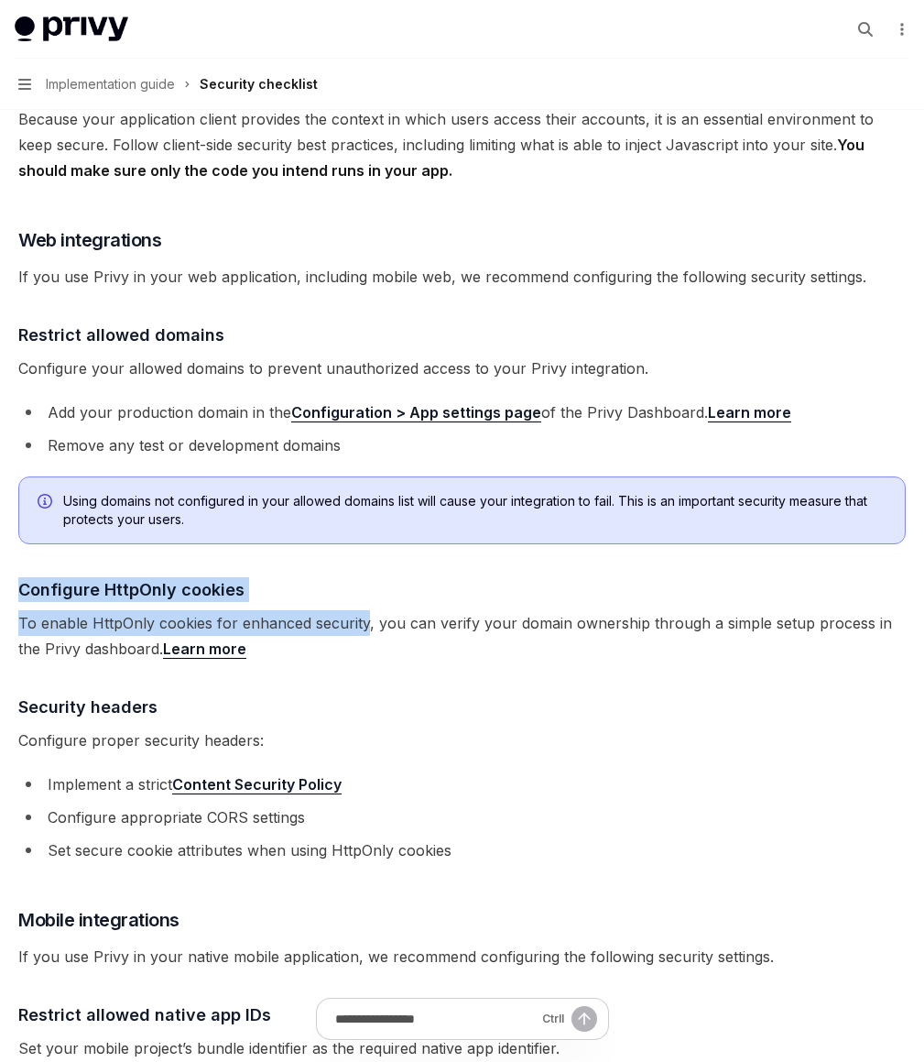
drag, startPoint x: 612, startPoint y: 717, endPoint x: 625, endPoint y: 789, distance: 72.6
click at [625, 661] on span "To enable HttpOnly cookies for enhanced security, you can verify your domain ow…" at bounding box center [462, 635] width 888 height 51
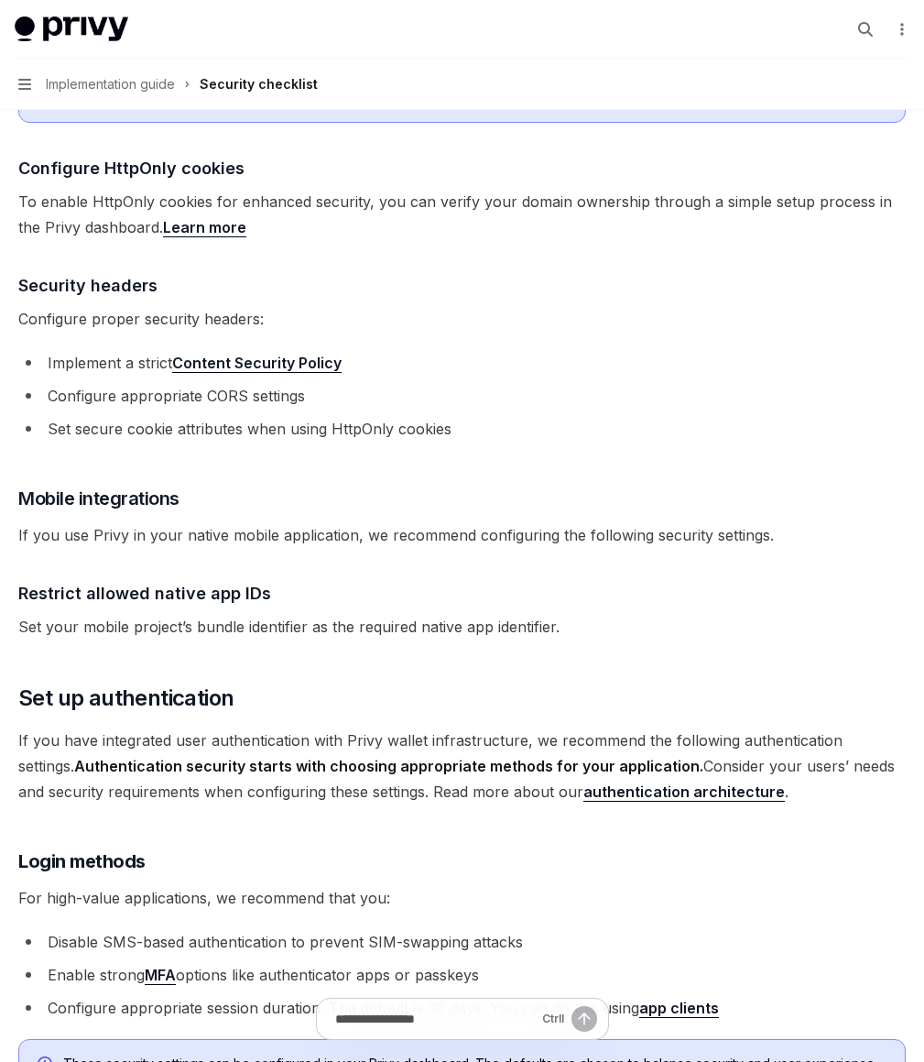
scroll to position [821, 0]
